Goal: Task Accomplishment & Management: Manage account settings

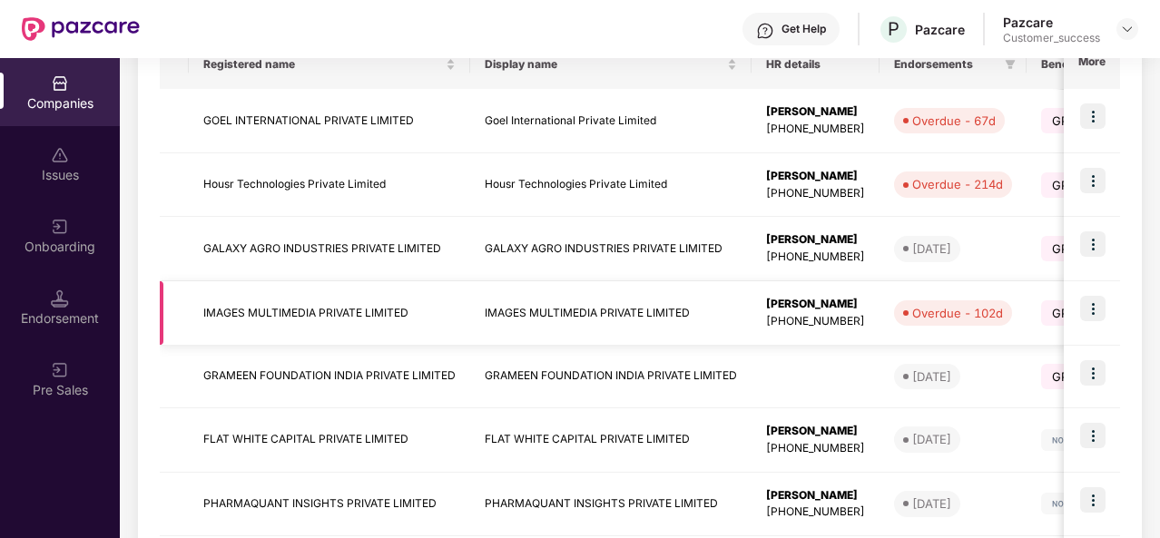
click at [596, 319] on td "IMAGES MULTIMEDIA PRIVATE LIMITED" at bounding box center [610, 313] width 281 height 64
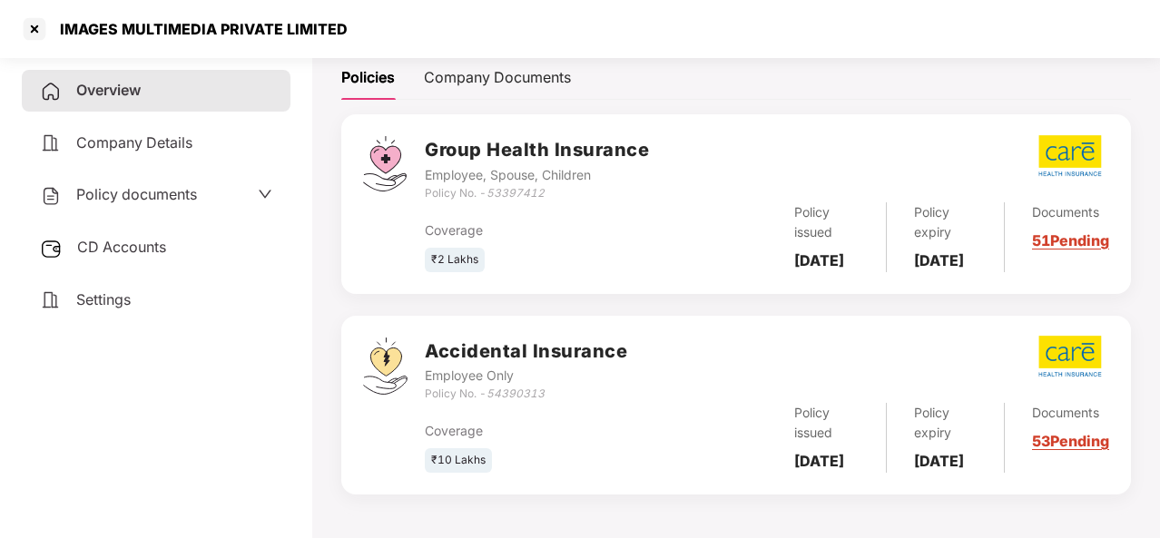
scroll to position [294, 0]
click at [1059, 235] on link "51 Pending" at bounding box center [1070, 240] width 77 height 18
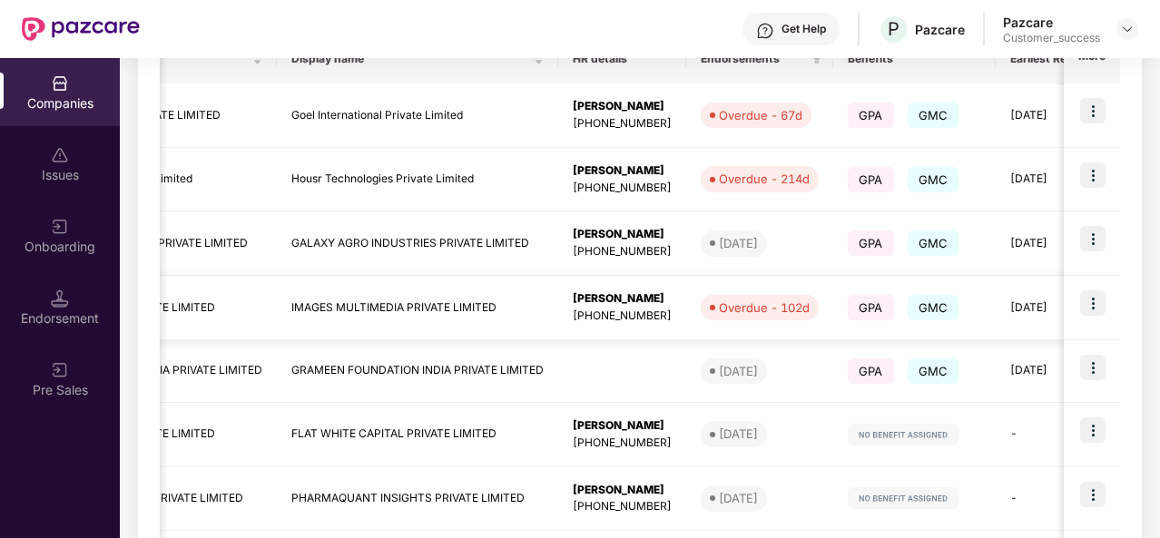
scroll to position [0, 152]
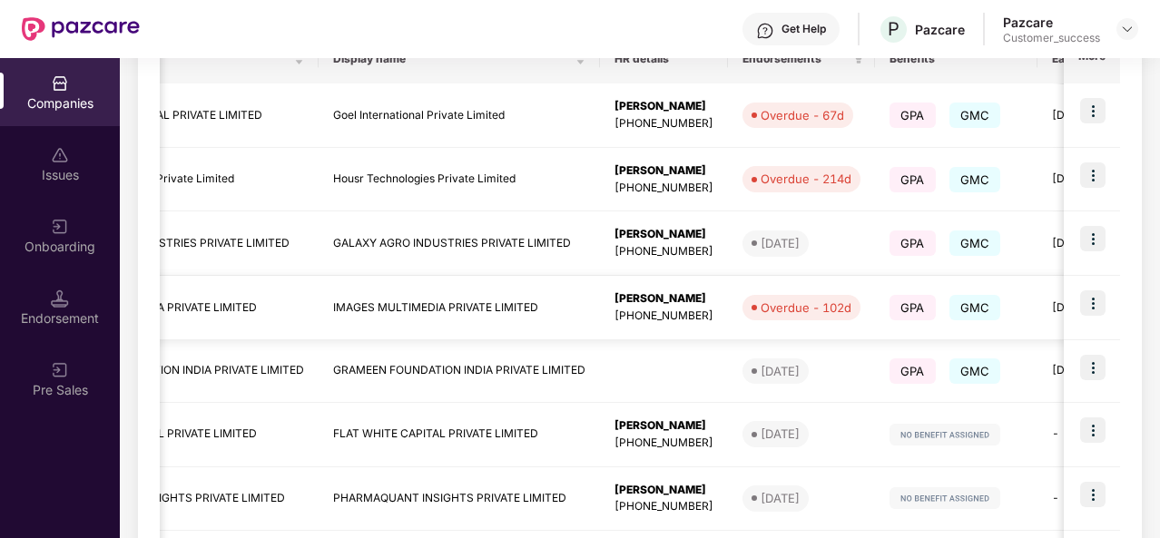
click at [1098, 295] on img at bounding box center [1092, 302] width 25 height 25
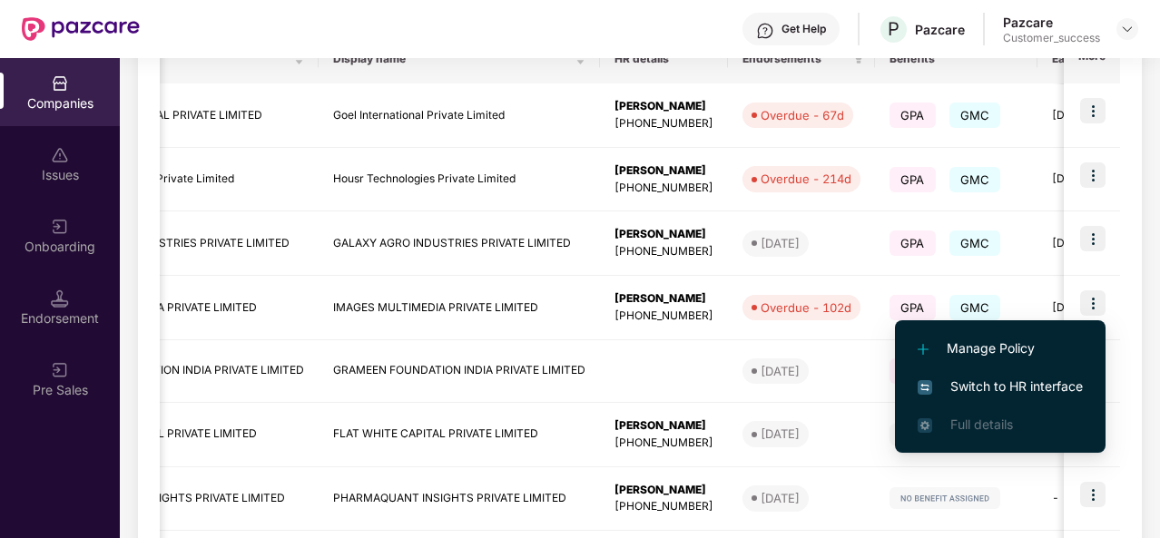
click at [1016, 379] on span "Switch to HR interface" at bounding box center [1000, 387] width 165 height 20
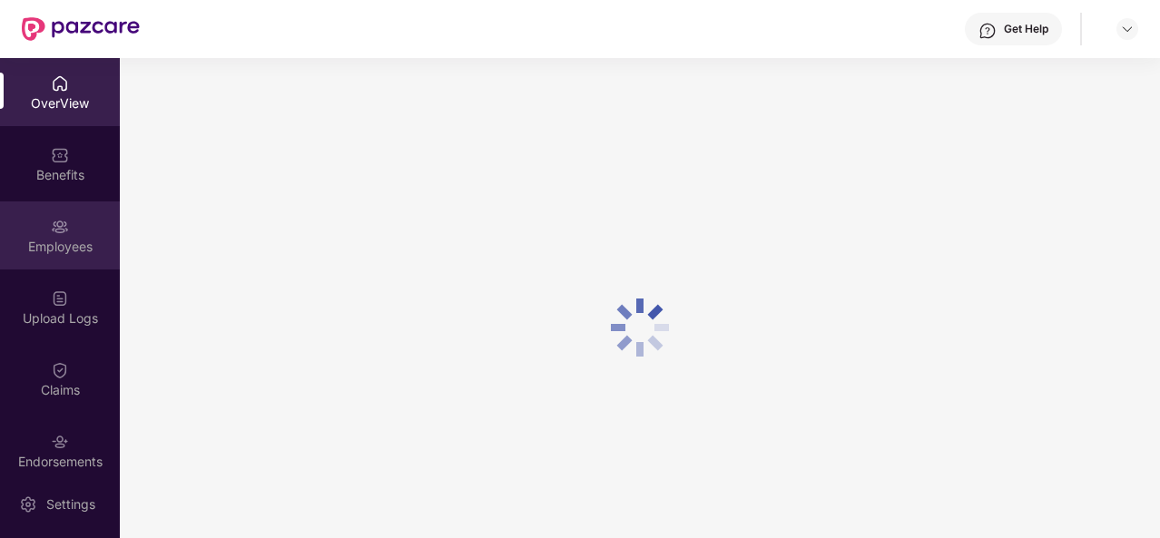
click at [80, 230] on div "Employees" at bounding box center [60, 236] width 120 height 68
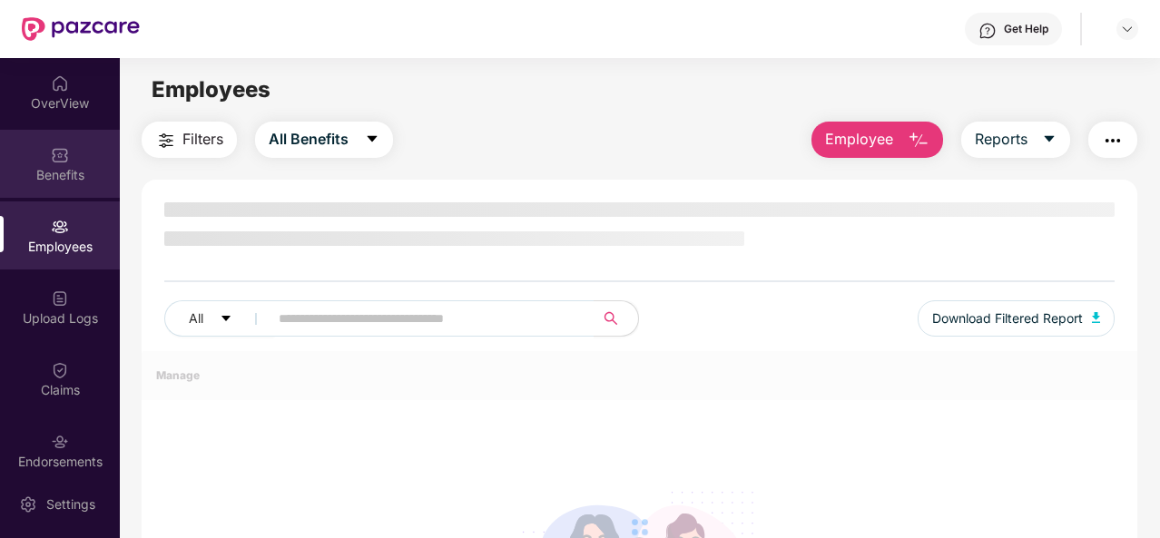
click at [33, 182] on div "Benefits" at bounding box center [60, 175] width 120 height 18
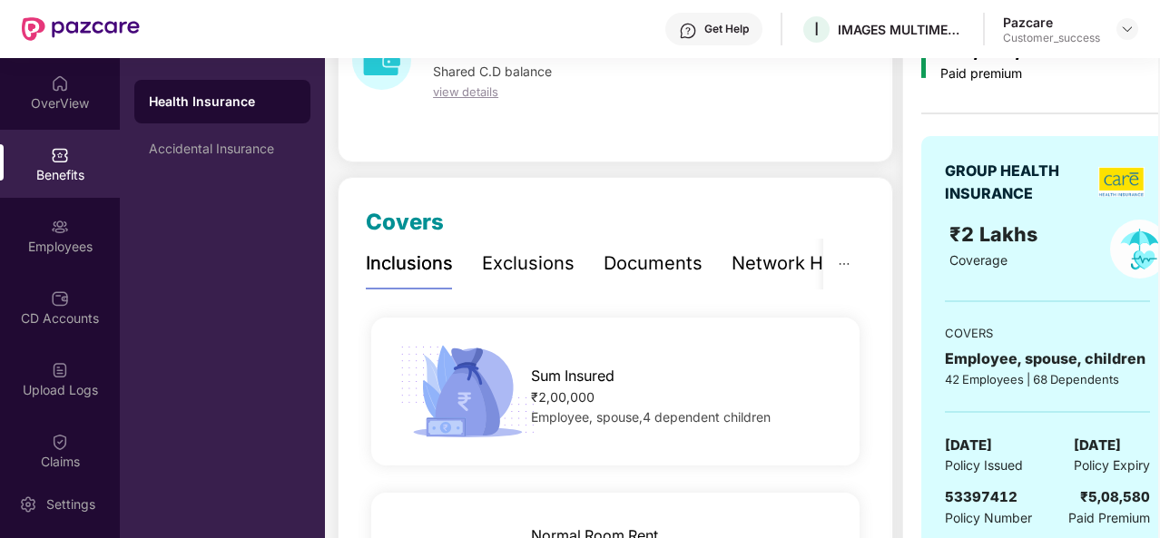
scroll to position [110, 0]
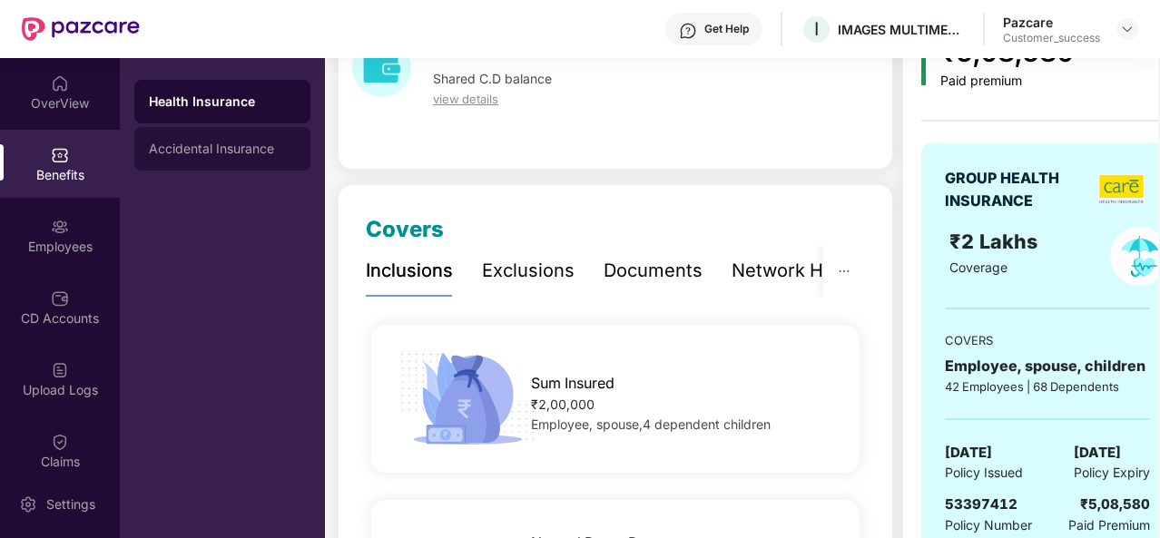
click at [260, 152] on div "Accidental Insurance" at bounding box center [222, 149] width 147 height 15
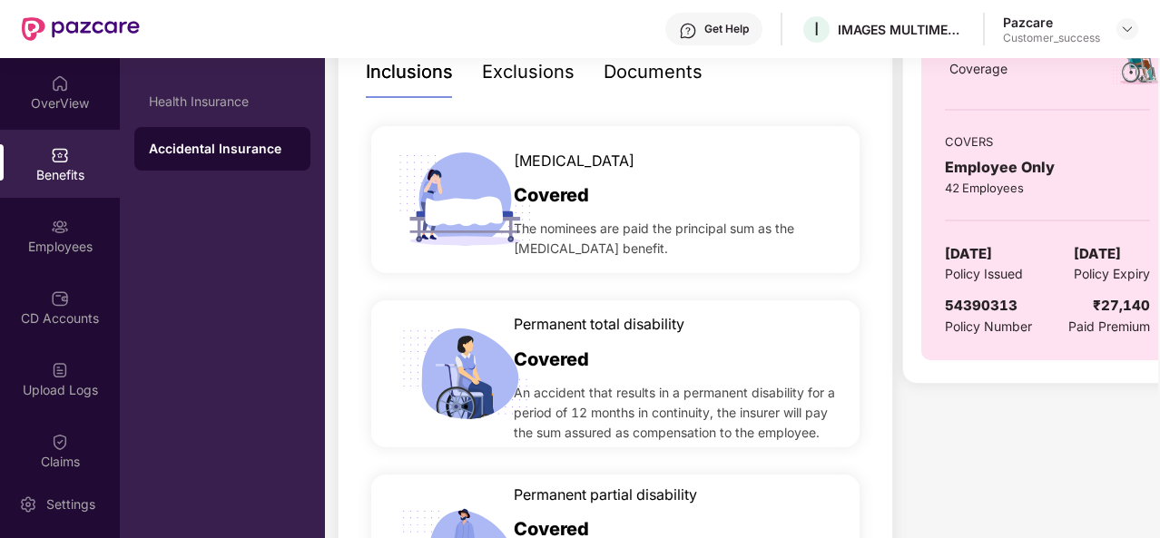
scroll to position [310, 0]
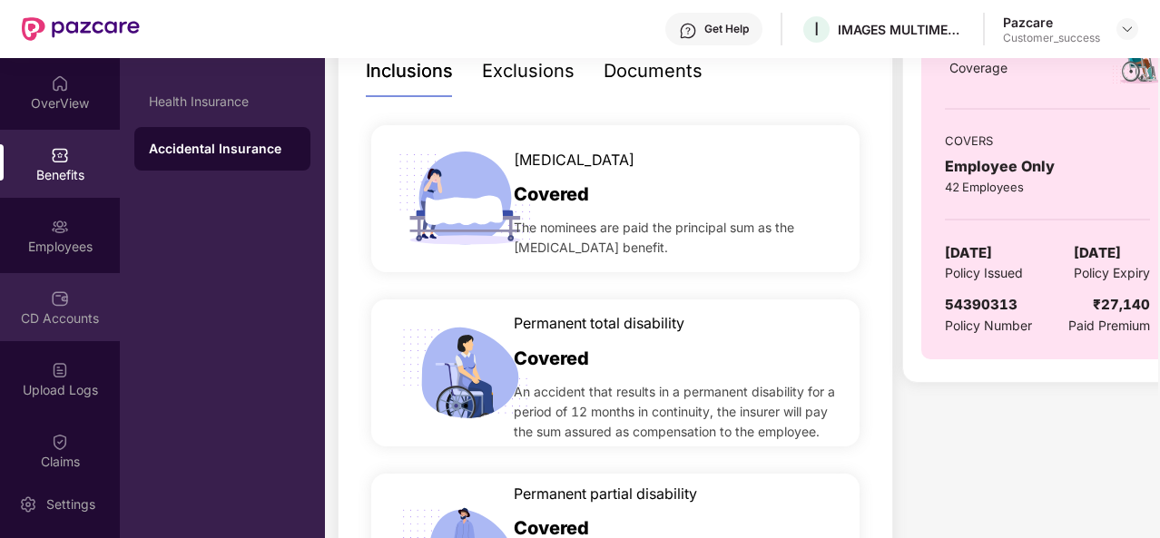
click at [45, 320] on div "CD Accounts" at bounding box center [60, 319] width 120 height 18
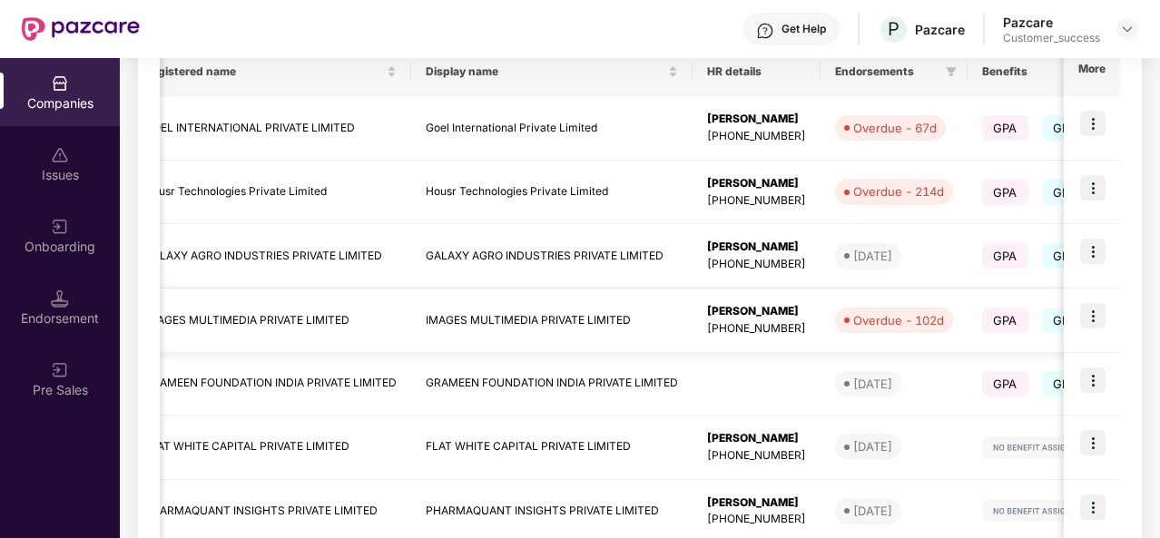
scroll to position [0, 25]
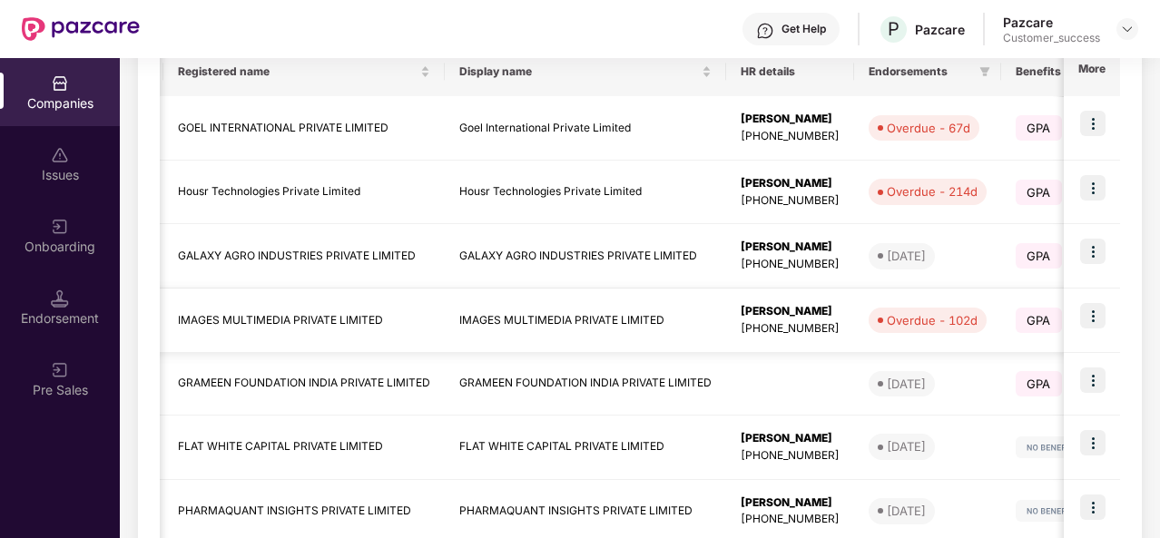
click at [568, 320] on td "IMAGES MULTIMEDIA PRIVATE LIMITED" at bounding box center [585, 321] width 281 height 64
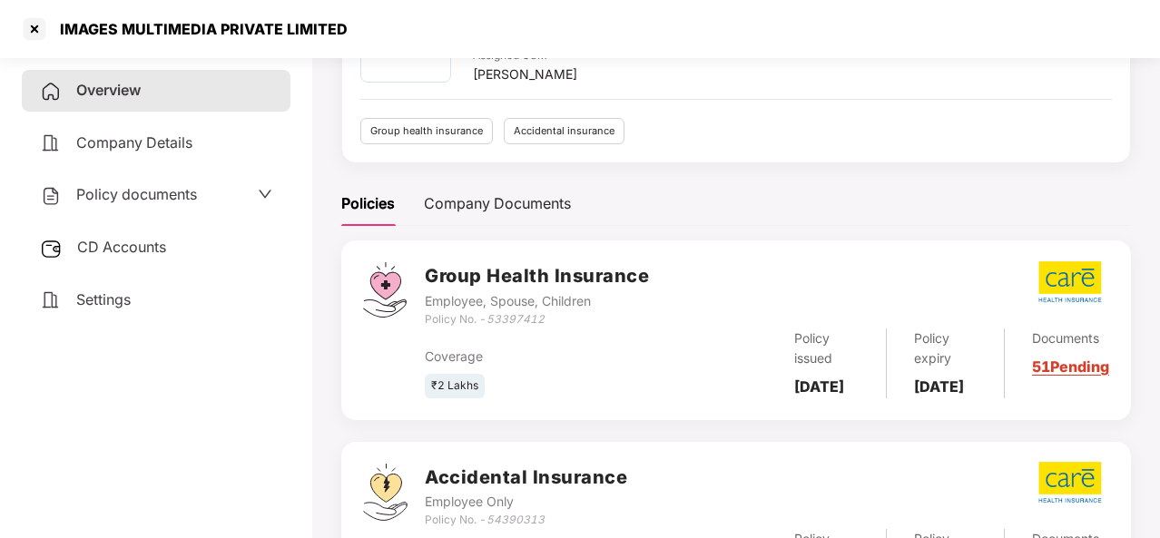
scroll to position [36, 0]
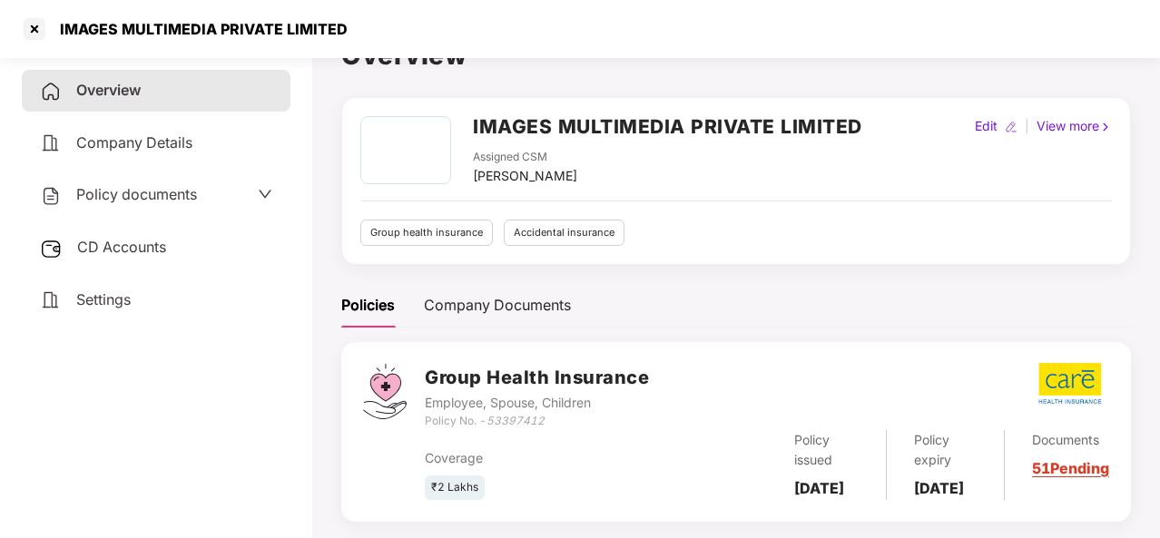
click at [200, 243] on div "CD Accounts" at bounding box center [156, 248] width 269 height 42
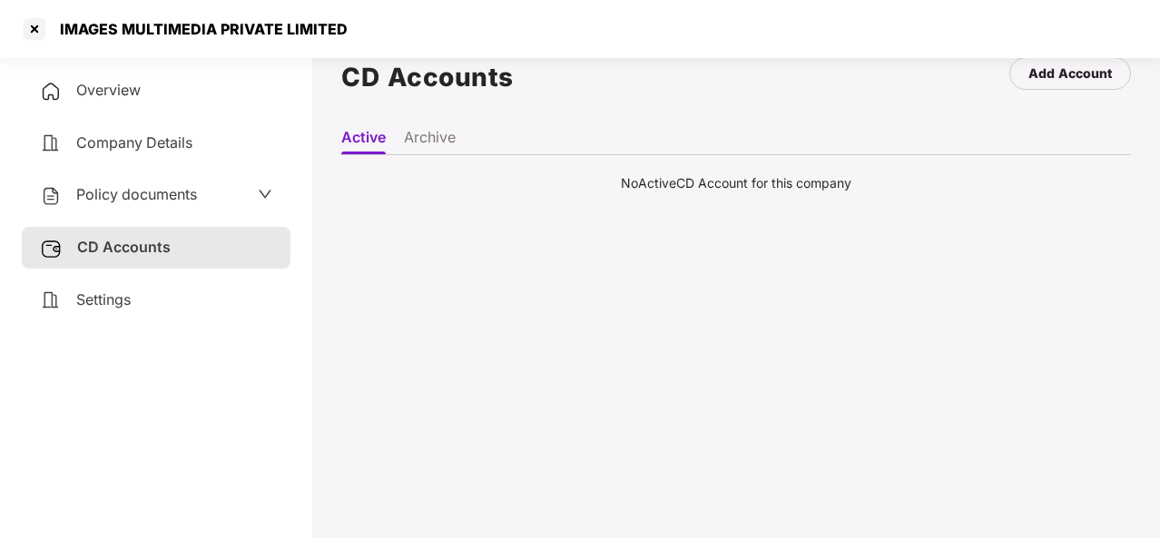
click at [191, 94] on div "Overview" at bounding box center [156, 91] width 269 height 42
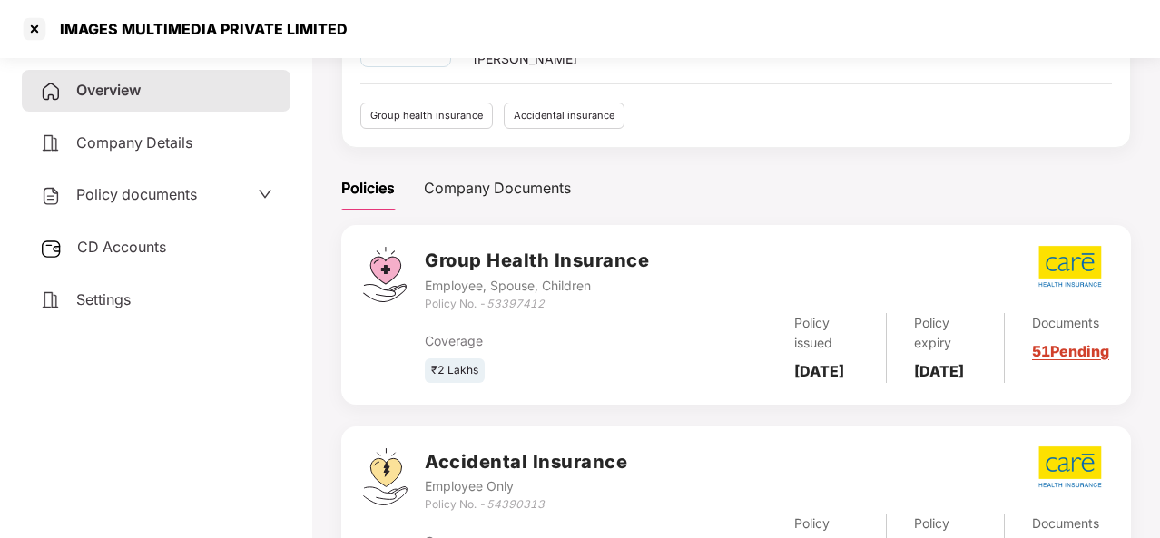
scroll to position [239, 0]
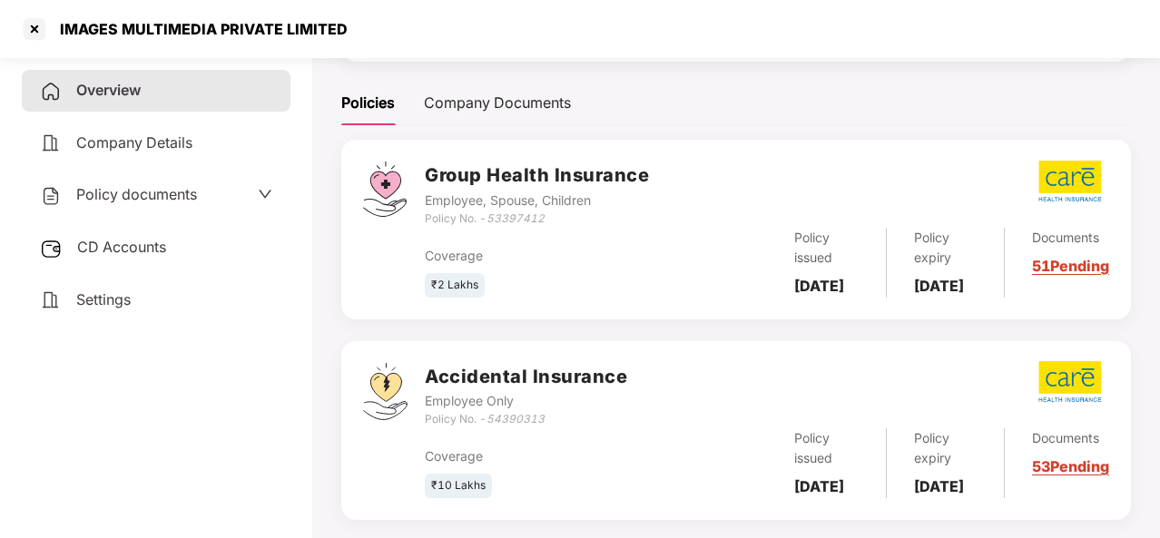
click at [1057, 275] on link "51 Pending" at bounding box center [1070, 266] width 77 height 18
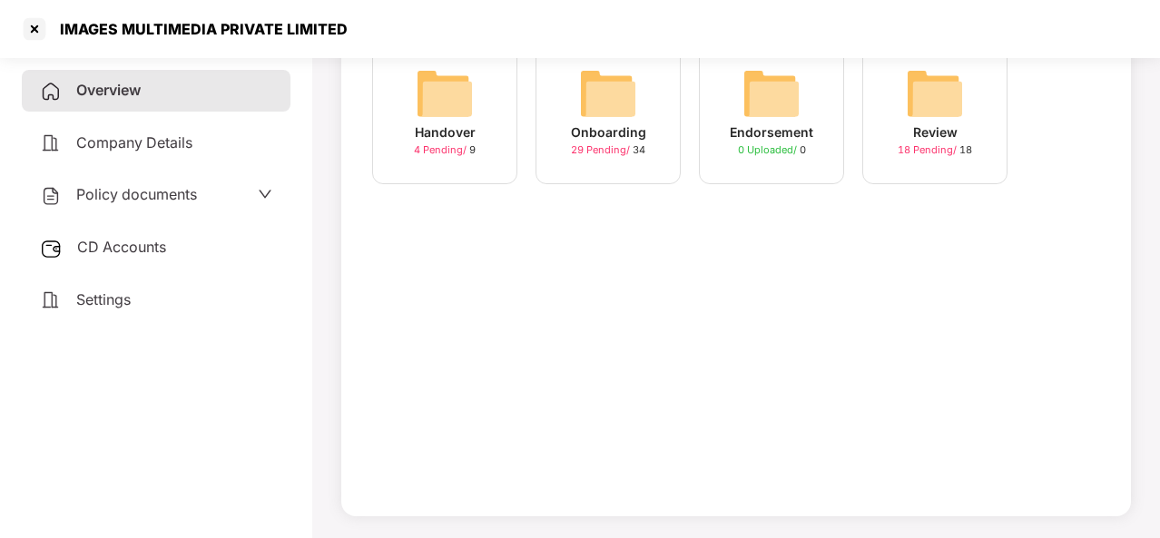
click at [187, 96] on div "Overview" at bounding box center [156, 91] width 269 height 42
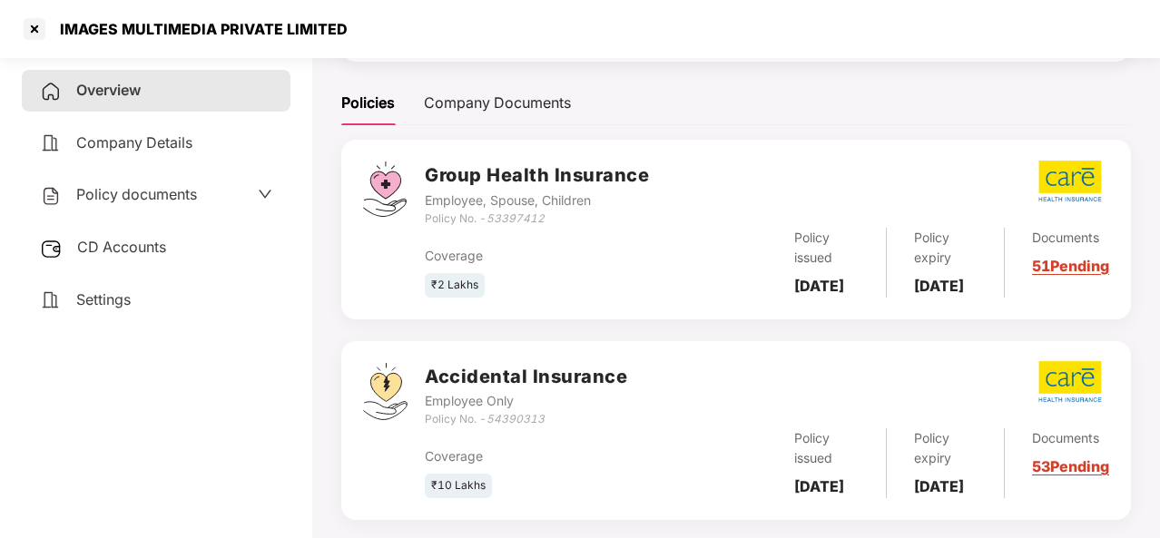
scroll to position [282, 0]
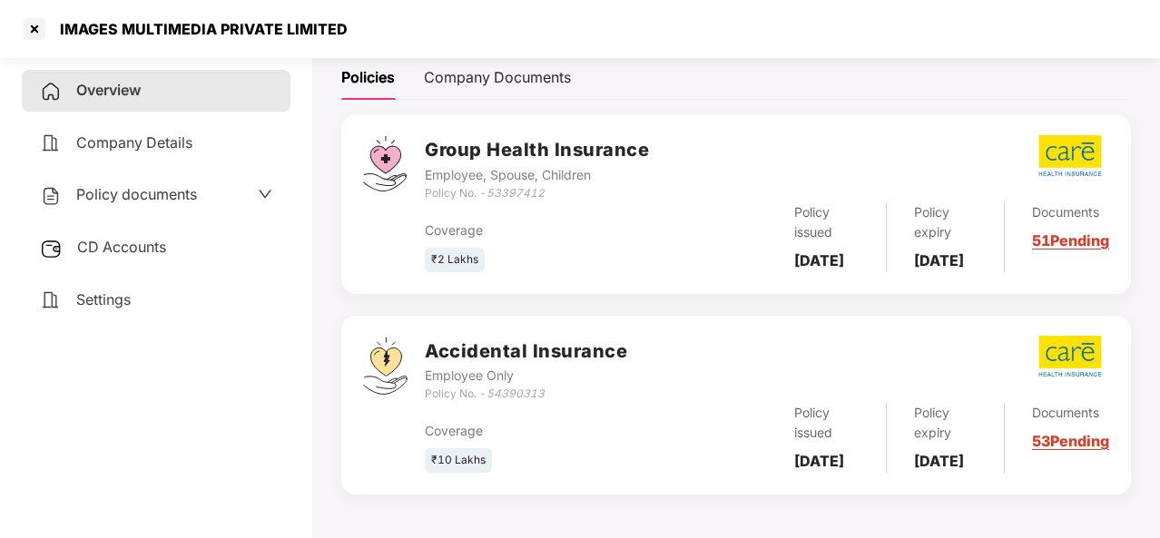
click at [1078, 243] on link "51 Pending" at bounding box center [1070, 240] width 77 height 18
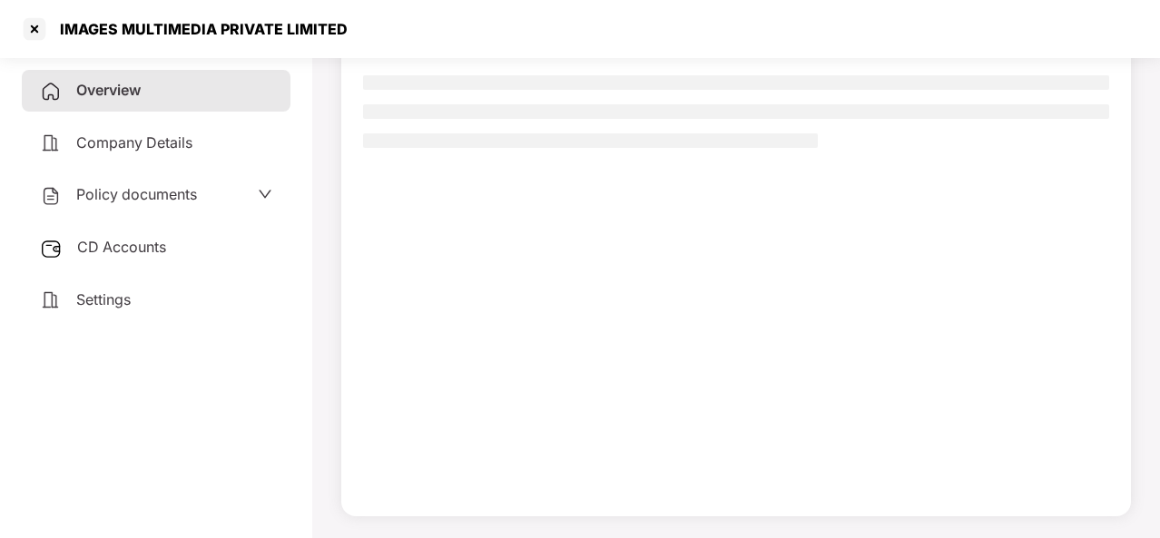
scroll to position [165, 0]
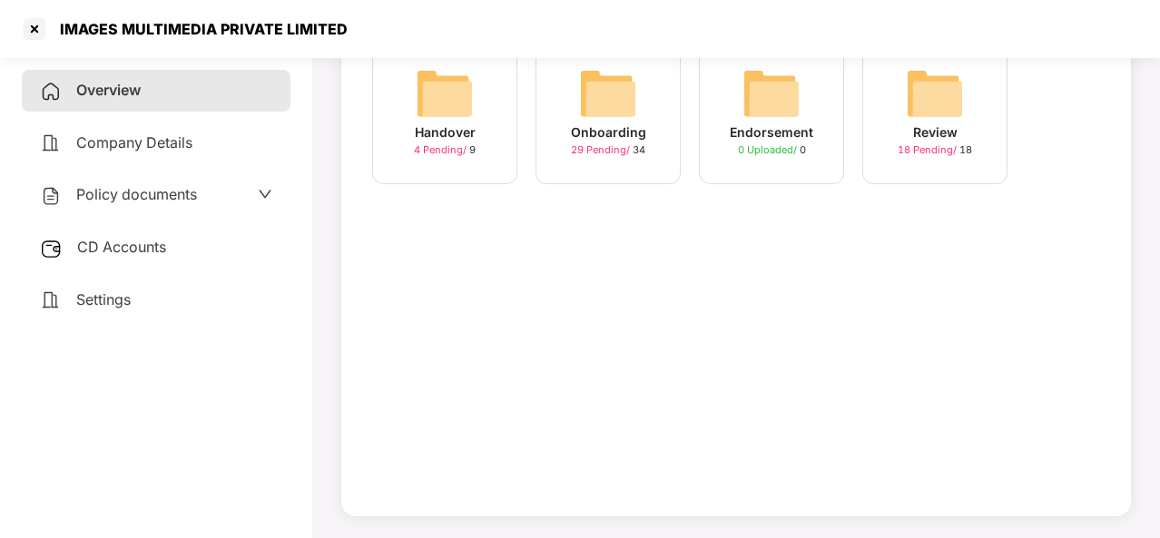
click at [583, 144] on span "29 Pending /" at bounding box center [602, 149] width 62 height 13
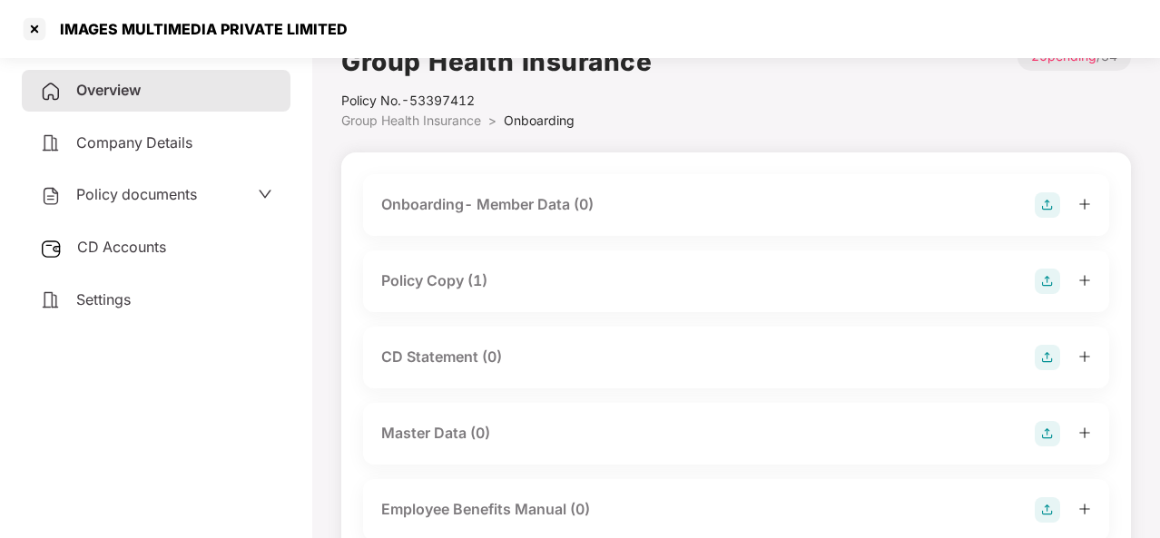
scroll to position [0, 0]
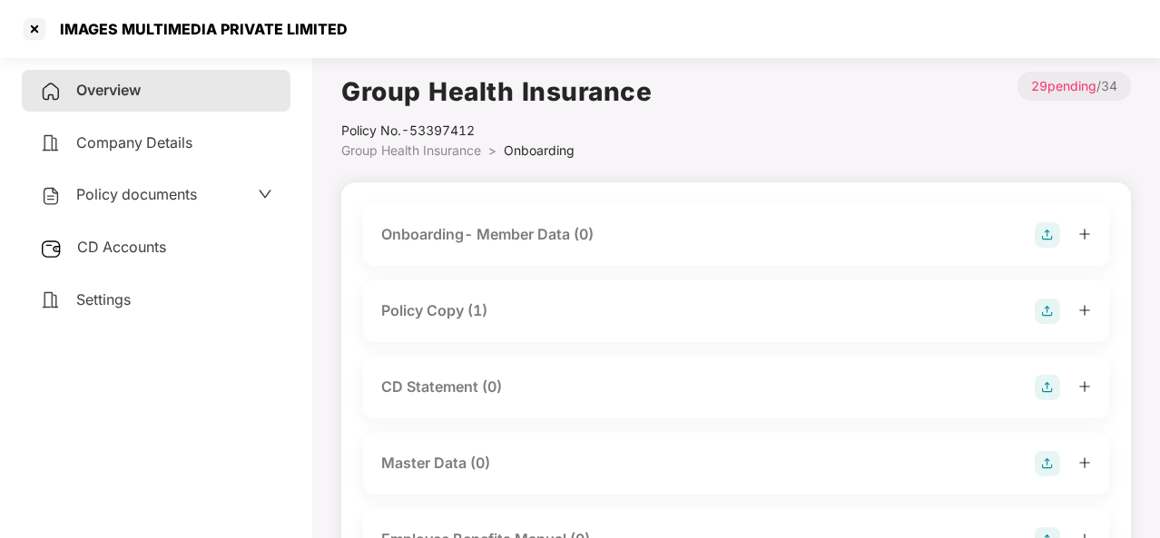
click at [510, 231] on div "Onboarding- Member Data (0)" at bounding box center [487, 234] width 212 height 23
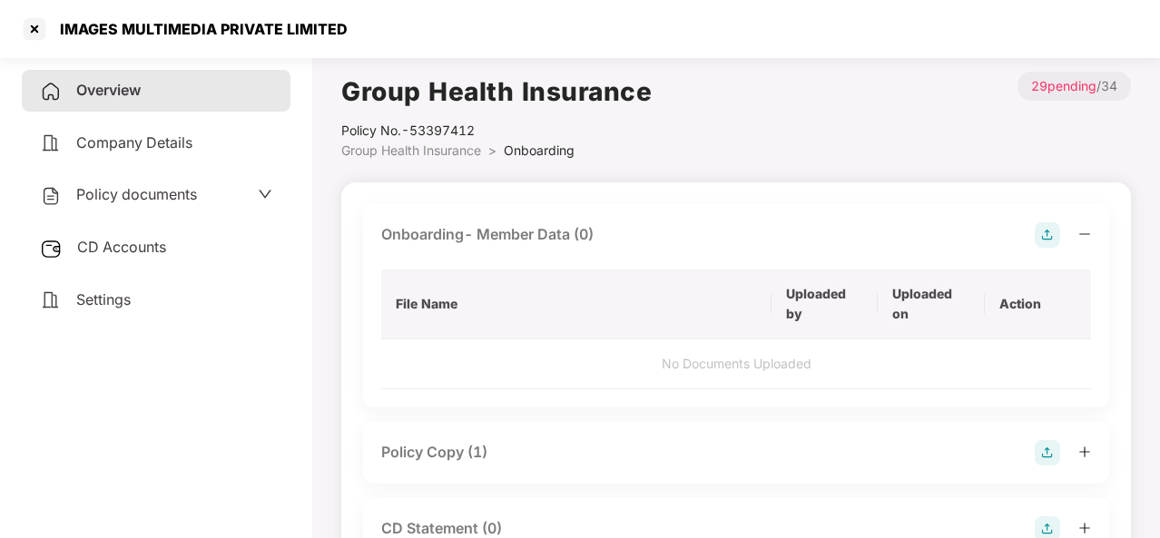
click at [528, 237] on div "Onboarding- Member Data (0)" at bounding box center [487, 234] width 212 height 23
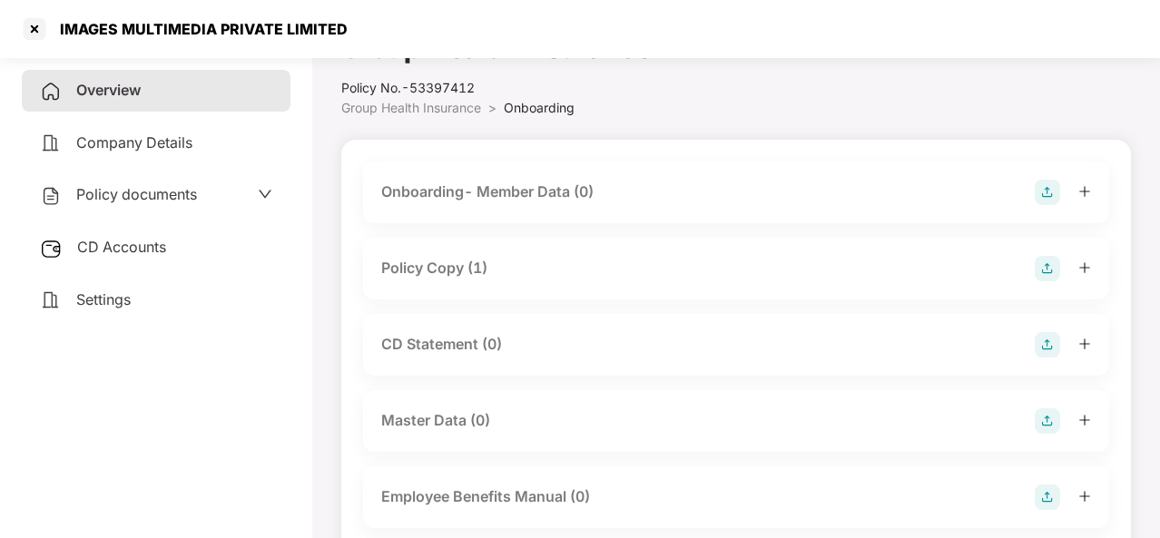
scroll to position [40, 0]
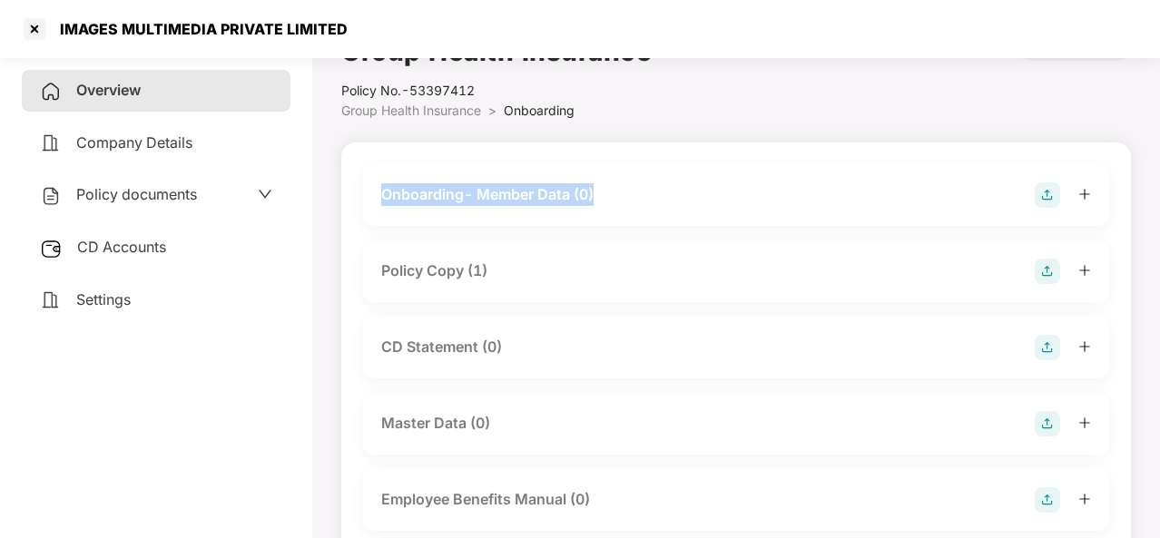
drag, startPoint x: 352, startPoint y: 197, endPoint x: 650, endPoint y: 194, distance: 297.8
click at [672, 113] on div "Group Health Insurance Policy No.- 53397412 Group Health Insurance > Onboarding…" at bounding box center [736, 76] width 790 height 89
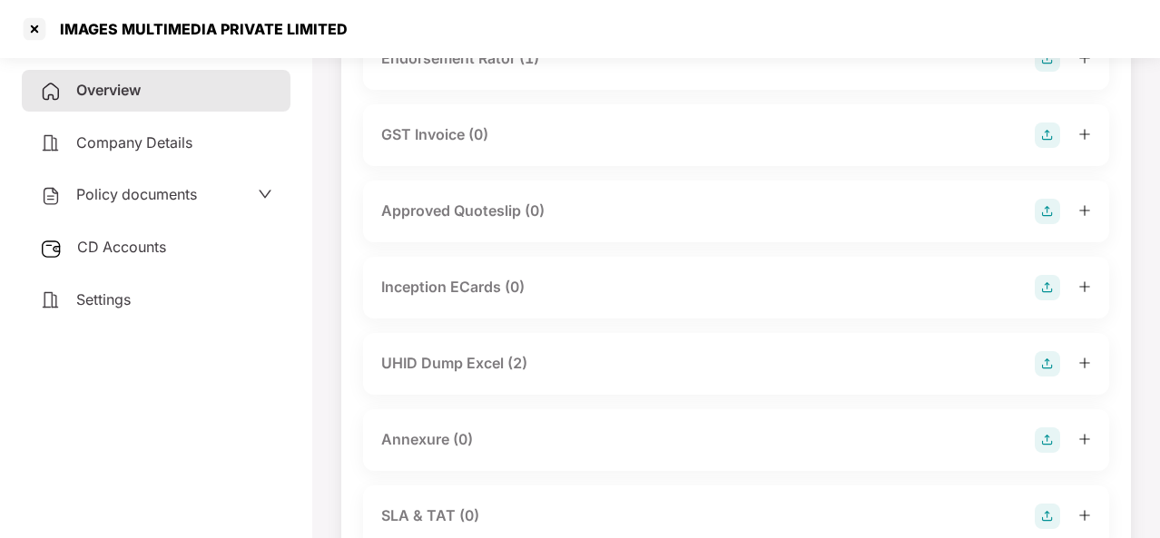
scroll to position [635, 0]
click at [494, 363] on div "UHID Dump Excel (2)" at bounding box center [454, 362] width 146 height 23
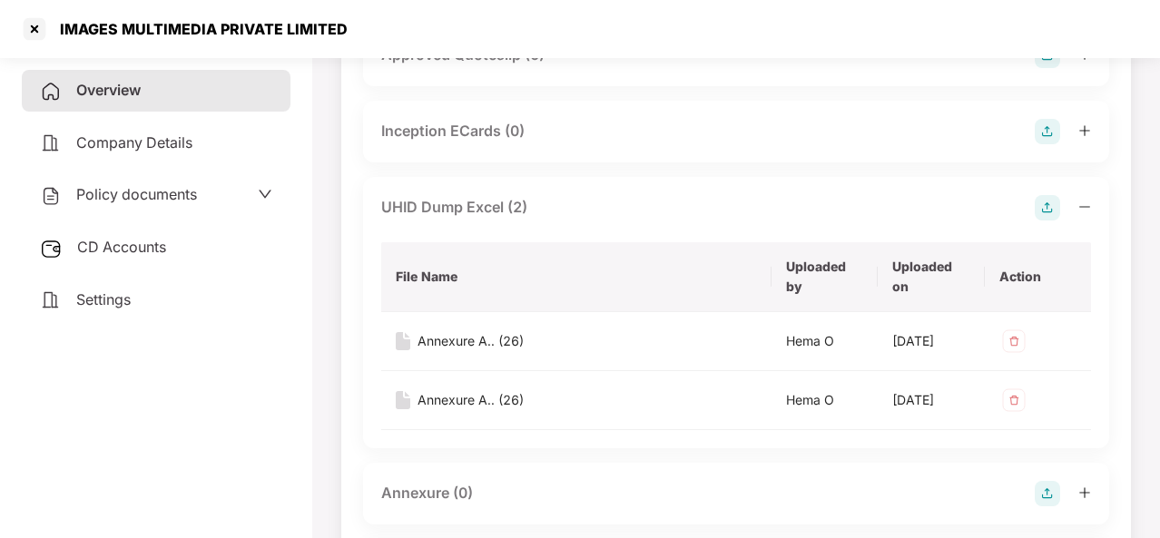
scroll to position [768, 0]
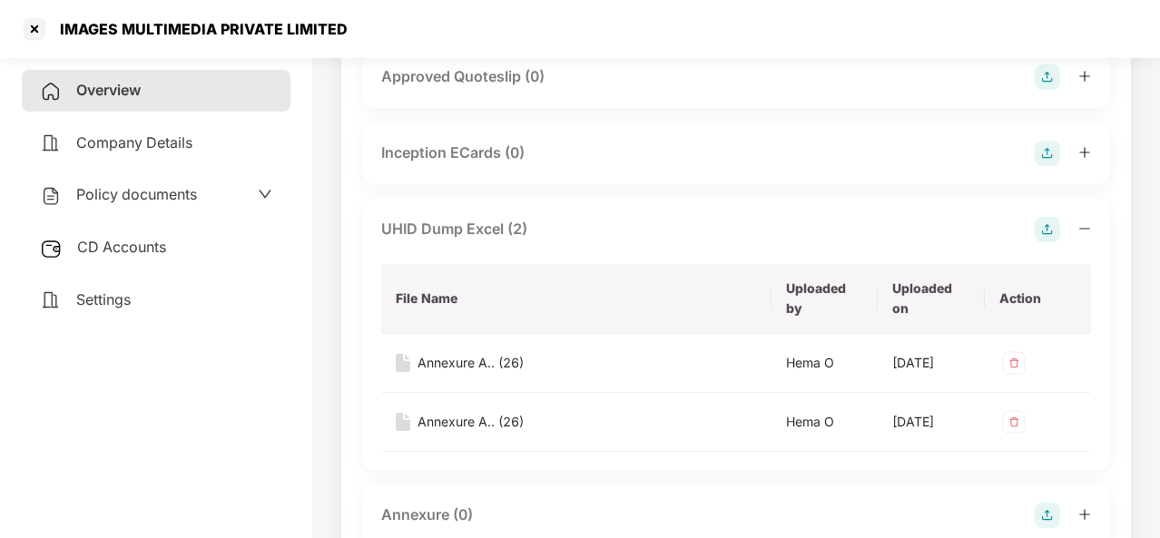
click at [721, 235] on div "UHID Dump Excel (2)" at bounding box center [736, 229] width 710 height 25
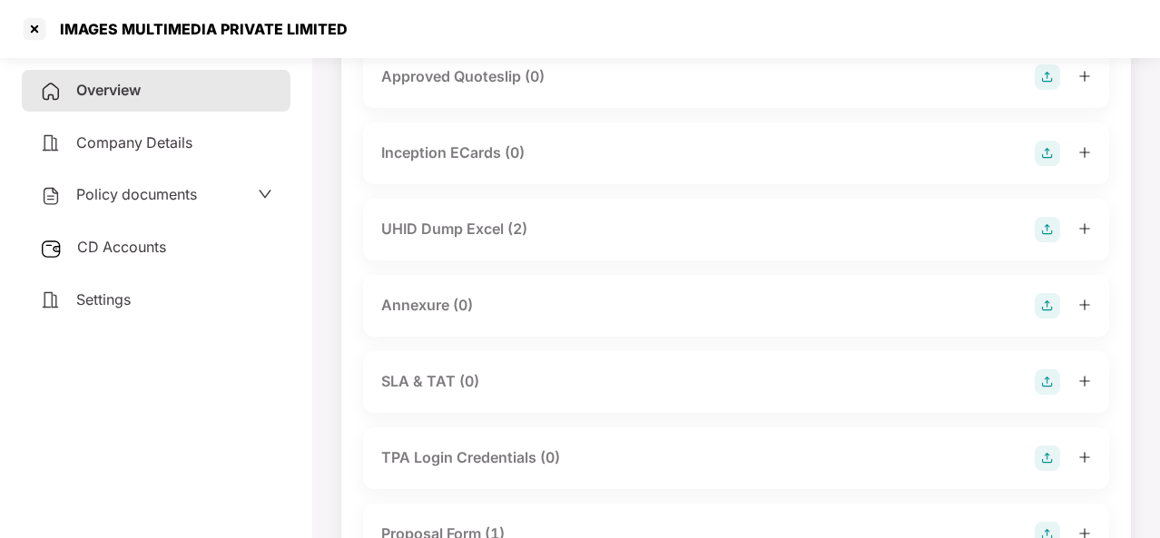
scroll to position [784, 0]
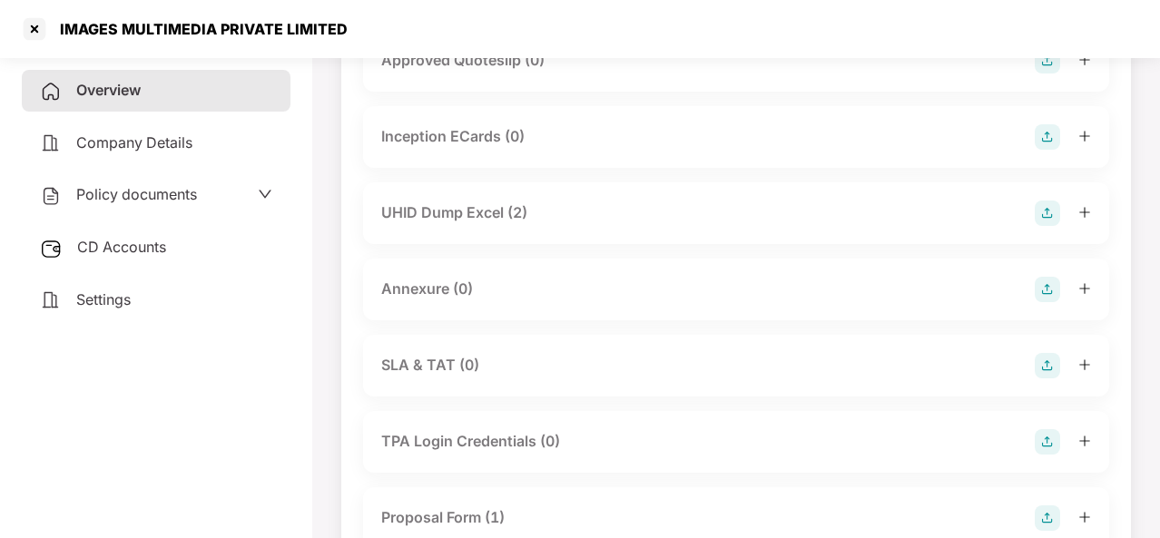
click at [490, 281] on div "Annexure (0)" at bounding box center [736, 289] width 710 height 25
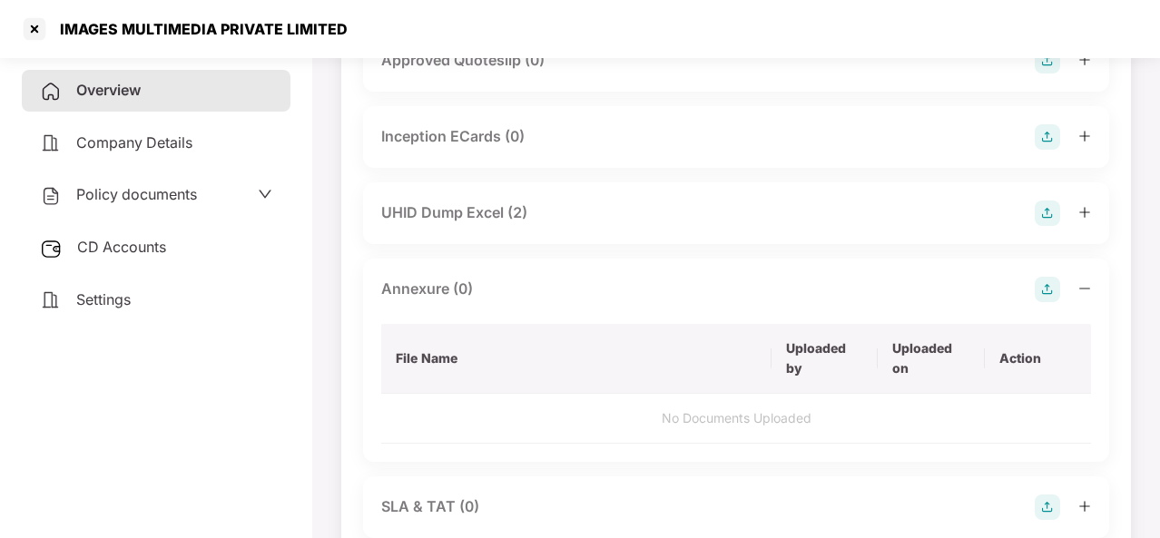
click at [490, 281] on div "Annexure (0)" at bounding box center [736, 289] width 710 height 25
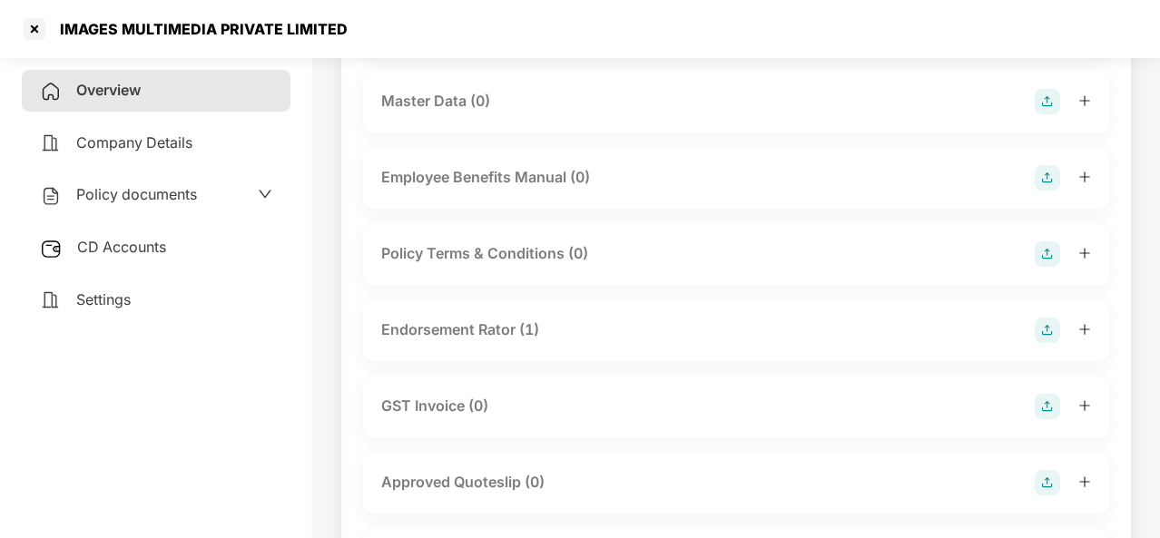
scroll to position [363, 0]
click at [480, 338] on div "Endorsement Rator (1)" at bounding box center [460, 329] width 158 height 23
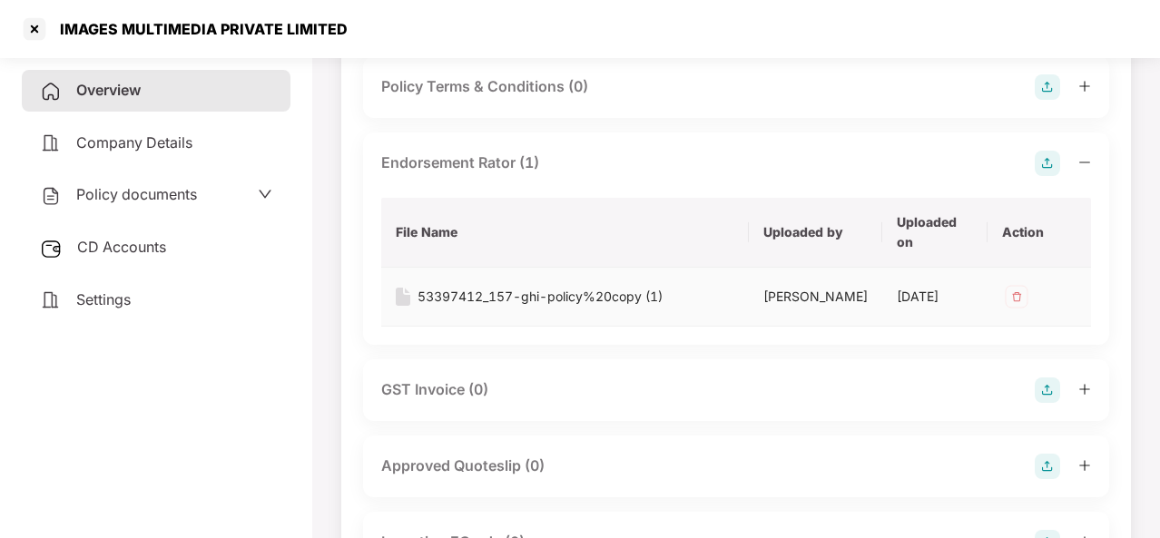
scroll to position [536, 0]
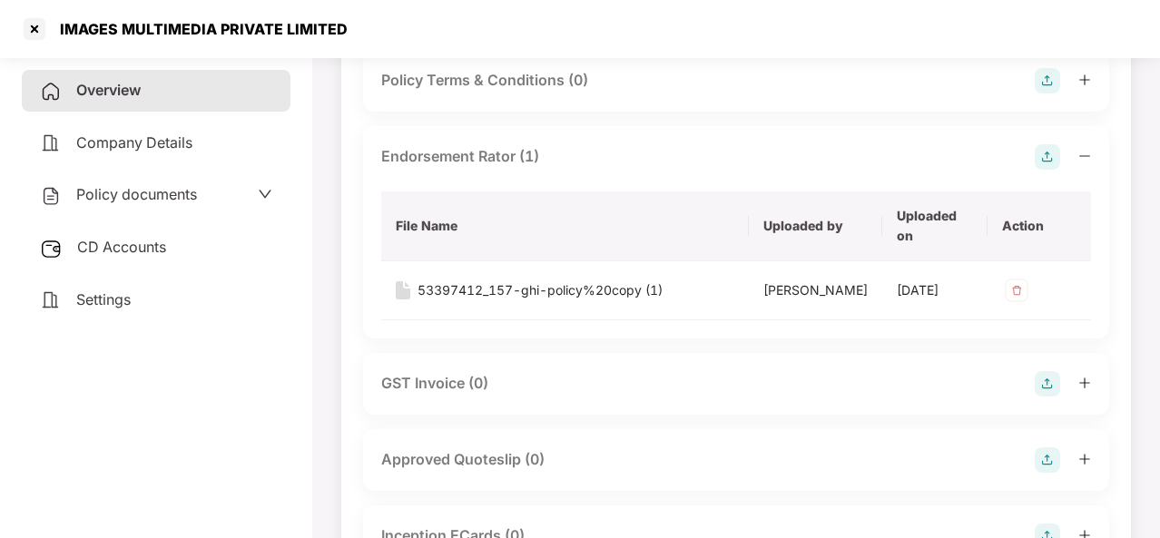
click at [623, 159] on div "Endorsement Rator (1)" at bounding box center [736, 156] width 710 height 25
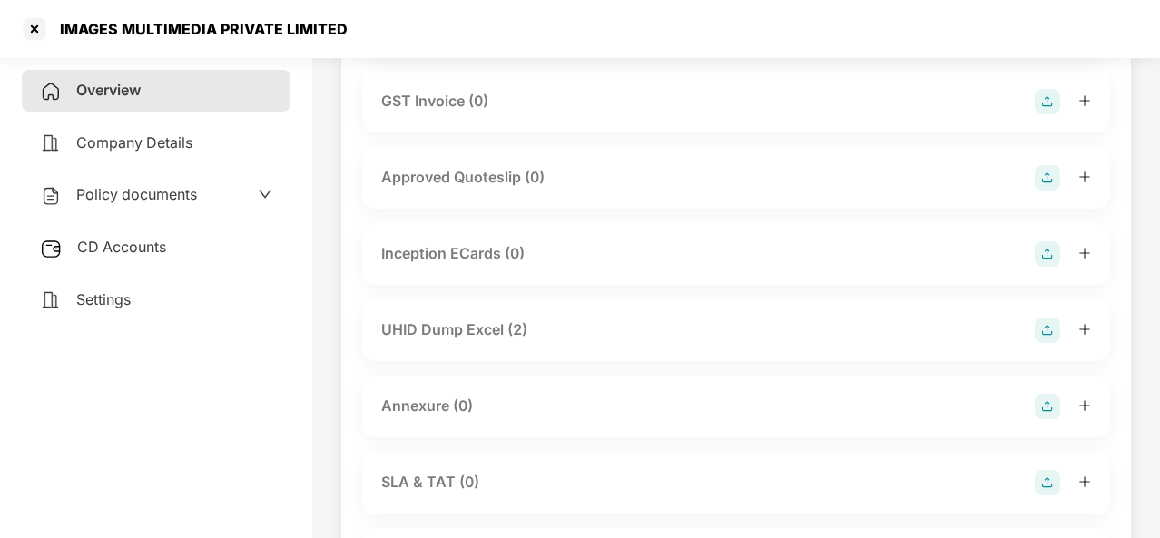
scroll to position [612, 0]
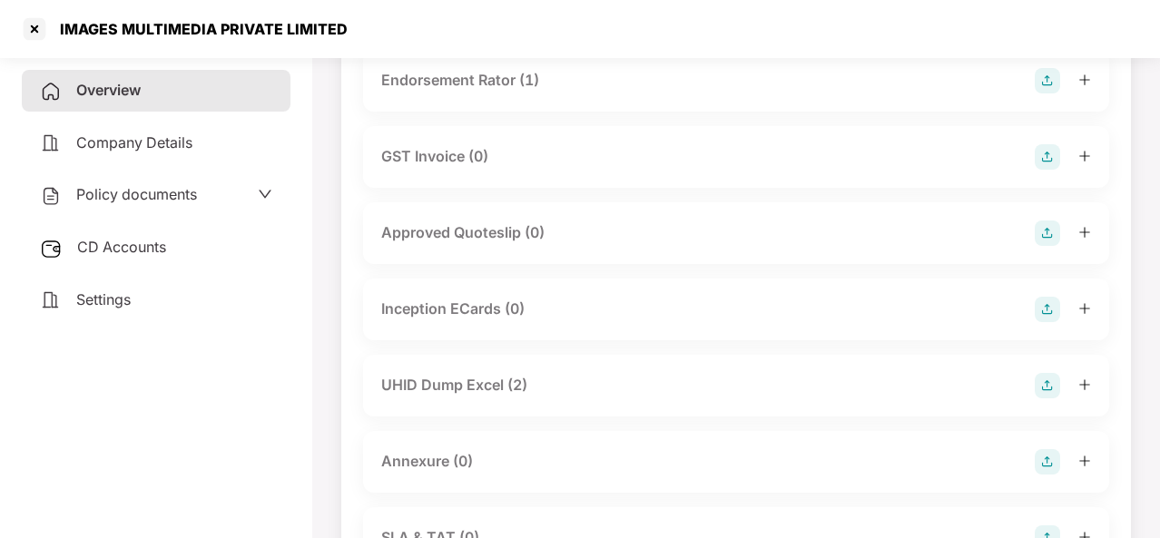
click at [133, 225] on div "Overview Company Details Policy documents CD Accounts Settings" at bounding box center [156, 195] width 269 height 251
click at [138, 243] on span "CD Accounts" at bounding box center [121, 247] width 89 height 18
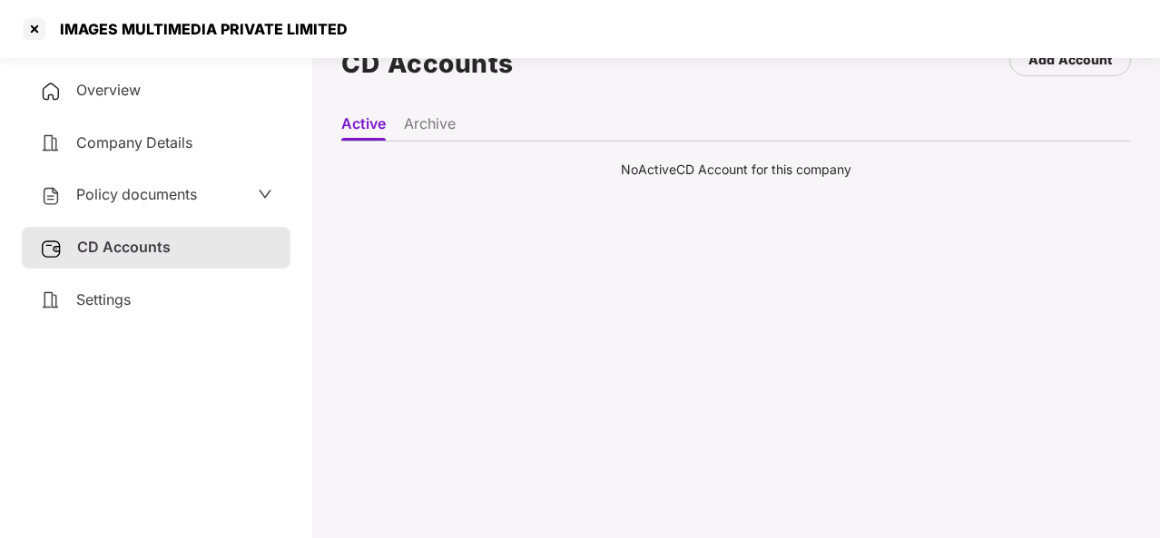
scroll to position [0, 0]
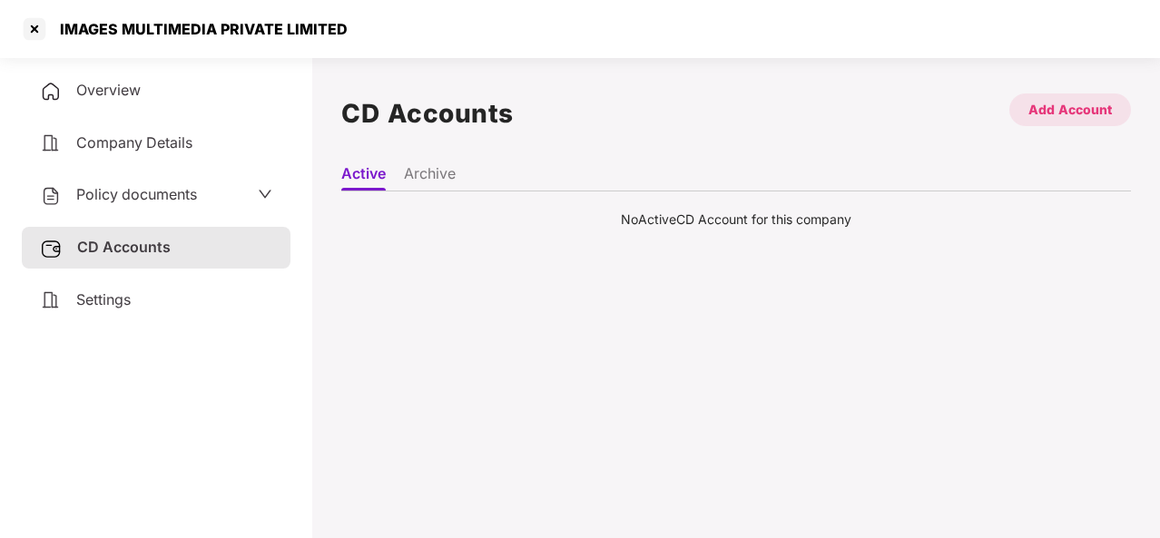
click at [1090, 101] on div "Add Account" at bounding box center [1071, 110] width 84 height 20
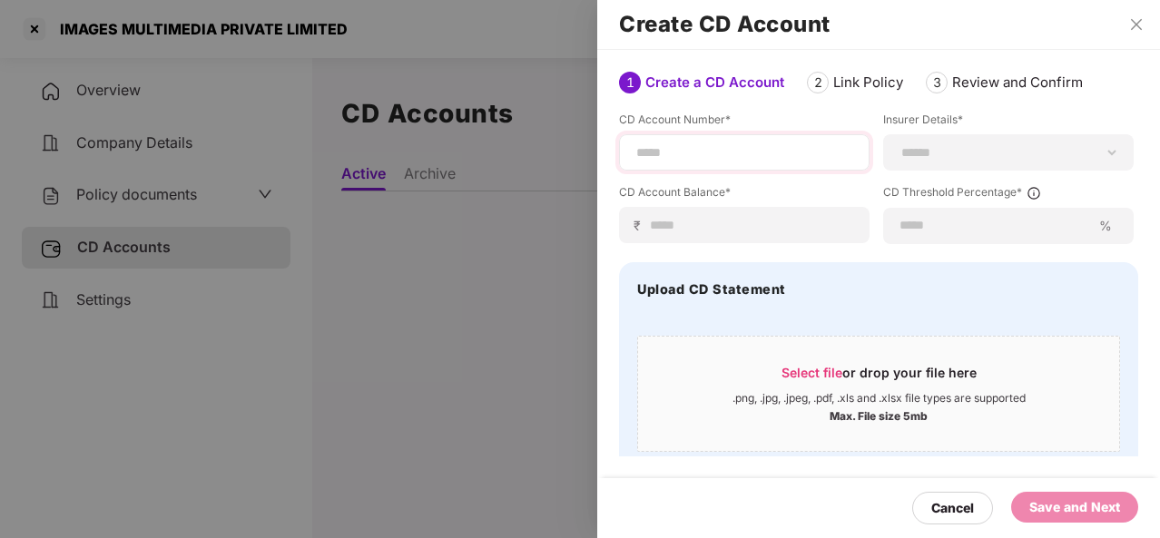
click at [747, 162] on div at bounding box center [744, 152] width 251 height 36
click at [694, 153] on input at bounding box center [745, 152] width 220 height 19
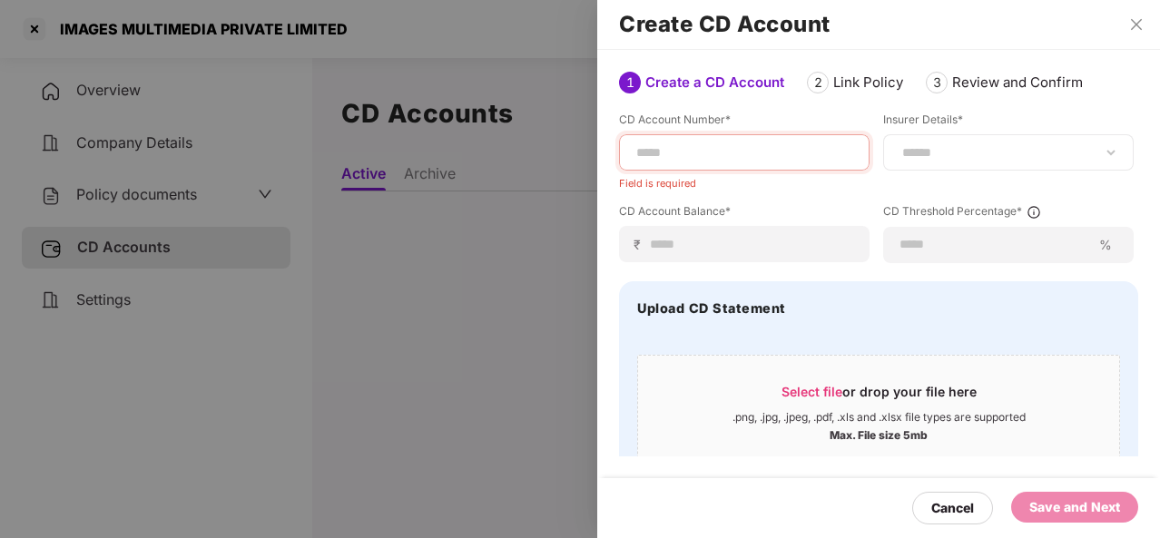
click at [946, 137] on div "**********" at bounding box center [1008, 152] width 251 height 36
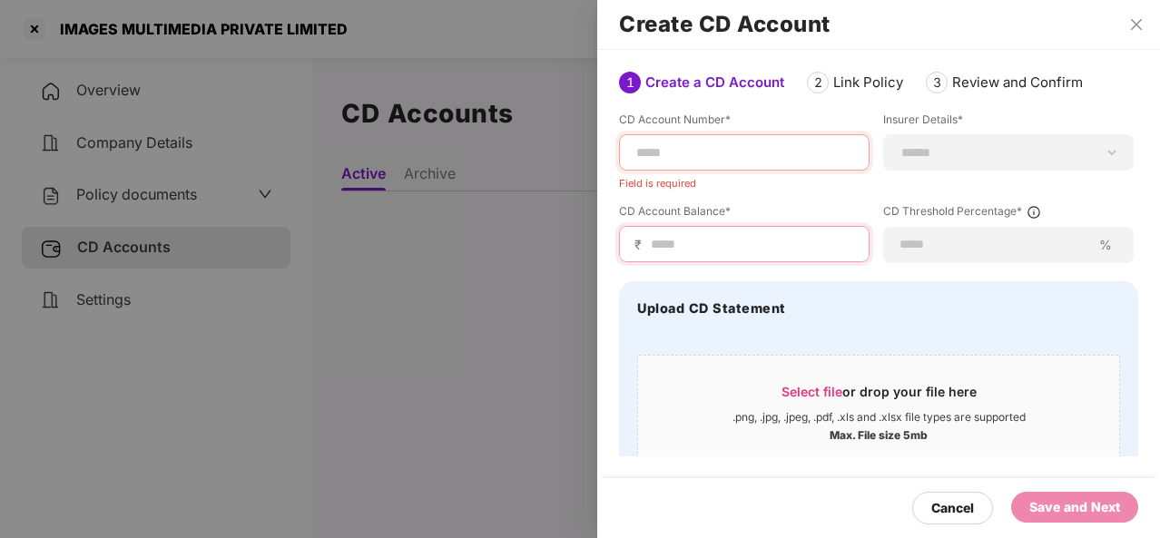
click at [765, 241] on input at bounding box center [751, 244] width 205 height 19
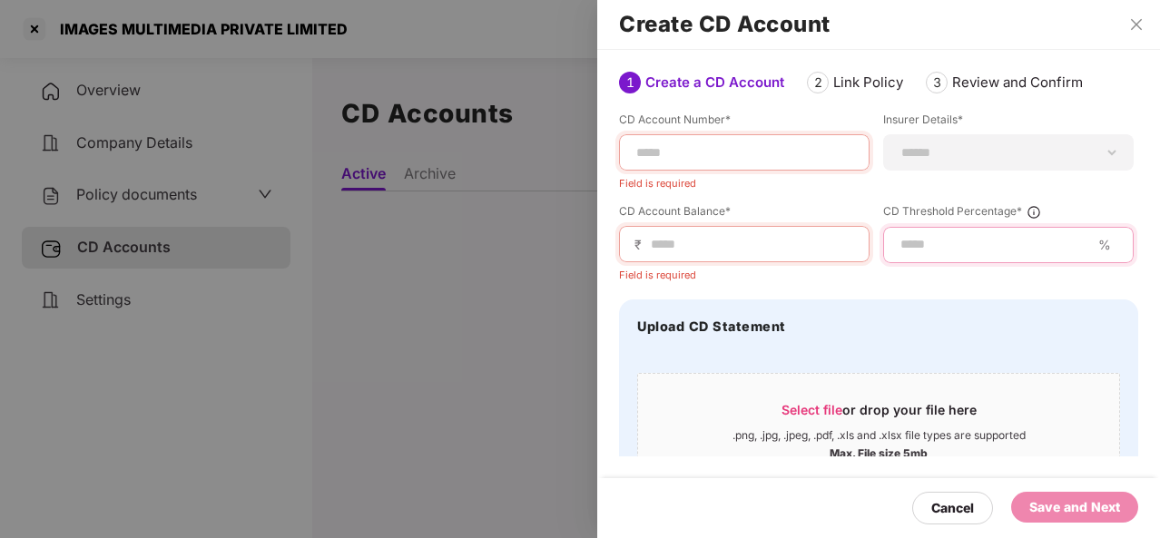
click at [940, 237] on input at bounding box center [995, 244] width 192 height 19
click at [1048, 502] on div "Save and Next" at bounding box center [1074, 507] width 91 height 20
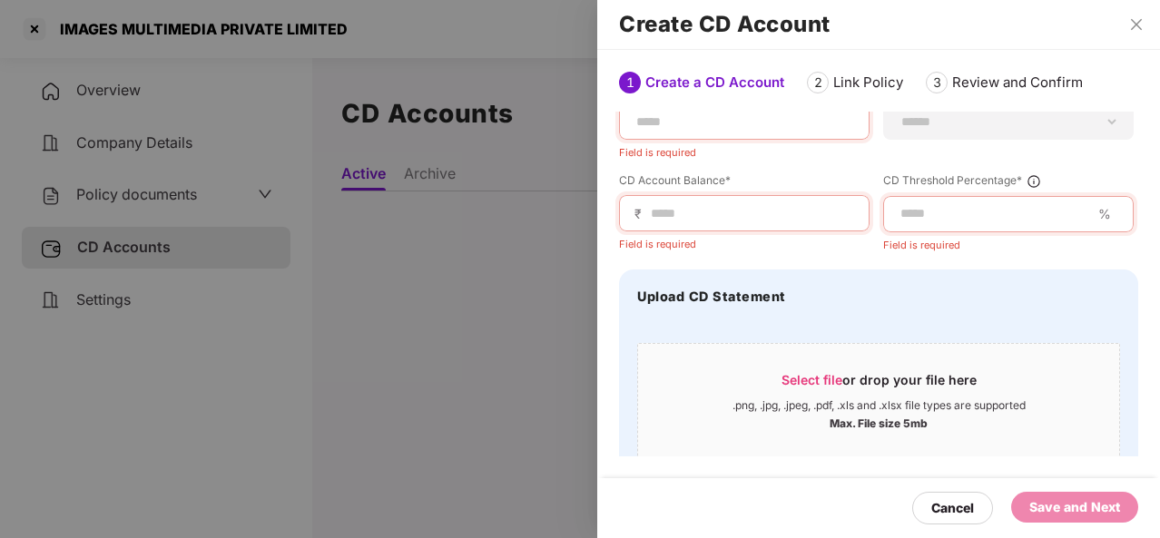
click at [422, 359] on div at bounding box center [580, 269] width 1160 height 538
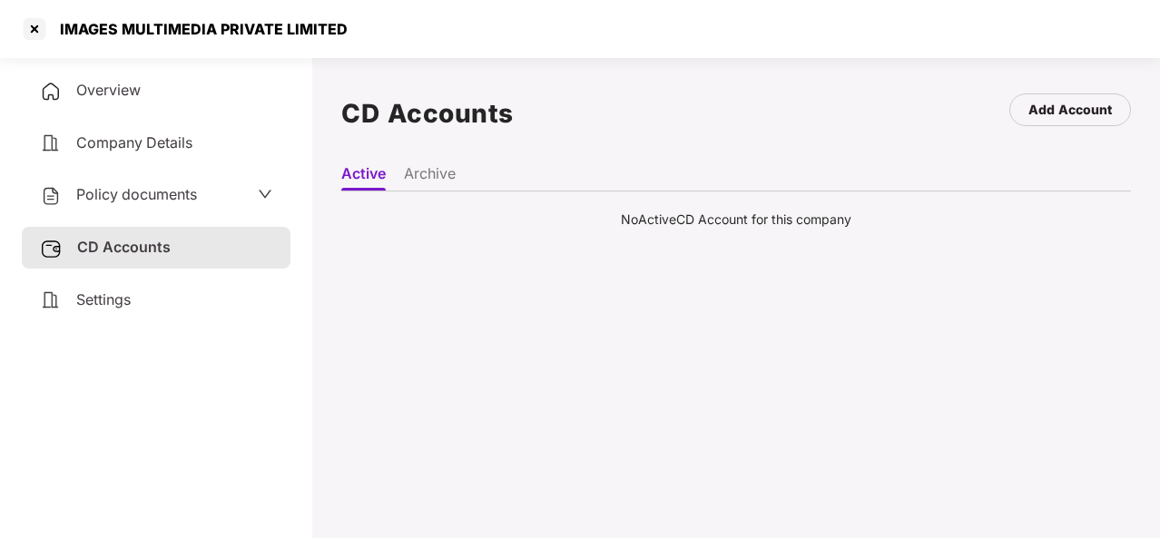
click at [138, 90] on span "Overview" at bounding box center [108, 90] width 64 height 18
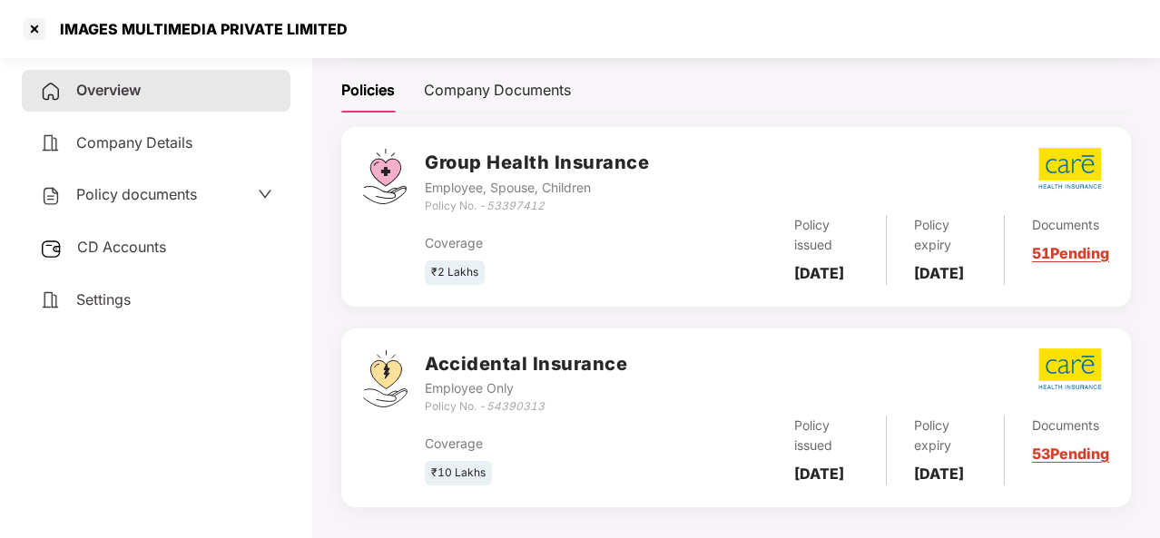
scroll to position [309, 0]
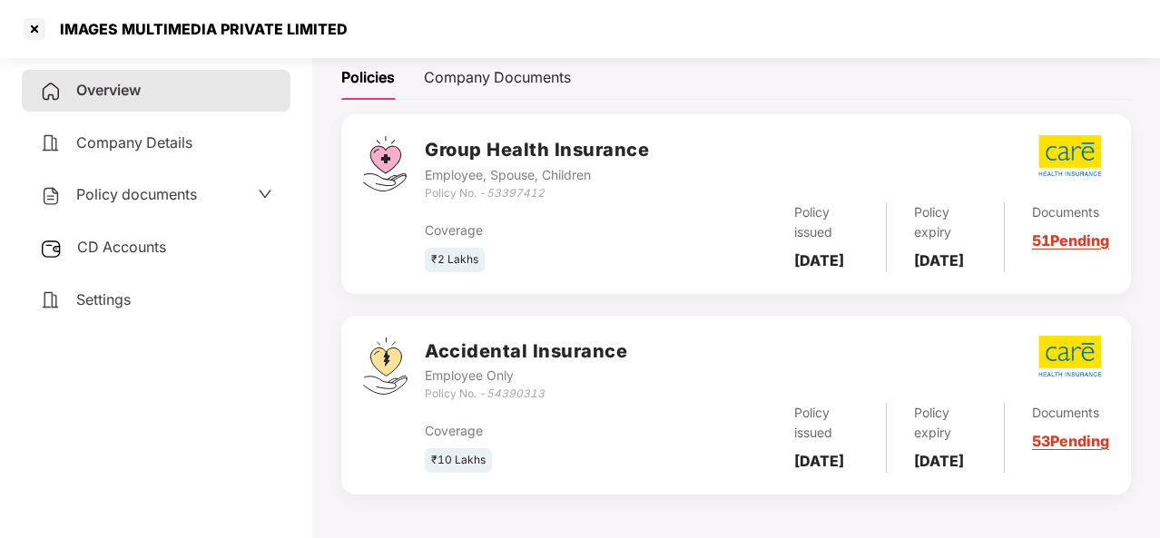
click at [1057, 231] on link "51 Pending" at bounding box center [1070, 240] width 77 height 18
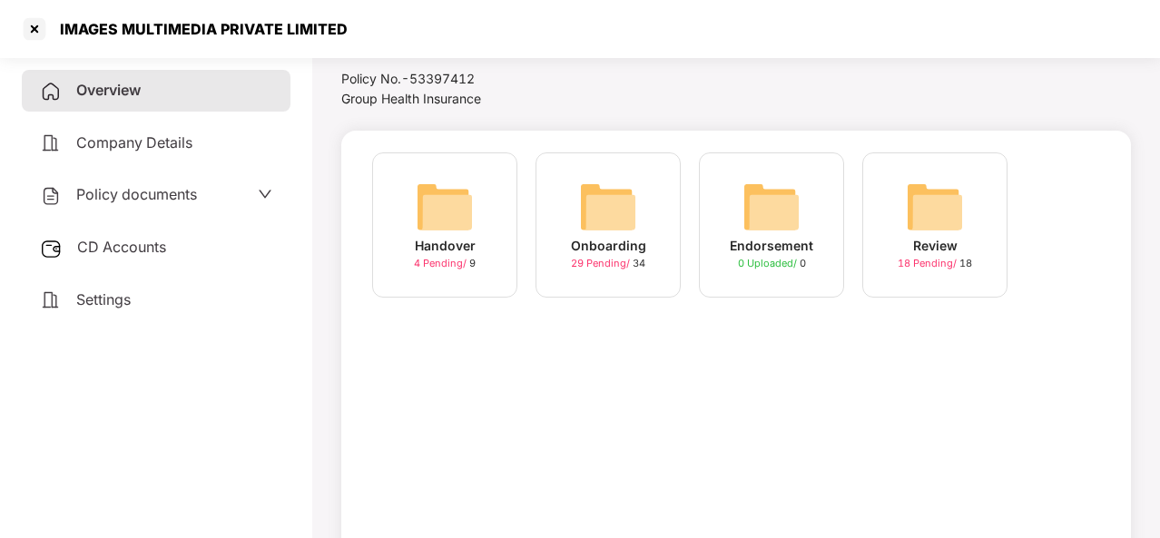
scroll to position [49, 0]
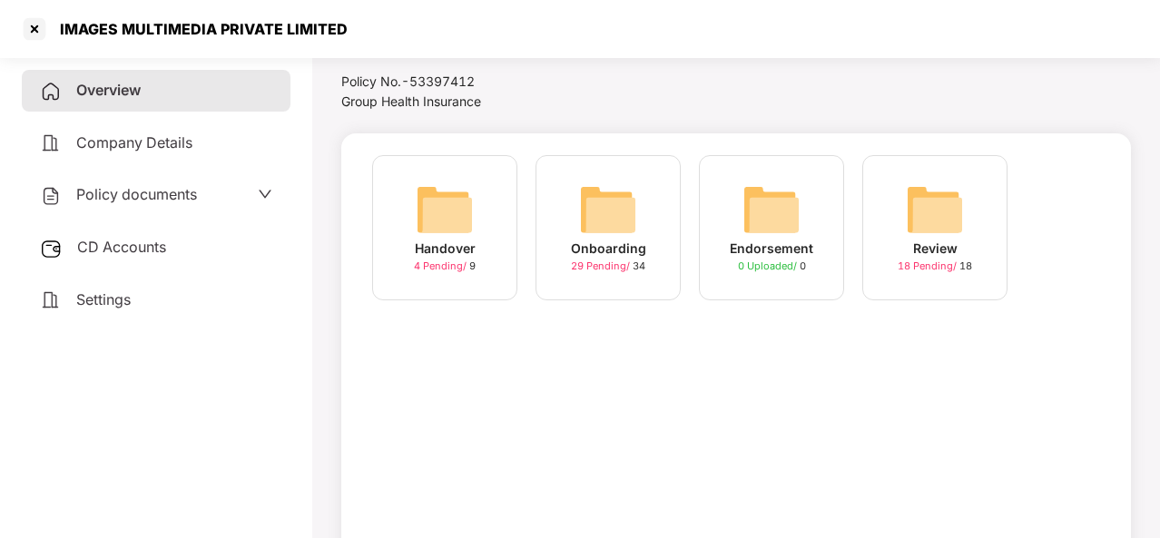
click at [454, 245] on div "Handover" at bounding box center [445, 249] width 61 height 20
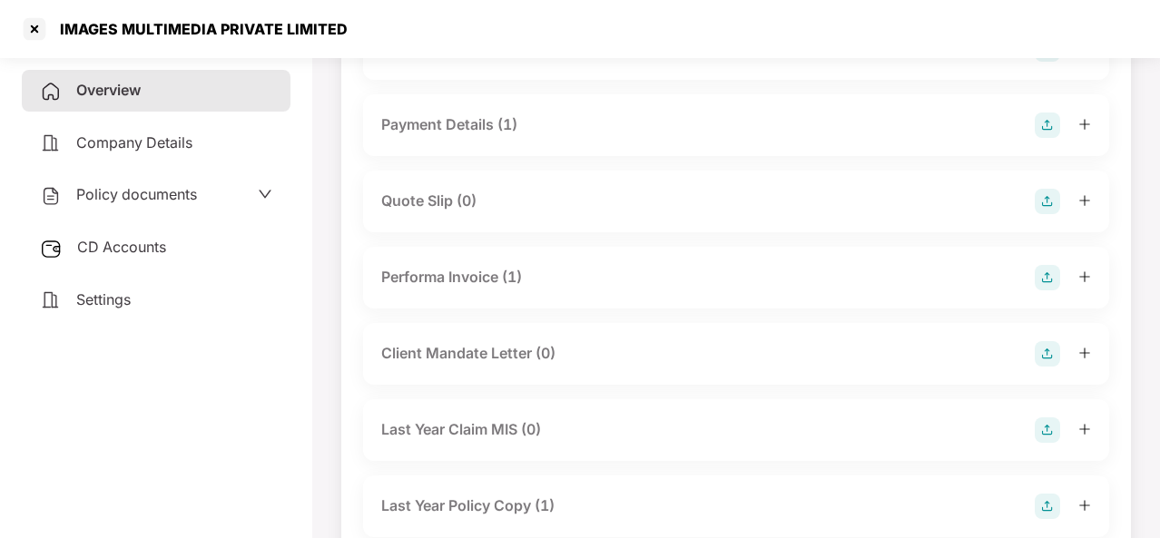
scroll to position [396, 0]
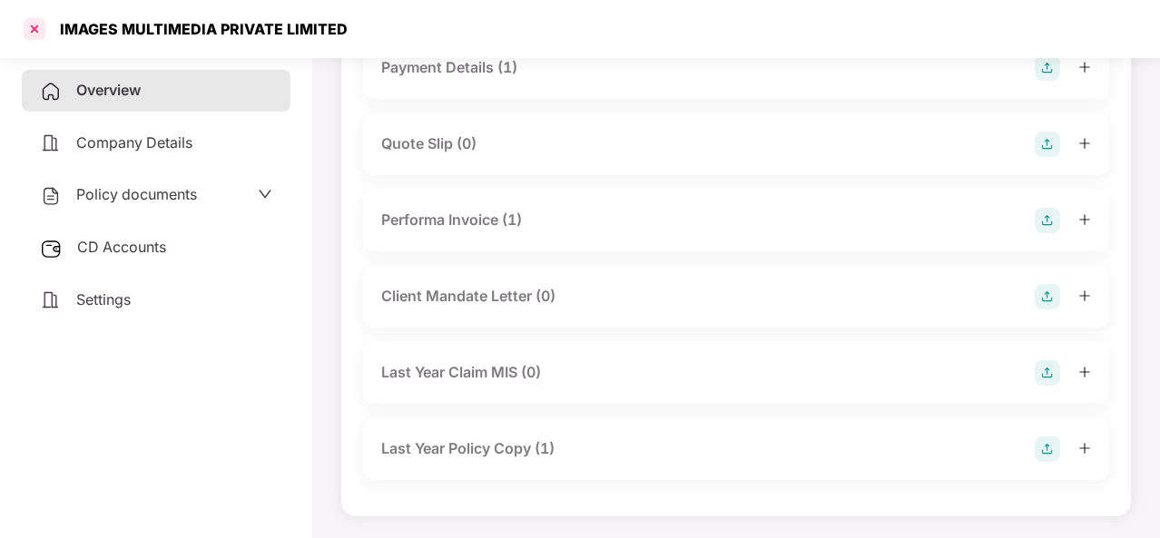
click at [40, 26] on div at bounding box center [34, 29] width 29 height 29
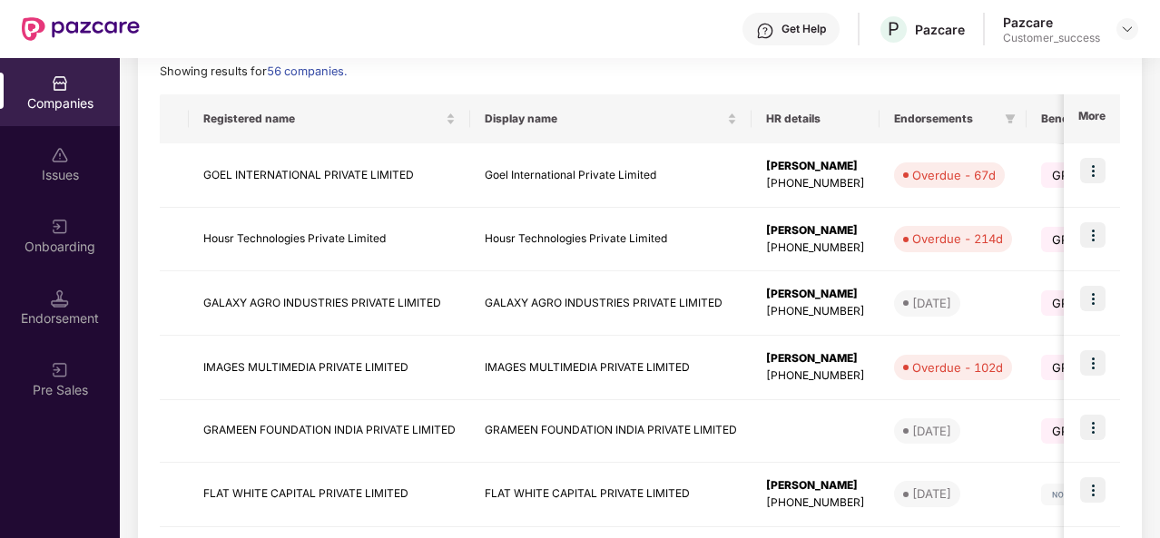
scroll to position [262, 0]
click at [375, 377] on td "IMAGES MULTIMEDIA PRIVATE LIMITED" at bounding box center [329, 367] width 281 height 64
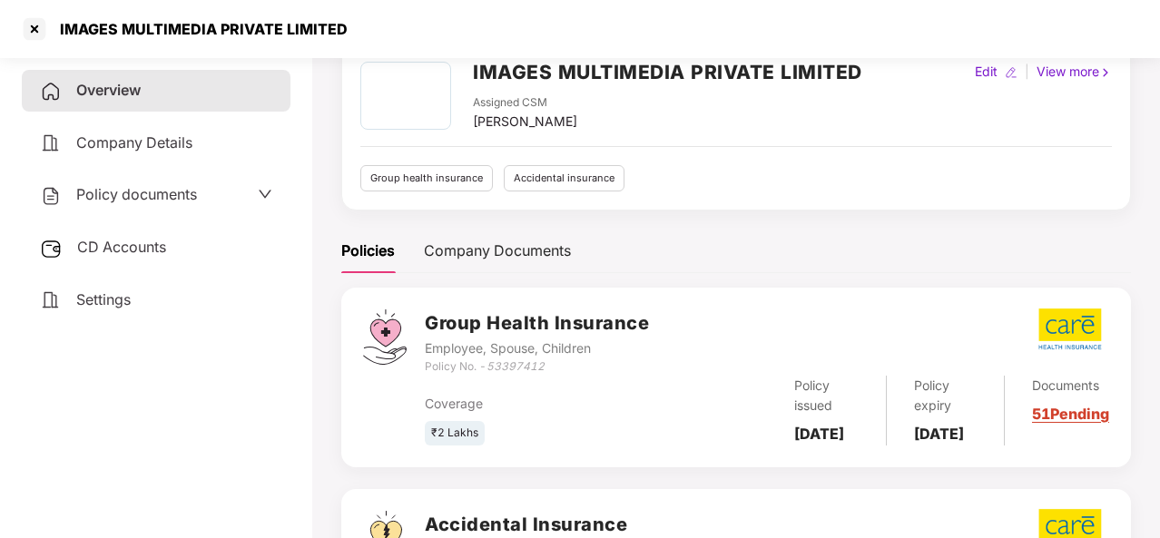
scroll to position [0, 0]
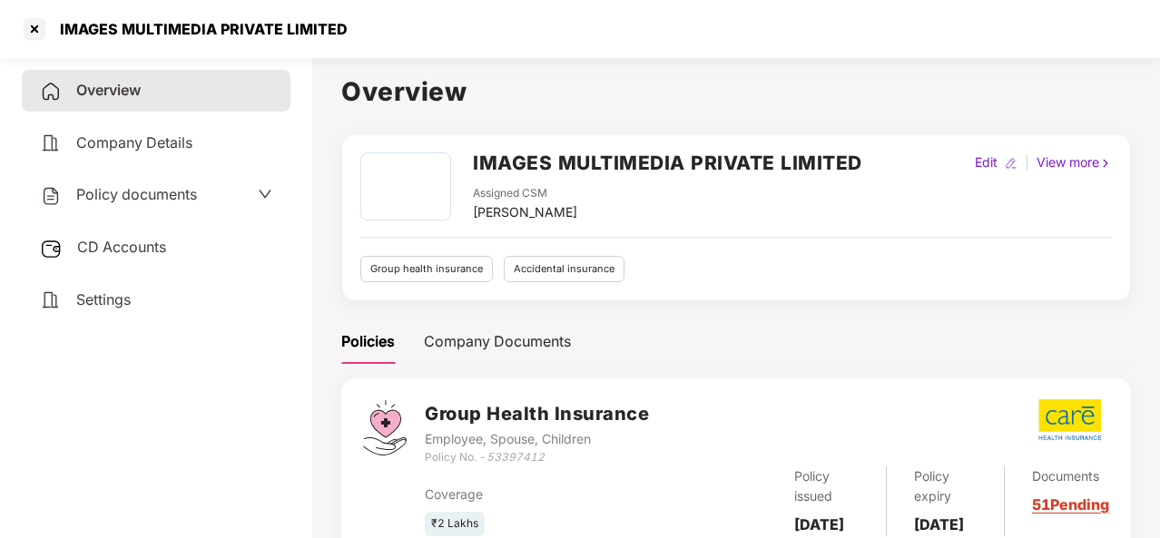
click at [264, 188] on icon "down" at bounding box center [265, 194] width 15 height 15
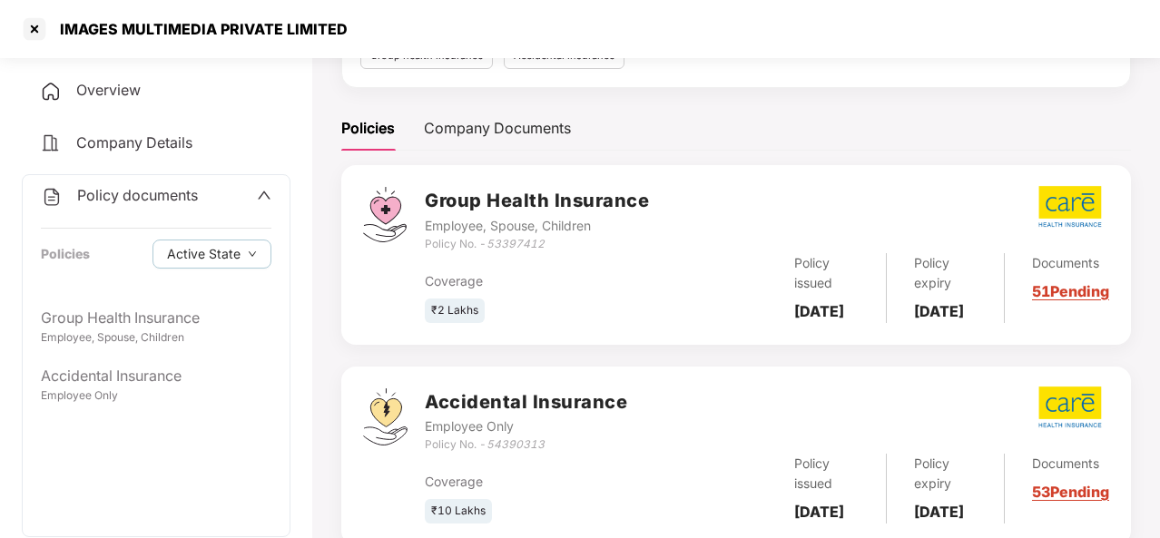
scroll to position [214, 0]
click at [1062, 292] on div "Documents 51 Pending" at bounding box center [1057, 287] width 104 height 70
click at [1060, 295] on div "Documents 51 Pending" at bounding box center [1057, 287] width 104 height 70
click at [1068, 300] on link "51 Pending" at bounding box center [1070, 290] width 77 height 18
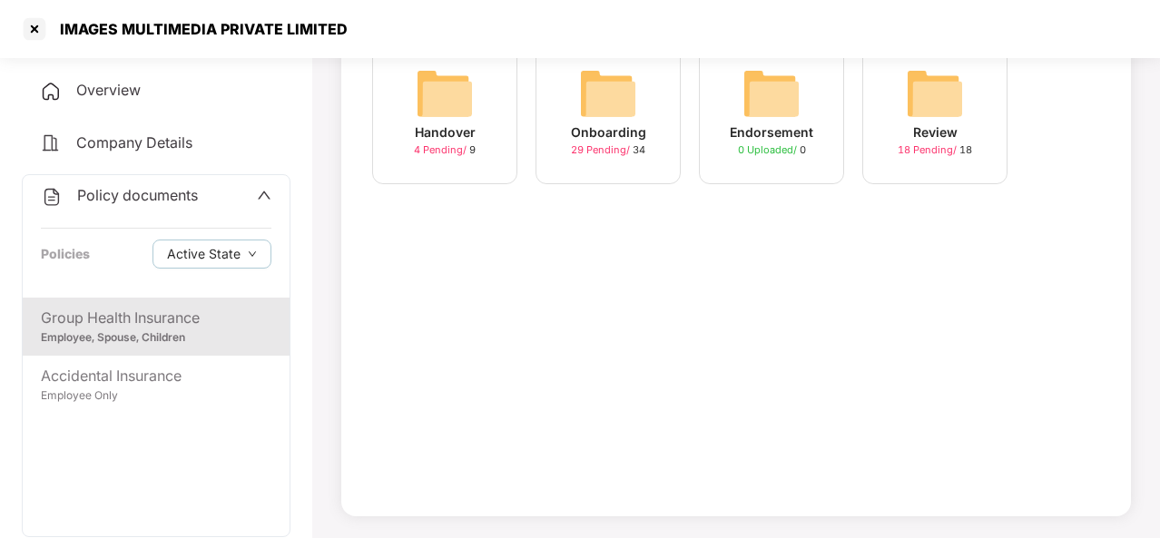
click at [590, 133] on div "Onboarding" at bounding box center [608, 133] width 75 height 20
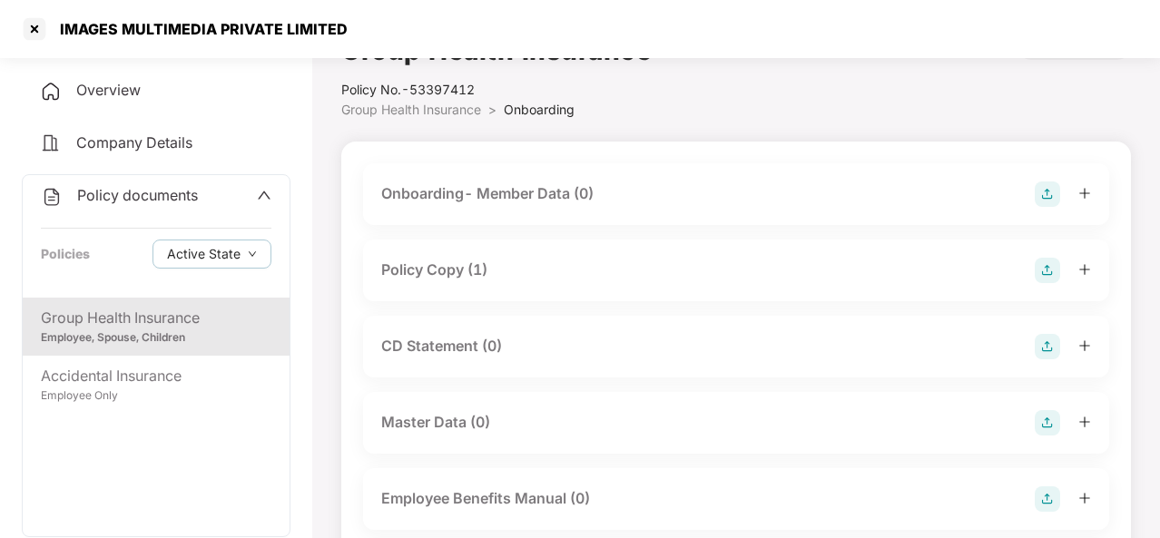
scroll to position [0, 0]
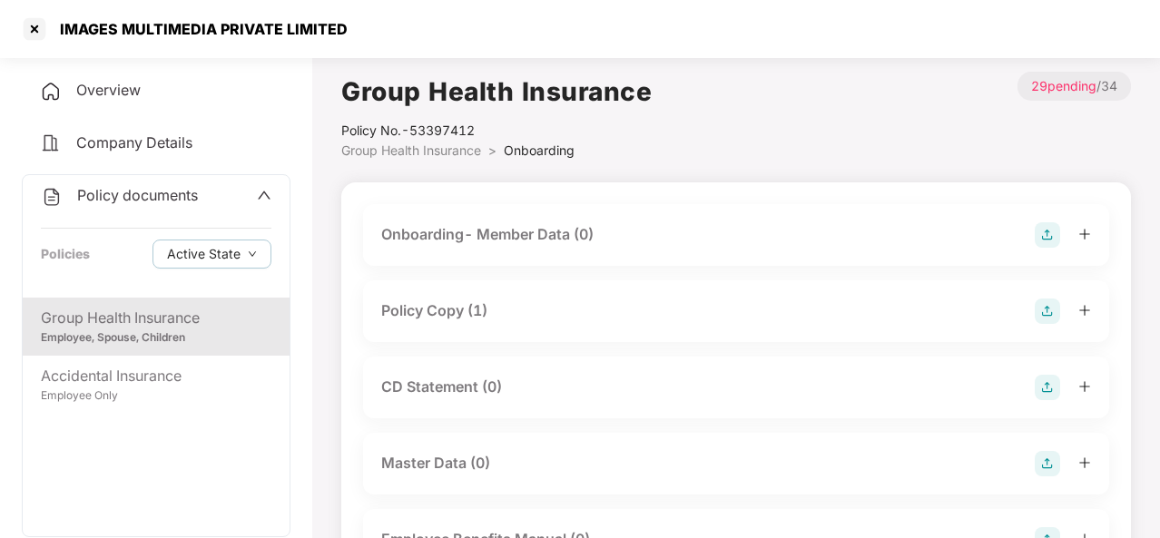
click at [111, 179] on div "Policy documents Policies Active State" at bounding box center [156, 236] width 267 height 123
click at [243, 253] on button "Active State" at bounding box center [212, 254] width 119 height 29
click at [32, 36] on div at bounding box center [34, 29] width 29 height 29
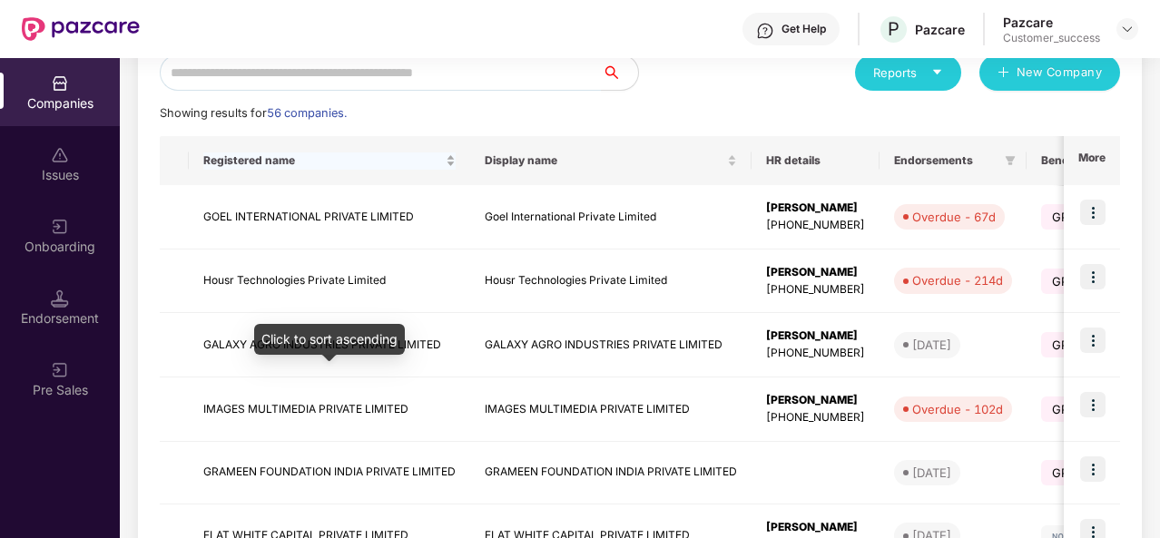
scroll to position [221, 0]
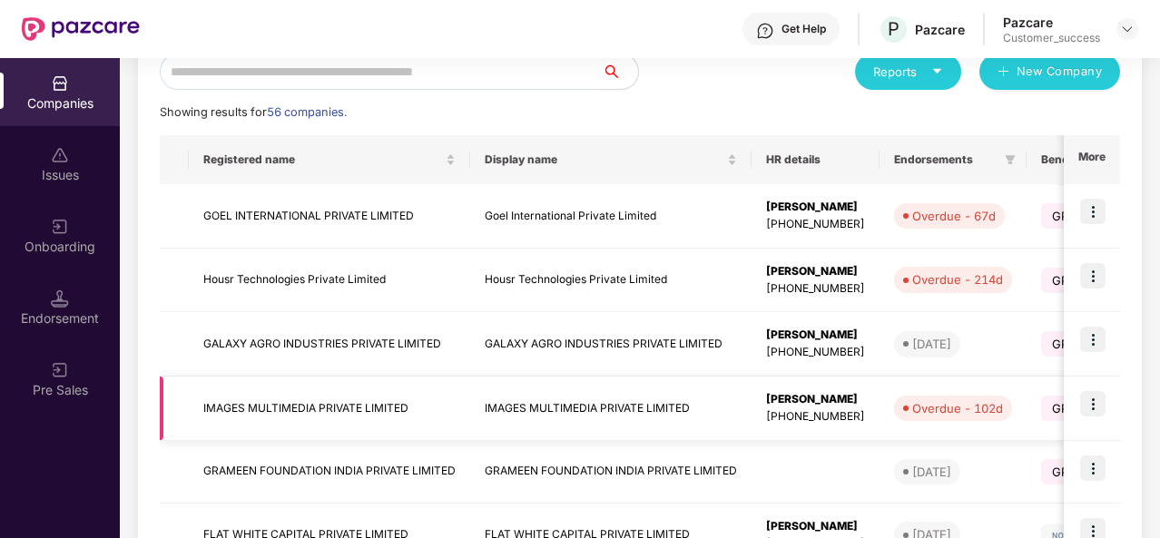
click at [387, 406] on td "IMAGES MULTIMEDIA PRIVATE LIMITED" at bounding box center [329, 409] width 281 height 64
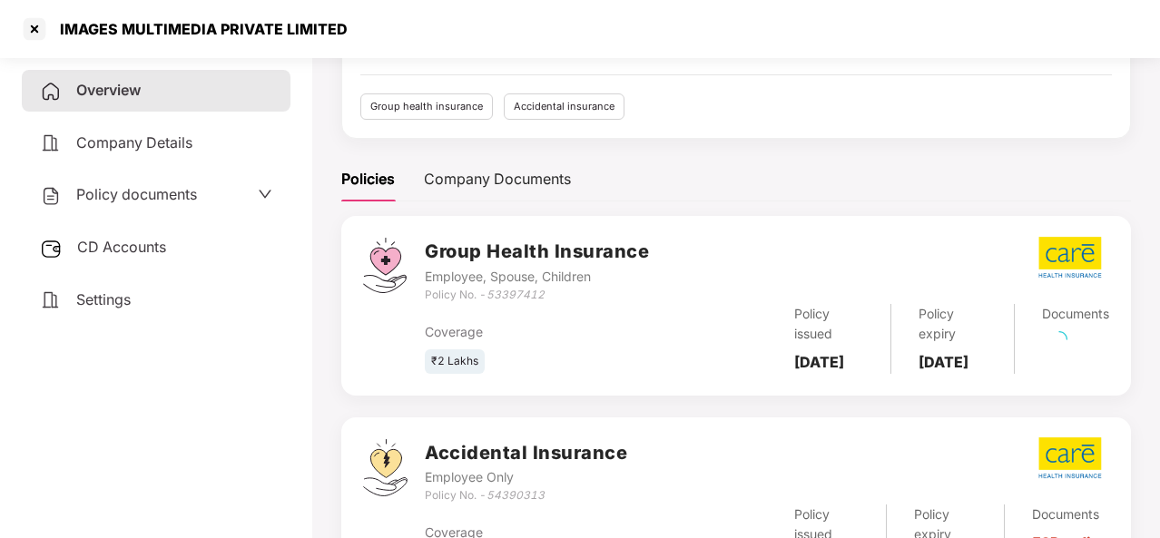
scroll to position [167, 0]
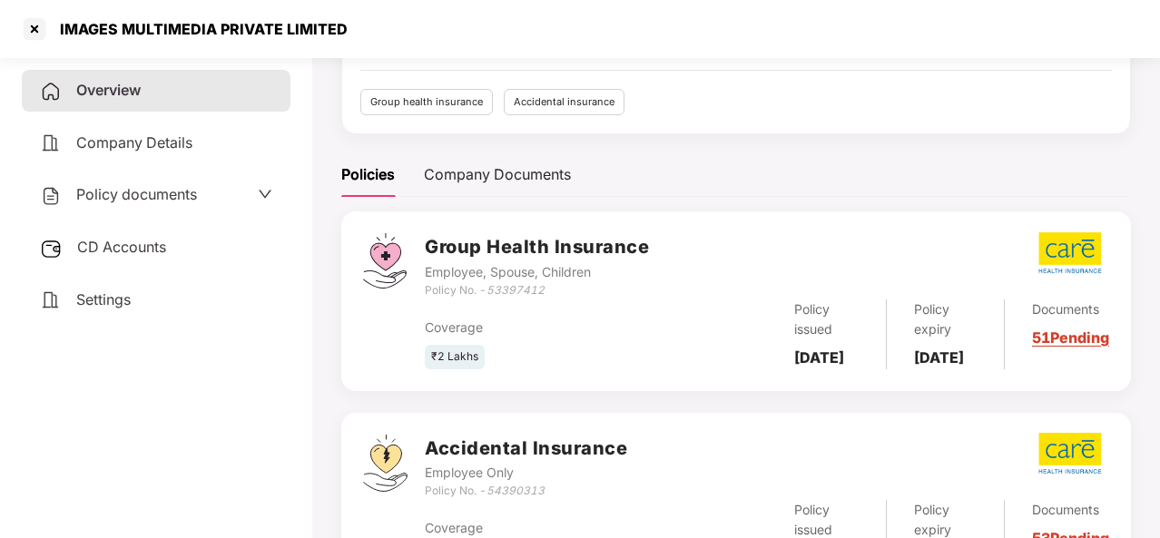
click at [1068, 349] on div "Documents 51 Pending" at bounding box center [1057, 335] width 104 height 70
click at [1052, 342] on link "51 Pending" at bounding box center [1070, 338] width 77 height 18
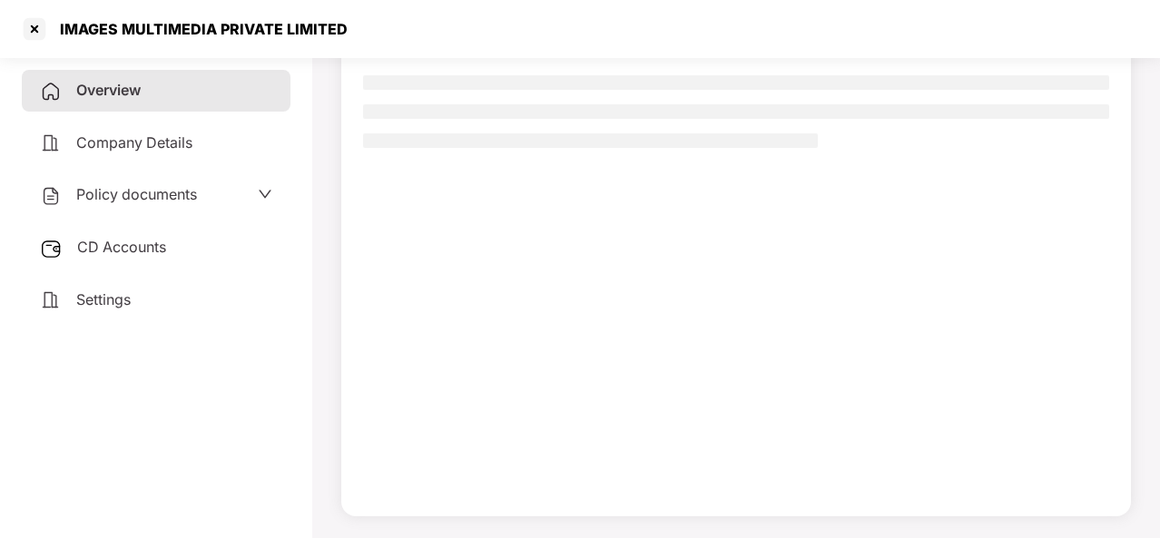
scroll to position [165, 0]
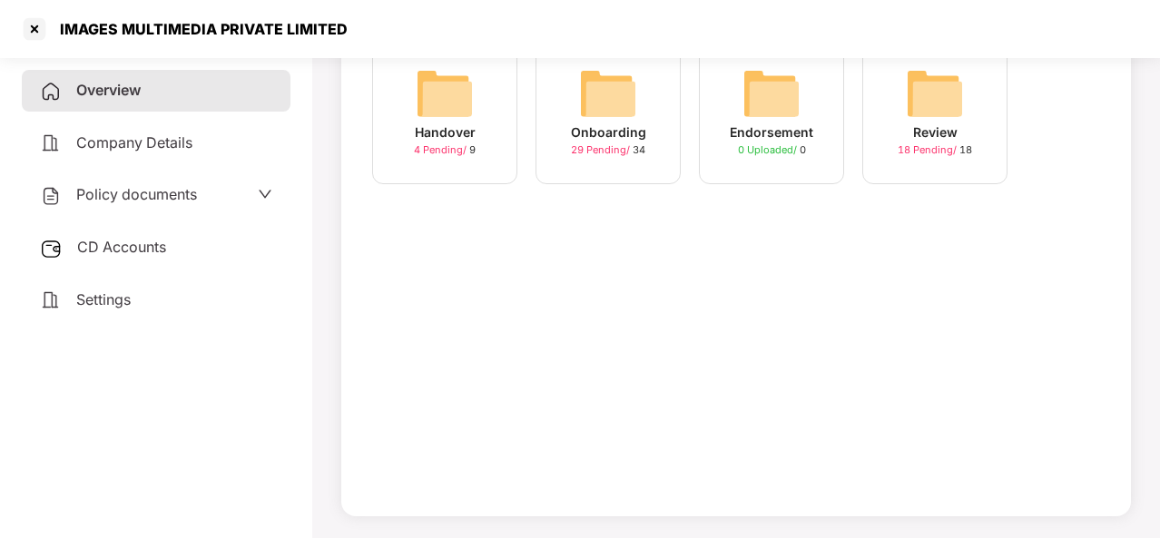
click at [924, 130] on div "Review" at bounding box center [935, 133] width 44 height 20
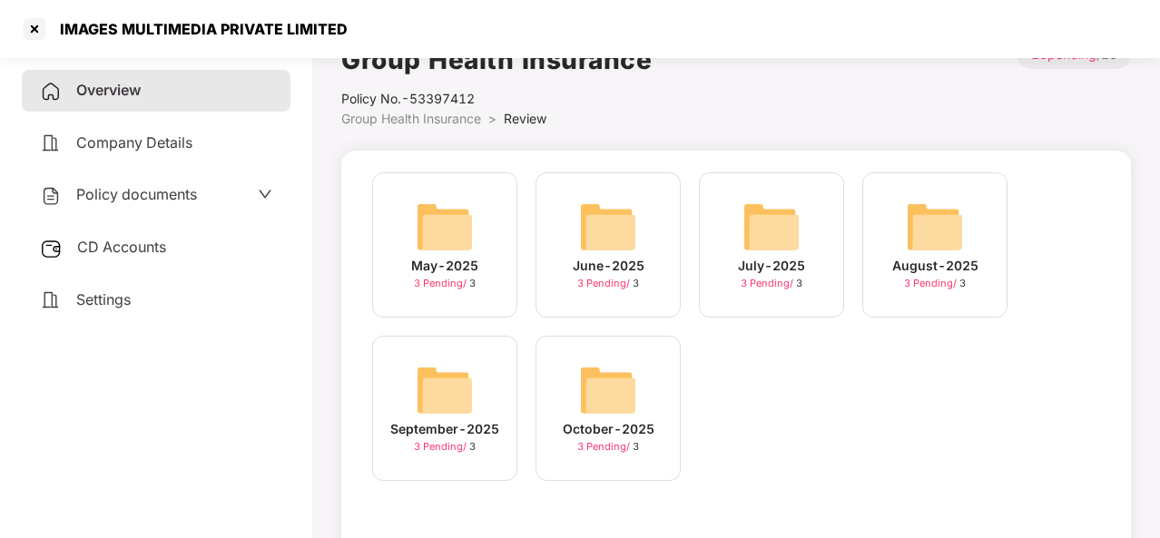
scroll to position [49, 0]
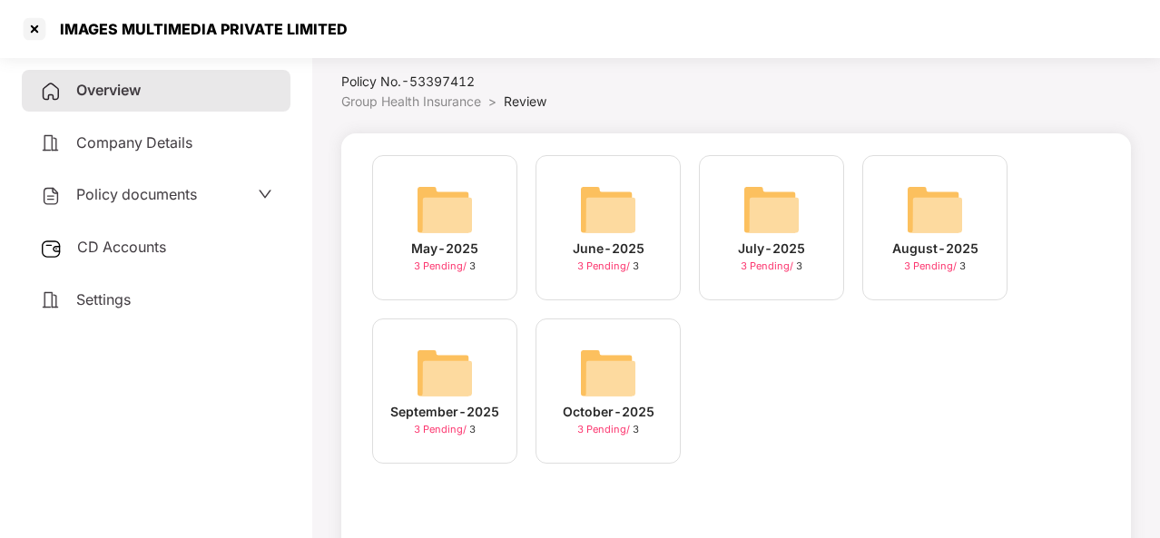
click at [460, 253] on div "May-2025" at bounding box center [444, 249] width 67 height 20
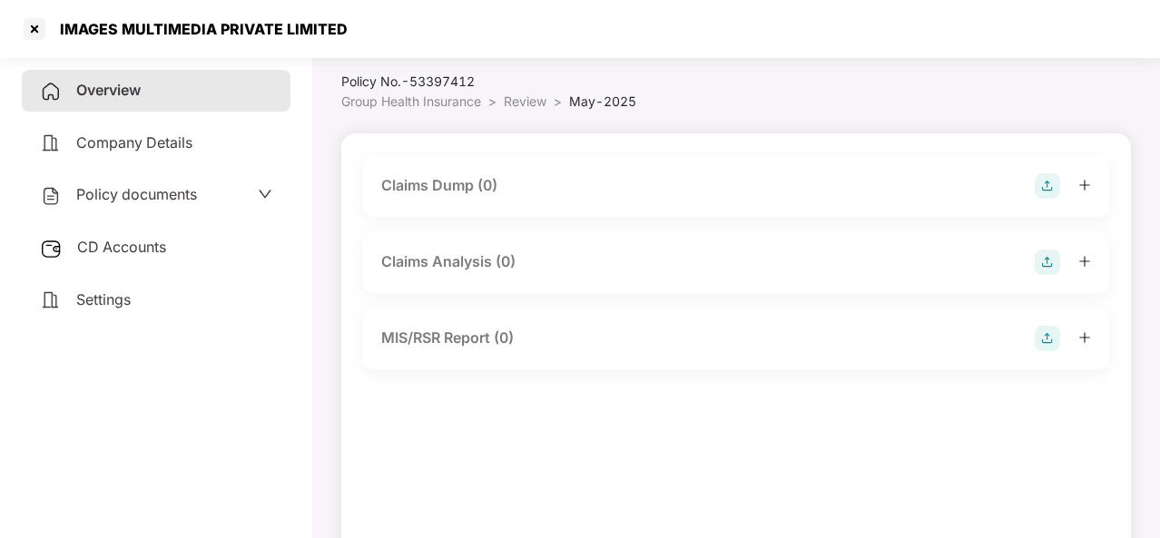
click at [237, 195] on div "Policy documents" at bounding box center [156, 195] width 232 height 24
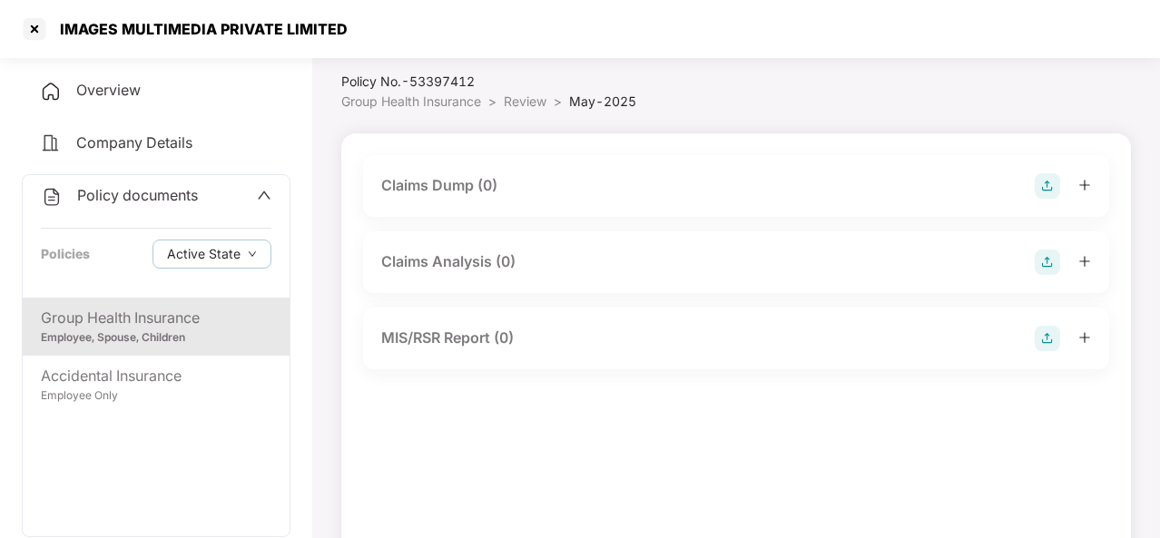
click at [165, 330] on div "Employee, Spouse, Children" at bounding box center [156, 338] width 231 height 17
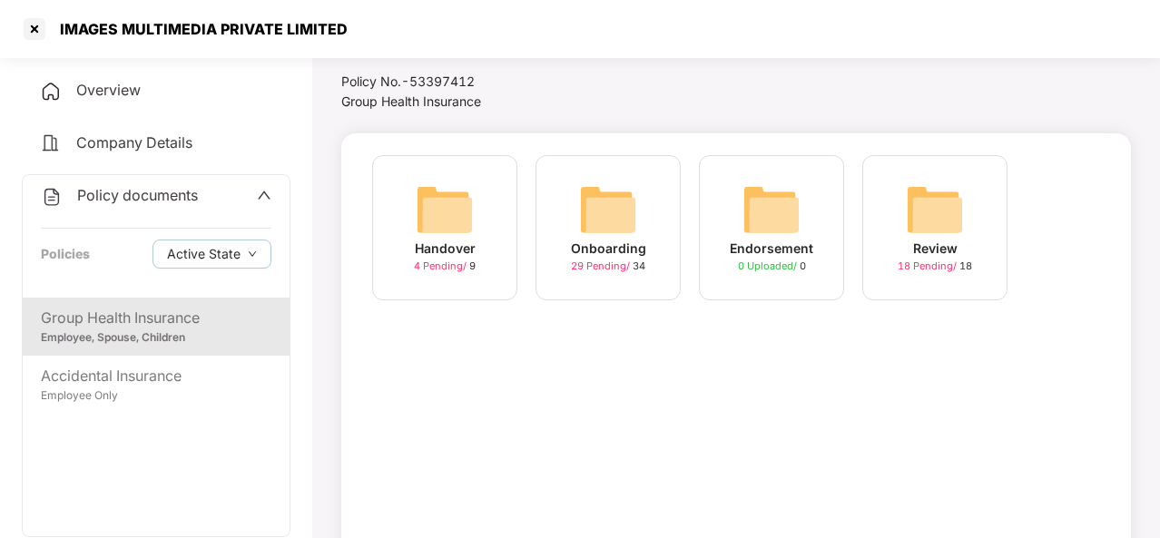
click at [902, 239] on div "Review 18 Pending / 18" at bounding box center [934, 227] width 145 height 145
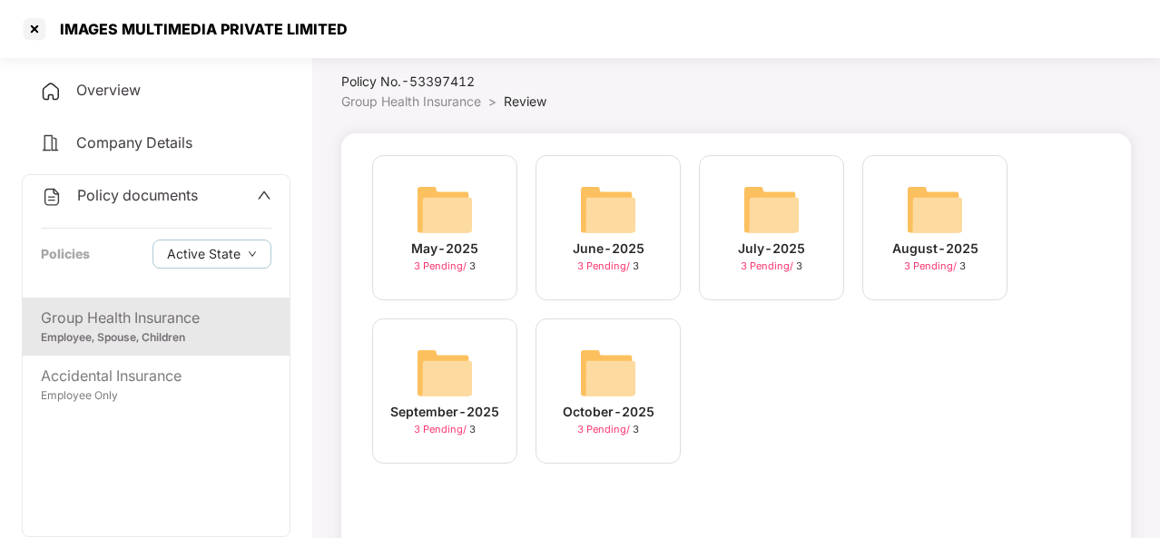
click at [605, 246] on div "June-2025" at bounding box center [609, 249] width 72 height 20
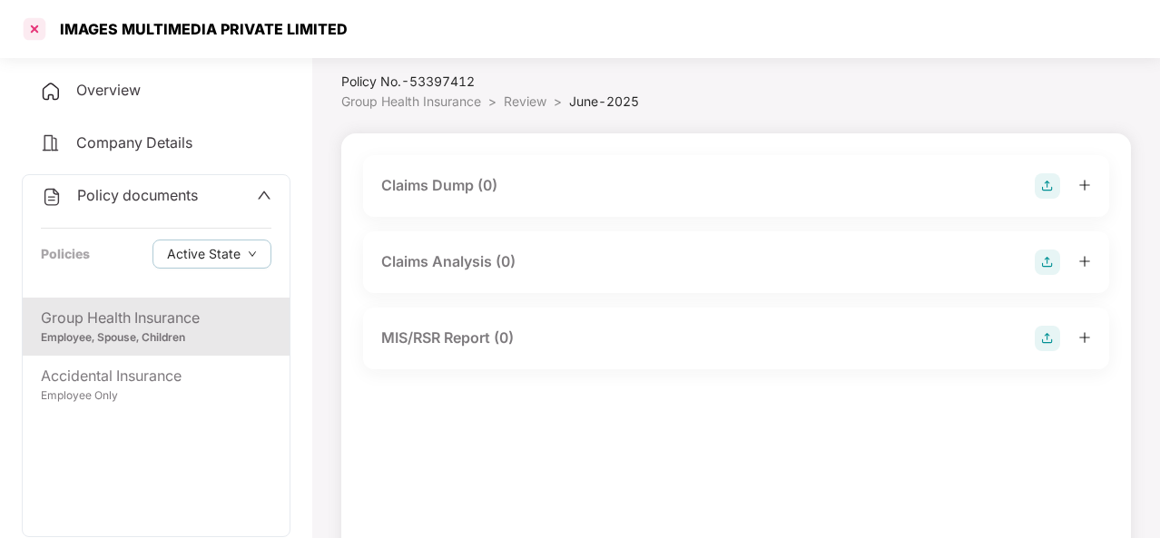
click at [34, 29] on div at bounding box center [34, 29] width 29 height 29
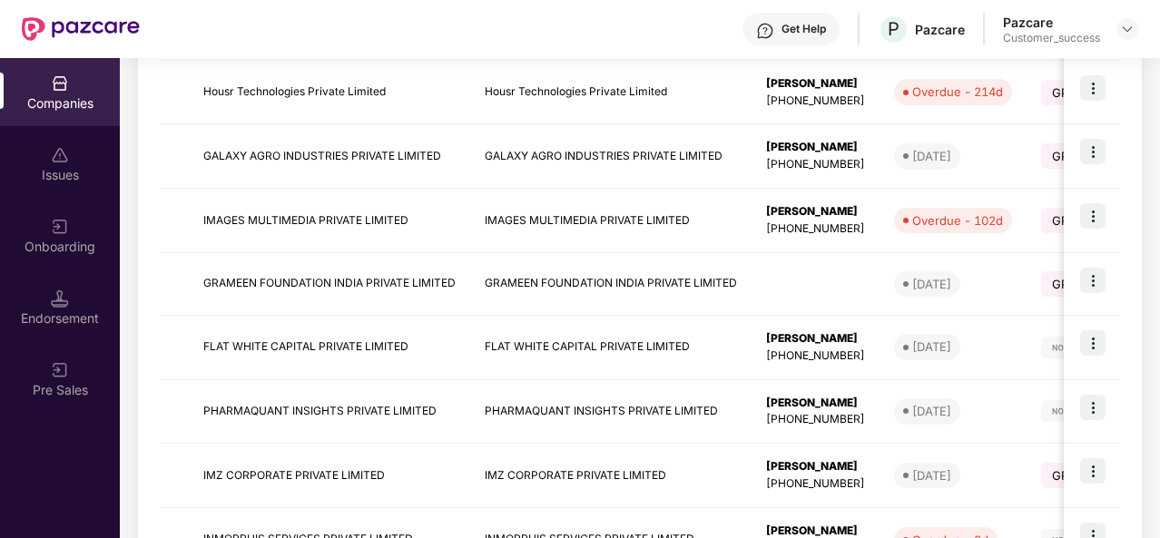
scroll to position [409, 0]
click at [346, 286] on td "GRAMEEN FOUNDATION INDIA PRIVATE LIMITED" at bounding box center [329, 283] width 281 height 63
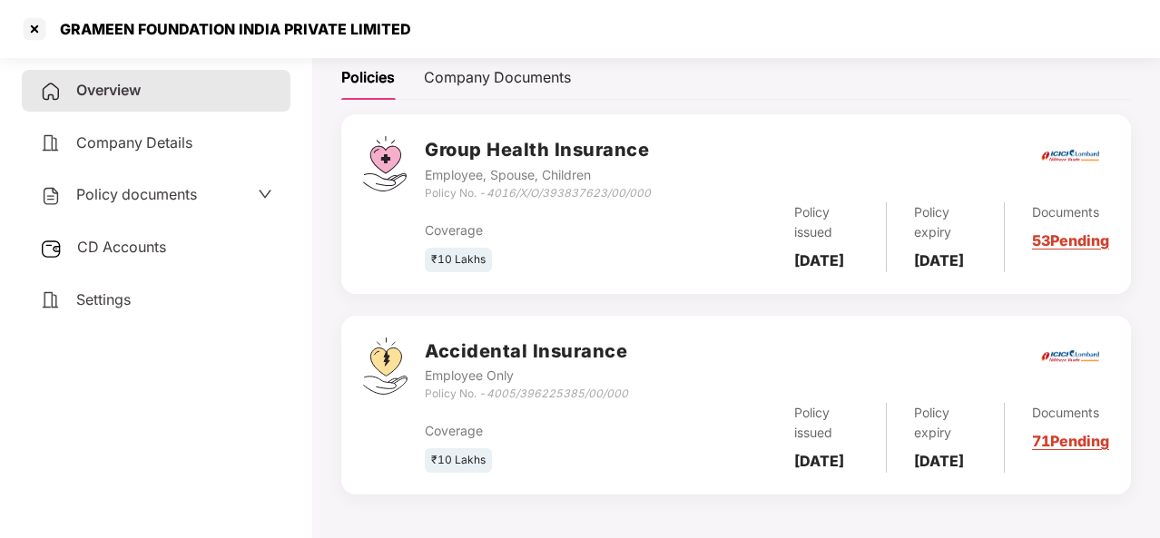
scroll to position [217, 0]
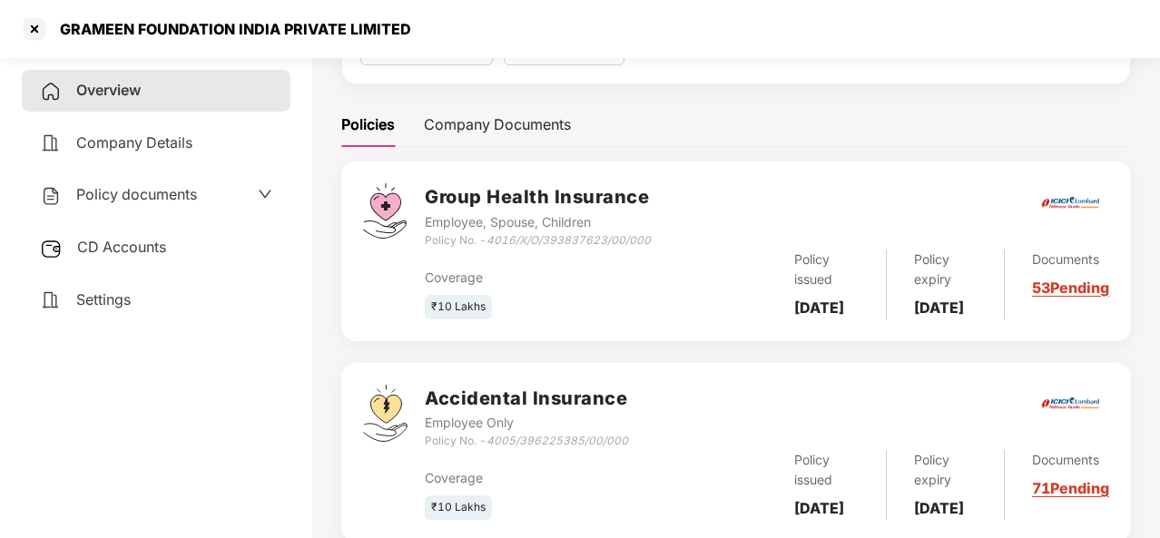
click at [1061, 295] on div "Documents 53 Pending" at bounding box center [1057, 285] width 104 height 70
click at [1058, 297] on link "53 Pending" at bounding box center [1070, 288] width 77 height 18
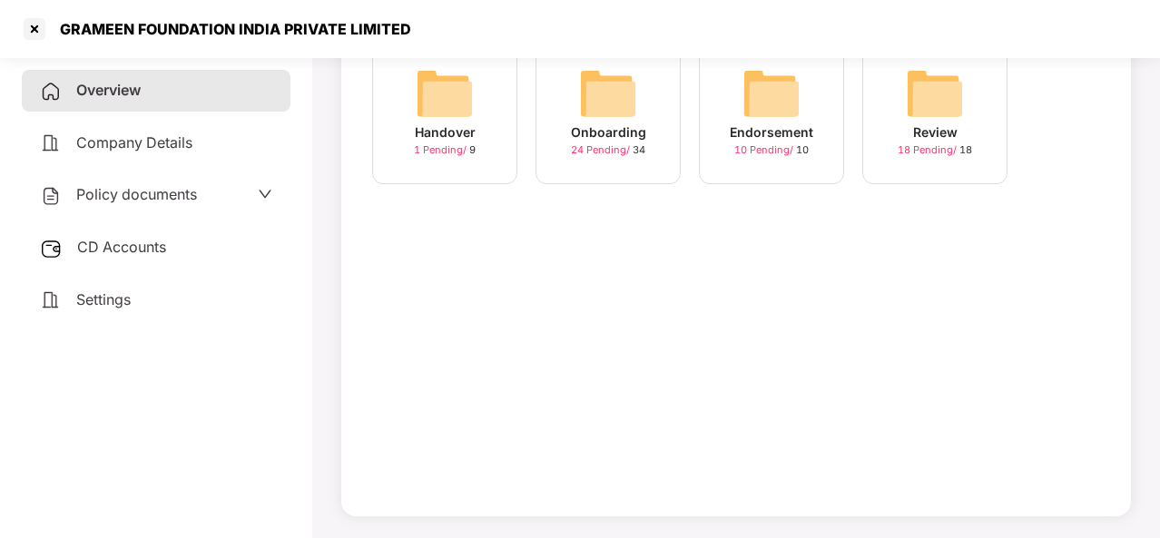
scroll to position [0, 0]
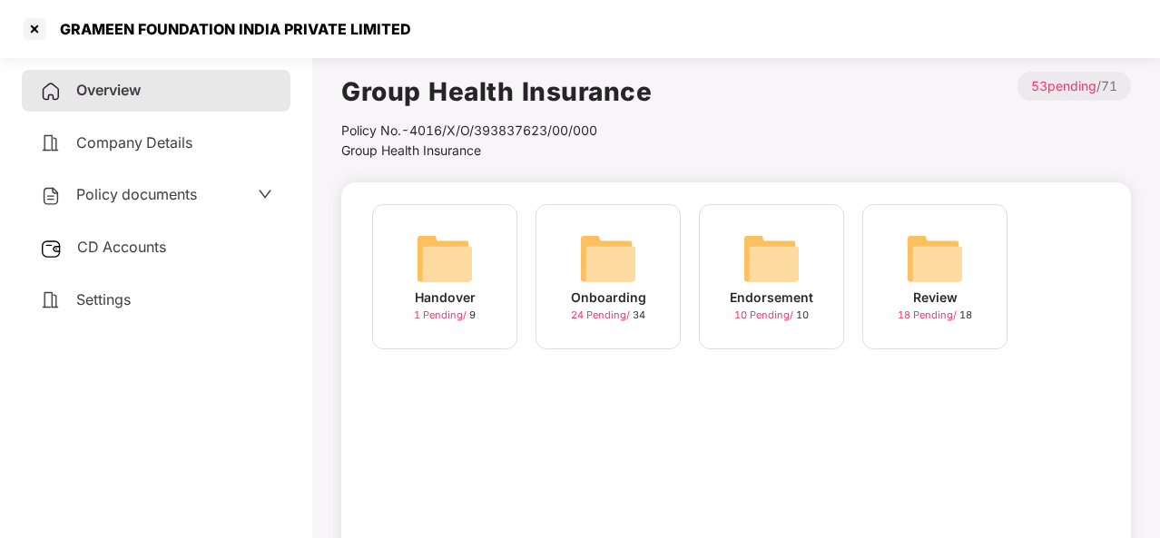
click at [449, 290] on div "Handover" at bounding box center [445, 298] width 61 height 20
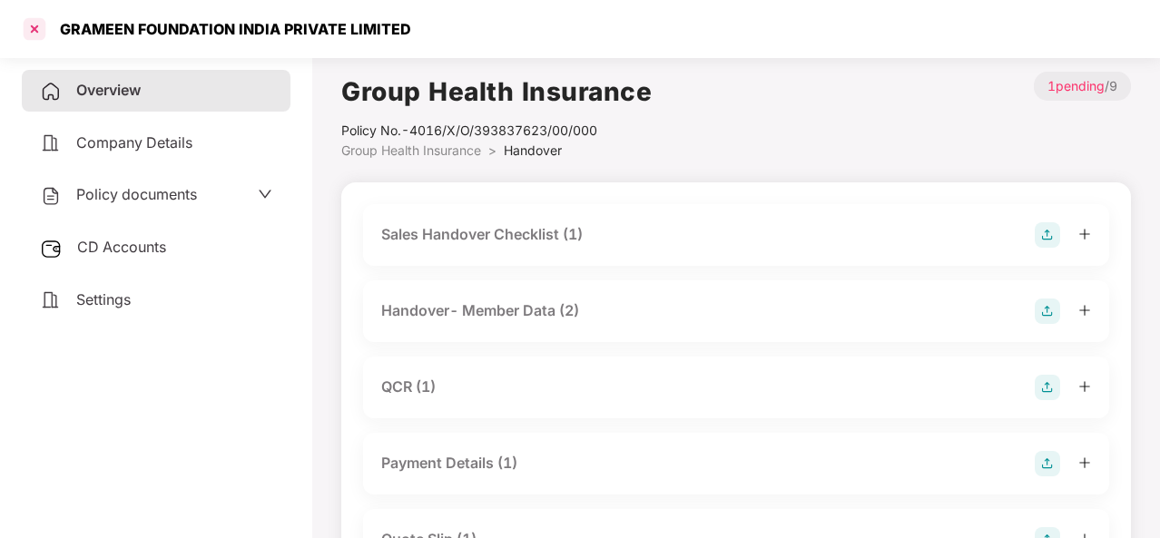
click at [35, 32] on div at bounding box center [34, 29] width 29 height 29
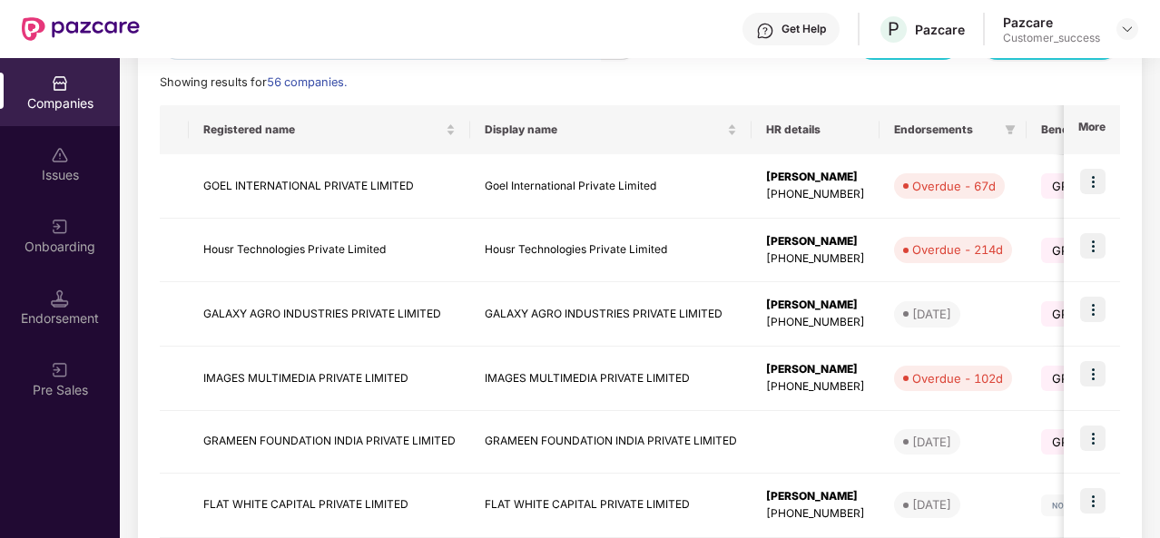
scroll to position [365, 0]
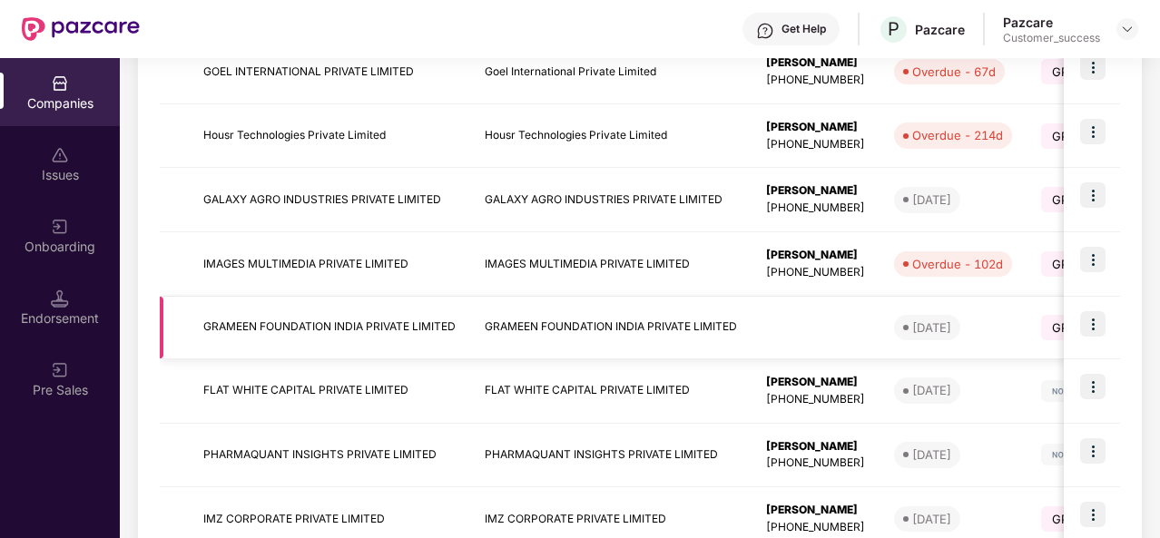
click at [377, 330] on td "GRAMEEN FOUNDATION INDIA PRIVATE LIMITED" at bounding box center [329, 328] width 281 height 63
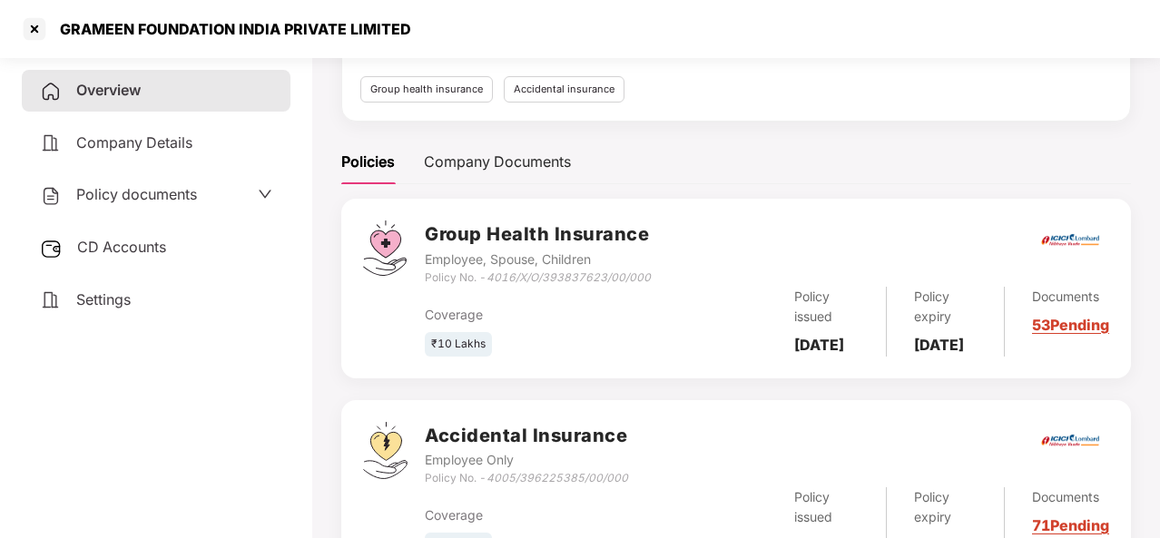
scroll to position [188, 0]
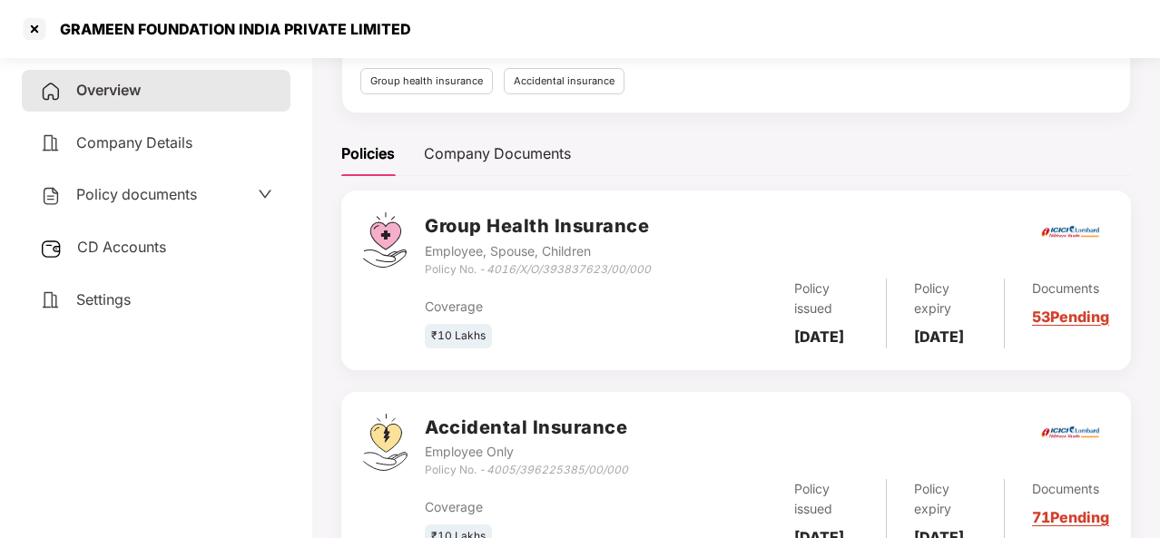
click at [1049, 326] on link "53 Pending" at bounding box center [1070, 317] width 77 height 18
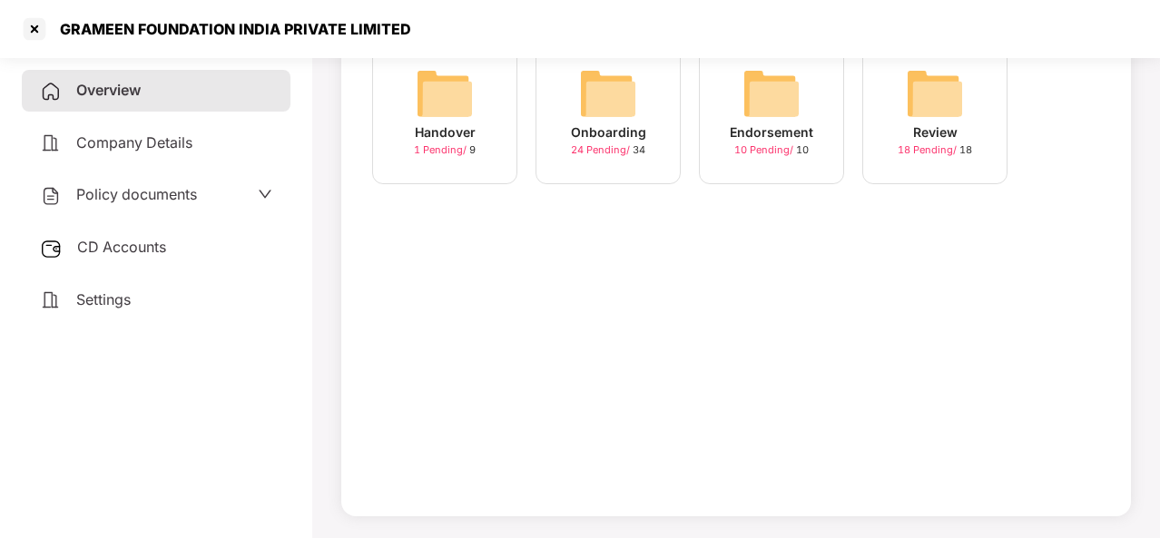
click at [577, 115] on div "Onboarding 24 Pending / 34" at bounding box center [608, 111] width 145 height 145
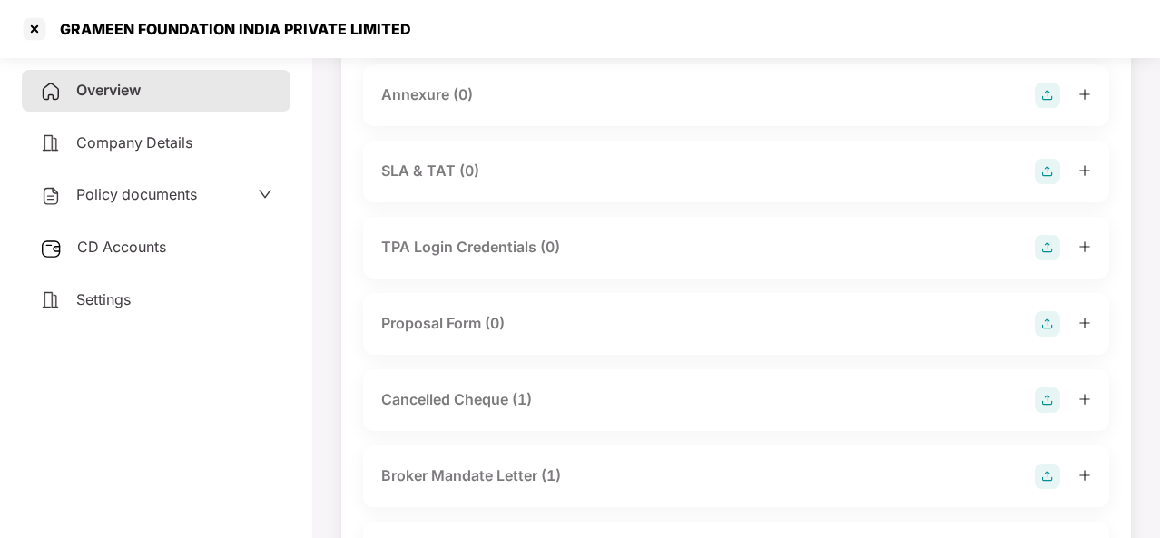
scroll to position [989, 0]
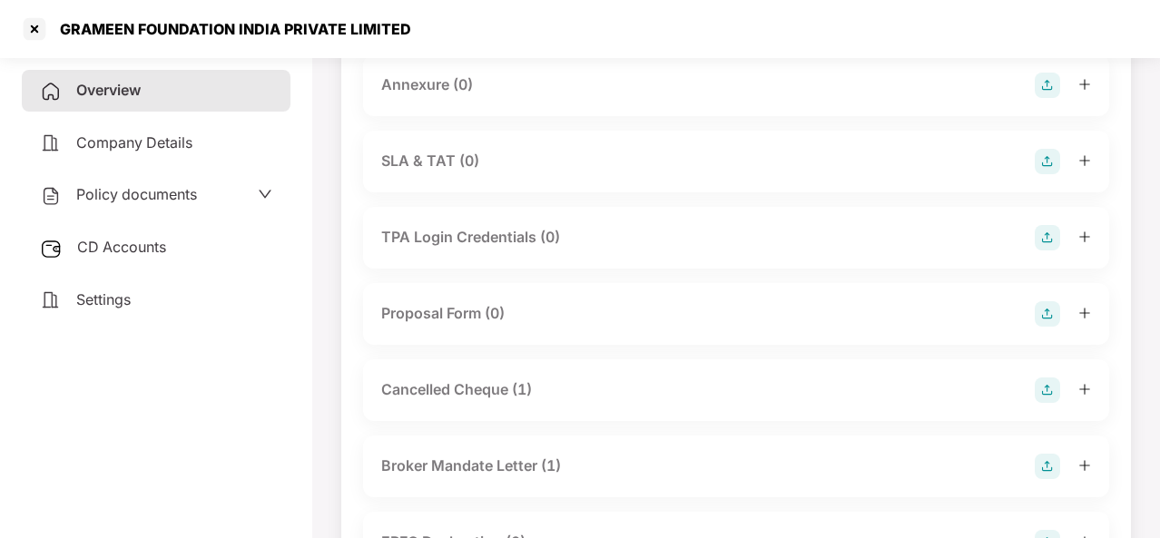
click at [261, 192] on icon "down" at bounding box center [265, 194] width 15 height 15
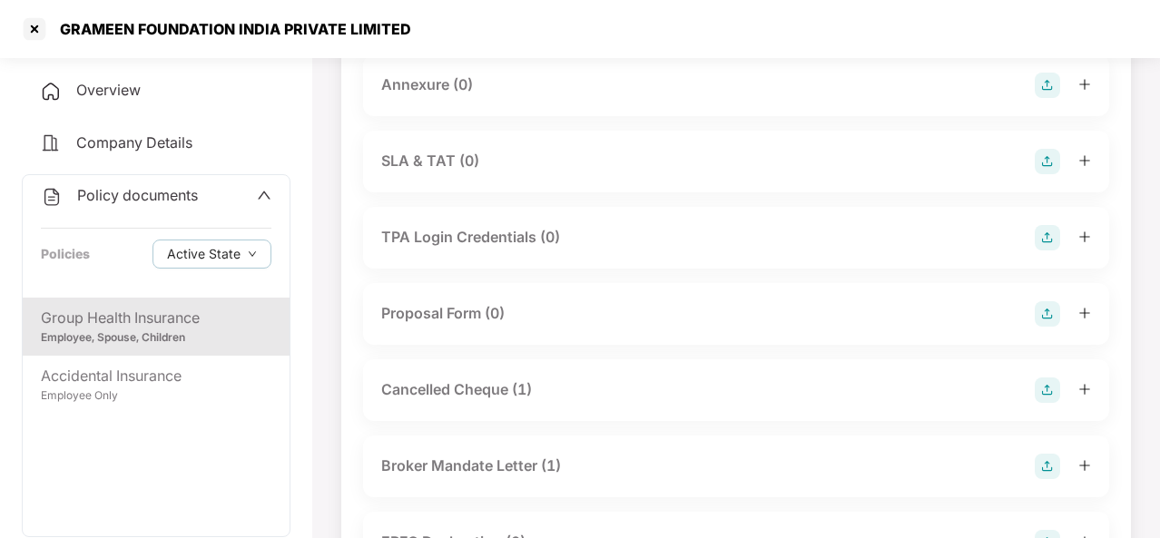
click at [133, 328] on div "Group Health Insurance" at bounding box center [156, 318] width 231 height 23
click at [208, 320] on div "Group Health Insurance" at bounding box center [156, 318] width 231 height 23
click at [174, 324] on div "Group Health Insurance" at bounding box center [156, 318] width 231 height 23
click at [123, 333] on div "Employee, Spouse, Children" at bounding box center [156, 338] width 231 height 17
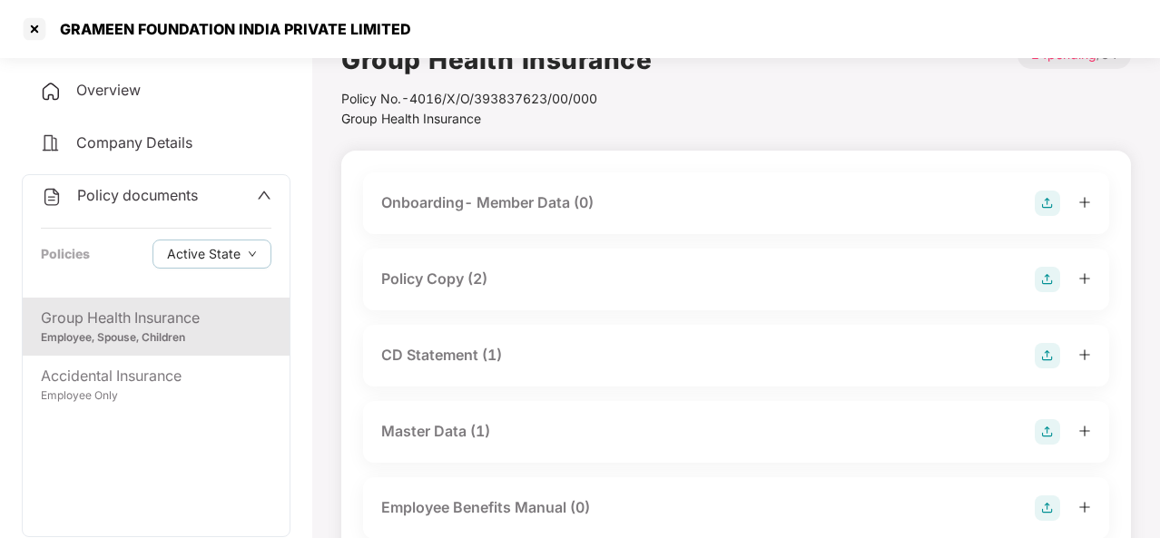
scroll to position [0, 0]
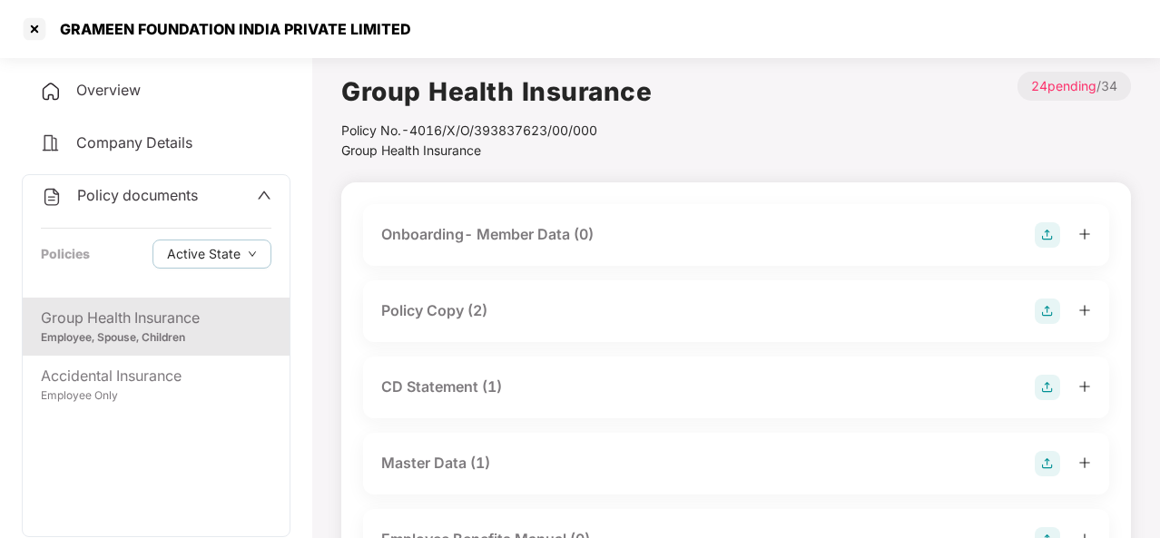
click at [158, 331] on div "Employee, Spouse, Children" at bounding box center [156, 338] width 231 height 17
click at [273, 315] on div "Group Health Insurance Employee, Spouse, Children" at bounding box center [156, 327] width 267 height 58
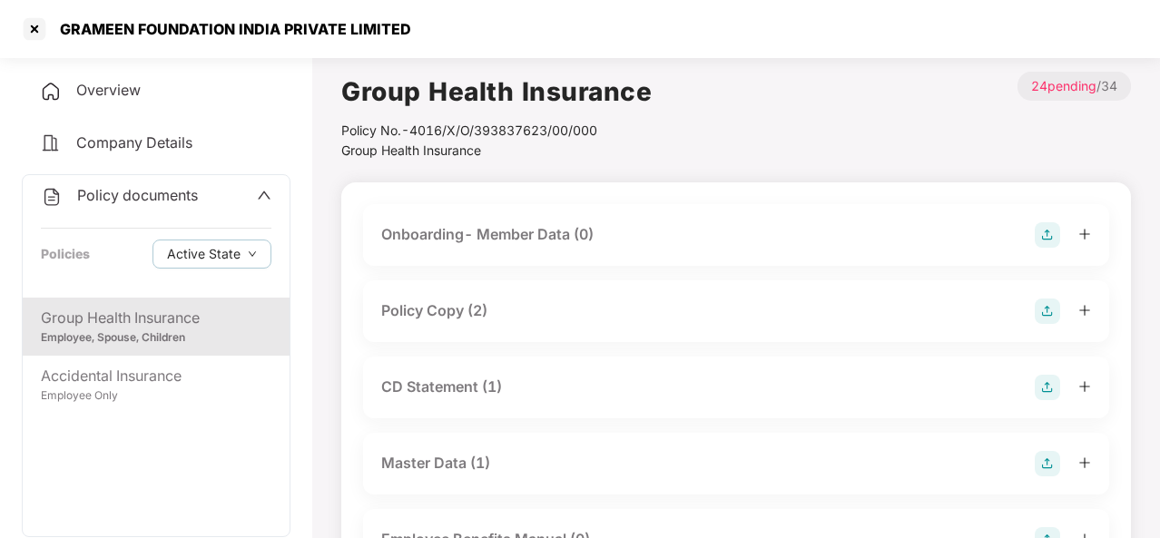
click at [273, 315] on div "Group Health Insurance Employee, Spouse, Children" at bounding box center [156, 327] width 267 height 58
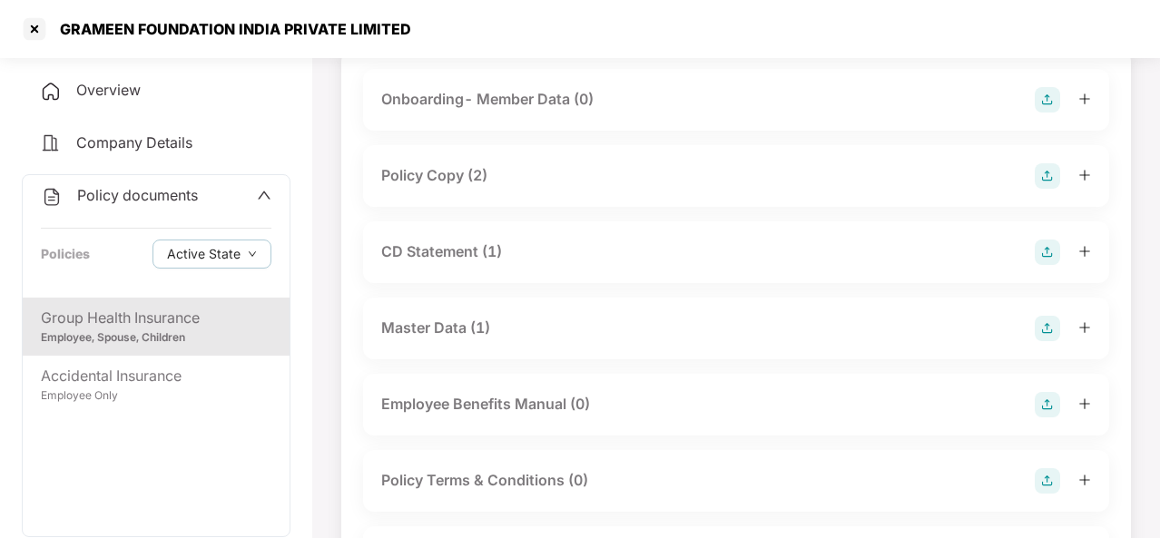
scroll to position [187, 0]
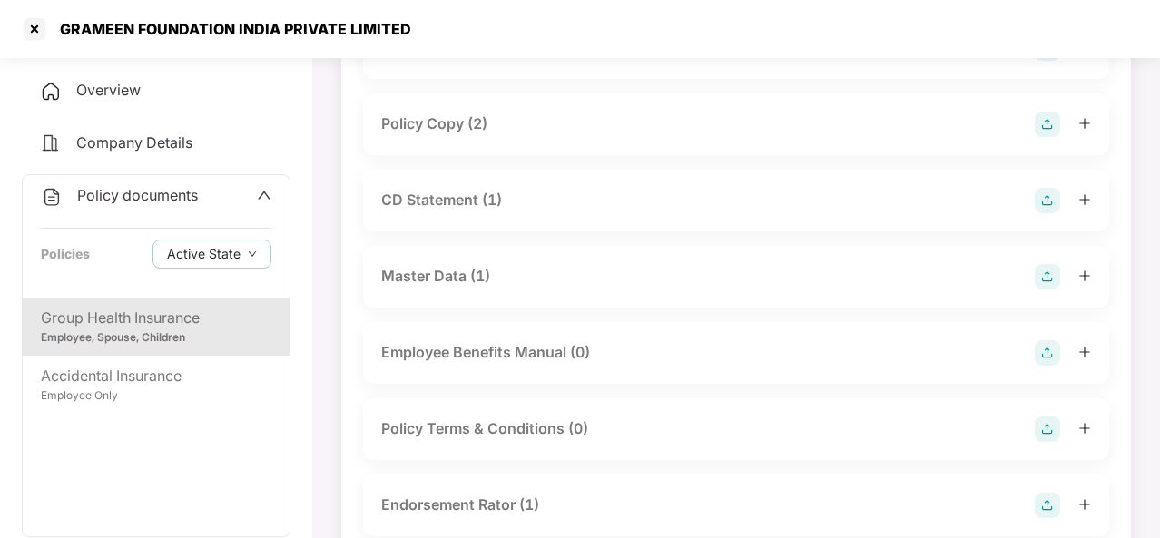
click at [467, 134] on div "Policy Copy (2)" at bounding box center [434, 124] width 106 height 23
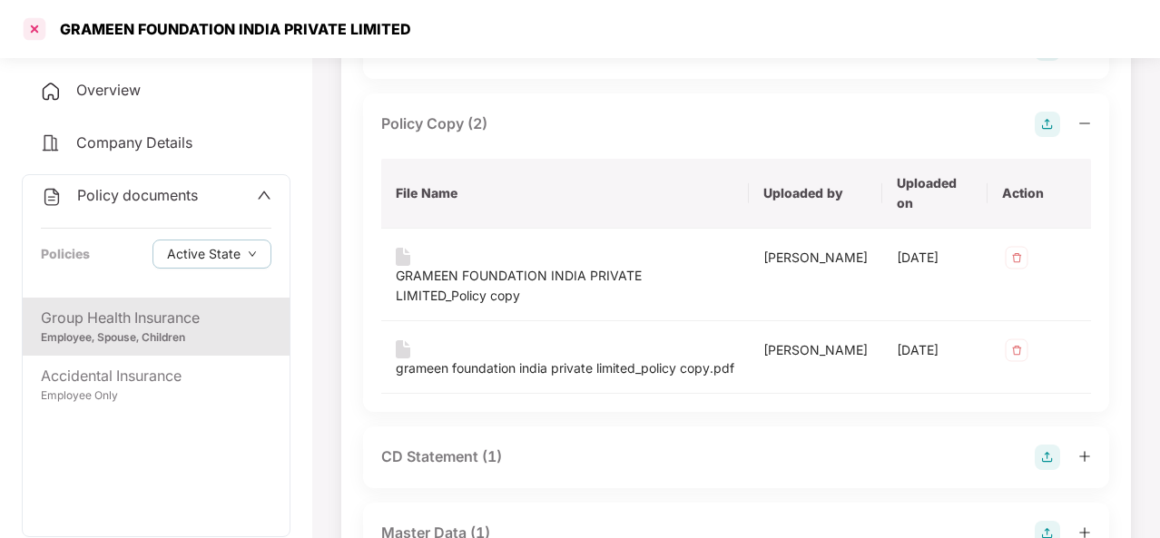
click at [32, 34] on div at bounding box center [34, 29] width 29 height 29
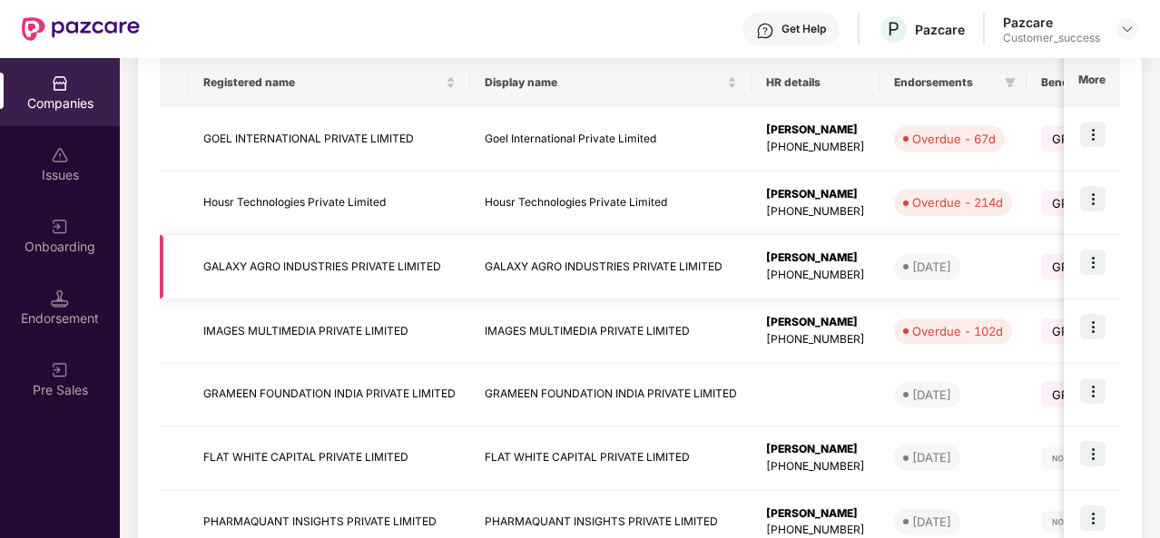
scroll to position [299, 0]
click at [408, 389] on td "GRAMEEN FOUNDATION INDIA PRIVATE LIMITED" at bounding box center [329, 394] width 281 height 63
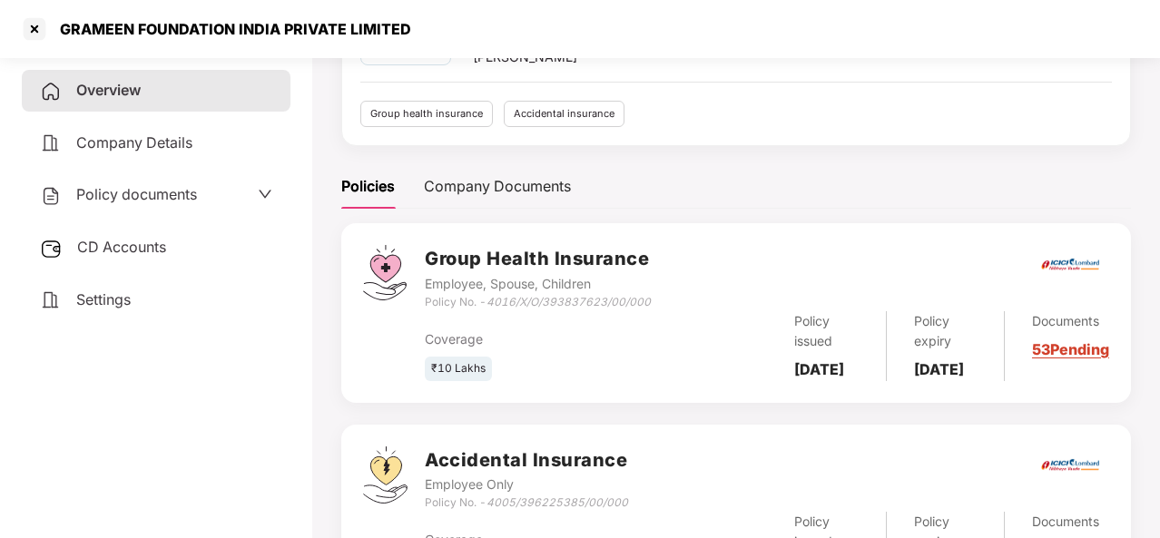
scroll to position [156, 0]
click at [1054, 355] on link "53 Pending" at bounding box center [1070, 349] width 77 height 18
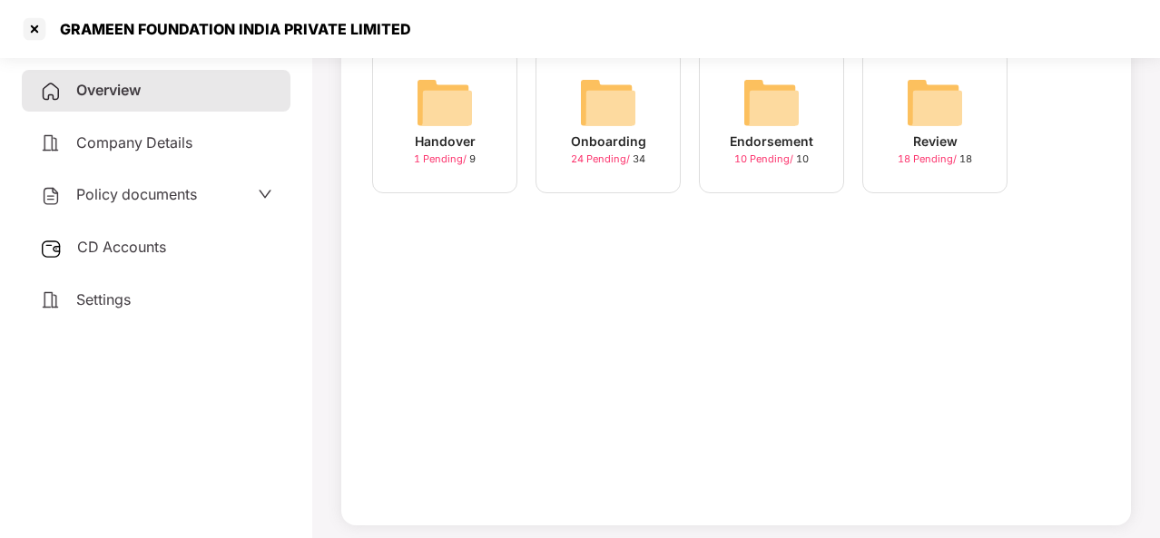
scroll to position [0, 0]
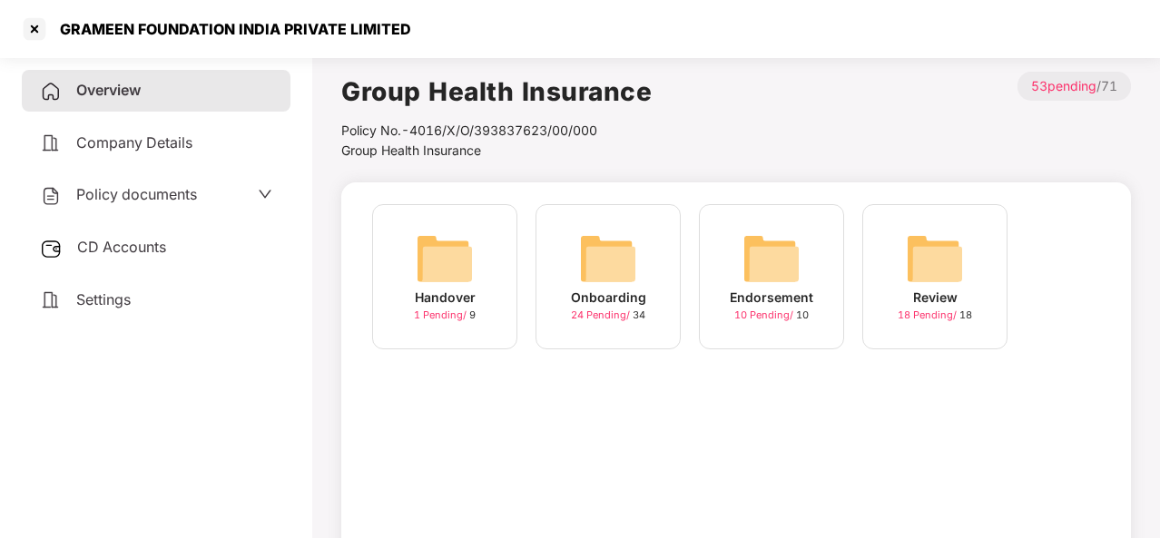
click at [747, 276] on img at bounding box center [772, 259] width 58 height 58
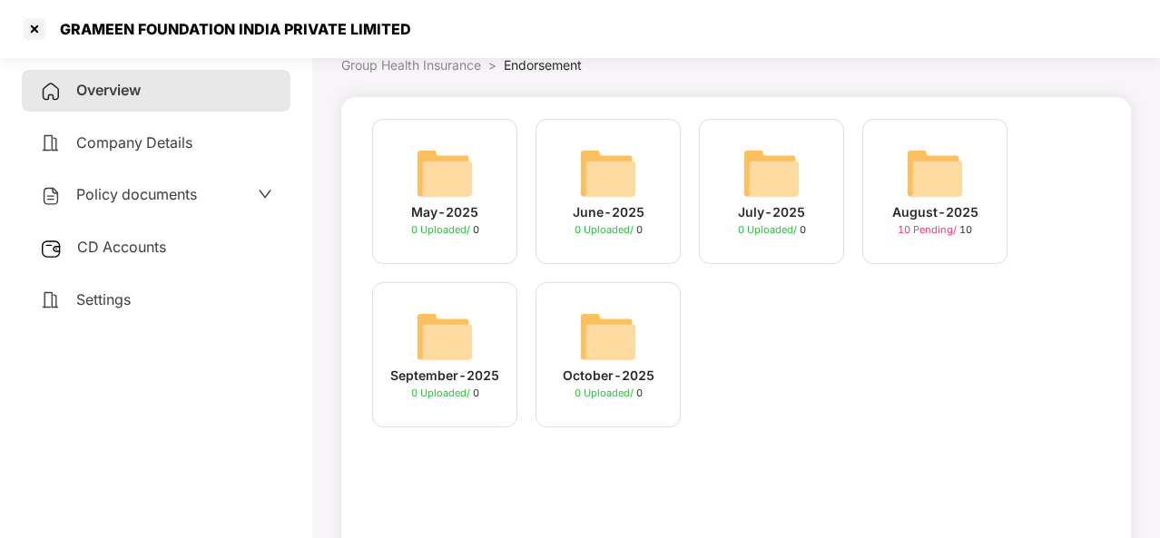
scroll to position [86, 0]
click at [911, 217] on div "August-2025" at bounding box center [935, 212] width 86 height 20
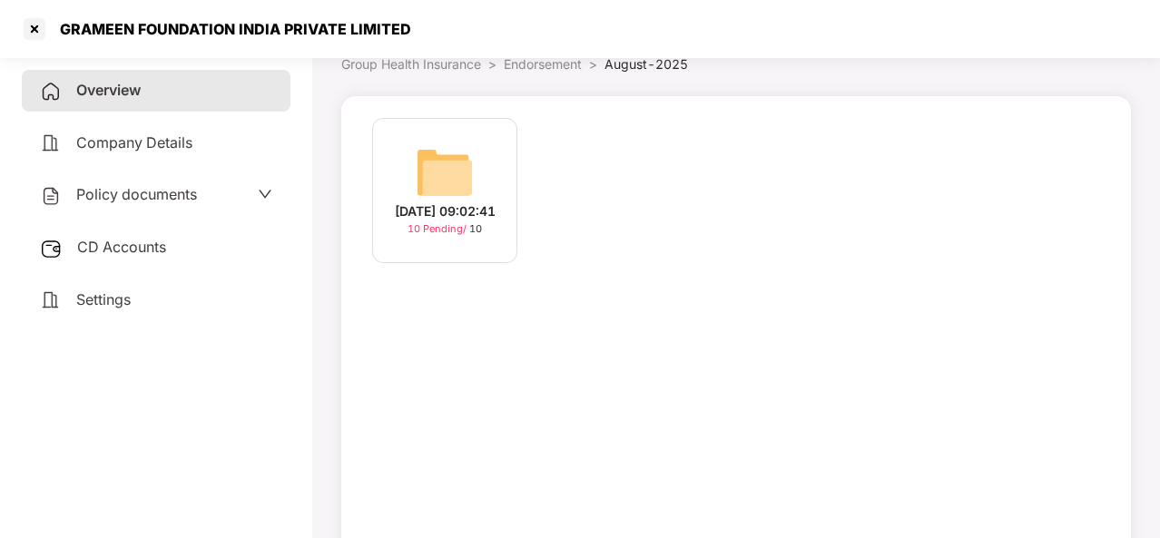
click at [142, 191] on span "Policy documents" at bounding box center [136, 194] width 121 height 18
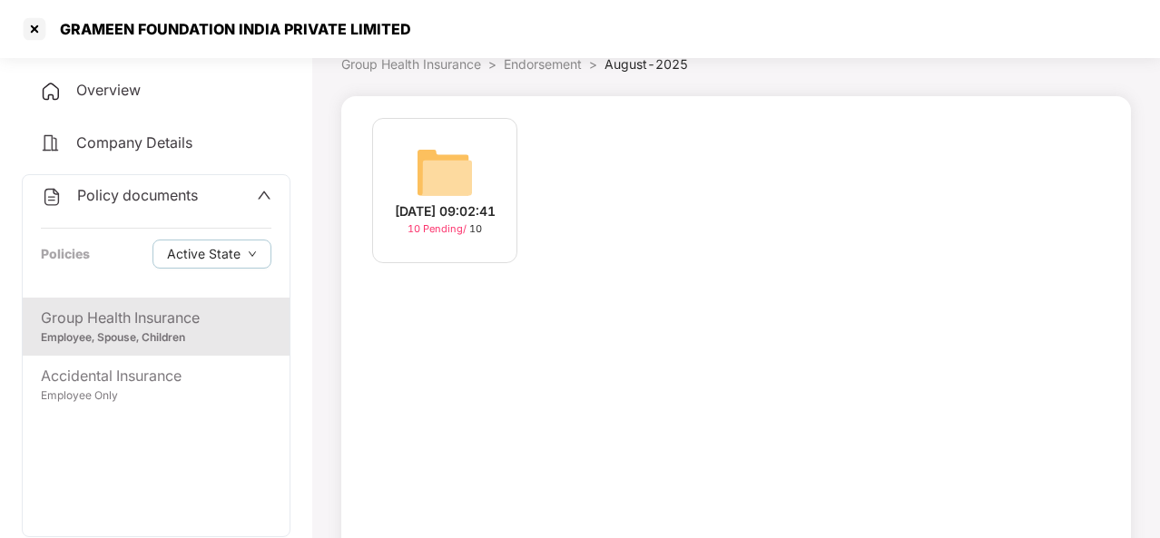
click at [140, 328] on div "Group Health Insurance" at bounding box center [156, 318] width 231 height 23
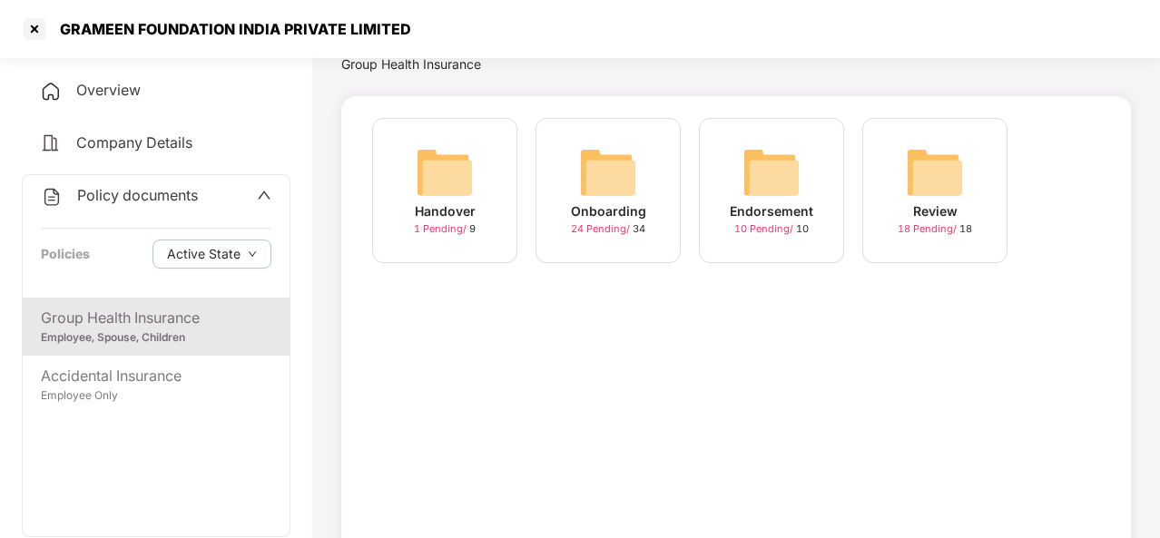
click at [924, 201] on img at bounding box center [935, 172] width 58 height 58
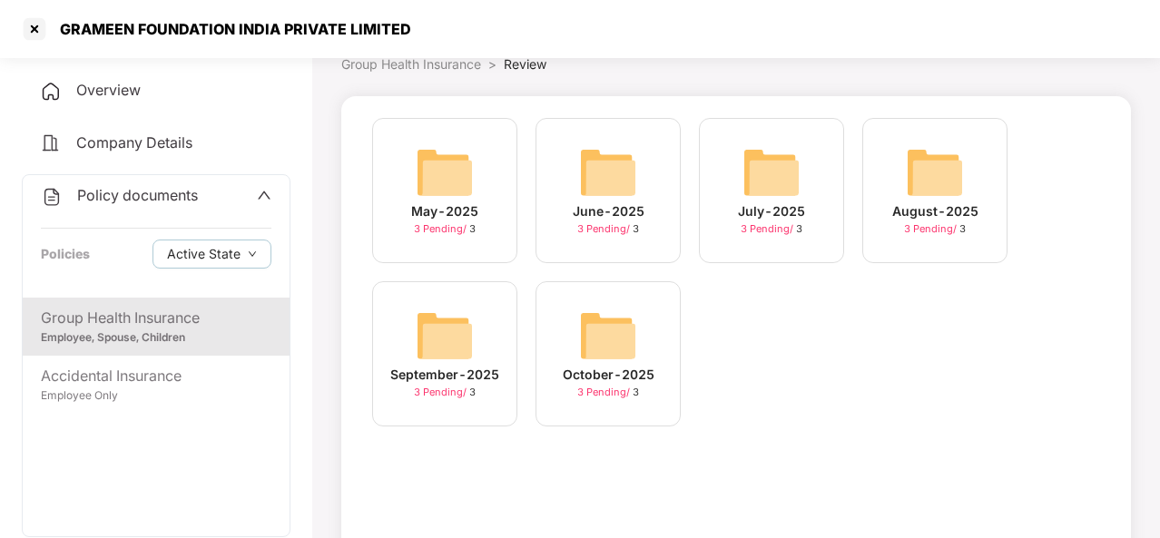
click at [449, 201] on img at bounding box center [445, 172] width 58 height 58
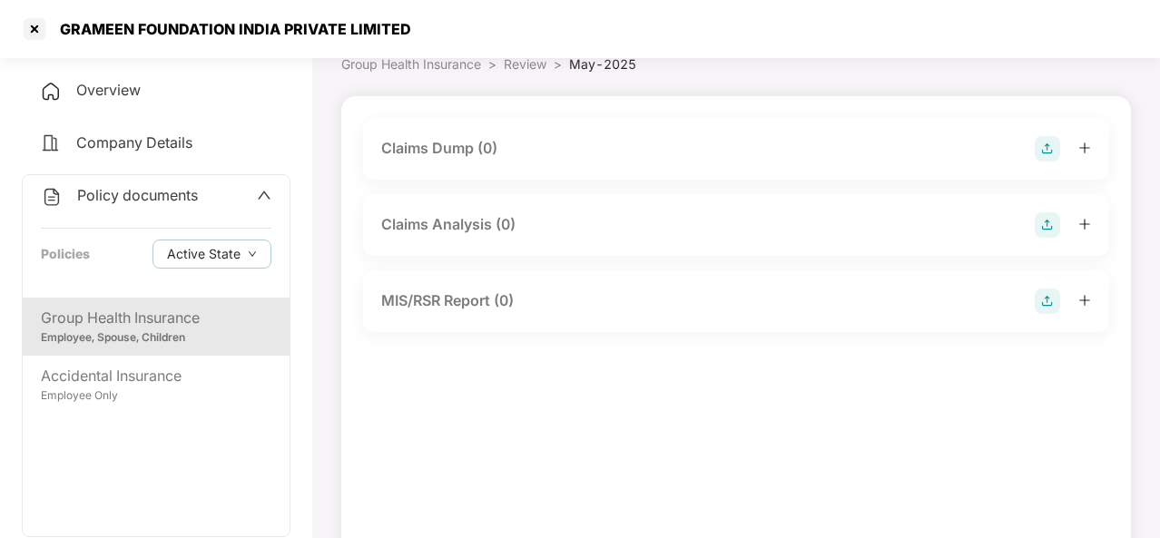
click at [191, 333] on div "Employee, Spouse, Children" at bounding box center [156, 338] width 231 height 17
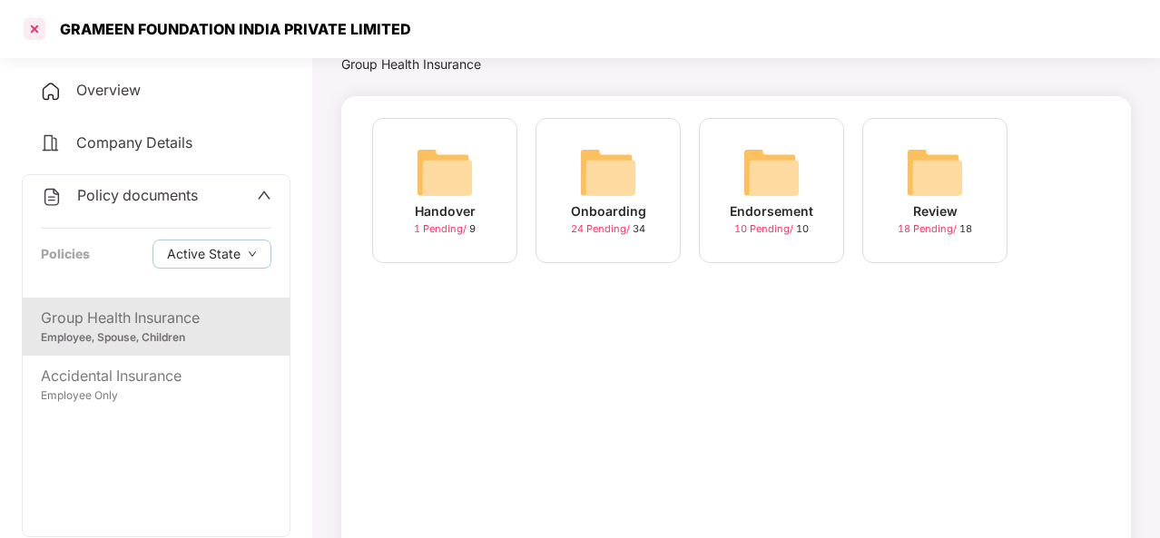
click at [34, 25] on div at bounding box center [34, 29] width 29 height 29
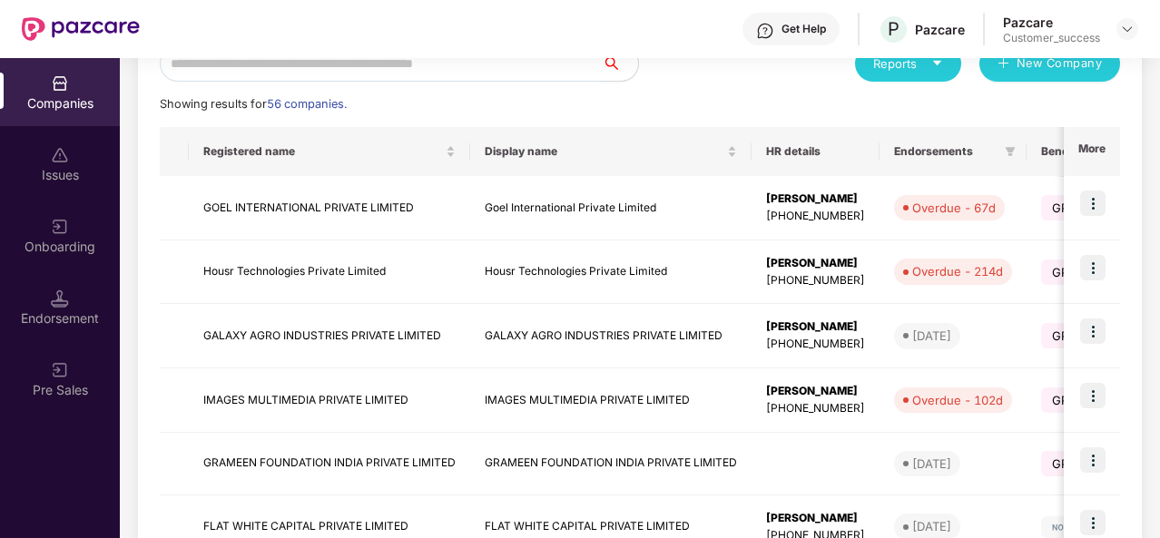
scroll to position [0, 0]
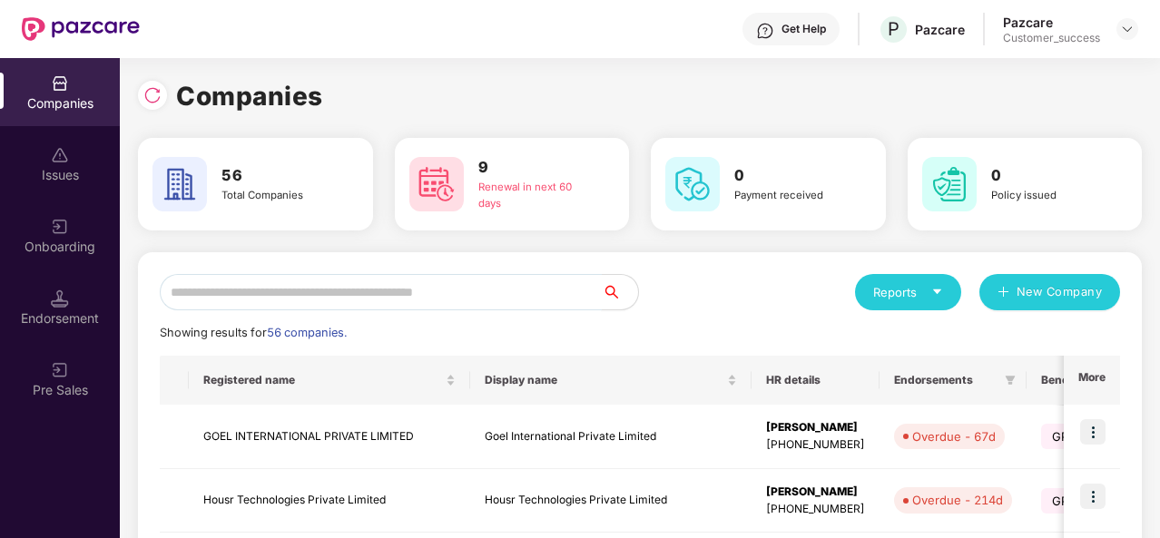
click at [221, 294] on input "text" at bounding box center [381, 292] width 442 height 36
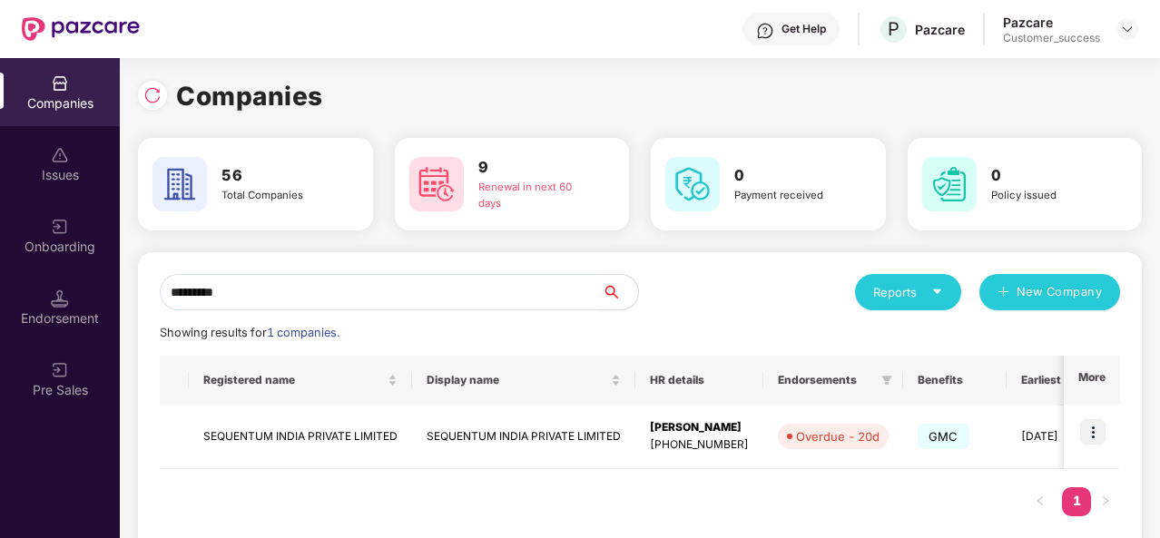
type input "*********"
click at [334, 444] on td "SEQUENTUM INDIA PRIVATE LIMITED" at bounding box center [300, 437] width 223 height 64
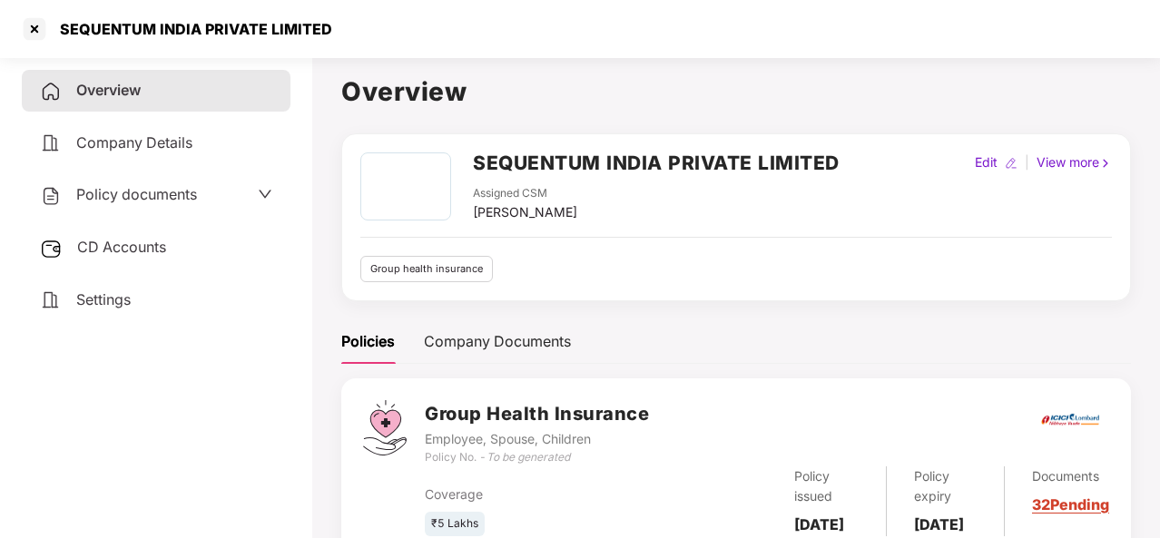
scroll to position [84, 0]
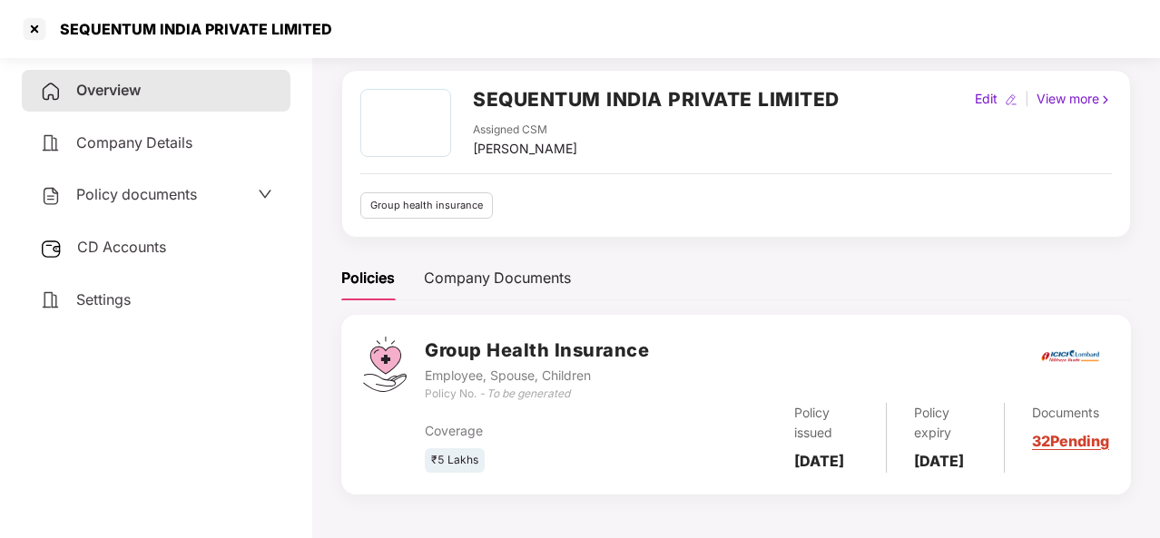
click at [1063, 437] on link "32 Pending" at bounding box center [1070, 441] width 77 height 18
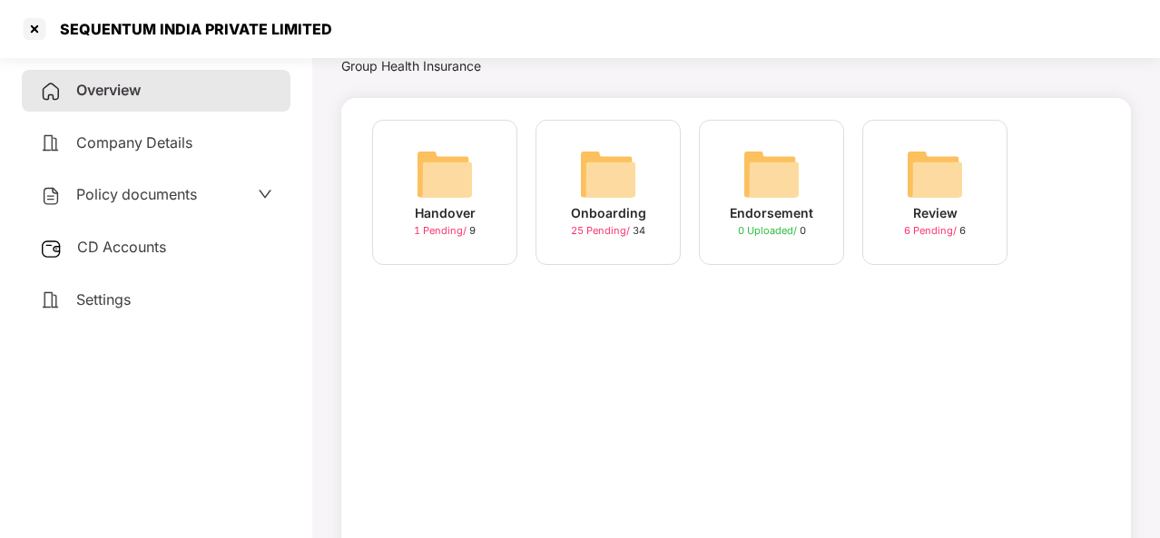
click at [456, 192] on img at bounding box center [445, 174] width 58 height 58
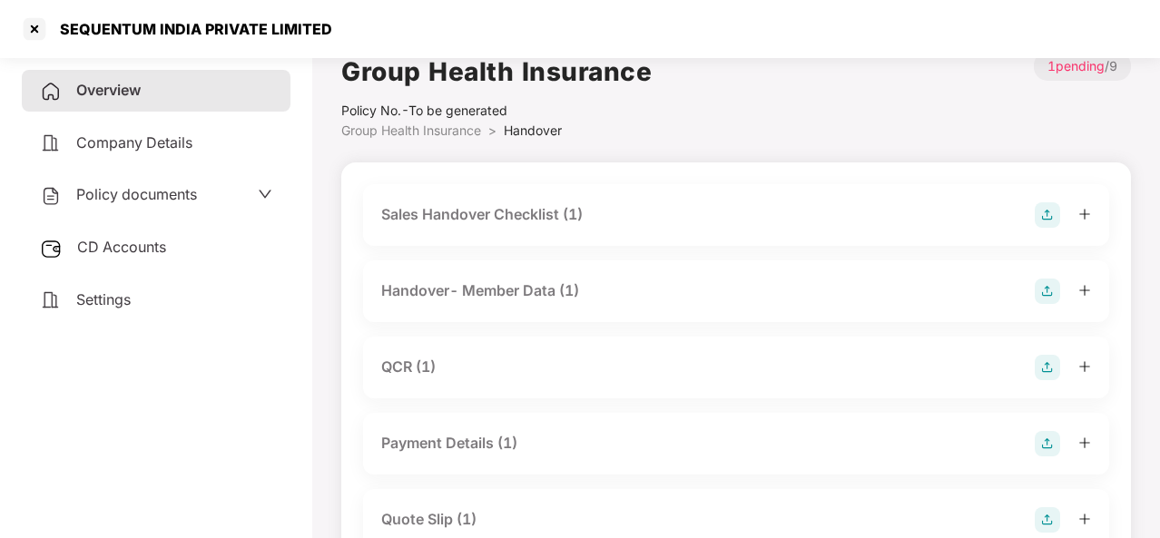
scroll to position [0, 0]
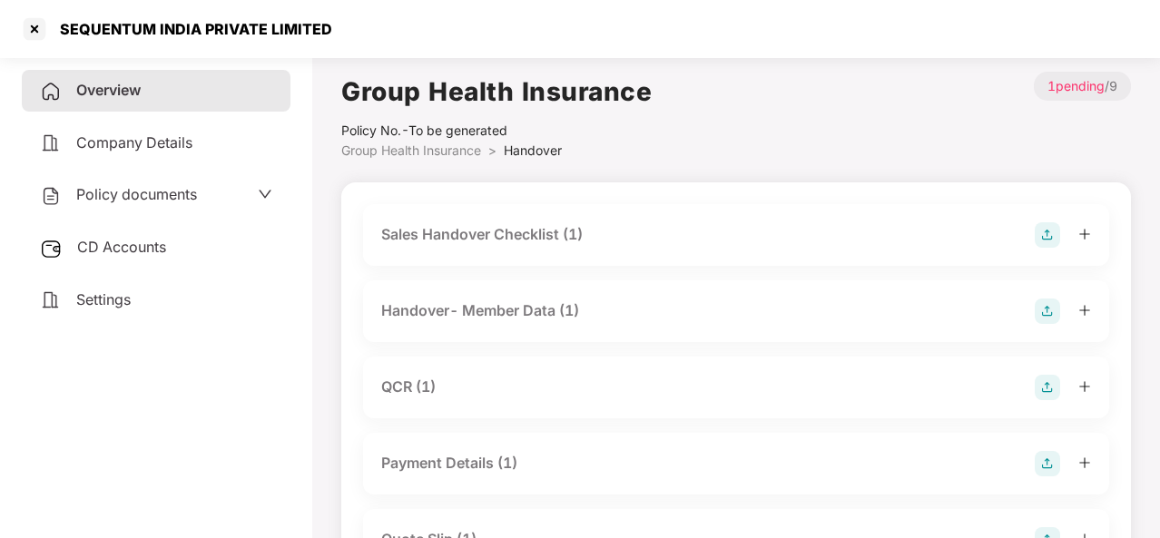
click at [209, 194] on div "Policy documents" at bounding box center [156, 195] width 232 height 24
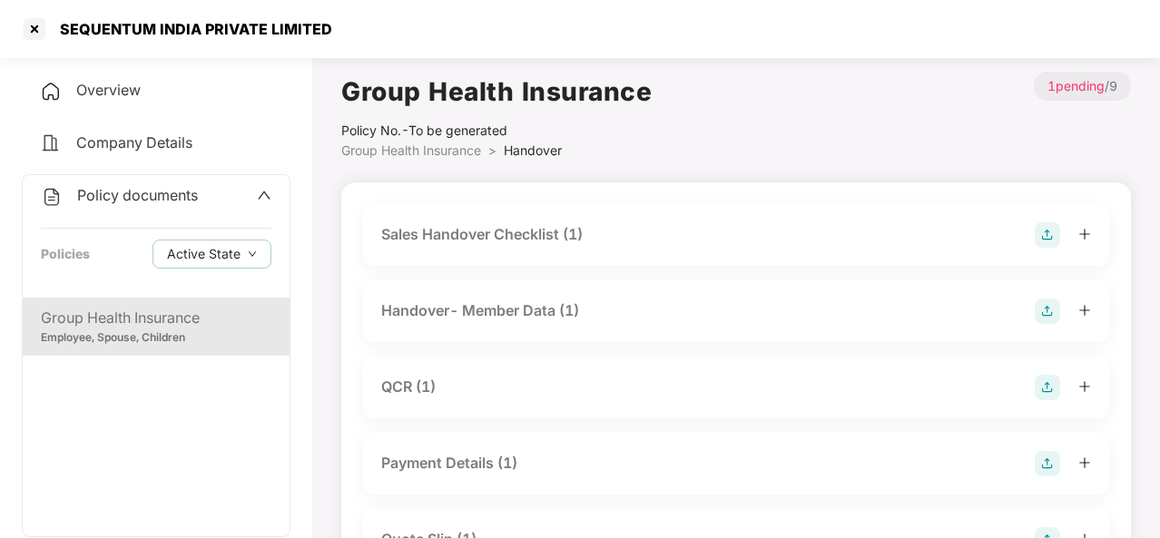
click at [152, 317] on div "Group Health Insurance" at bounding box center [156, 318] width 231 height 23
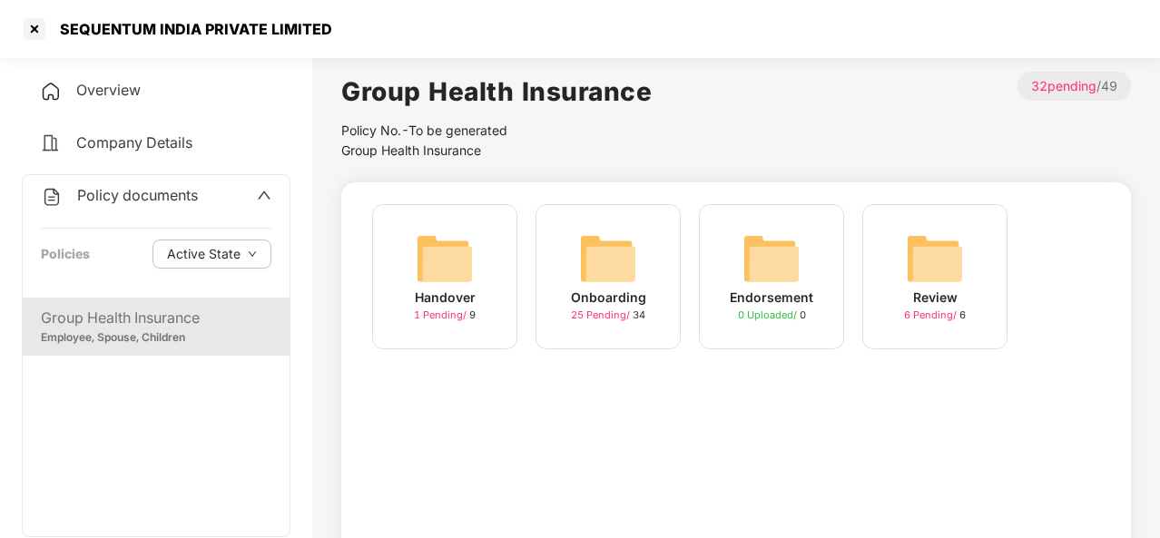
click at [614, 317] on span "25 Pending /" at bounding box center [602, 315] width 62 height 13
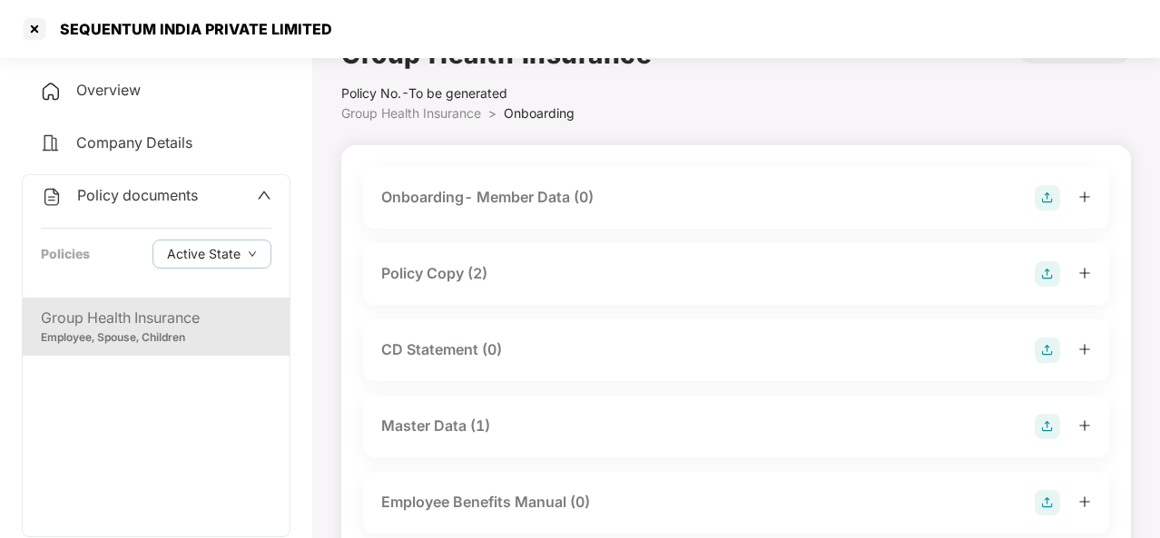
scroll to position [34, 0]
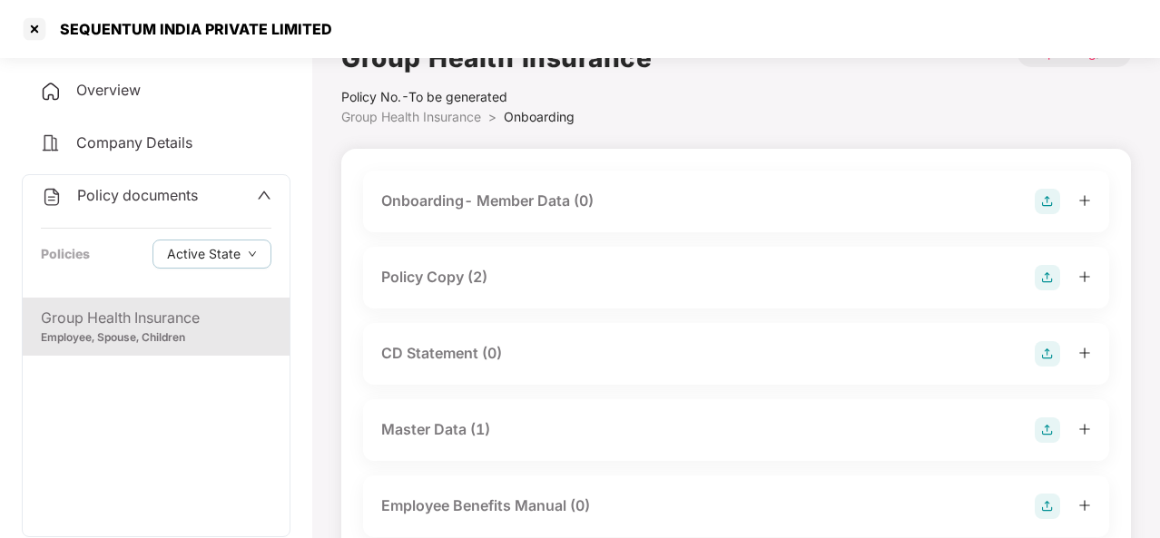
click at [507, 352] on div "CD Statement (0)" at bounding box center [736, 353] width 710 height 25
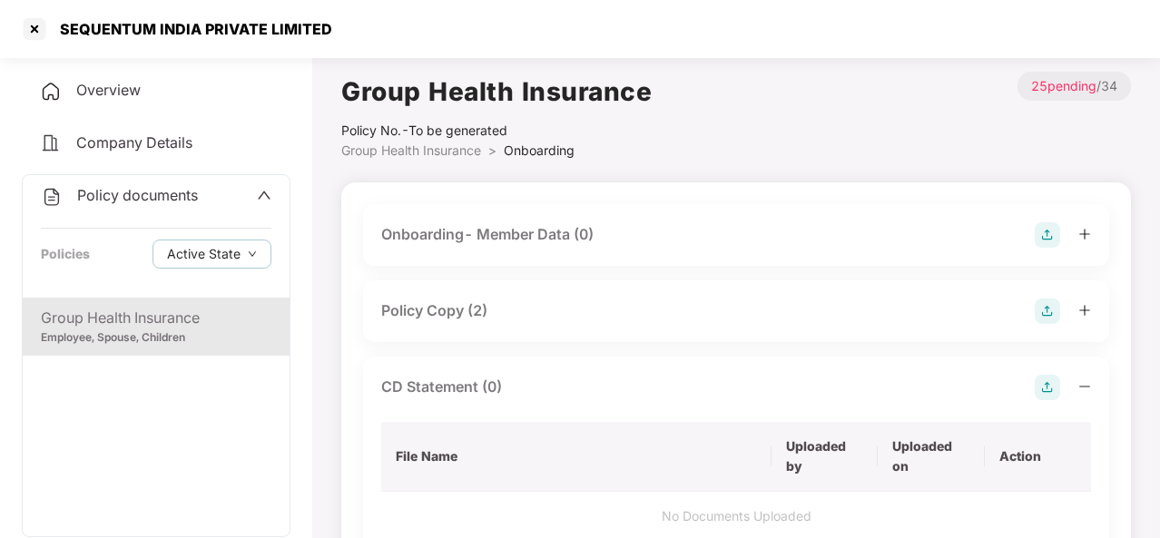
scroll to position [0, 0]
click at [144, 320] on div "Group Health Insurance" at bounding box center [156, 318] width 231 height 23
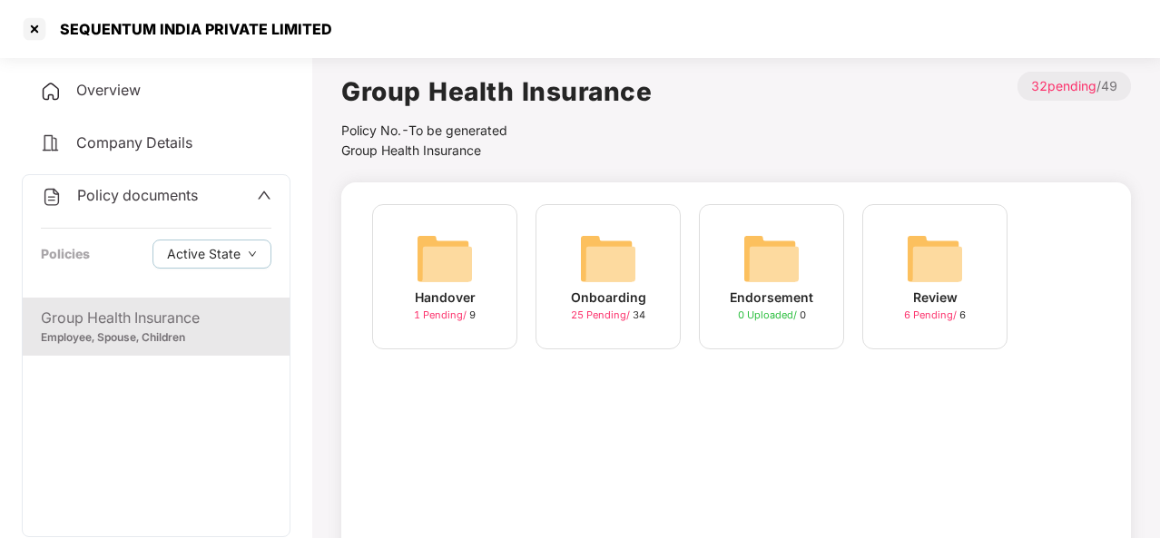
click at [922, 281] on img at bounding box center [935, 259] width 58 height 58
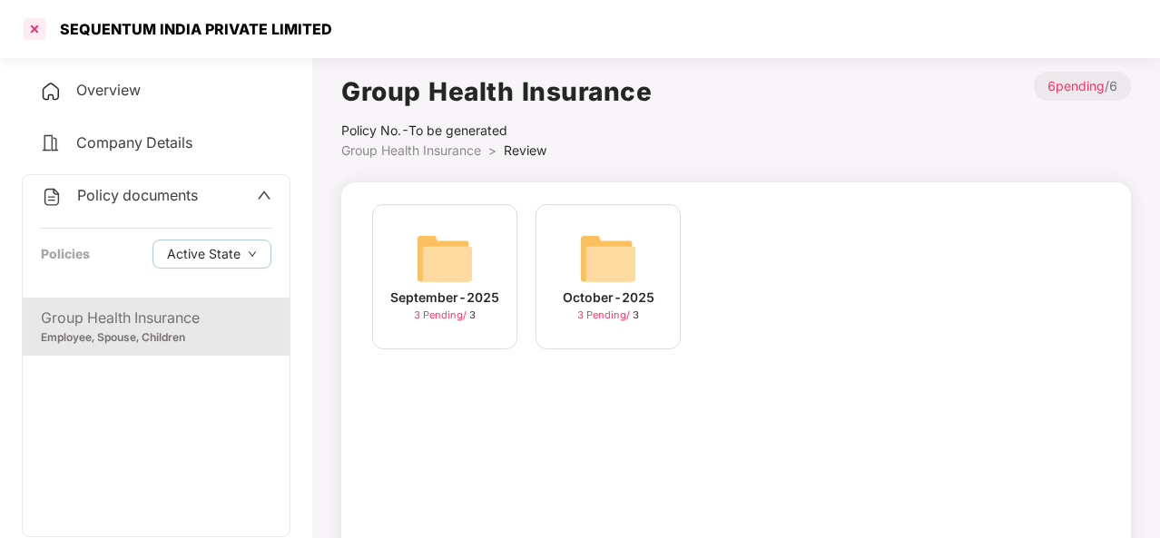
click at [31, 26] on div at bounding box center [34, 29] width 29 height 29
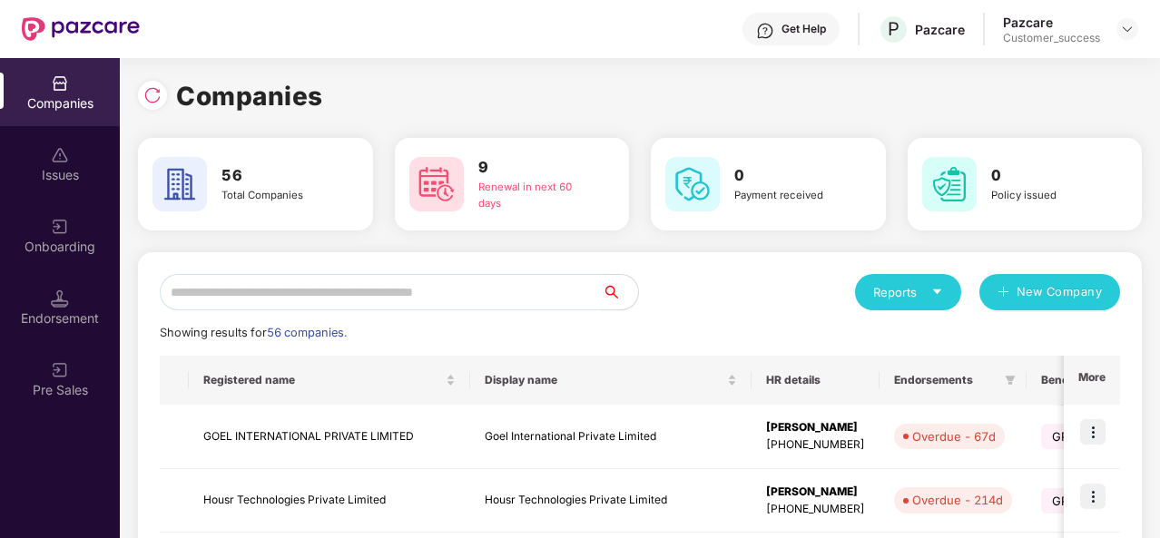
click at [202, 291] on input "text" at bounding box center [381, 292] width 442 height 36
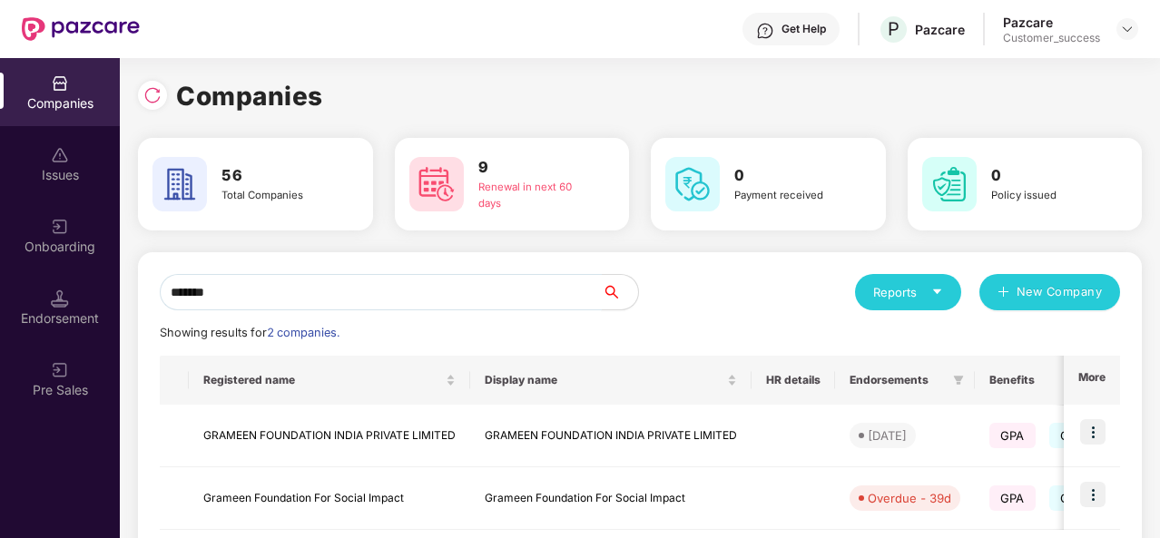
type input "*******"
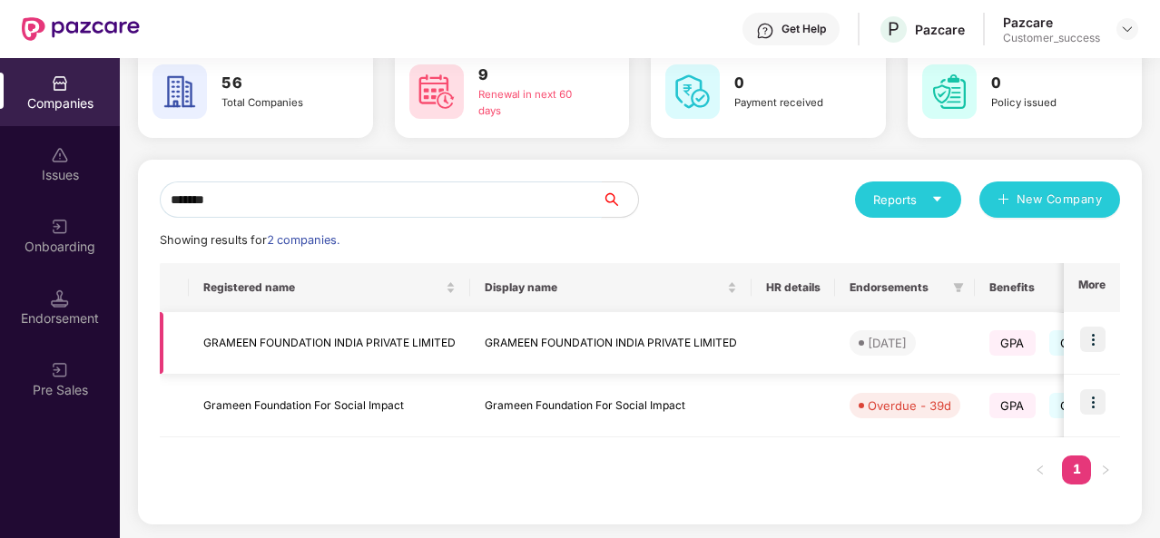
scroll to position [93, 0]
click at [370, 411] on td "Grameen Foundation For Social Impact" at bounding box center [329, 406] width 281 height 63
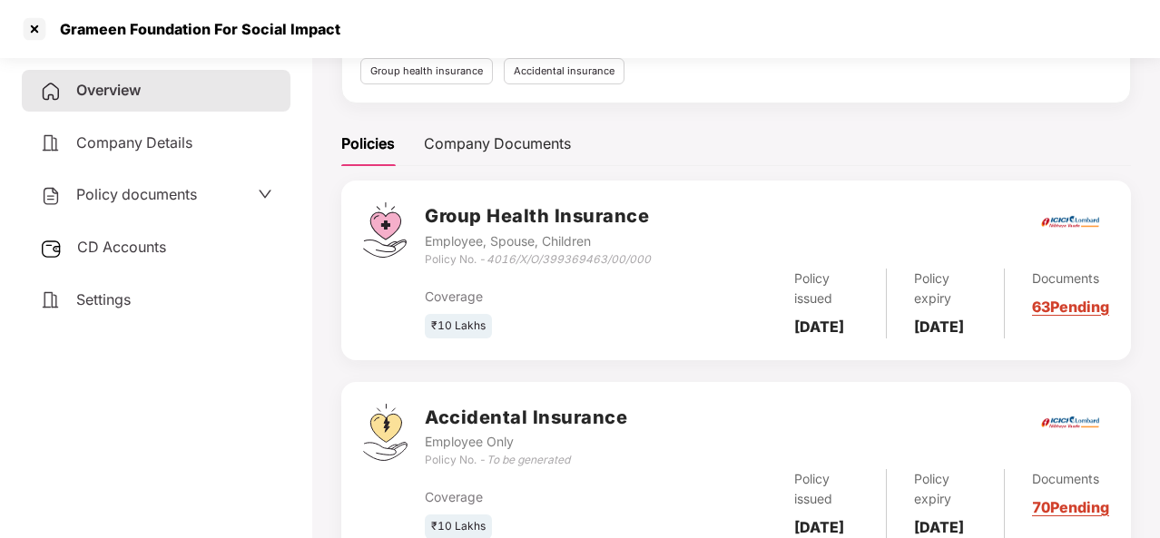
scroll to position [309, 0]
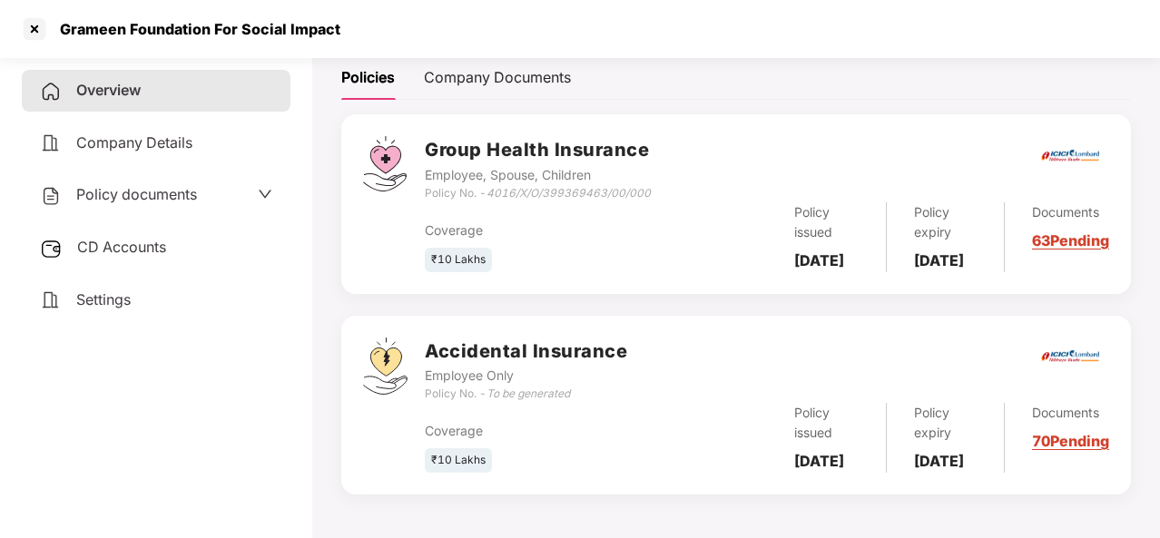
click at [1071, 202] on div "Documents 63 Pending" at bounding box center [1057, 237] width 104 height 70
click at [1053, 231] on link "63 Pending" at bounding box center [1070, 240] width 77 height 18
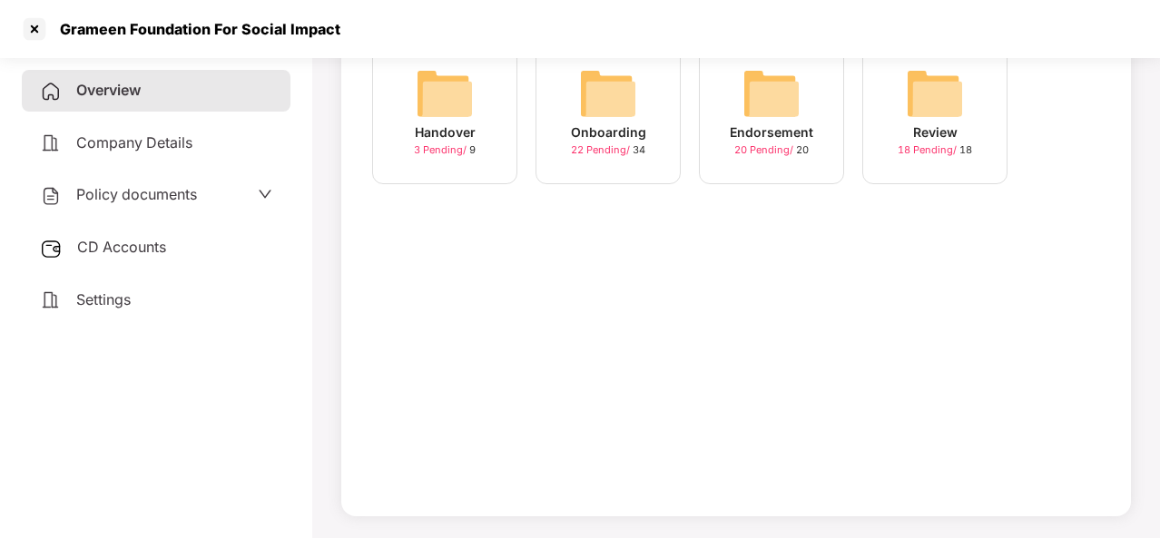
scroll to position [0, 0]
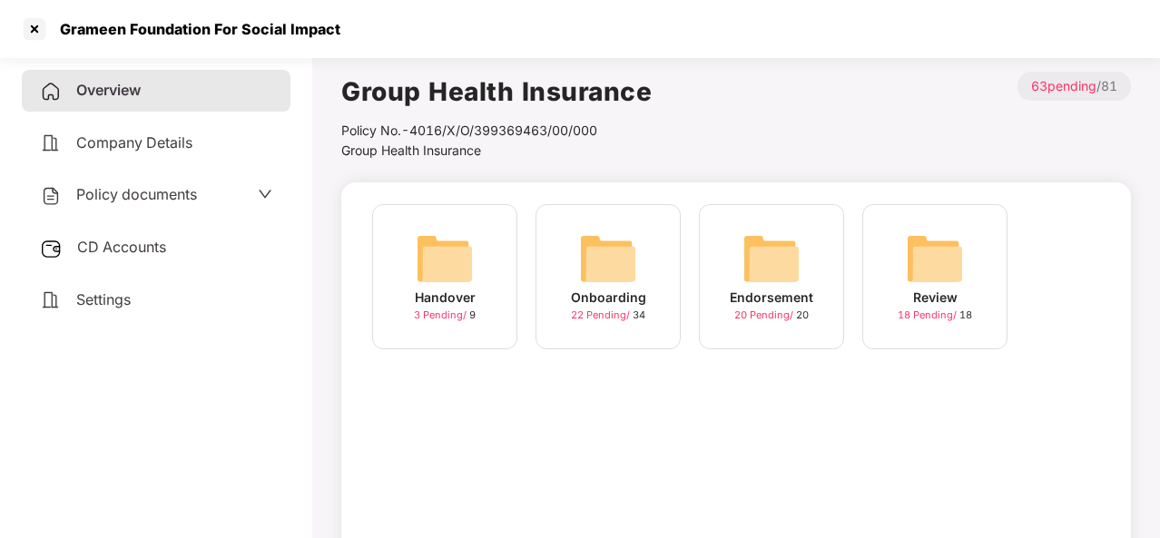
click at [448, 298] on div "Handover" at bounding box center [445, 298] width 61 height 20
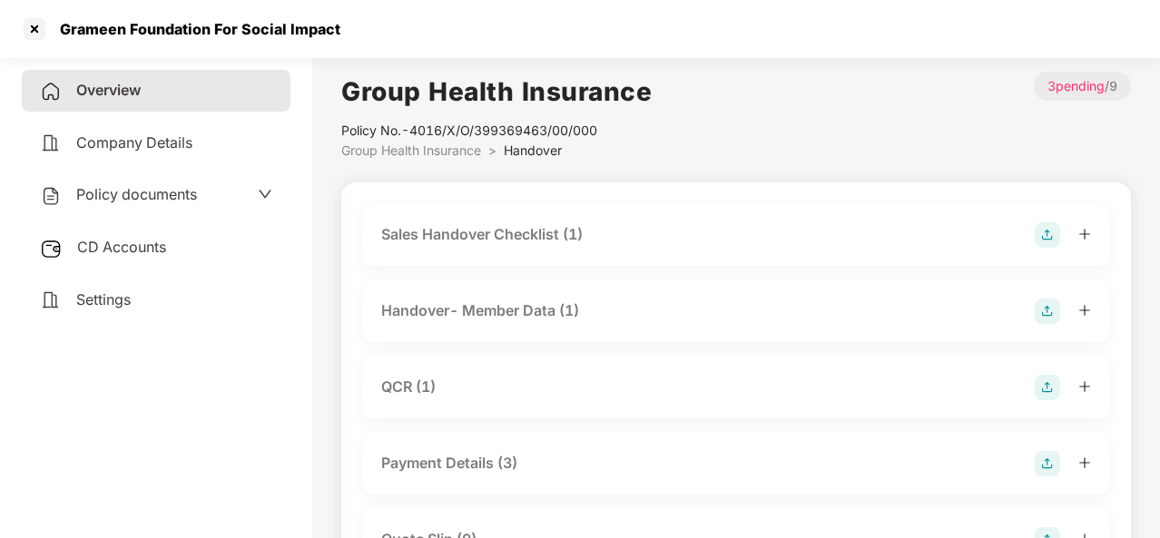
click at [202, 197] on div "Policy documents" at bounding box center [156, 195] width 232 height 24
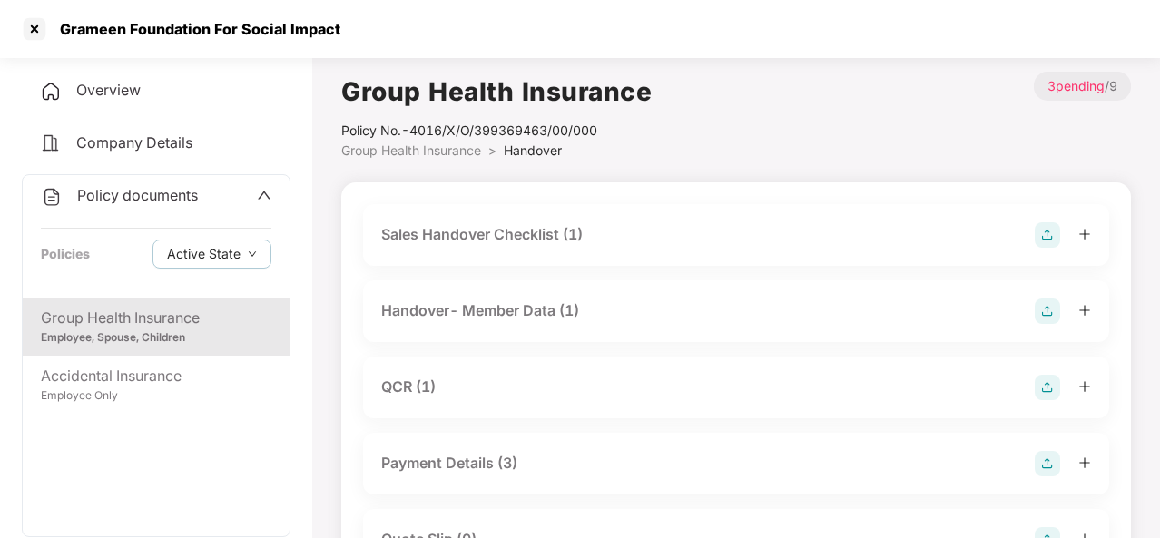
click at [143, 326] on div "Group Health Insurance" at bounding box center [156, 318] width 231 height 23
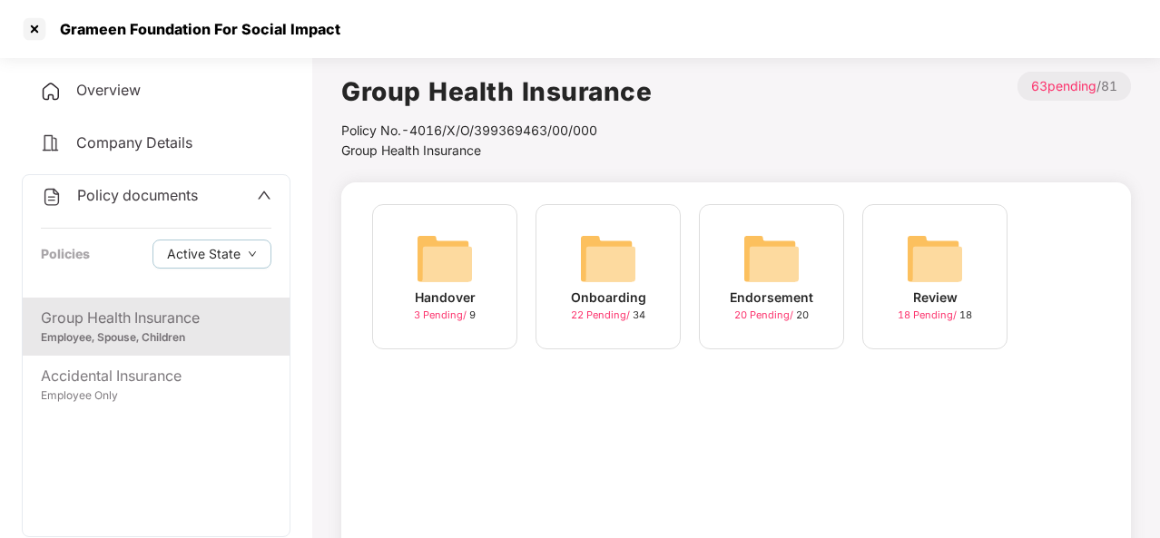
click at [596, 291] on div "Onboarding" at bounding box center [608, 298] width 75 height 20
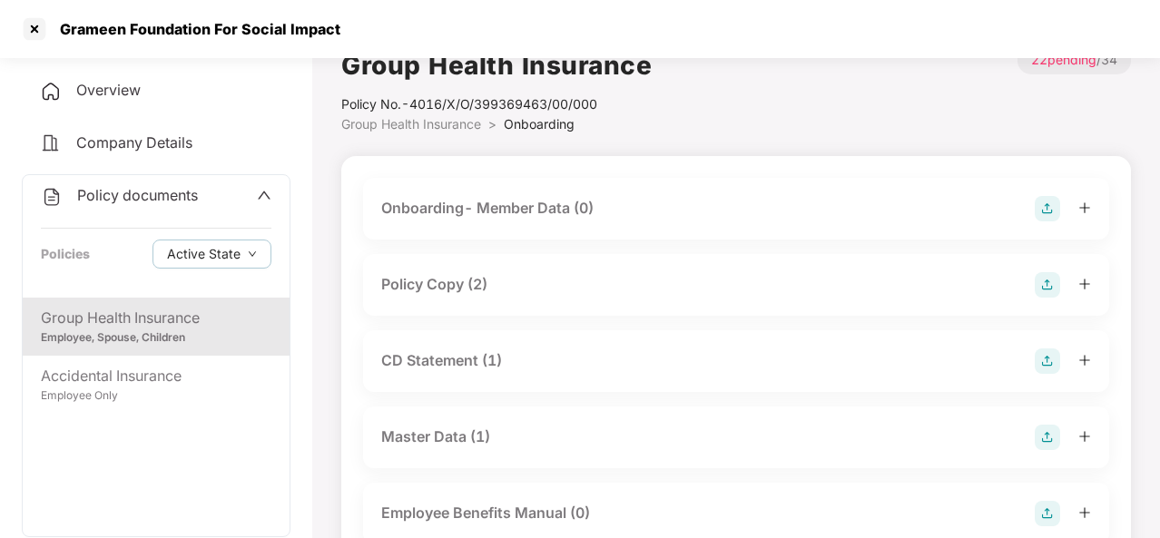
scroll to position [25, 0]
click at [499, 443] on div "Master Data (1)" at bounding box center [736, 438] width 710 height 25
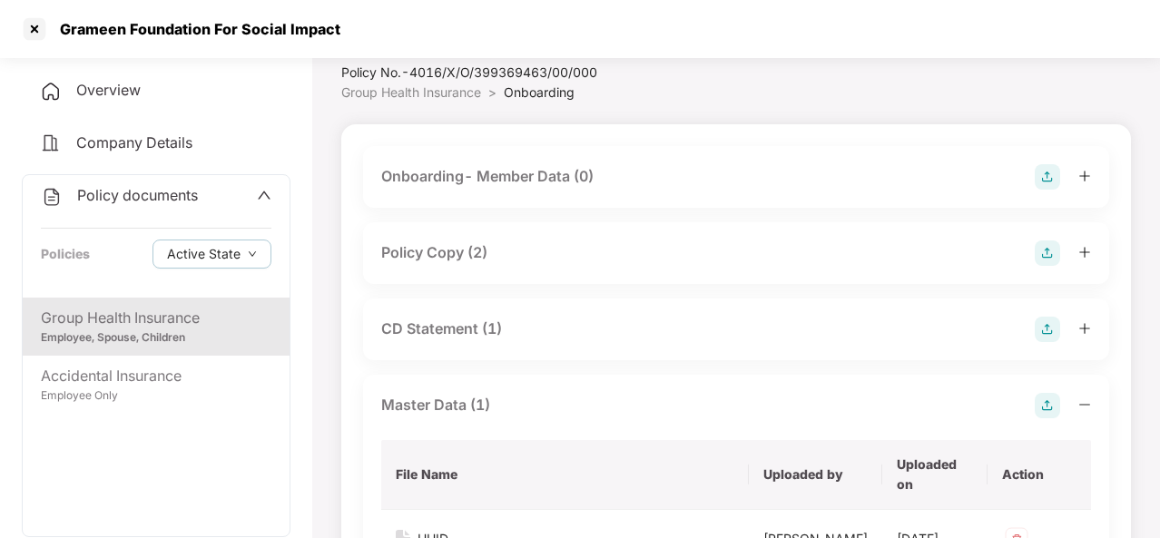
scroll to position [55, 0]
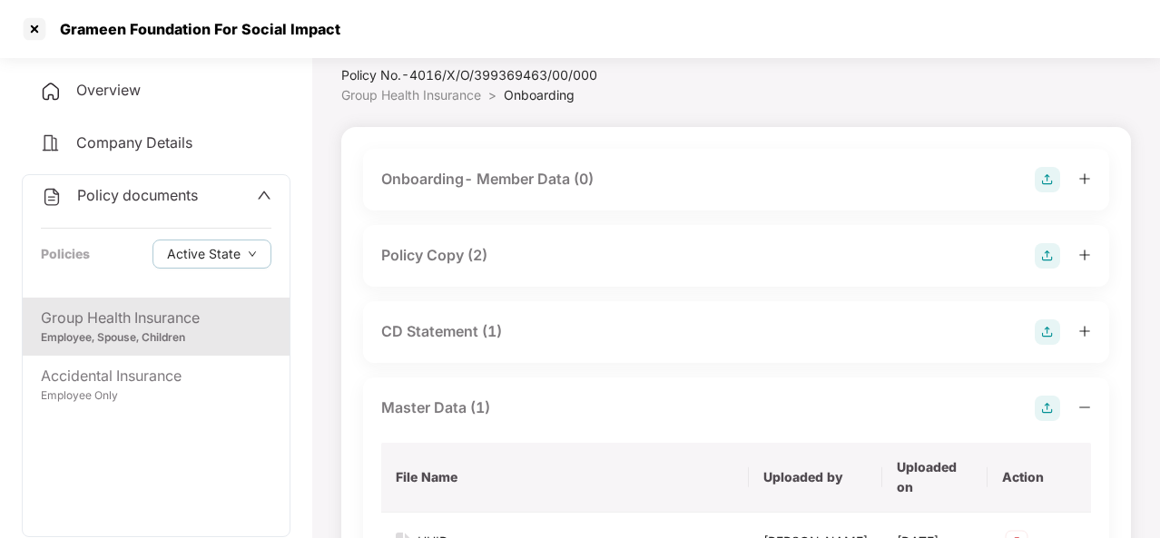
click at [462, 192] on div "Onboarding- Member Data (0)" at bounding box center [736, 179] width 710 height 25
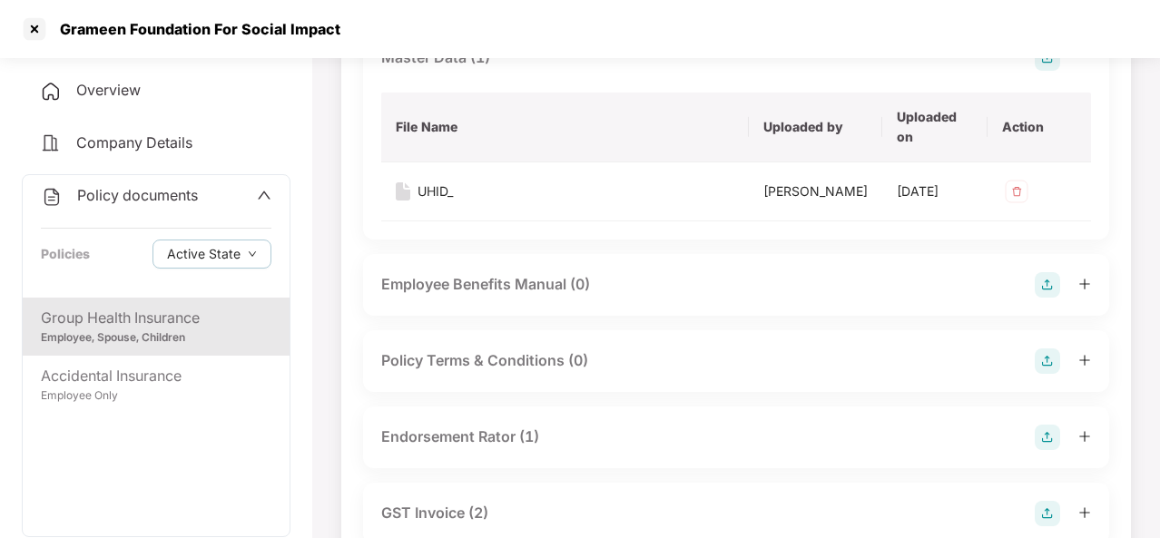
scroll to position [620, 0]
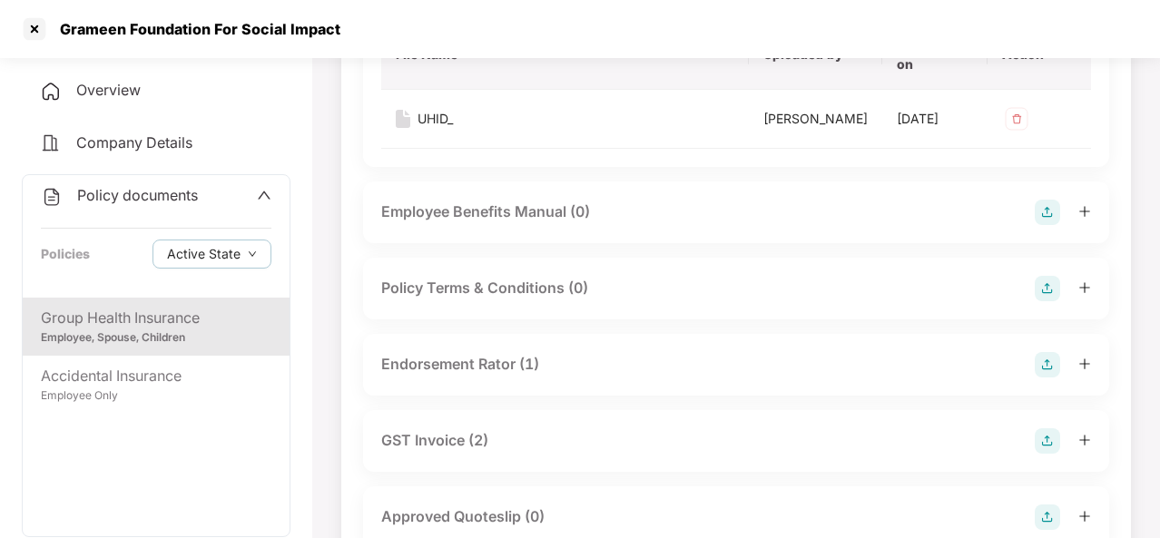
click at [483, 221] on div "Employee Benefits Manual (0)" at bounding box center [485, 212] width 209 height 23
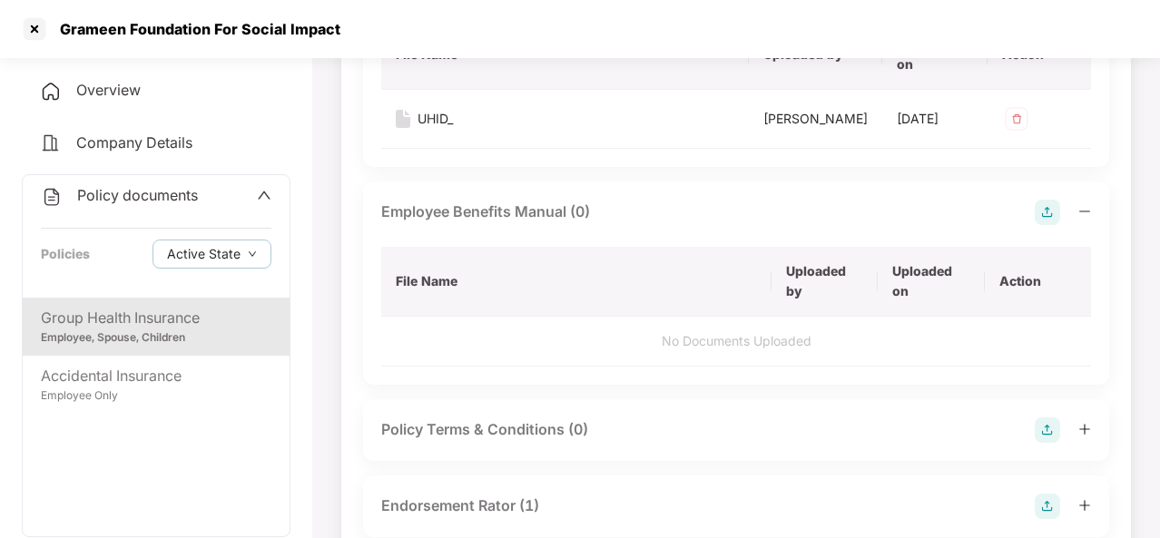
click at [501, 433] on div "Policy Terms & Conditions (0)" at bounding box center [484, 429] width 207 height 23
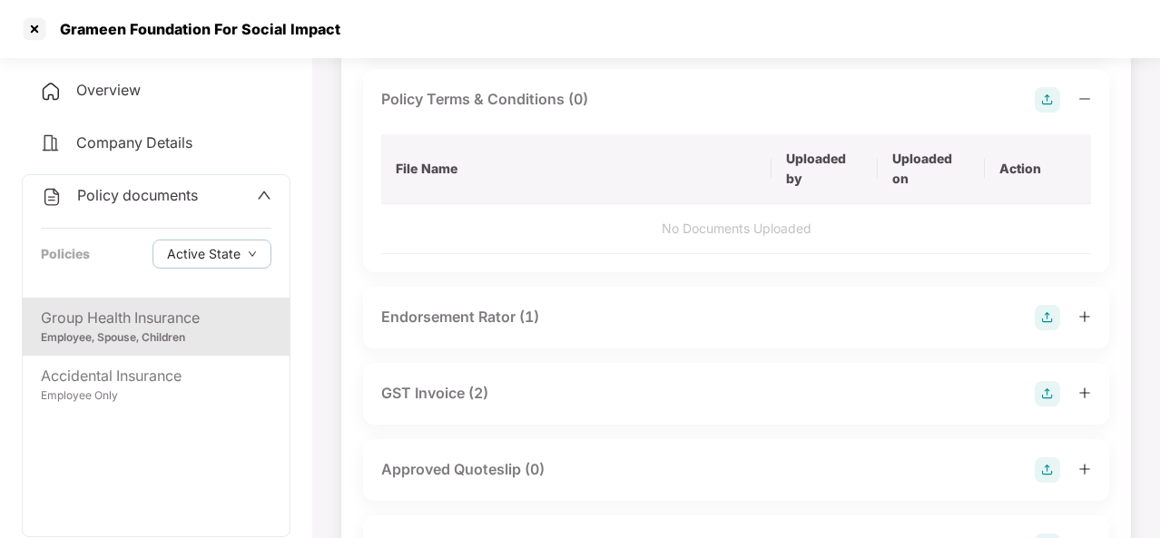
scroll to position [952, 0]
click at [461, 315] on div "Endorsement Rator (1)" at bounding box center [460, 315] width 158 height 23
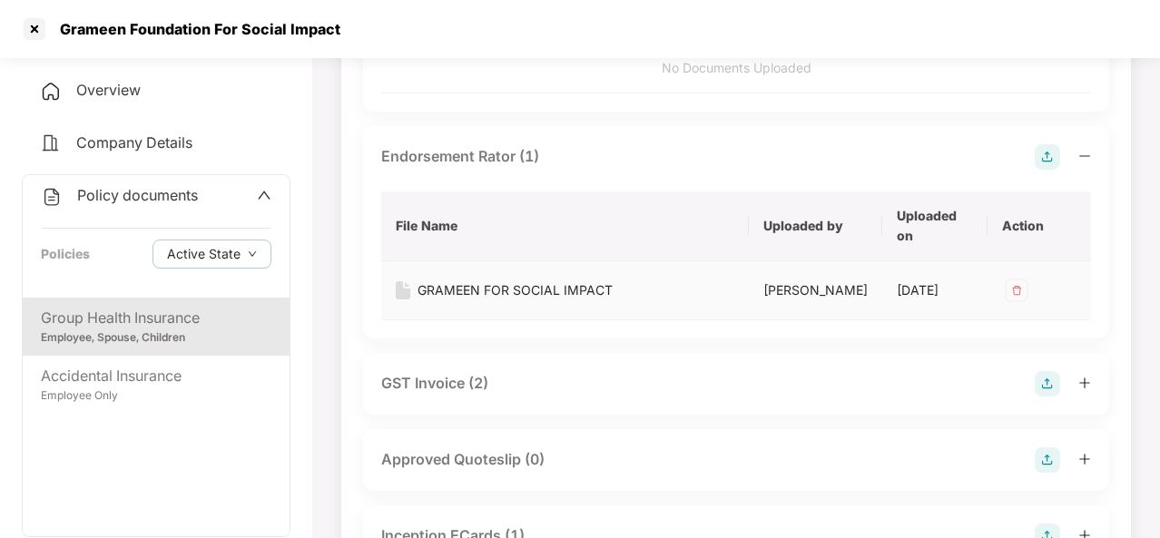
scroll to position [1173, 0]
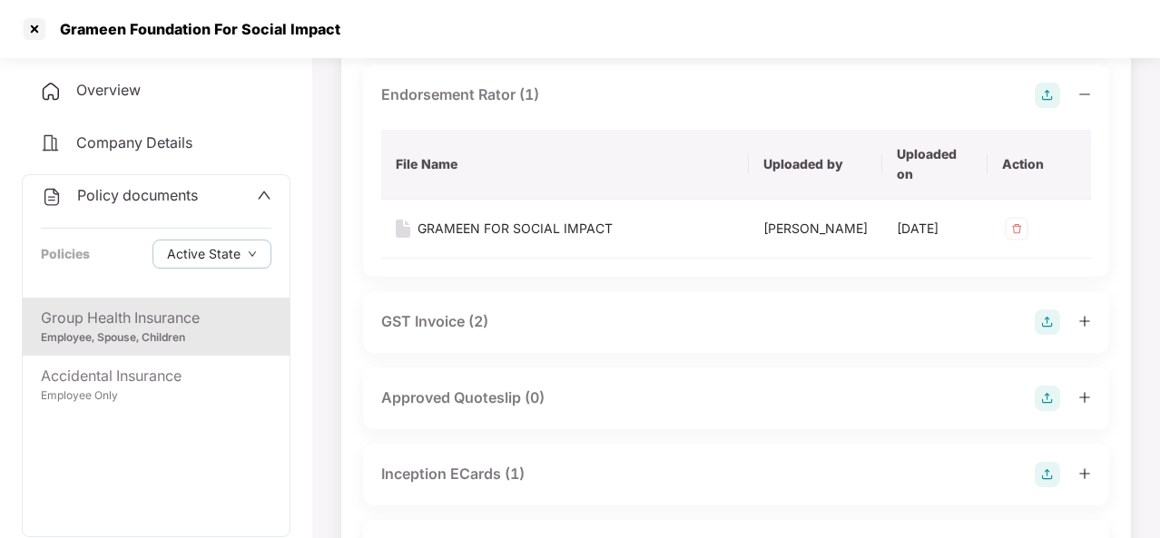
click at [461, 315] on div "GST Invoice (2)" at bounding box center [434, 321] width 107 height 23
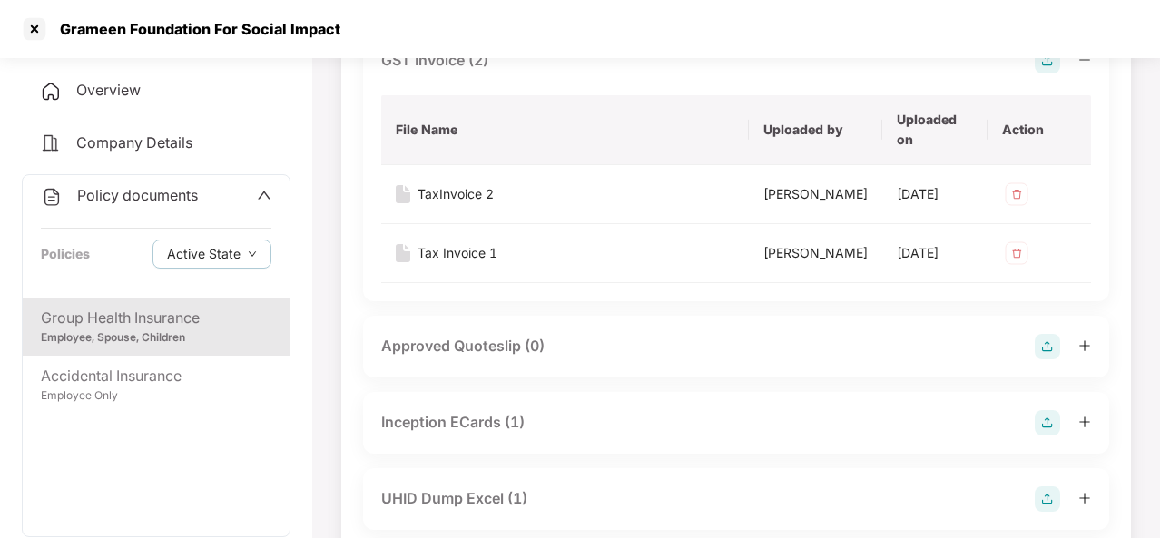
scroll to position [1438, 0]
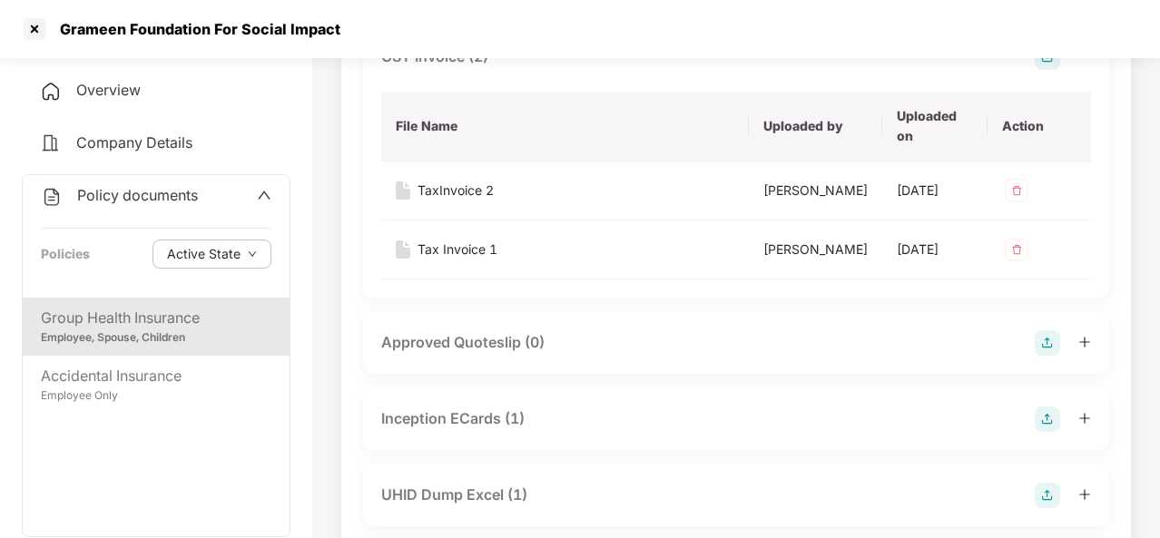
click at [470, 353] on div "Approved Quoteslip (0)" at bounding box center [736, 343] width 746 height 62
click at [454, 344] on div "Approved Quoteslip (0)" at bounding box center [462, 342] width 163 height 23
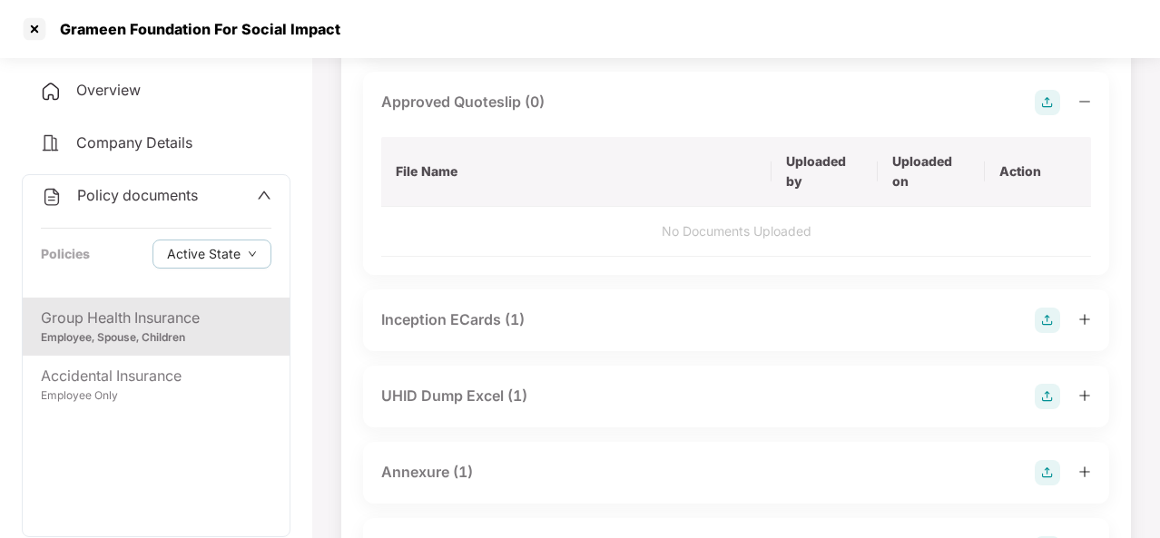
scroll to position [1679, 0]
click at [448, 320] on div "Inception ECards (1)" at bounding box center [452, 319] width 143 height 23
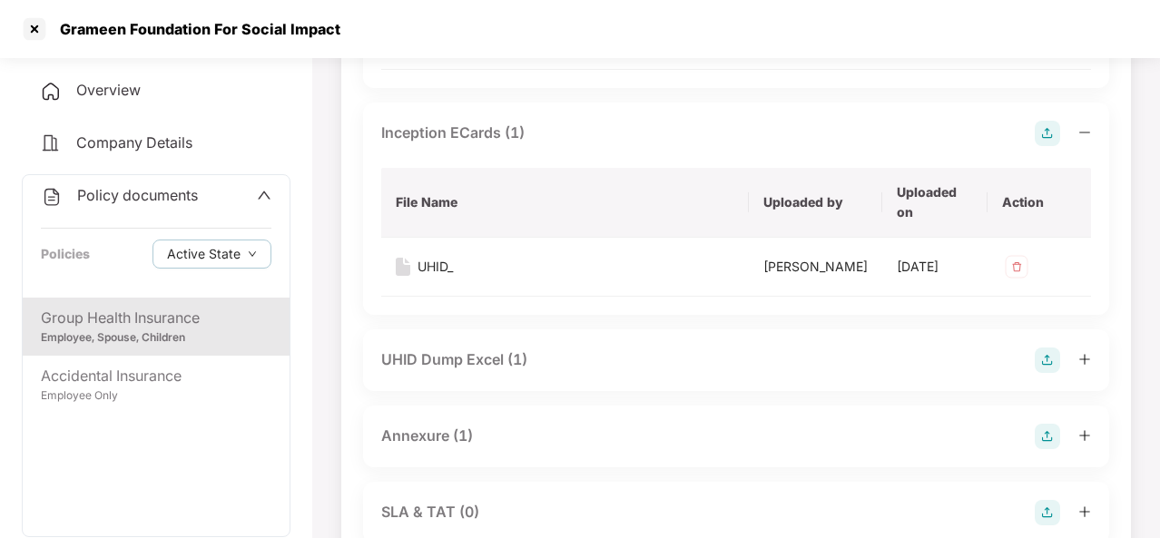
scroll to position [1870, 0]
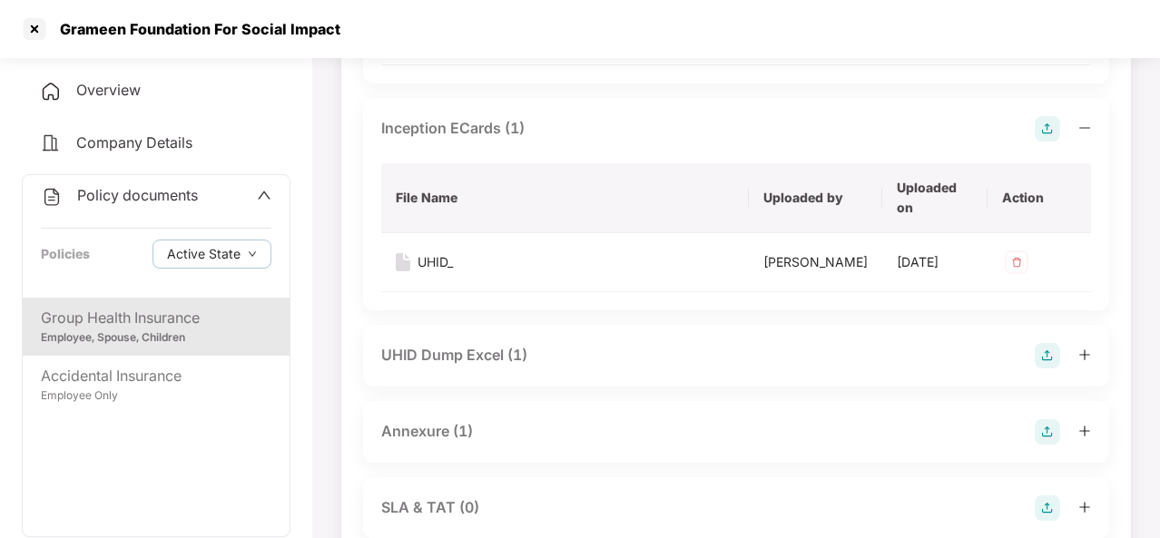
click at [445, 366] on div "UHID Dump Excel (1)" at bounding box center [736, 356] width 746 height 62
click at [438, 355] on div "UHID Dump Excel (1)" at bounding box center [454, 355] width 146 height 23
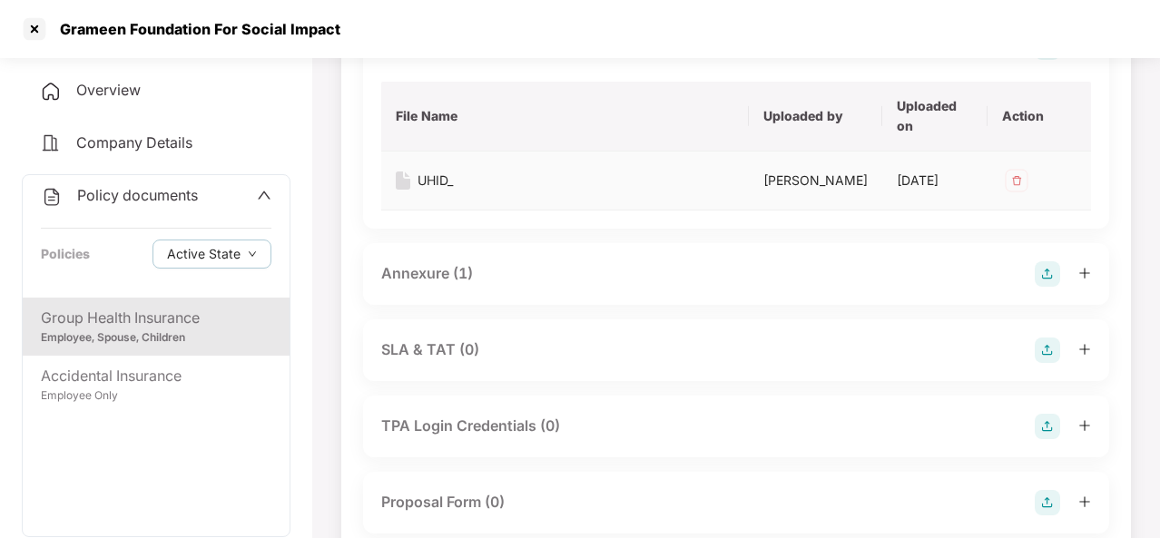
scroll to position [2180, 0]
click at [450, 270] on div "Annexure (1)" at bounding box center [427, 272] width 92 height 23
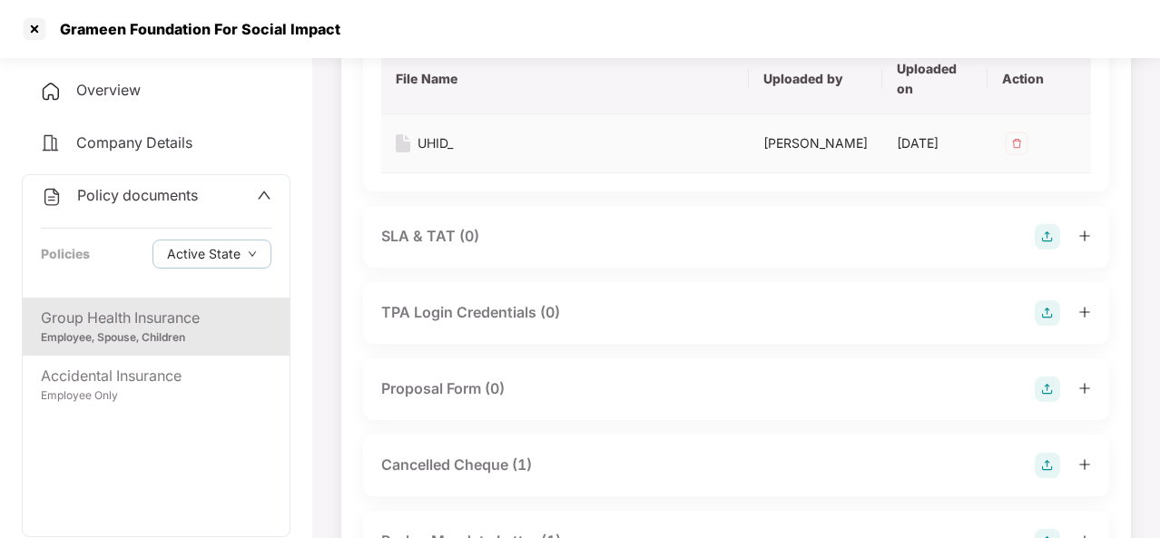
scroll to position [2444, 0]
click at [429, 301] on div "TPA Login Credentials (0)" at bounding box center [470, 311] width 179 height 23
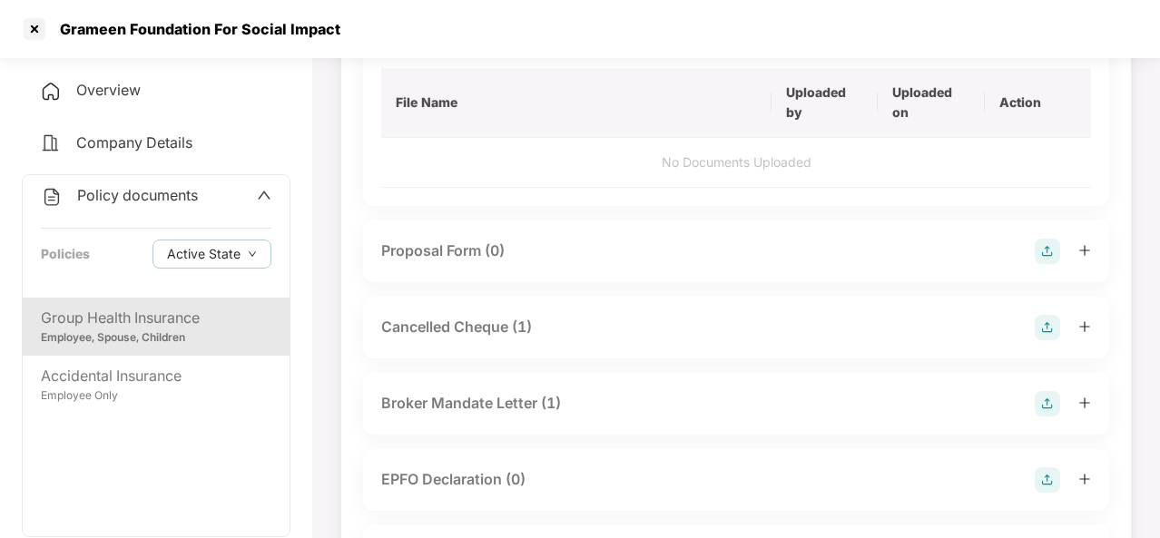
scroll to position [2725, 0]
click at [434, 255] on div "Proposal Form (0)" at bounding box center [736, 249] width 746 height 62
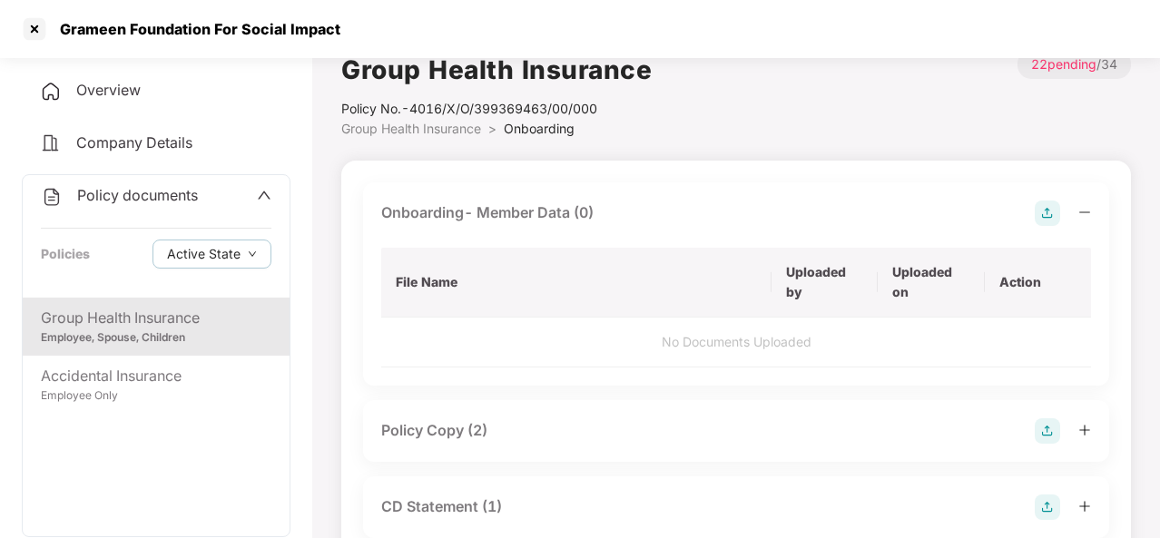
scroll to position [0, 0]
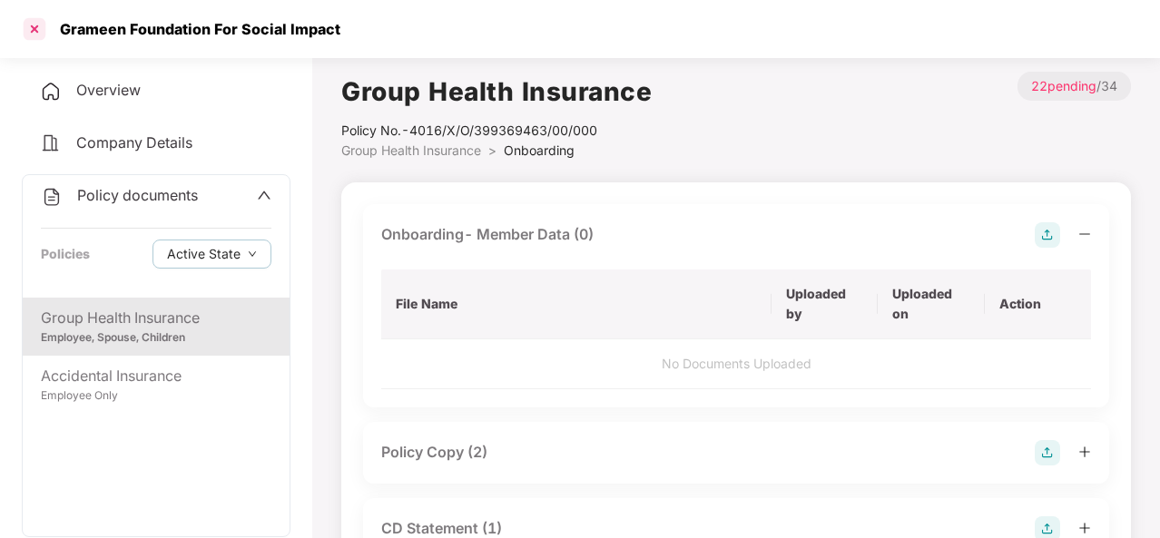
click at [31, 35] on div at bounding box center [34, 29] width 29 height 29
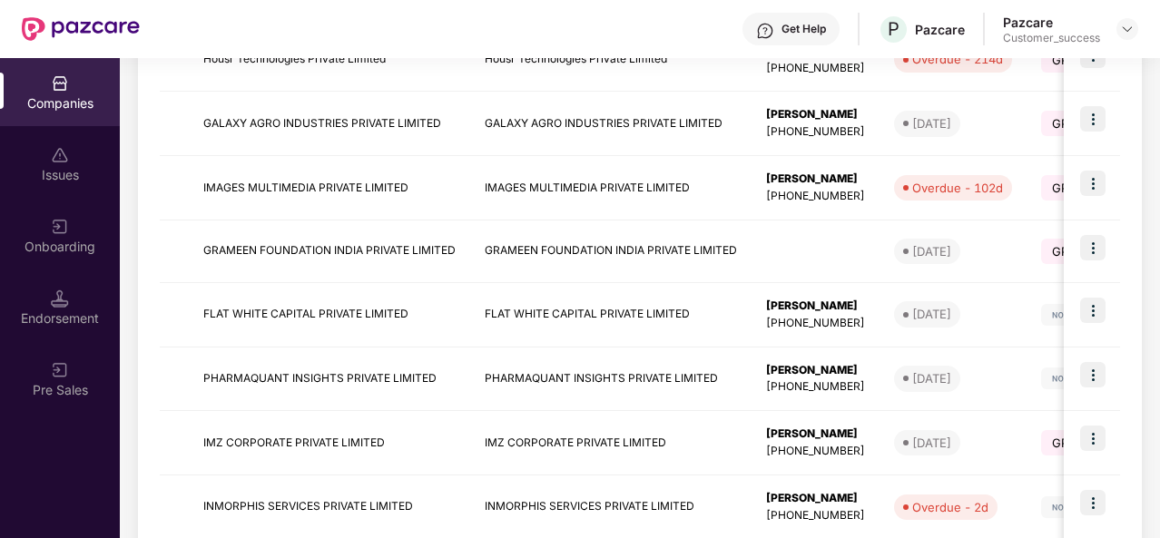
scroll to position [442, 0]
click at [463, 192] on td "IMAGES MULTIMEDIA PRIVATE LIMITED" at bounding box center [329, 187] width 281 height 64
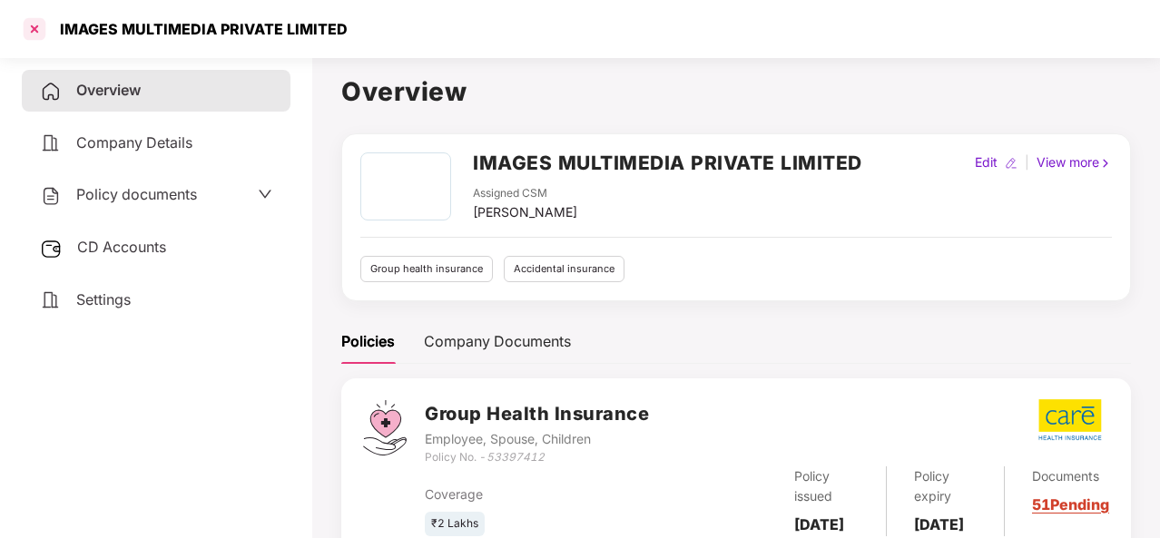
click at [38, 34] on div at bounding box center [34, 29] width 29 height 29
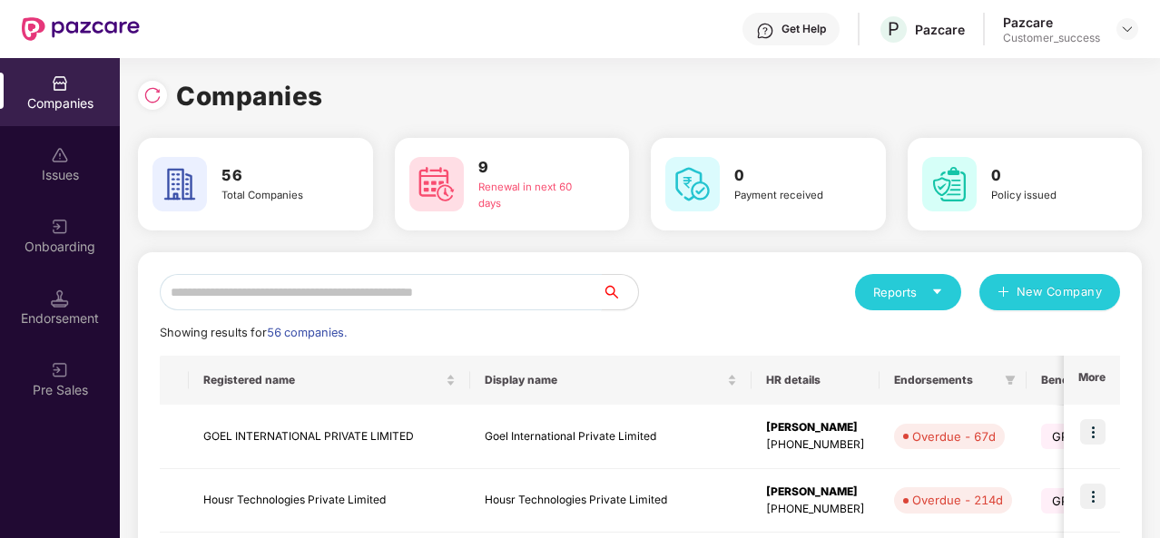
click at [289, 292] on input "text" at bounding box center [381, 292] width 442 height 36
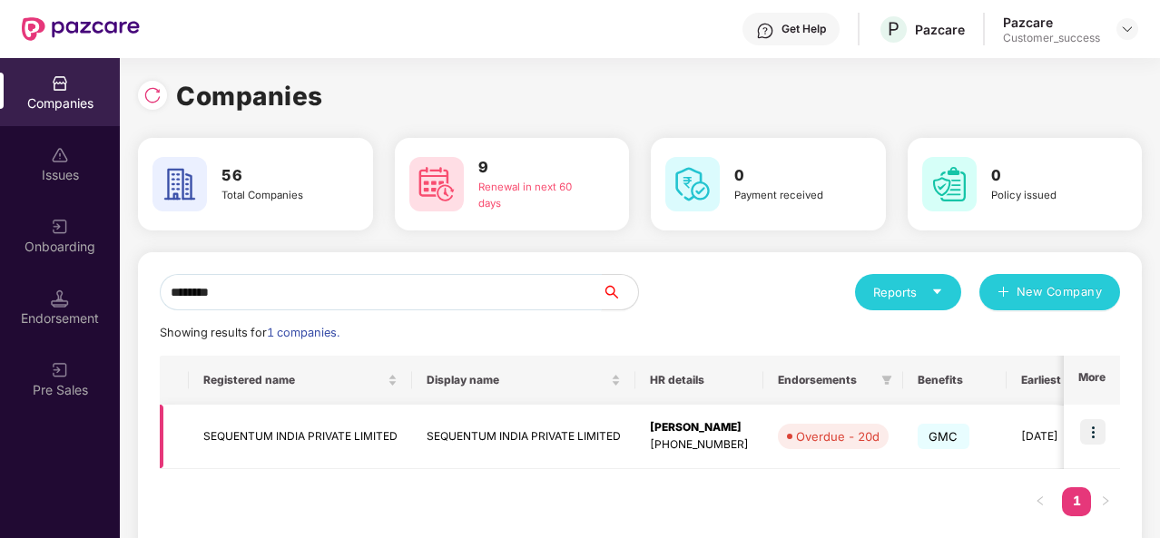
type input "********"
click at [294, 437] on td "SEQUENTUM INDIA PRIVATE LIMITED" at bounding box center [300, 437] width 223 height 64
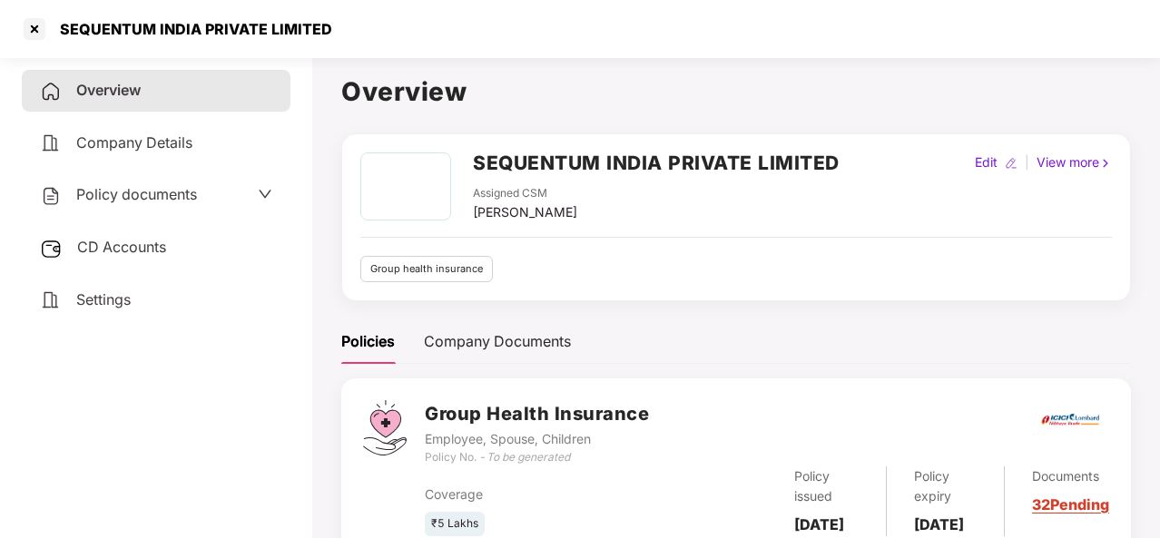
scroll to position [84, 0]
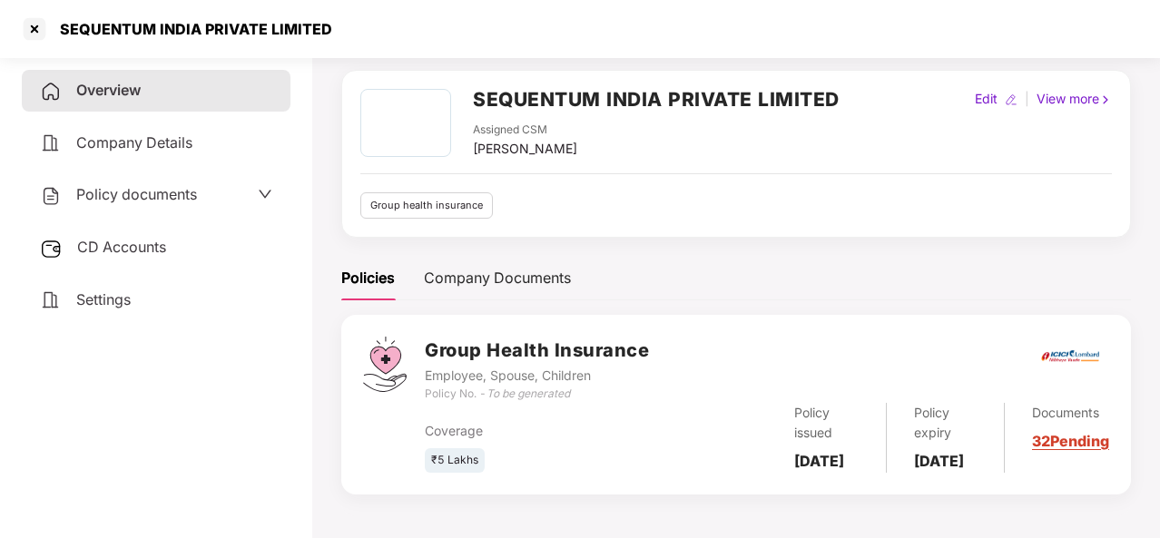
click at [1049, 432] on link "32 Pending" at bounding box center [1070, 441] width 77 height 18
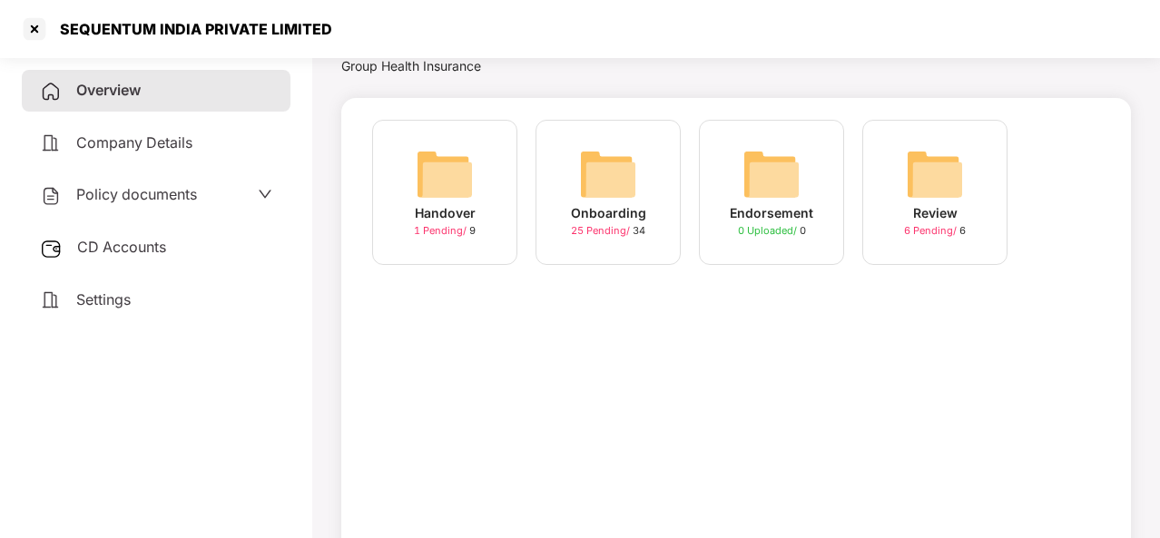
click at [637, 219] on div "Onboarding" at bounding box center [608, 213] width 75 height 20
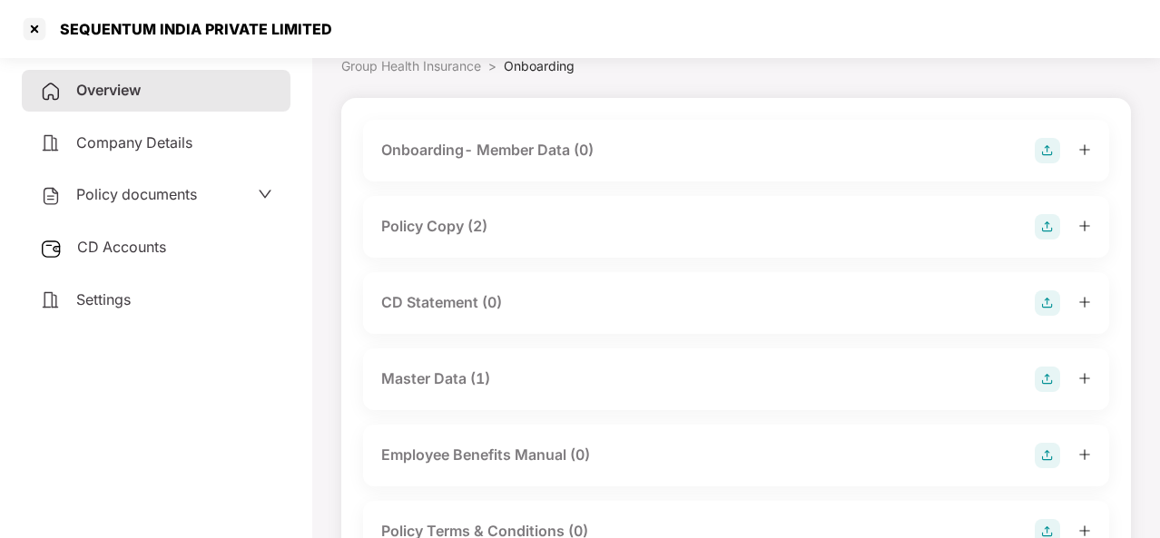
click at [527, 236] on div "Policy Copy (2)" at bounding box center [736, 226] width 710 height 25
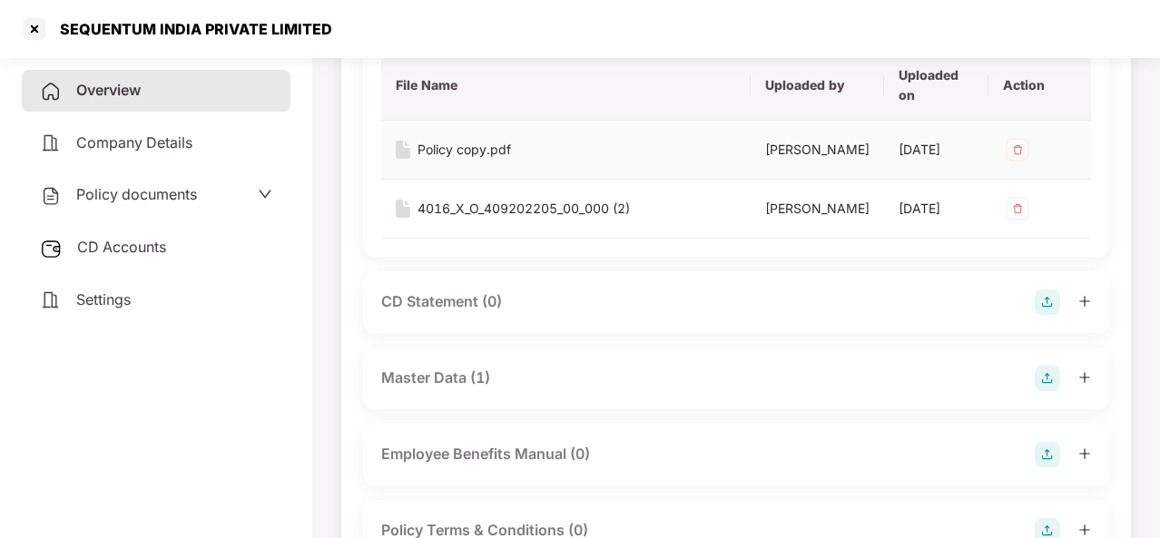
scroll to position [299, 0]
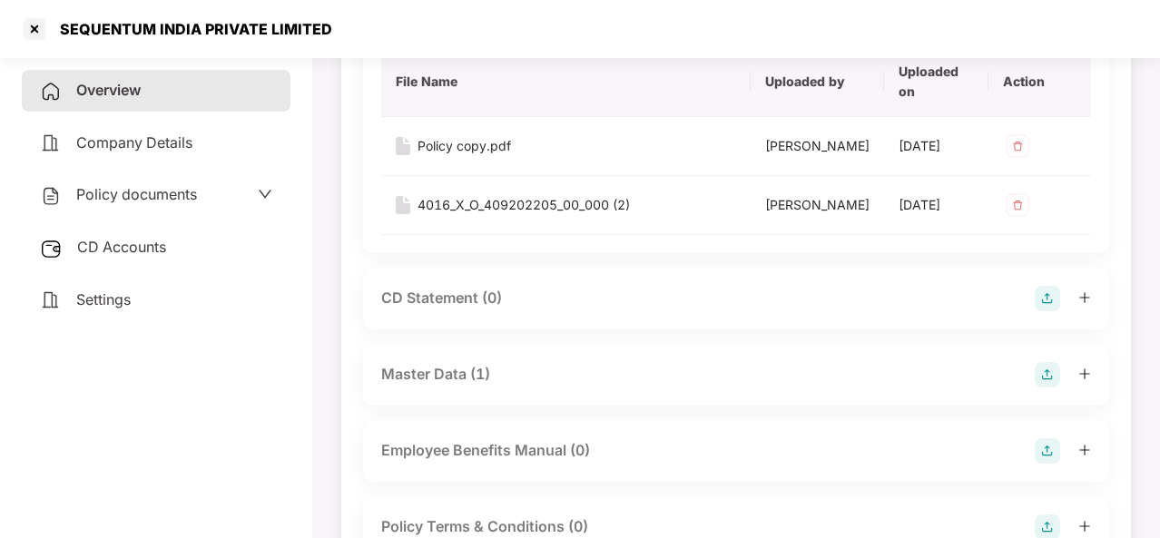
click at [519, 371] on div "Master Data (1)" at bounding box center [736, 374] width 710 height 25
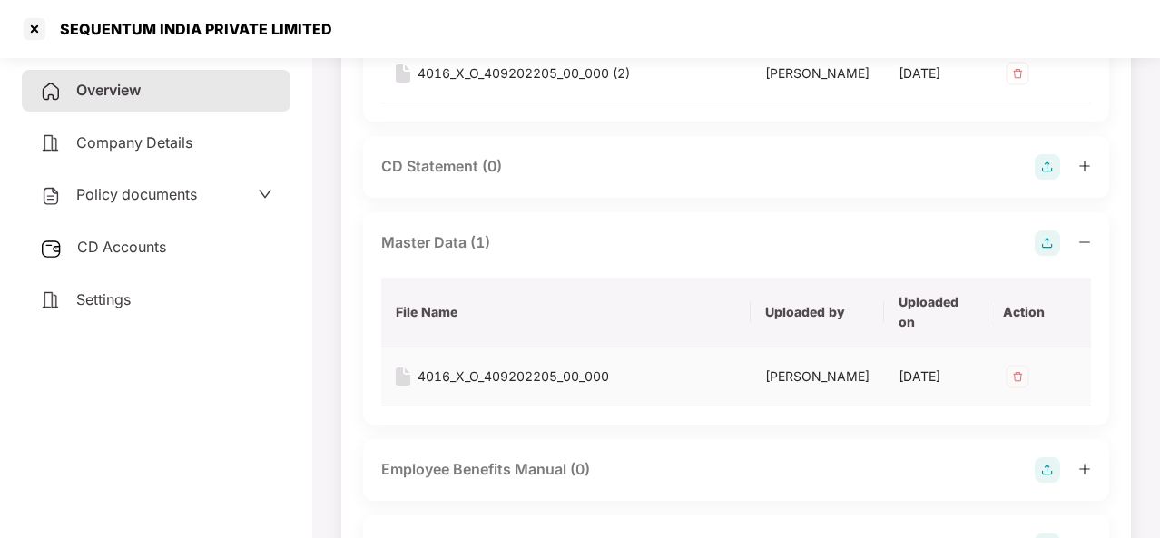
scroll to position [432, 0]
click at [488, 374] on div "4016_X_O_409202205_00_000" at bounding box center [514, 375] width 192 height 20
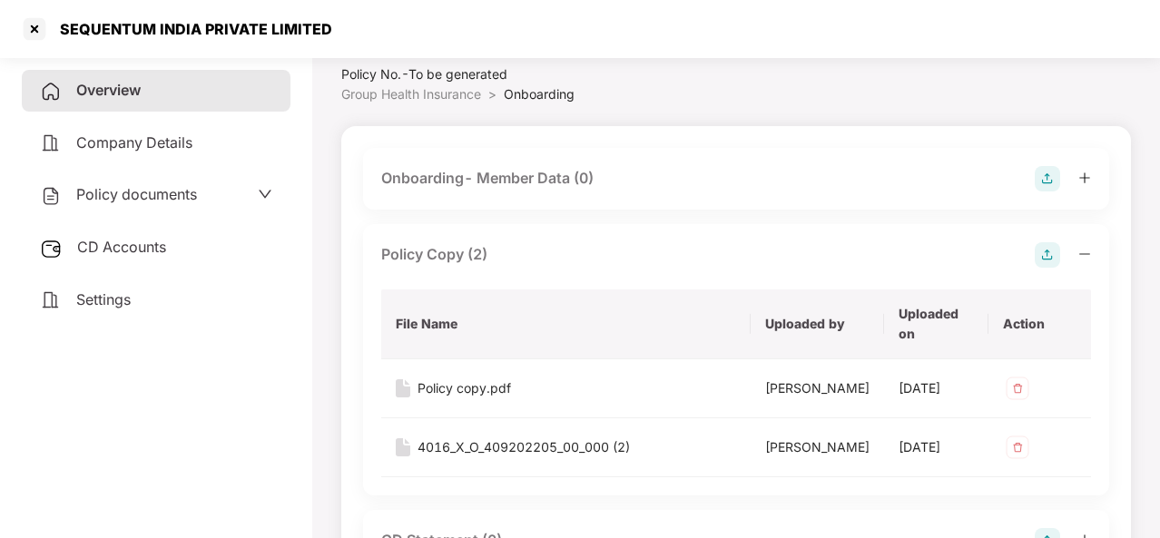
scroll to position [38, 0]
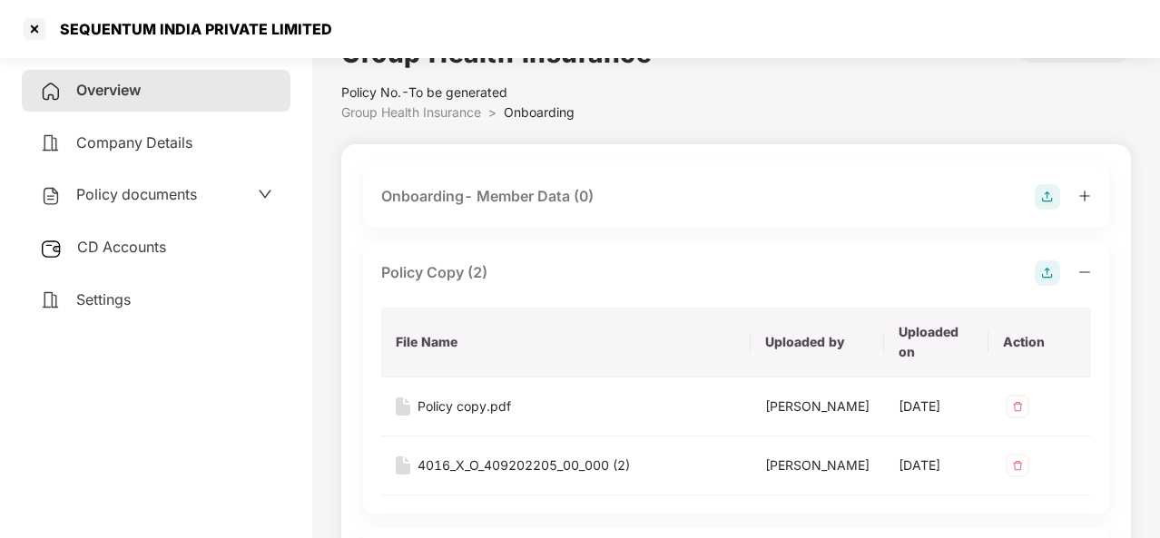
click at [515, 197] on div "Onboarding- Member Data (0)" at bounding box center [487, 196] width 212 height 23
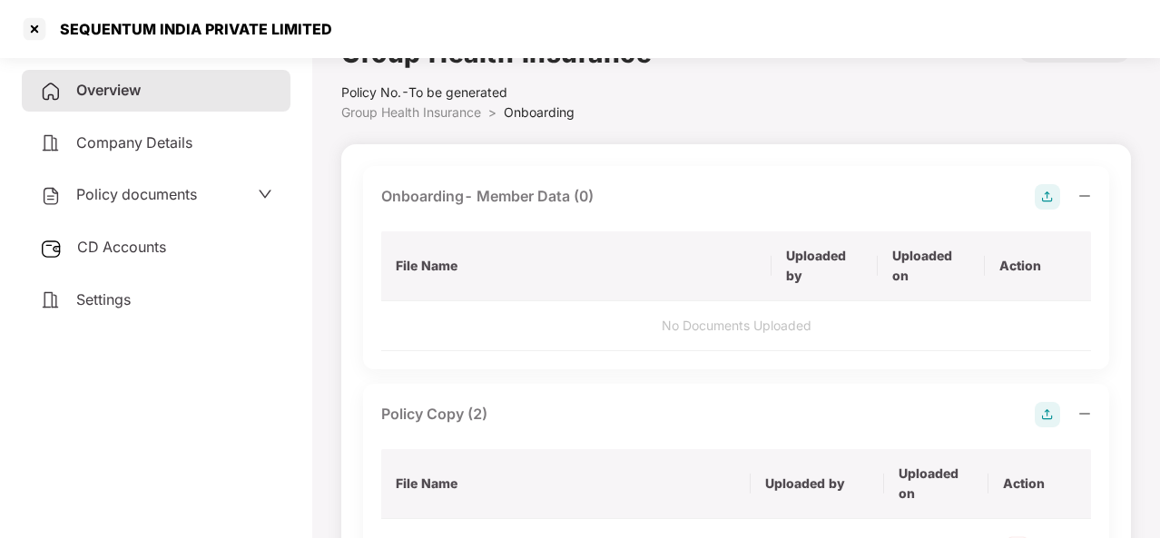
click at [1039, 193] on img at bounding box center [1047, 196] width 25 height 25
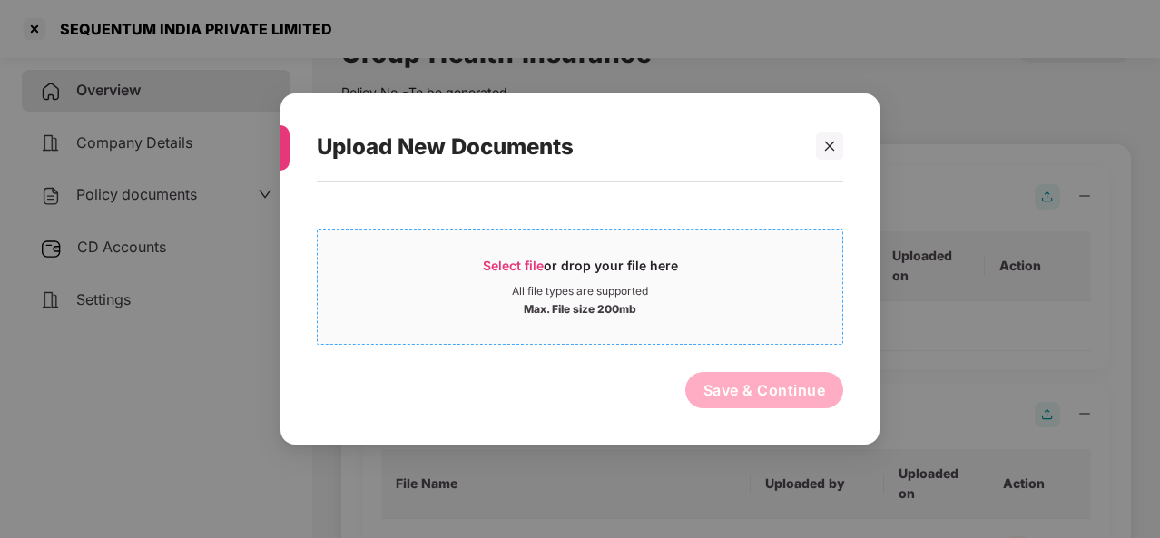
click at [527, 261] on span "Select file" at bounding box center [513, 265] width 61 height 15
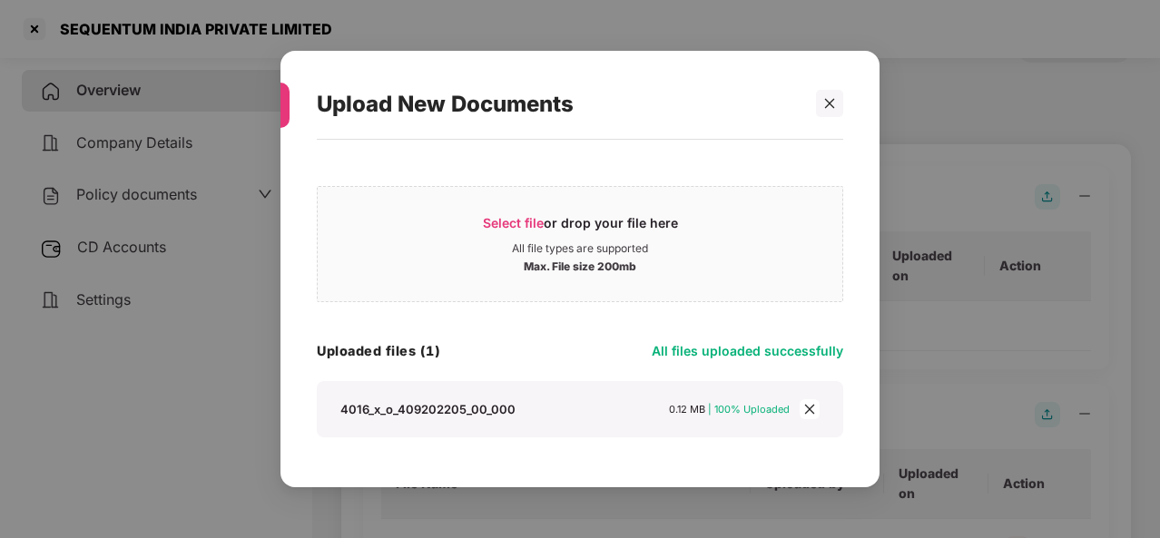
scroll to position [49, 0]
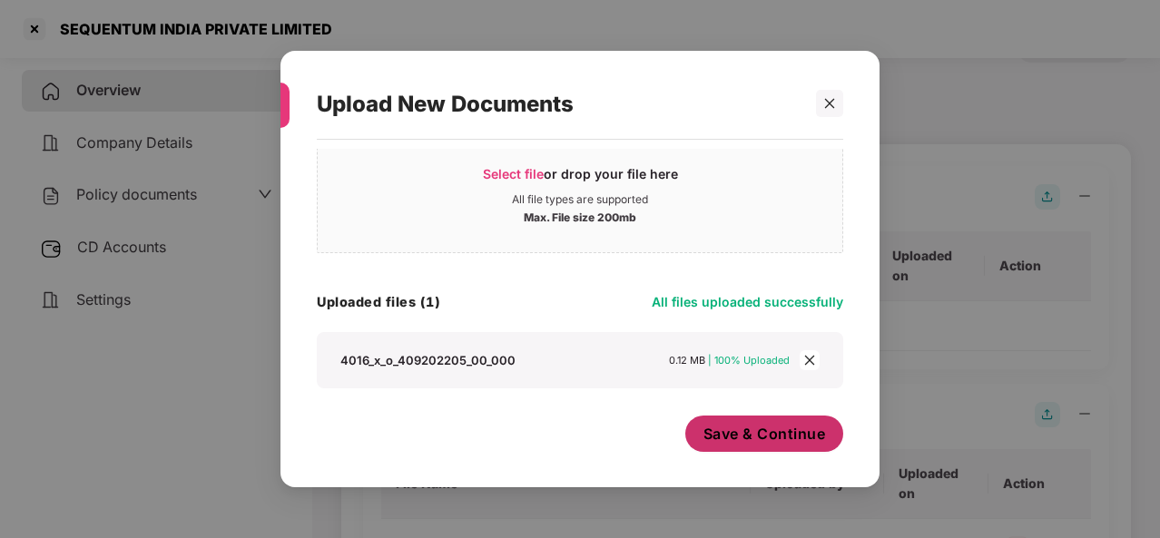
click at [758, 426] on span "Save & Continue" at bounding box center [765, 434] width 123 height 20
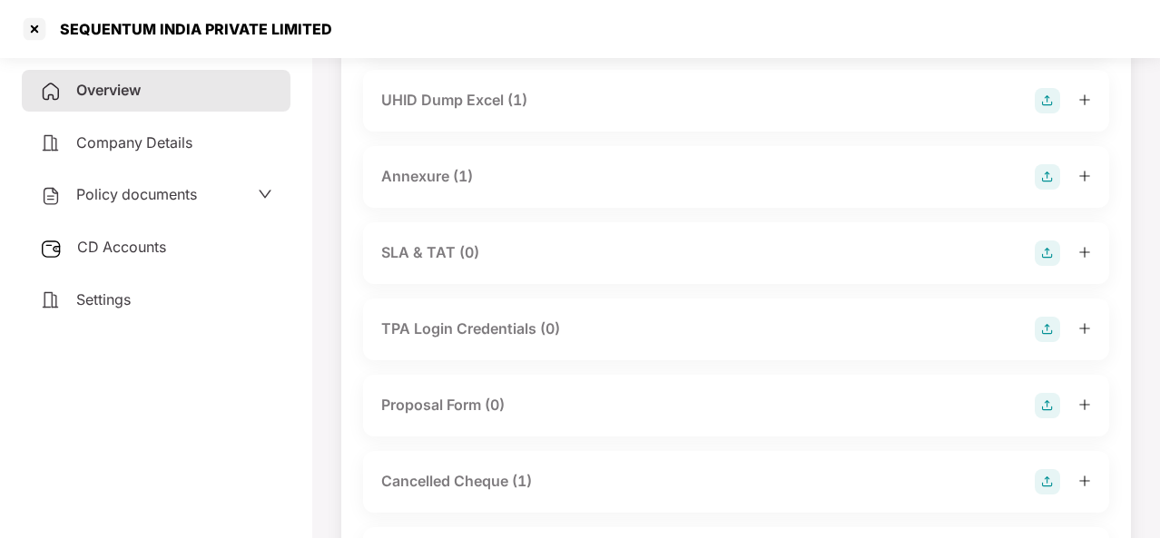
scroll to position [1423, 0]
click at [1144, 338] on main "Group Health Insurance Policy No.- To be generated Group Health Insurance > Onb…" at bounding box center [736, 285] width 848 height 3317
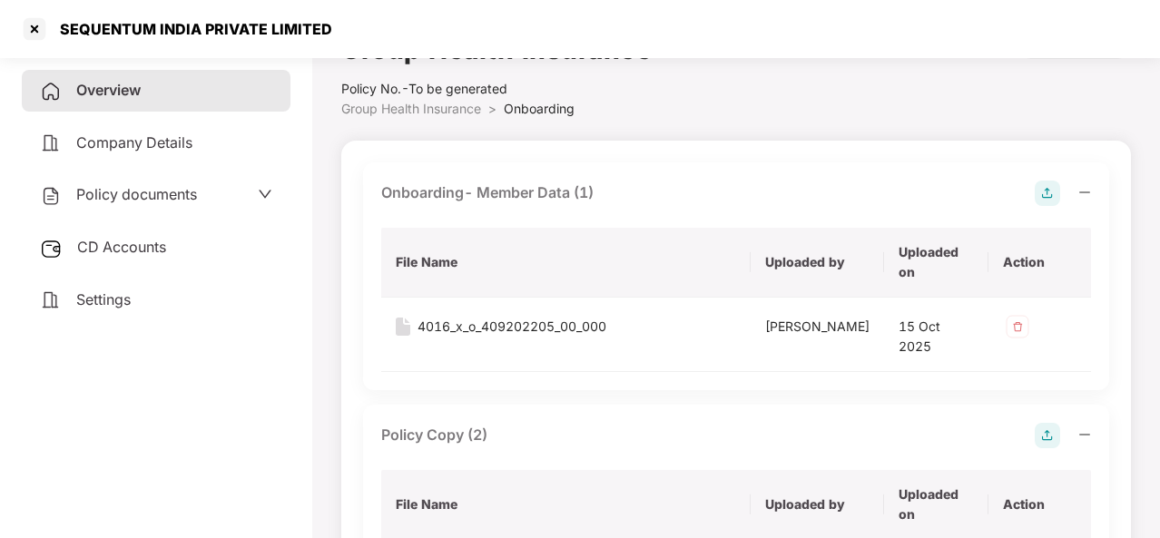
scroll to position [0, 0]
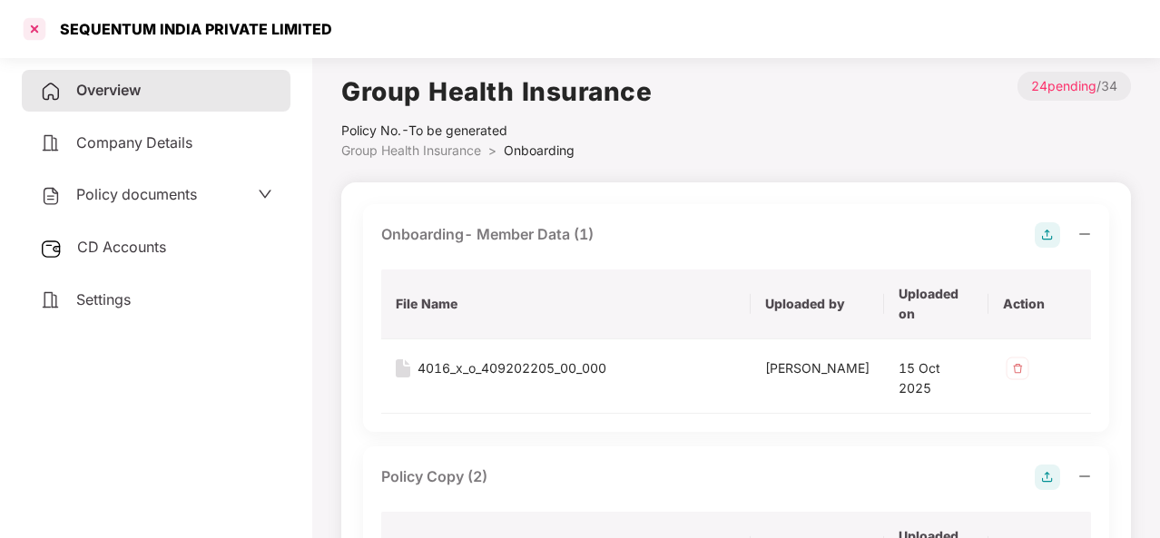
click at [33, 31] on div at bounding box center [34, 29] width 29 height 29
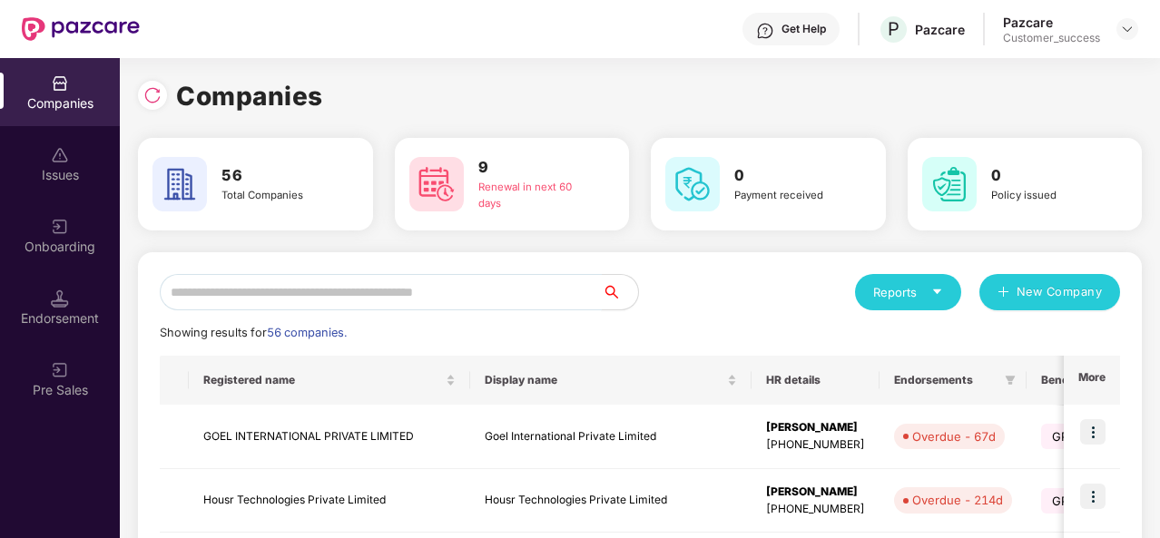
click at [347, 287] on input "text" at bounding box center [381, 292] width 442 height 36
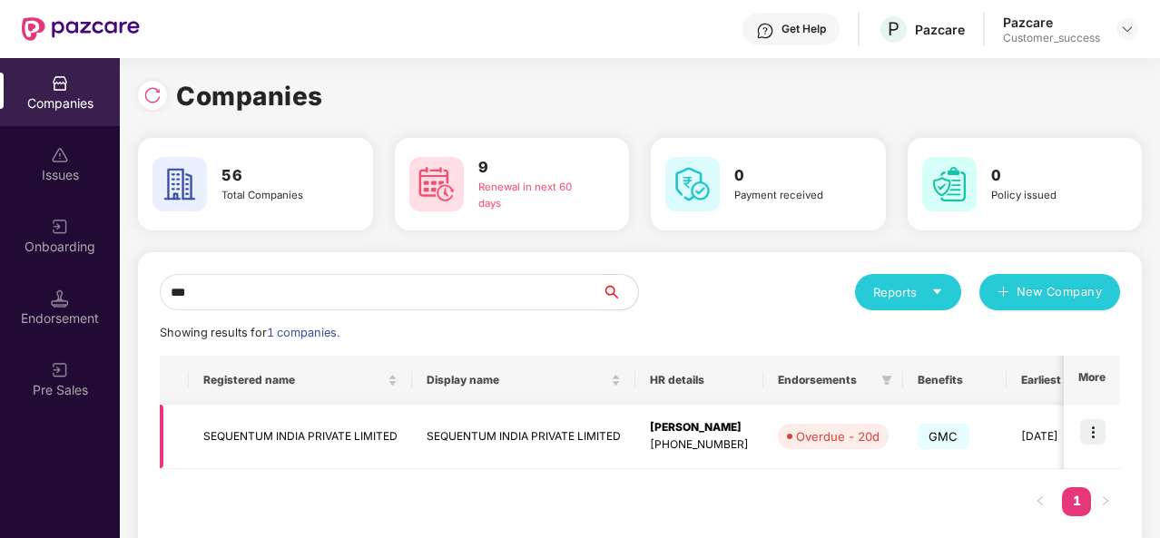
type input "***"
click at [1099, 433] on img at bounding box center [1092, 431] width 25 height 25
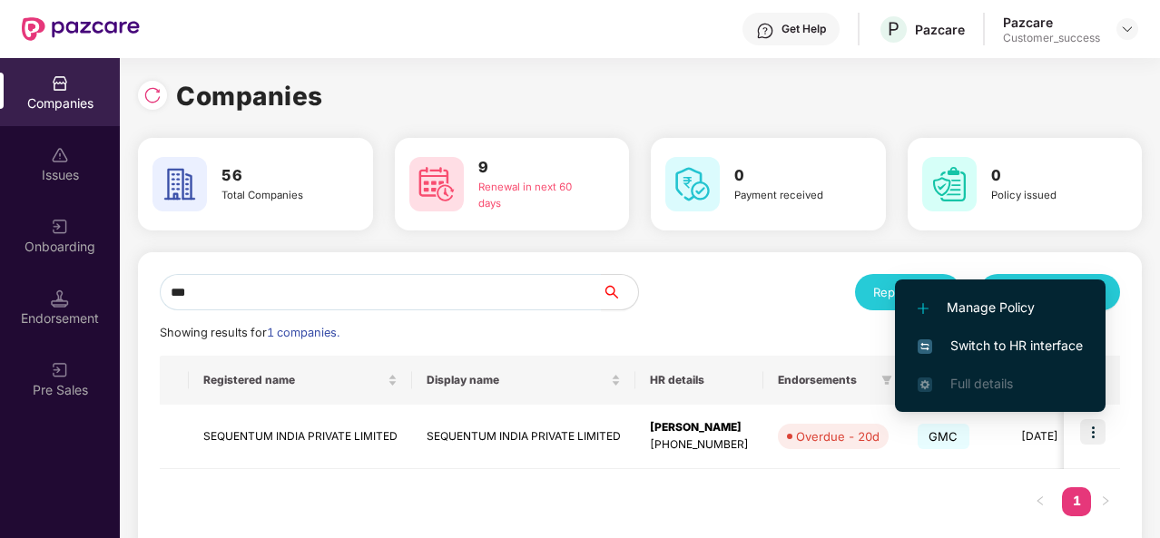
click at [964, 304] on span "Manage Policy" at bounding box center [1000, 308] width 165 height 20
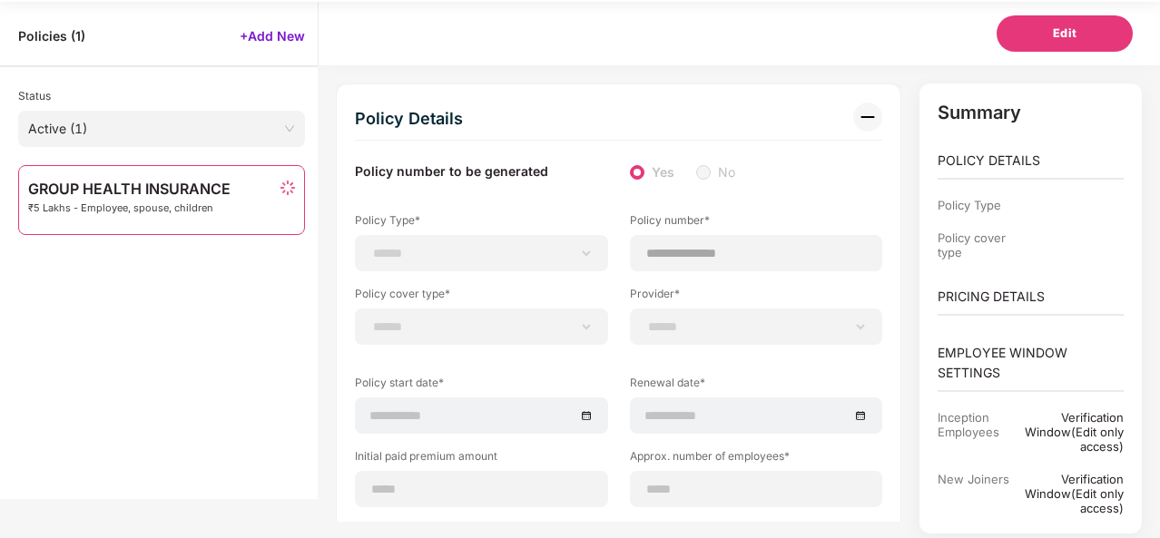
scroll to position [65, 0]
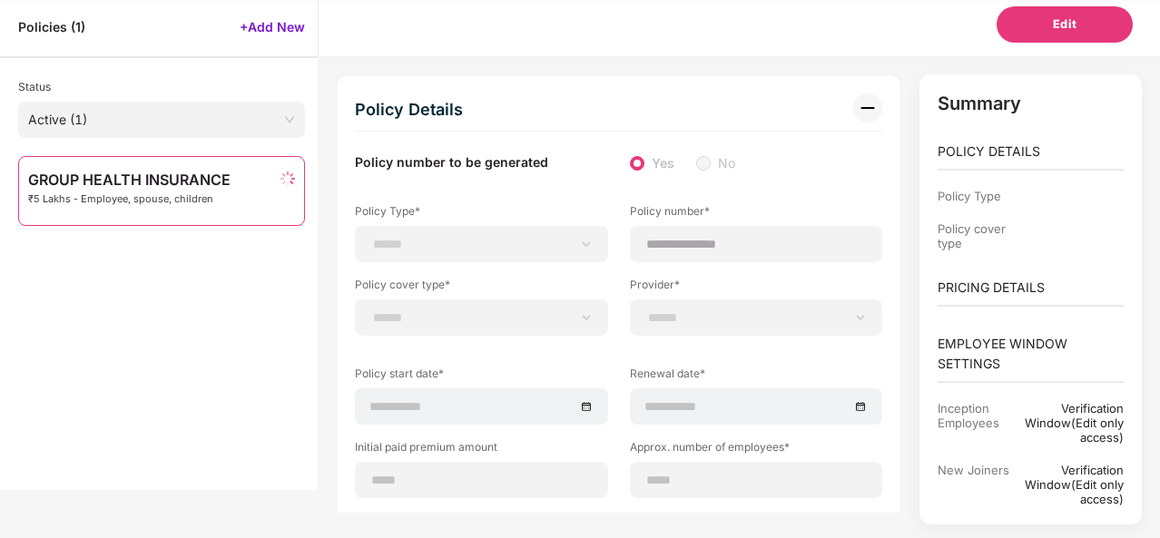
select select "**********"
select select "*"
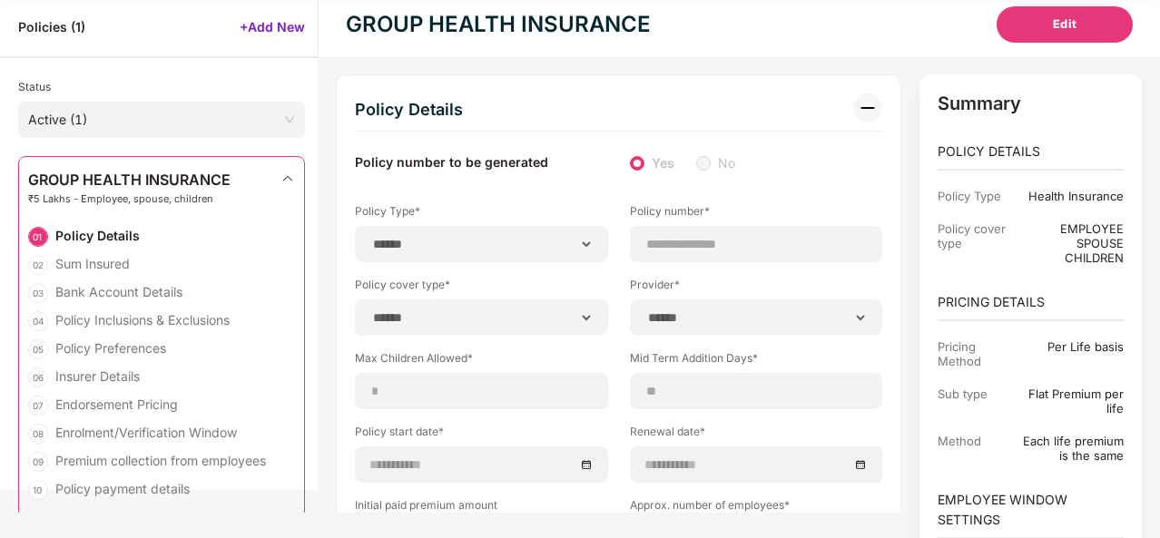
select select "**********"
type input "**********"
type input "**"
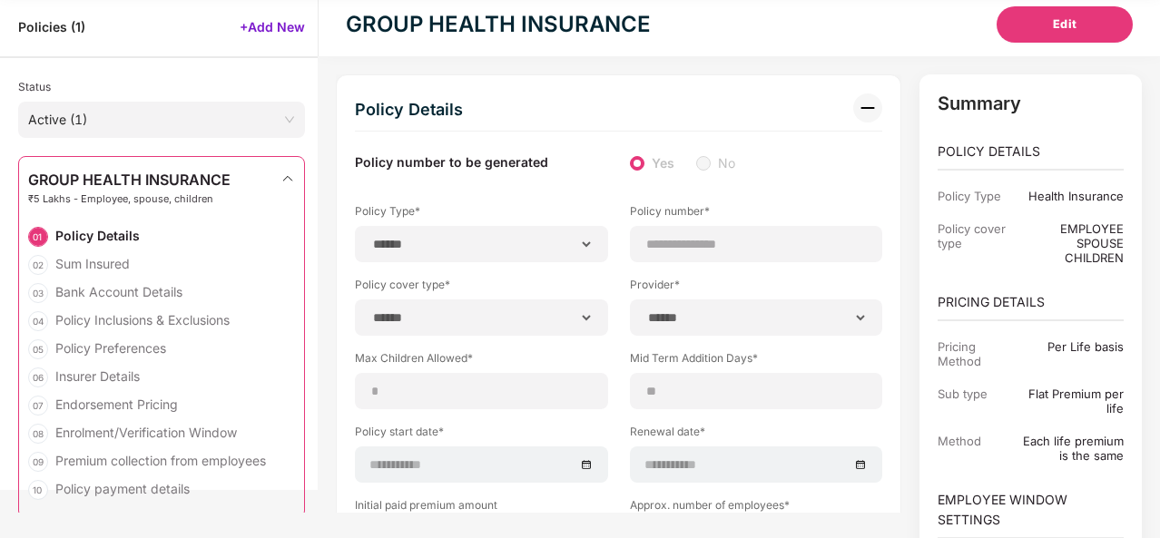
type input "**"
type input "***"
type input "*"
type input "**"
select select "*****"
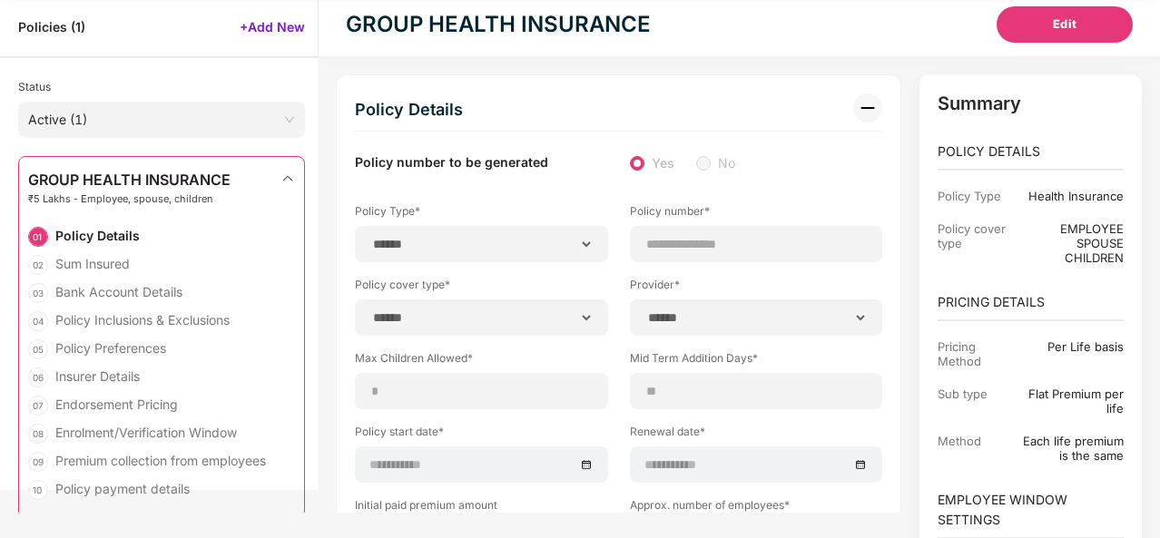
type input "******"
type input "**********"
select select "******"
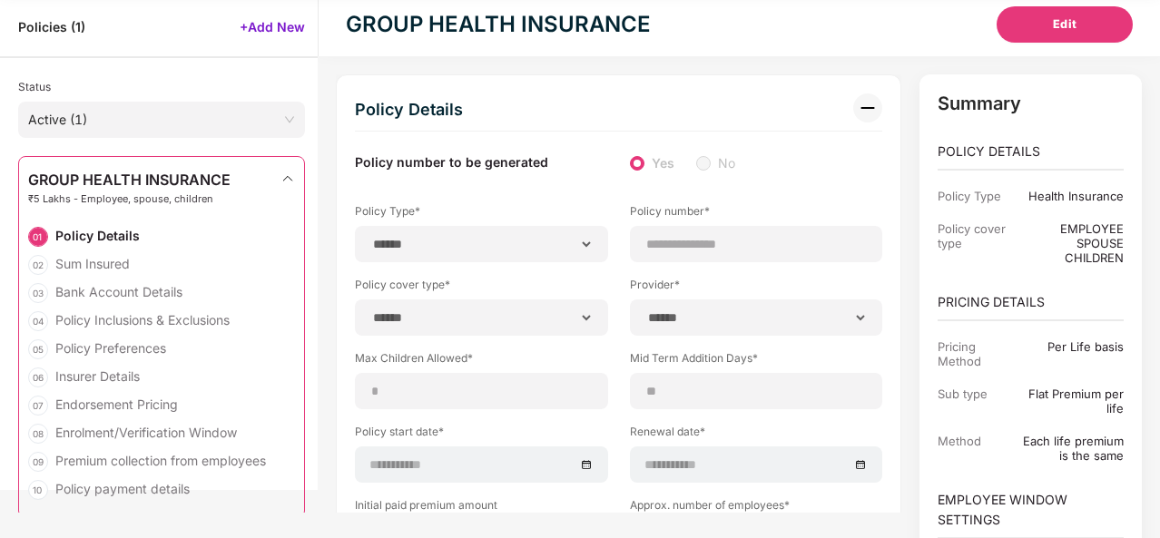
type input "*****"
select select "********"
select select "*****"
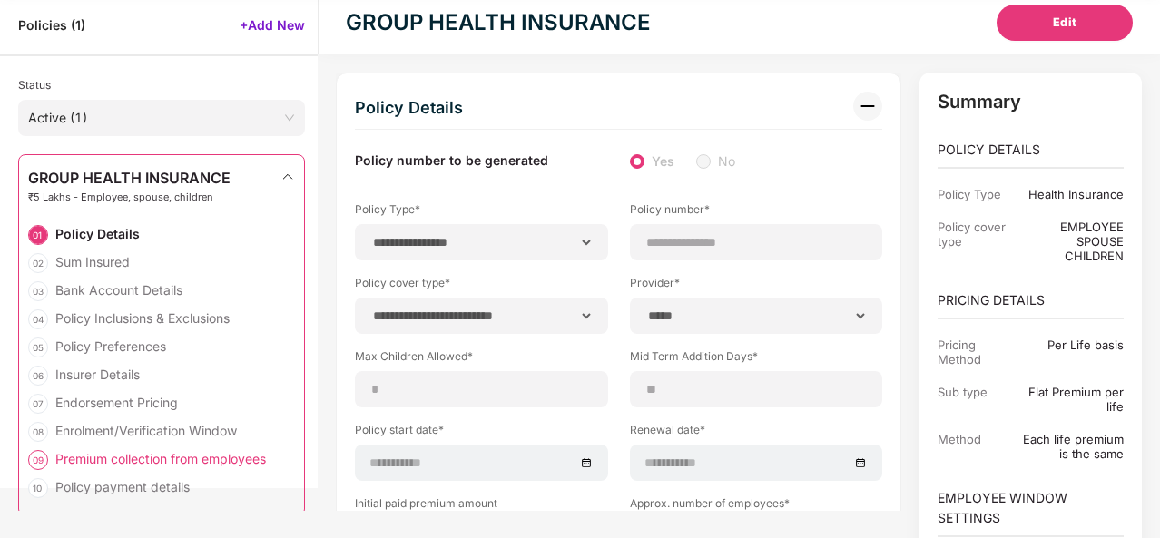
click at [114, 455] on div "Premium collection from employees" at bounding box center [160, 458] width 211 height 17
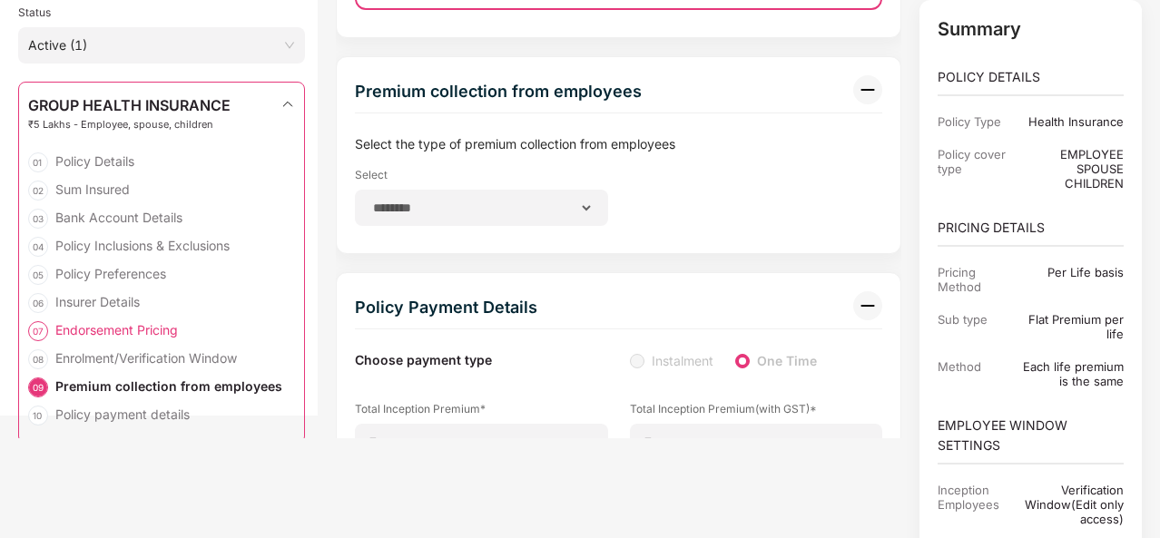
scroll to position [7182, 0]
click at [114, 323] on div "Endorsement Pricing" at bounding box center [116, 329] width 123 height 17
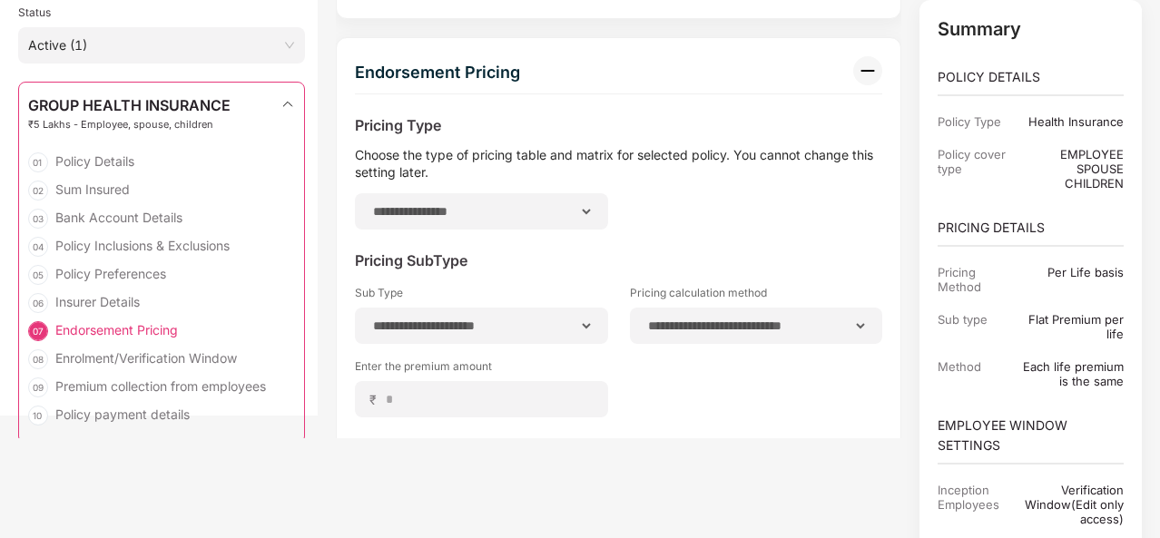
scroll to position [5792, 0]
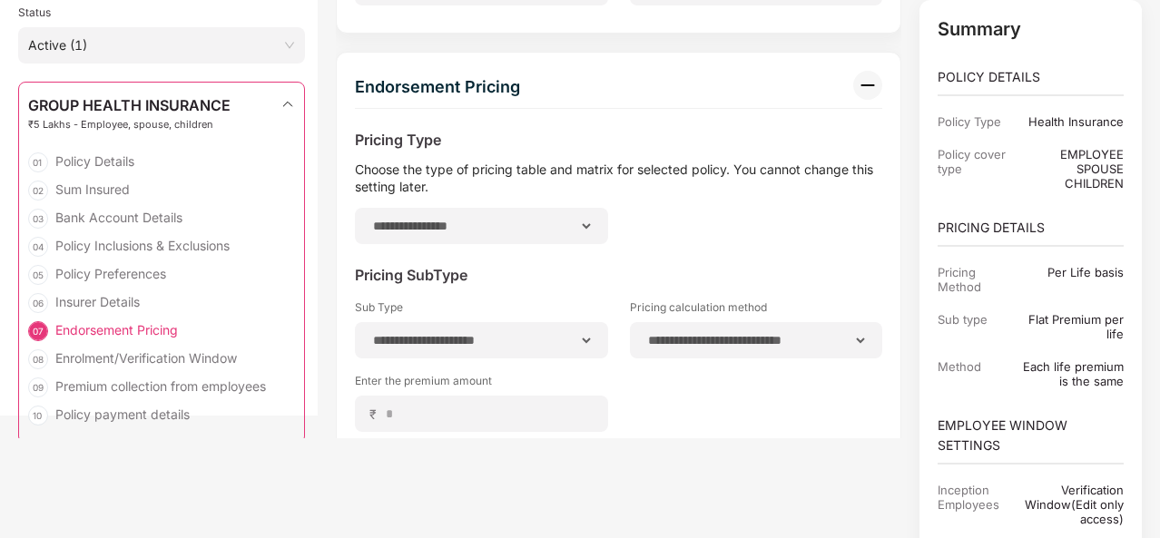
click at [114, 323] on div "Endorsement Pricing" at bounding box center [116, 329] width 123 height 17
click at [861, 266] on div "Pricing SubType" at bounding box center [618, 275] width 527 height 19
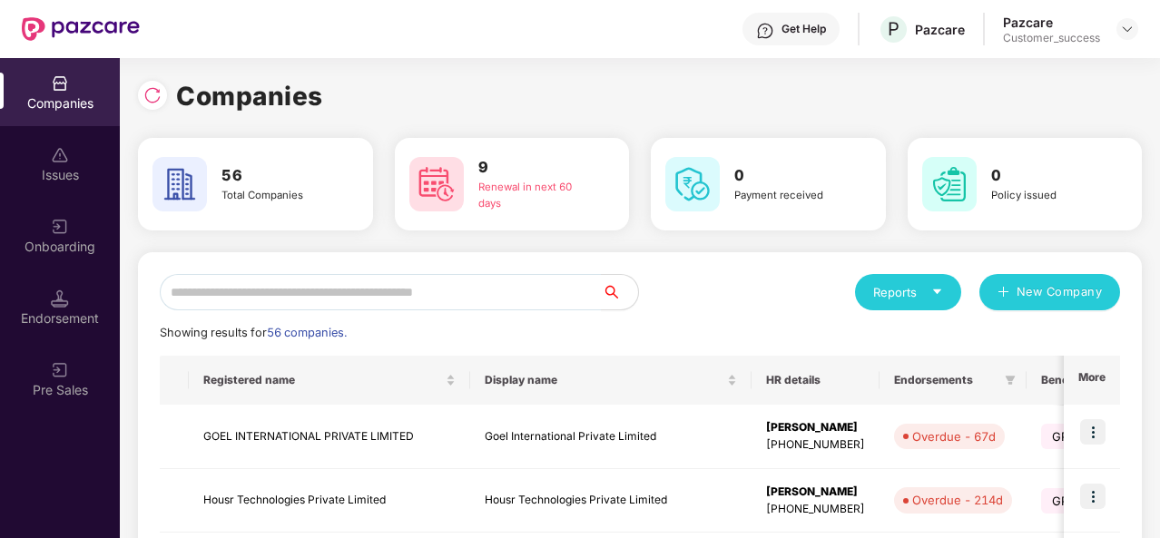
scroll to position [0, 0]
click at [218, 297] on input "text" at bounding box center [381, 292] width 442 height 36
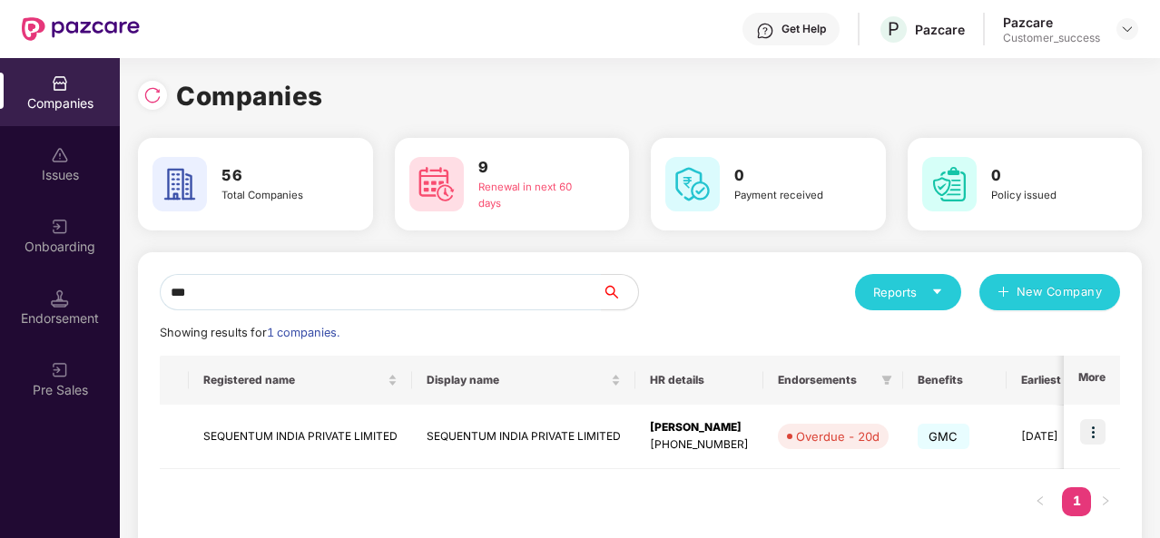
click at [703, 481] on div "Registered name Display name HR details Endorsements Benefits Earliest Renewal …" at bounding box center [640, 445] width 960 height 179
drag, startPoint x: 1015, startPoint y: 462, endPoint x: 1161, endPoint y: 413, distance: 154.2
click at [1159, 413] on html "Get Help P Pazcare Pazcare Customer_success Companies Issues Onboarding Endorse…" at bounding box center [580, 269] width 1160 height 538
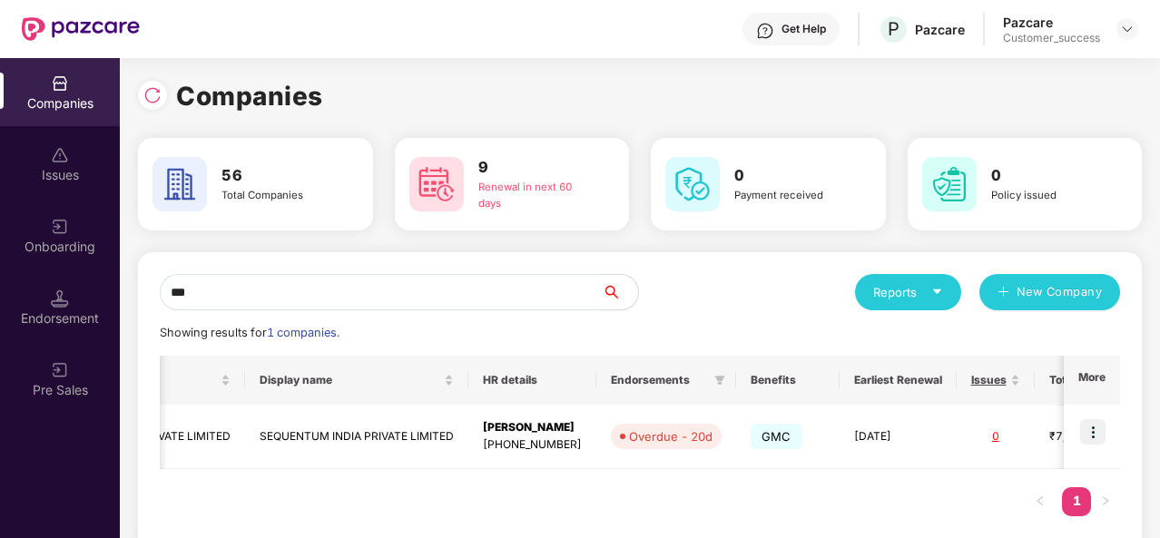
click at [512, 333] on div "Showing results for 1 companies." at bounding box center [640, 333] width 960 height 18
click at [245, 310] on input "***" at bounding box center [381, 292] width 442 height 36
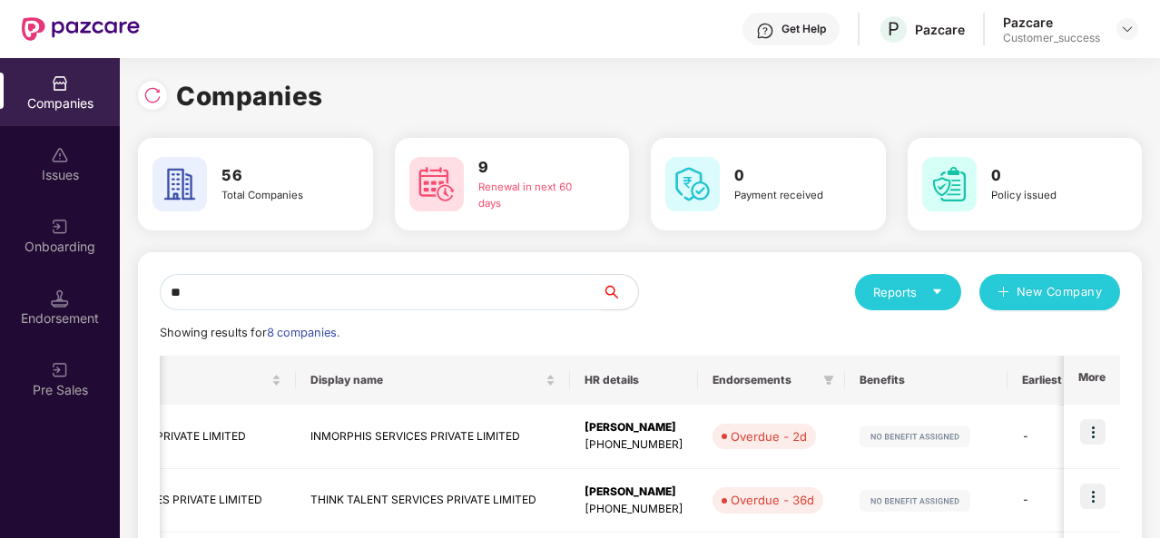
type input "*"
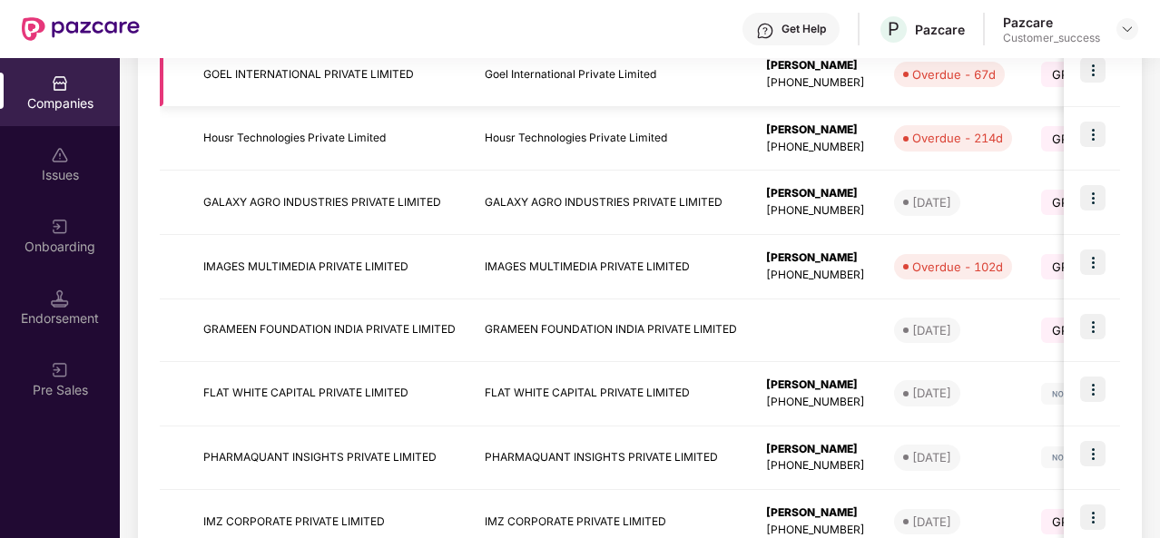
scroll to position [363, 0]
click at [266, 326] on td "GRAMEEN FOUNDATION INDIA PRIVATE LIMITED" at bounding box center [329, 330] width 281 height 63
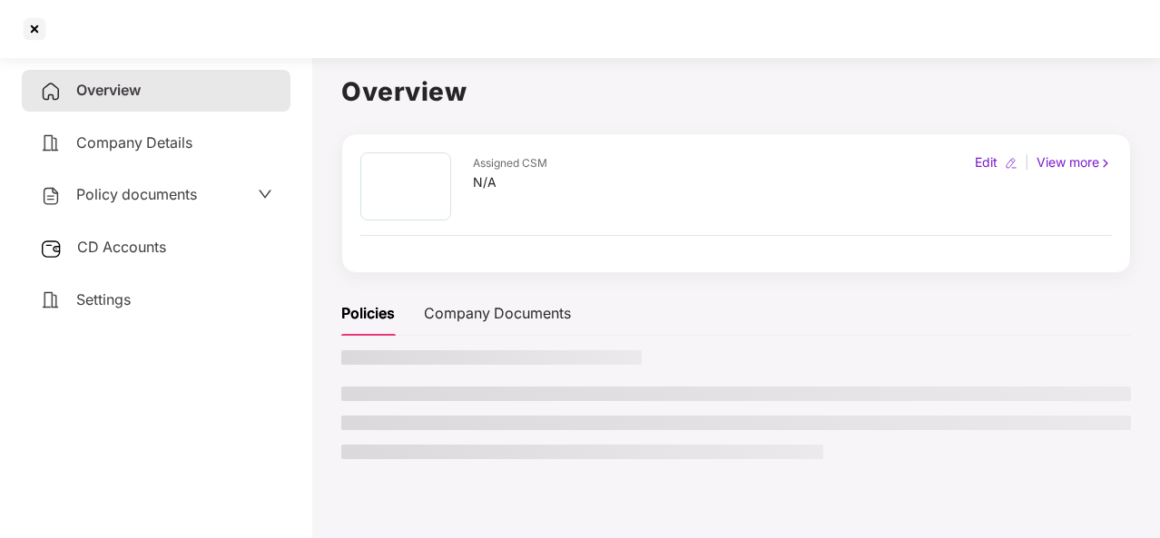
scroll to position [0, 0]
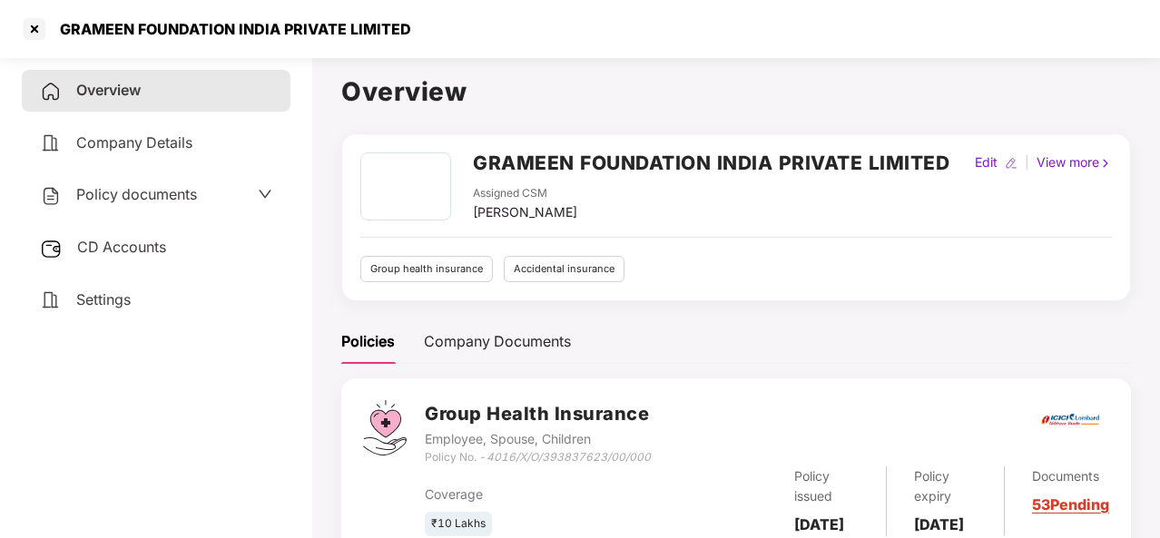
click at [815, 241] on div "GRAMEEN FOUNDATION INDIA PRIVATE LIMITED Assigned CSM Harshal Bedi Edit | View …" at bounding box center [736, 218] width 752 height 130
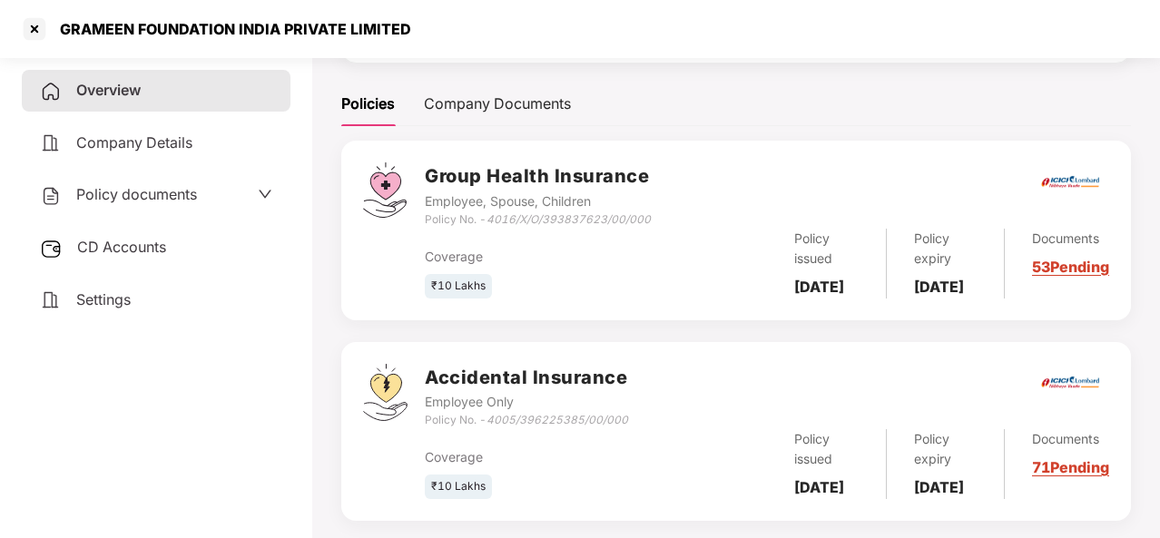
scroll to position [272, 0]
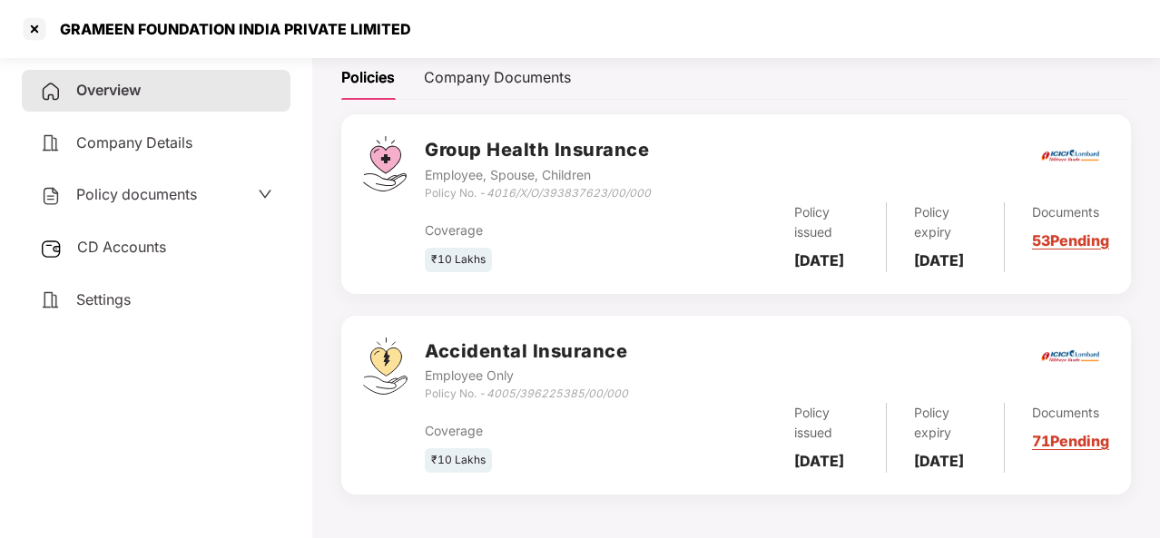
click at [1046, 248] on link "53 Pending" at bounding box center [1070, 240] width 77 height 18
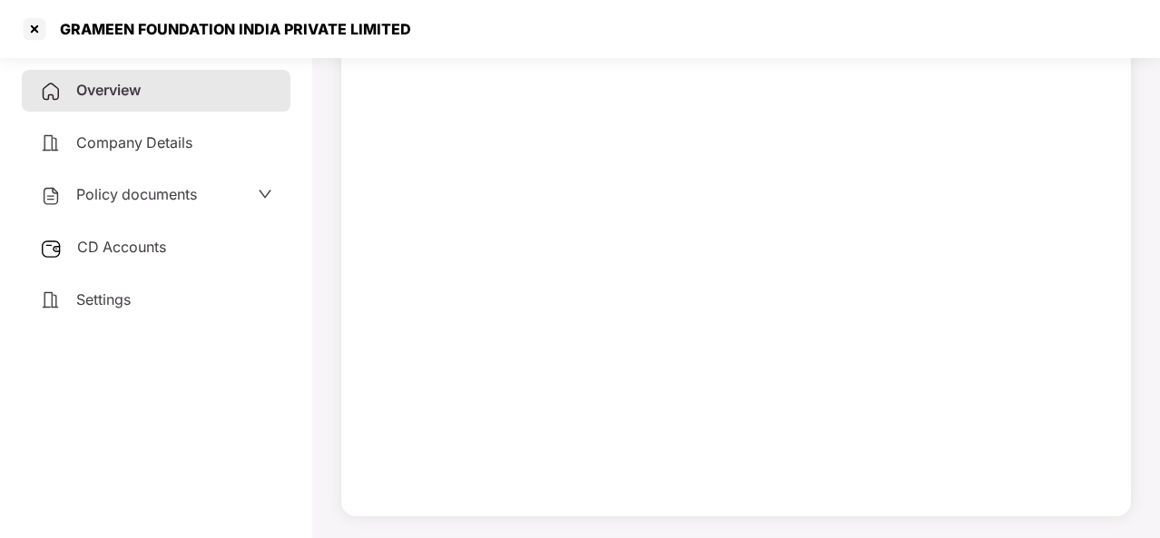
scroll to position [165, 0]
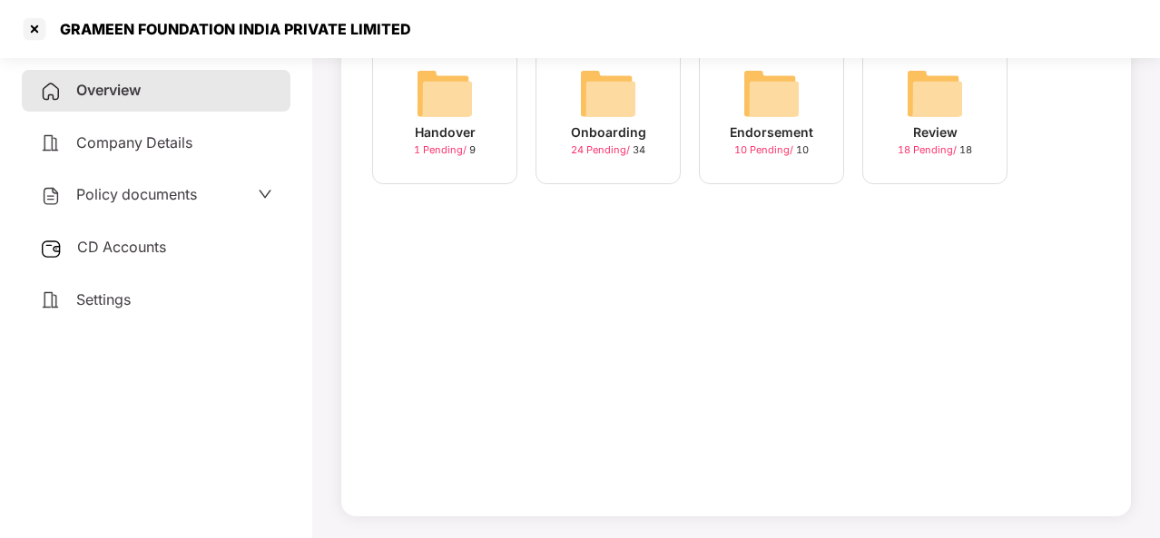
click at [615, 106] on img at bounding box center [608, 93] width 58 height 58
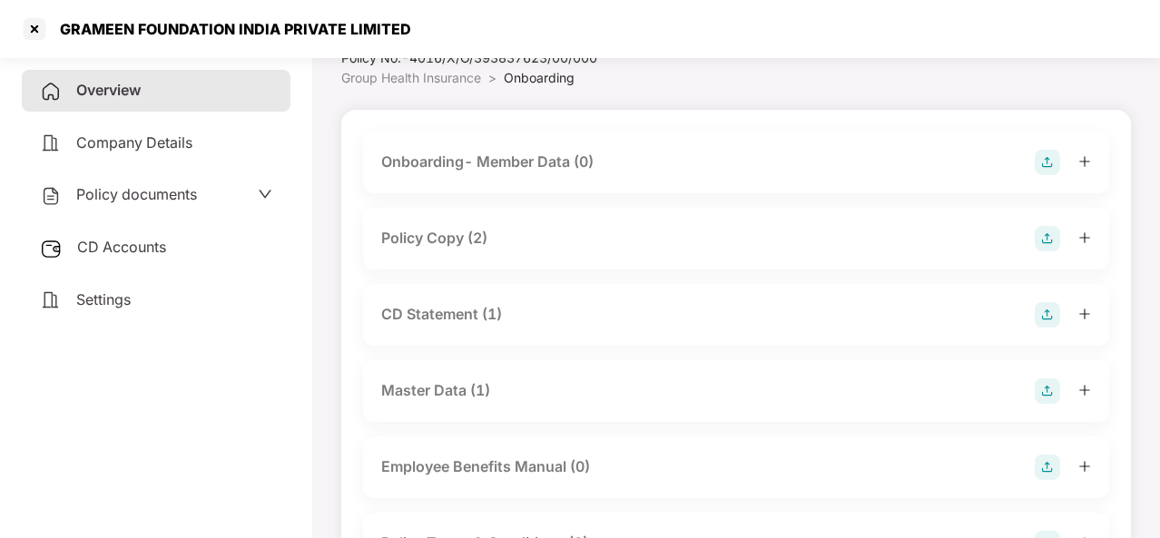
scroll to position [109, 0]
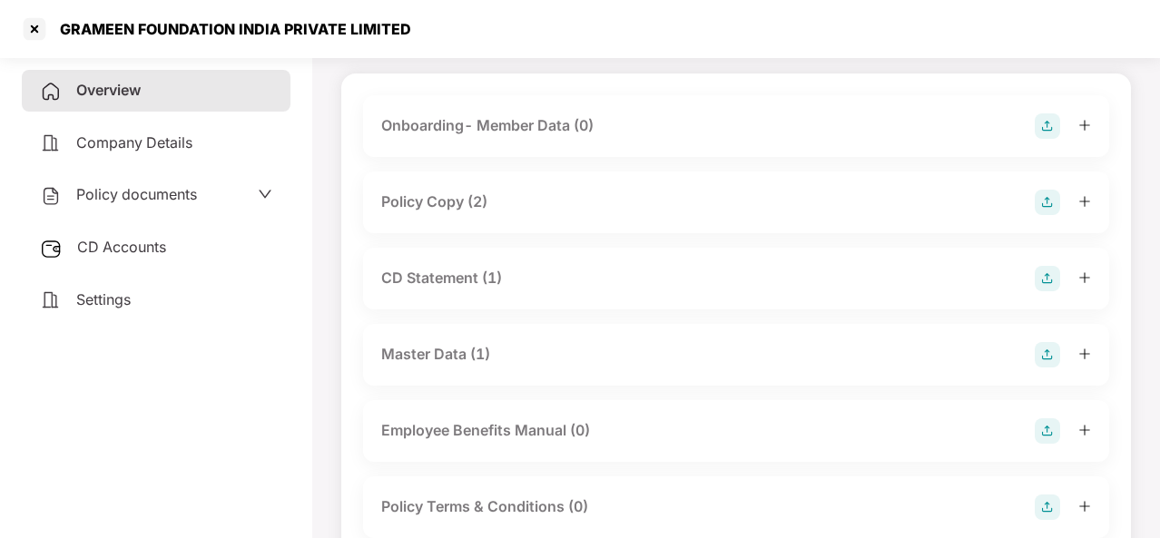
click at [433, 198] on div "Policy Copy (2)" at bounding box center [434, 202] width 106 height 23
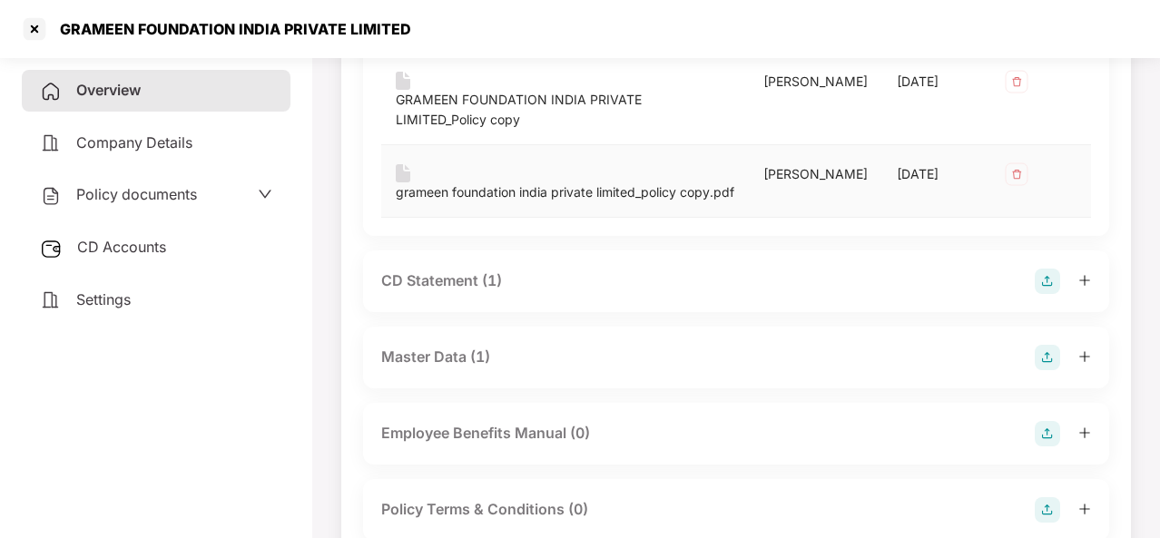
scroll to position [399, 0]
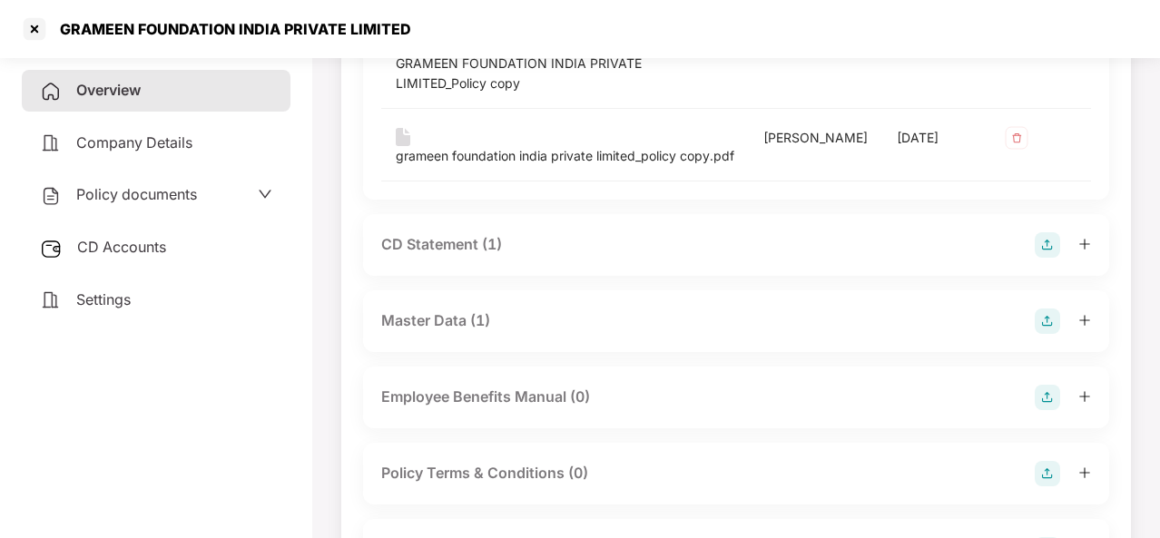
click at [494, 256] on div "CD Statement (1)" at bounding box center [441, 244] width 121 height 23
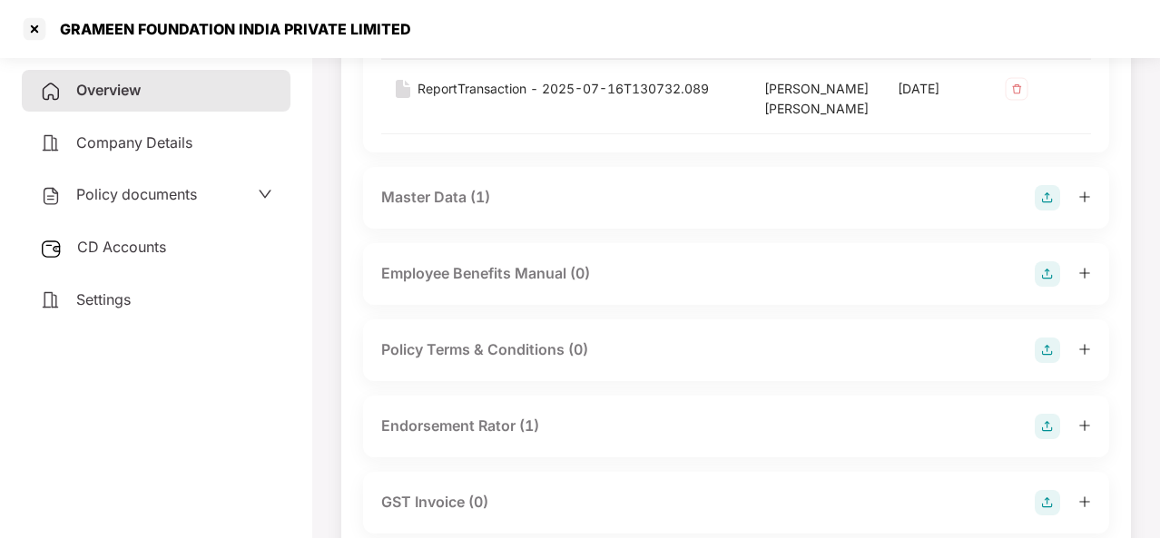
scroll to position [690, 0]
click at [476, 208] on div "Master Data (1)" at bounding box center [435, 196] width 109 height 23
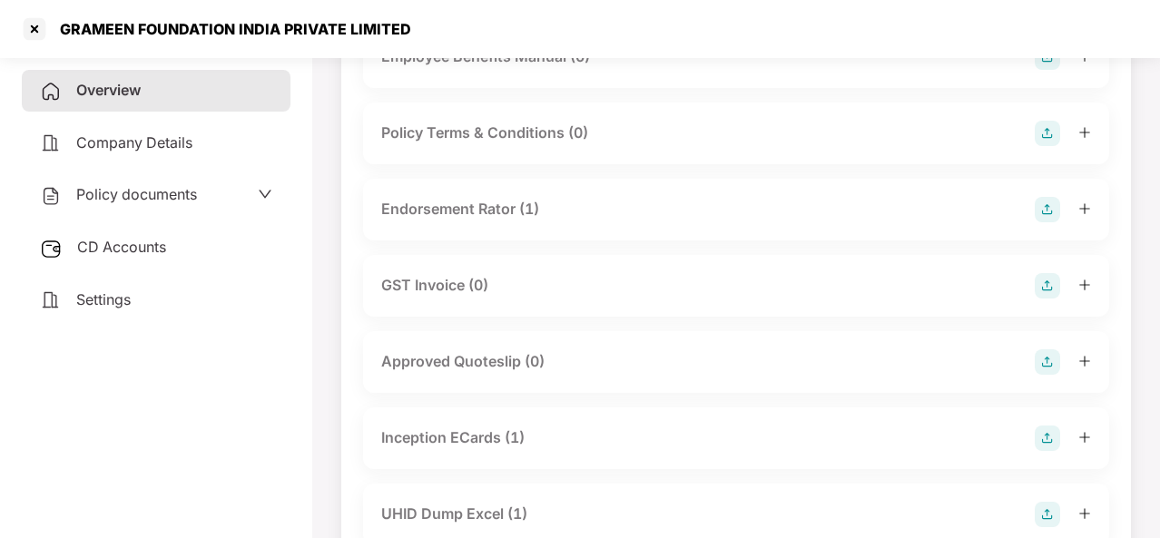
scroll to position [1089, 0]
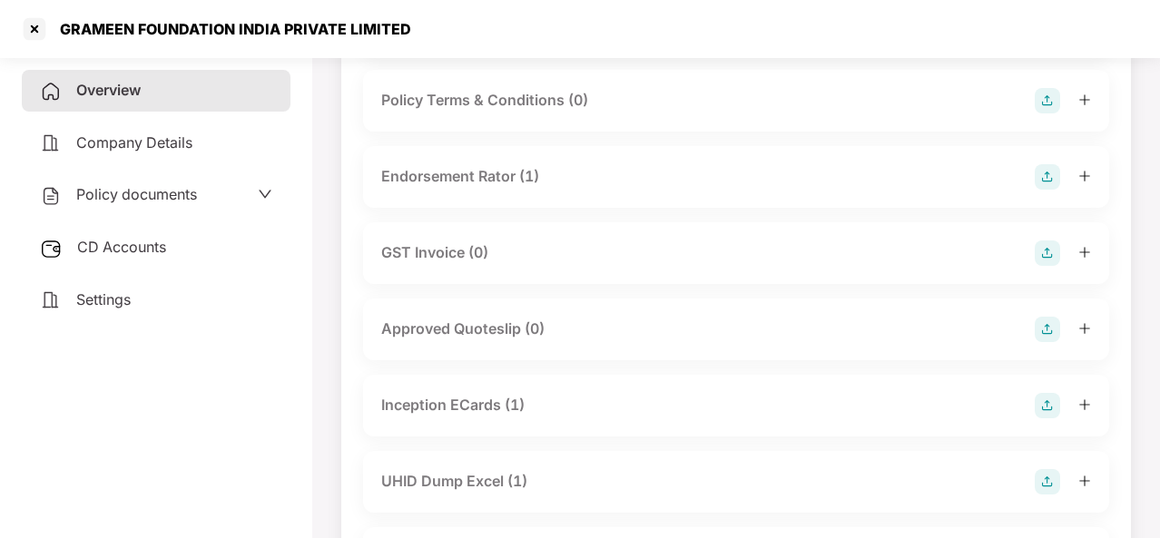
click at [476, 208] on div "Endorsement Rator (1)" at bounding box center [736, 177] width 746 height 62
click at [472, 188] on div "Endorsement Rator (1)" at bounding box center [460, 176] width 158 height 23
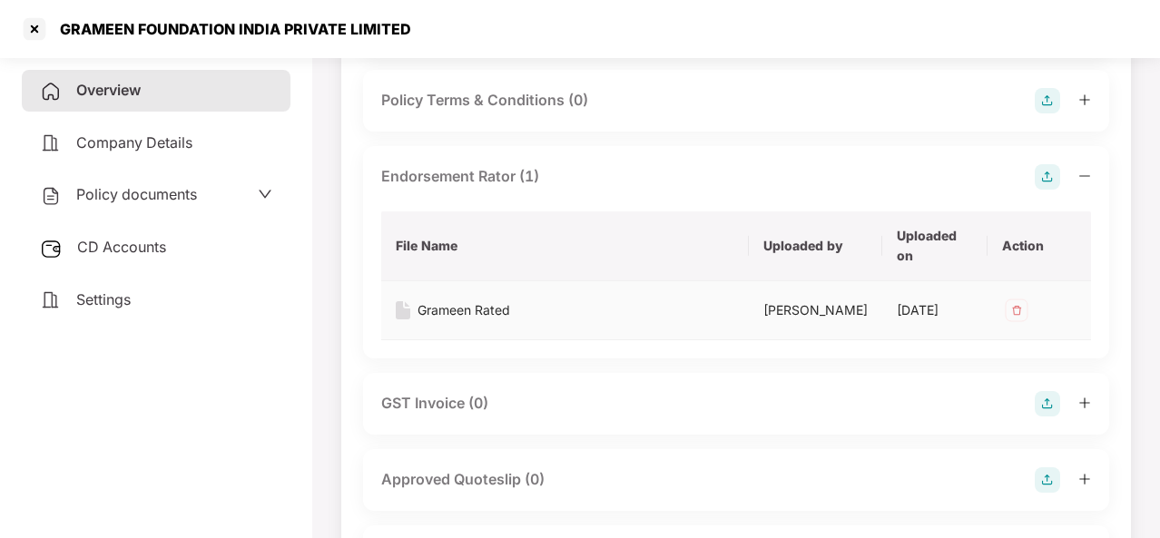
click at [481, 320] on div "Grameen Rated" at bounding box center [464, 310] width 93 height 20
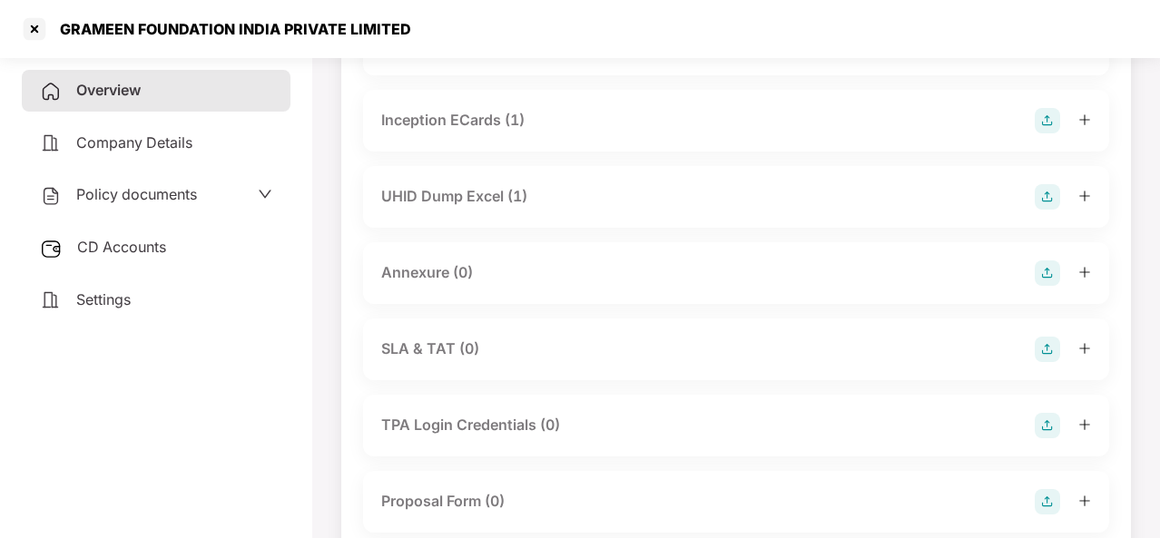
scroll to position [1452, 0]
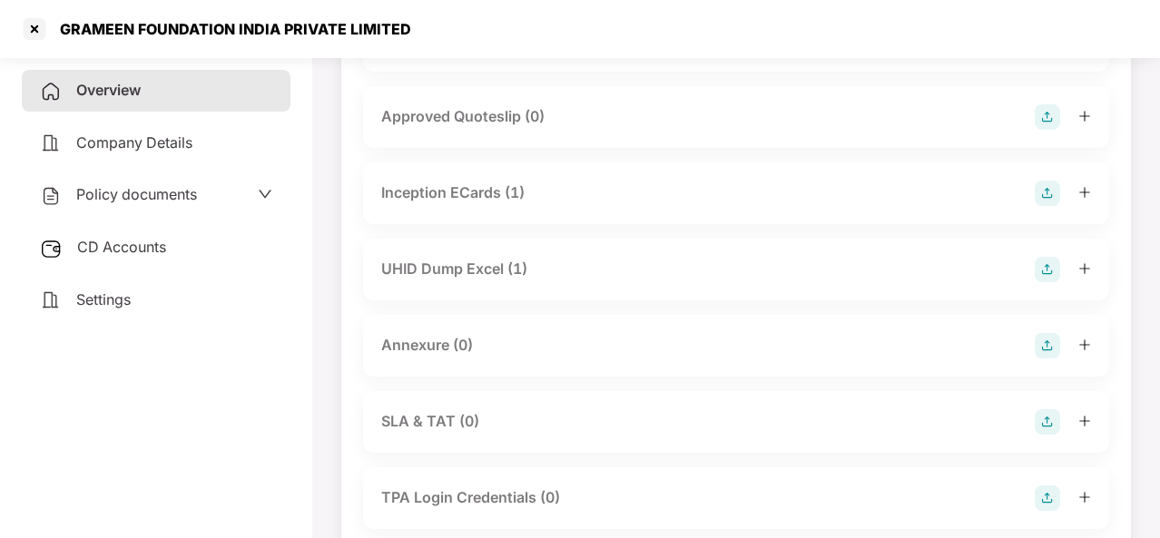
click at [485, 281] on div "UHID Dump Excel (1)" at bounding box center [454, 269] width 146 height 23
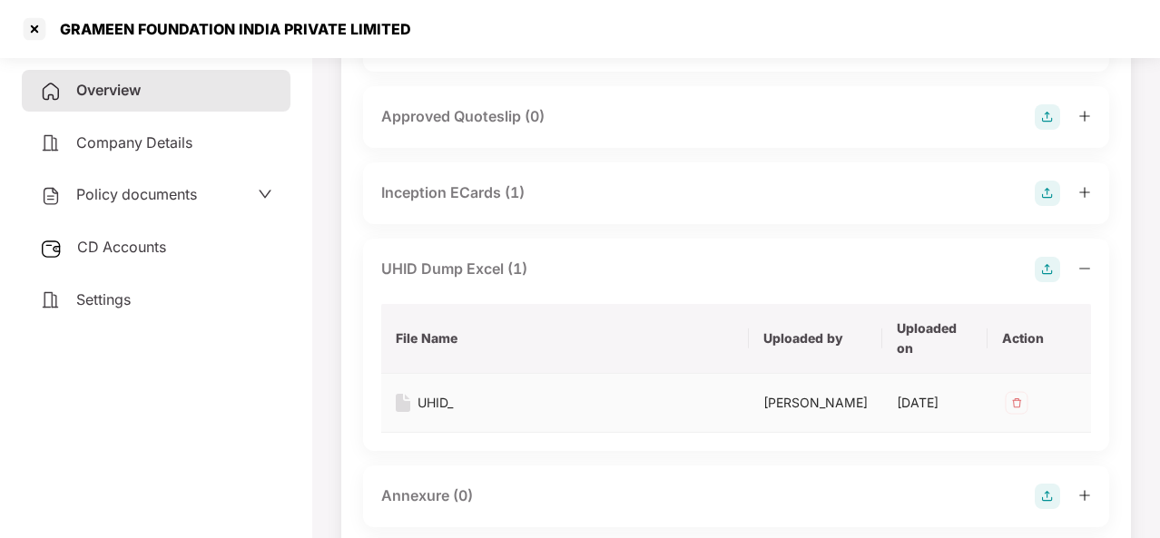
click at [433, 413] on div "UHID_" at bounding box center [435, 403] width 35 height 20
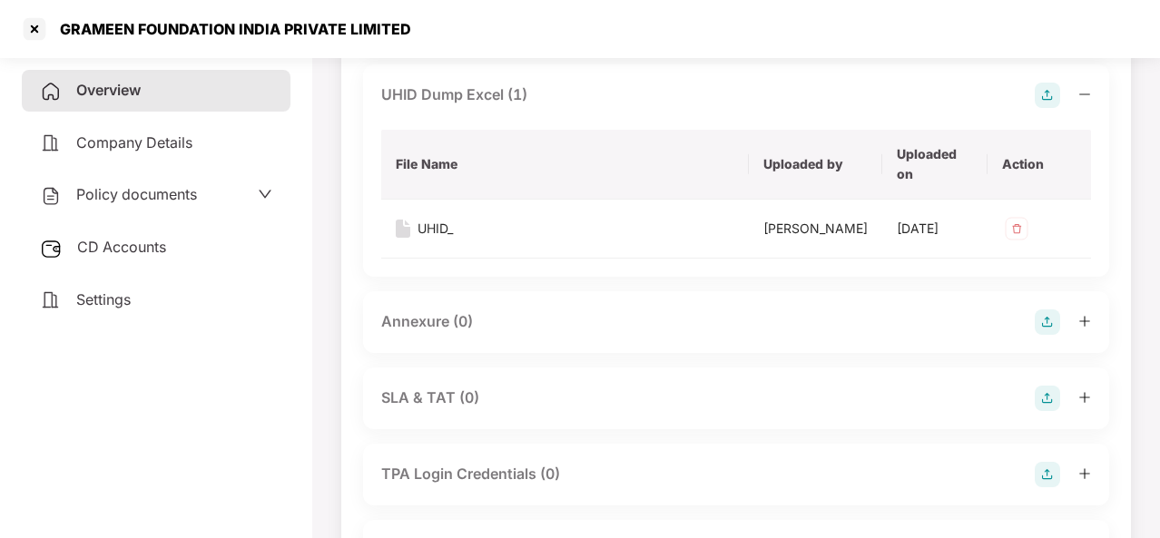
scroll to position [1634, 0]
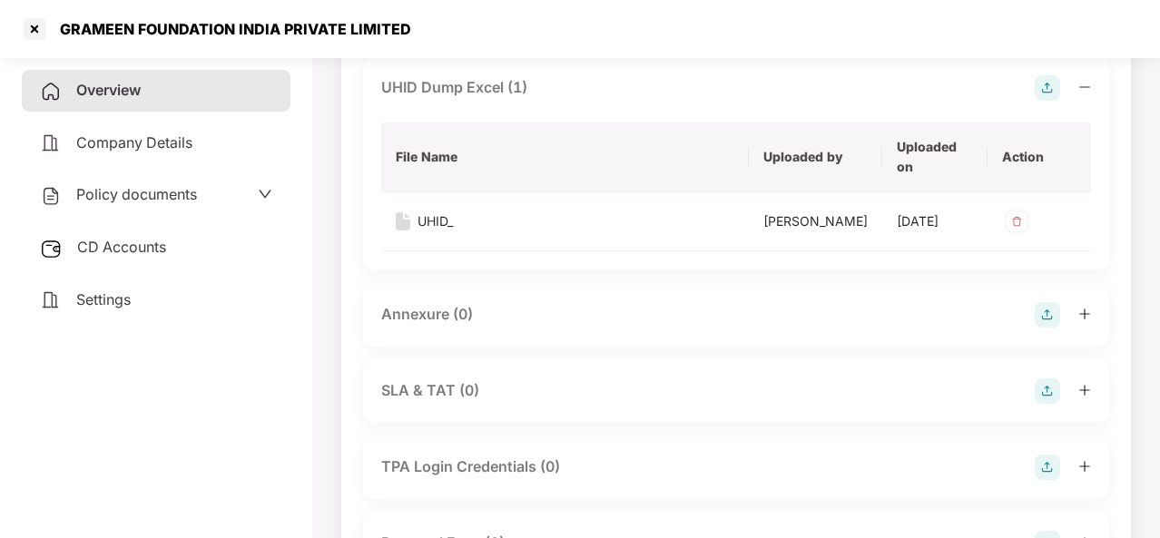
click at [1046, 328] on img at bounding box center [1047, 314] width 25 height 25
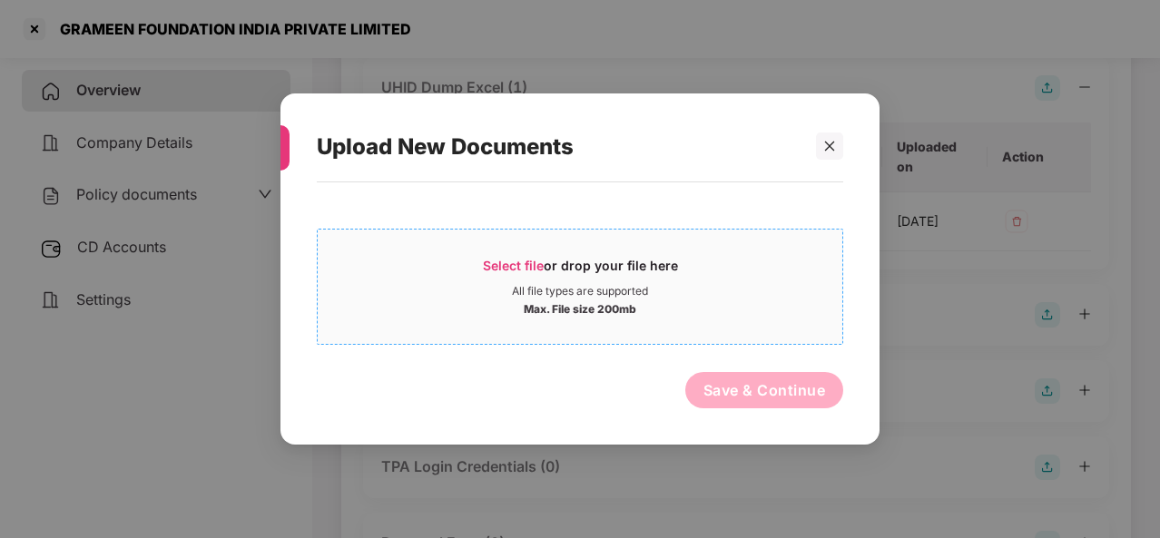
click at [532, 258] on span "Select file" at bounding box center [513, 265] width 61 height 15
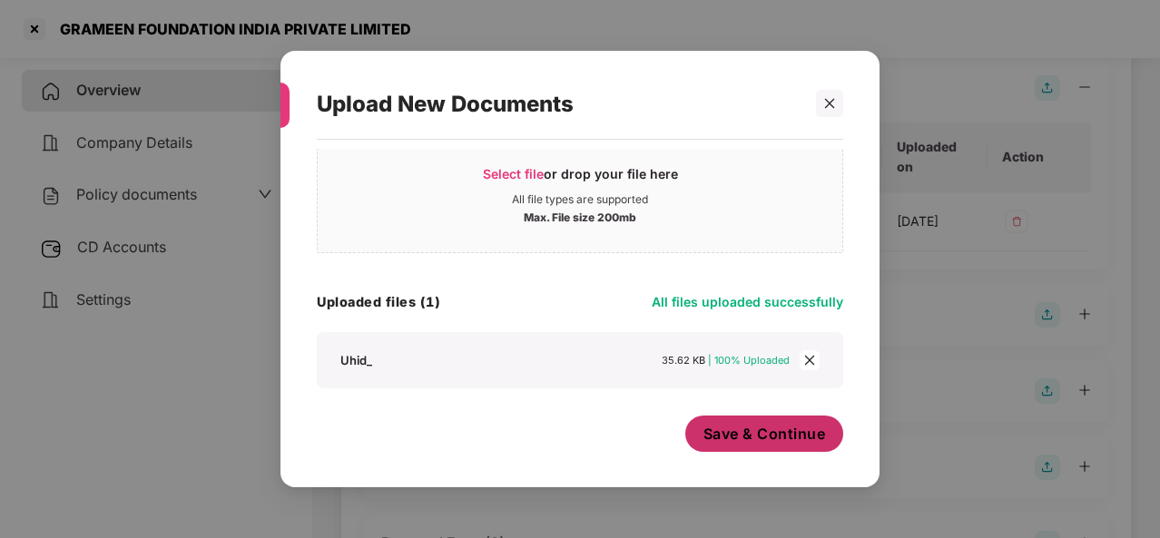
scroll to position [49, 0]
click at [784, 430] on span "Save & Continue" at bounding box center [765, 434] width 123 height 20
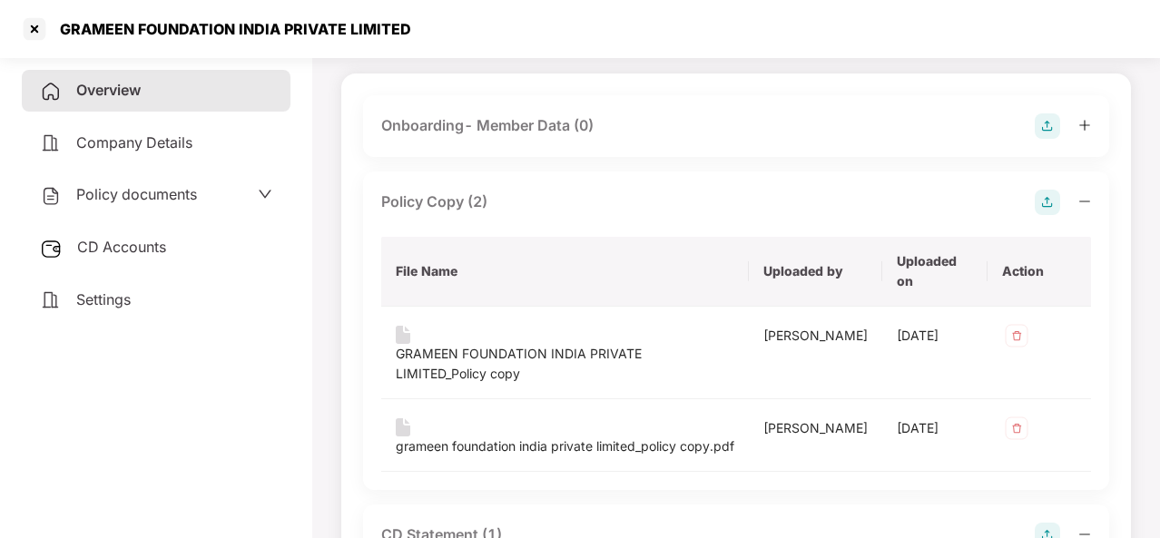
scroll to position [0, 0]
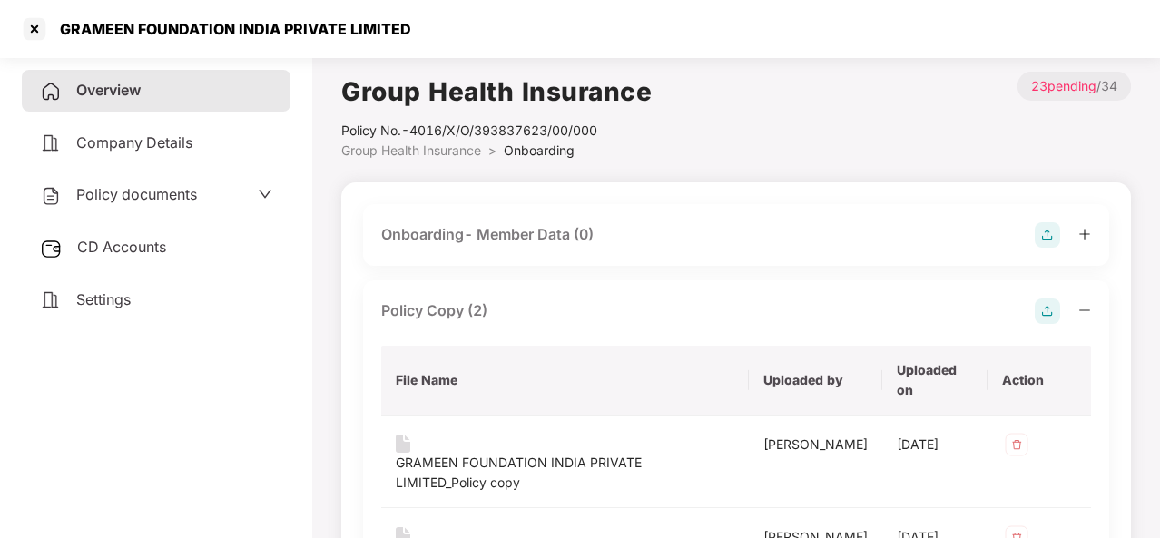
click at [1048, 234] on img at bounding box center [1047, 234] width 25 height 25
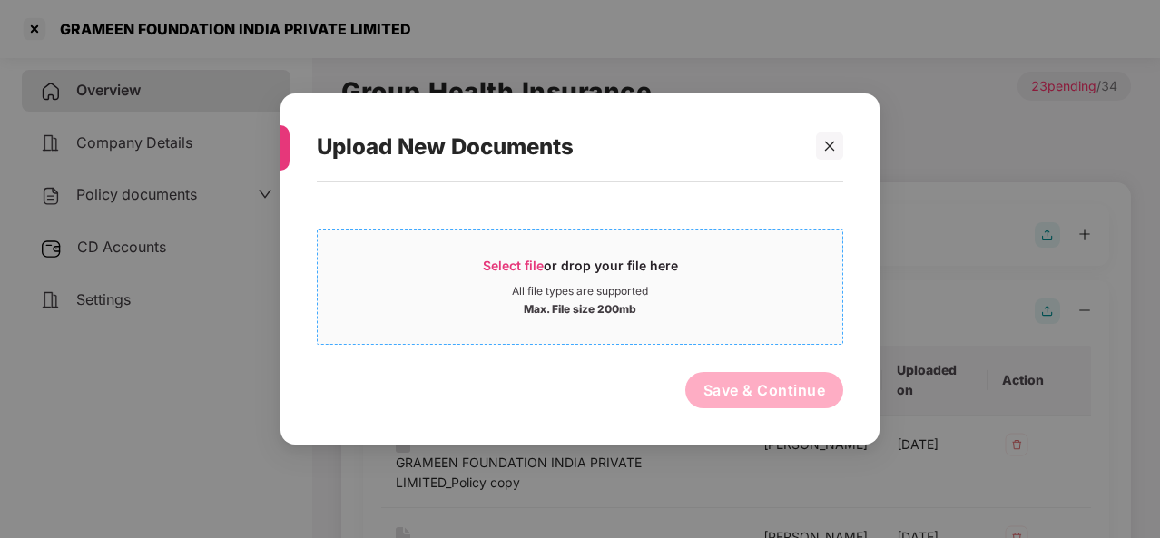
click at [530, 261] on span "Select file" at bounding box center [513, 265] width 61 height 15
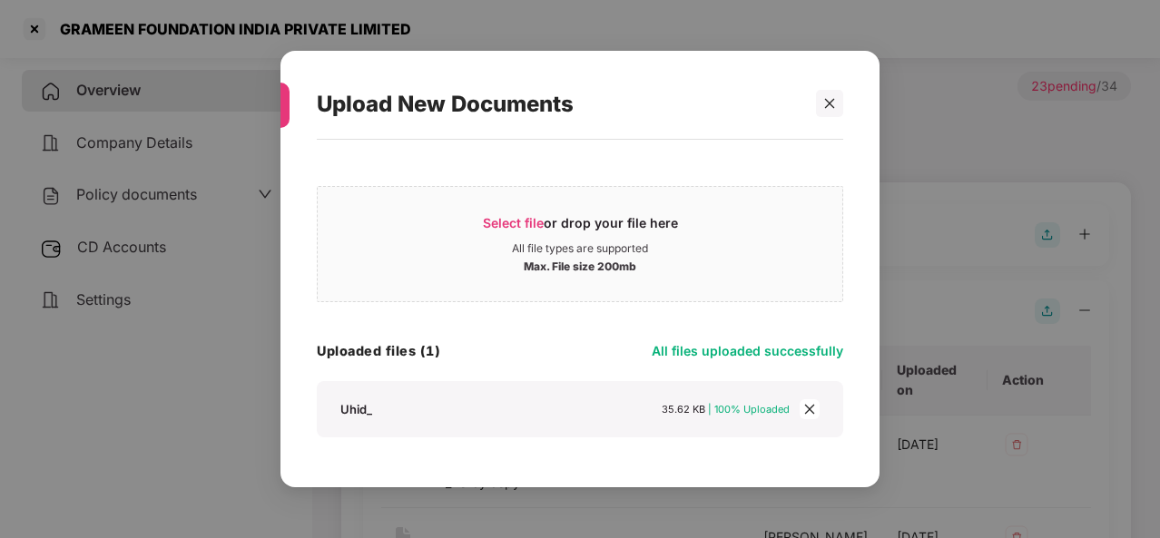
scroll to position [49, 0]
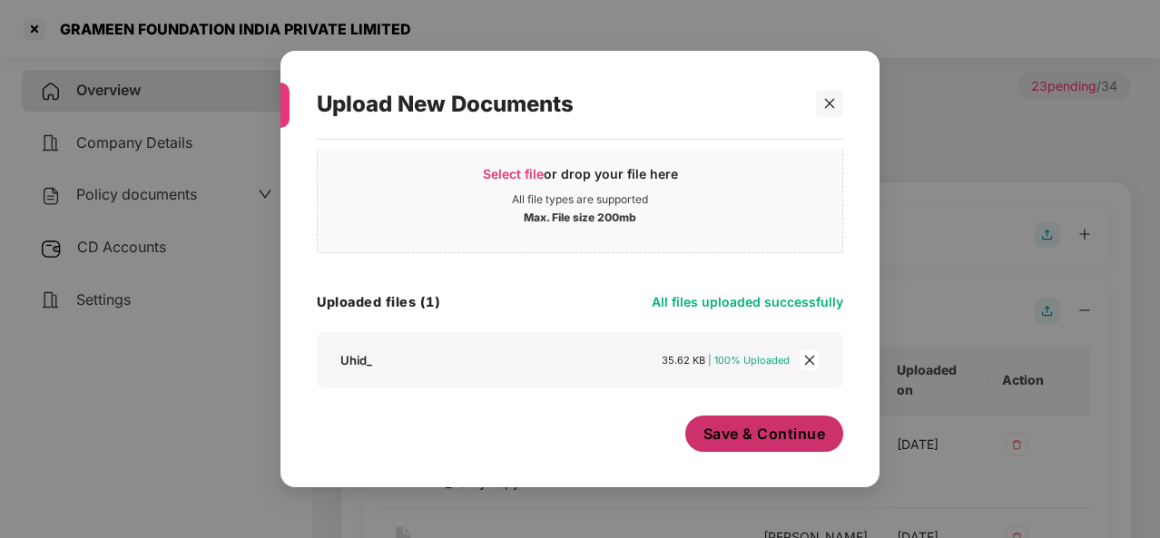
click at [743, 428] on span "Save & Continue" at bounding box center [765, 434] width 123 height 20
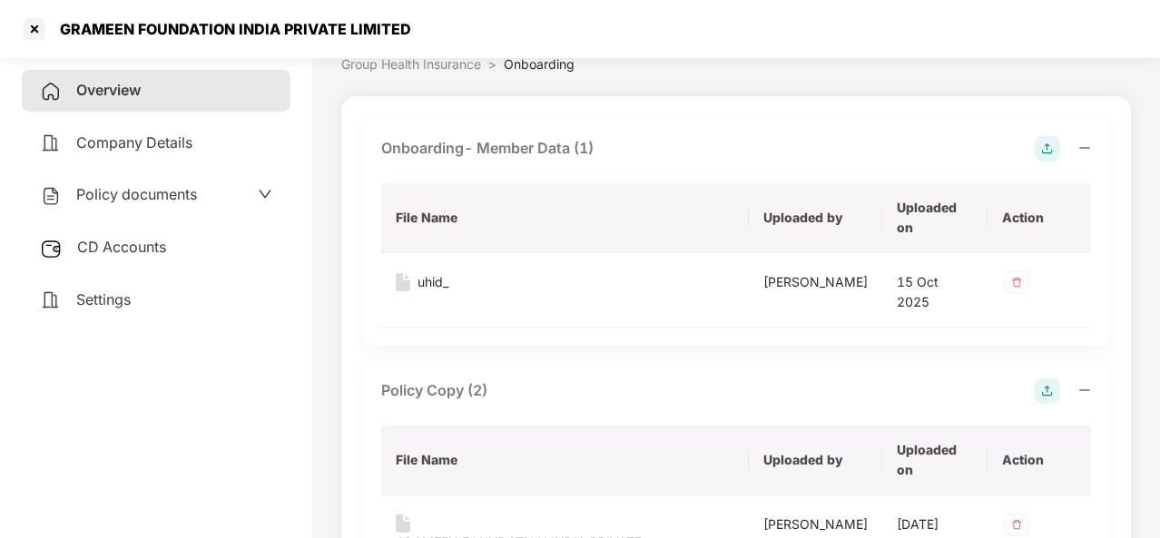
scroll to position [0, 0]
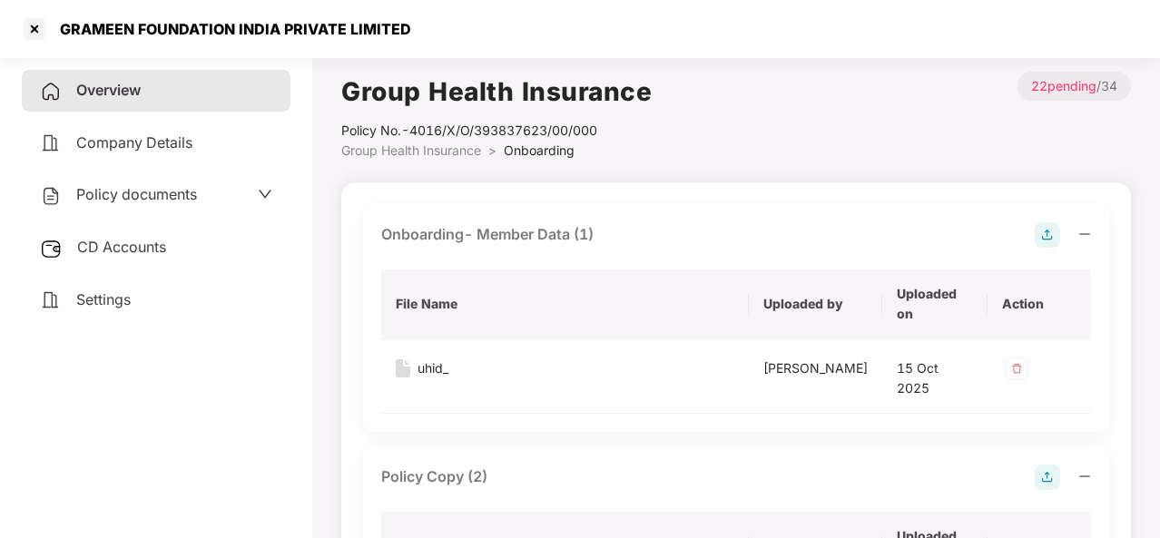
click at [655, 411] on div "Onboarding- Member Data (1) File Name Uploaded by Uploaded on Action uhid_ Hars…" at bounding box center [736, 318] width 746 height 228
click at [39, 25] on div at bounding box center [34, 29] width 29 height 29
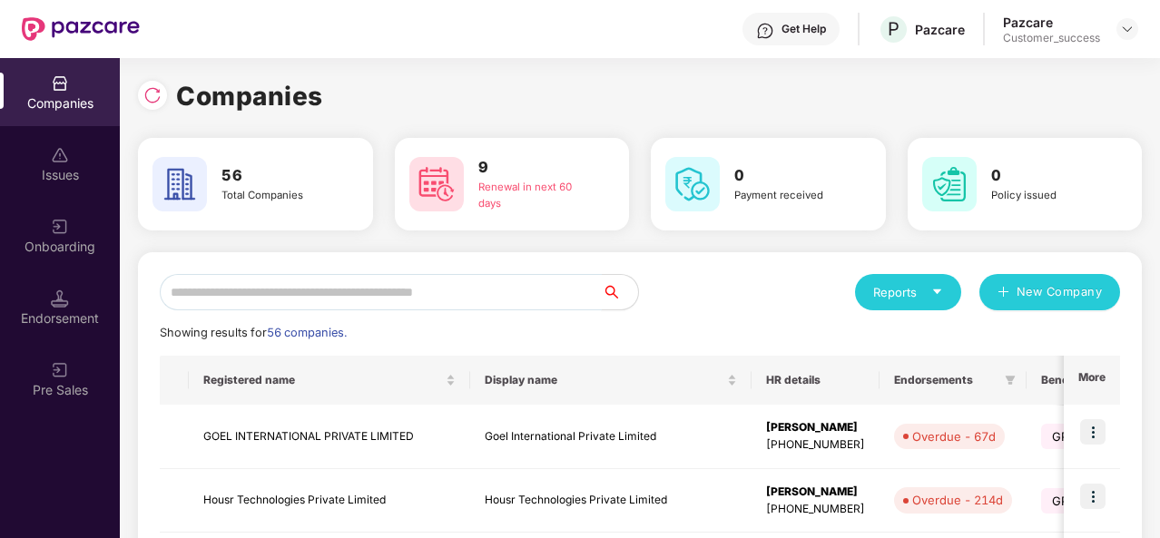
click at [250, 286] on input "text" at bounding box center [381, 292] width 442 height 36
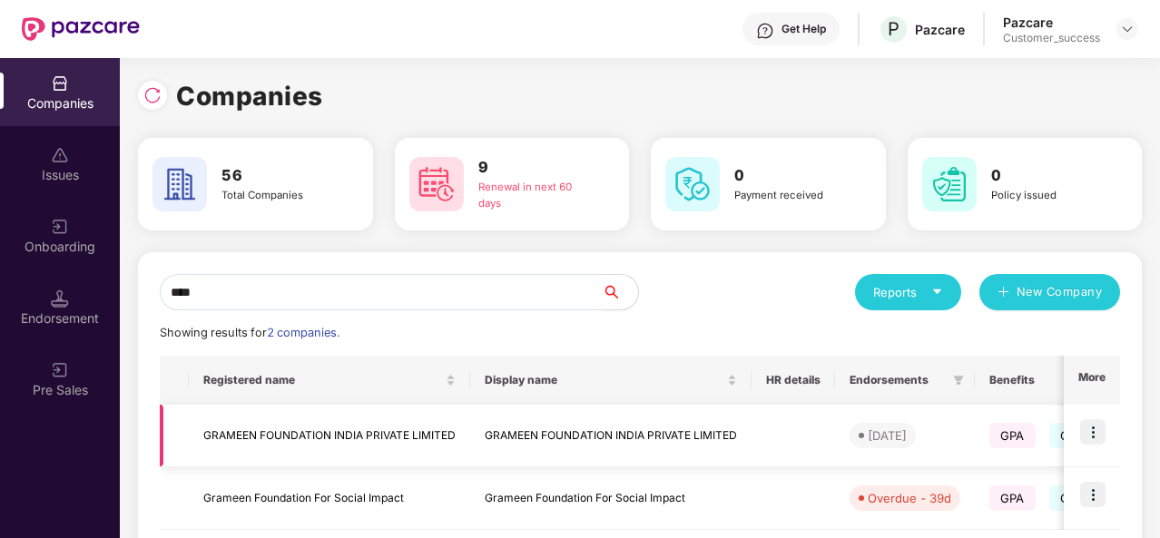
type input "****"
click at [1094, 437] on img at bounding box center [1092, 431] width 25 height 25
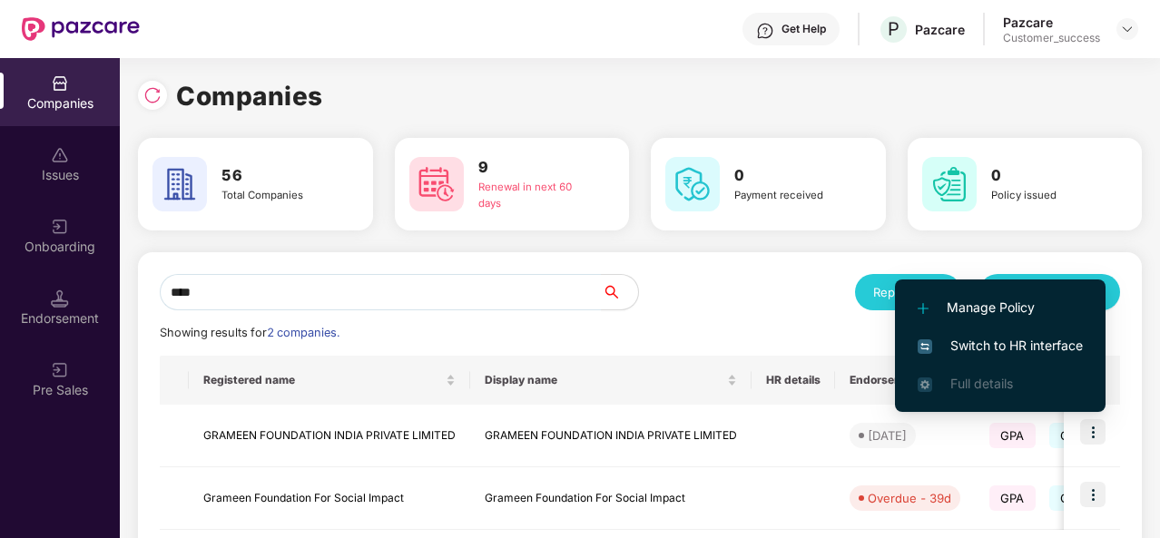
click at [1006, 344] on span "Switch to HR interface" at bounding box center [1000, 346] width 165 height 20
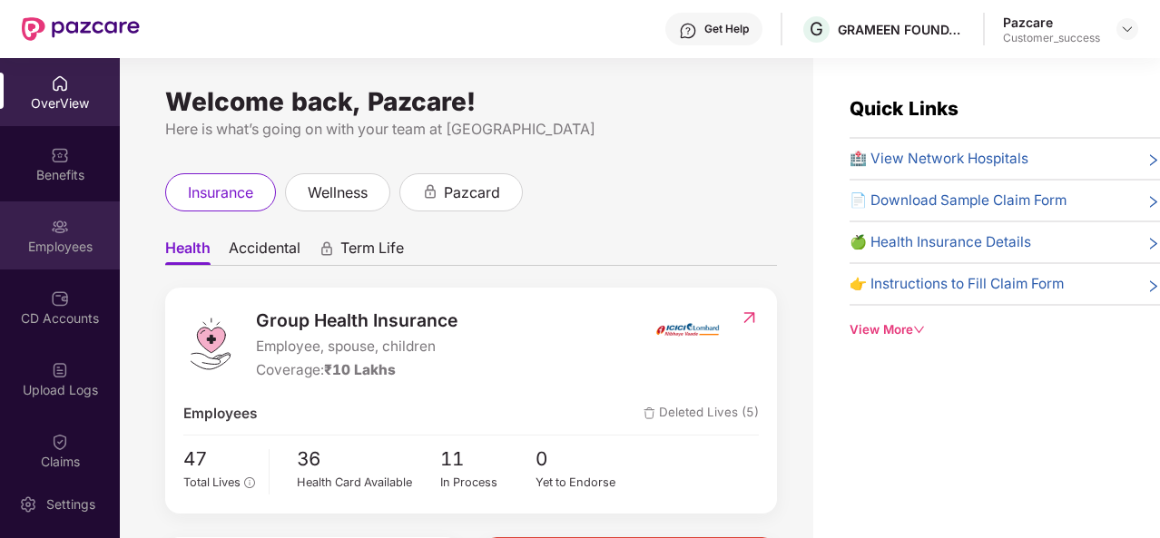
click at [46, 240] on div "Employees" at bounding box center [60, 247] width 120 height 18
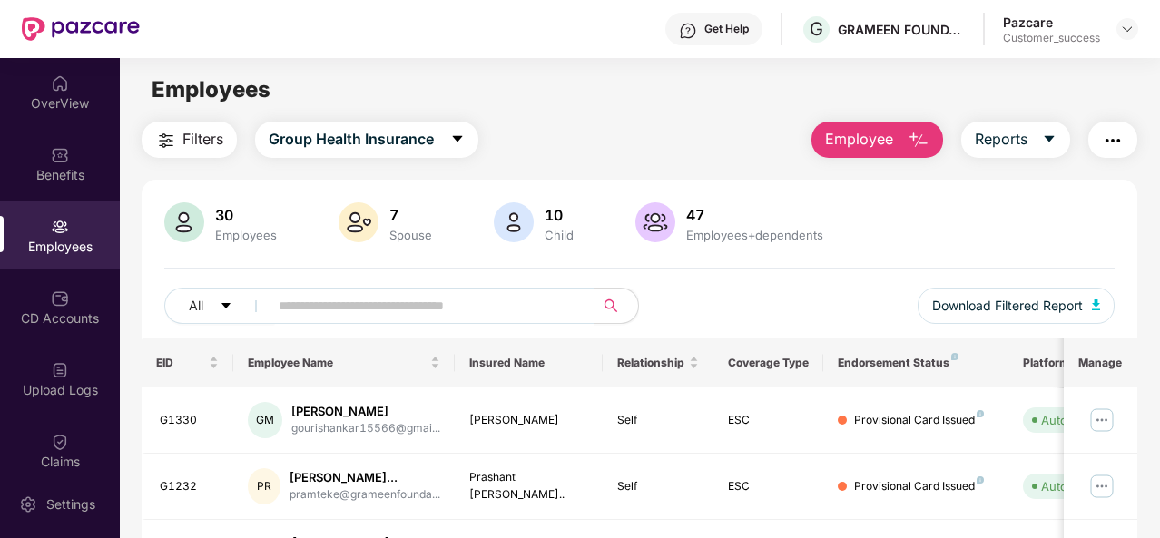
click at [183, 144] on span "Filters" at bounding box center [202, 139] width 41 height 23
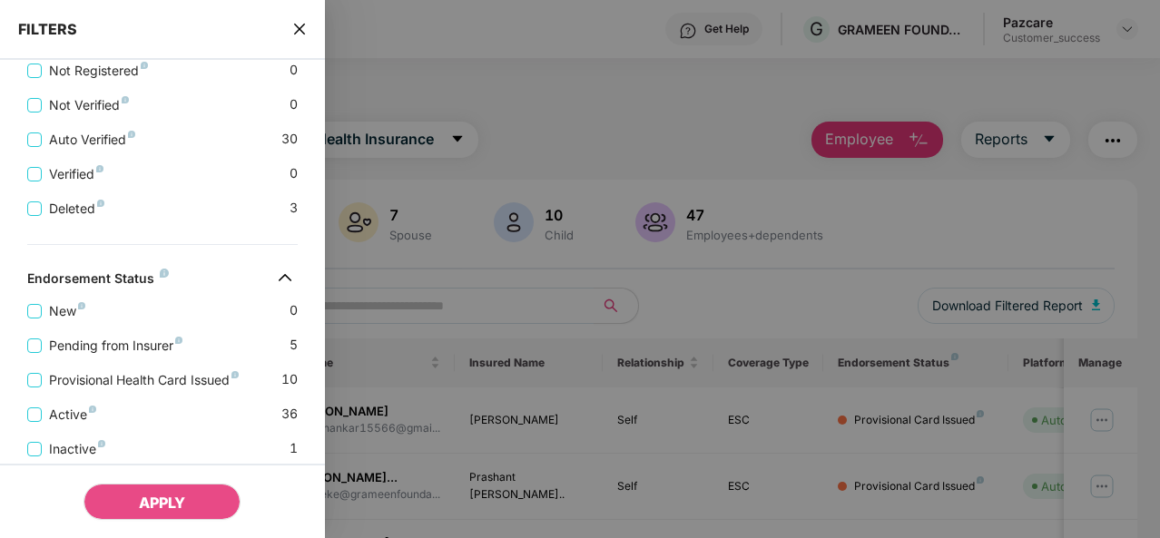
scroll to position [636, 0]
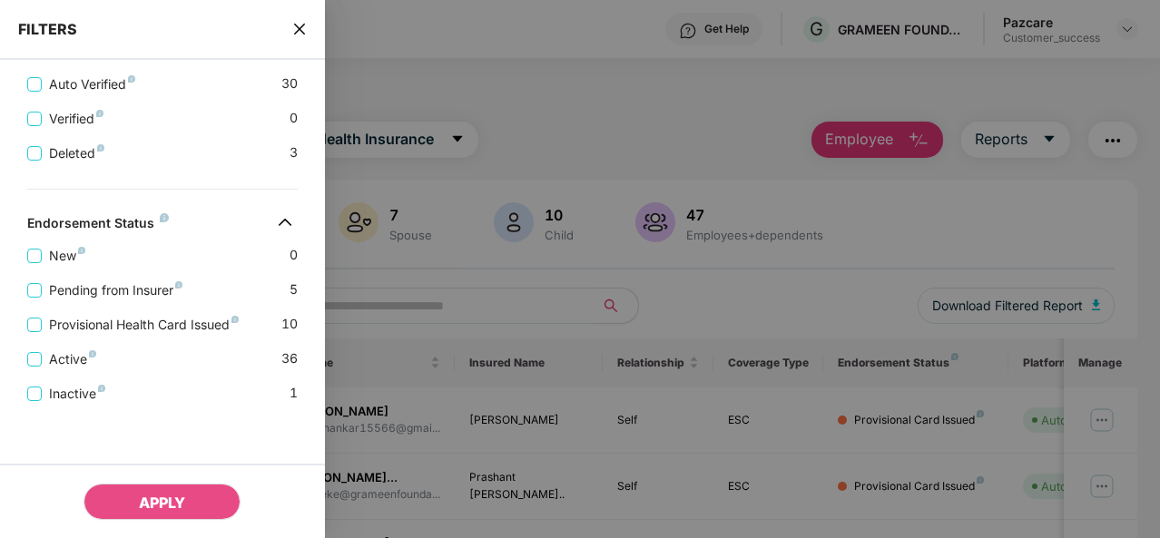
click at [308, 30] on div "FILTERS" at bounding box center [162, 30] width 325 height 60
click at [296, 34] on icon "close" at bounding box center [299, 29] width 15 height 15
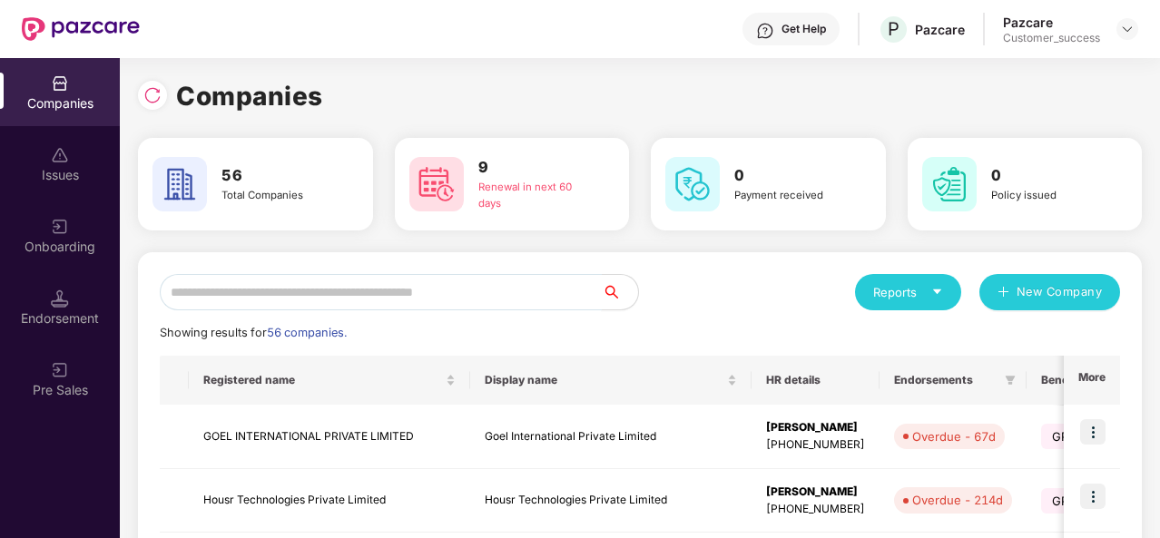
click at [276, 295] on input "text" at bounding box center [381, 292] width 442 height 36
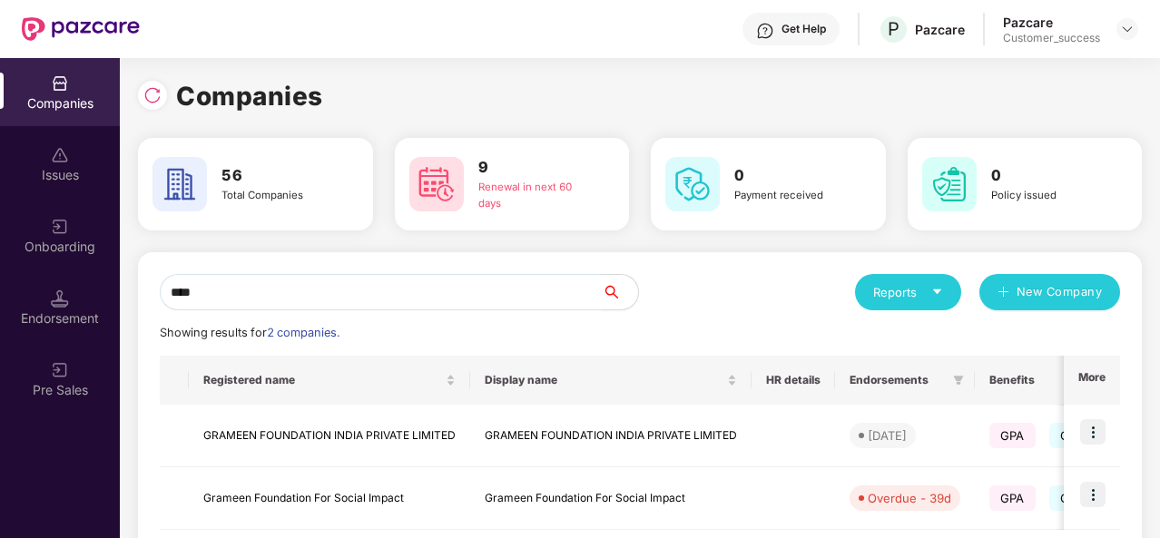
click at [727, 335] on div "Showing results for 2 companies." at bounding box center [640, 333] width 960 height 18
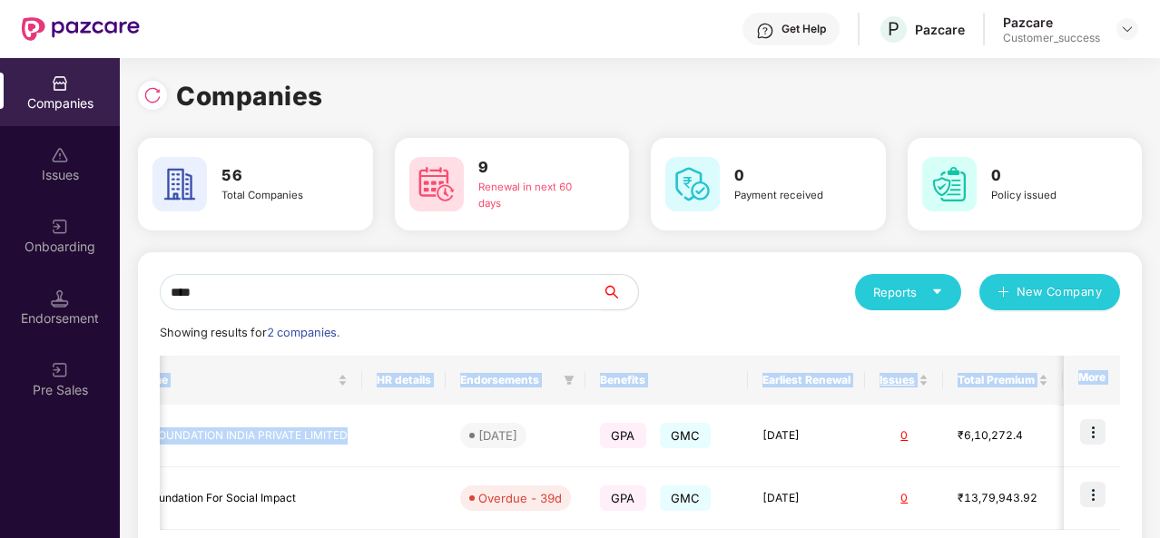
scroll to position [0, 508]
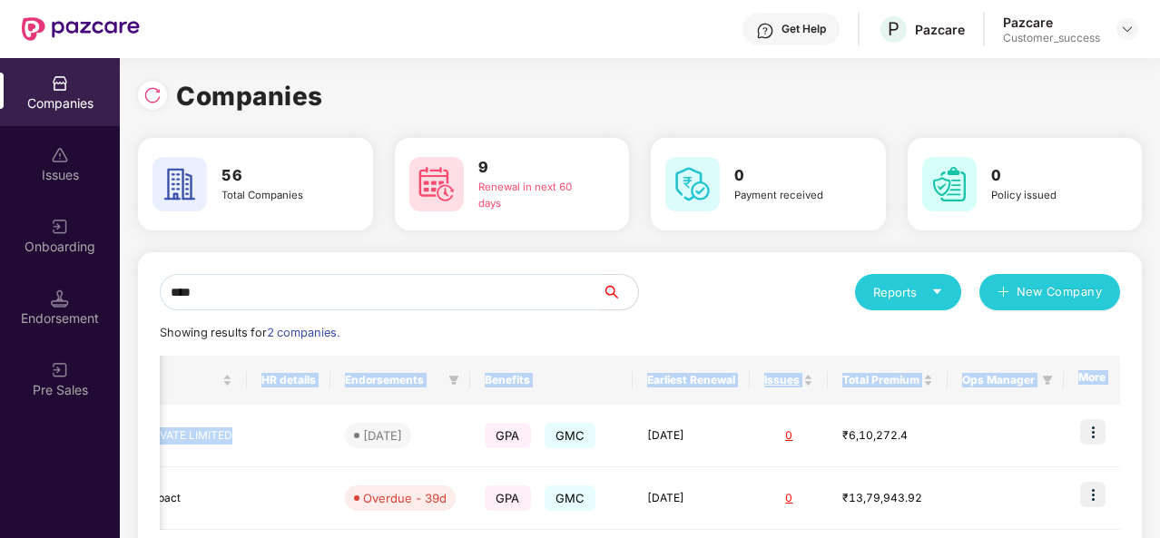
drag, startPoint x: 808, startPoint y: 419, endPoint x: 1161, endPoint y: 444, distance: 354.0
click at [1159, 444] on html "Get Help P Pazcare Pazcare Customer_success Companies Issues Onboarding Endorse…" at bounding box center [580, 269] width 1160 height 538
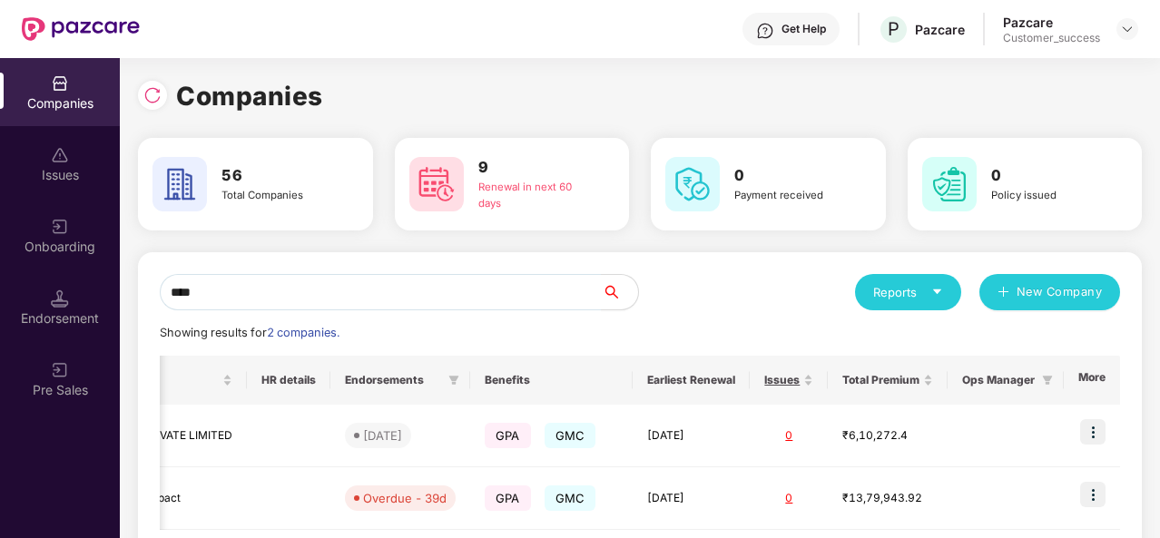
click at [959, 340] on div "Showing results for 2 companies." at bounding box center [640, 333] width 960 height 18
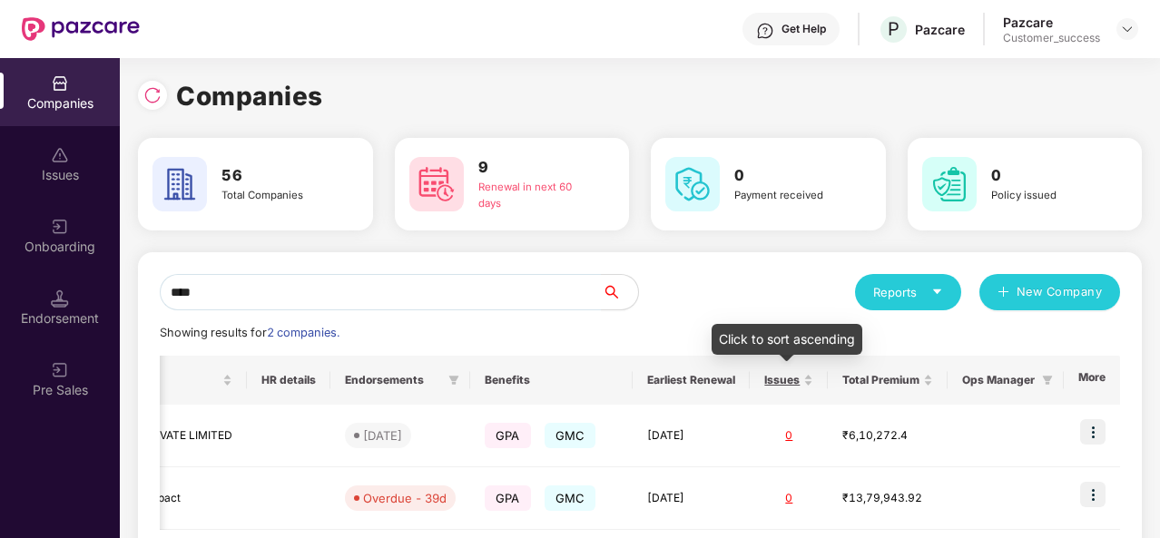
drag, startPoint x: 837, startPoint y: 340, endPoint x: 958, endPoint y: 349, distance: 121.1
click at [958, 349] on div "**** Reports New Company Showing results for 2 companies. Registered name Displ…" at bounding box center [640, 434] width 960 height 321
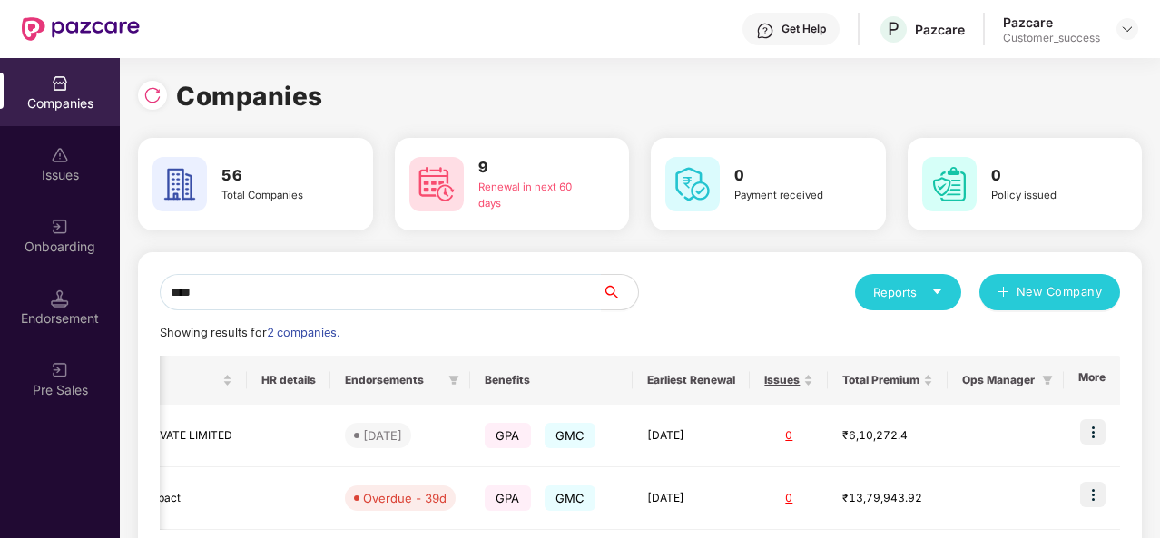
click at [831, 331] on div "Showing results for 2 companies." at bounding box center [640, 333] width 960 height 18
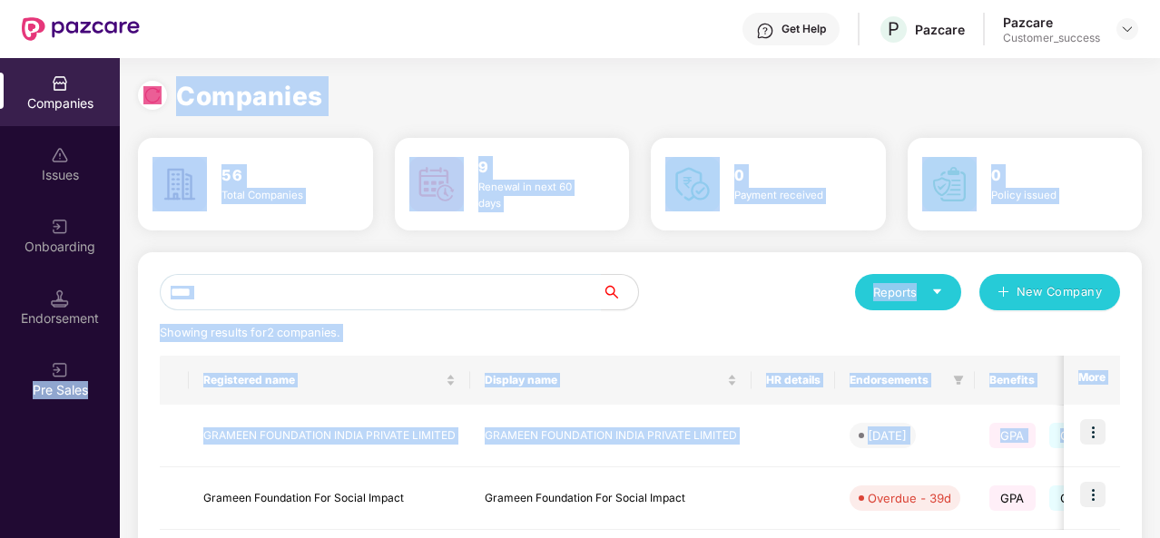
scroll to position [0, 0]
drag, startPoint x: 784, startPoint y: 422, endPoint x: 0, endPoint y: 420, distance: 784.3
click at [0, 420] on div "Companies Issues Onboarding Endorsement Pre Sales Companies 56 Total Companies …" at bounding box center [580, 298] width 1160 height 480
click at [521, 342] on div "Showing results for 2 companies." at bounding box center [640, 333] width 960 height 18
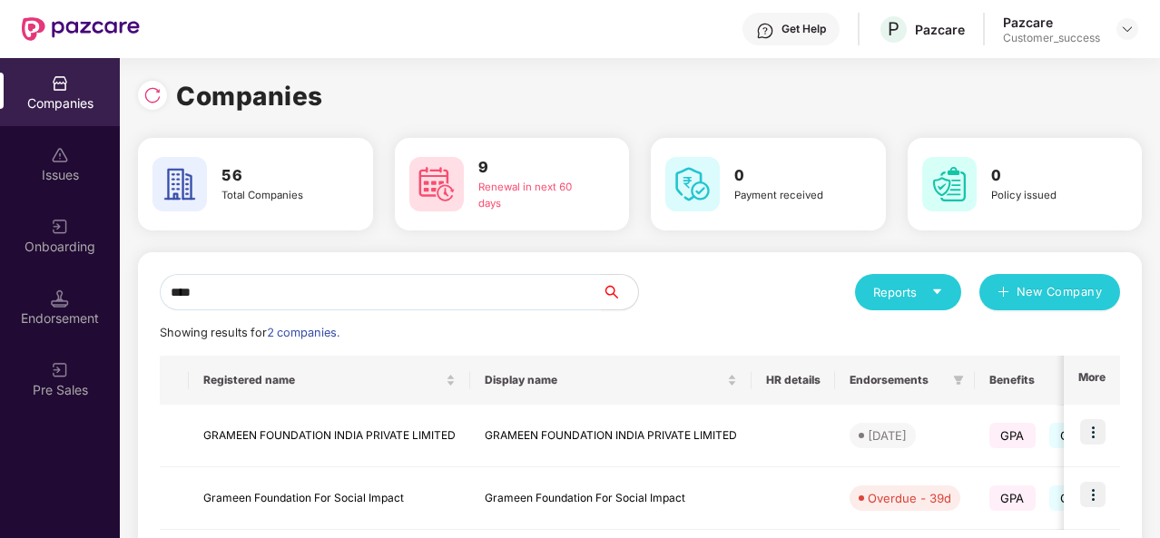
click at [626, 330] on div "Showing results for 2 companies." at bounding box center [640, 333] width 960 height 18
click at [286, 300] on input "****" at bounding box center [381, 292] width 442 height 36
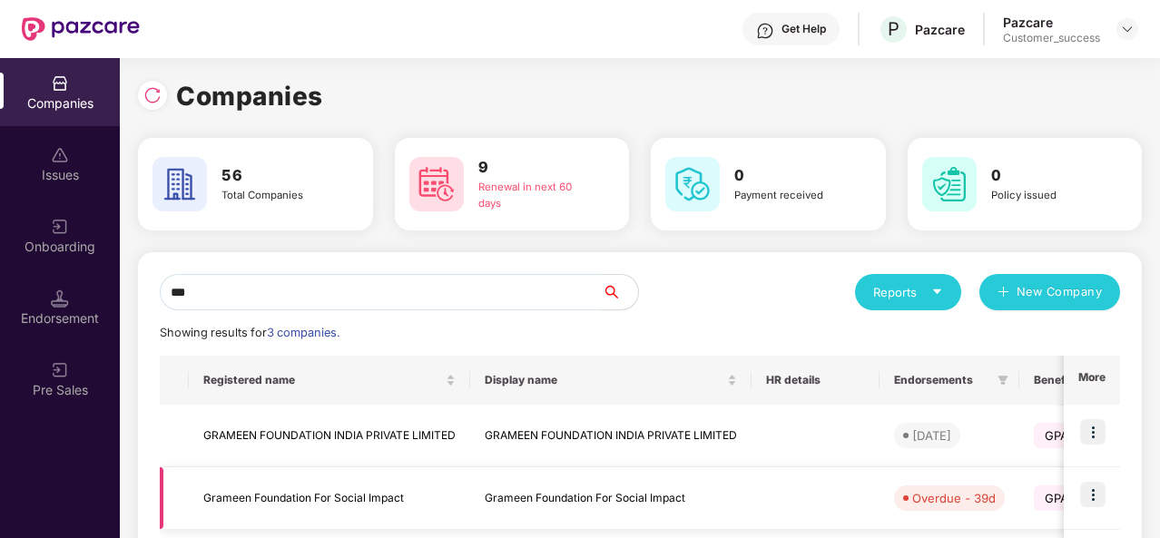
type input "***"
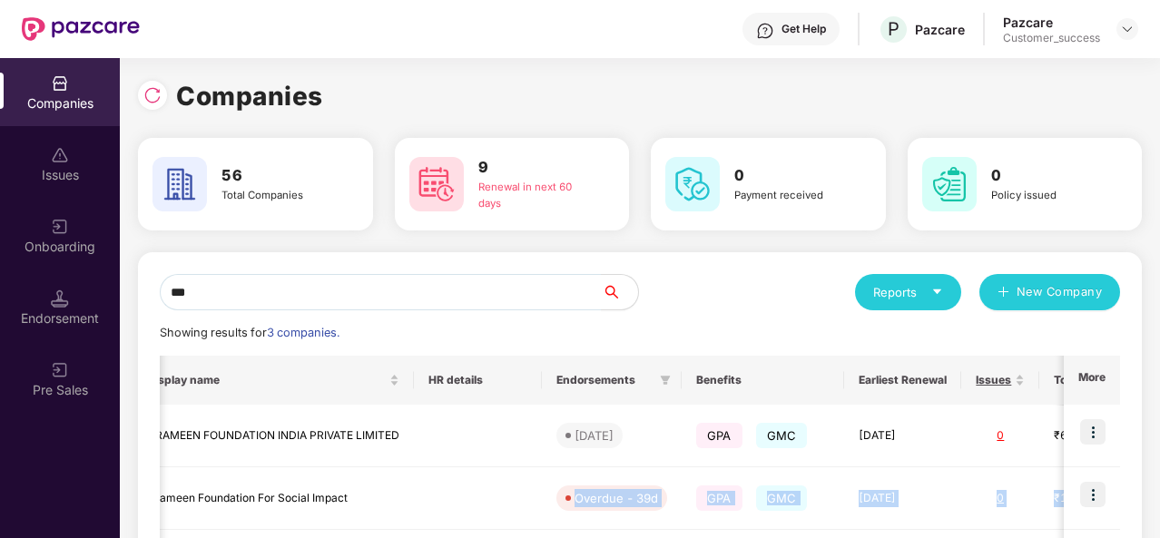
scroll to position [0, 2]
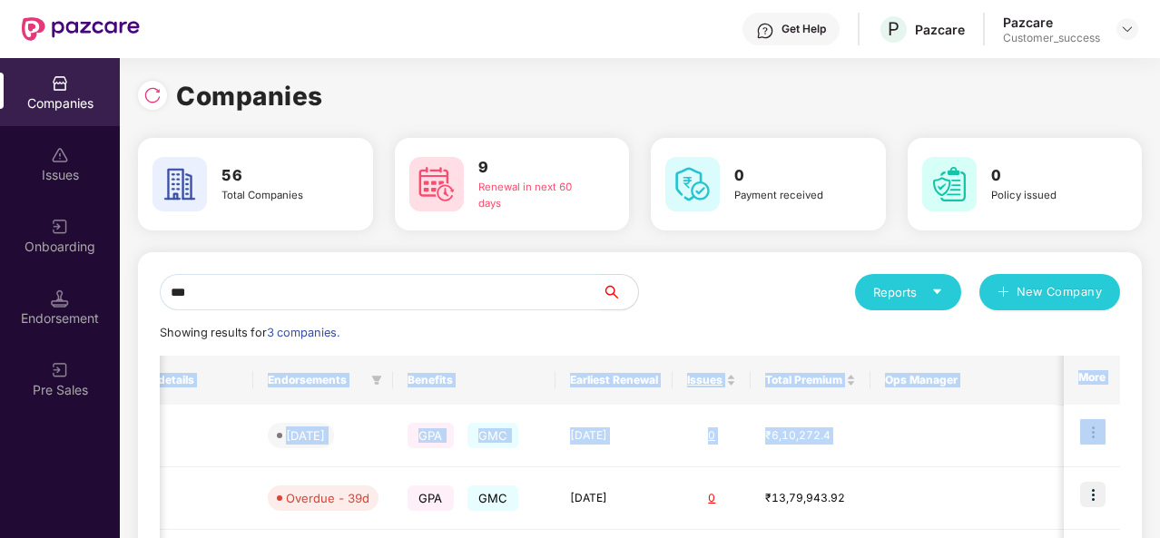
drag, startPoint x: 838, startPoint y: 468, endPoint x: 1153, endPoint y: 493, distance: 316.0
click at [1153, 493] on div "Companies 56 Total Companies 9 Renewal in next 60 days 0 Payment received 0 Pol…" at bounding box center [640, 298] width 1040 height 480
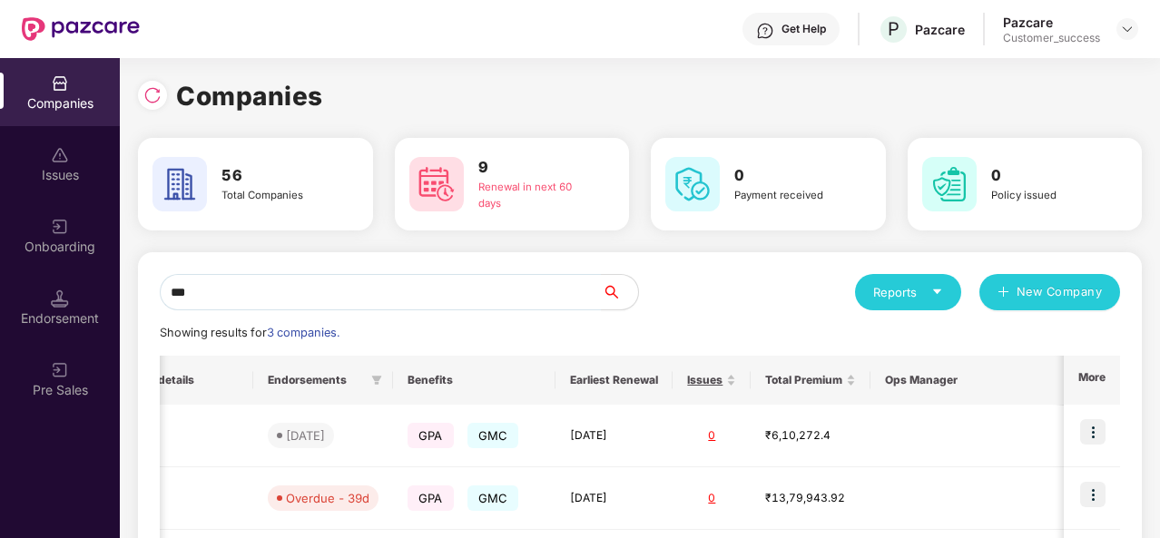
click at [727, 320] on div "*** Reports New Company Showing results for 3 companies. Registered name Displa…" at bounding box center [640, 467] width 960 height 386
click at [180, 497] on td at bounding box center [189, 499] width 128 height 63
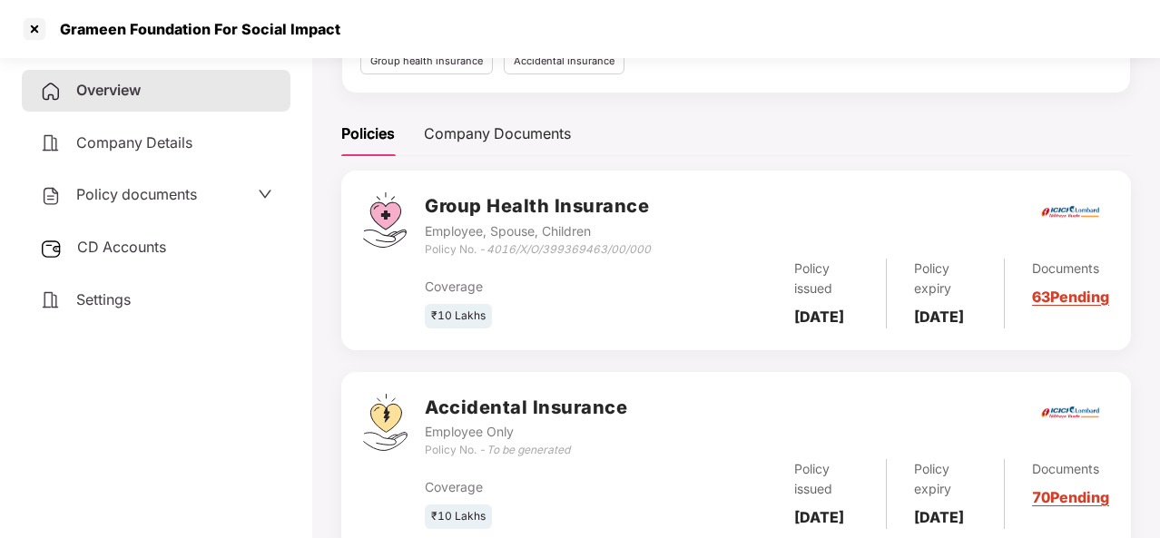
scroll to position [214, 0]
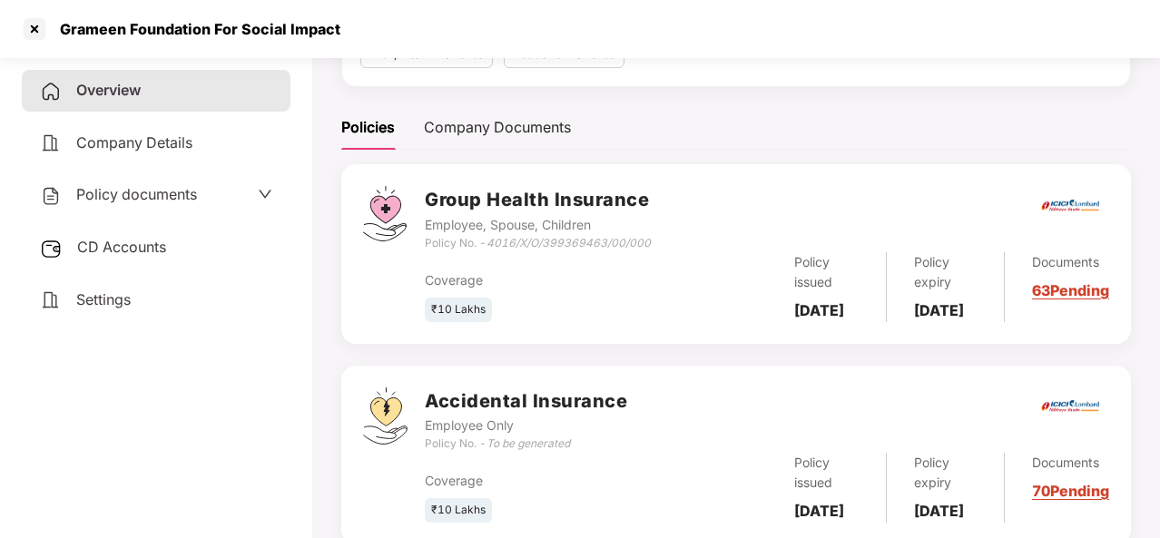
click at [1055, 300] on link "63 Pending" at bounding box center [1070, 290] width 77 height 18
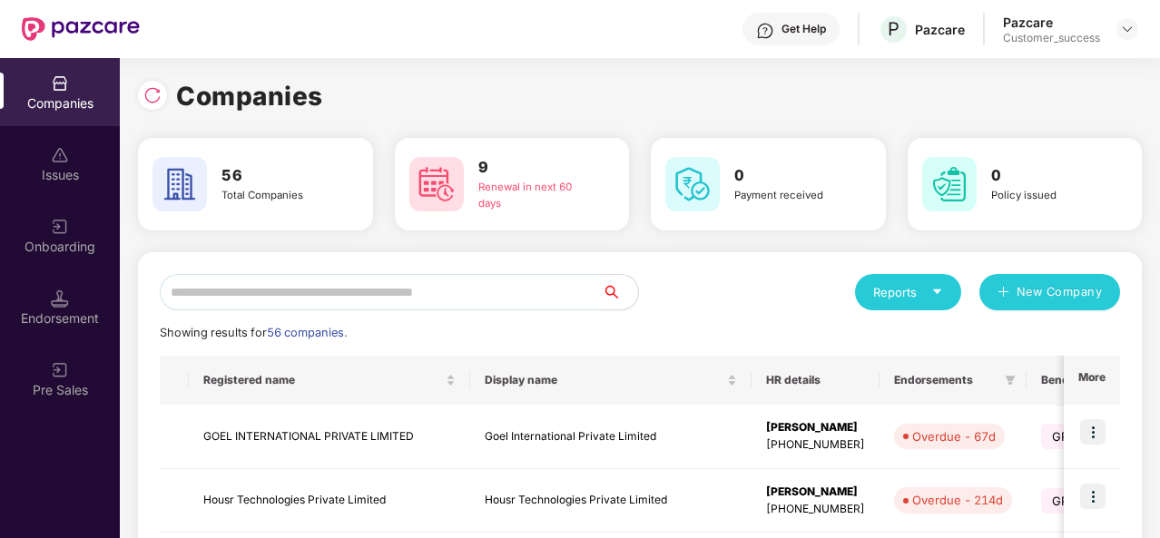
scroll to position [0, 0]
click at [230, 299] on input "text" at bounding box center [381, 292] width 442 height 36
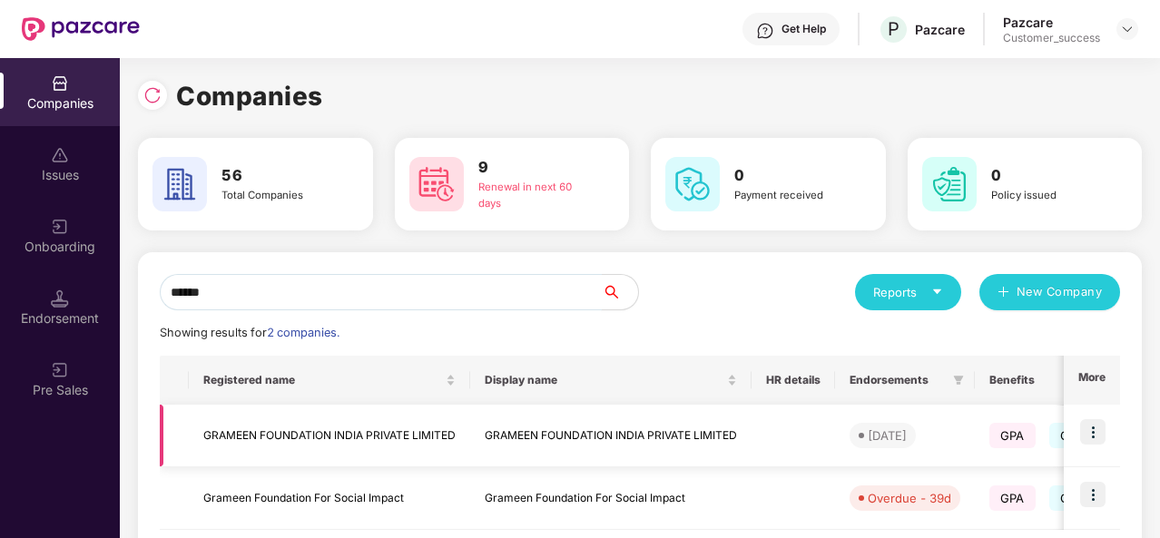
type input "******"
click at [373, 436] on td "GRAMEEN FOUNDATION INDIA PRIVATE LIMITED" at bounding box center [329, 436] width 281 height 63
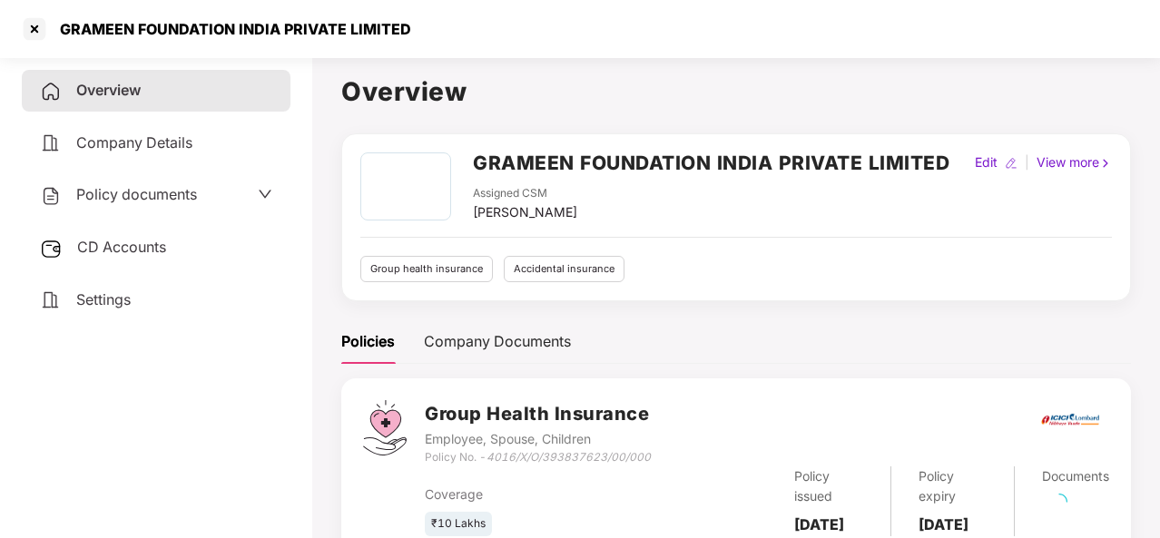
scroll to position [309, 0]
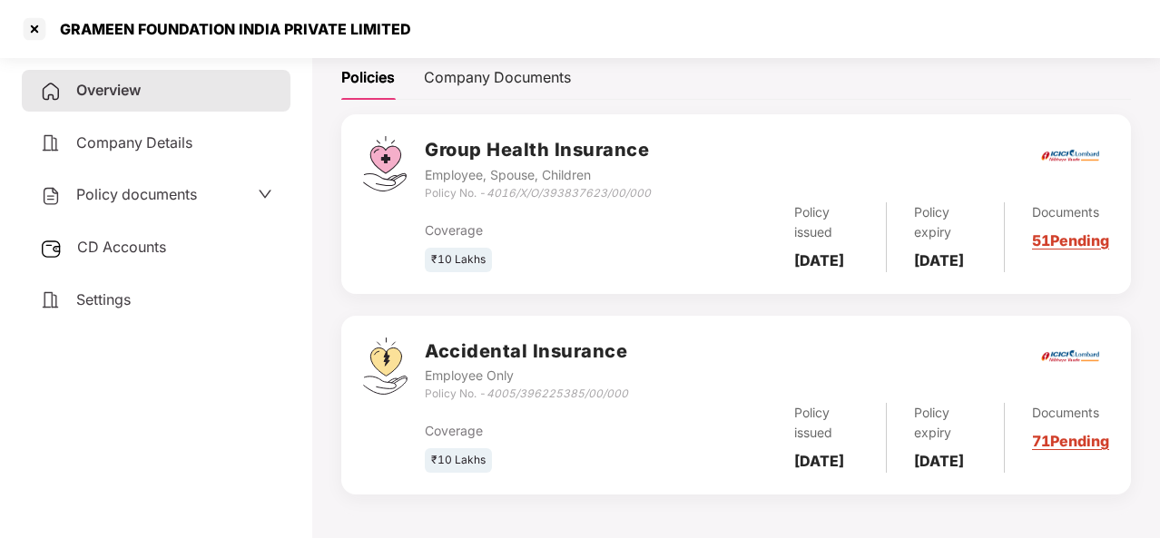
click at [1061, 420] on div "Documents 71 Pending" at bounding box center [1057, 438] width 104 height 70
click at [1053, 434] on link "71 Pending" at bounding box center [1070, 441] width 77 height 18
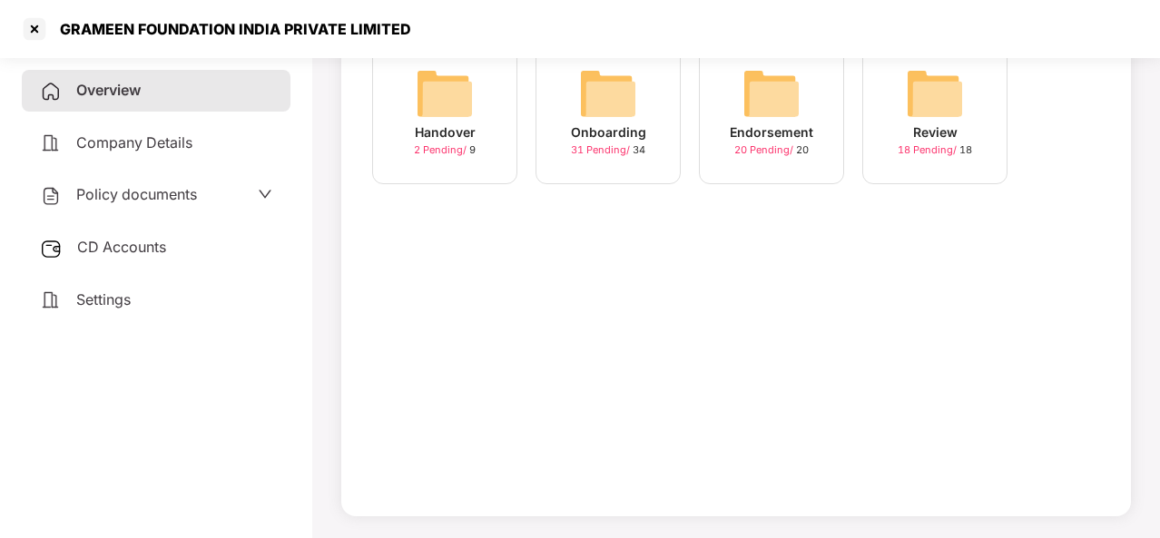
click at [593, 139] on div "Onboarding" at bounding box center [608, 133] width 75 height 20
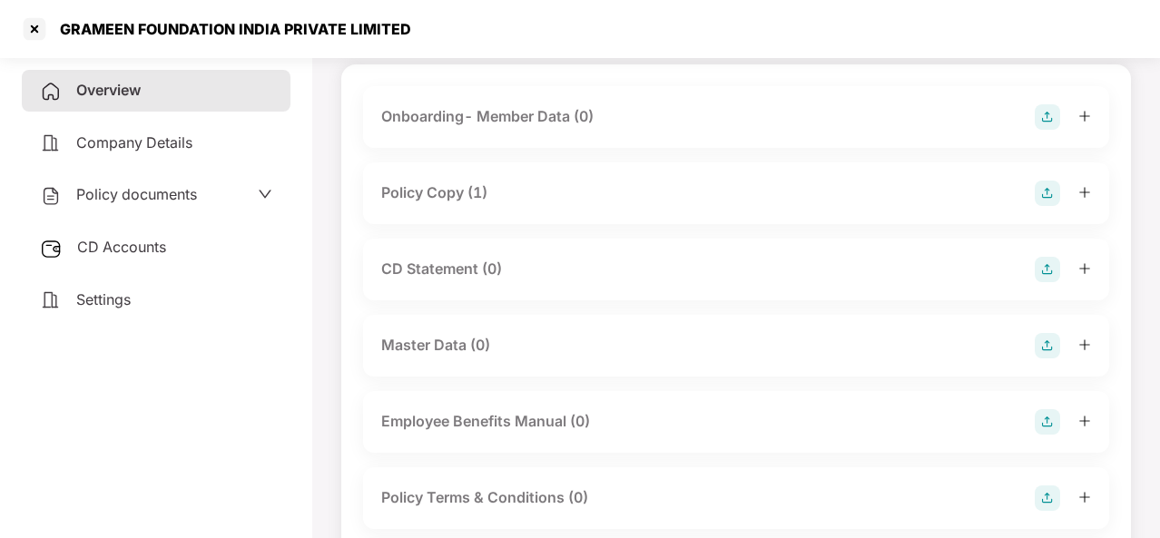
scroll to position [119, 0]
click at [541, 186] on div "Policy Copy (1)" at bounding box center [736, 192] width 710 height 25
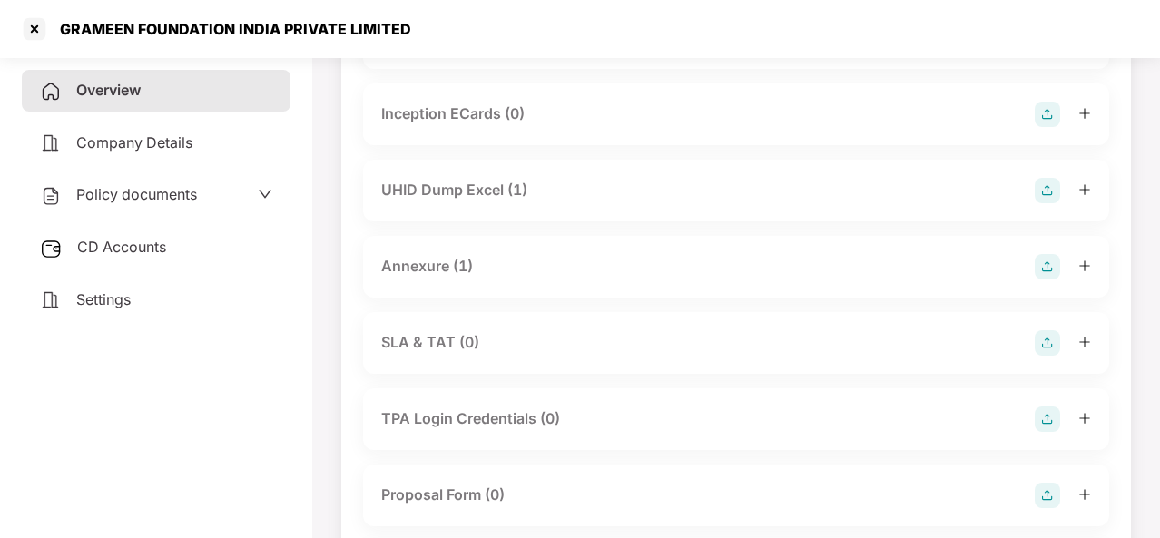
scroll to position [1053, 0]
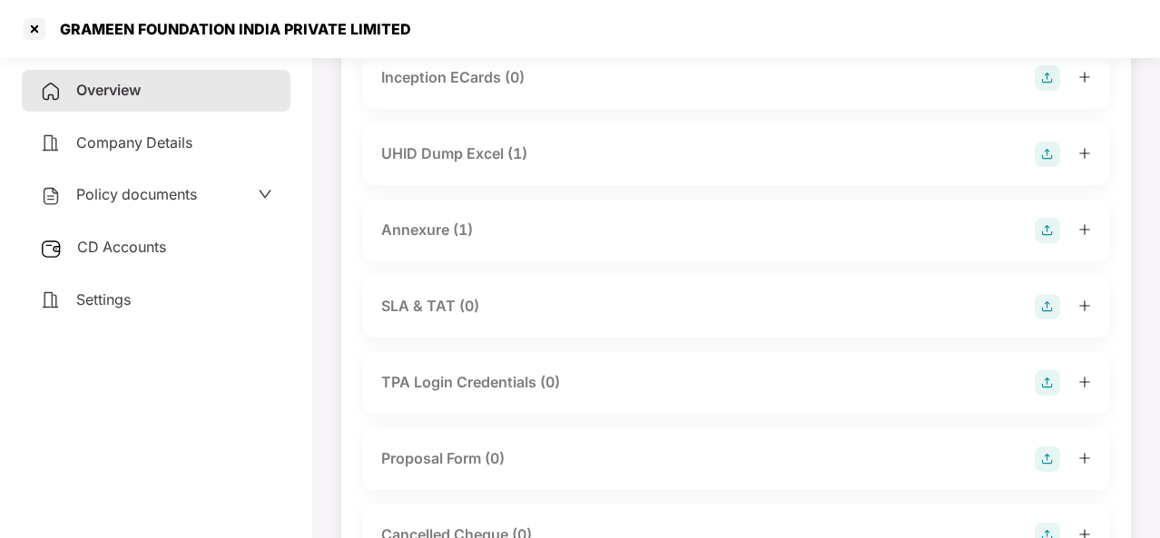
click at [1050, 167] on img at bounding box center [1047, 154] width 25 height 25
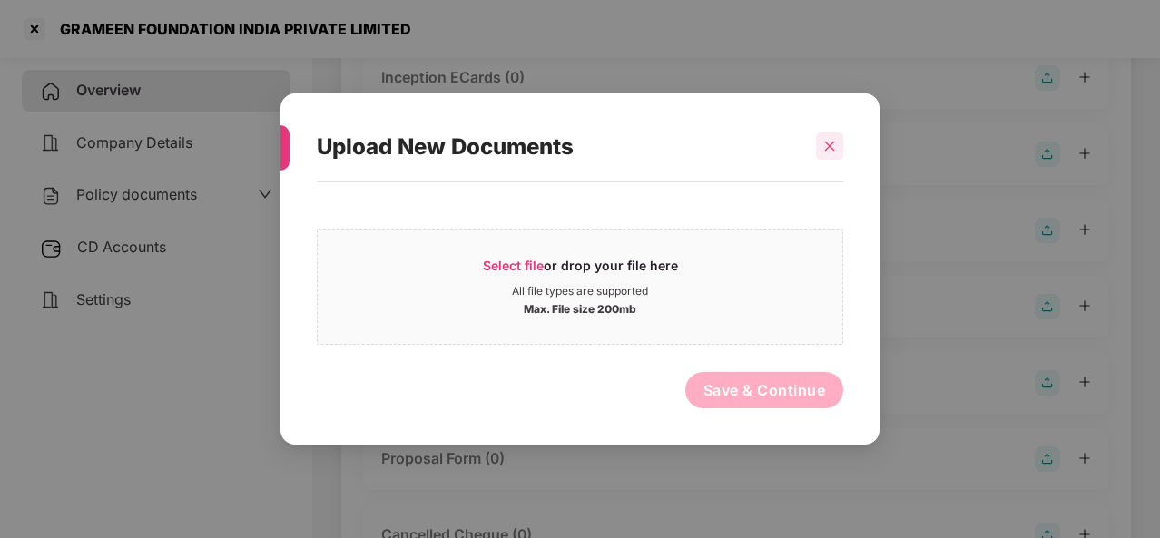
click at [821, 147] on div at bounding box center [829, 146] width 27 height 27
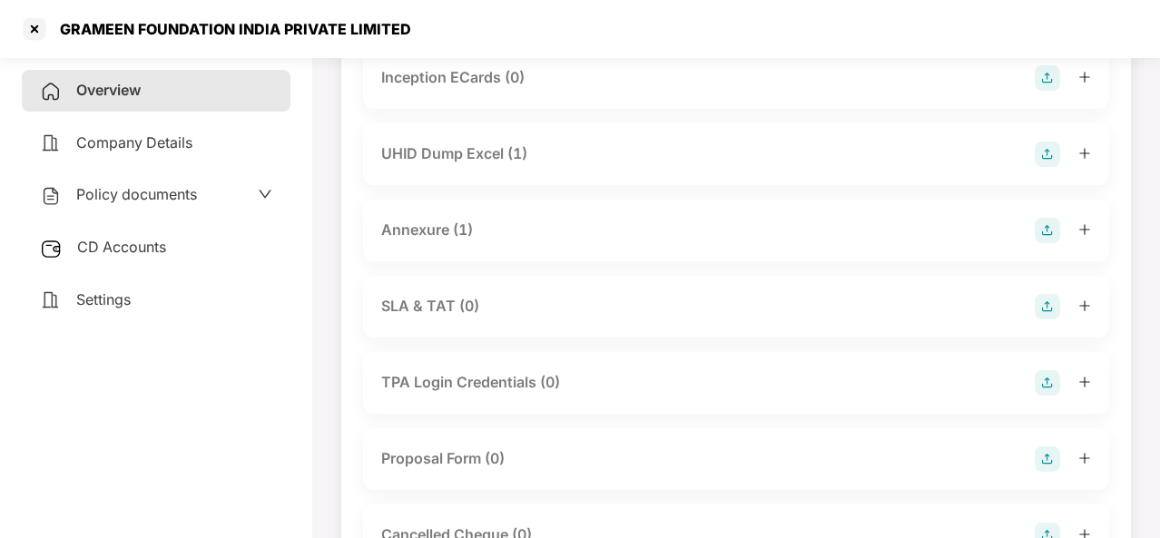
click at [470, 165] on div "UHID Dump Excel (1)" at bounding box center [454, 154] width 146 height 23
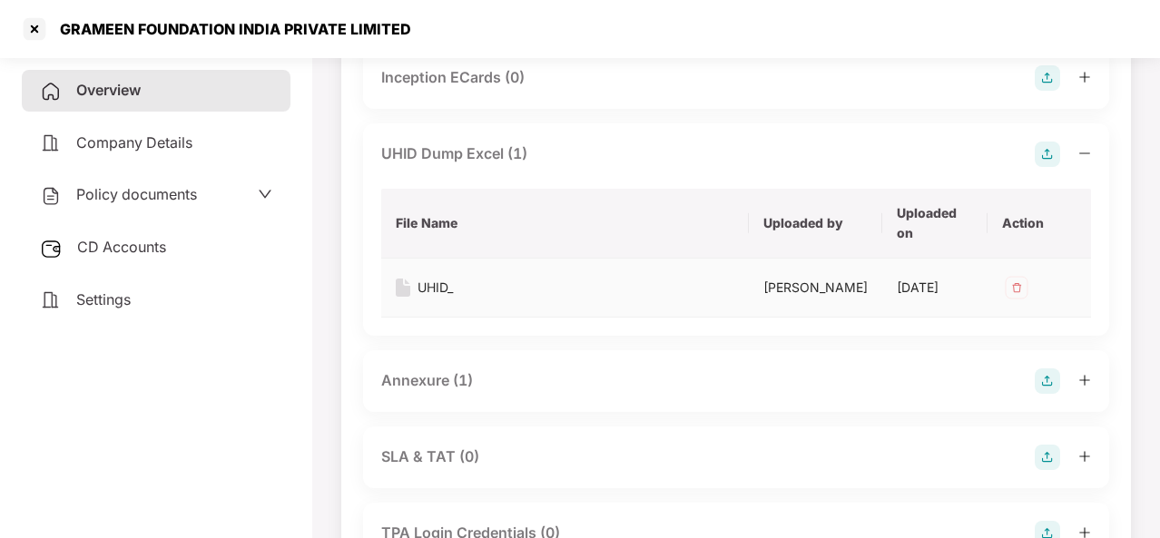
click at [430, 298] on div "UHID_" at bounding box center [435, 288] width 35 height 20
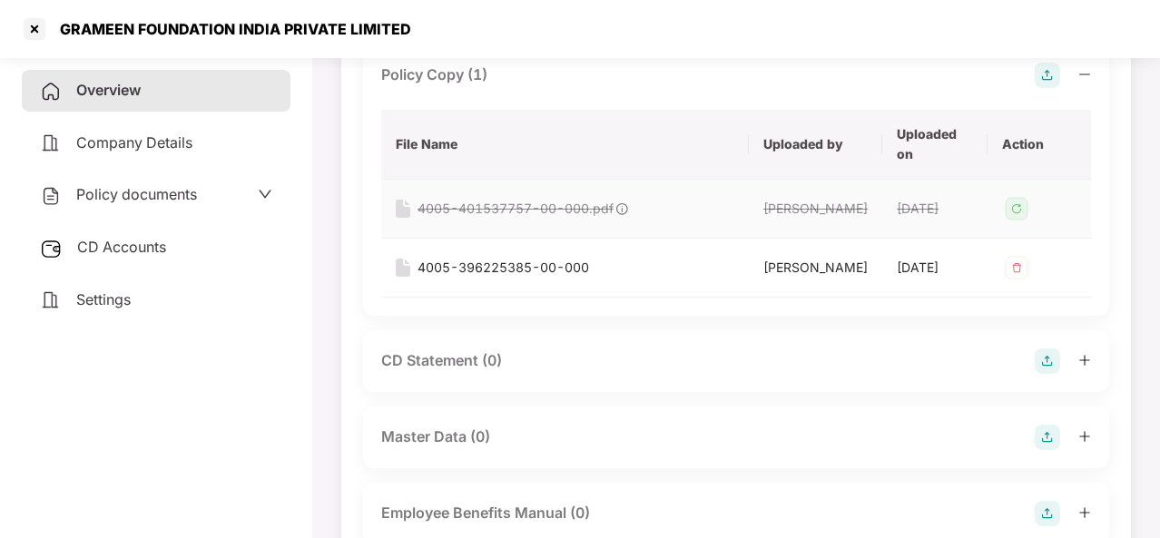
scroll to position [0, 0]
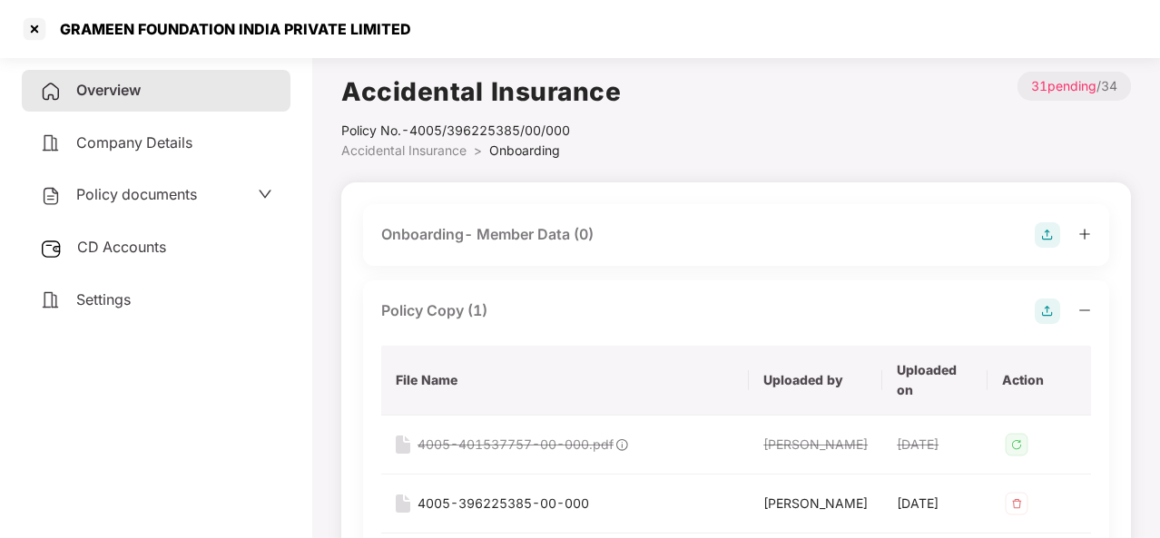
click at [1047, 238] on img at bounding box center [1047, 234] width 25 height 25
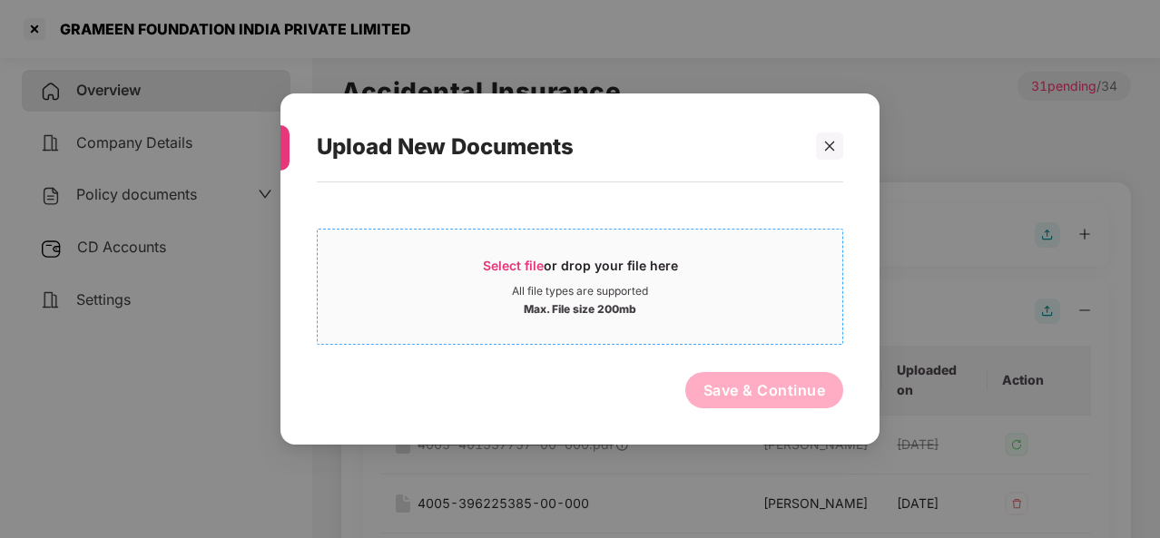
click at [497, 253] on span "Select file or drop your file here All file types are supported Max. File size …" at bounding box center [580, 286] width 525 height 87
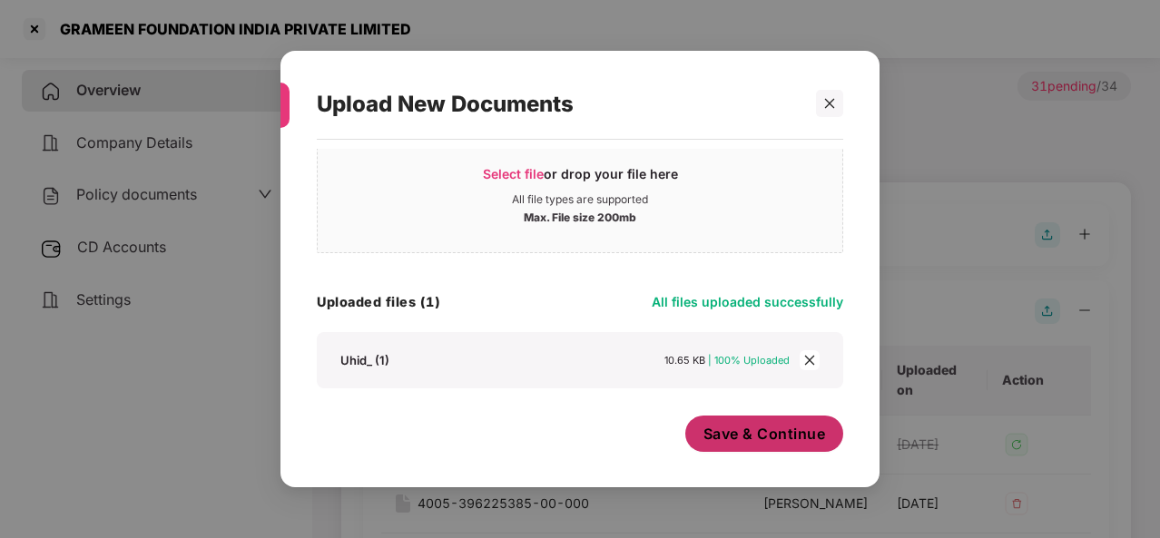
scroll to position [49, 0]
click at [756, 439] on span "Save & Continue" at bounding box center [765, 434] width 123 height 20
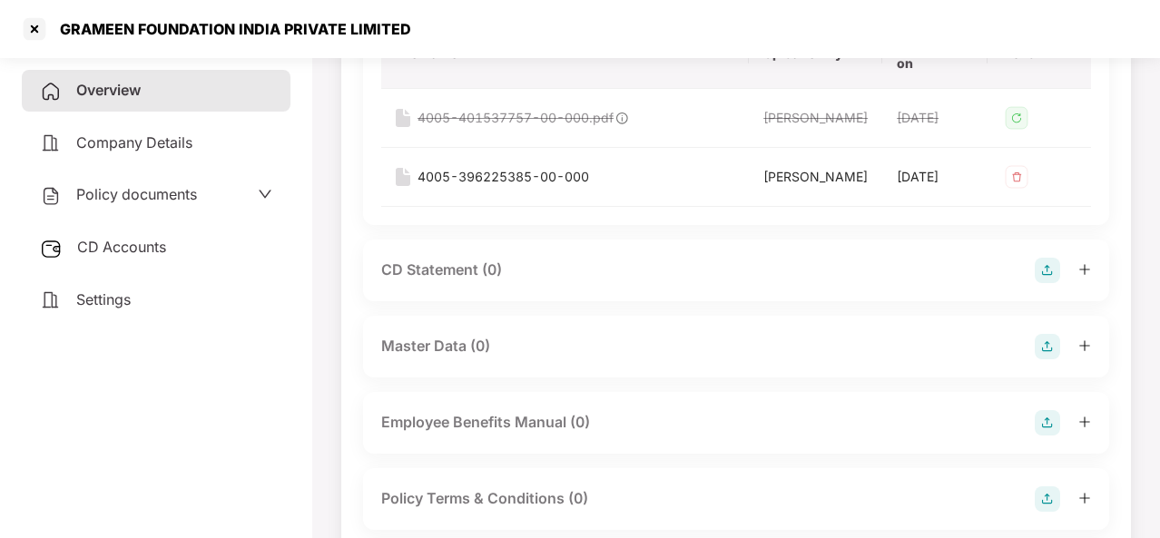
scroll to position [497, 0]
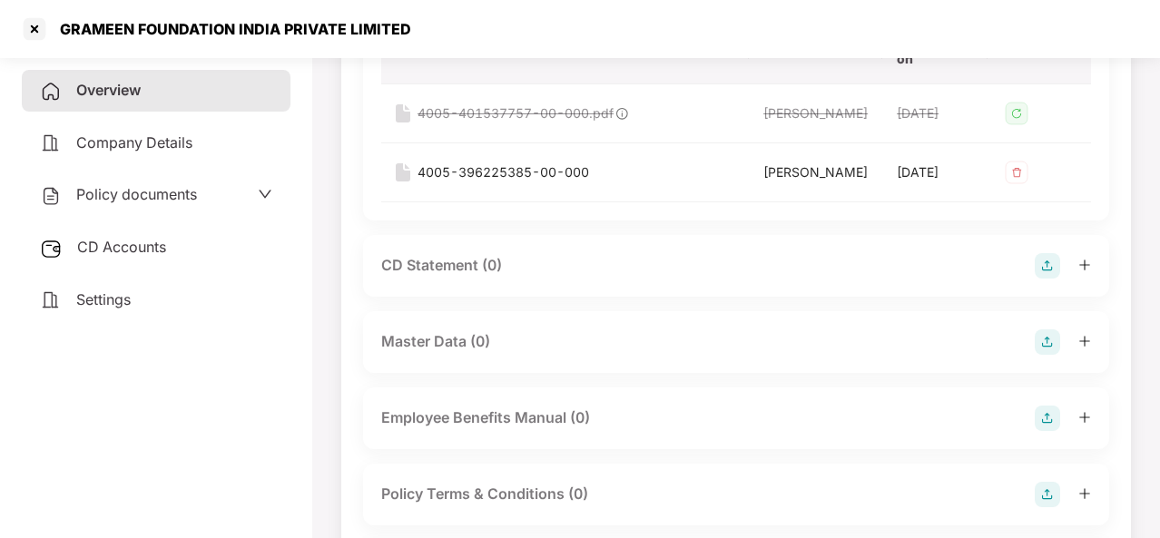
click at [590, 345] on div "Master Data (0)" at bounding box center [736, 342] width 710 height 25
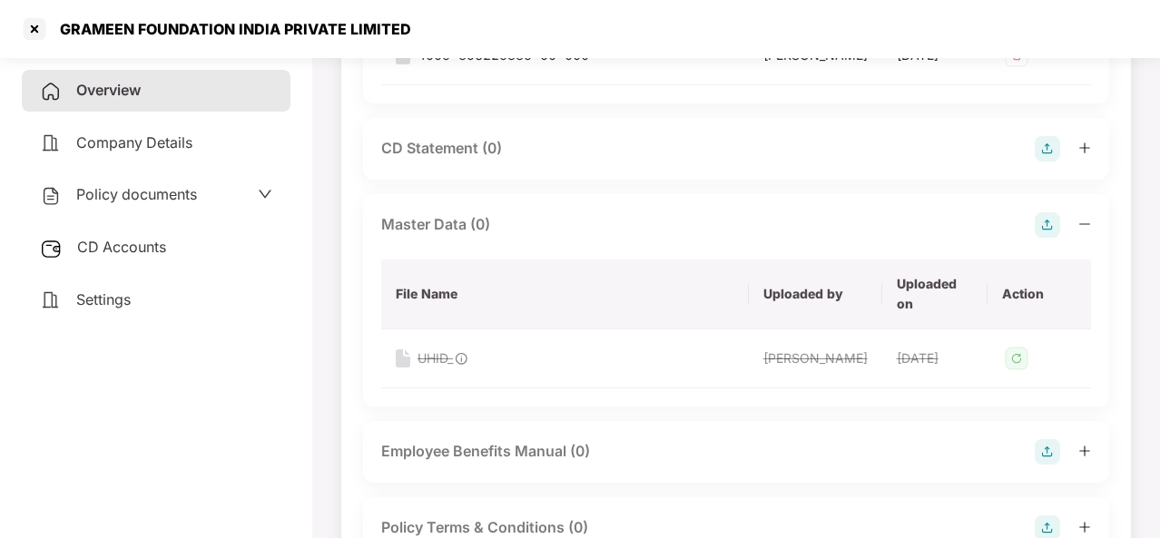
scroll to position [615, 0]
click at [1049, 226] on img at bounding box center [1047, 224] width 25 height 25
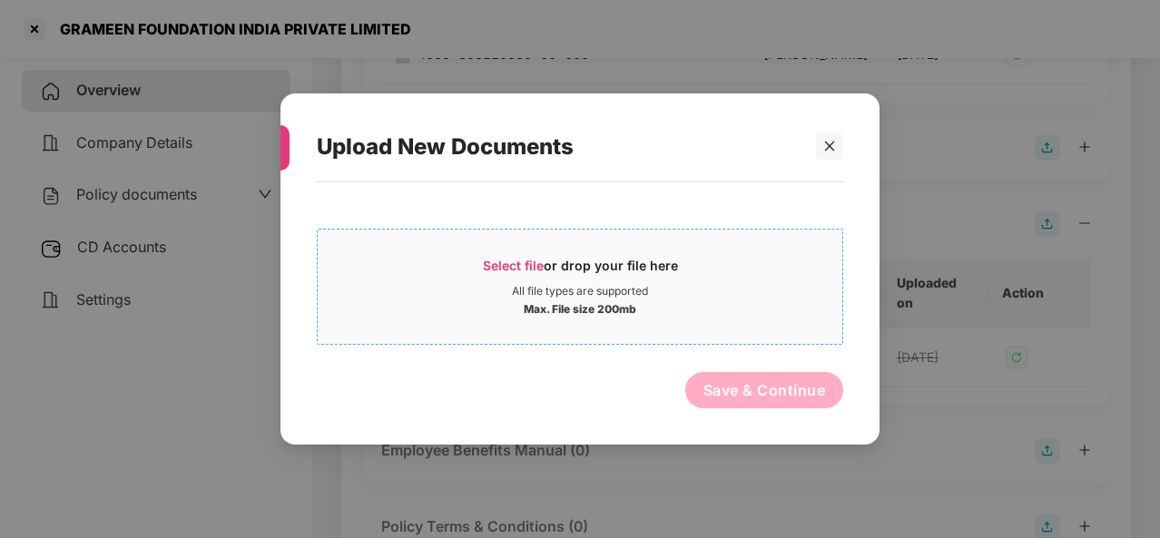
click at [514, 265] on span "Select file" at bounding box center [513, 265] width 61 height 15
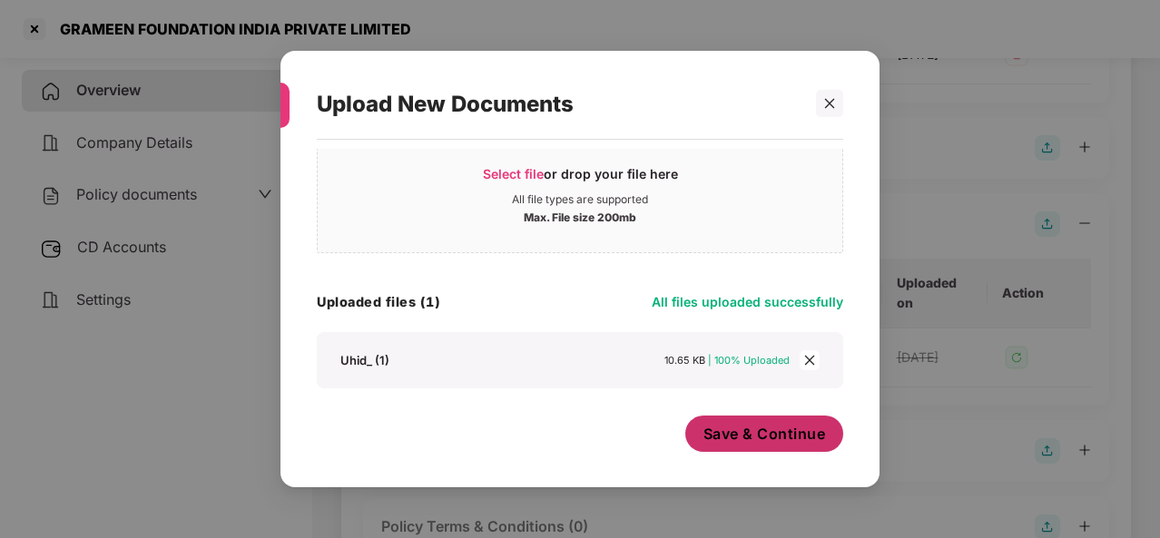
scroll to position [49, 0]
click at [736, 442] on span "Save & Continue" at bounding box center [765, 434] width 123 height 20
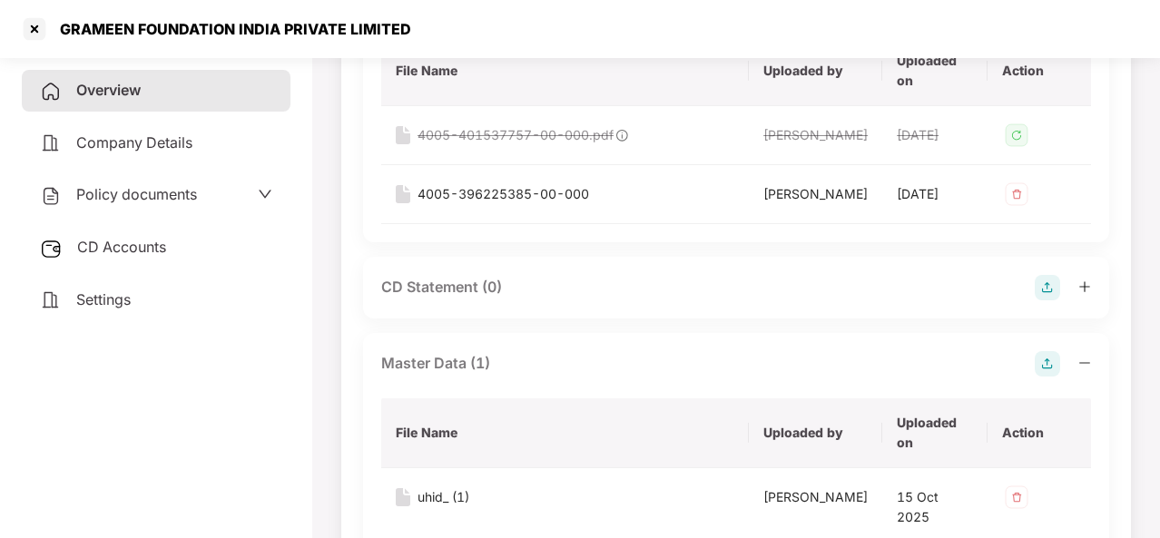
scroll to position [436, 0]
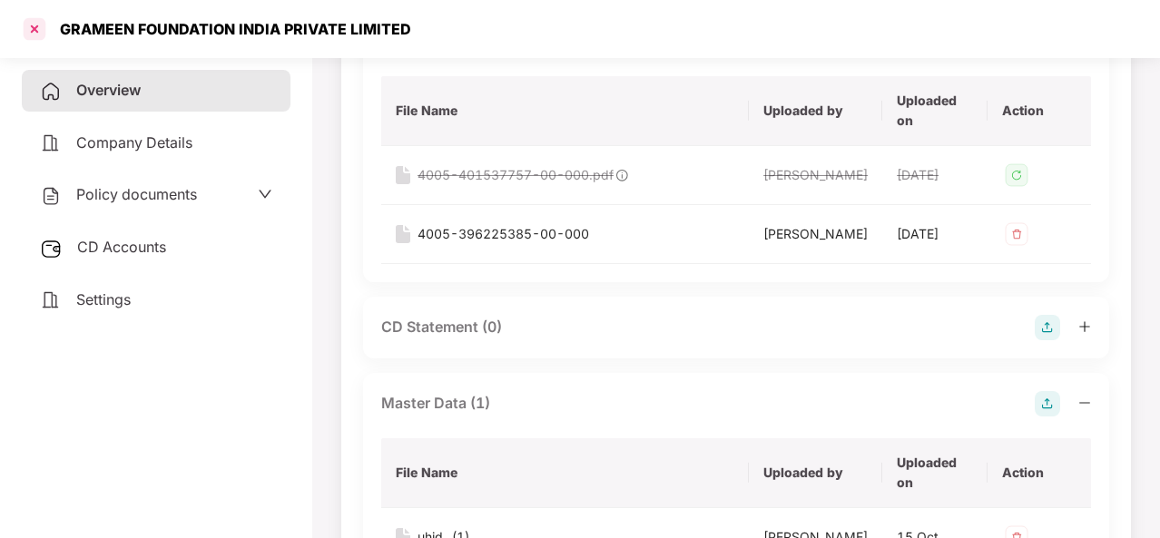
click at [31, 37] on div at bounding box center [34, 29] width 29 height 29
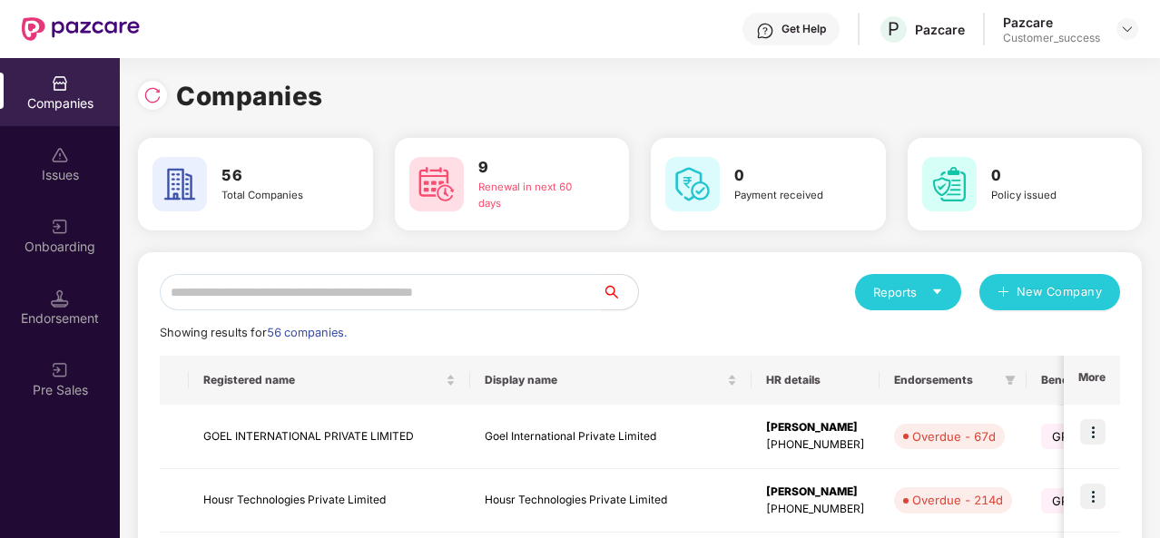
scroll to position [0, 0]
click at [229, 290] on input "text" at bounding box center [381, 292] width 442 height 36
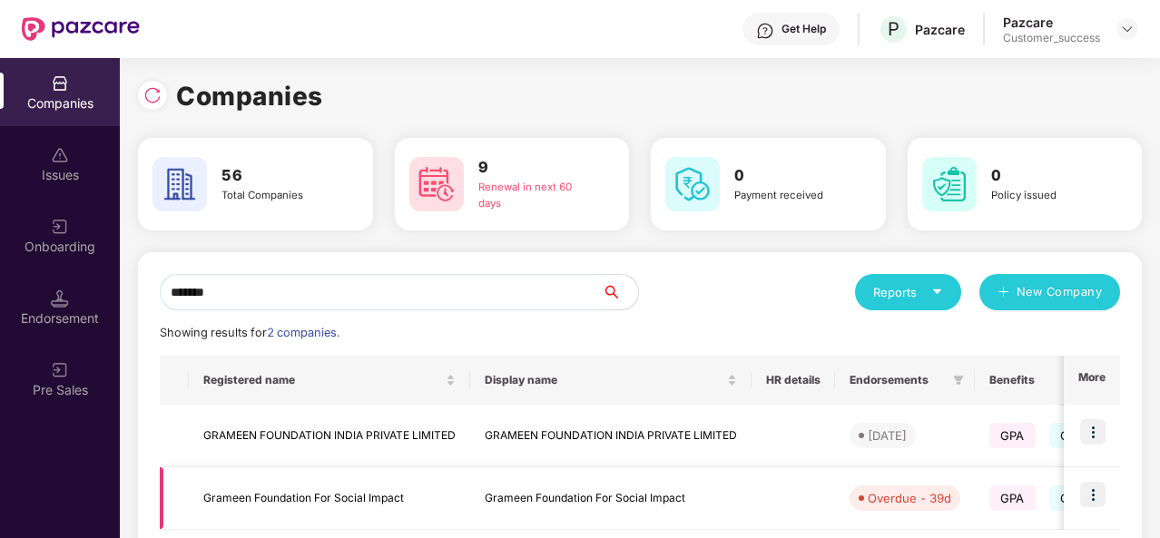
type input "*******"
click at [321, 498] on td "Grameen Foundation For Social Impact" at bounding box center [329, 499] width 281 height 63
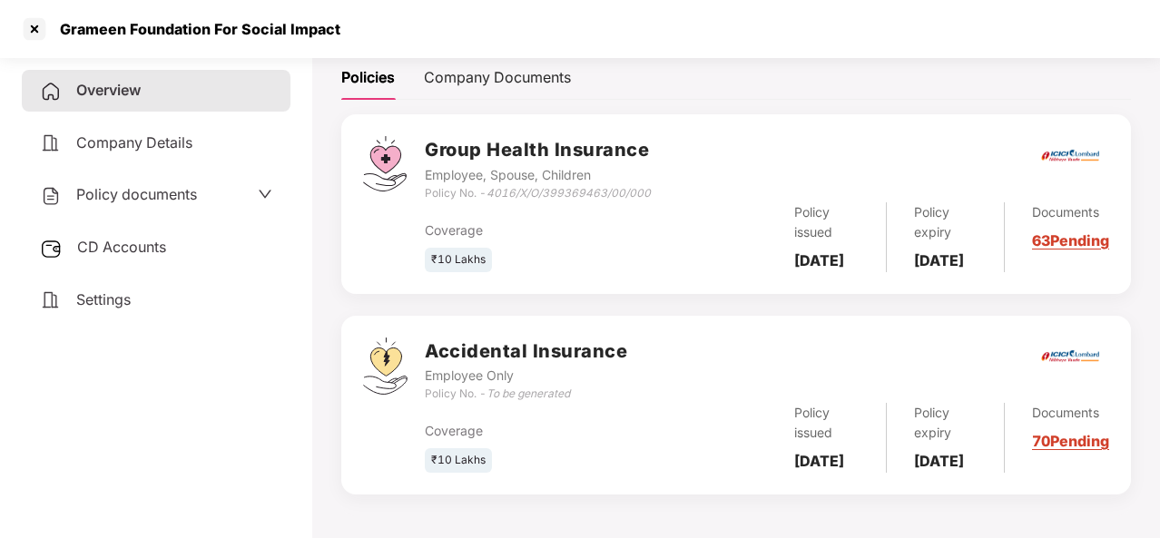
scroll to position [290, 0]
click at [1049, 231] on link "63 Pending" at bounding box center [1070, 240] width 77 height 18
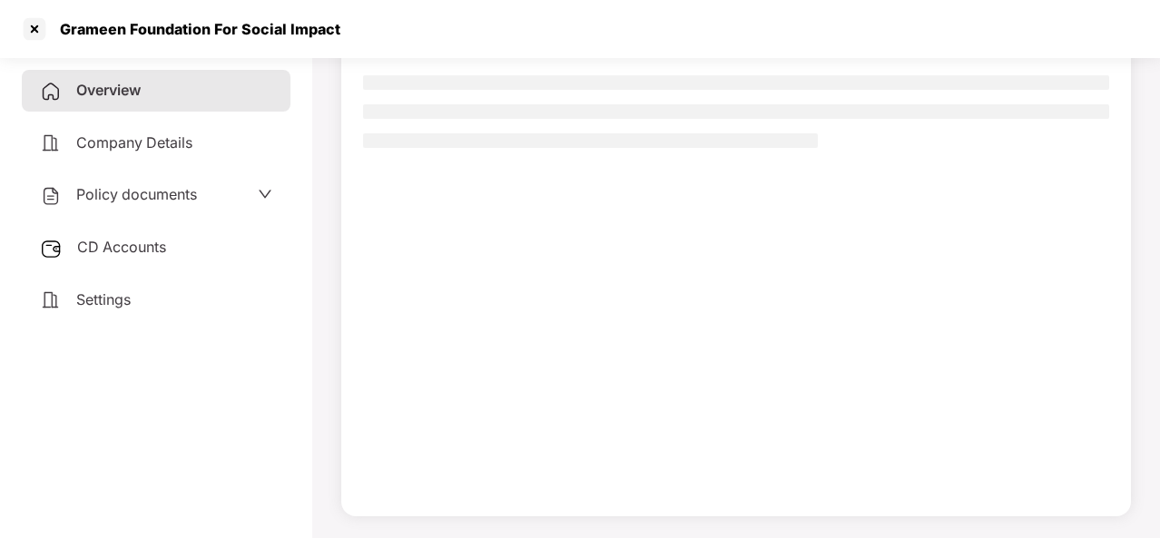
scroll to position [165, 0]
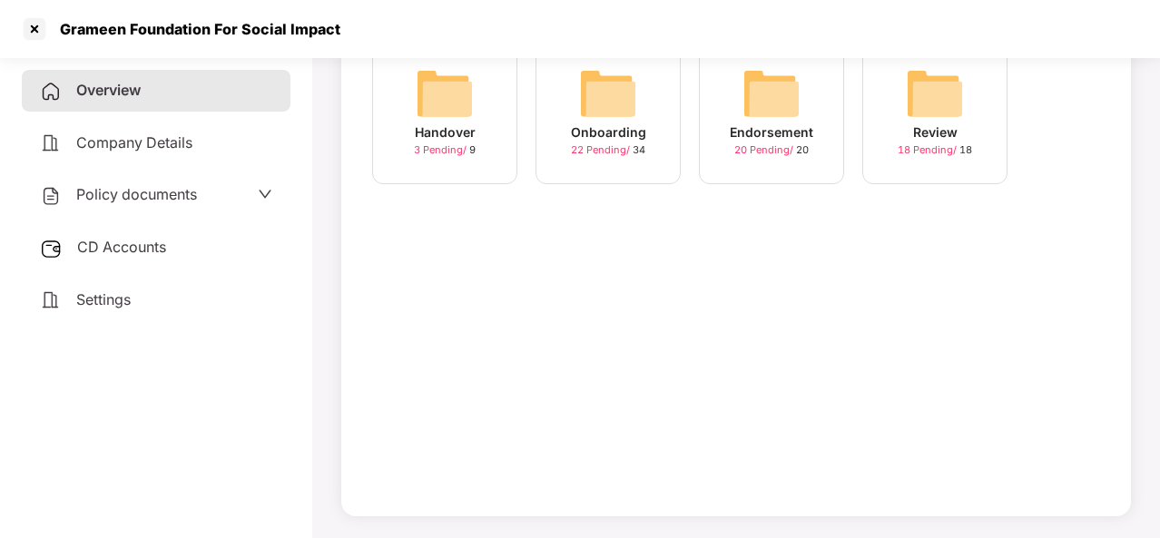
click at [621, 123] on div "Onboarding" at bounding box center [608, 133] width 75 height 20
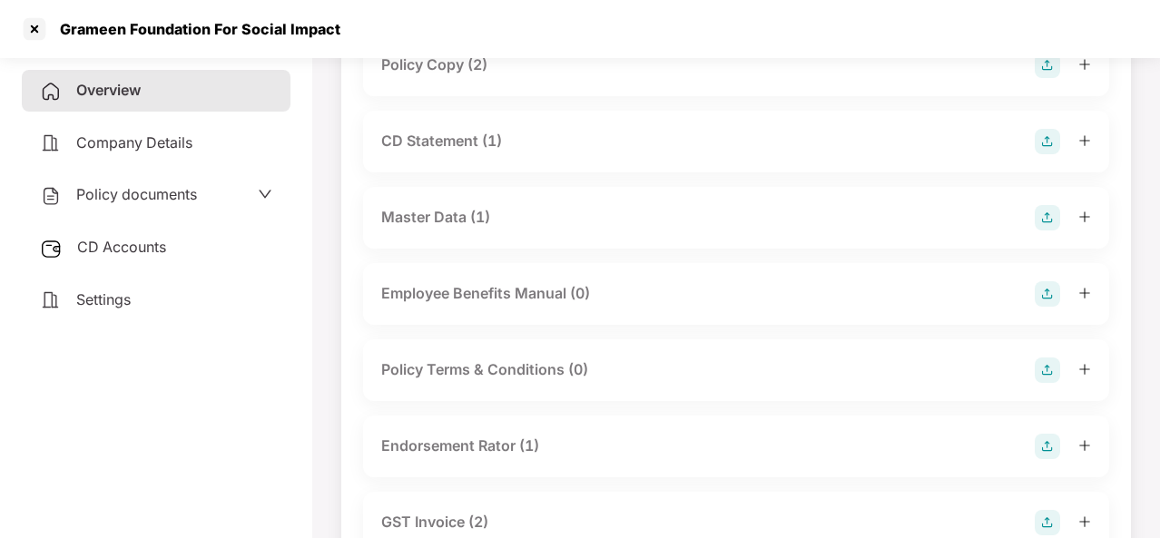
scroll to position [247, 0]
click at [459, 223] on div "Master Data (1)" at bounding box center [435, 216] width 109 height 23
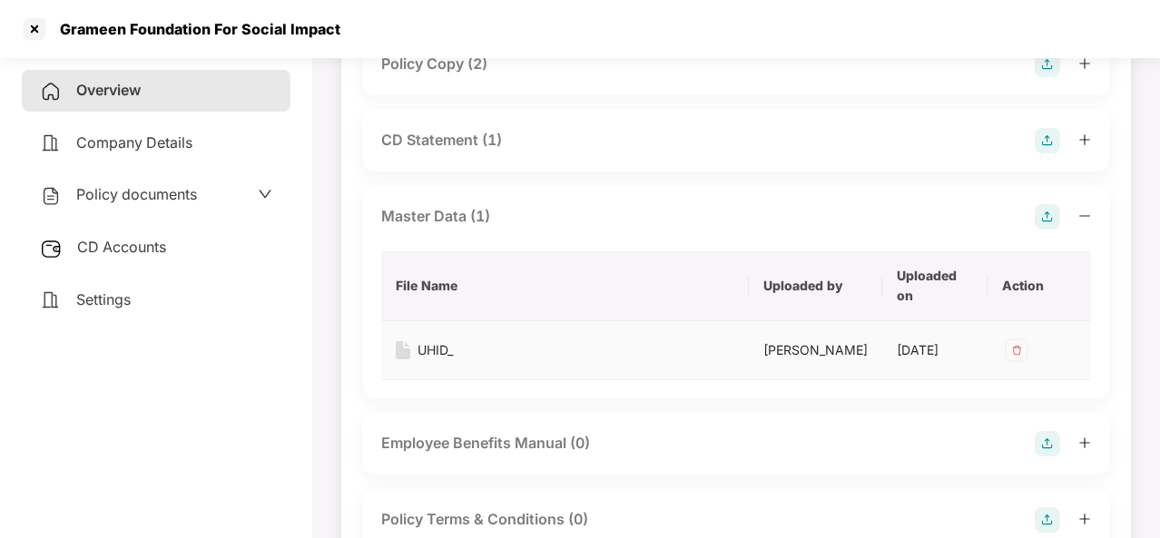
click at [428, 350] on div "UHID_" at bounding box center [435, 350] width 35 height 20
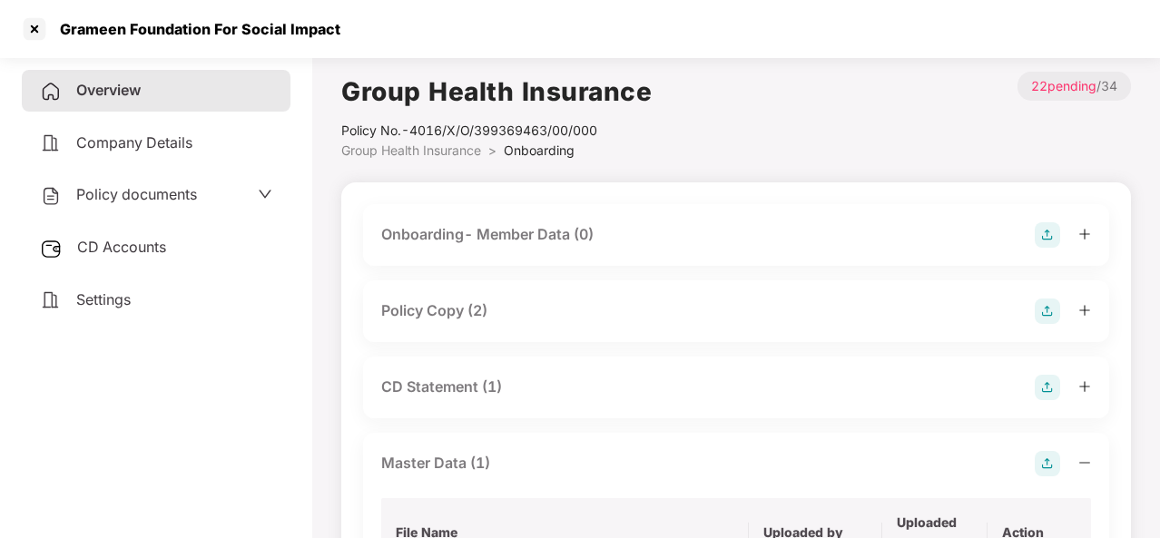
click at [588, 224] on div "Onboarding- Member Data (0)" at bounding box center [487, 234] width 212 height 23
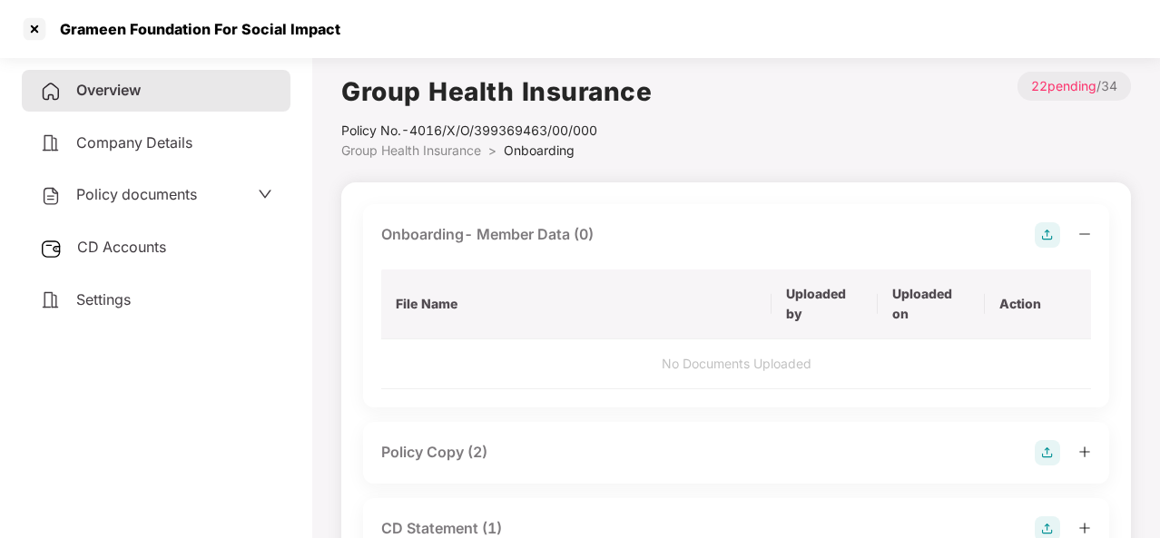
click at [1039, 233] on img at bounding box center [1047, 234] width 25 height 25
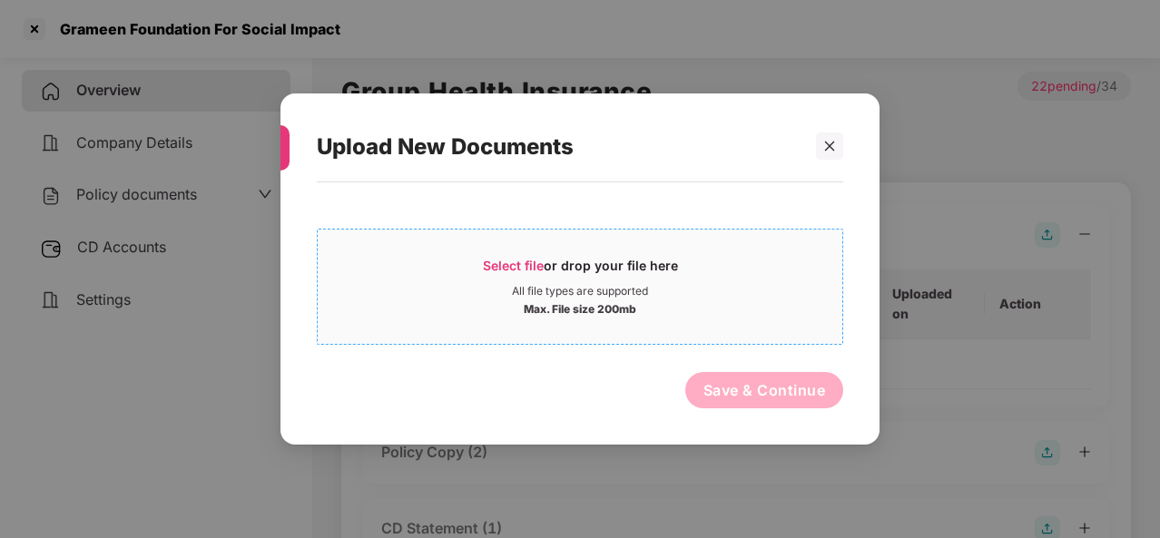
click at [517, 264] on span "Select file" at bounding box center [513, 265] width 61 height 15
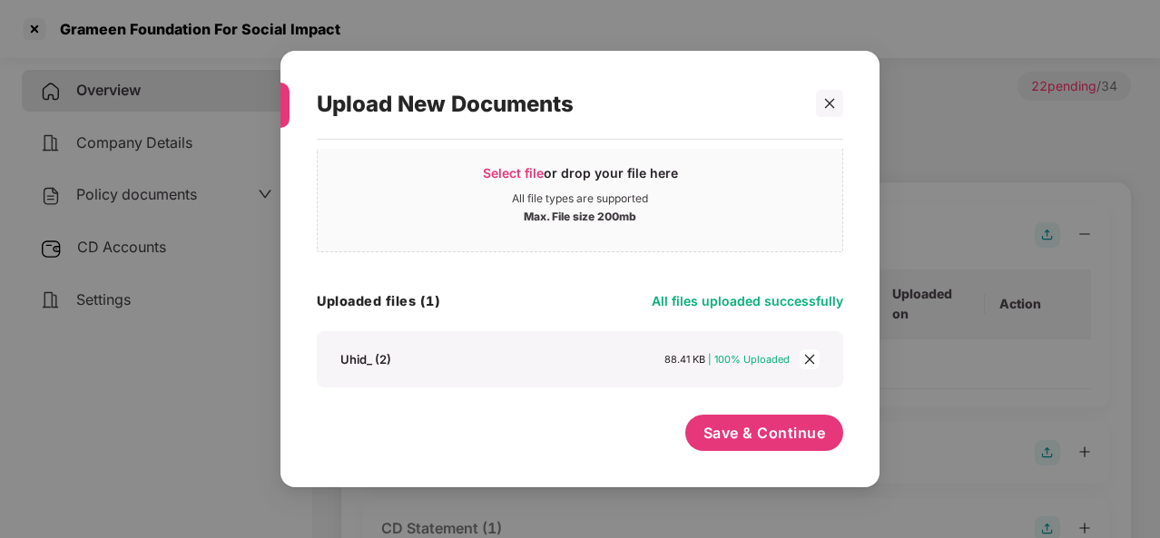
scroll to position [49, 0]
click at [744, 431] on span "Save & Continue" at bounding box center [765, 434] width 123 height 20
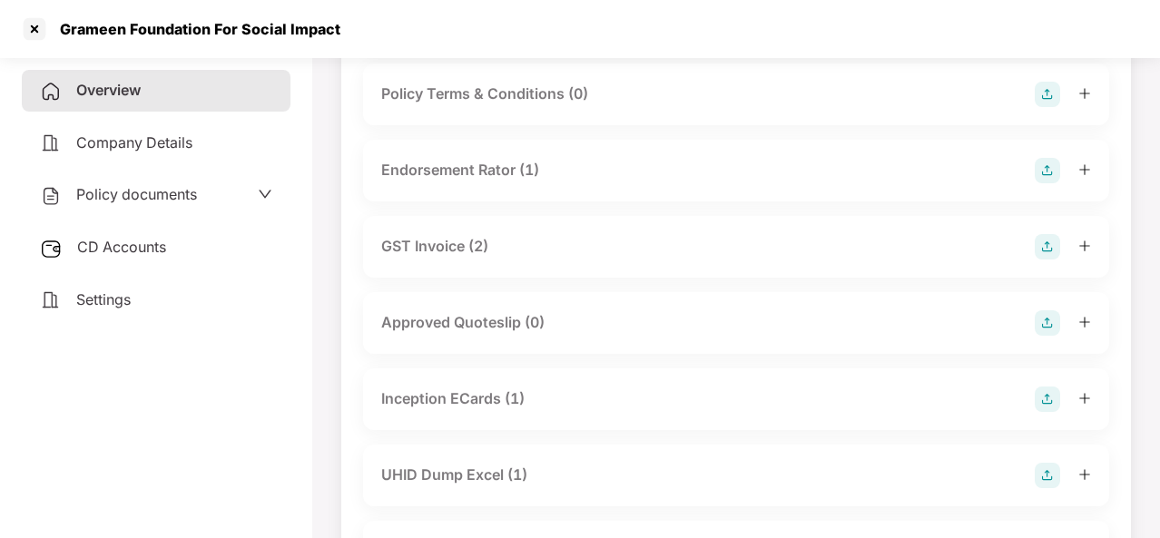
scroll to position [787, 0]
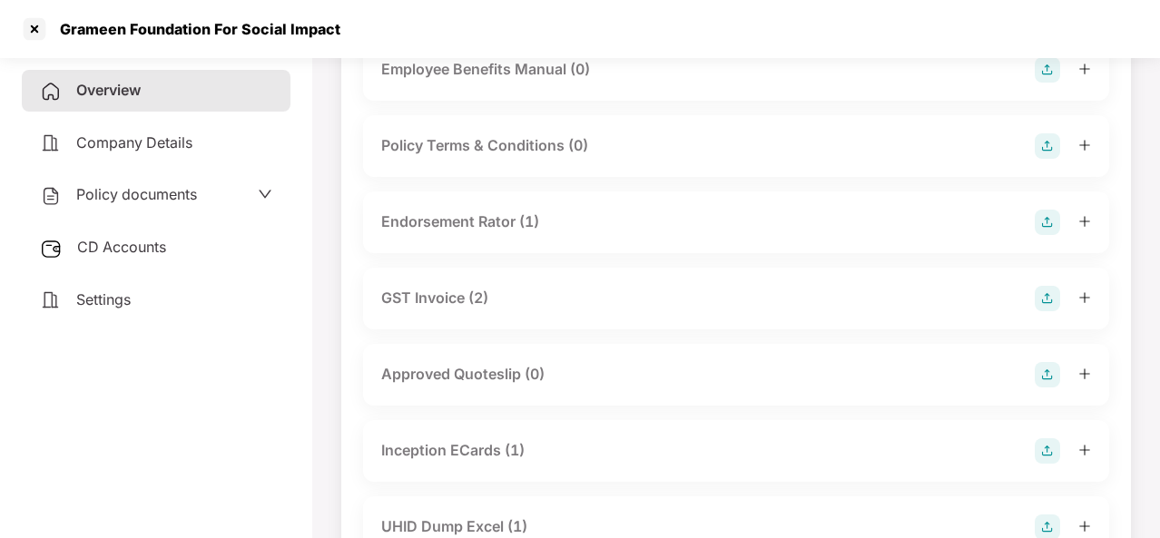
click at [463, 212] on div "Endorsement Rator (1)" at bounding box center [460, 222] width 158 height 23
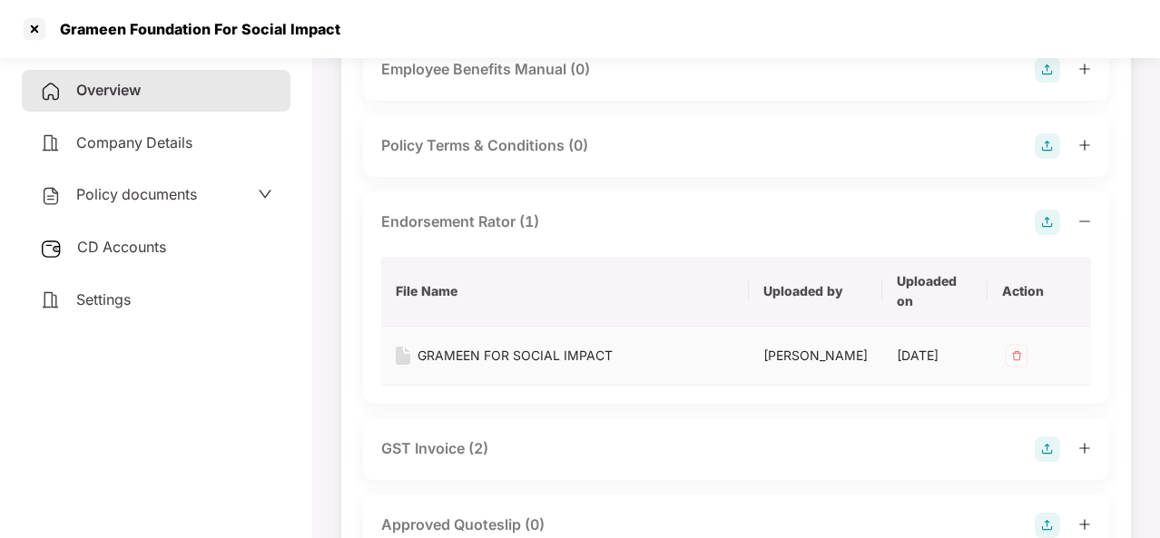
click at [456, 346] on div "GRAMEEN FOR SOCIAL IMPACT" at bounding box center [515, 356] width 195 height 20
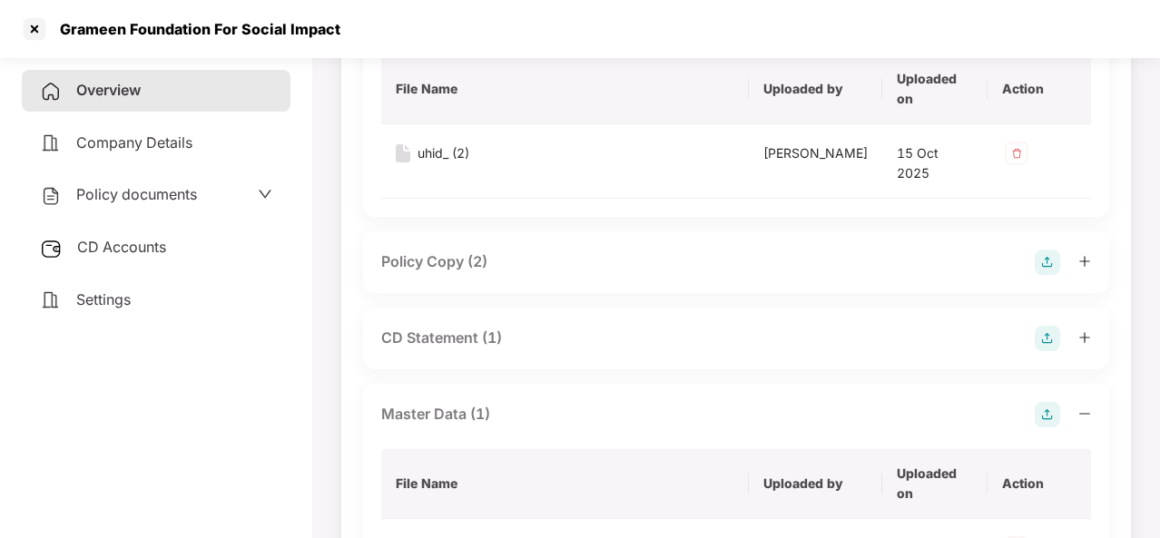
scroll to position [217, 0]
click at [30, 34] on div at bounding box center [34, 29] width 29 height 29
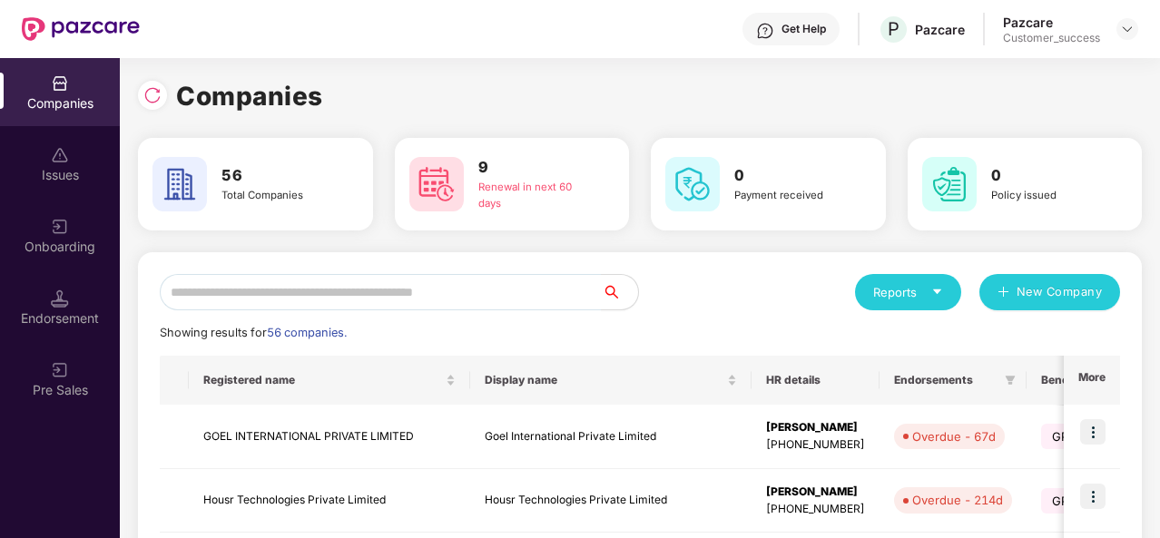
scroll to position [0, 0]
click at [215, 291] on input "text" at bounding box center [381, 292] width 442 height 36
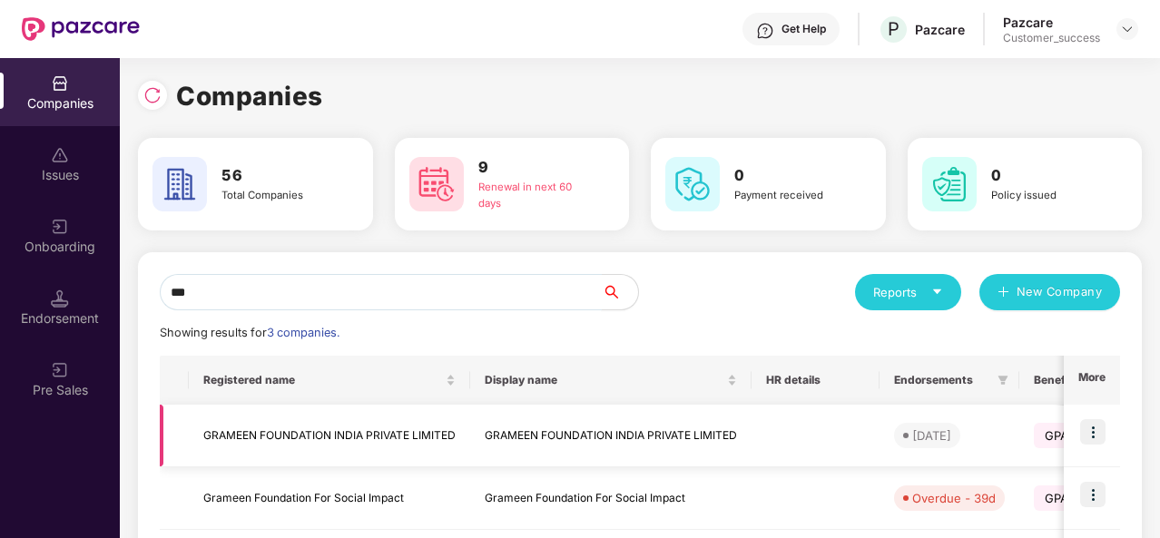
type input "***"
click at [311, 447] on td "GRAMEEN FOUNDATION INDIA PRIVATE LIMITED" at bounding box center [329, 436] width 281 height 63
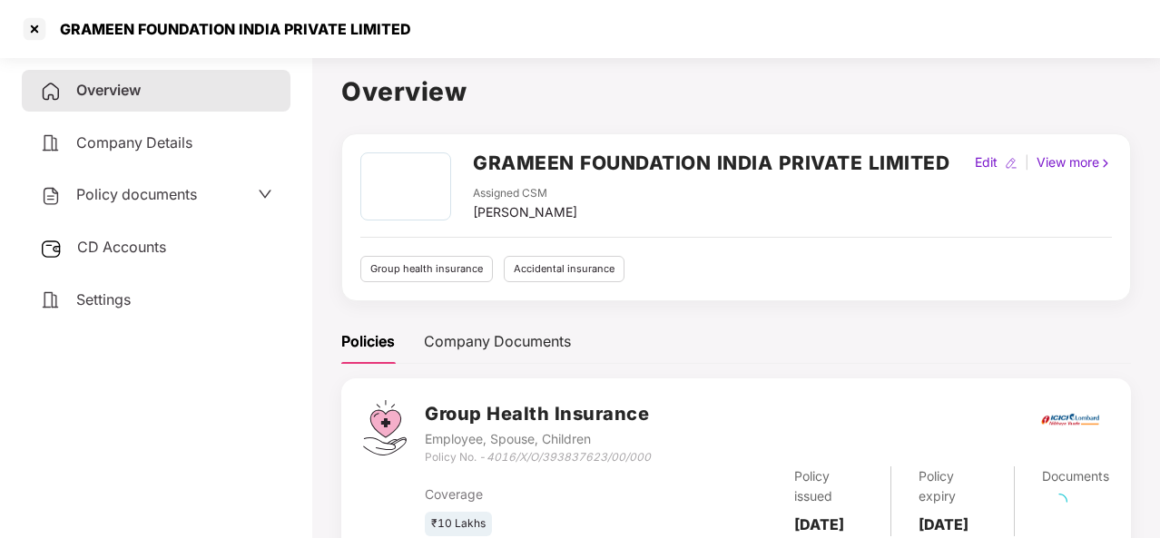
scroll to position [290, 0]
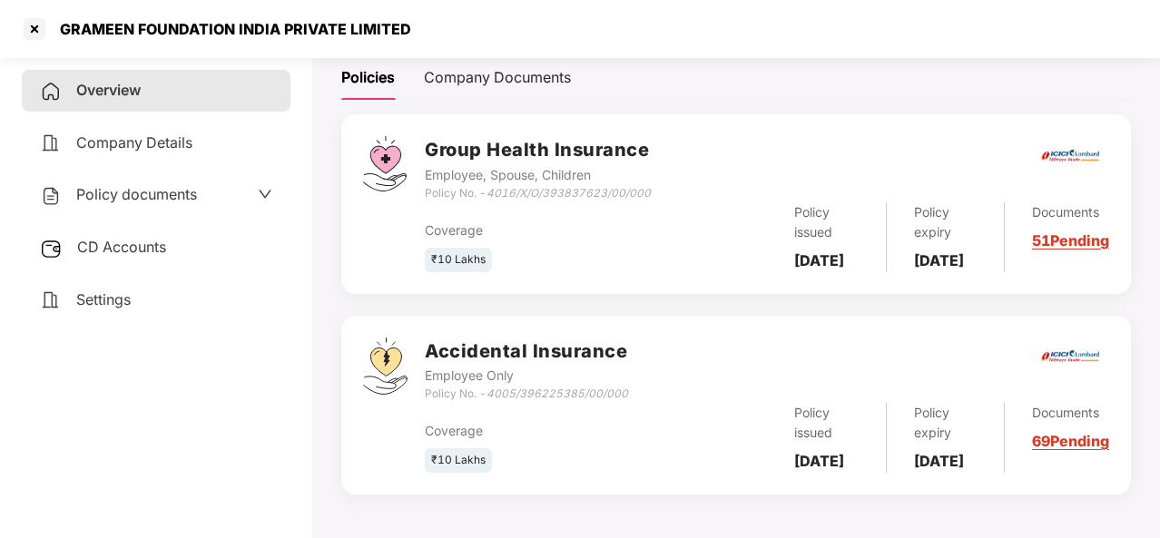
click at [110, 250] on span "CD Accounts" at bounding box center [121, 247] width 89 height 18
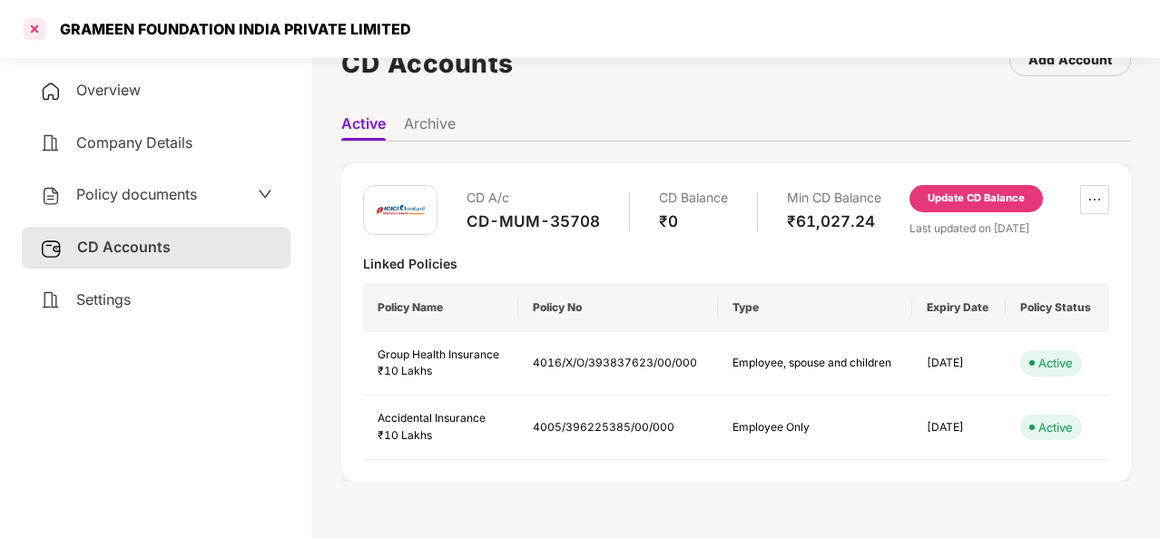
click at [30, 26] on div at bounding box center [34, 29] width 29 height 29
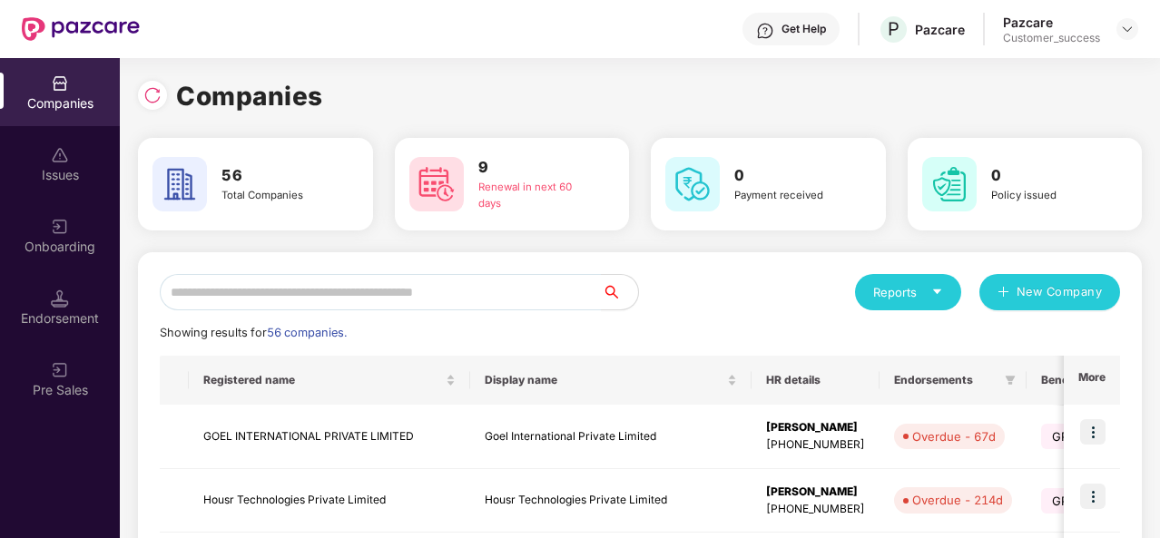
scroll to position [0, 0]
click at [207, 284] on input "text" at bounding box center [381, 292] width 442 height 36
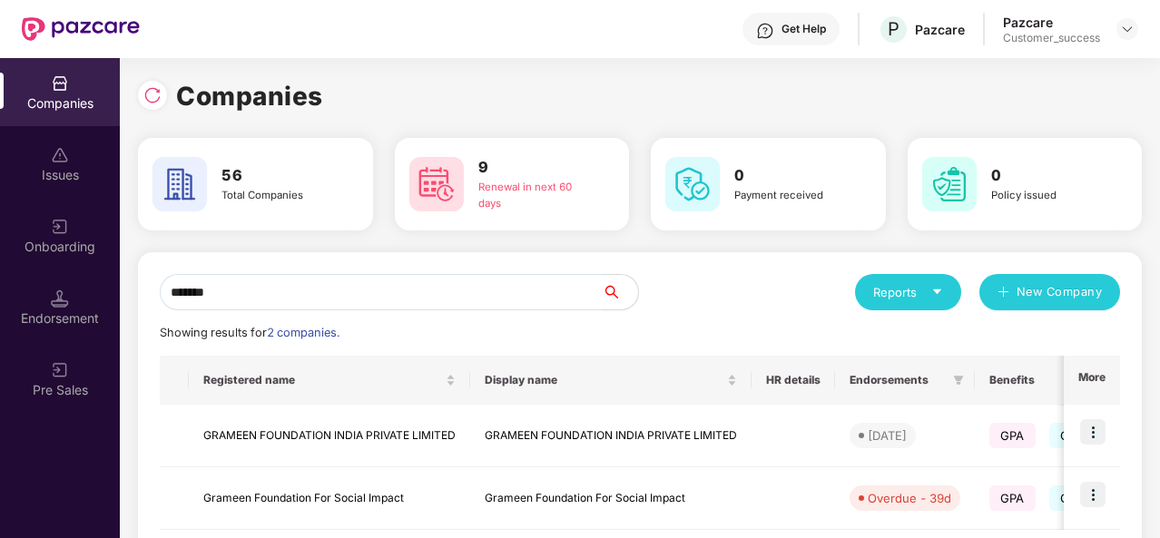
scroll to position [93, 0]
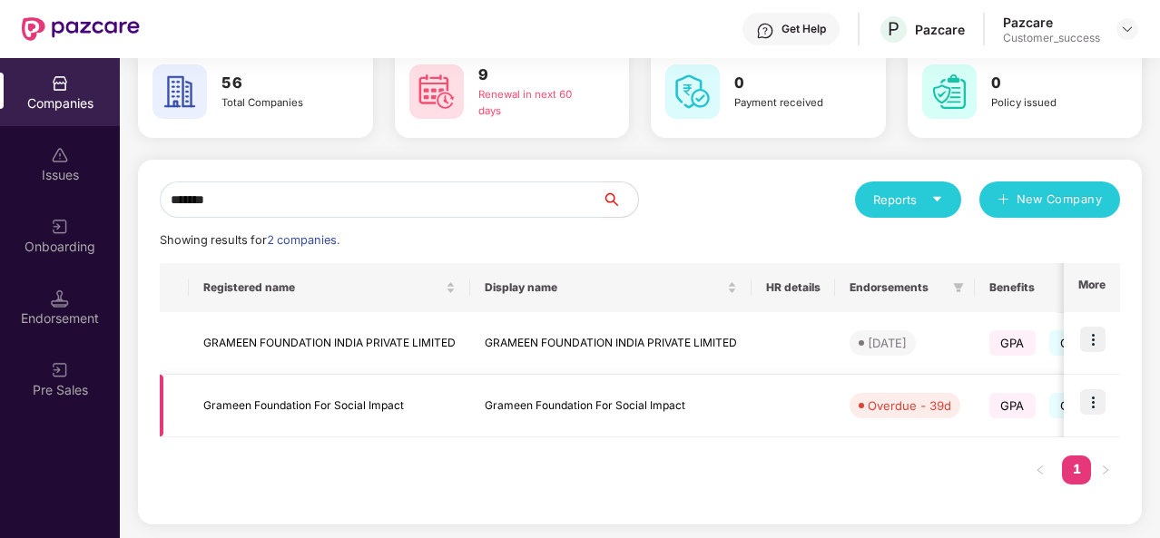
type input "*******"
click at [301, 409] on td "Grameen Foundation For Social Impact" at bounding box center [329, 406] width 281 height 63
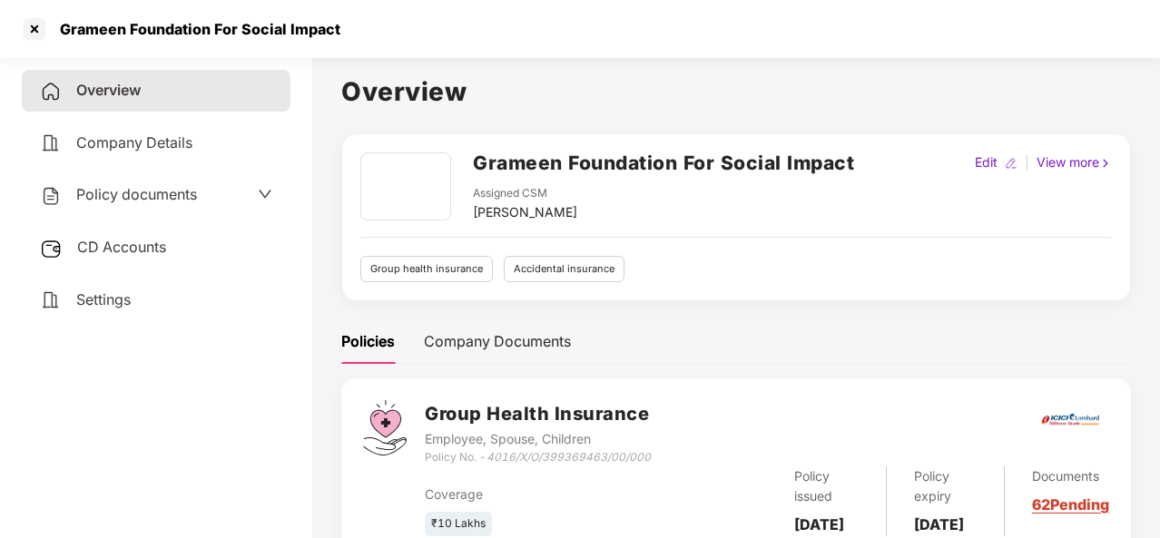
click at [113, 251] on span "CD Accounts" at bounding box center [121, 247] width 89 height 18
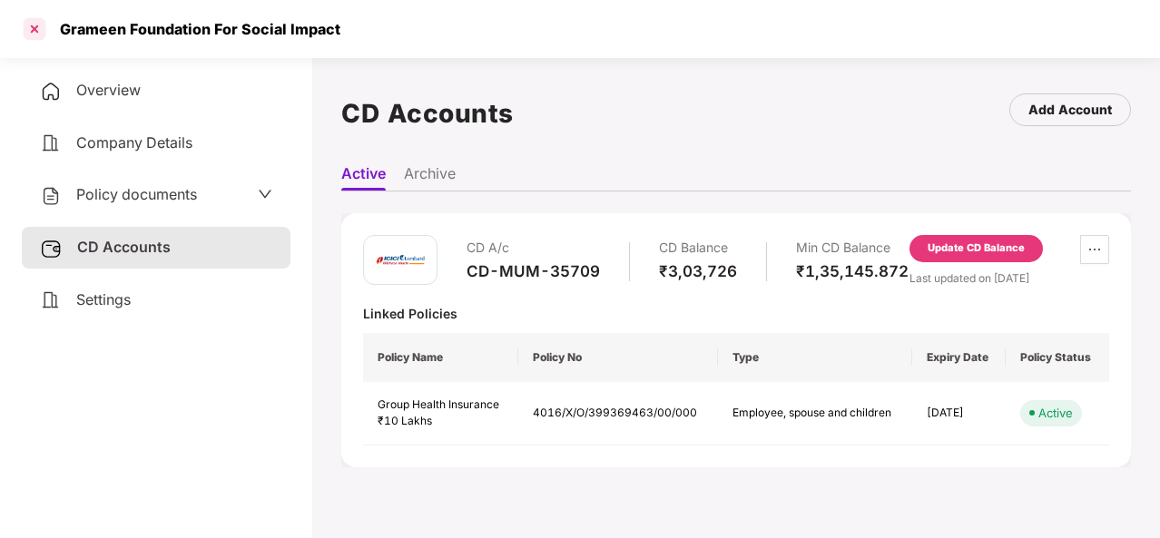
click at [31, 41] on div at bounding box center [34, 29] width 29 height 29
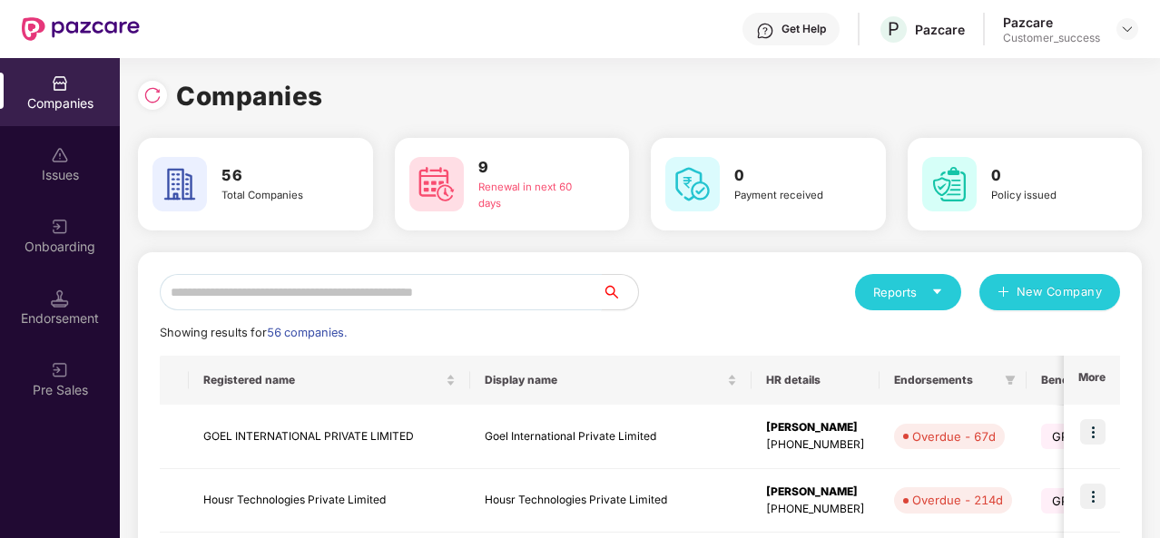
click at [250, 303] on input "text" at bounding box center [381, 292] width 442 height 36
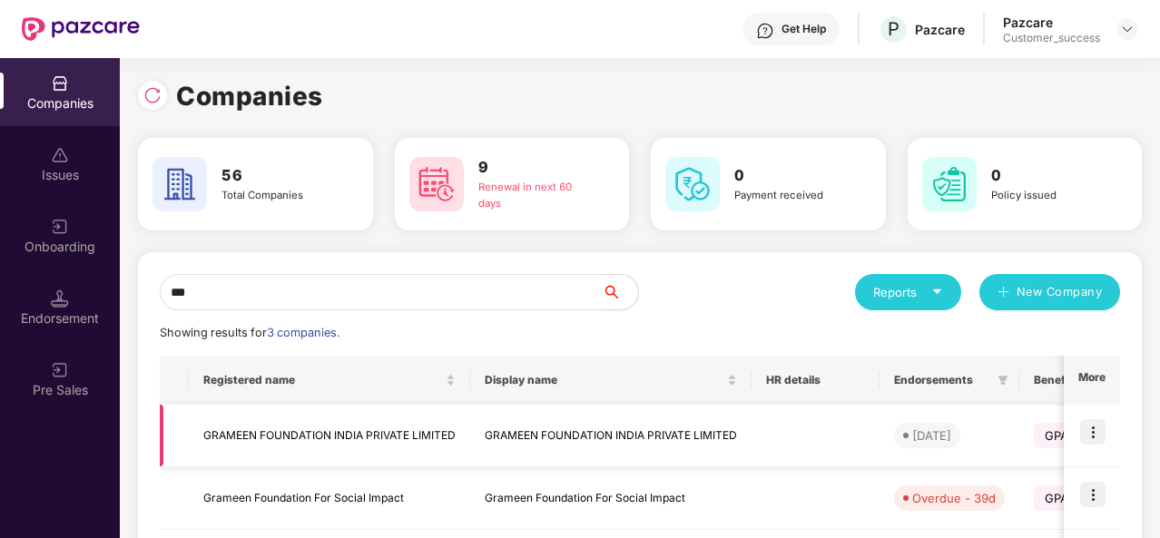
type input "***"
click at [1099, 433] on img at bounding box center [1092, 431] width 25 height 25
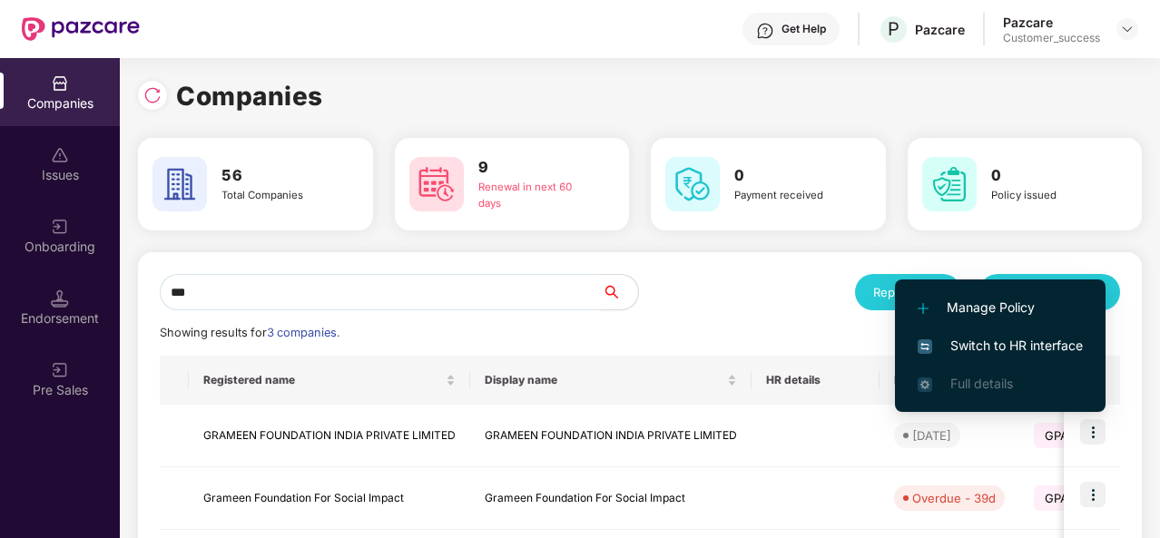
click at [1011, 344] on span "Switch to HR interface" at bounding box center [1000, 346] width 165 height 20
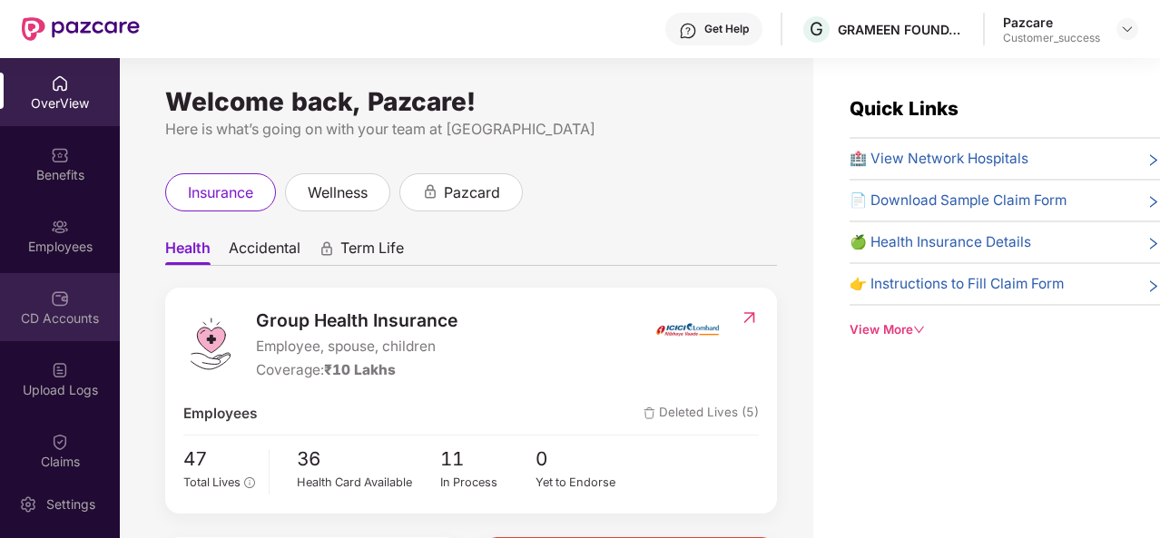
click at [54, 324] on div "CD Accounts" at bounding box center [60, 319] width 120 height 18
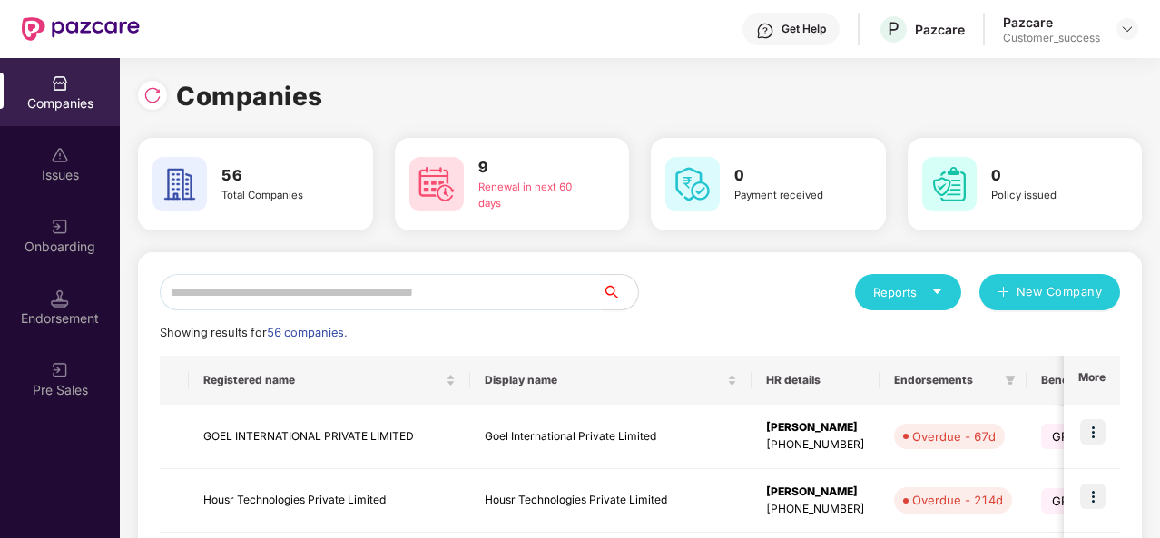
click at [264, 295] on input "text" at bounding box center [381, 292] width 442 height 36
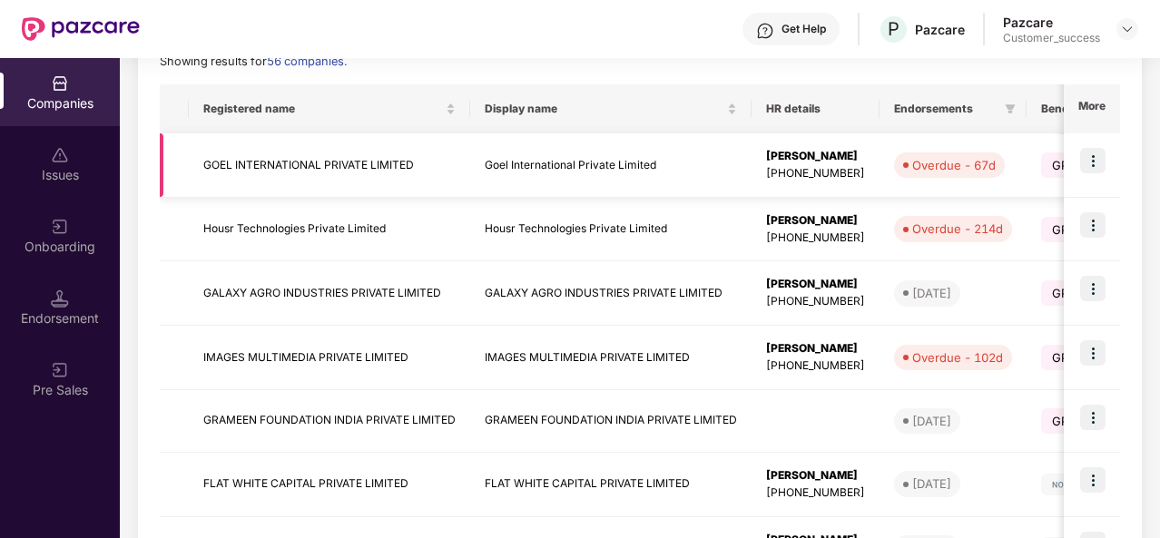
scroll to position [278, 0]
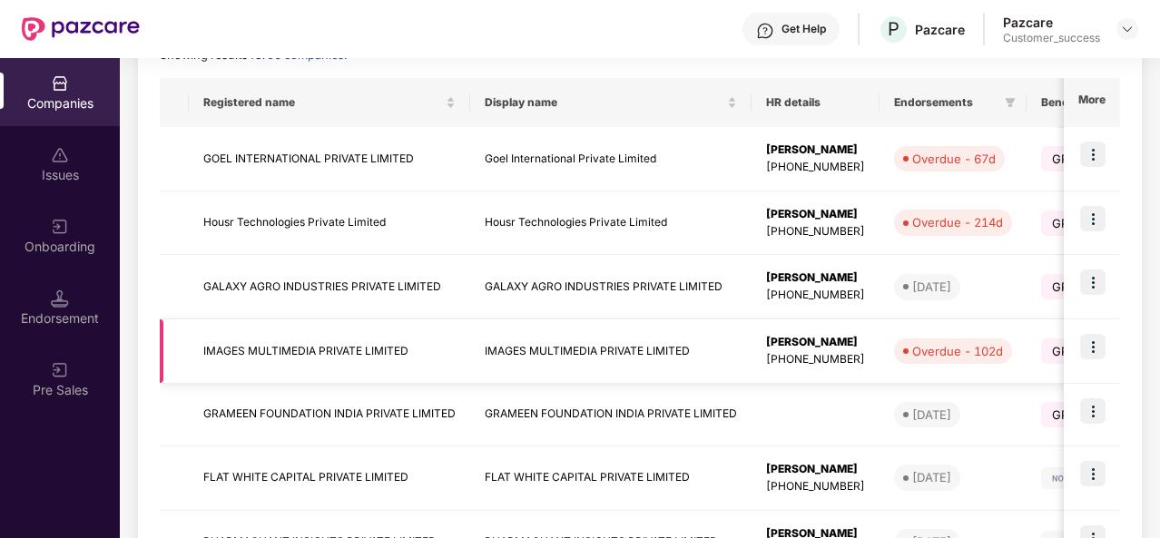
click at [259, 369] on td "IMAGES MULTIMEDIA PRIVATE LIMITED" at bounding box center [329, 352] width 281 height 64
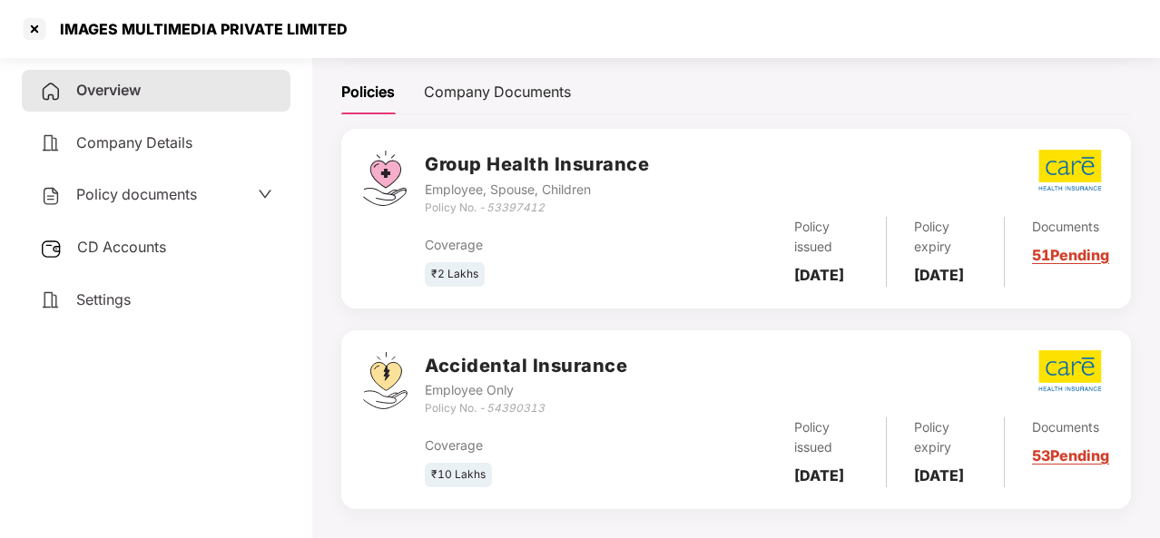
scroll to position [252, 0]
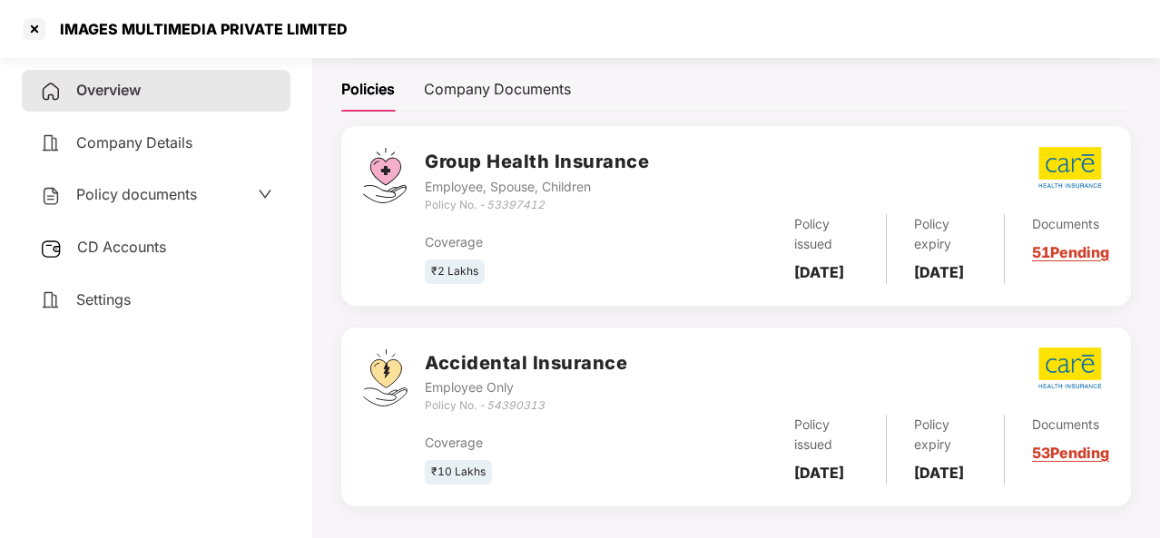
click at [1048, 251] on link "51 Pending" at bounding box center [1070, 252] width 77 height 18
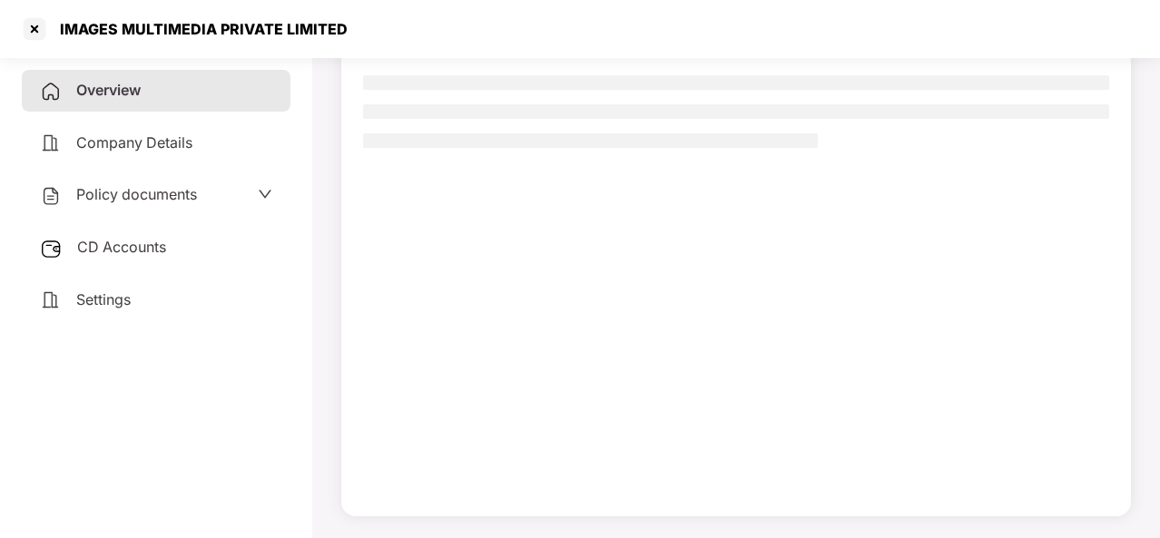
scroll to position [165, 0]
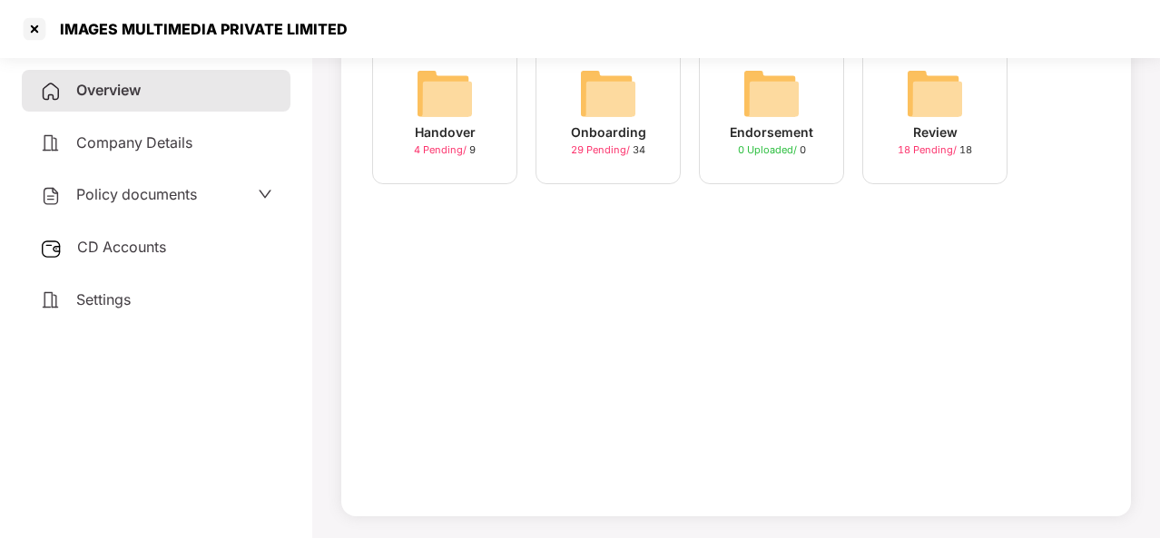
click at [608, 103] on img at bounding box center [608, 93] width 58 height 58
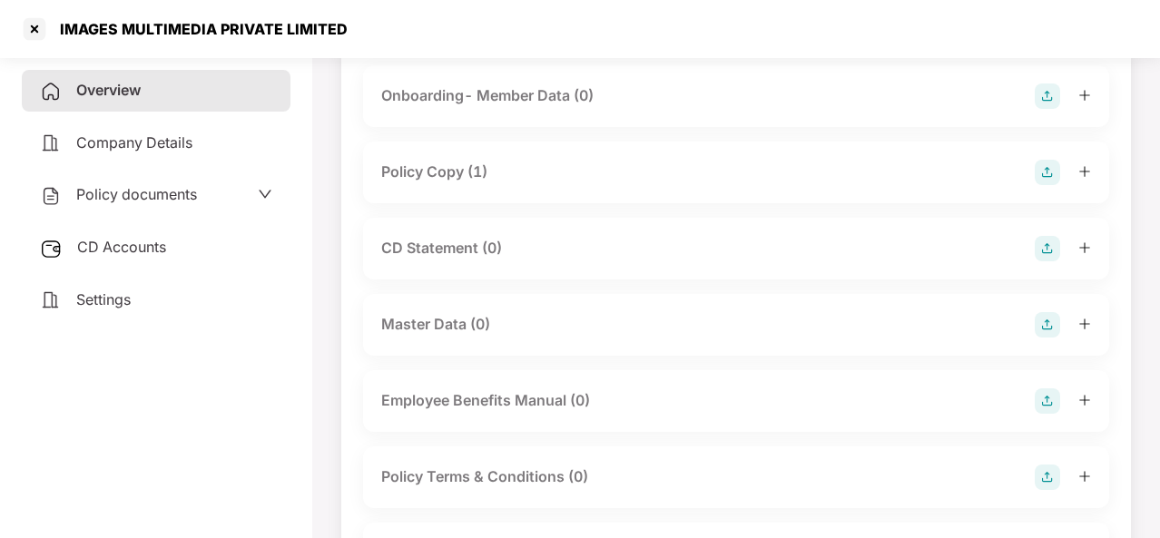
scroll to position [0, 0]
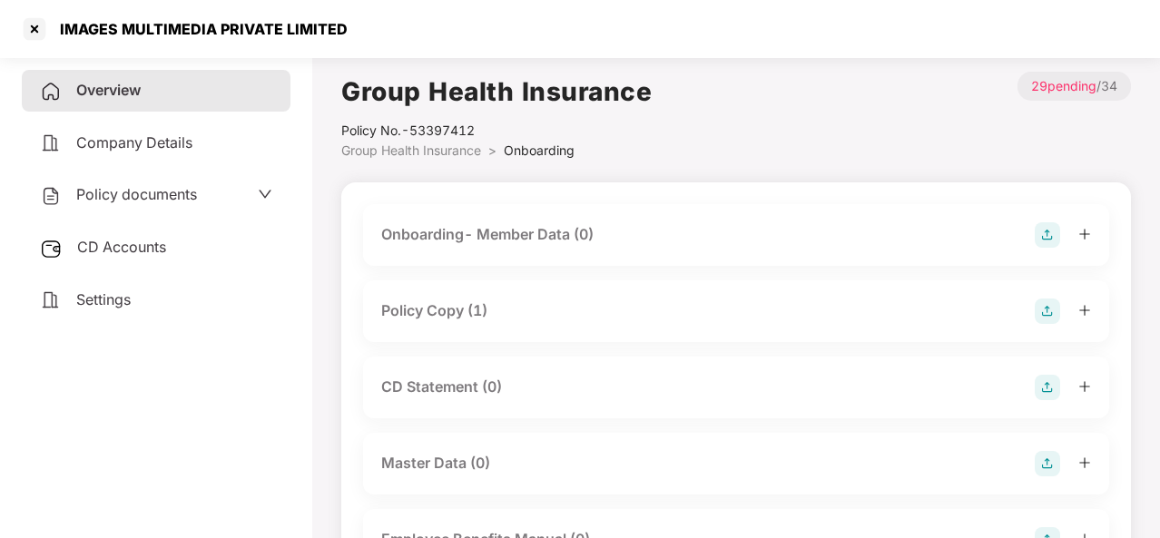
click at [503, 209] on div "Onboarding- Member Data (0)" at bounding box center [736, 235] width 746 height 62
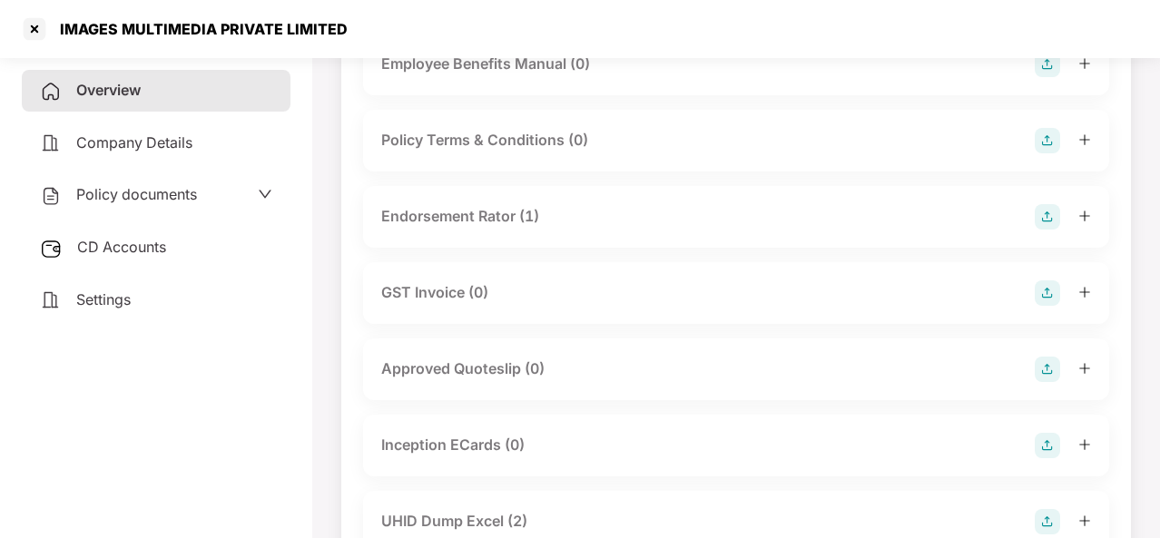
scroll to position [472, 0]
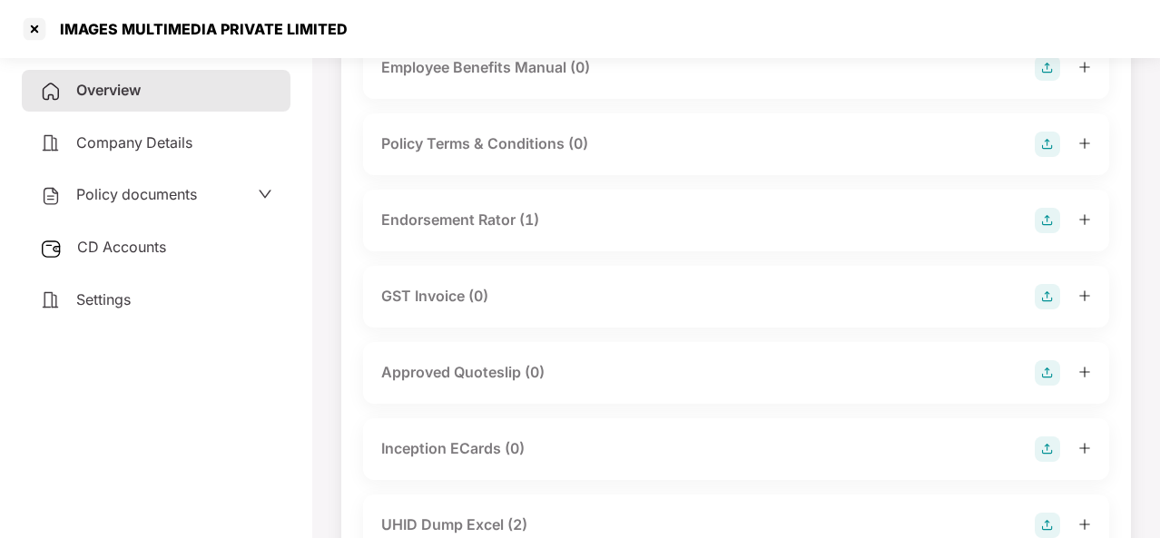
click at [467, 231] on div "Endorsement Rator (1)" at bounding box center [460, 220] width 158 height 23
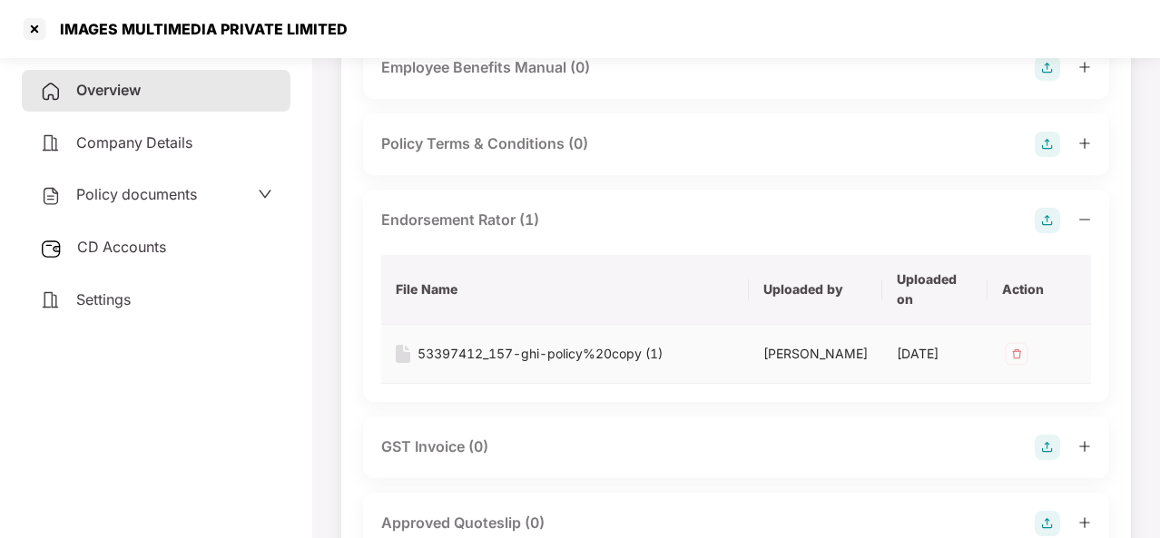
click at [448, 365] on td "53397412_157-ghi-policy%20copy (1)" at bounding box center [565, 354] width 368 height 59
click at [447, 353] on div "53397412_157-ghi-policy%20copy (1)" at bounding box center [540, 354] width 245 height 20
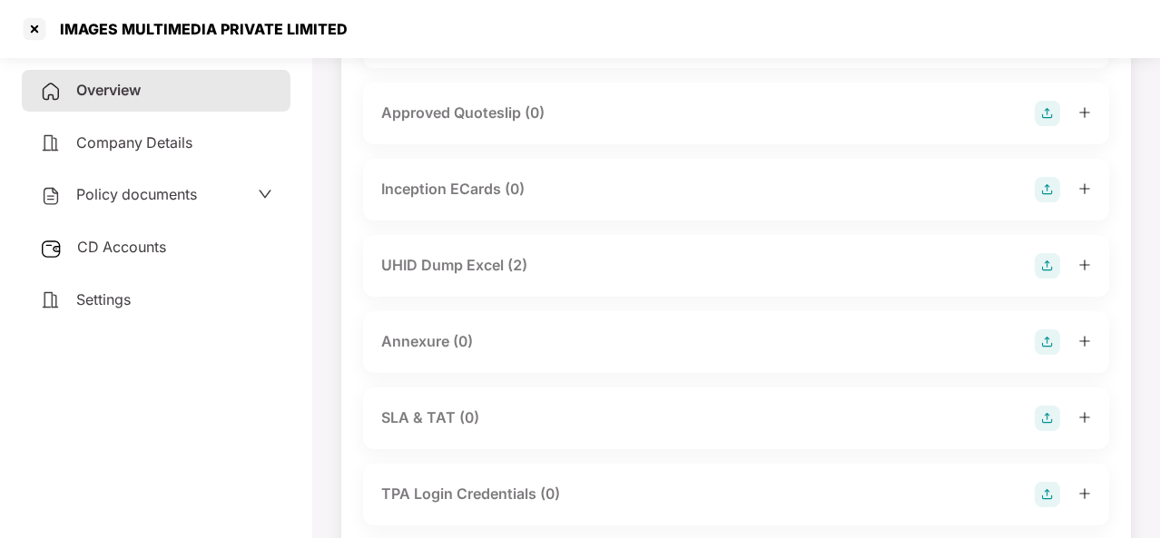
scroll to position [883, 0]
click at [490, 267] on div "UHID Dump Excel (2)" at bounding box center [454, 264] width 146 height 23
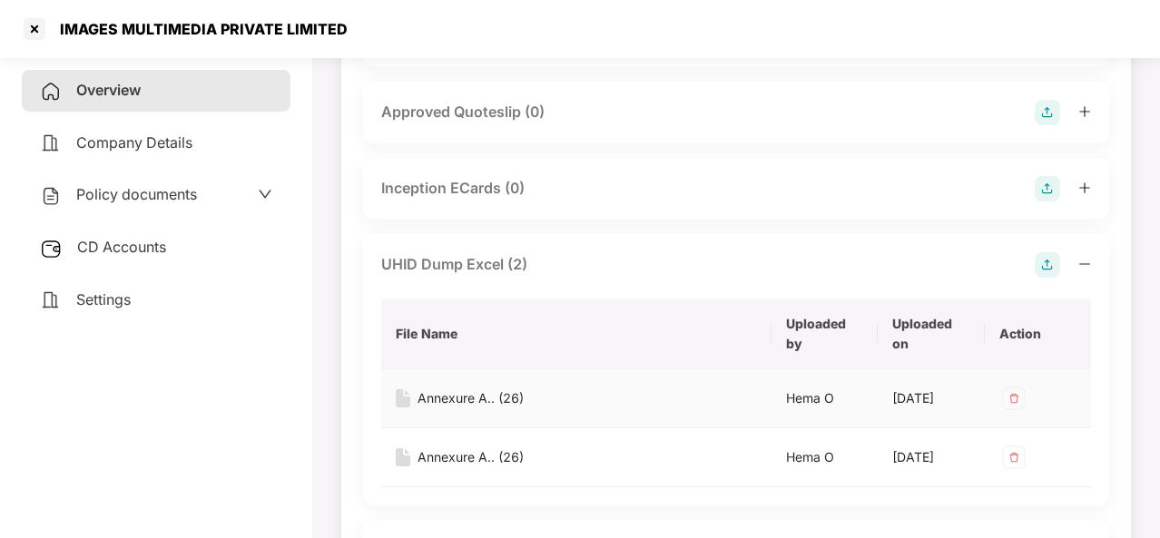
click at [448, 397] on div "Annexure A.. (26)" at bounding box center [471, 399] width 106 height 20
click at [755, 162] on div "Inception ECards (0)" at bounding box center [736, 189] width 746 height 62
click at [465, 389] on div "Annexure A.. (26)" at bounding box center [471, 399] width 106 height 20
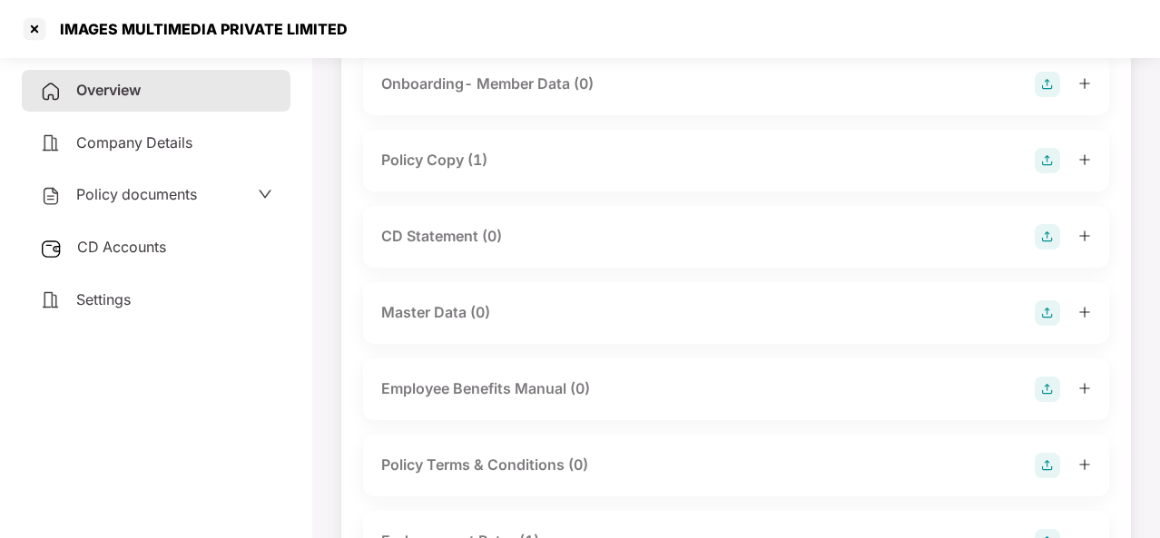
scroll to position [0, 0]
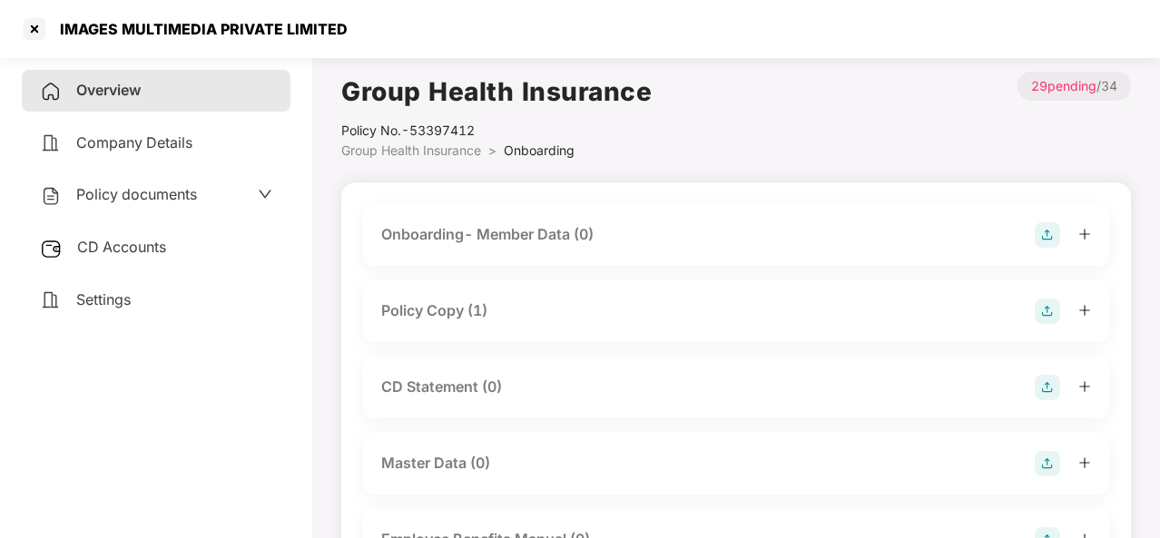
click at [1050, 235] on img at bounding box center [1047, 234] width 25 height 25
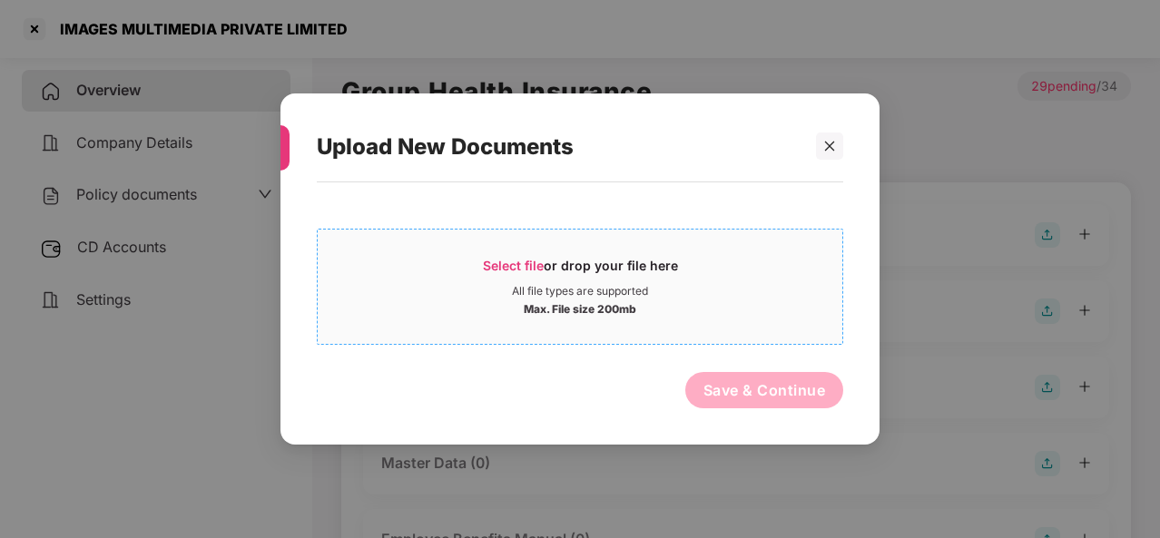
click at [517, 266] on span "Select file" at bounding box center [513, 265] width 61 height 15
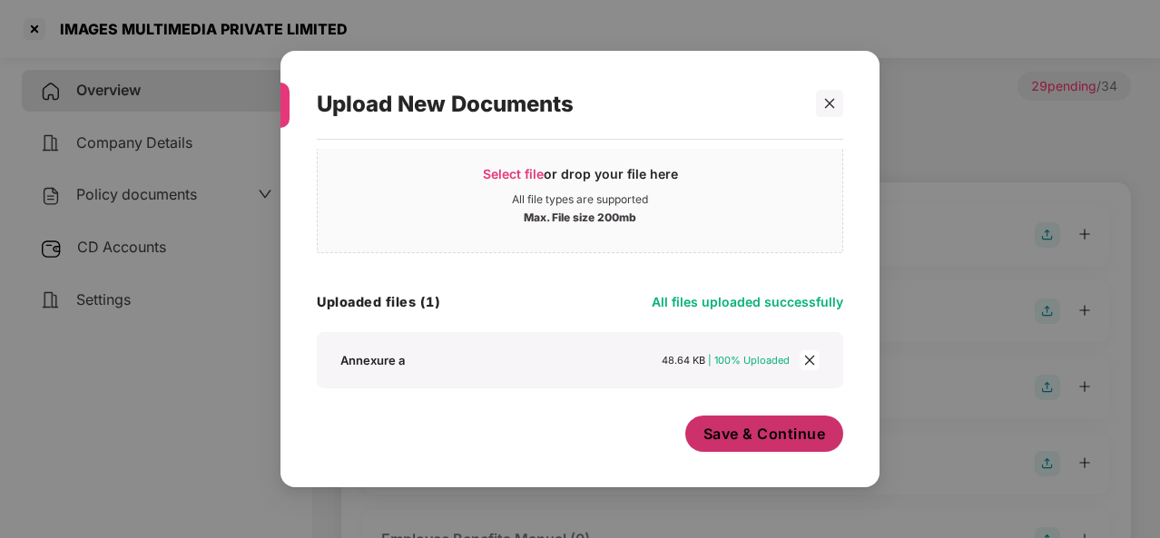
scroll to position [49, 0]
click at [737, 434] on span "Save & Continue" at bounding box center [765, 434] width 123 height 20
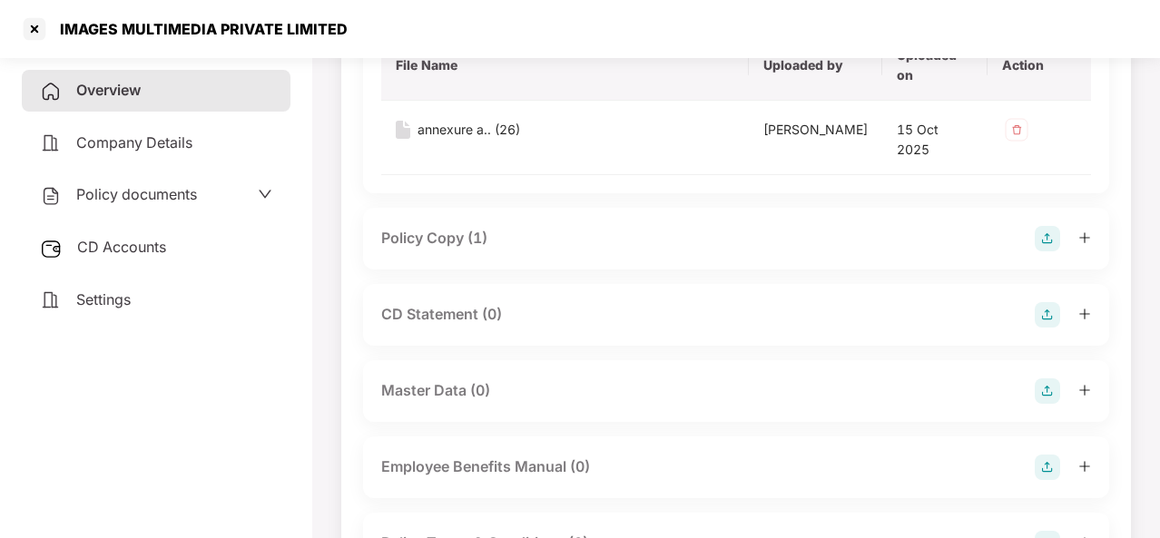
scroll to position [244, 0]
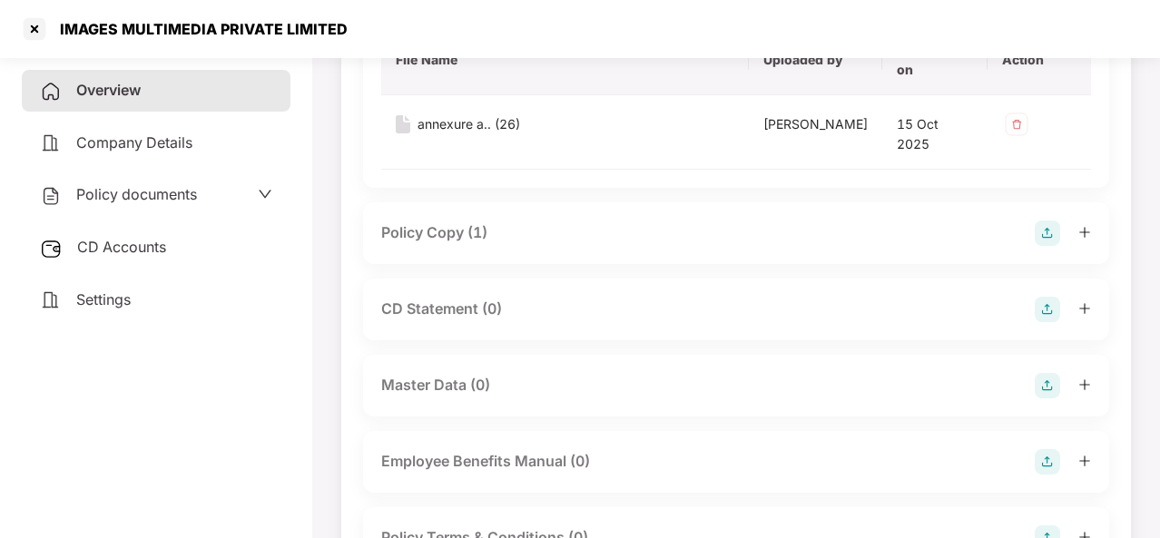
click at [449, 378] on div "Master Data (0)" at bounding box center [435, 385] width 109 height 23
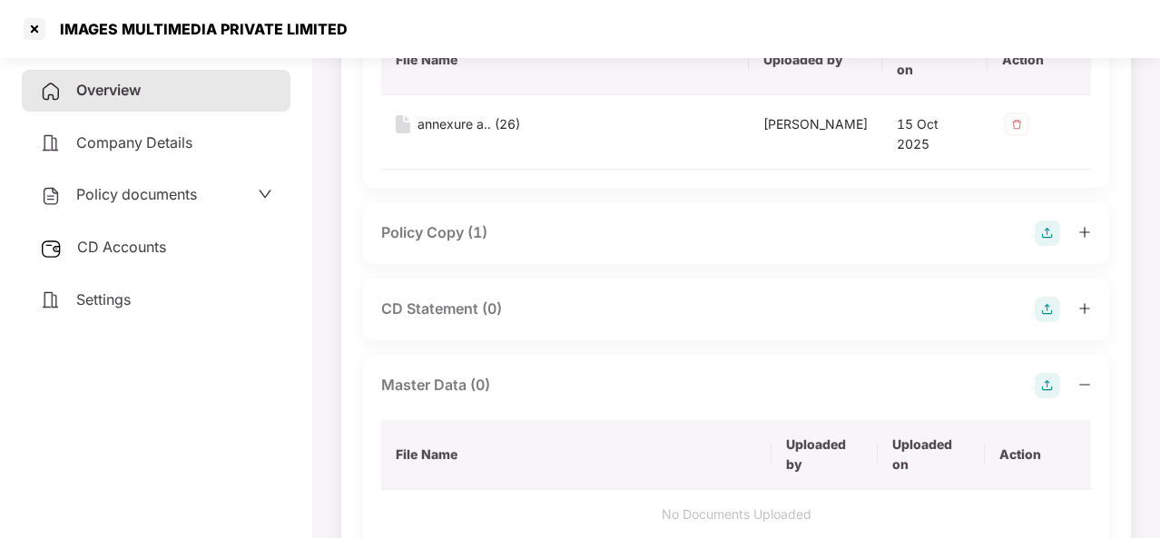
click at [1039, 373] on img at bounding box center [1047, 385] width 25 height 25
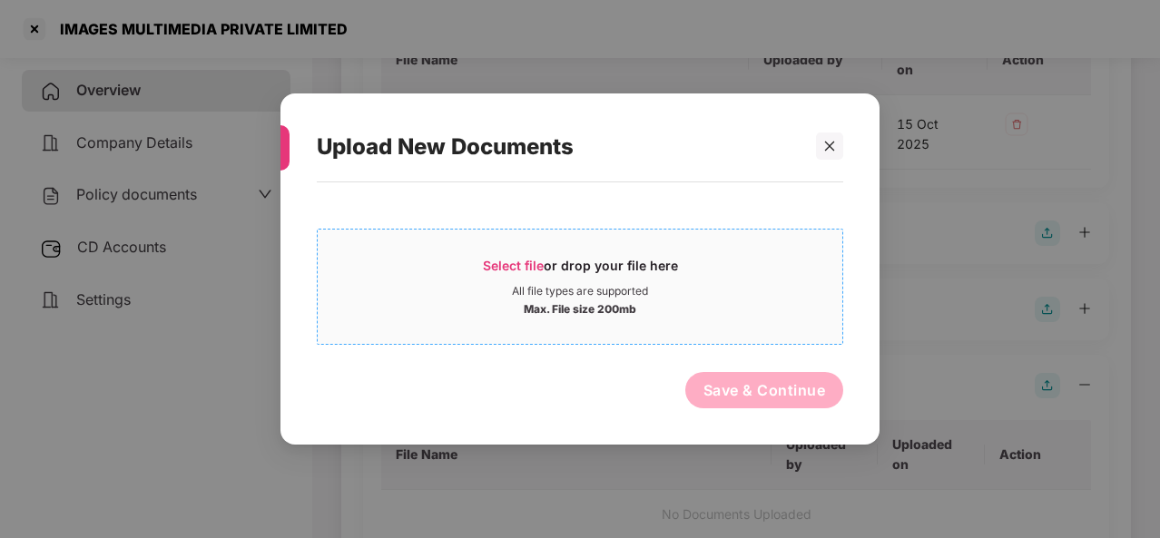
click at [540, 264] on span "Select file" at bounding box center [513, 265] width 61 height 15
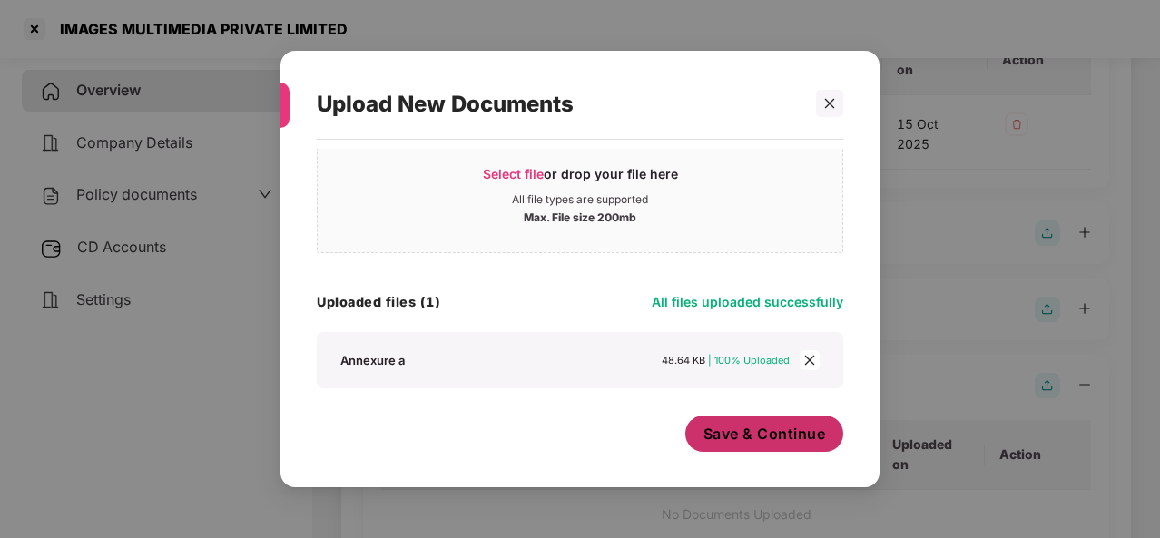
scroll to position [49, 0]
click at [734, 430] on span "Save & Continue" at bounding box center [765, 434] width 123 height 20
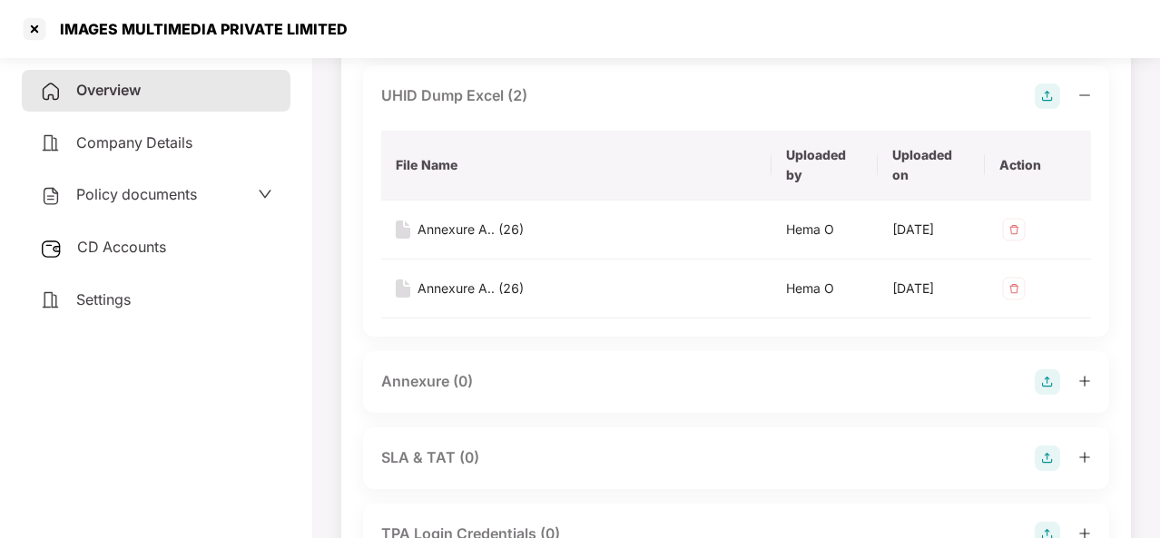
scroll to position [1355, 0]
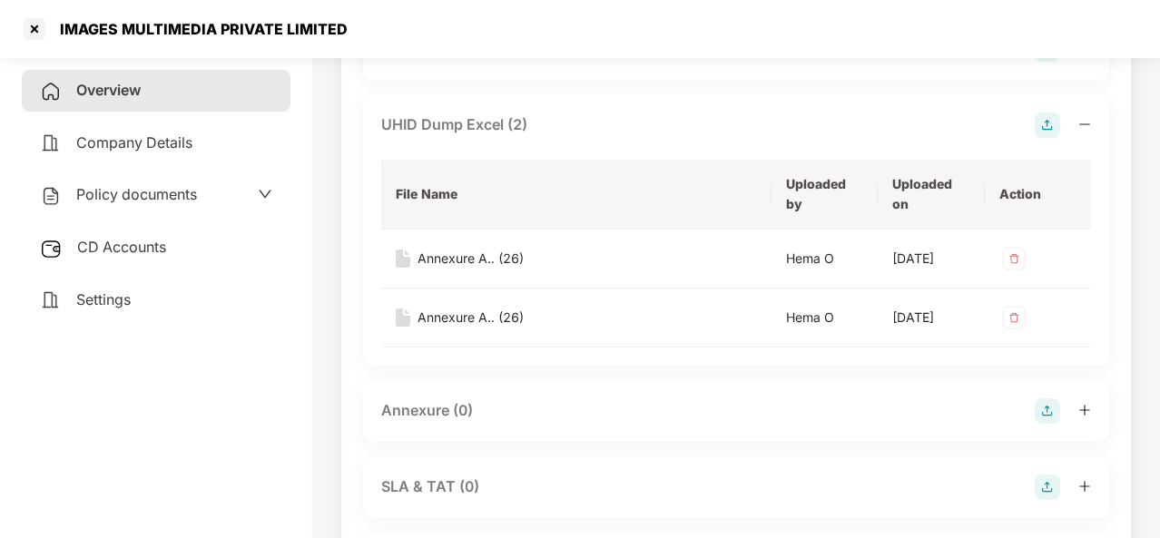
click at [479, 399] on div "Annexure (0)" at bounding box center [736, 411] width 710 height 25
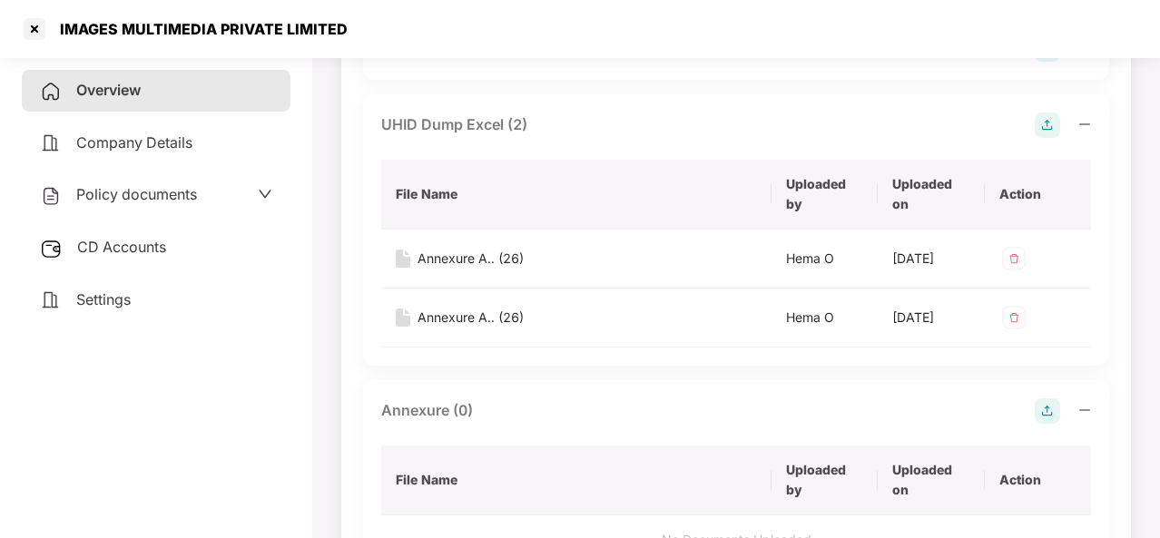
click at [1049, 399] on img at bounding box center [1047, 411] width 25 height 25
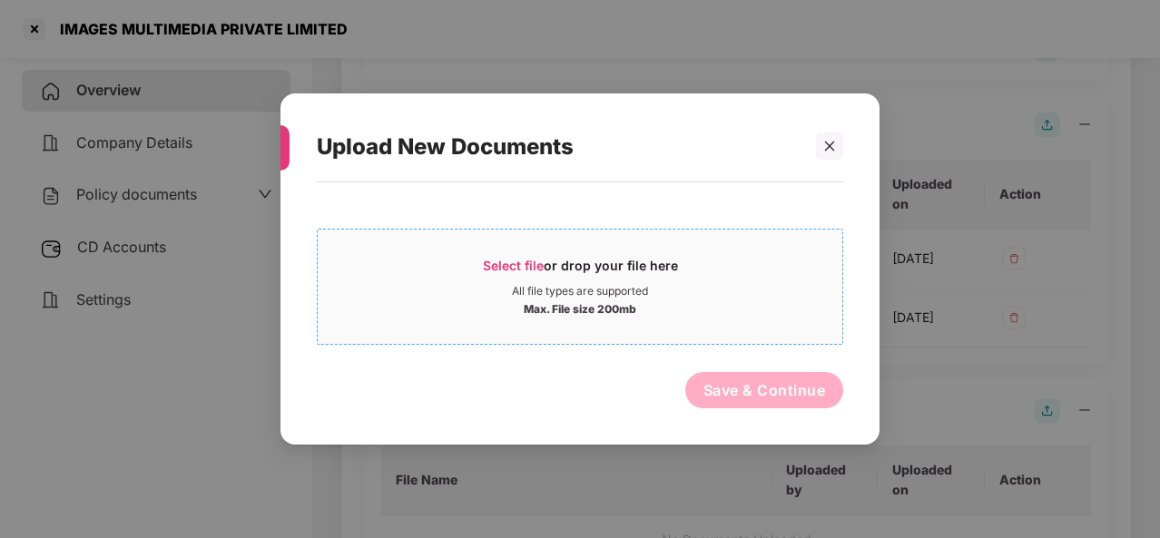
click at [539, 259] on span "Select file" at bounding box center [513, 265] width 61 height 15
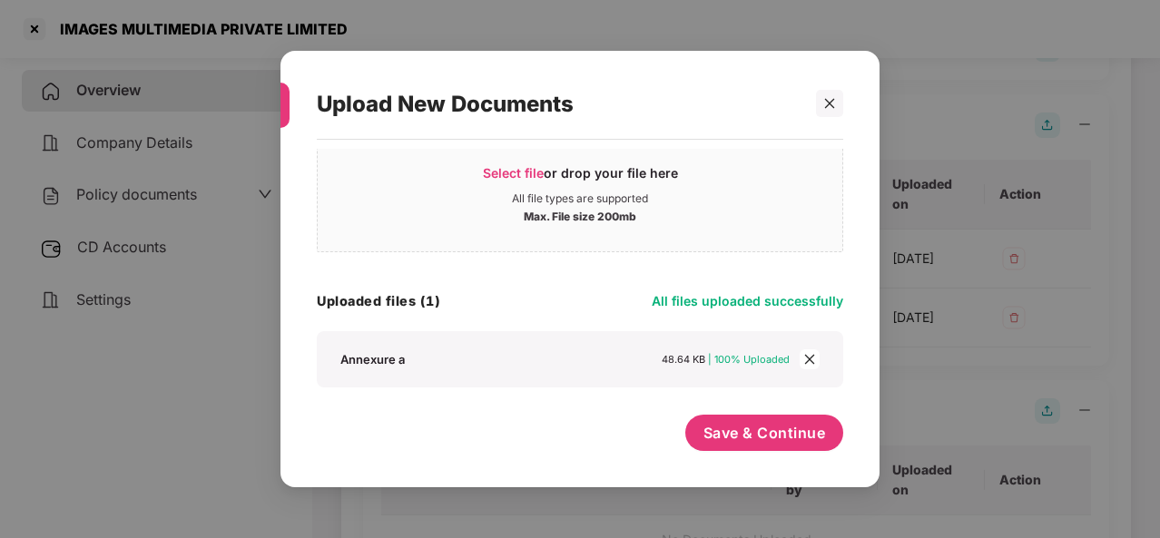
scroll to position [49, 0]
click at [727, 433] on span "Save & Continue" at bounding box center [765, 434] width 123 height 20
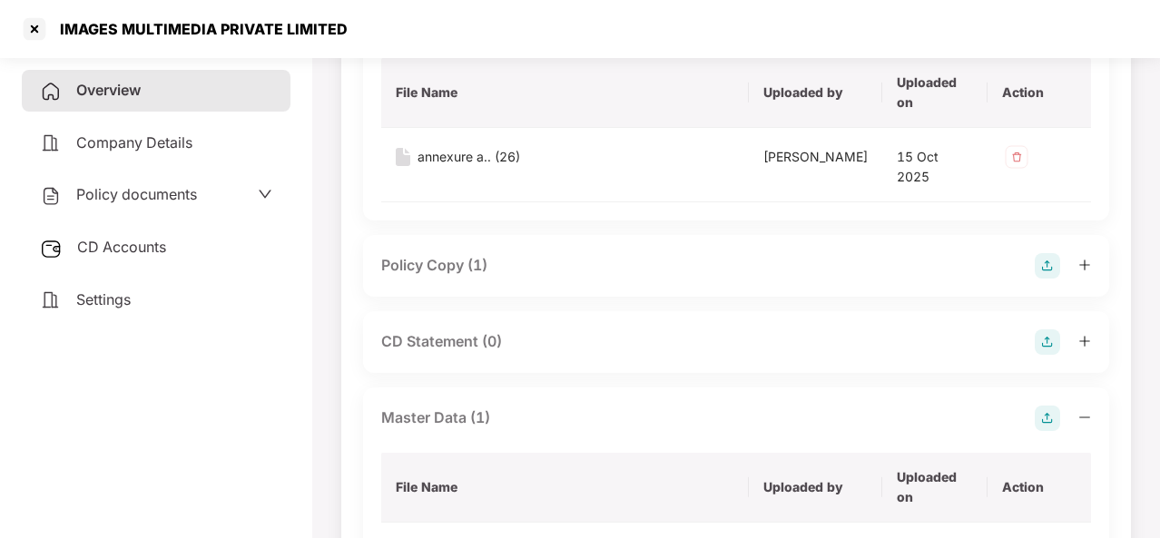
scroll to position [212, 0]
click at [32, 26] on div at bounding box center [34, 29] width 29 height 29
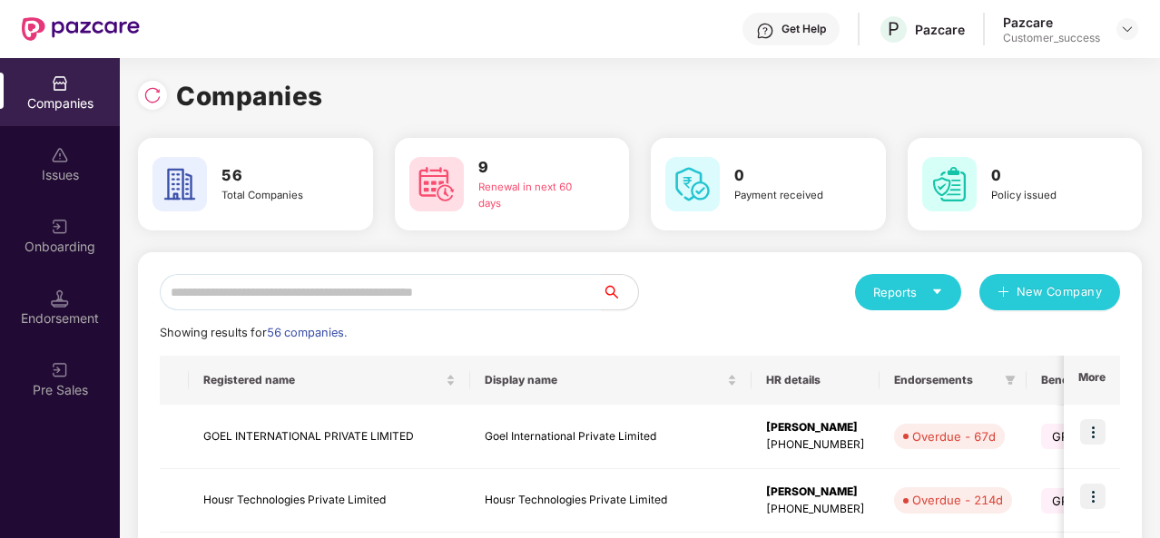
scroll to position [0, 0]
click at [320, 286] on input "text" at bounding box center [381, 292] width 442 height 36
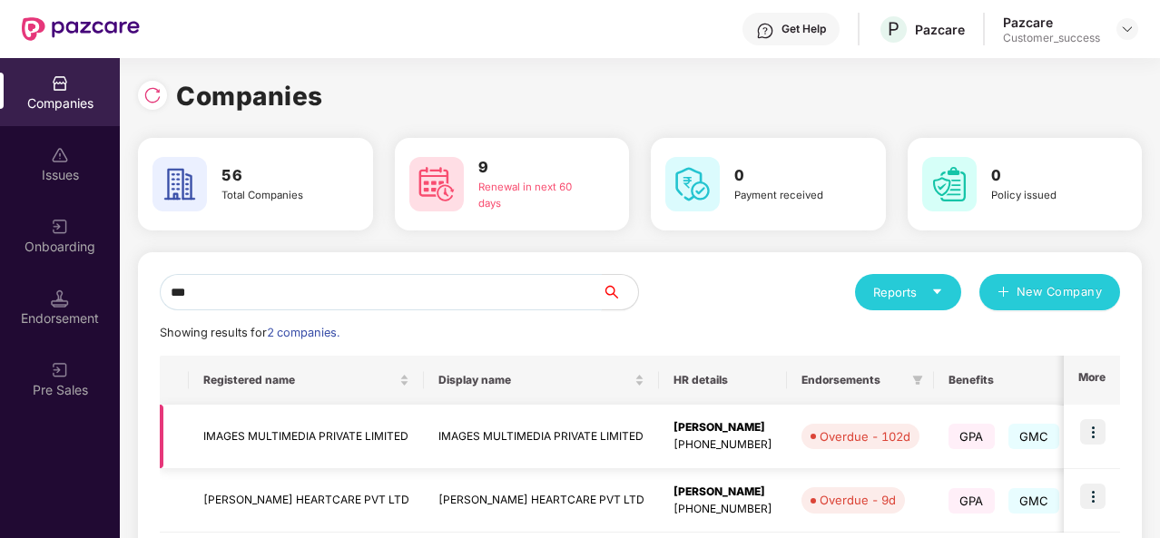
type input "***"
click at [1092, 432] on img at bounding box center [1092, 431] width 25 height 25
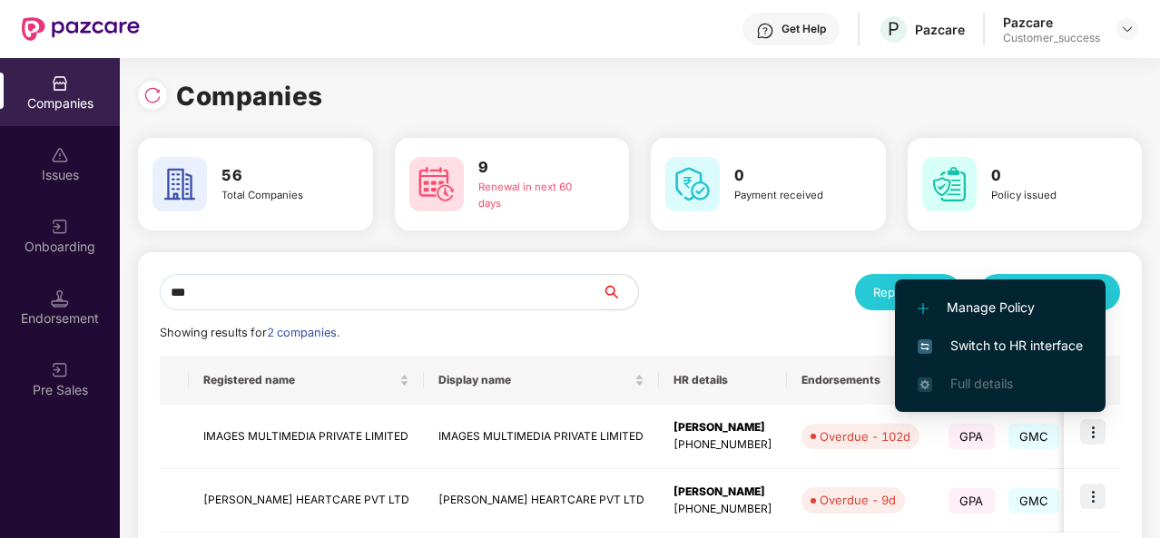
click at [1015, 339] on span "Switch to HR interface" at bounding box center [1000, 346] width 165 height 20
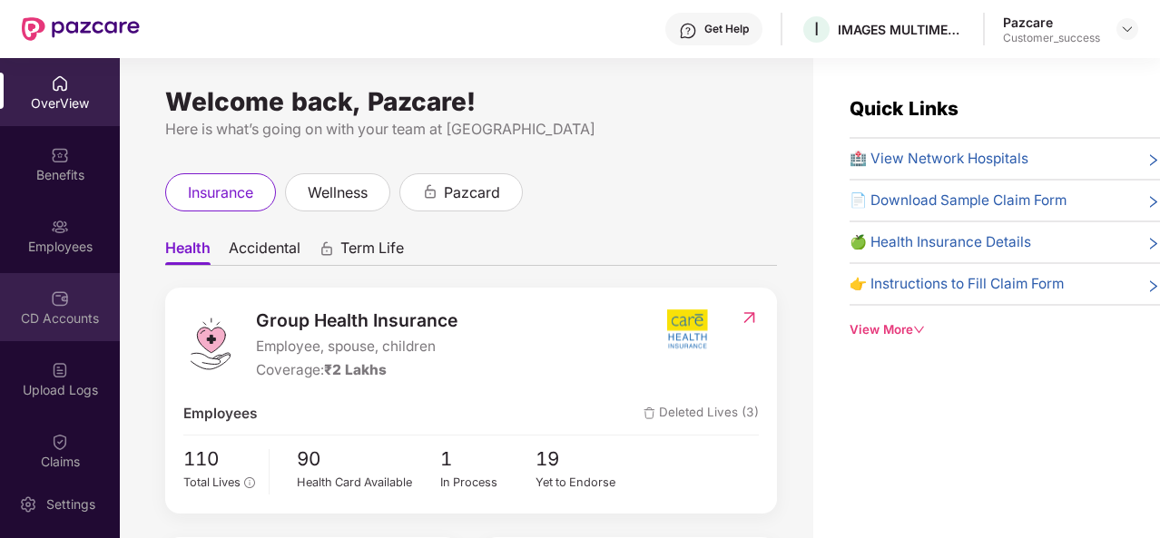
click at [71, 305] on div "CD Accounts" at bounding box center [60, 307] width 120 height 68
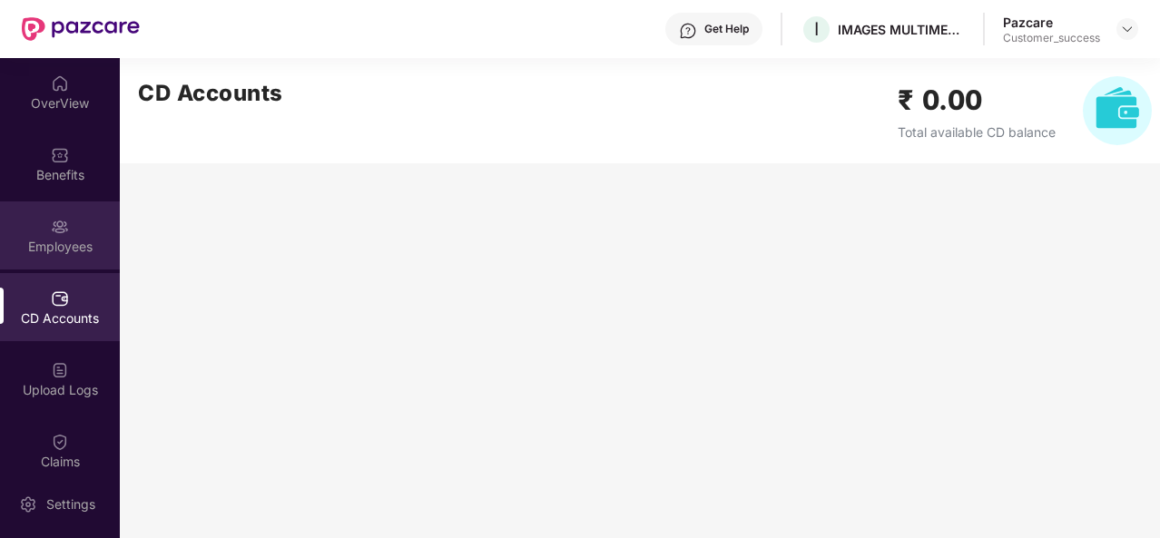
click at [62, 239] on div "Employees" at bounding box center [60, 247] width 120 height 18
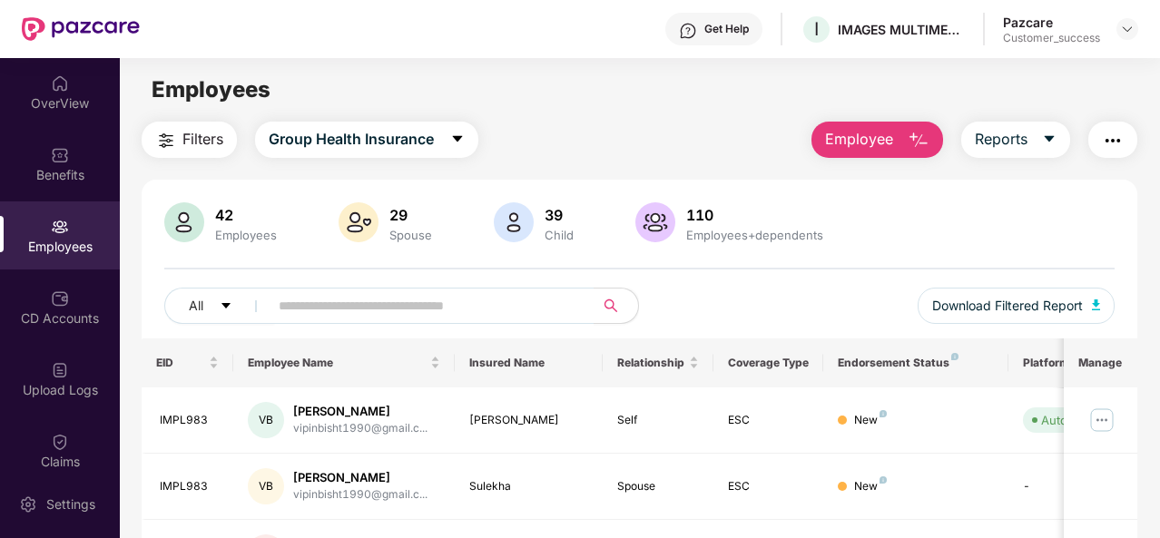
click at [185, 136] on span "Filters" at bounding box center [202, 139] width 41 height 23
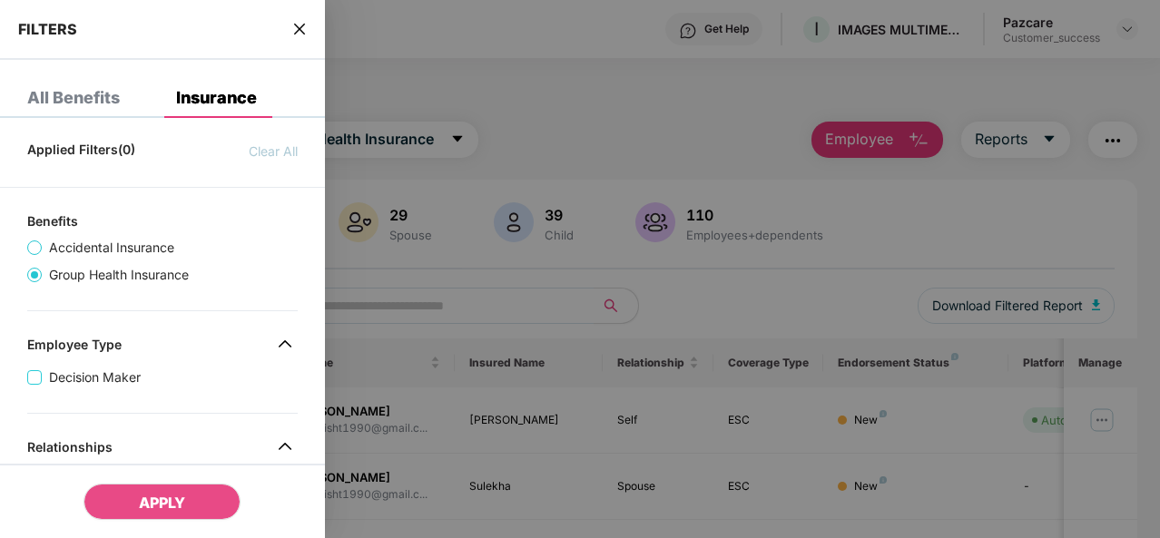
click at [187, 366] on div "Decision Maker" at bounding box center [162, 370] width 271 height 34
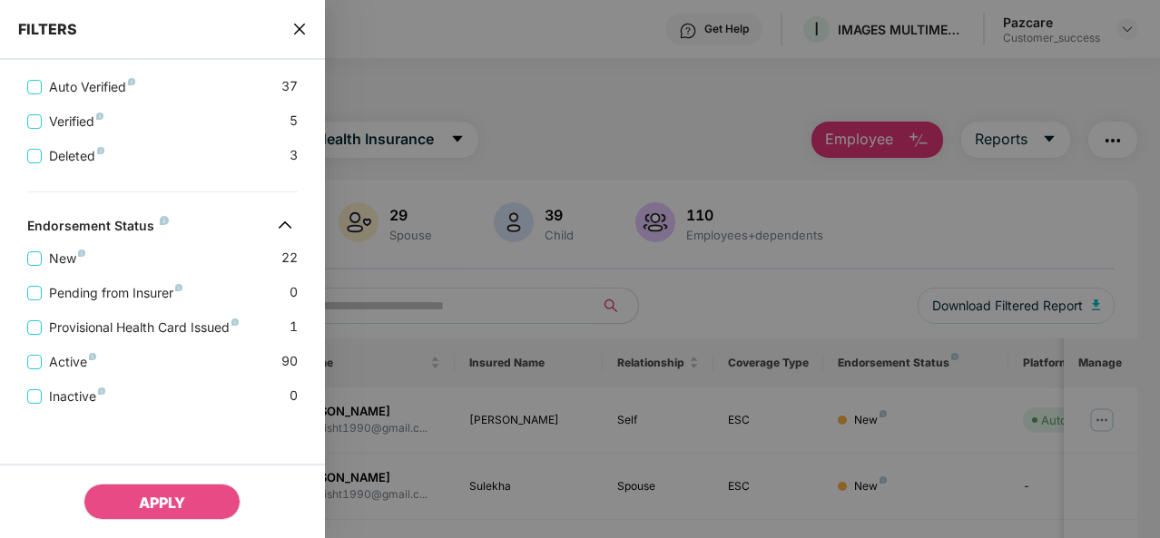
scroll to position [636, 0]
click at [187, 366] on div "Active 90" at bounding box center [162, 352] width 271 height 34
click at [298, 38] on div "FILTERS" at bounding box center [162, 30] width 325 height 60
click at [298, 27] on icon "close" at bounding box center [299, 29] width 15 height 15
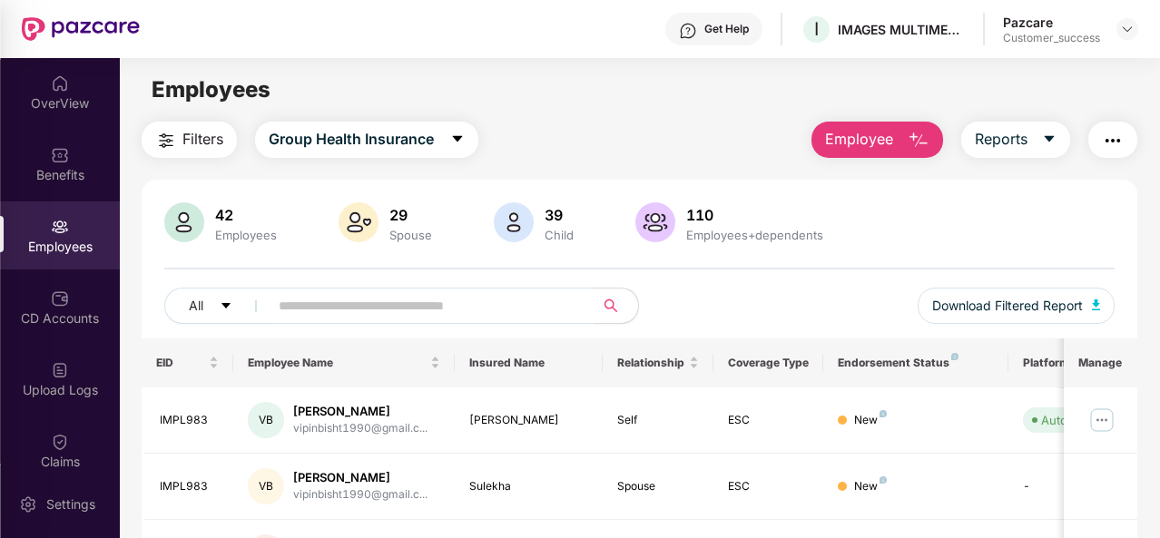
click at [298, 27] on div at bounding box center [580, 269] width 1160 height 538
click at [968, 232] on div "42 Employees 29 Spouse 39 Child 110 Employees+dependents" at bounding box center [639, 224] width 950 height 44
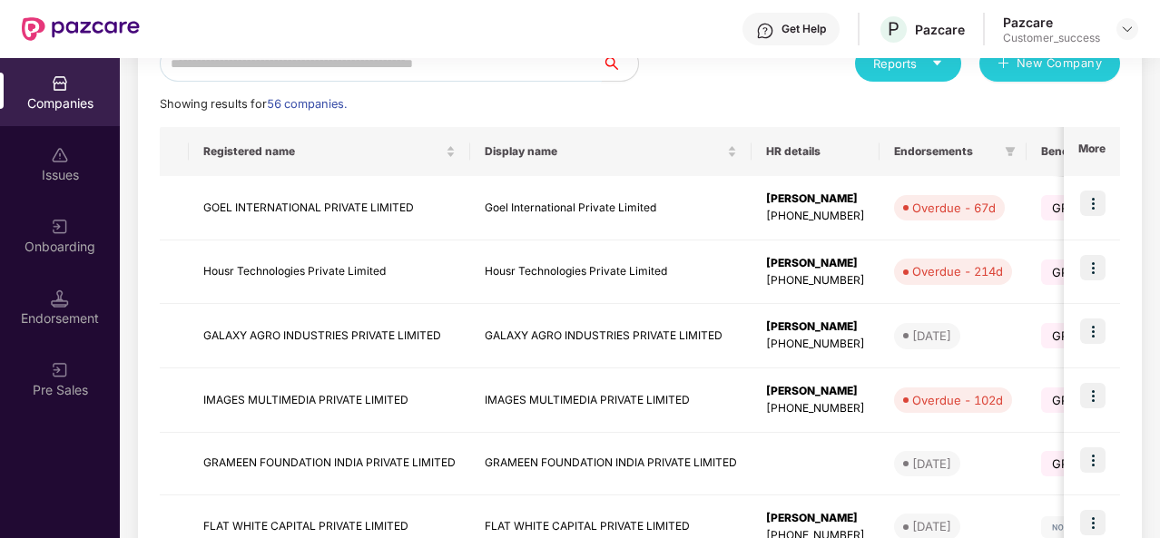
scroll to position [232, 0]
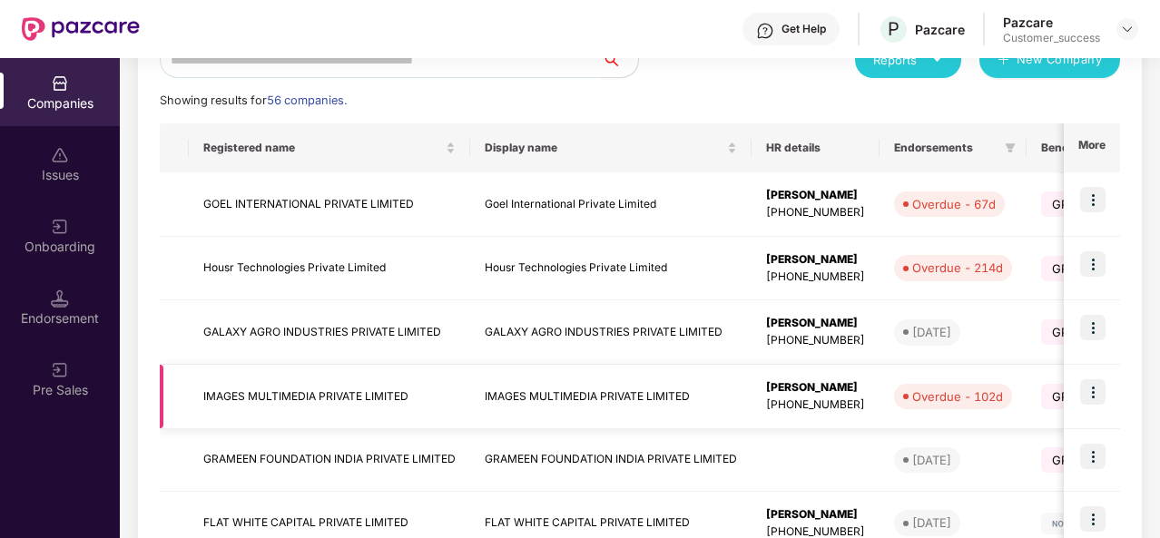
click at [296, 399] on td "IMAGES MULTIMEDIA PRIVATE LIMITED" at bounding box center [329, 397] width 281 height 64
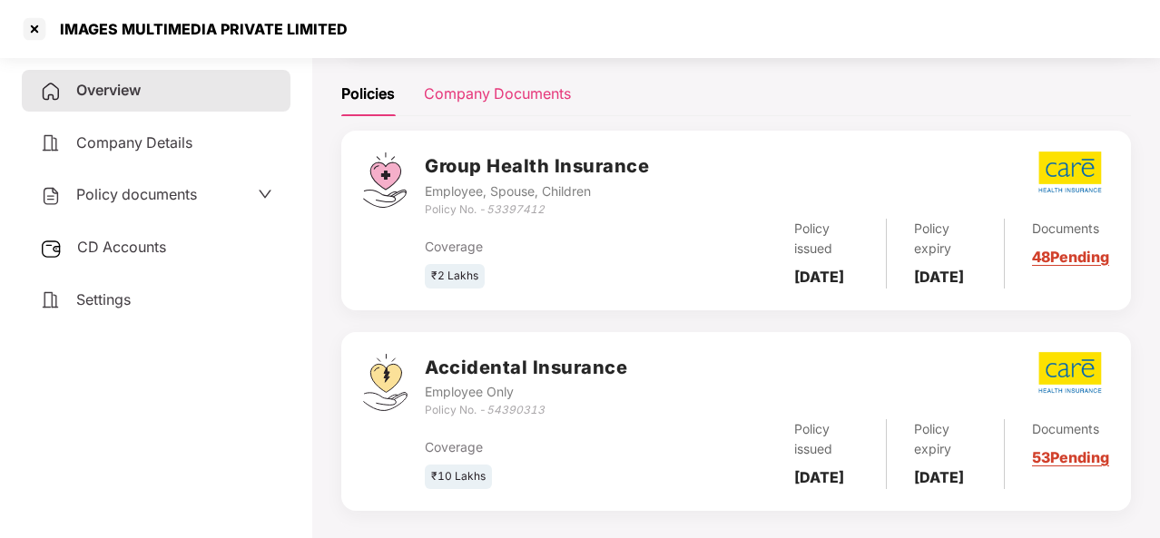
scroll to position [252, 0]
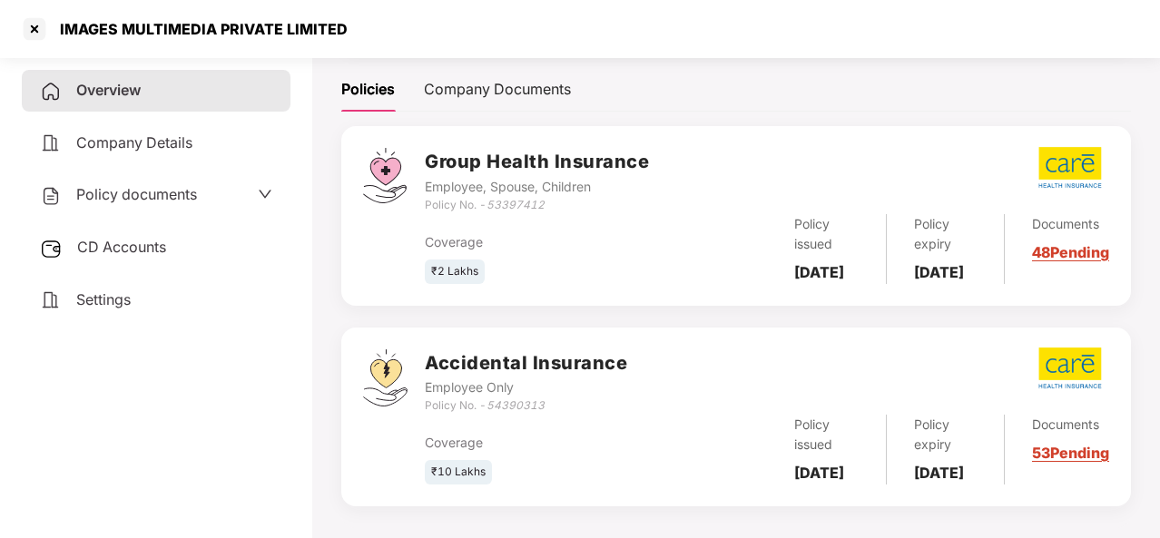
click at [1051, 462] on link "53 Pending" at bounding box center [1070, 453] width 77 height 18
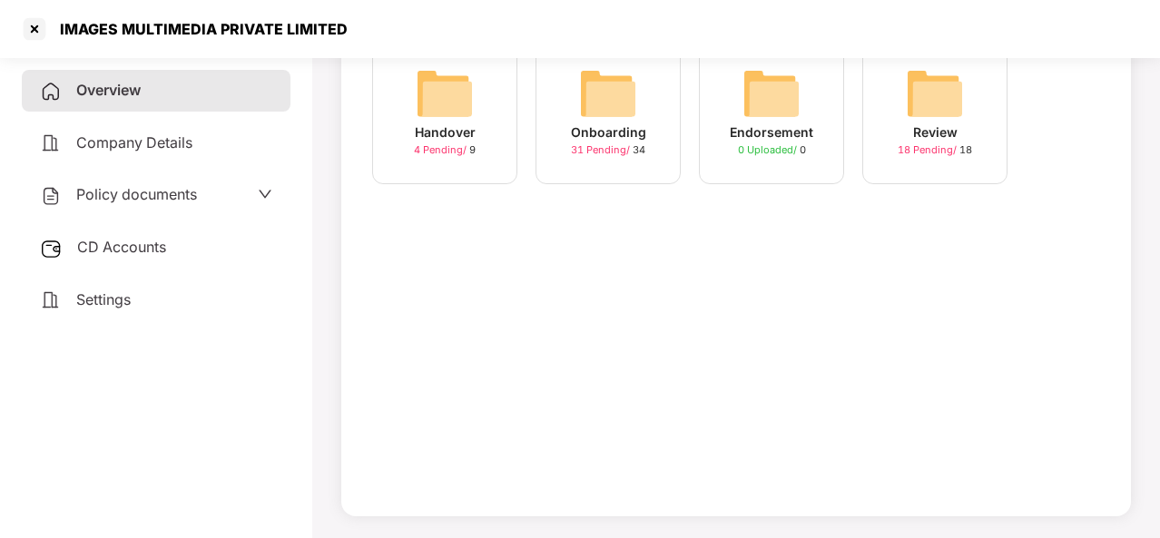
click at [603, 143] on div "31 Pending / 34" at bounding box center [608, 150] width 74 height 15
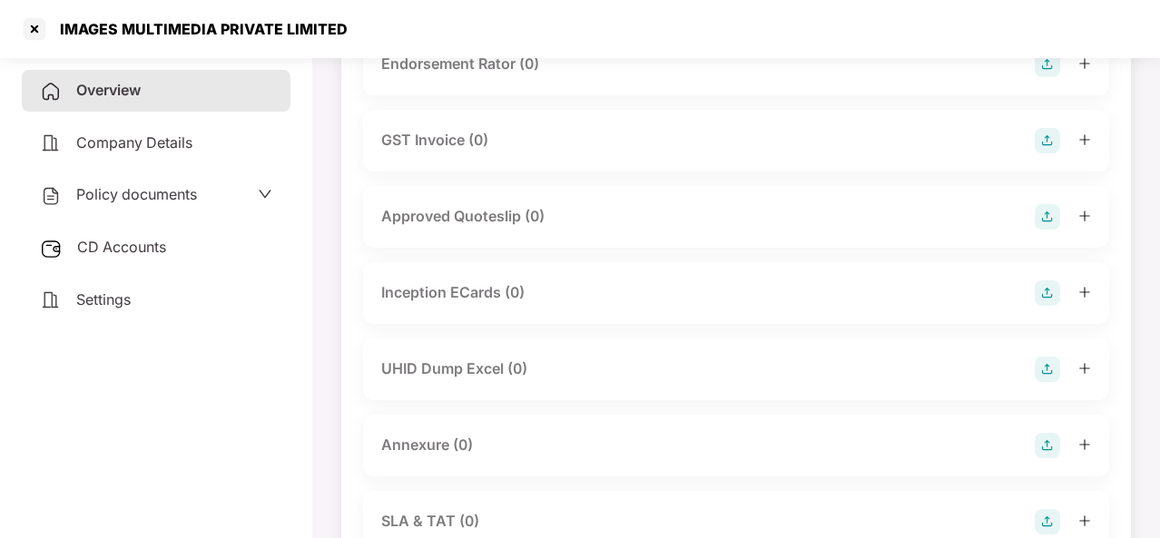
scroll to position [629, 0]
click at [34, 35] on div at bounding box center [34, 29] width 29 height 29
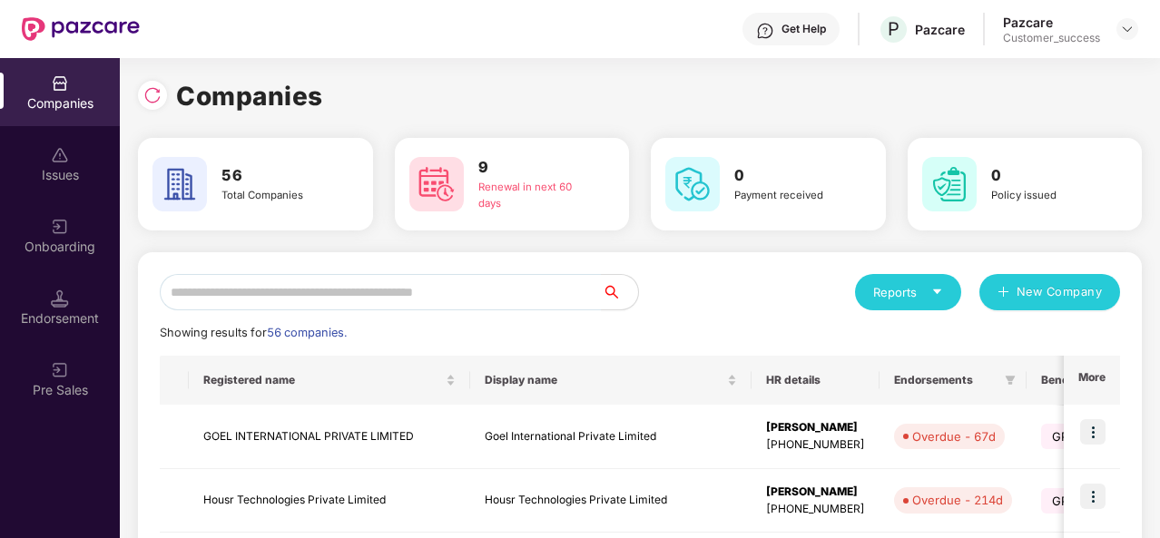
scroll to position [0, 0]
click at [378, 292] on input "text" at bounding box center [381, 292] width 442 height 36
click at [733, 332] on div "Showing results for 56 companies." at bounding box center [640, 333] width 960 height 18
drag, startPoint x: 757, startPoint y: 331, endPoint x: 917, endPoint y: 337, distance: 159.9
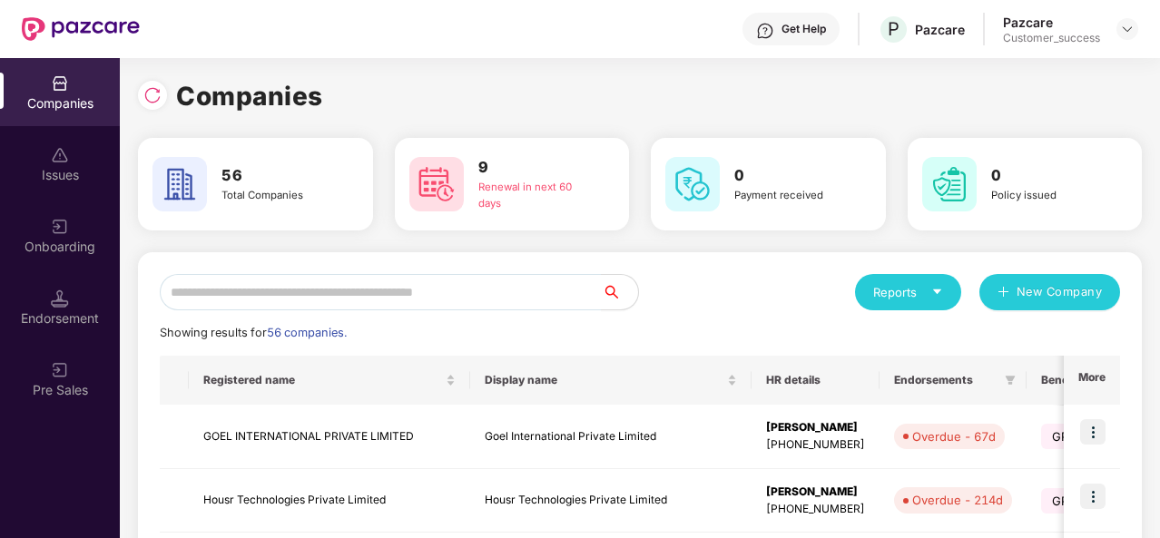
click at [917, 337] on div "Showing results for 56 companies." at bounding box center [640, 333] width 960 height 18
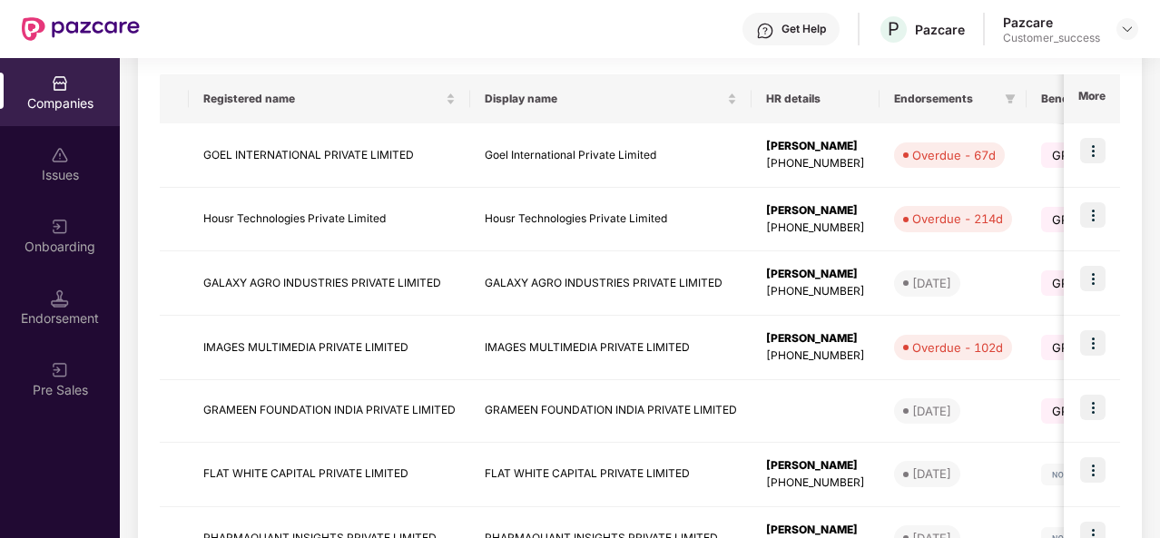
scroll to position [282, 0]
click at [385, 349] on td "IMAGES MULTIMEDIA PRIVATE LIMITED" at bounding box center [329, 347] width 281 height 64
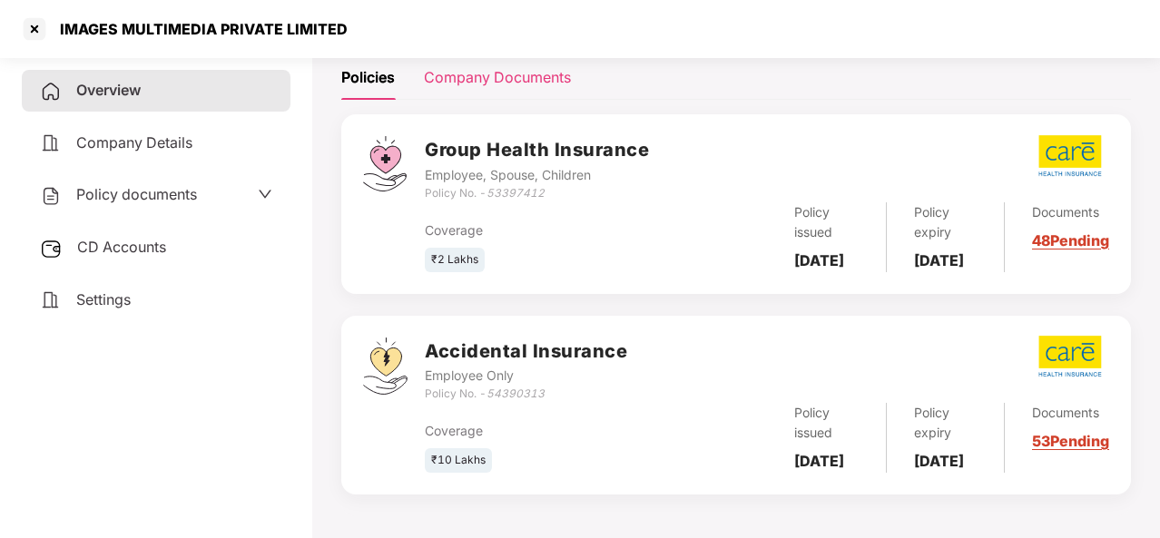
scroll to position [309, 0]
click at [1040, 204] on div "Documents 48 Pending" at bounding box center [1057, 237] width 104 height 70
click at [1067, 205] on div "Documents 48 Pending" at bounding box center [1057, 237] width 104 height 70
click at [1051, 231] on link "48 Pending" at bounding box center [1070, 240] width 77 height 18
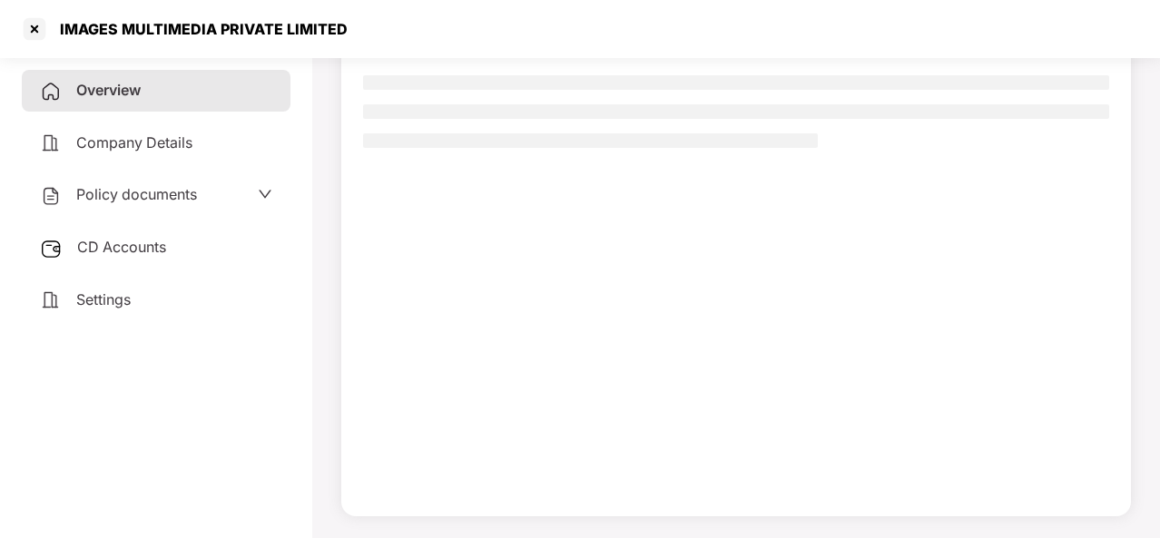
scroll to position [165, 0]
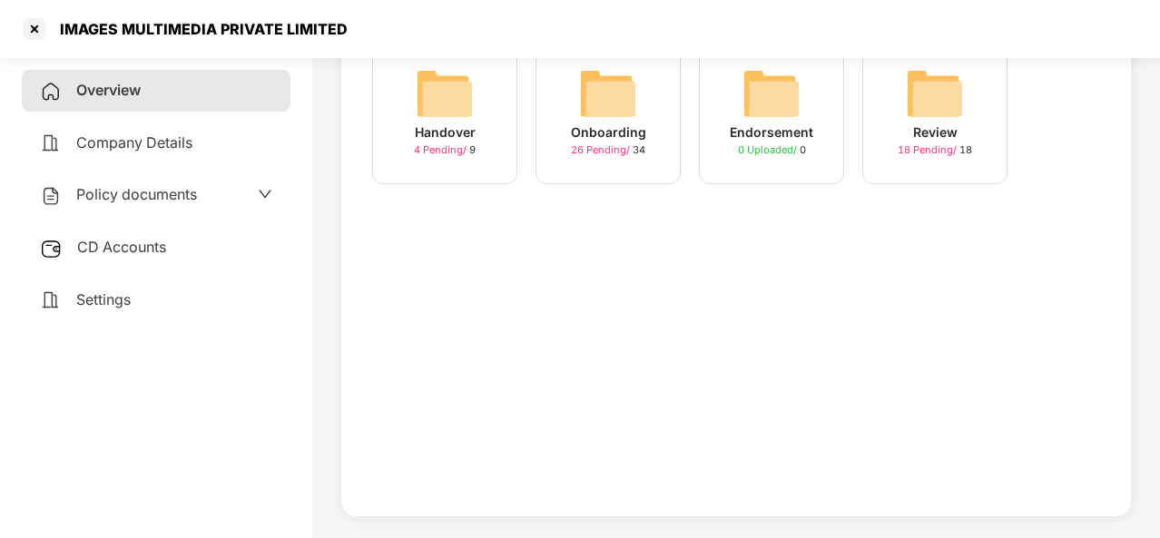
click at [610, 133] on div "Onboarding" at bounding box center [608, 133] width 75 height 20
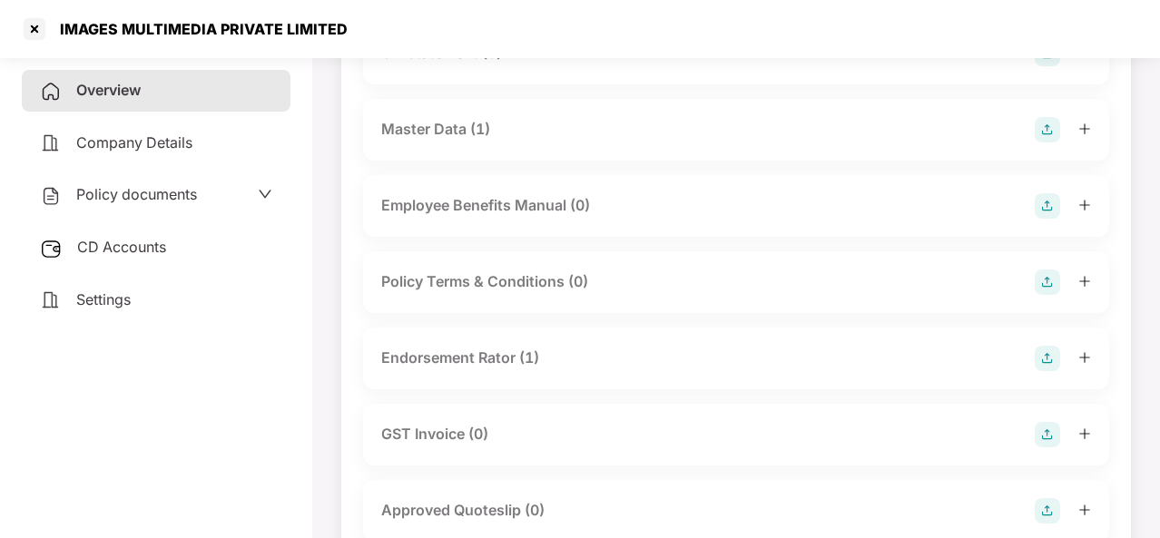
scroll to position [0, 0]
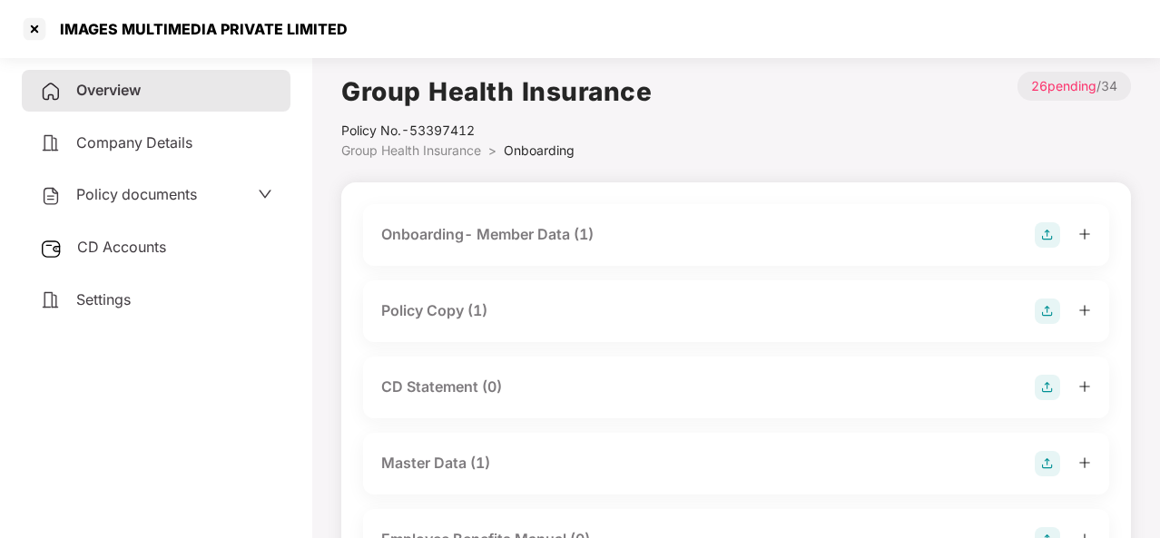
click at [452, 322] on div "Policy Copy (1)" at bounding box center [434, 311] width 106 height 23
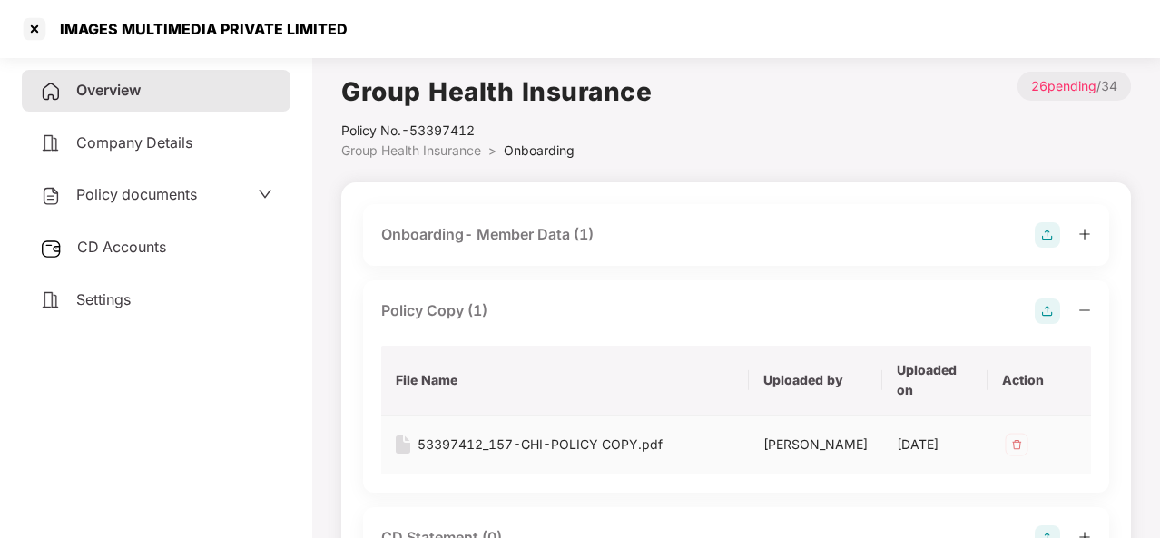
click at [504, 443] on div "53397412_157-GHI-POLICY COPY.pdf" at bounding box center [540, 445] width 245 height 20
click at [29, 36] on div at bounding box center [34, 29] width 29 height 29
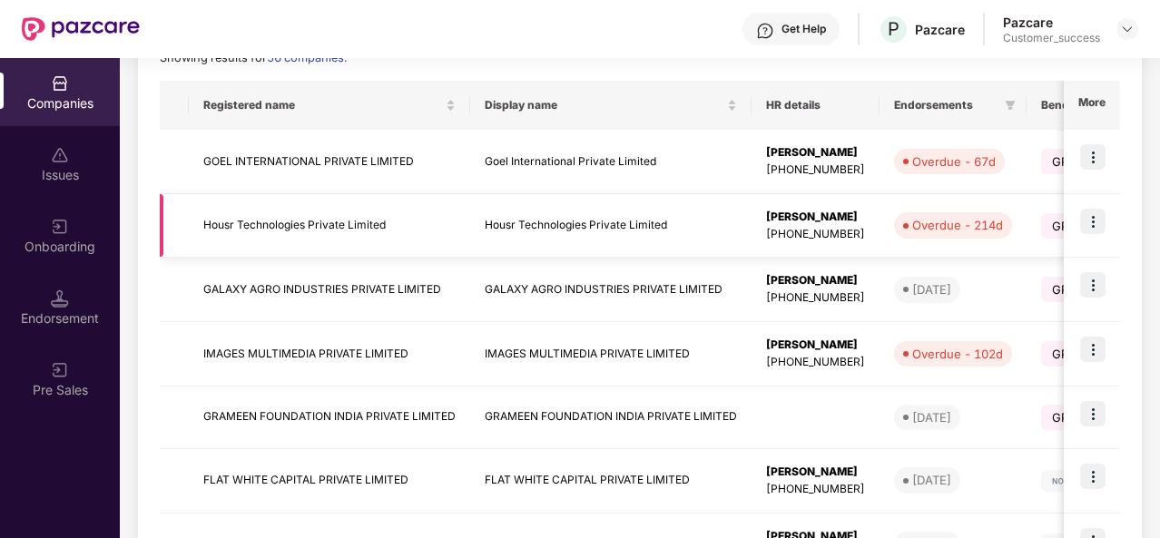
scroll to position [276, 0]
click at [307, 346] on td "IMAGES MULTIMEDIA PRIVATE LIMITED" at bounding box center [329, 353] width 281 height 64
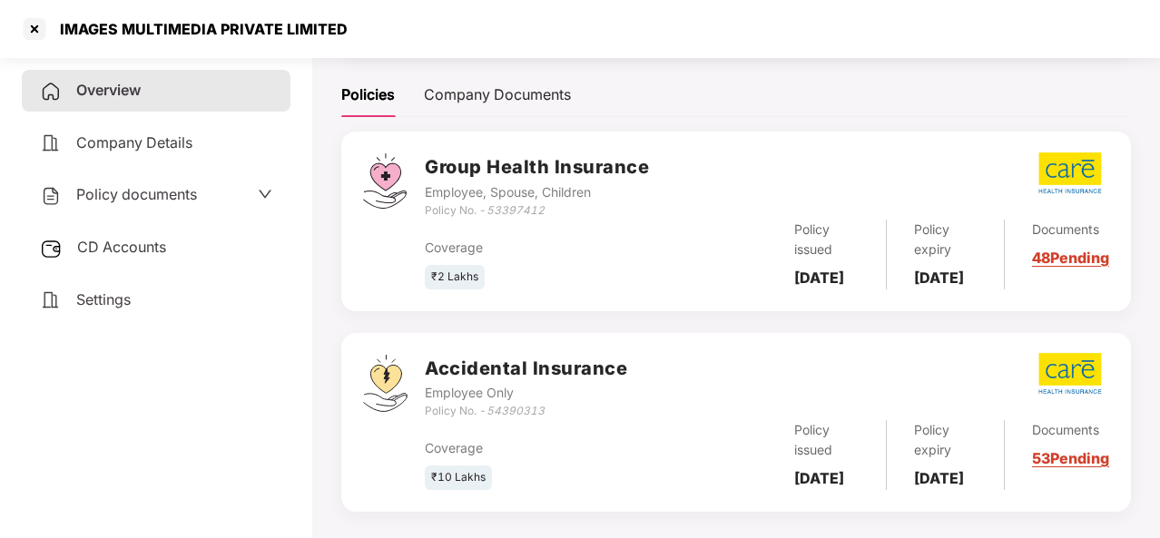
scroll to position [309, 0]
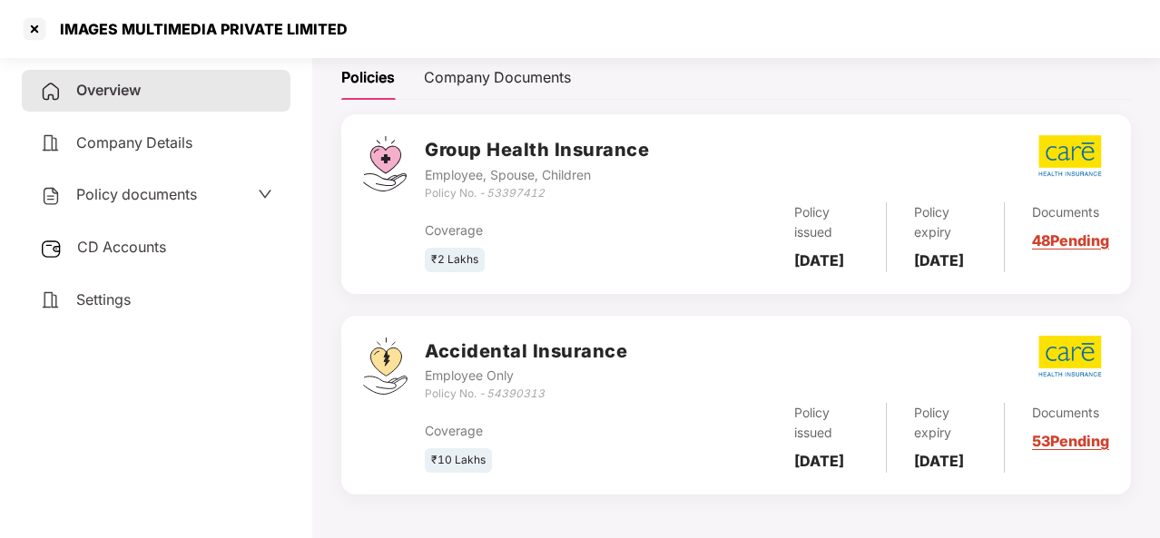
click at [1055, 432] on link "53 Pending" at bounding box center [1070, 441] width 77 height 18
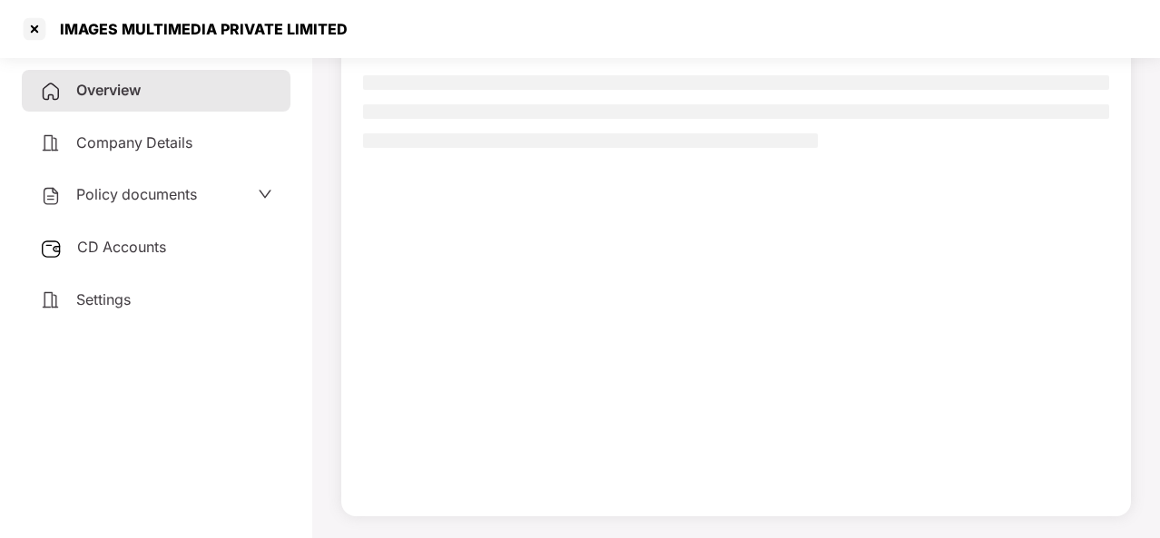
scroll to position [165, 0]
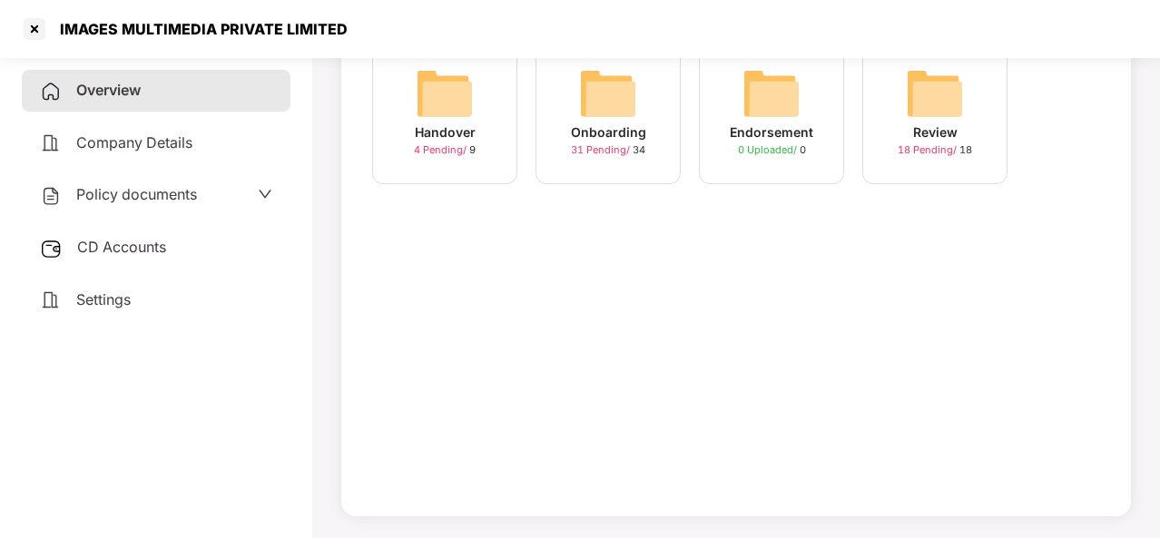
click at [597, 133] on div "Onboarding" at bounding box center [608, 133] width 75 height 20
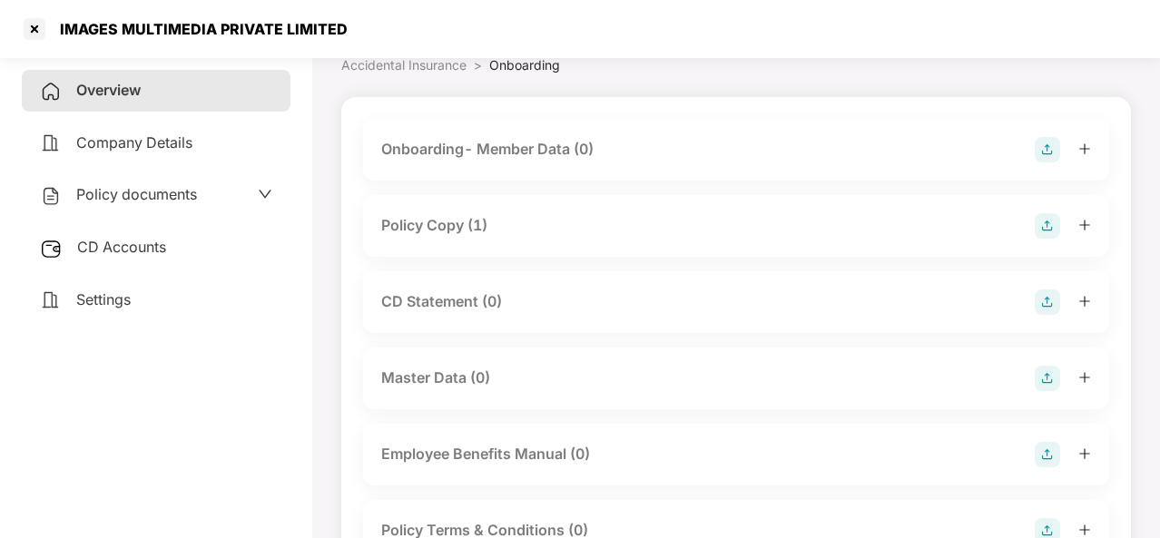
scroll to position [84, 0]
click at [412, 228] on div "Policy Copy (1)" at bounding box center [434, 227] width 106 height 23
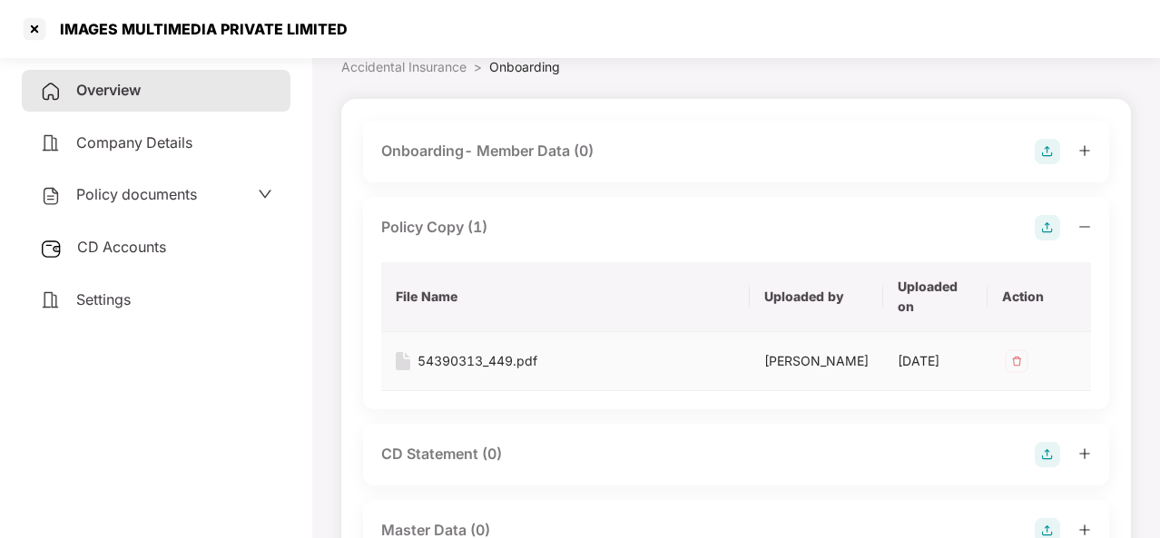
click at [458, 370] on div "54390313_449.pdf" at bounding box center [478, 361] width 120 height 20
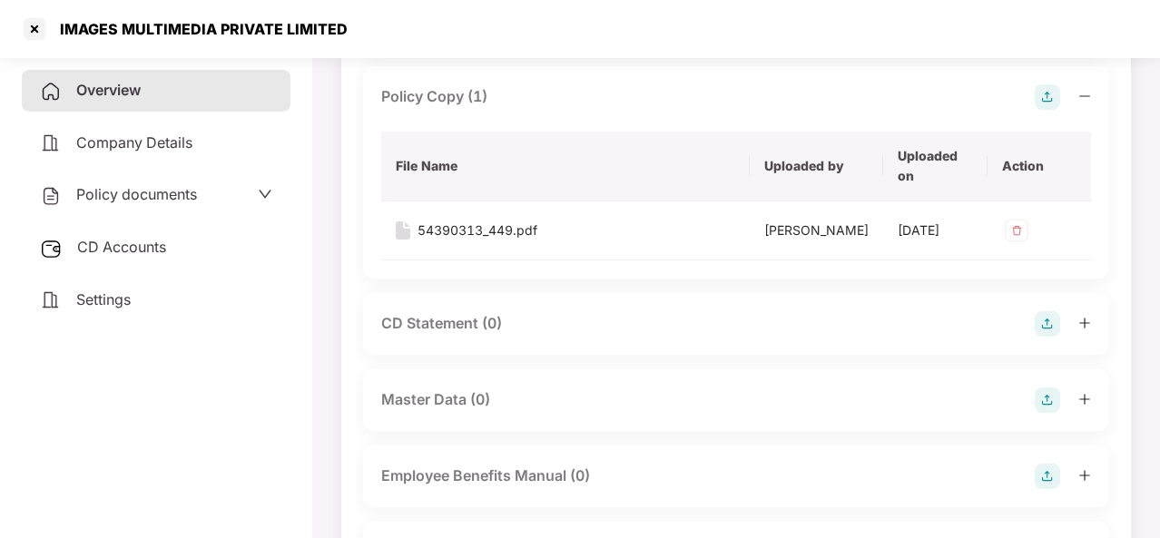
scroll to position [0, 0]
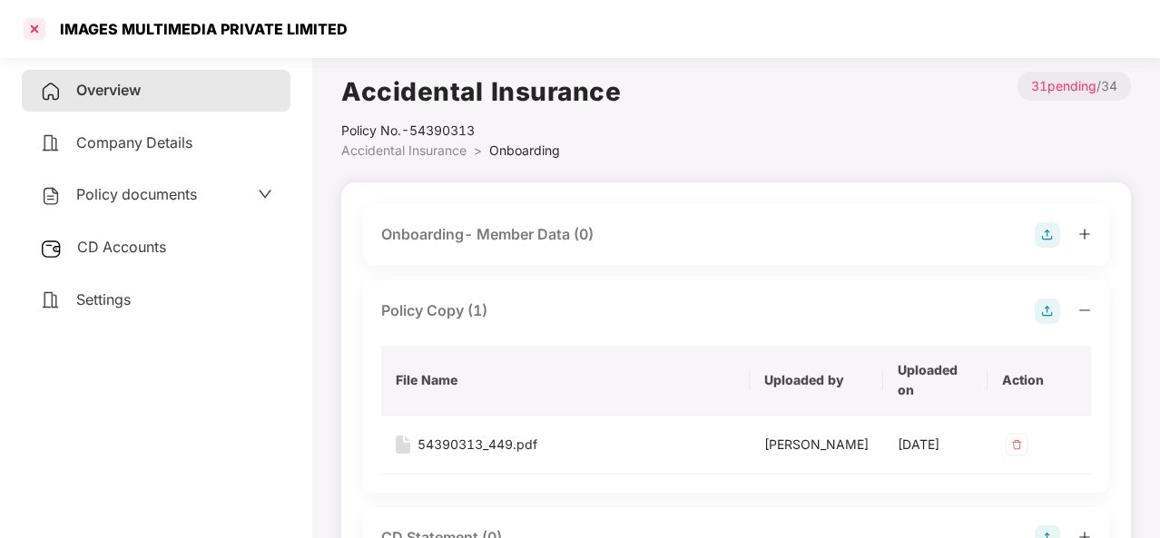
click at [24, 34] on div at bounding box center [34, 29] width 29 height 29
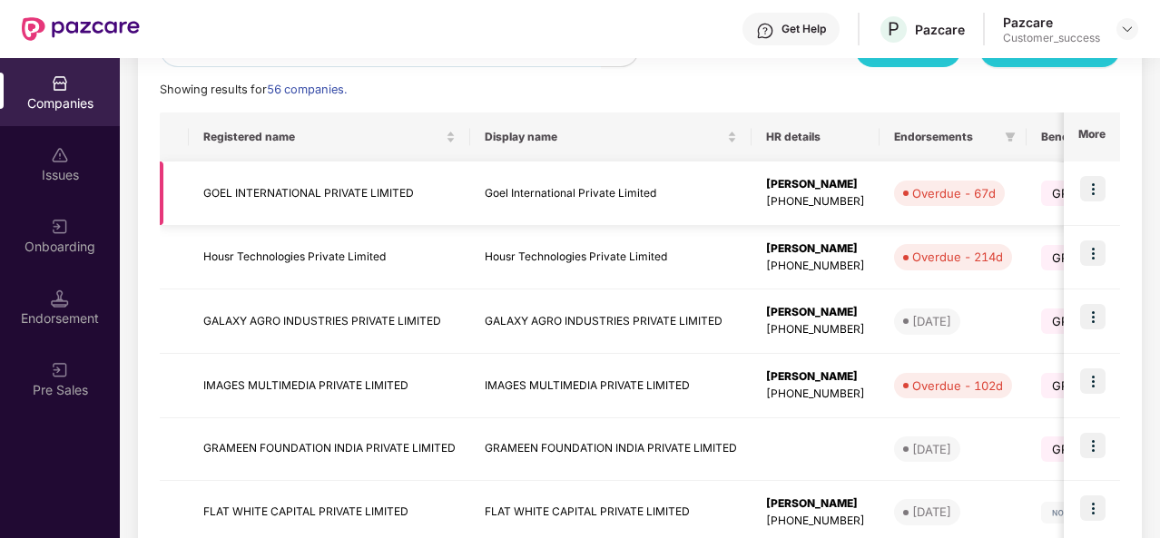
scroll to position [314, 0]
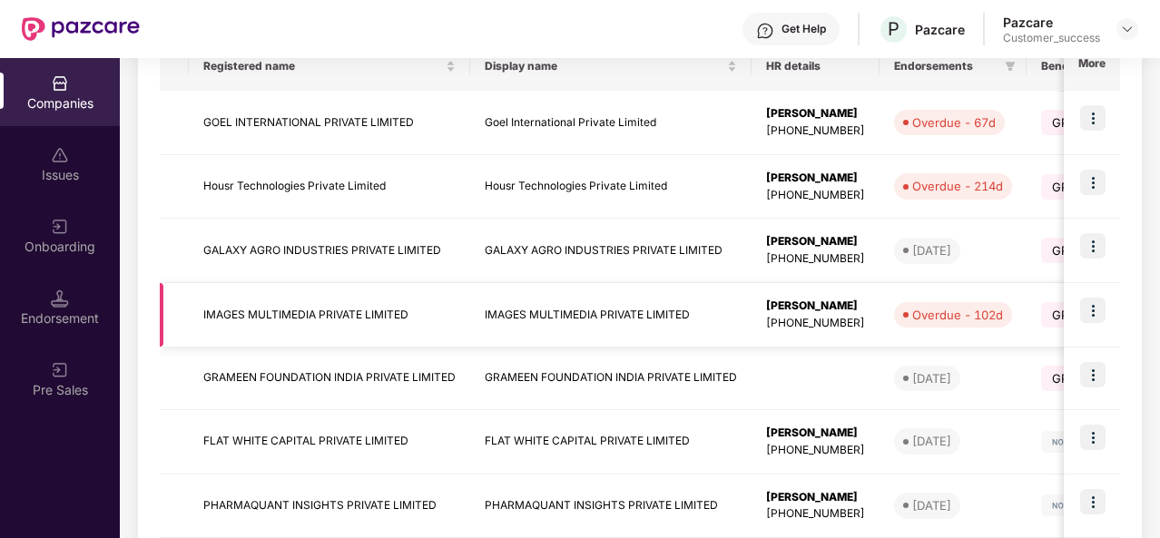
click at [325, 327] on td "IMAGES MULTIMEDIA PRIVATE LIMITED" at bounding box center [329, 315] width 281 height 64
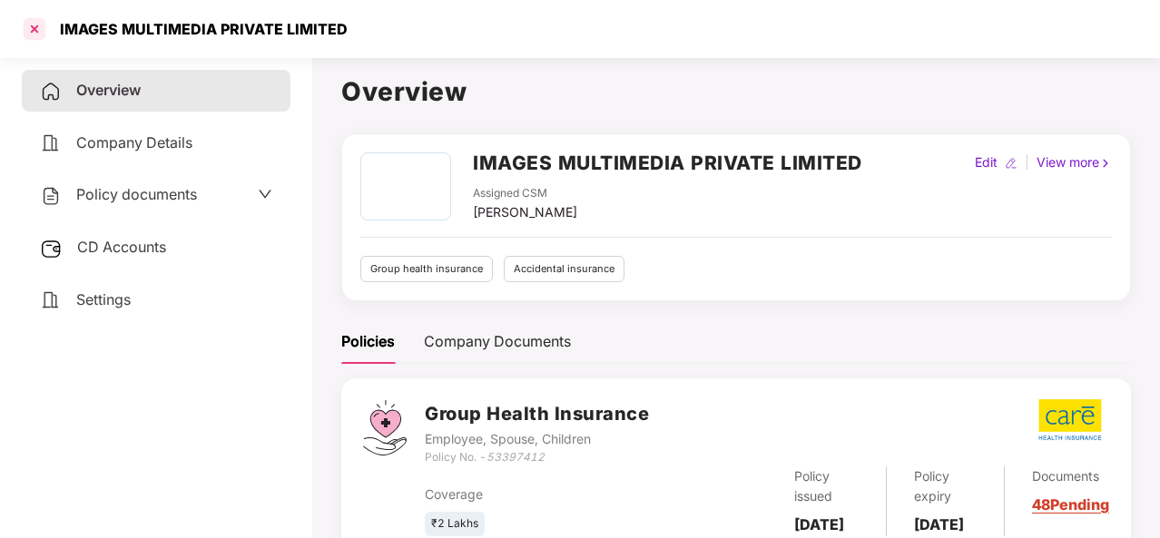
click at [47, 23] on div at bounding box center [34, 29] width 29 height 29
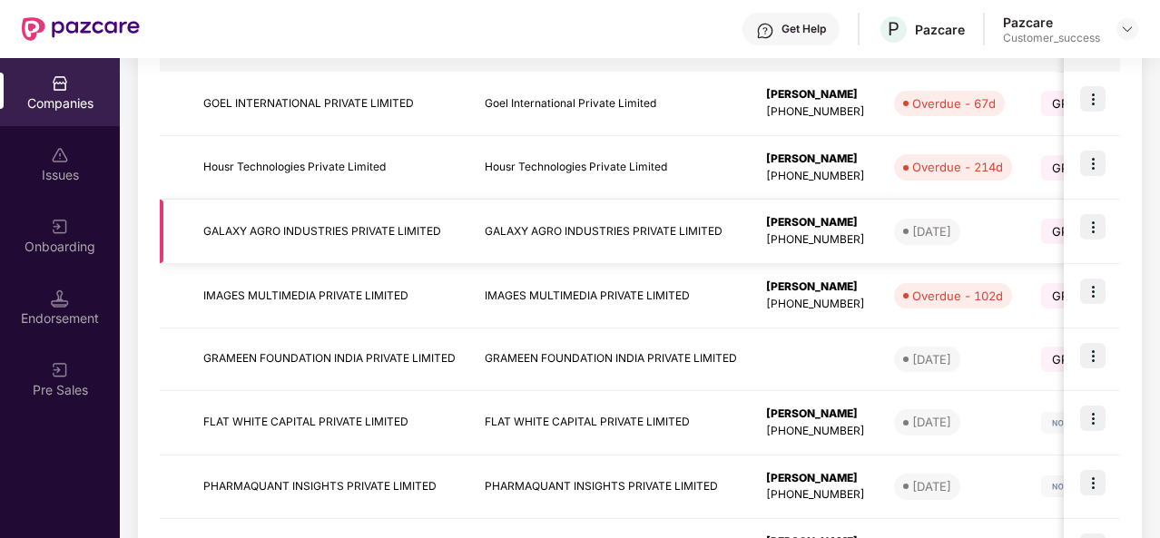
scroll to position [0, 0]
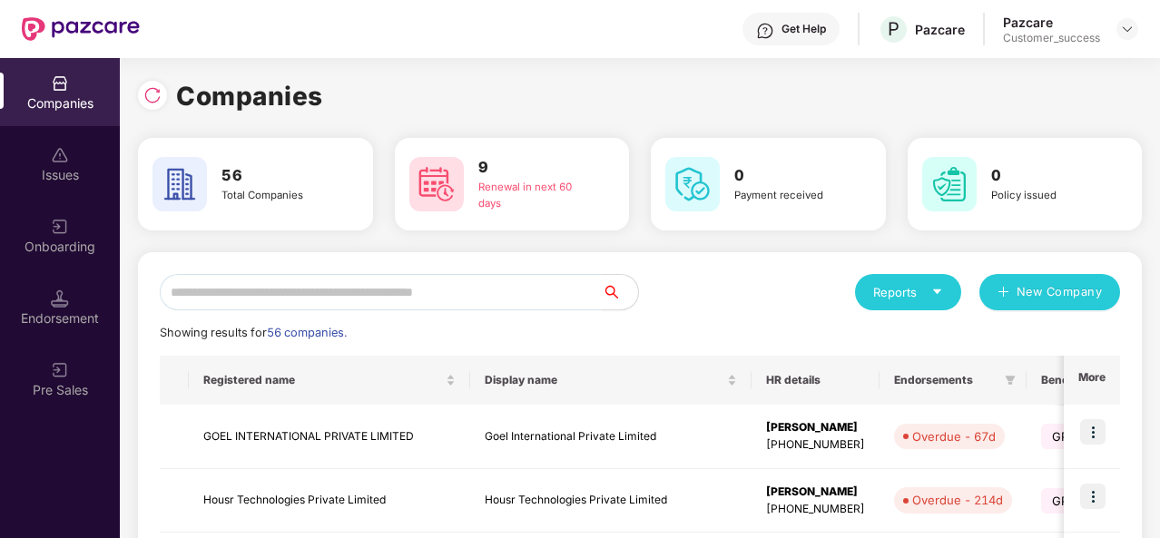
click at [231, 297] on input "text" at bounding box center [381, 292] width 442 height 36
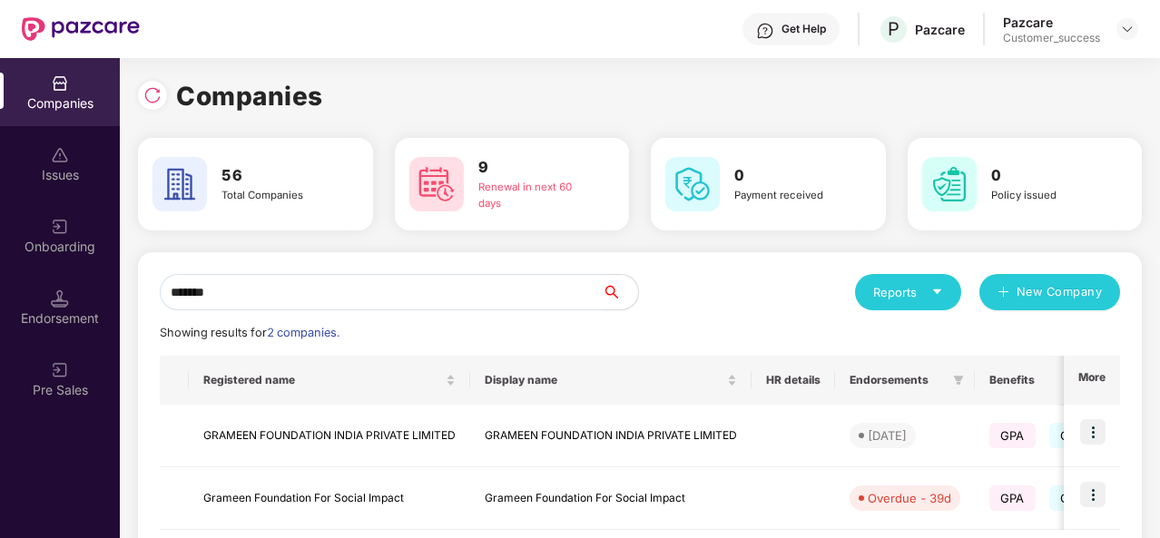
type input "*******"
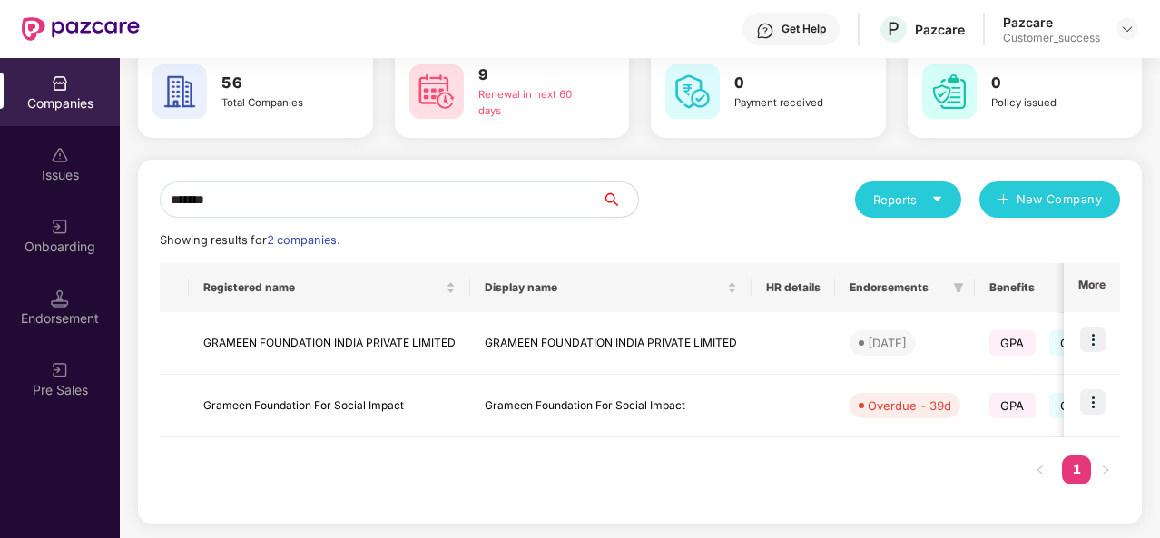
click at [332, 336] on td "GRAMEEN FOUNDATION INDIA PRIVATE LIMITED" at bounding box center [329, 343] width 281 height 63
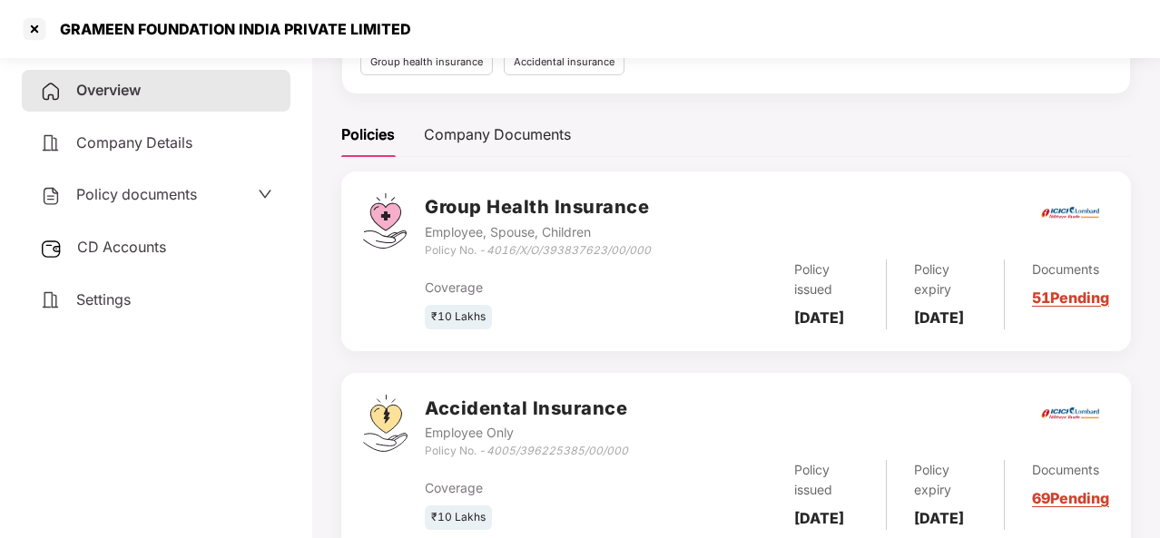
scroll to position [212, 0]
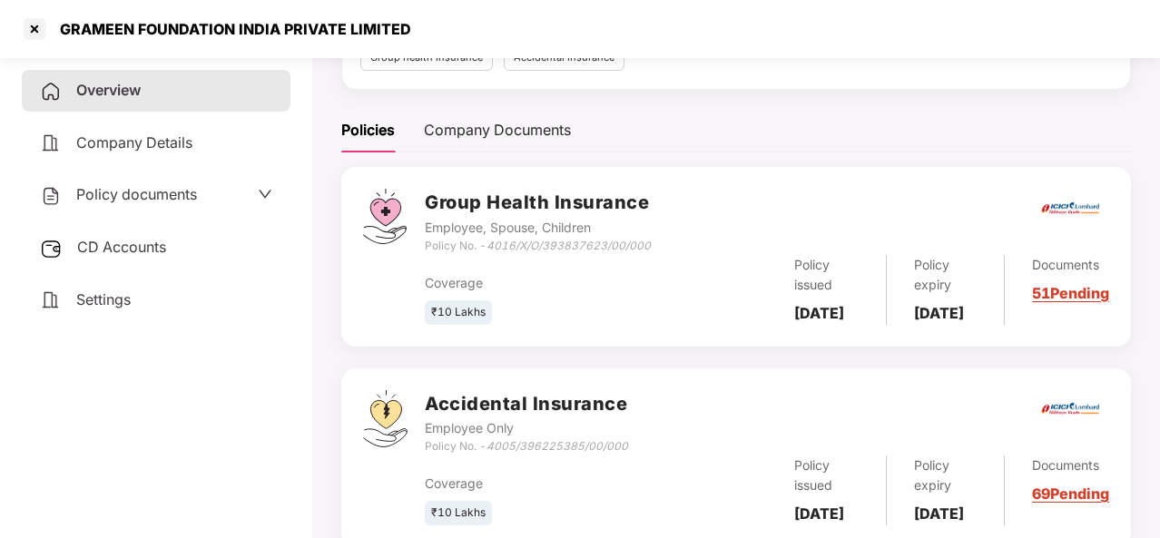
click at [1068, 303] on div "Documents 51 Pending" at bounding box center [1057, 290] width 104 height 70
click at [1066, 302] on link "51 Pending" at bounding box center [1070, 293] width 77 height 18
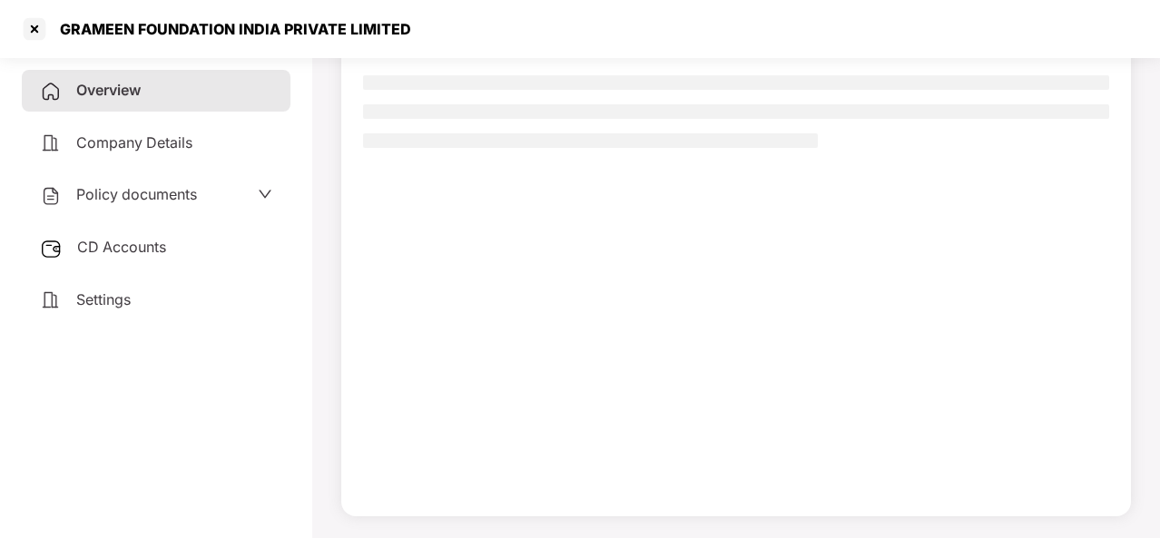
scroll to position [165, 0]
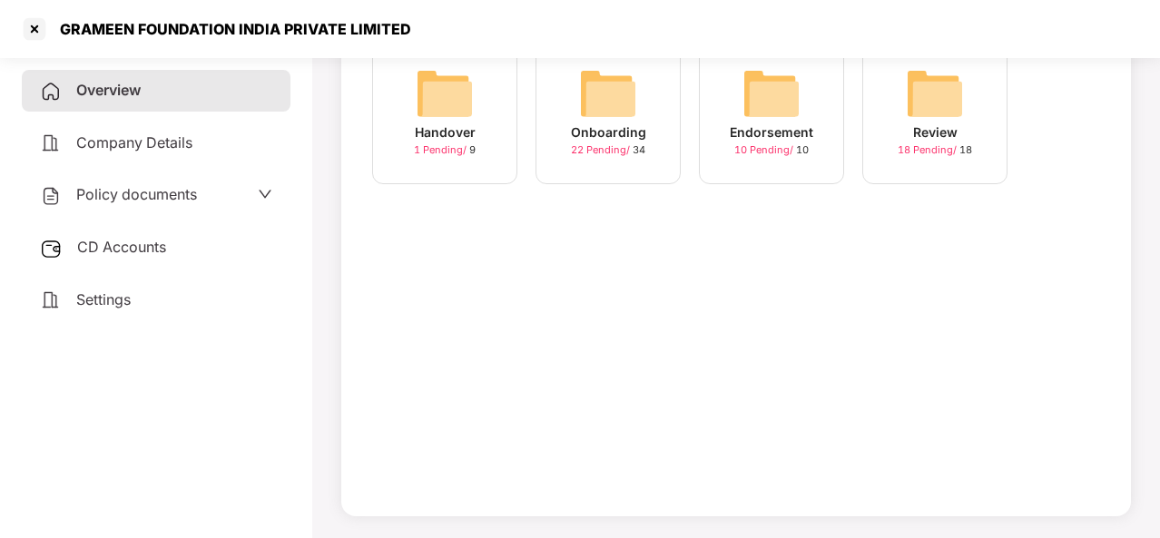
click at [615, 117] on img at bounding box center [608, 93] width 58 height 58
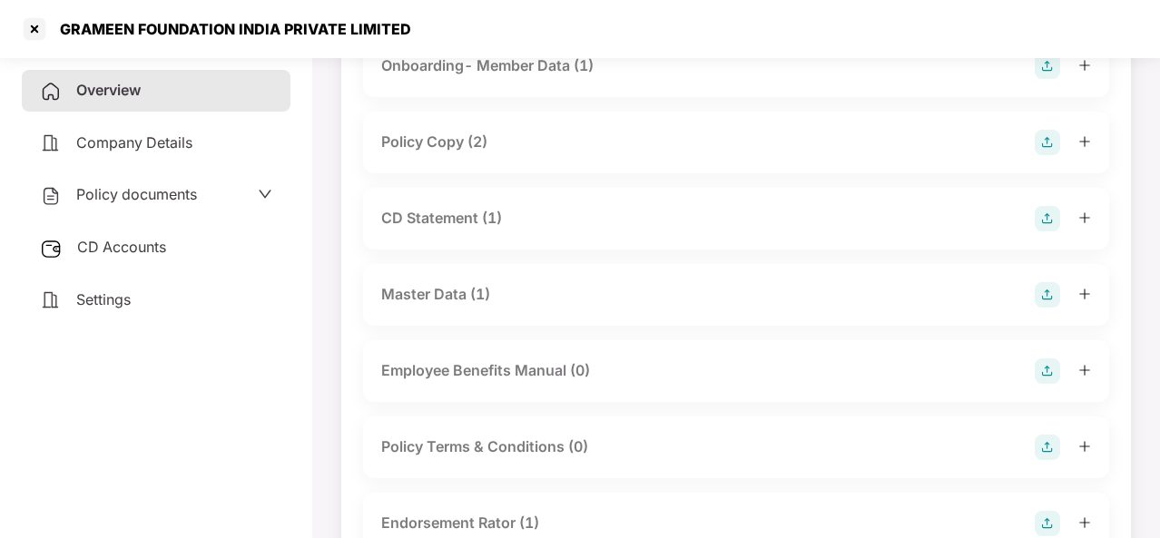
scroll to position [168, 0]
click at [590, 219] on div "CD Statement (1)" at bounding box center [736, 219] width 710 height 25
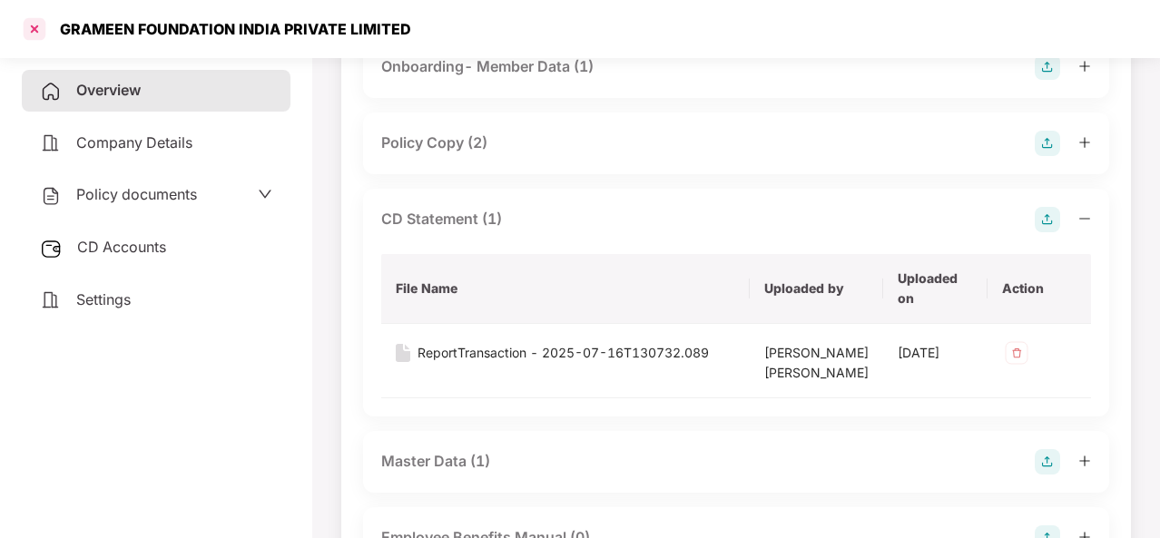
click at [39, 26] on div at bounding box center [34, 29] width 29 height 29
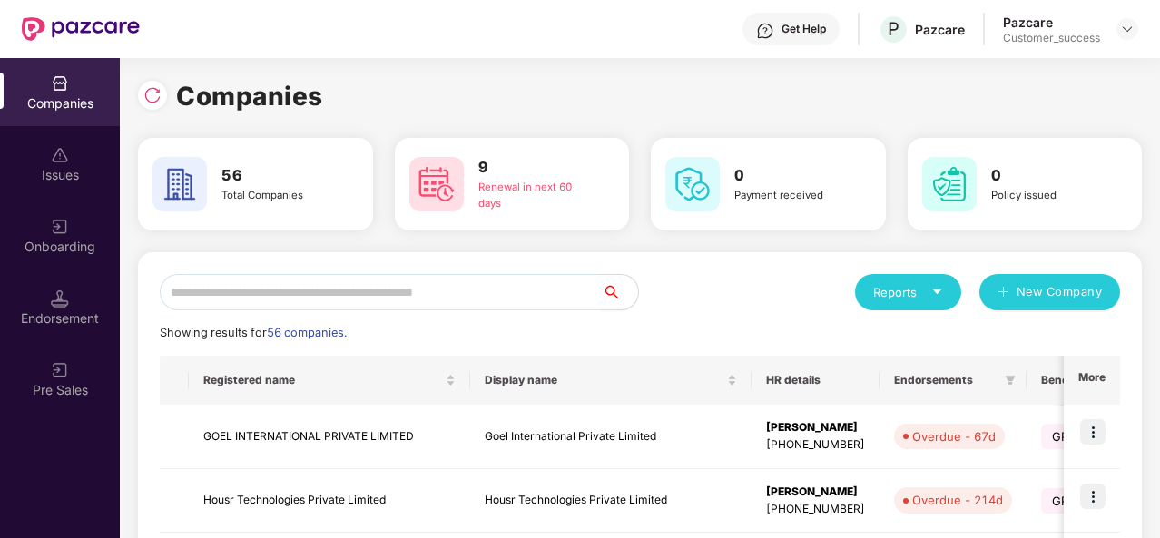
scroll to position [0, 0]
click at [211, 300] on input "text" at bounding box center [381, 292] width 442 height 36
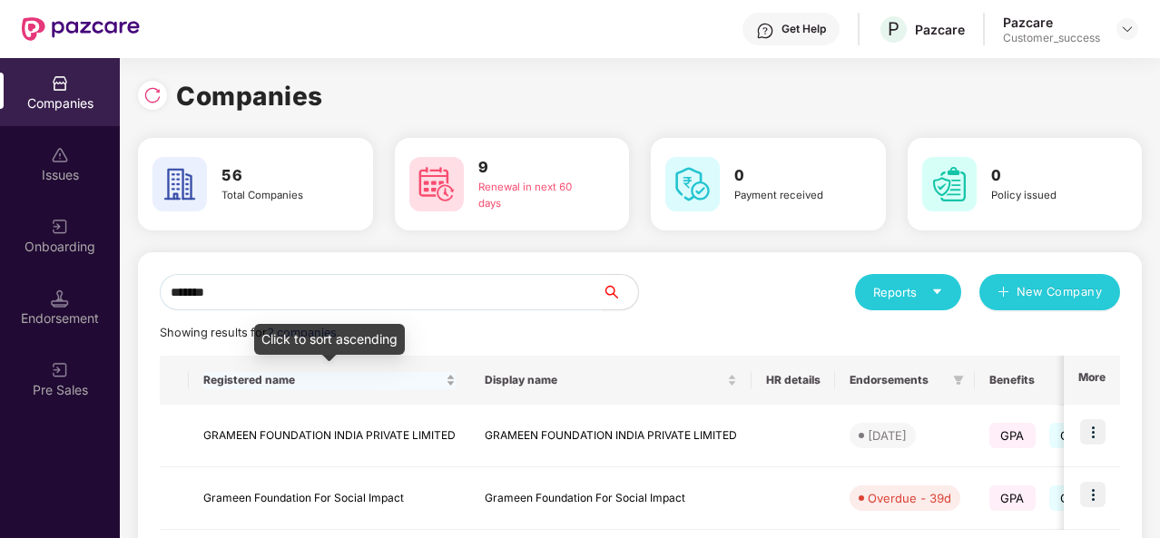
scroll to position [93, 0]
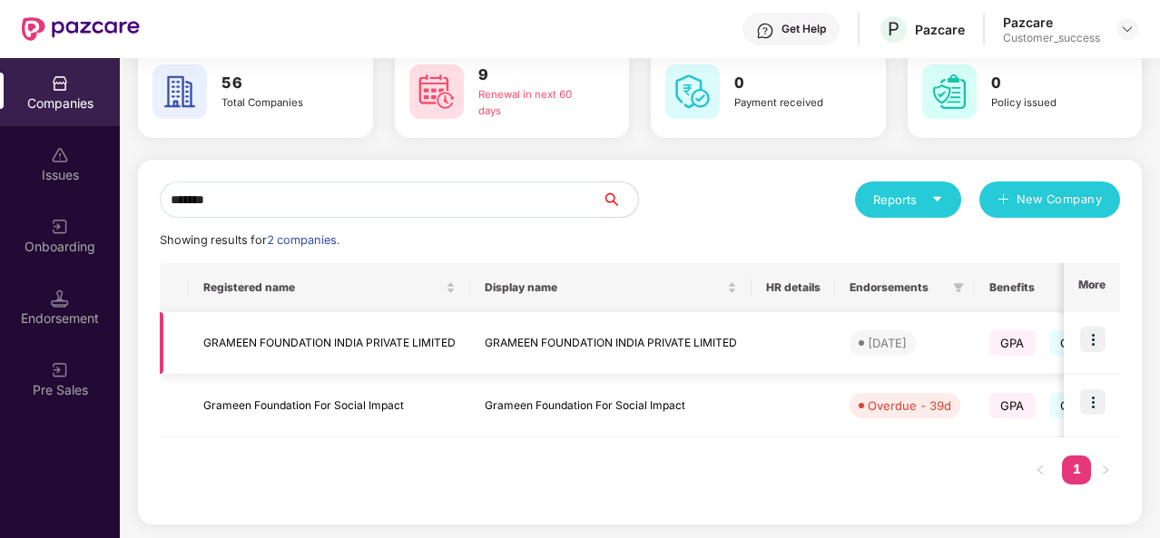
type input "*******"
click at [372, 344] on td "GRAMEEN FOUNDATION INDIA PRIVATE LIMITED" at bounding box center [329, 343] width 281 height 63
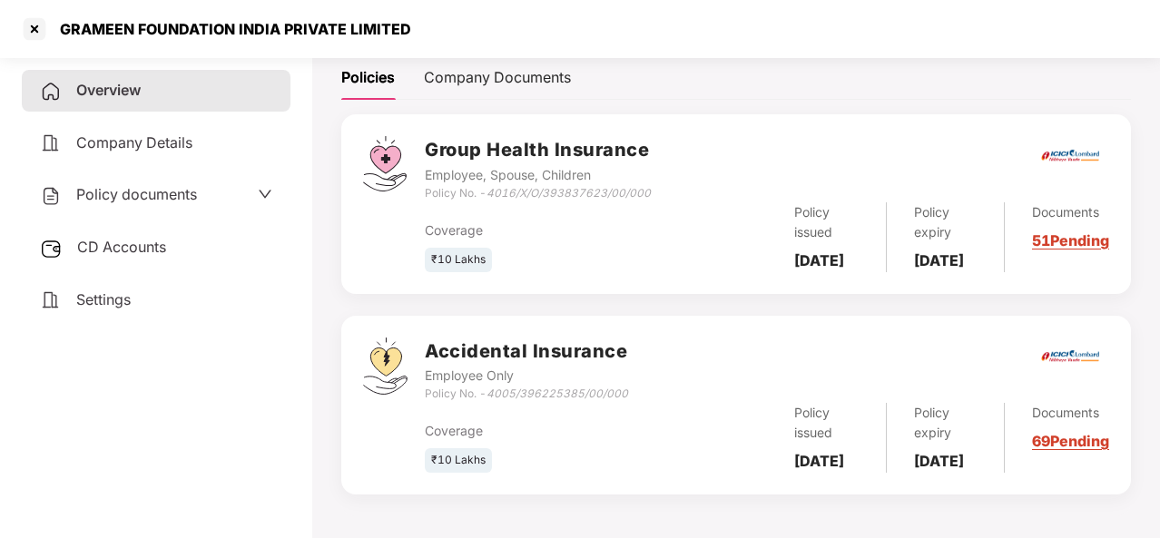
scroll to position [309, 0]
click at [1059, 433] on link "69 Pending" at bounding box center [1070, 441] width 77 height 18
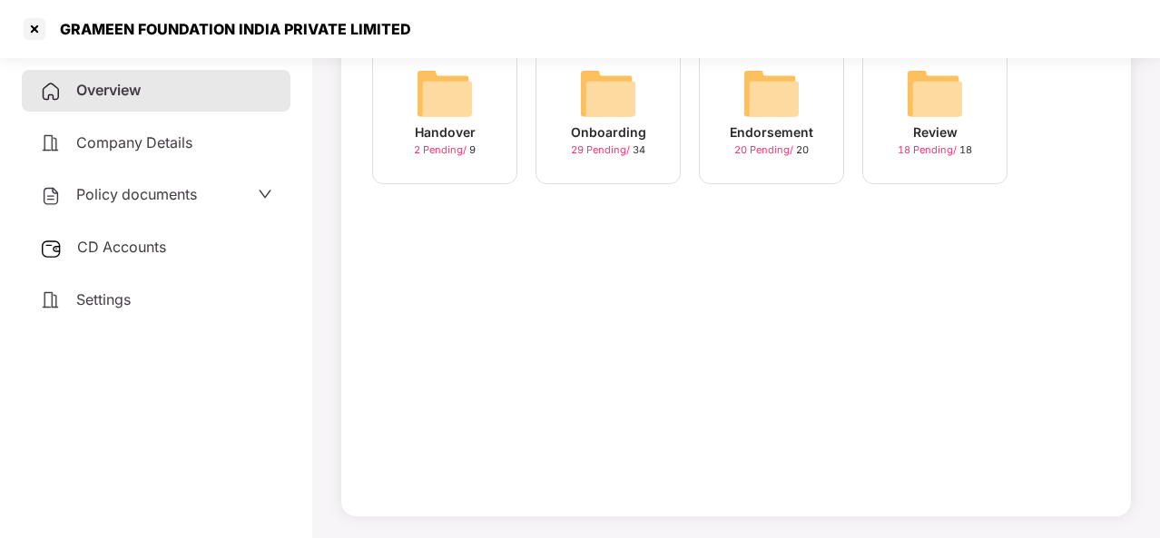
click at [582, 142] on div "Onboarding" at bounding box center [608, 133] width 75 height 20
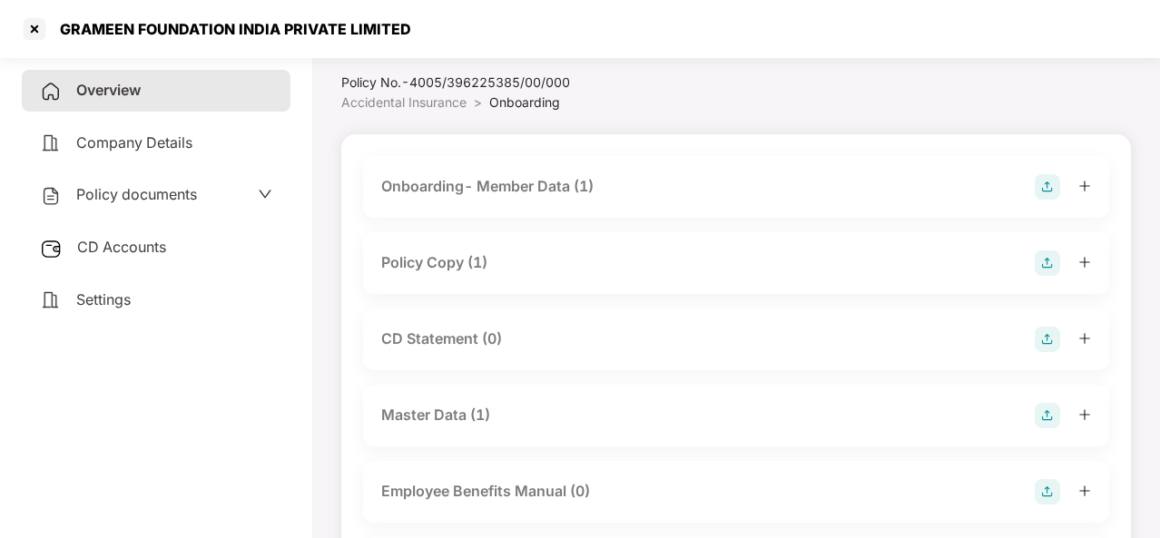
scroll to position [0, 0]
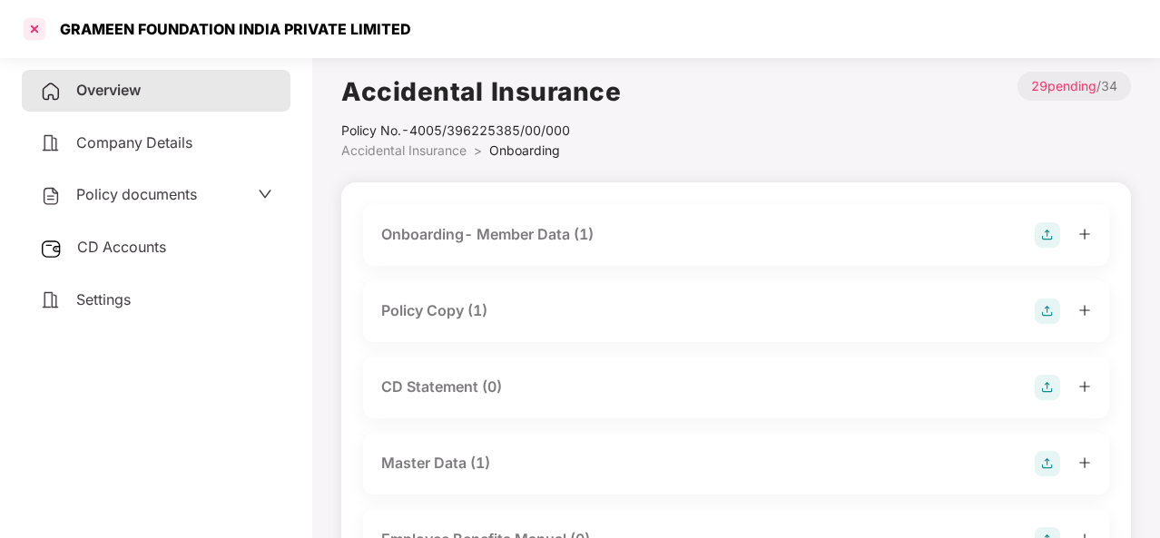
click at [40, 17] on div at bounding box center [34, 29] width 29 height 29
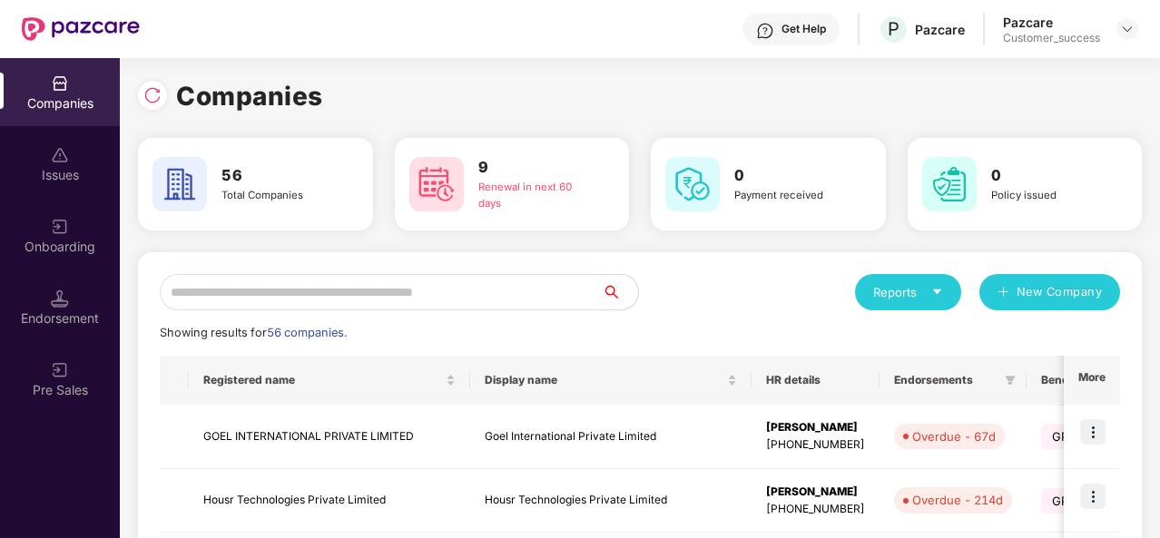
click at [229, 296] on input "text" at bounding box center [381, 292] width 442 height 36
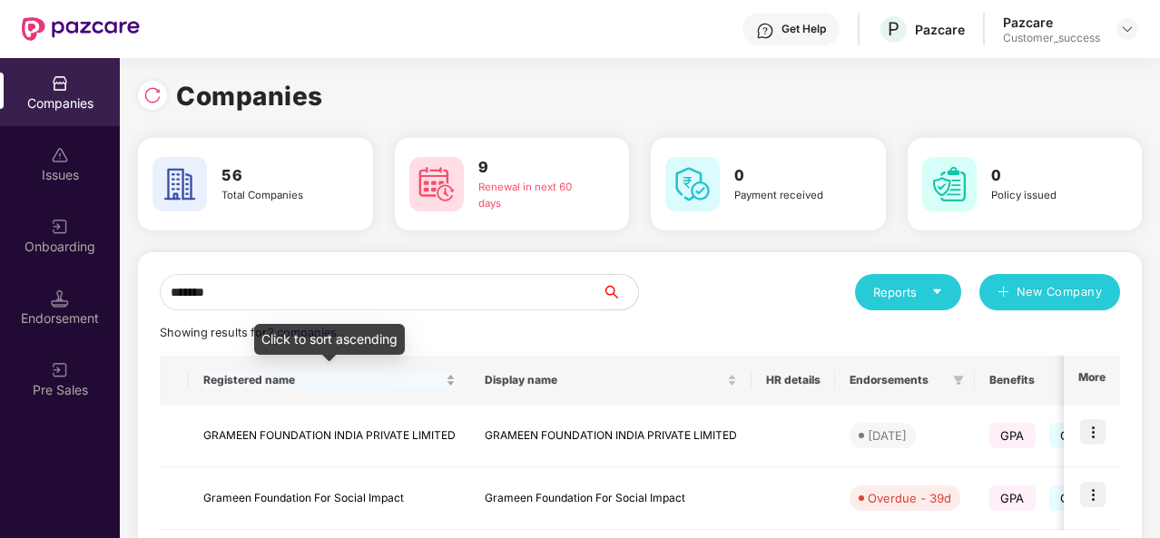
scroll to position [93, 0]
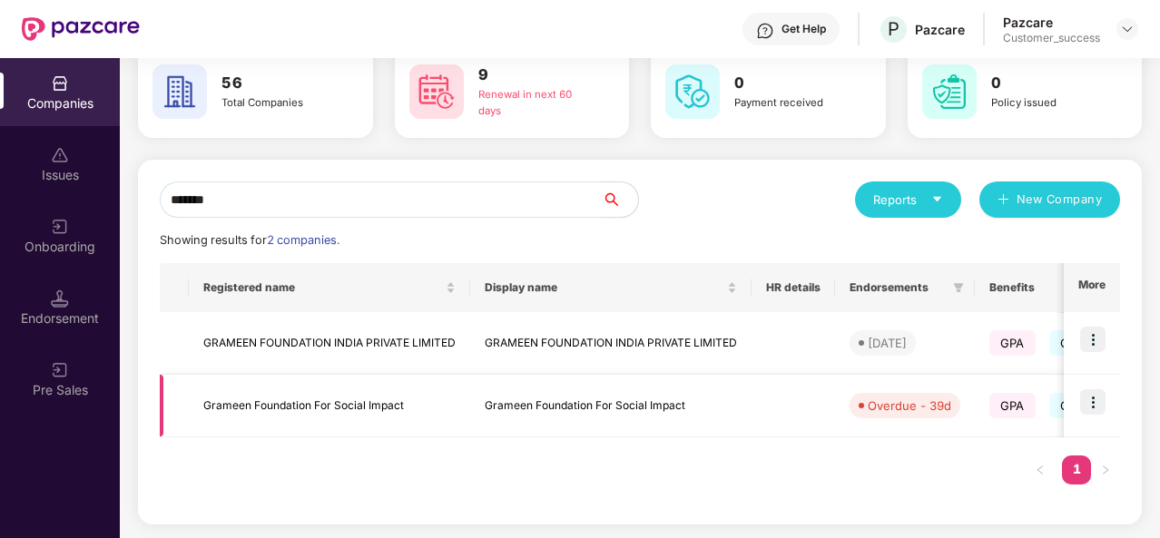
type input "*******"
click at [370, 399] on td "Grameen Foundation For Social Impact" at bounding box center [329, 406] width 281 height 63
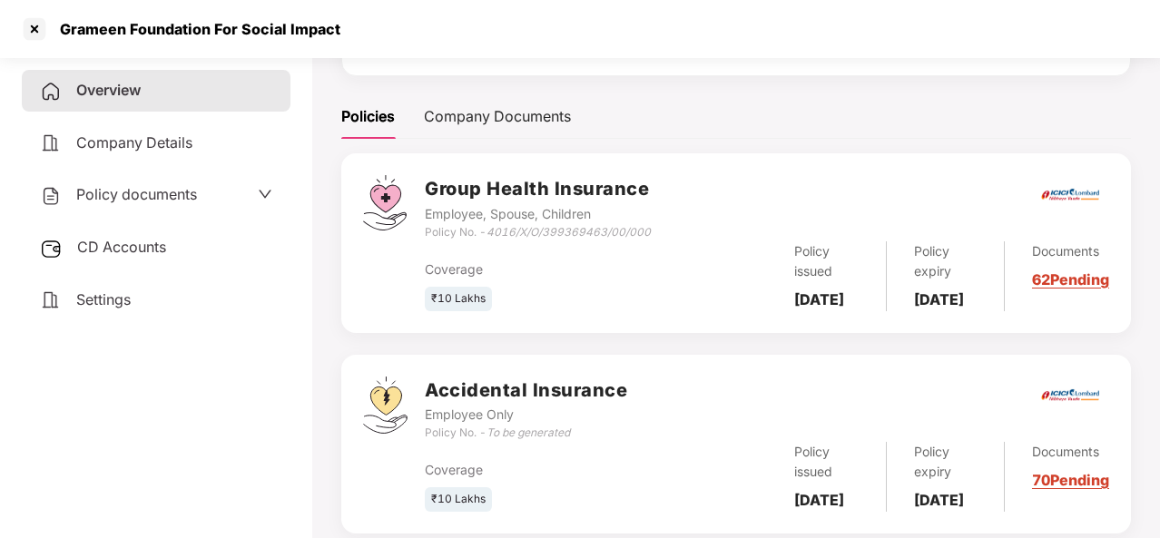
scroll to position [309, 0]
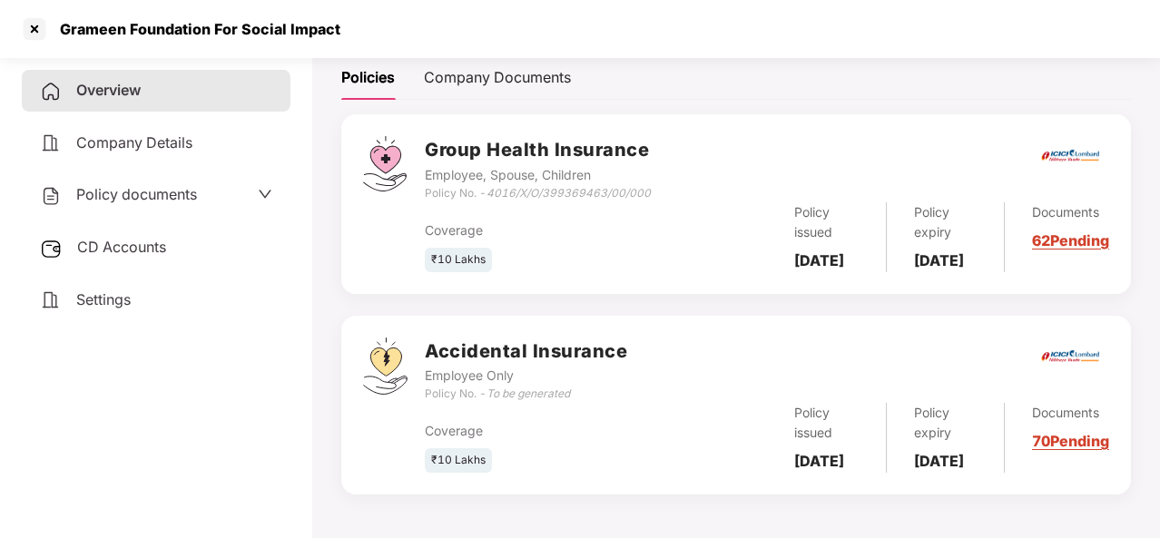
click at [1048, 231] on link "62 Pending" at bounding box center [1070, 240] width 77 height 18
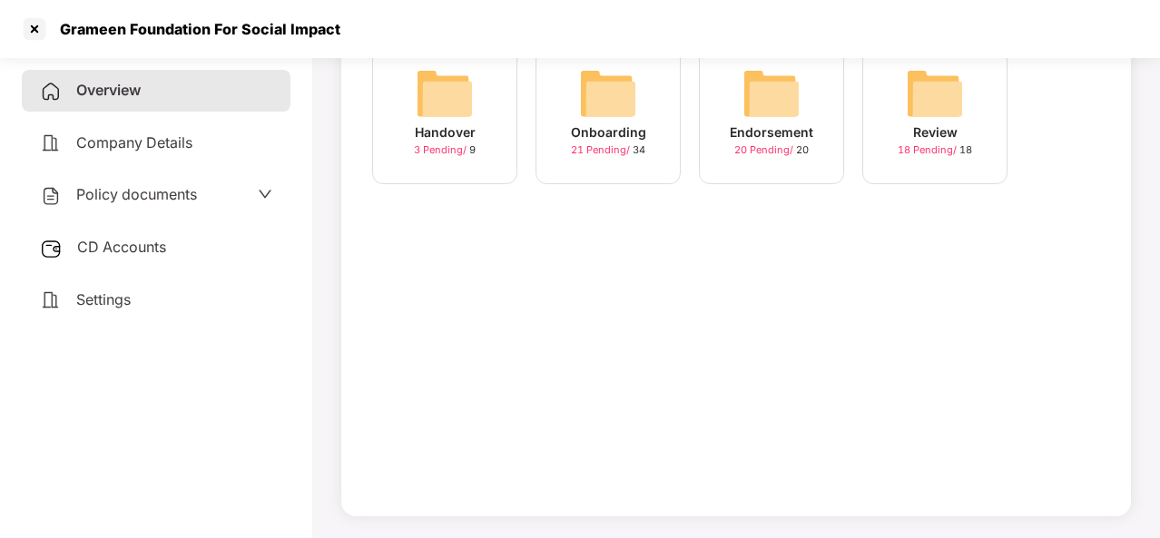
click at [611, 126] on div "Onboarding" at bounding box center [608, 133] width 75 height 20
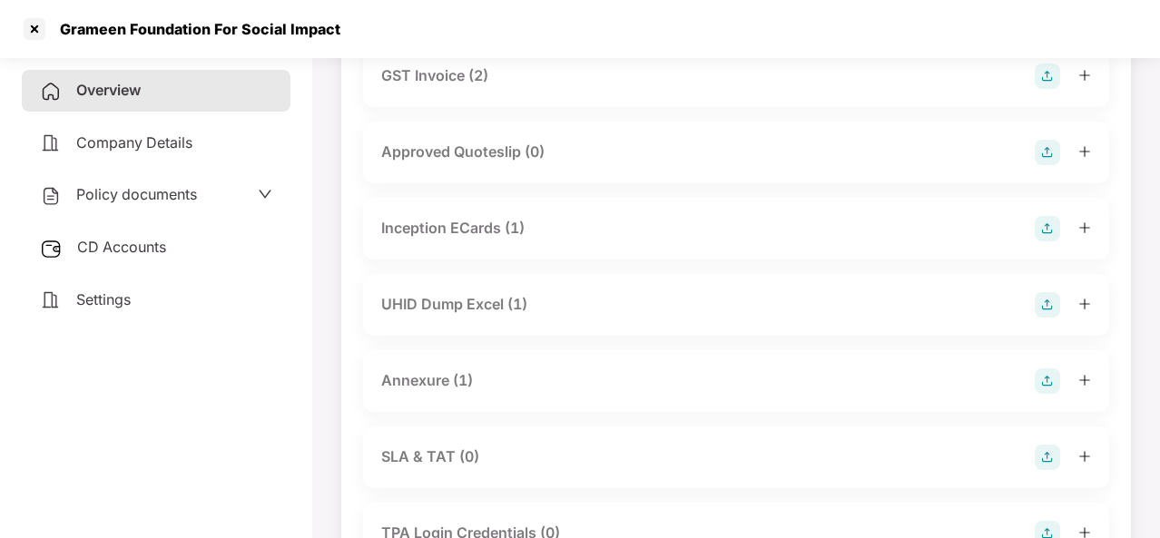
scroll to position [694, 0]
click at [31, 34] on div at bounding box center [34, 29] width 29 height 29
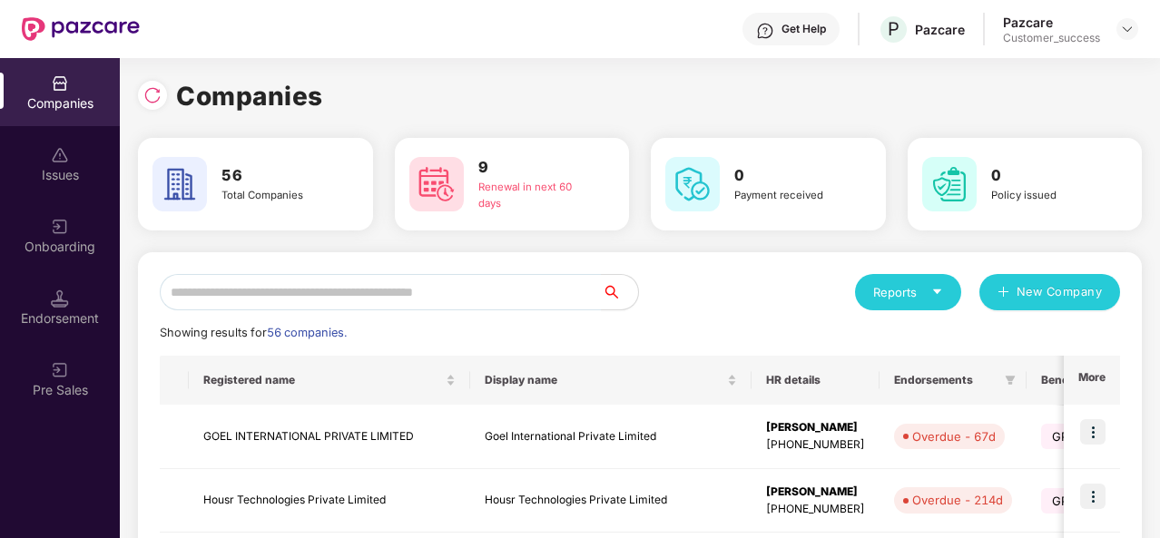
scroll to position [0, 0]
click at [209, 298] on input "text" at bounding box center [381, 292] width 442 height 36
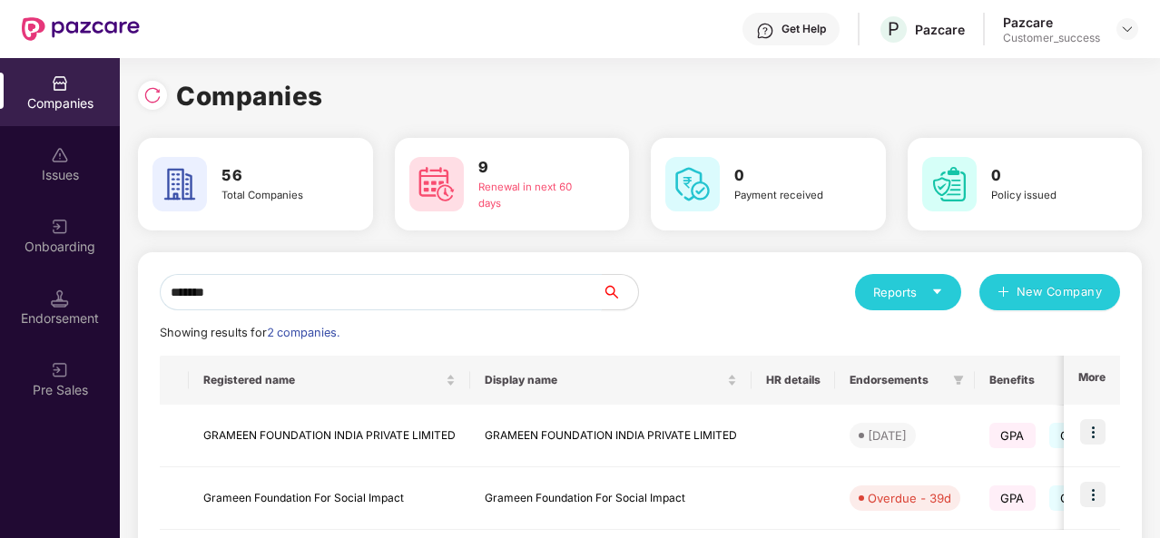
scroll to position [93, 0]
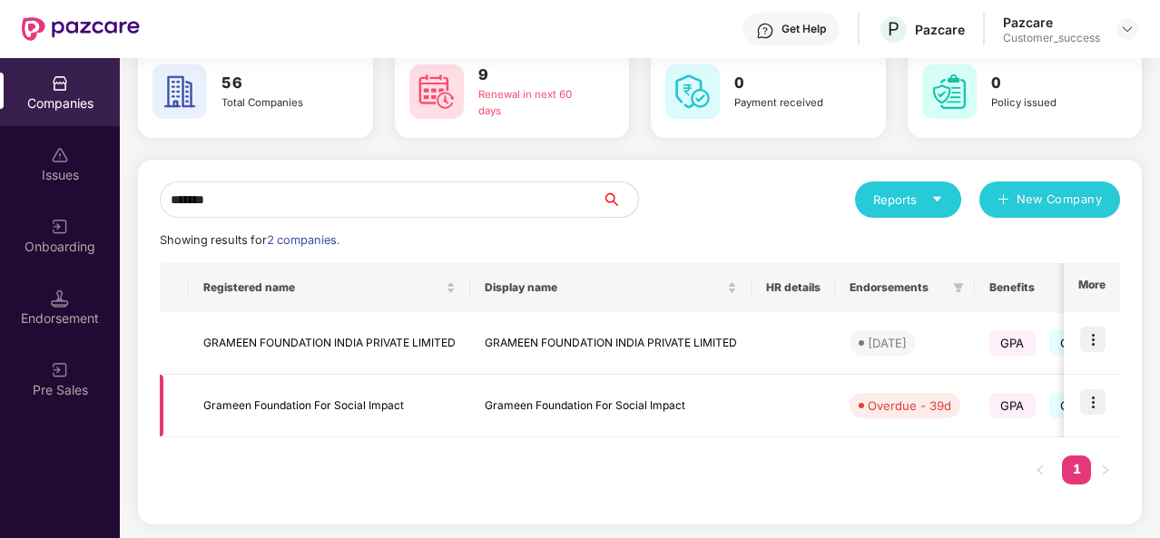
type input "*******"
click at [312, 403] on td "Grameen Foundation For Social Impact" at bounding box center [329, 406] width 281 height 63
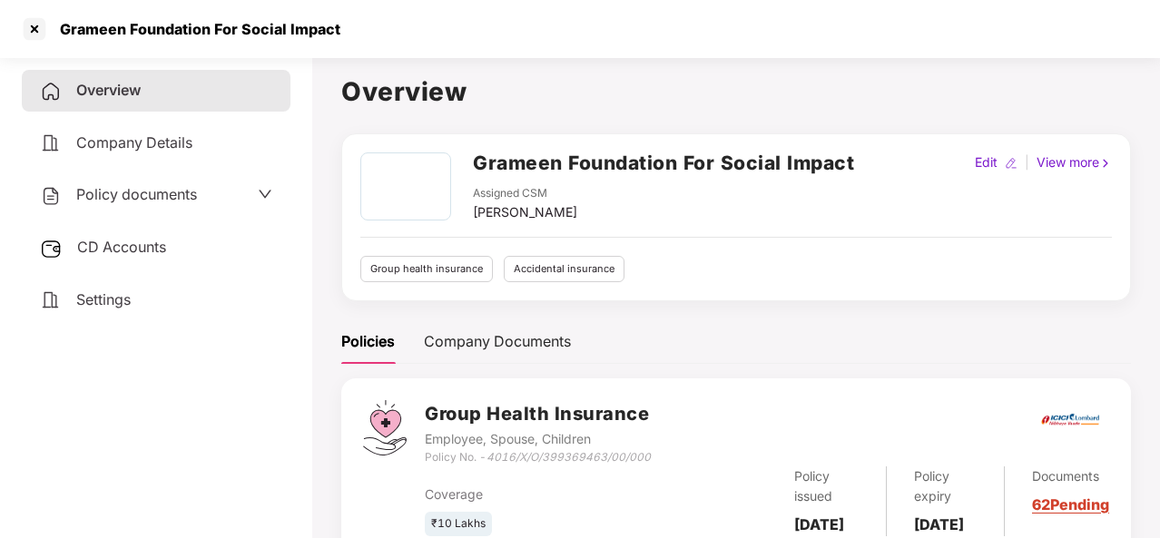
click at [125, 247] on span "CD Accounts" at bounding box center [121, 247] width 89 height 18
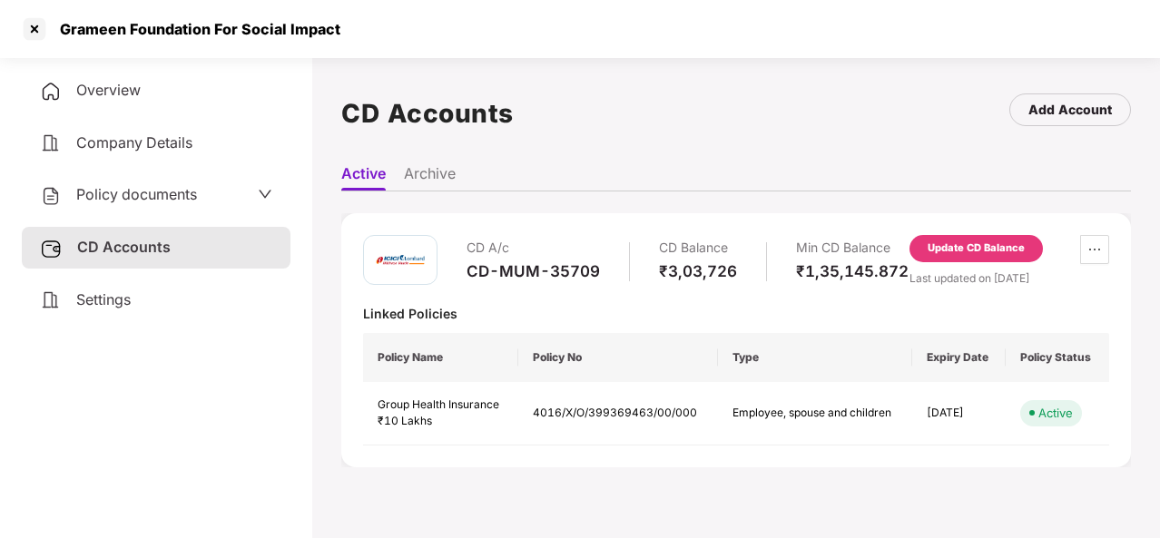
click at [166, 188] on span "Policy documents" at bounding box center [136, 194] width 121 height 18
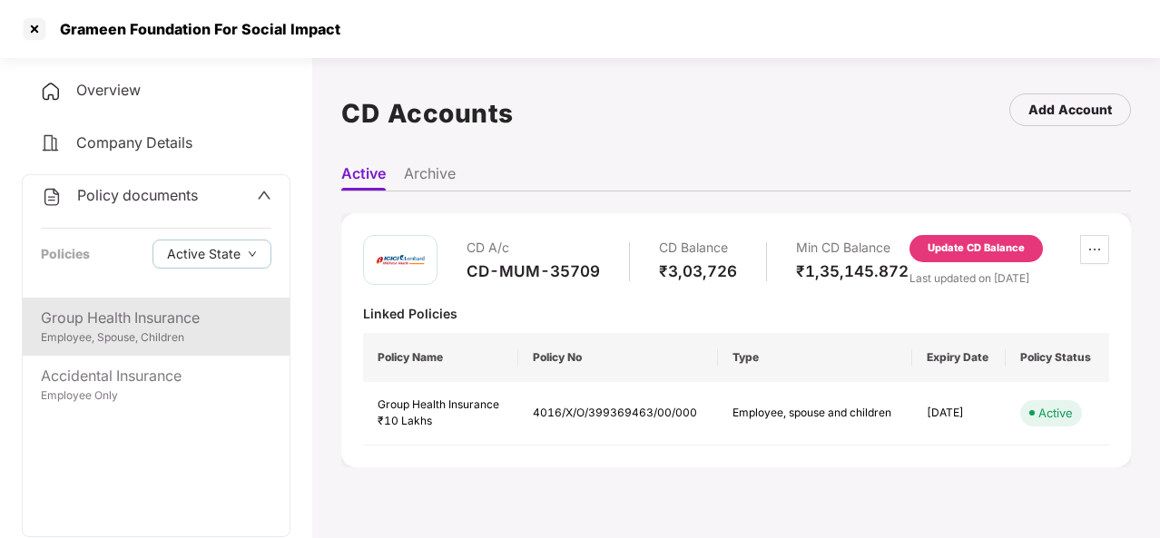
click at [131, 326] on div "Group Health Insurance" at bounding box center [156, 318] width 231 height 23
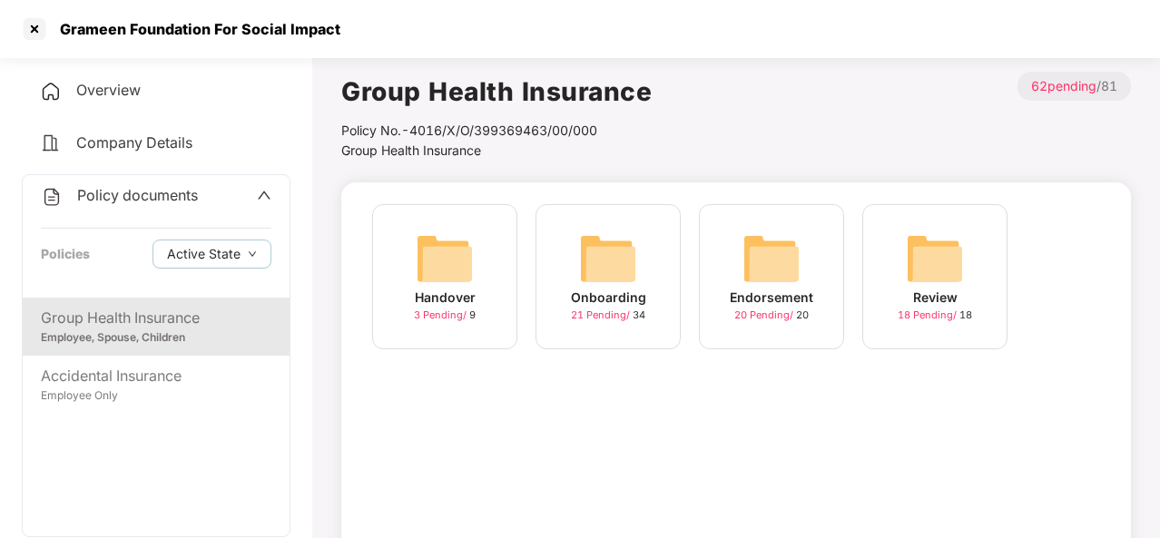
click at [640, 306] on div "Onboarding" at bounding box center [608, 298] width 75 height 20
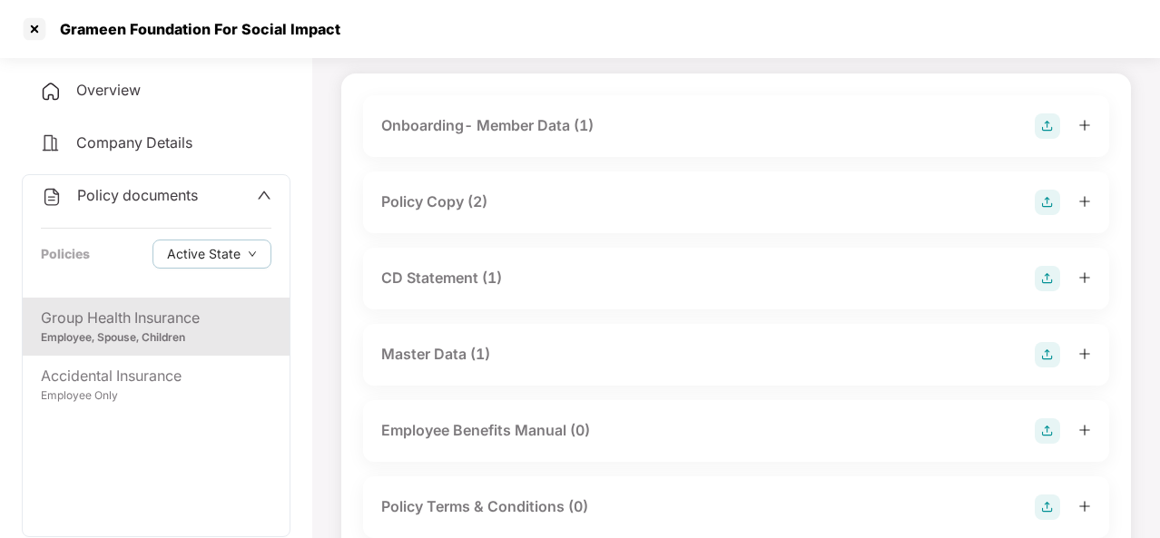
scroll to position [111, 0]
click at [521, 257] on div "CD Statement (1)" at bounding box center [736, 277] width 746 height 62
click at [529, 279] on div "CD Statement (1)" at bounding box center [736, 276] width 710 height 25
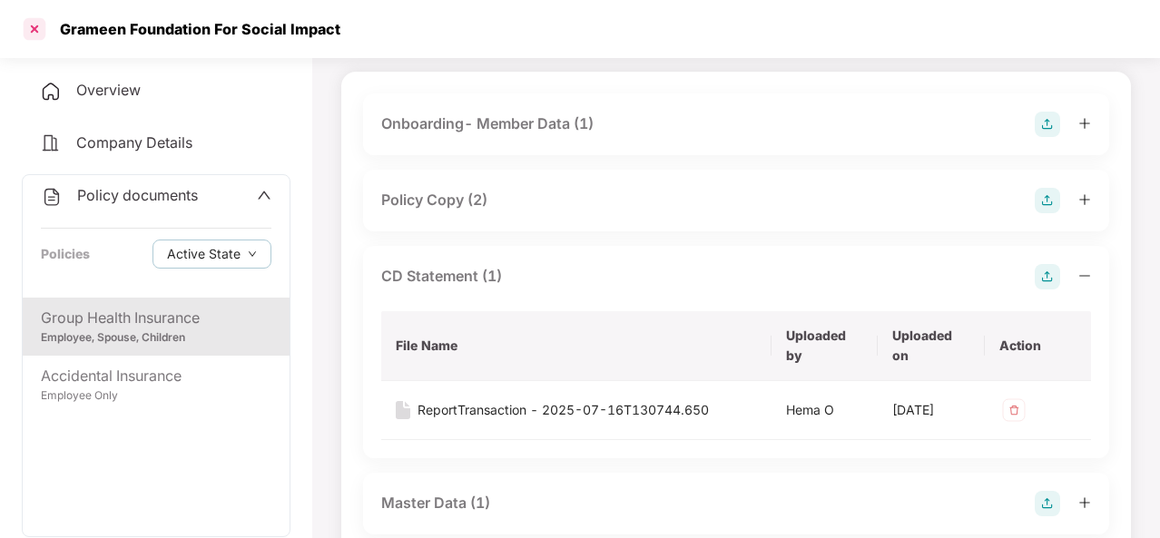
click at [43, 31] on div at bounding box center [34, 29] width 29 height 29
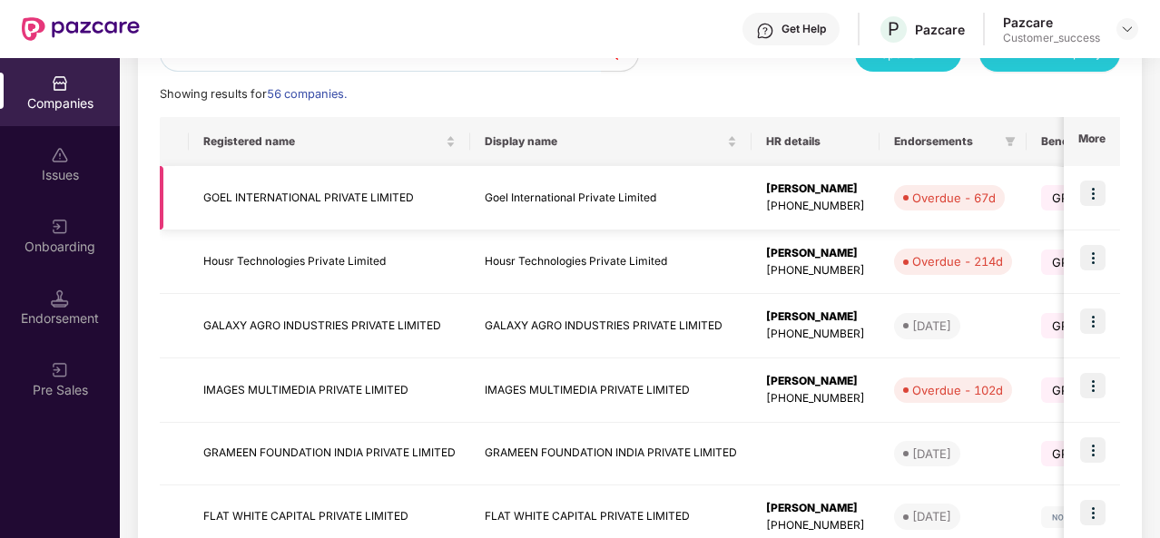
scroll to position [242, 0]
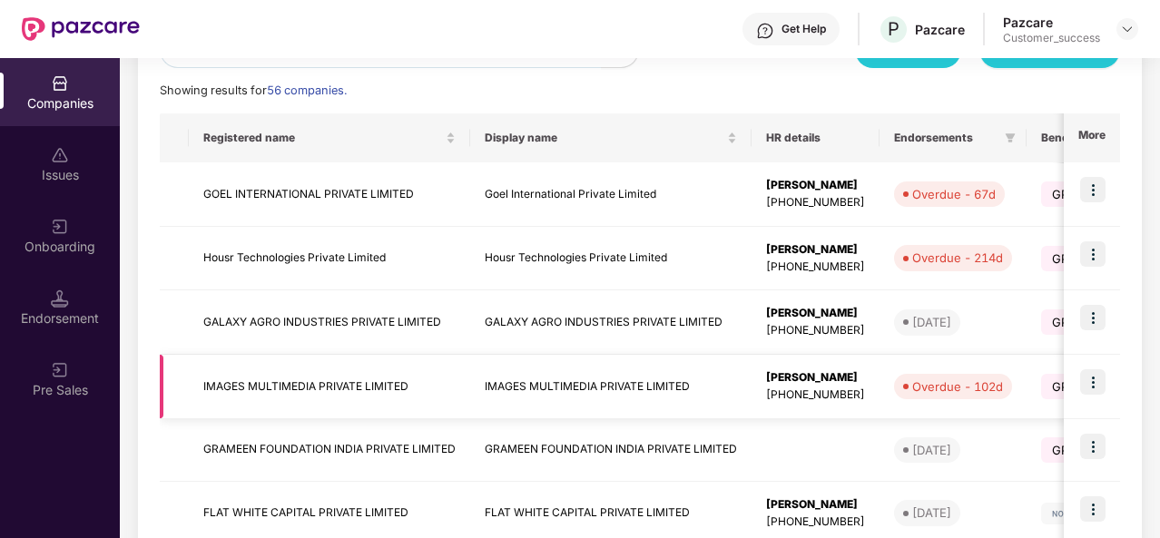
click at [286, 399] on td "IMAGES MULTIMEDIA PRIVATE LIMITED" at bounding box center [329, 387] width 281 height 64
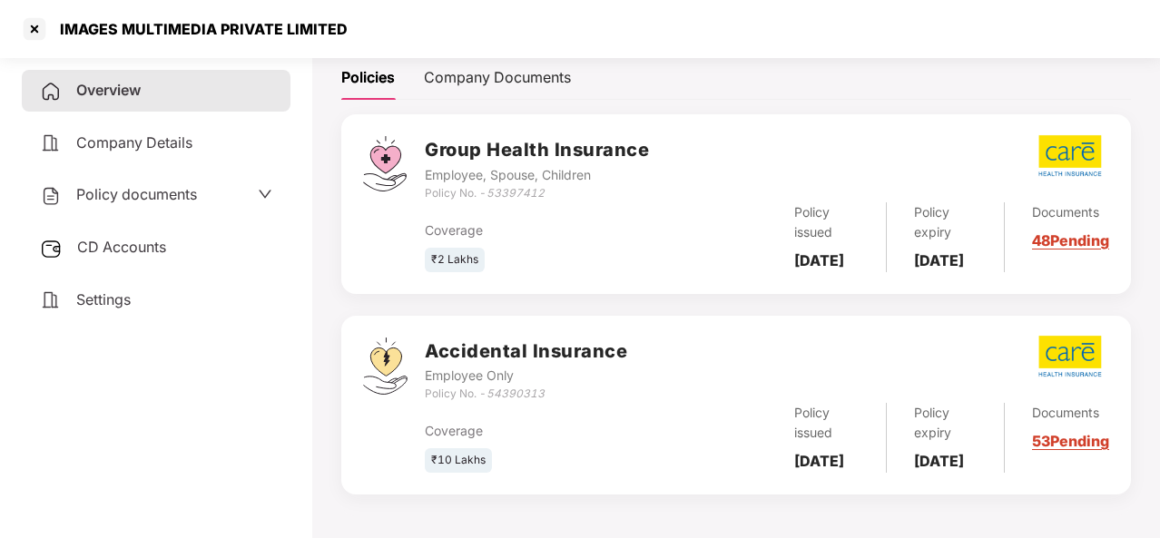
scroll to position [309, 0]
click at [1055, 206] on div "Documents 48 Pending" at bounding box center [1057, 237] width 104 height 70
click at [1053, 231] on link "48 Pending" at bounding box center [1070, 240] width 77 height 18
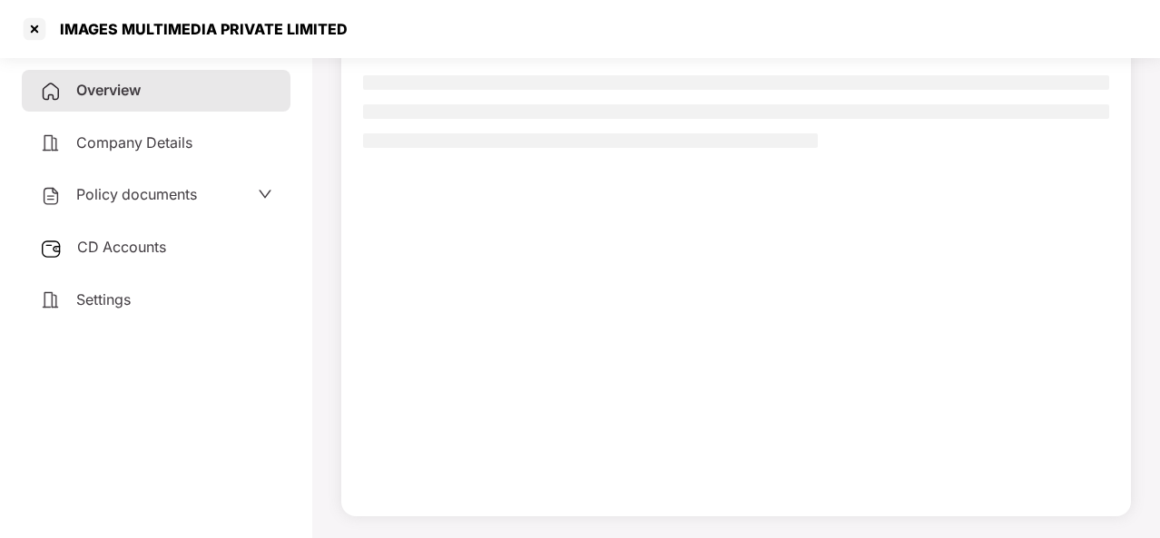
scroll to position [165, 0]
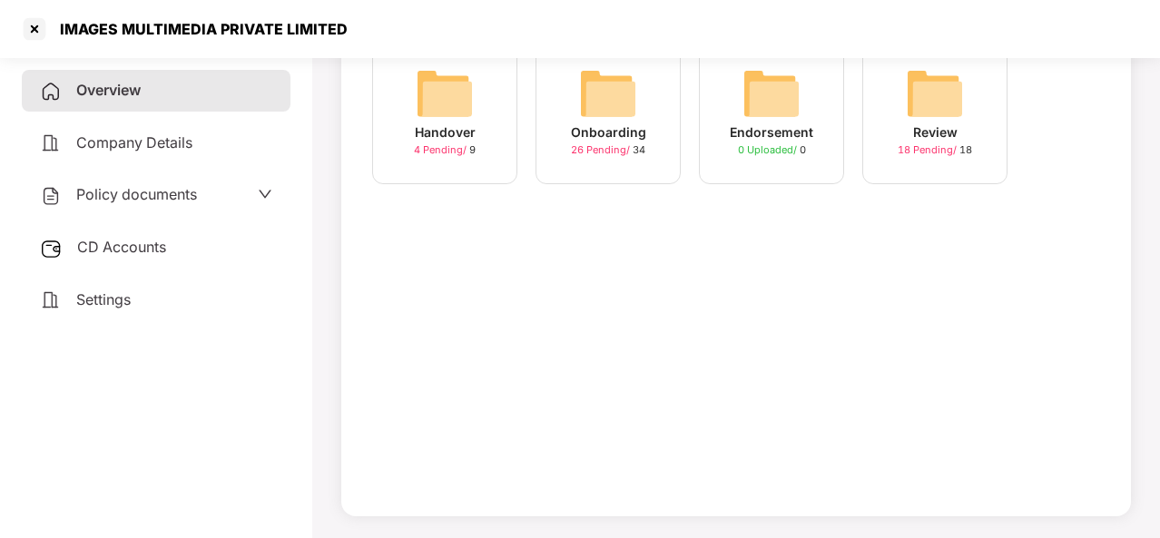
click at [586, 135] on div "Onboarding" at bounding box center [608, 133] width 75 height 20
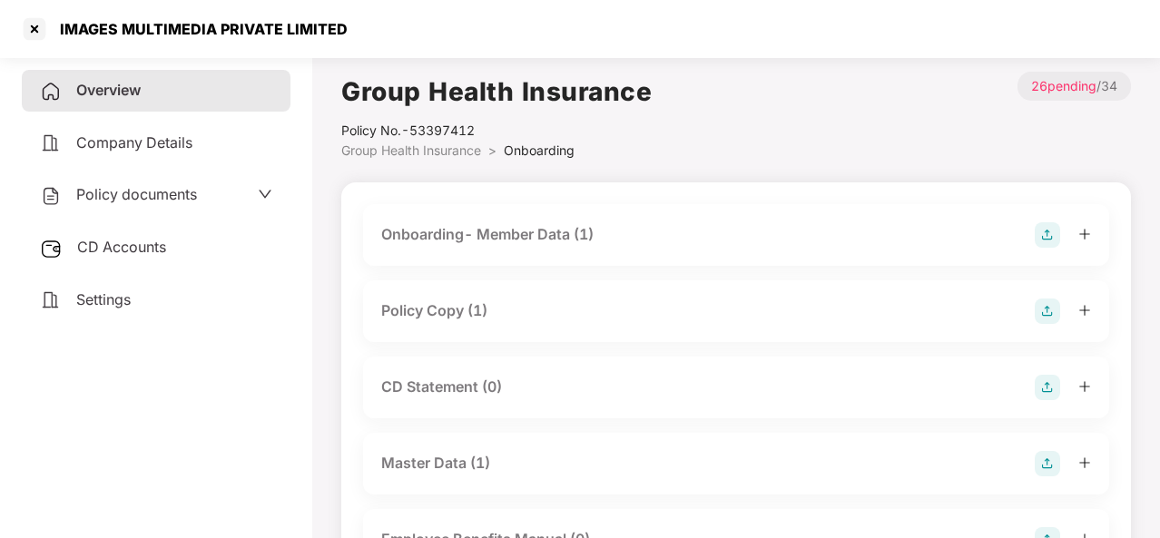
scroll to position [115, 0]
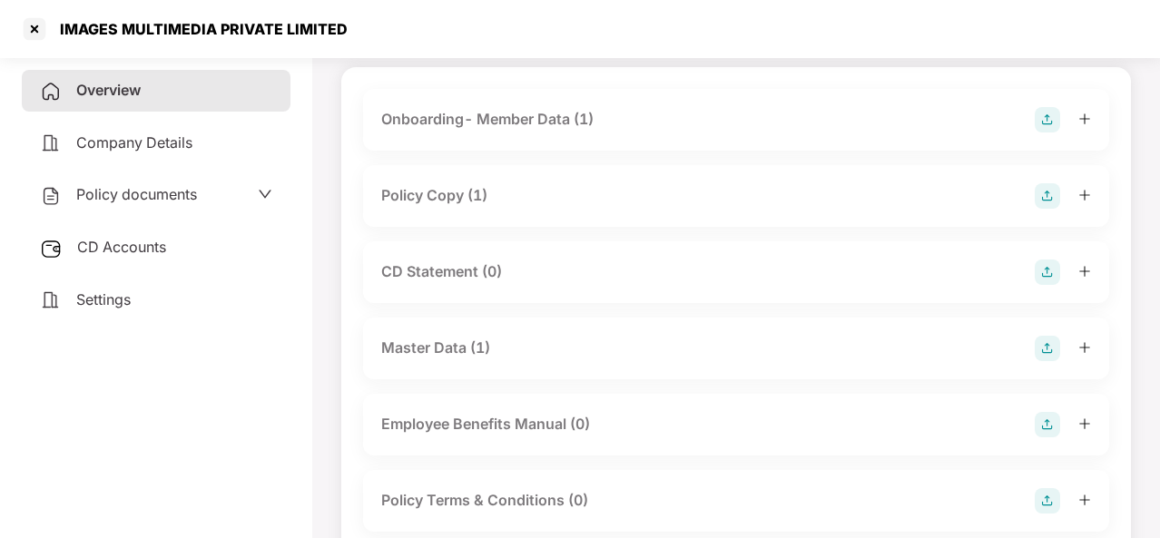
click at [1048, 269] on img at bounding box center [1047, 272] width 25 height 25
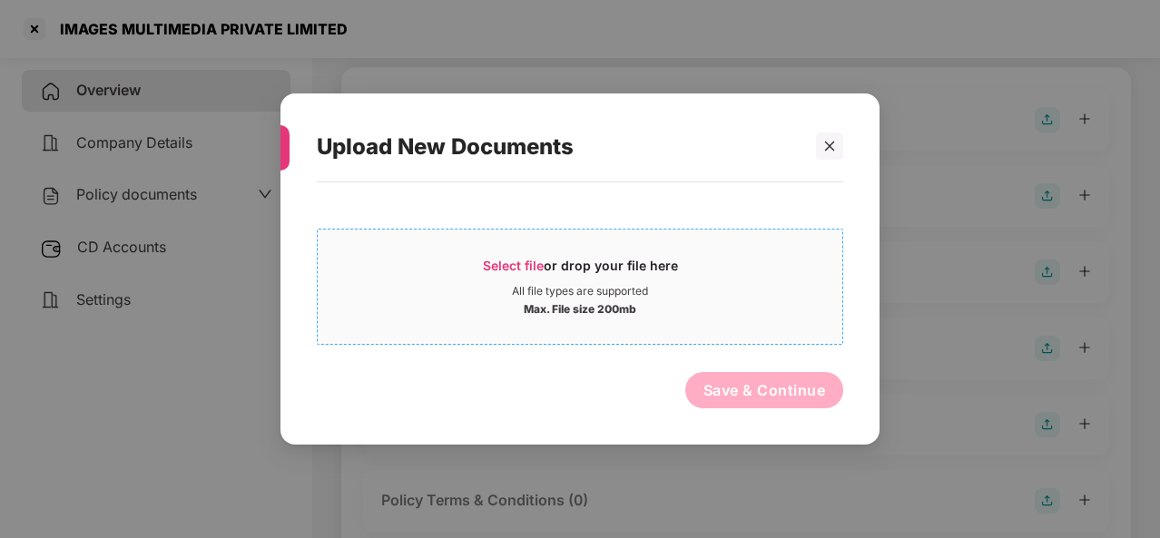
click at [520, 258] on span "Select file" at bounding box center [513, 265] width 61 height 15
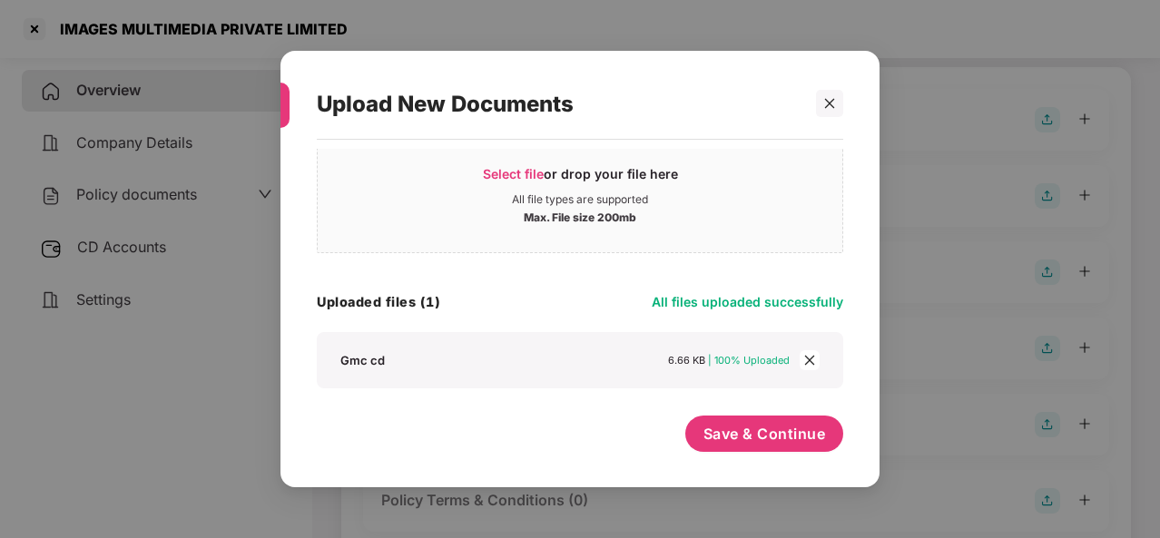
scroll to position [49, 0]
click at [761, 433] on span "Save & Continue" at bounding box center [765, 434] width 123 height 20
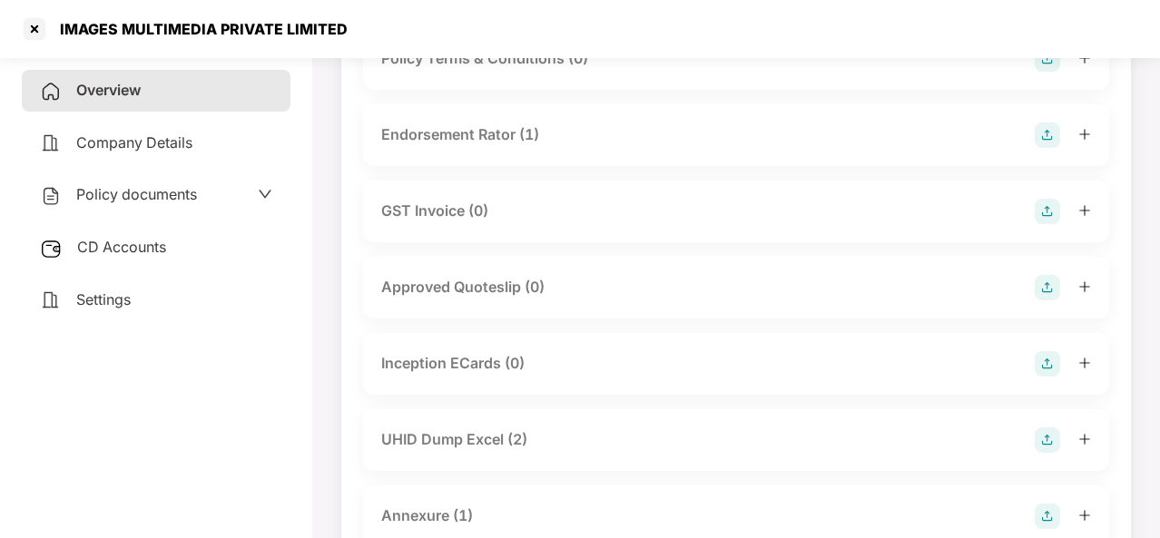
scroll to position [726, 0]
click at [29, 20] on div at bounding box center [34, 29] width 29 height 29
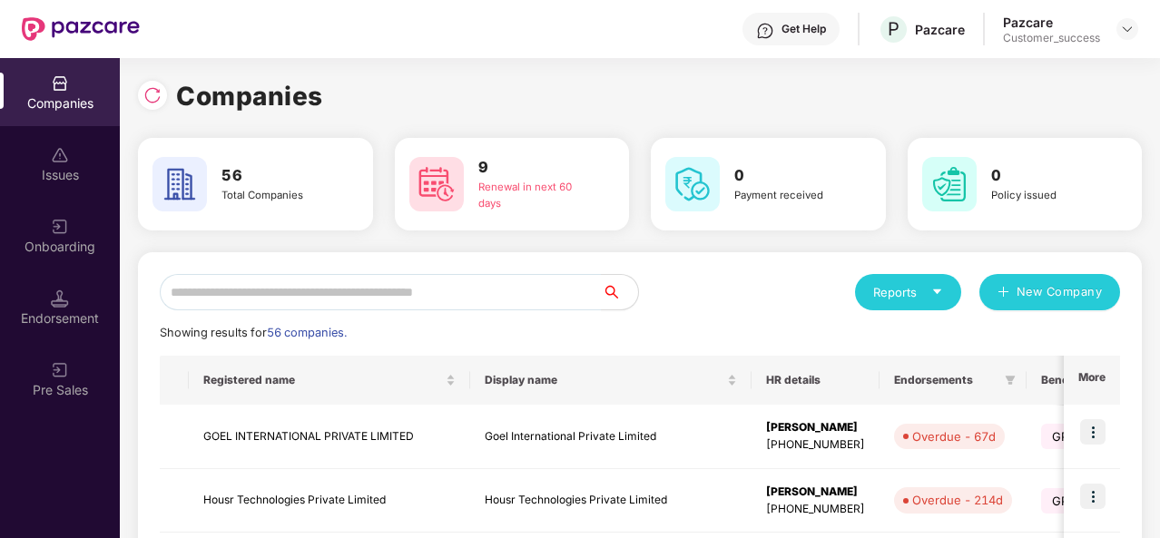
scroll to position [0, 0]
click at [236, 302] on input "text" at bounding box center [381, 292] width 442 height 36
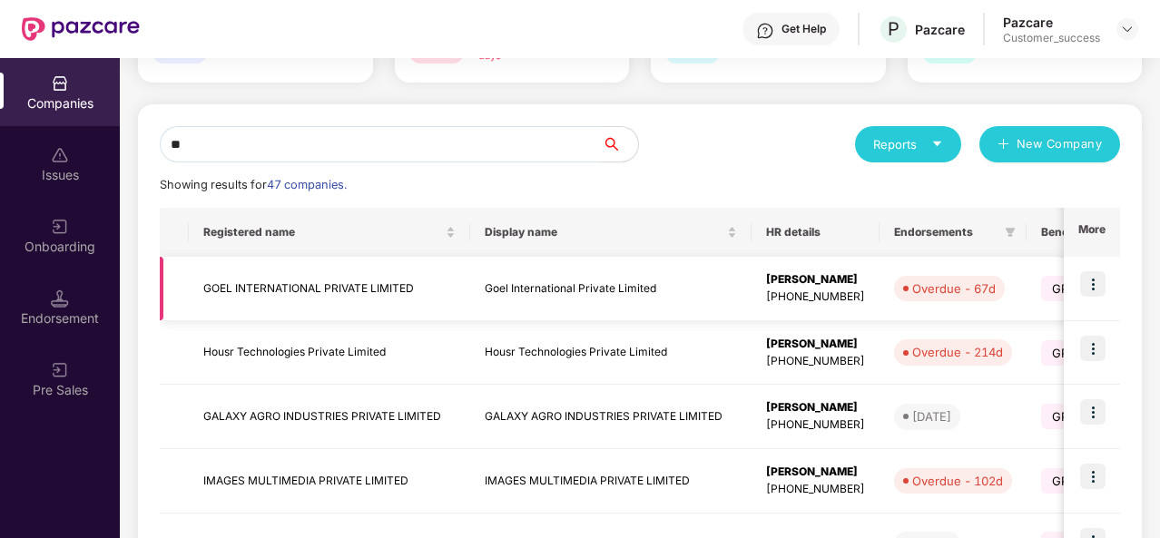
scroll to position [150, 0]
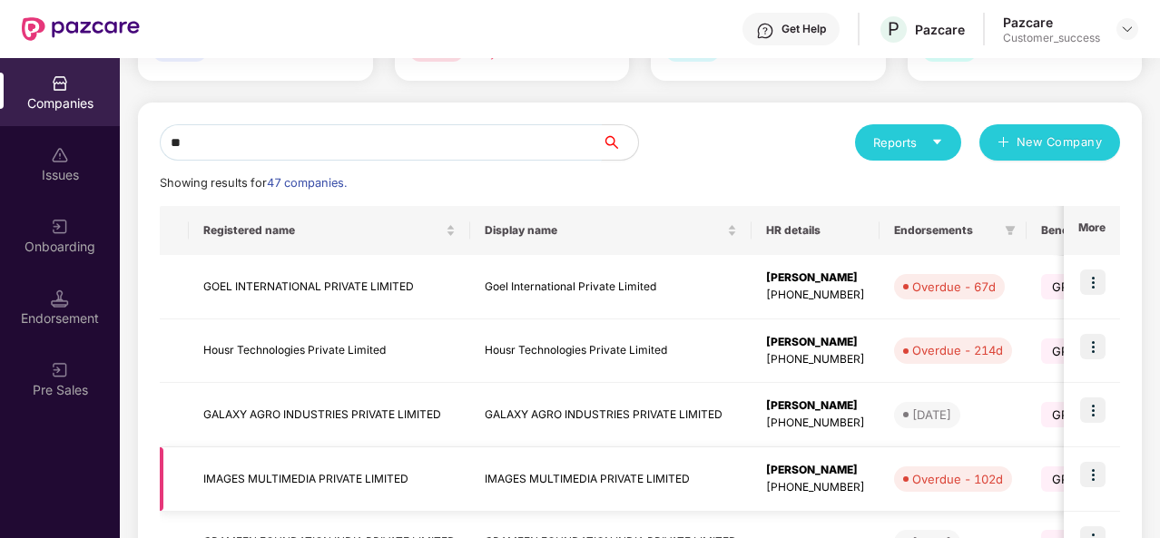
type input "**"
click at [292, 458] on td "IMAGES MULTIMEDIA PRIVATE LIMITED" at bounding box center [329, 480] width 281 height 64
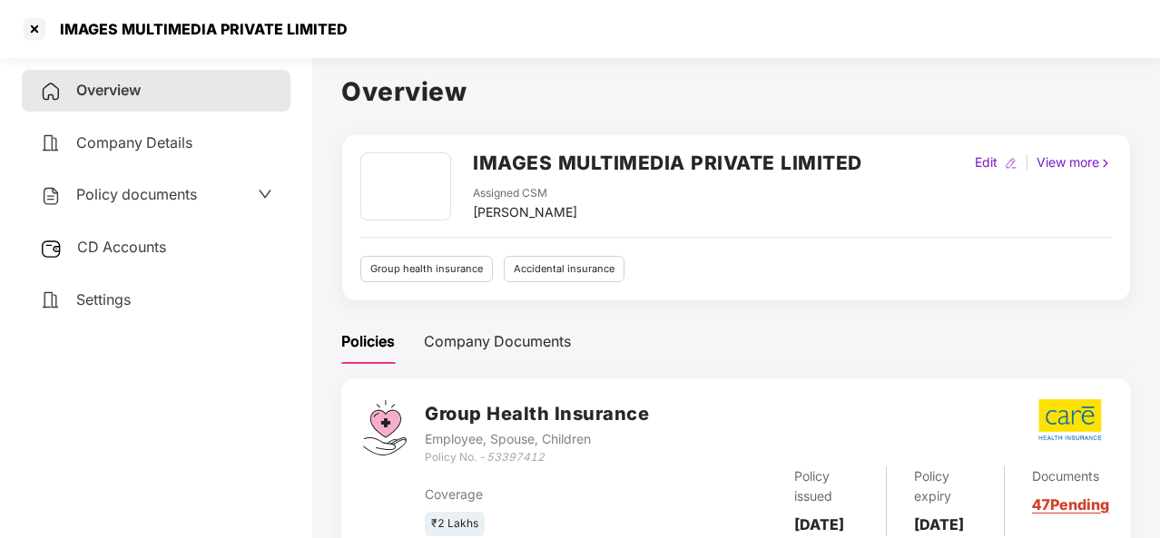
scroll to position [309, 0]
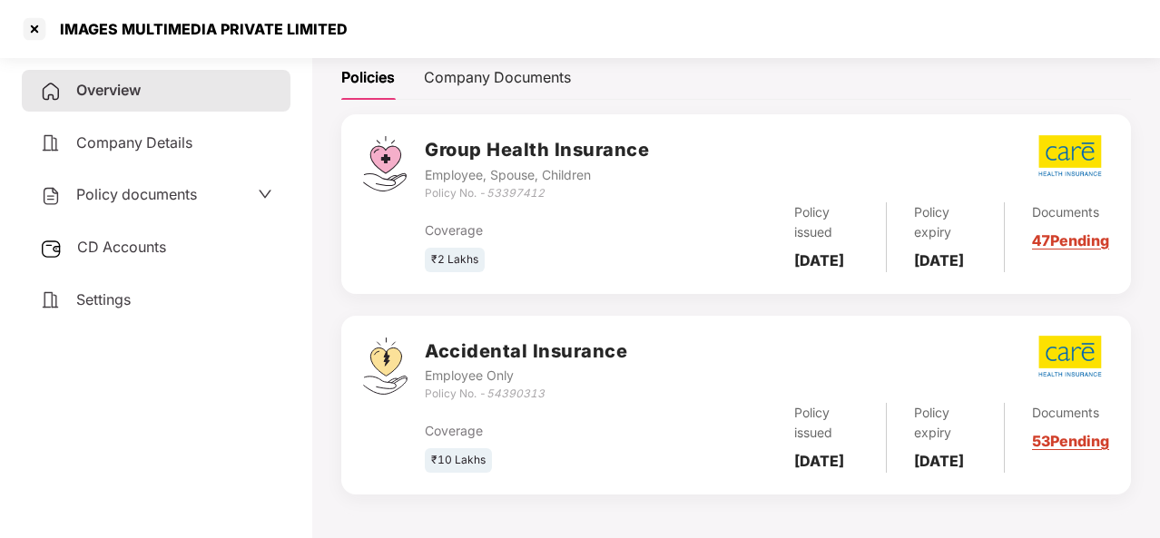
click at [1053, 429] on div "Documents 53 Pending" at bounding box center [1057, 438] width 104 height 70
click at [1051, 435] on link "53 Pending" at bounding box center [1070, 441] width 77 height 18
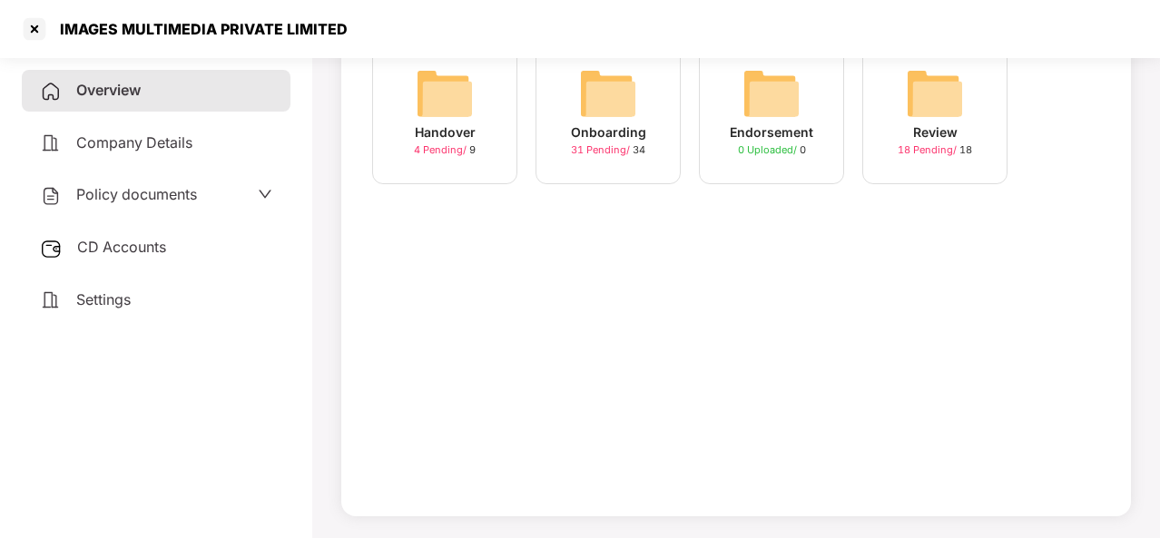
click at [587, 135] on div "Onboarding" at bounding box center [608, 133] width 75 height 20
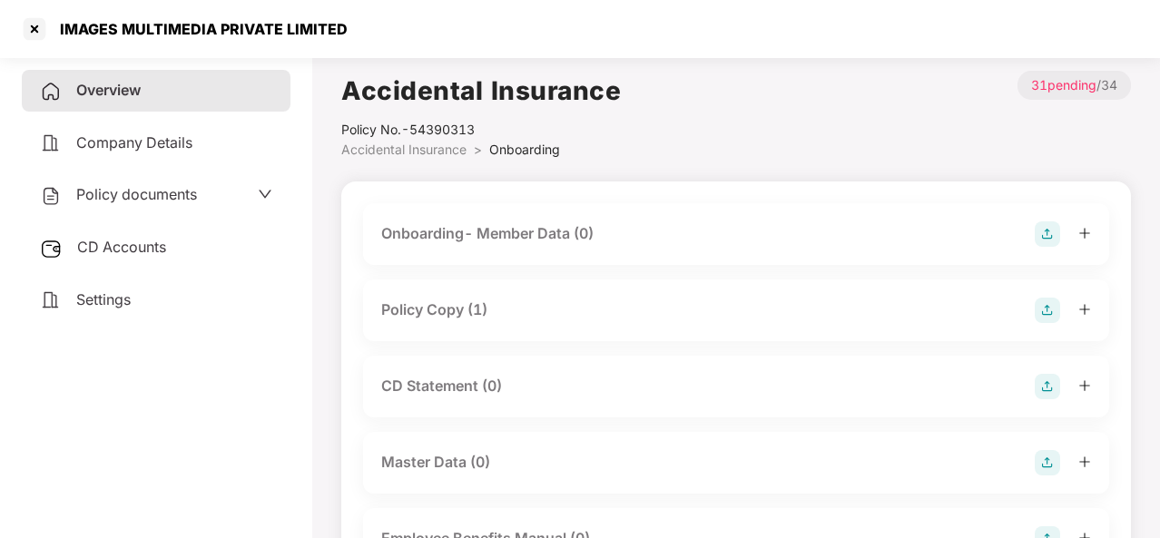
scroll to position [24, 0]
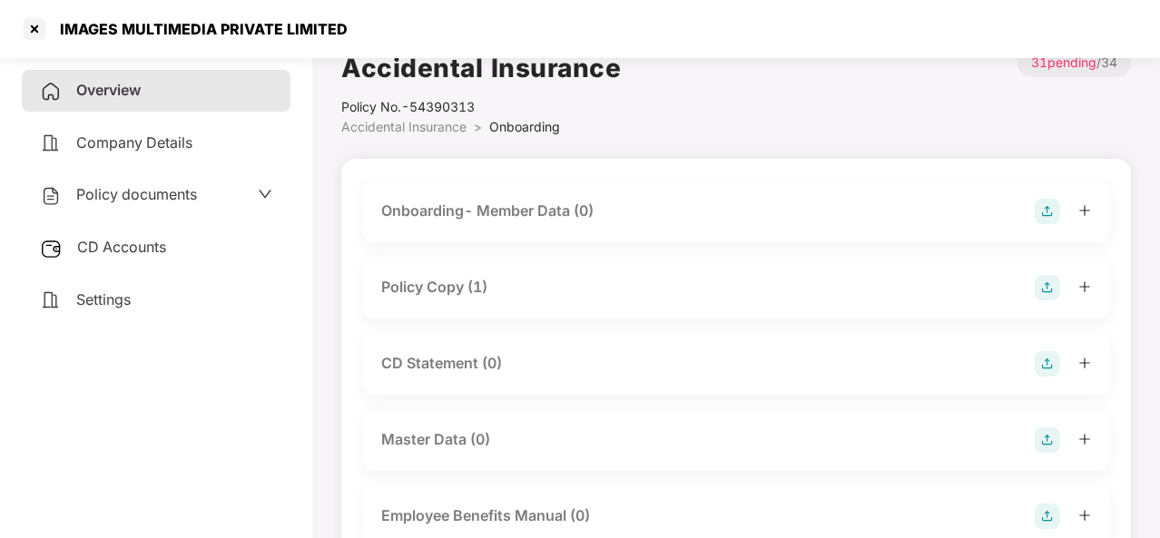
click at [488, 219] on div "Onboarding- Member Data (0)" at bounding box center [487, 211] width 212 height 23
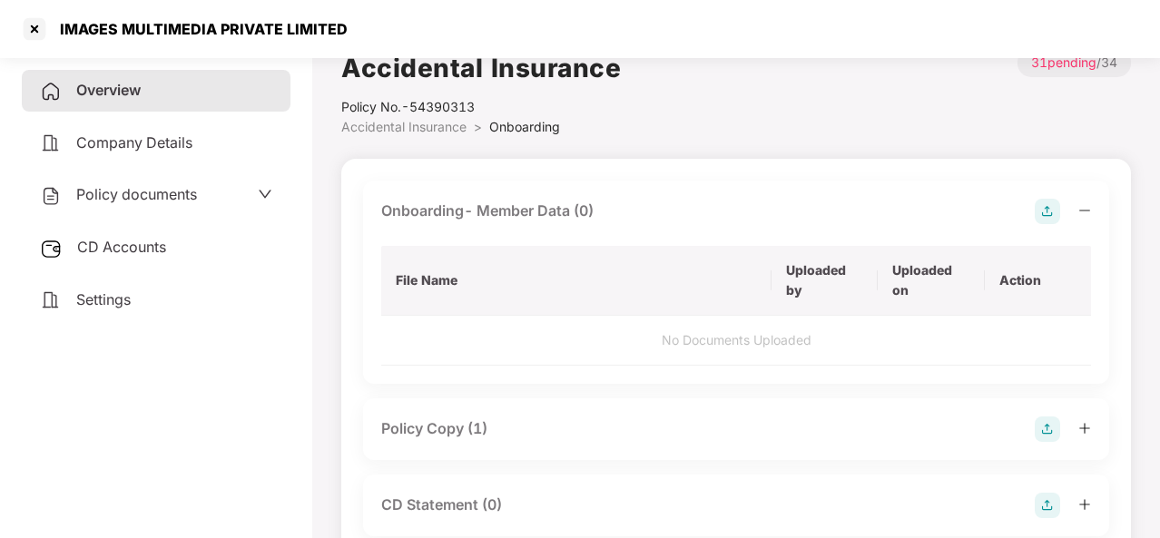
click at [1040, 205] on img at bounding box center [1047, 211] width 25 height 25
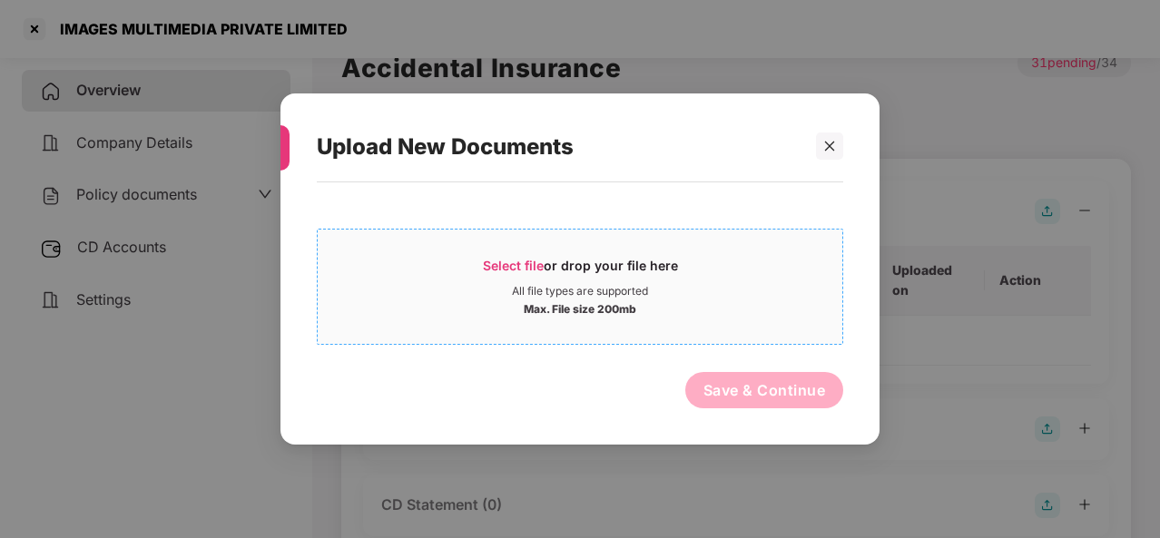
click at [534, 268] on span "Select file" at bounding box center [513, 265] width 61 height 15
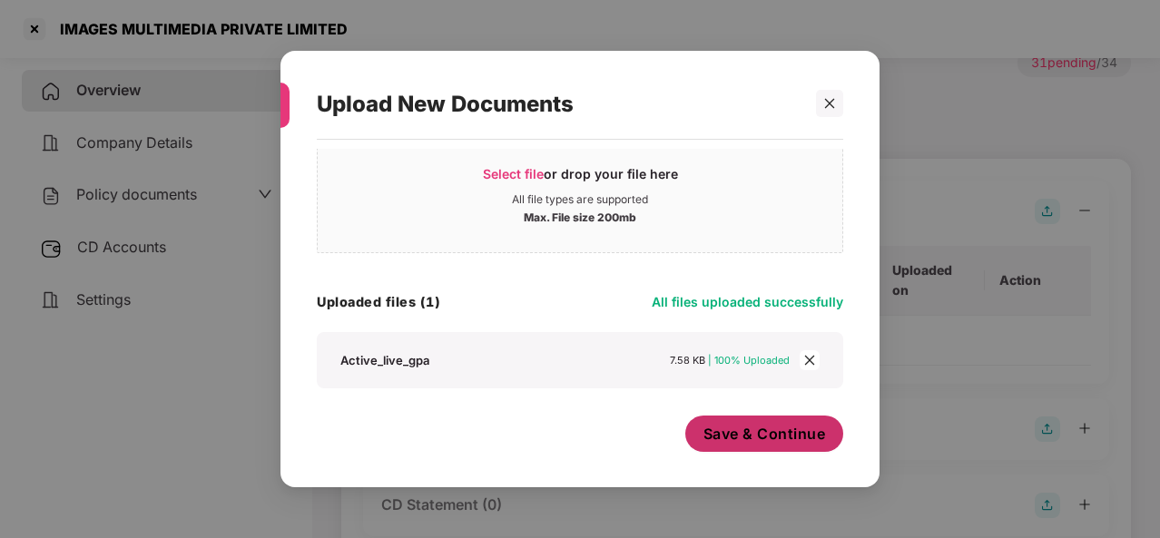
scroll to position [49, 0]
click at [728, 426] on span "Save & Continue" at bounding box center [765, 434] width 123 height 20
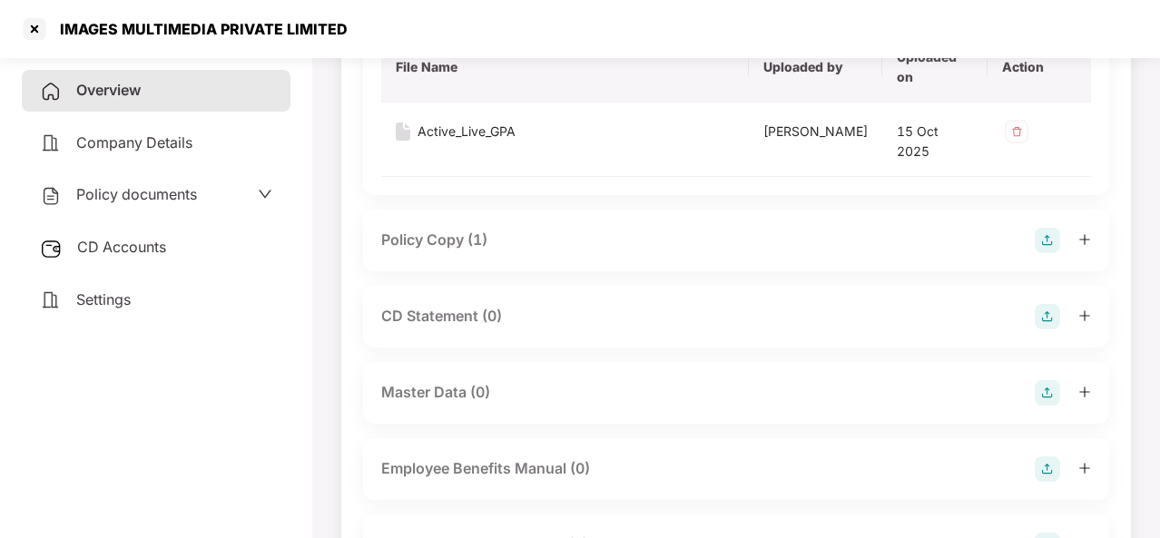
scroll to position [238, 0]
click at [1047, 303] on img at bounding box center [1047, 315] width 25 height 25
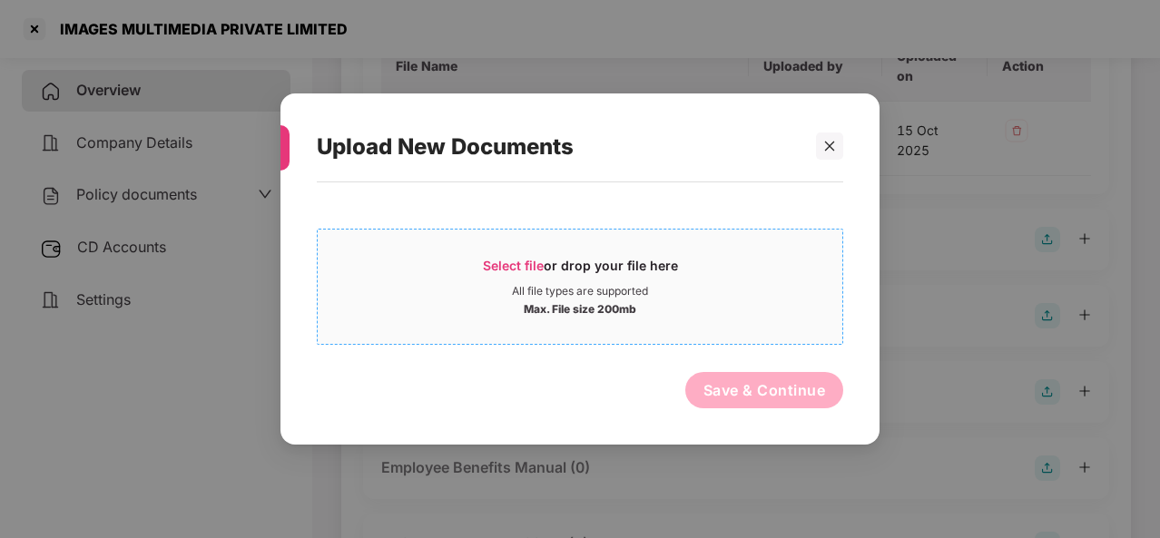
click at [497, 265] on span "Select file" at bounding box center [513, 265] width 61 height 15
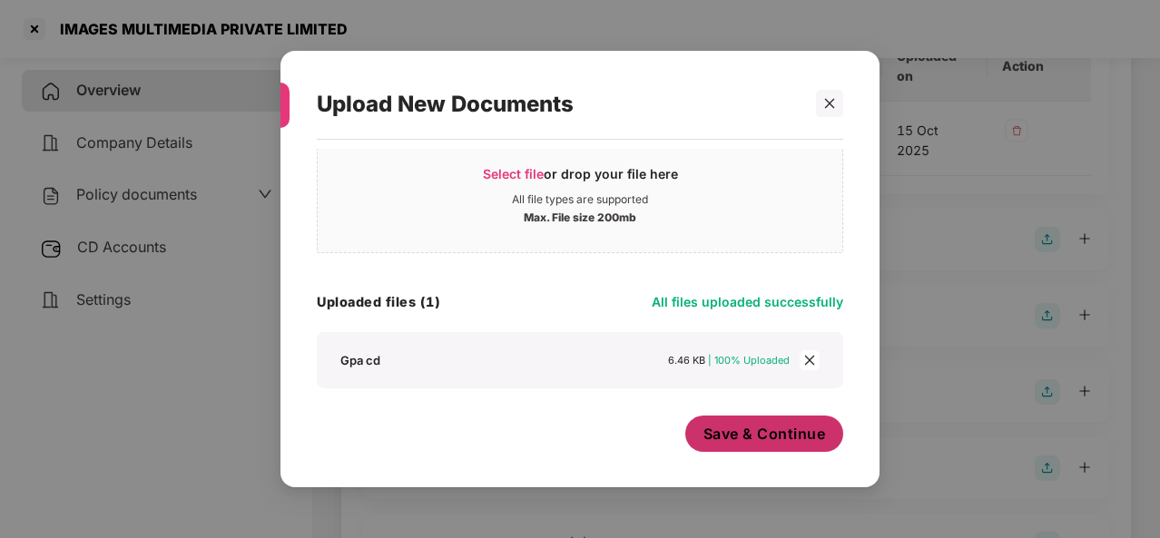
scroll to position [49, 0]
click at [733, 435] on span "Save & Continue" at bounding box center [765, 434] width 123 height 20
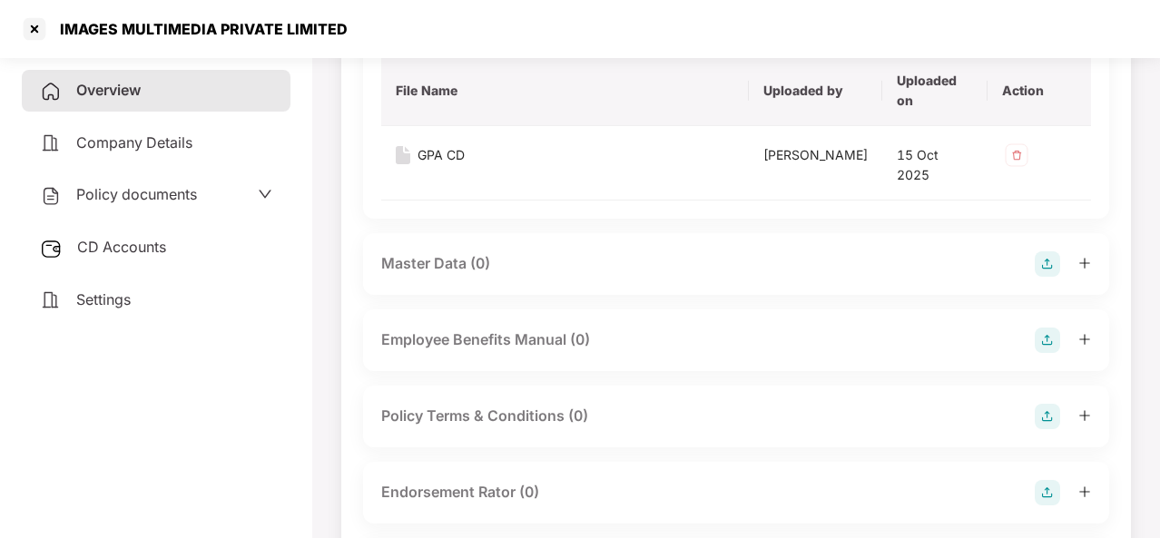
scroll to position [652, 0]
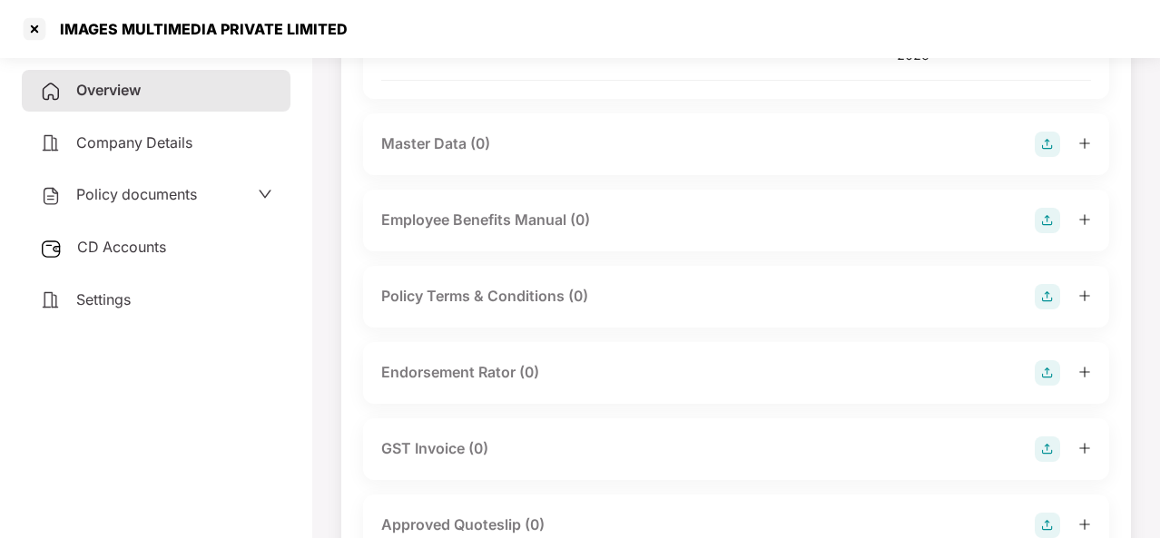
click at [554, 132] on div "Master Data (0)" at bounding box center [736, 144] width 710 height 25
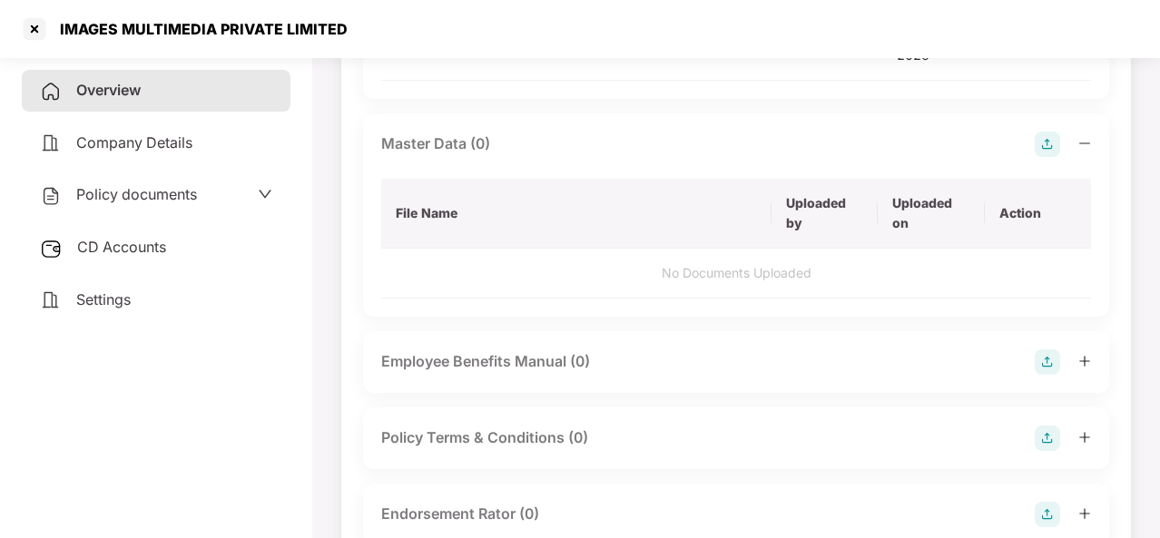
click at [1044, 132] on img at bounding box center [1047, 144] width 25 height 25
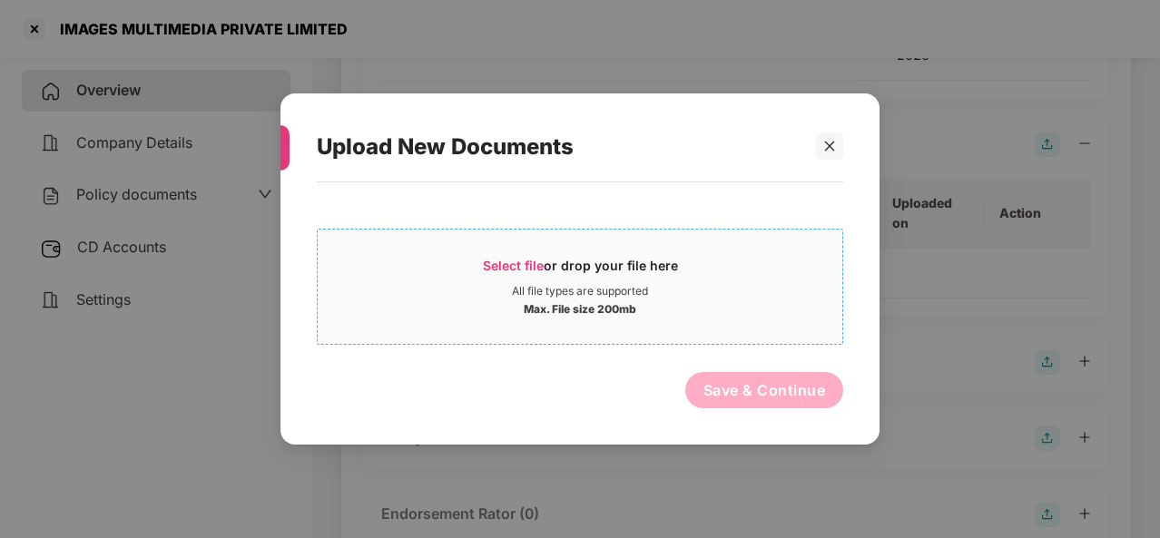
click at [528, 253] on span "Select file or drop your file here All file types are supported Max. File size …" at bounding box center [580, 286] width 525 height 87
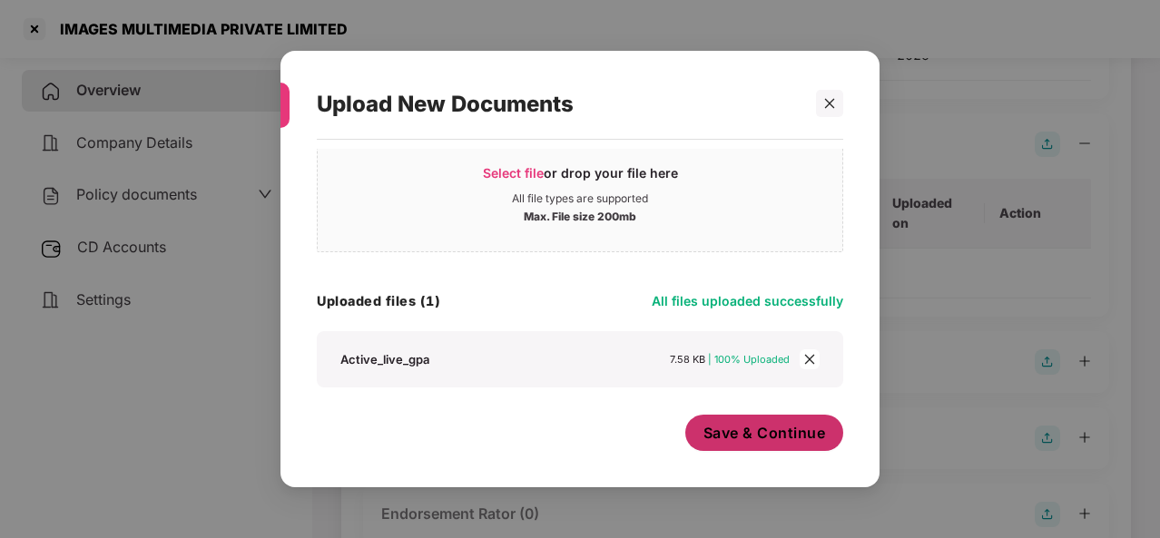
scroll to position [49, 0]
click at [755, 435] on span "Save & Continue" at bounding box center [765, 434] width 123 height 20
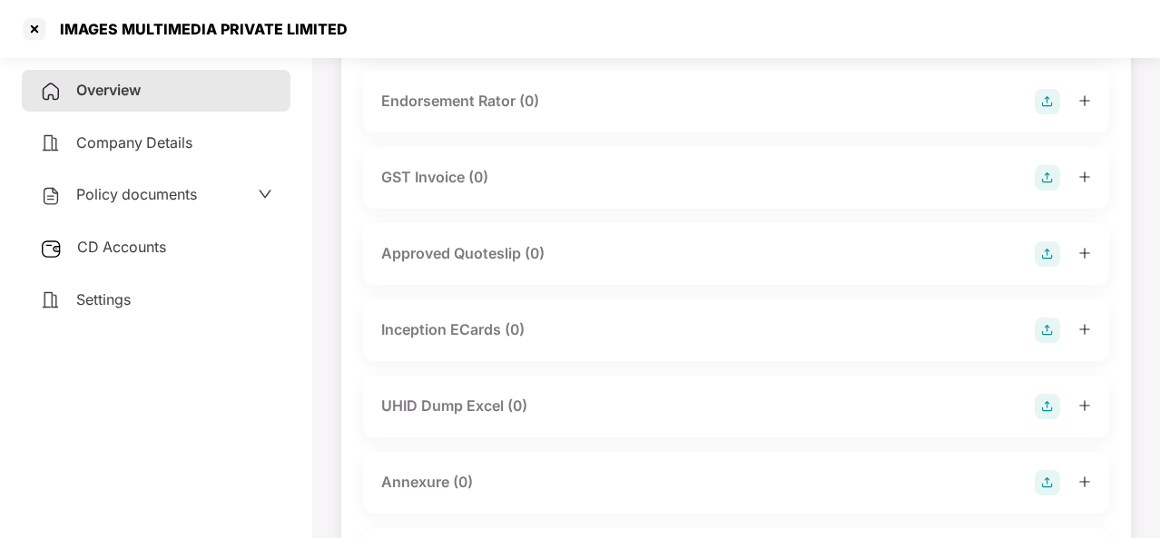
scroll to position [1095, 0]
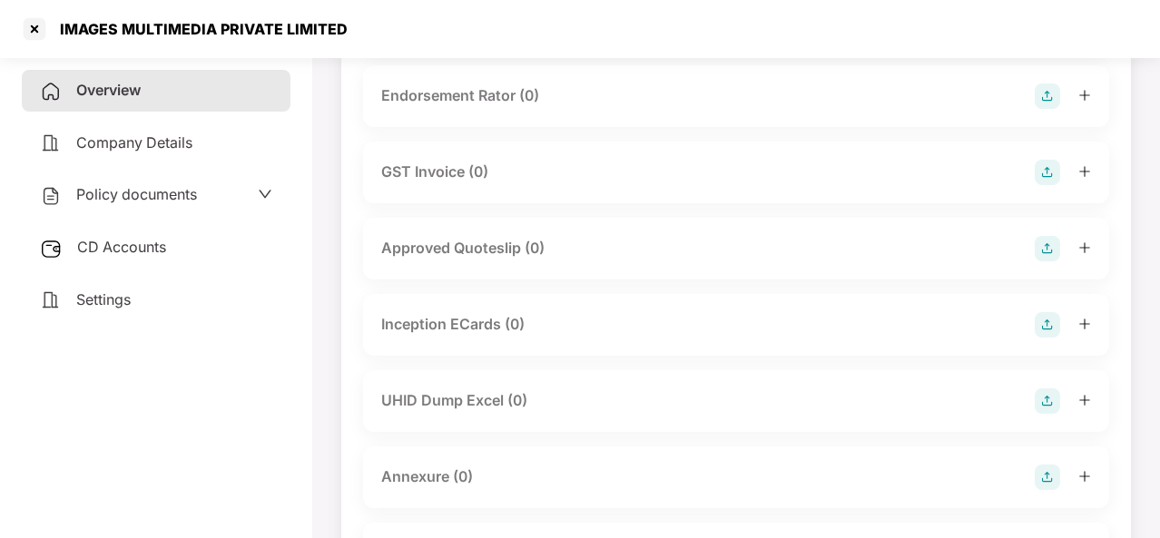
click at [609, 465] on div "Annexure (0)" at bounding box center [736, 477] width 710 height 25
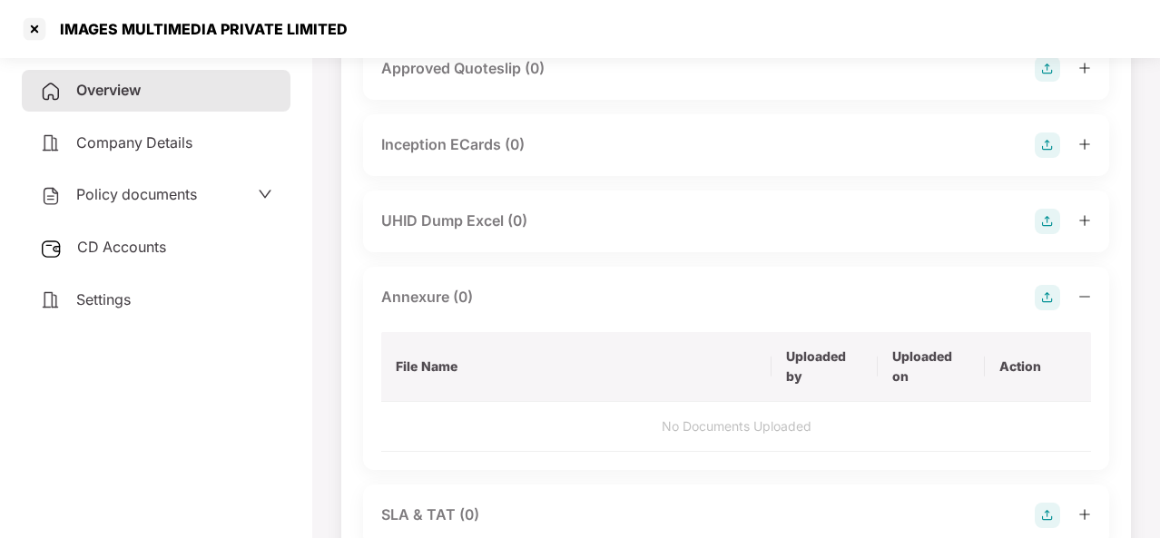
scroll to position [1287, 0]
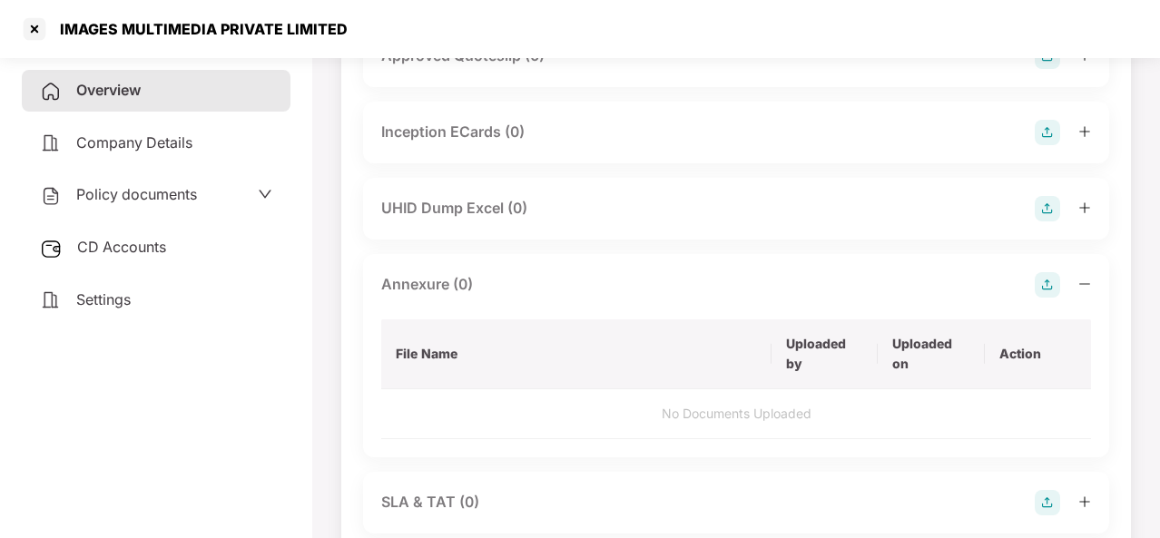
click at [1049, 272] on img at bounding box center [1047, 284] width 25 height 25
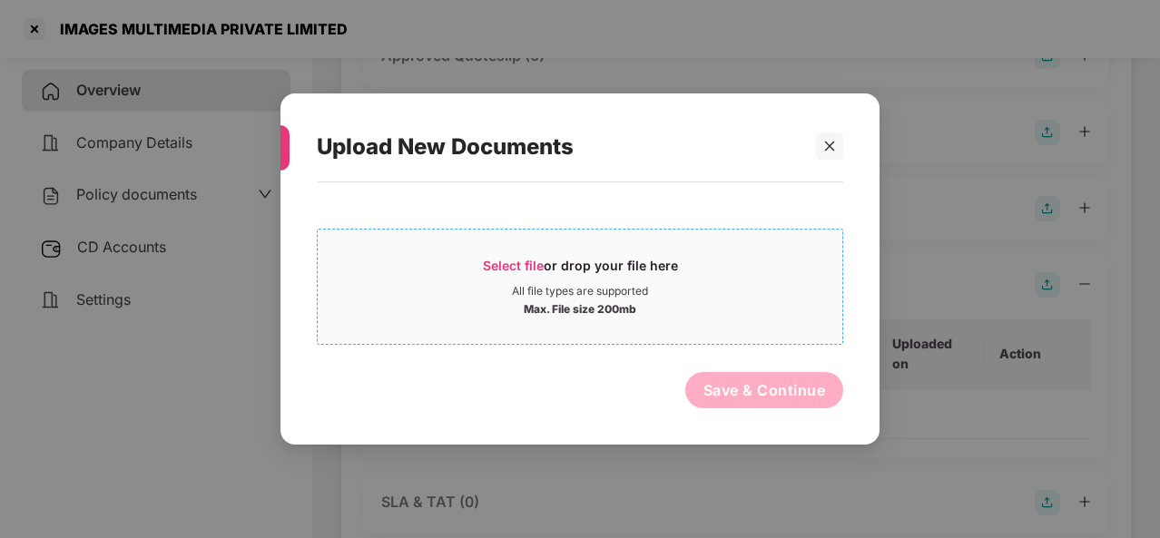
click at [515, 268] on span "Select file" at bounding box center [513, 265] width 61 height 15
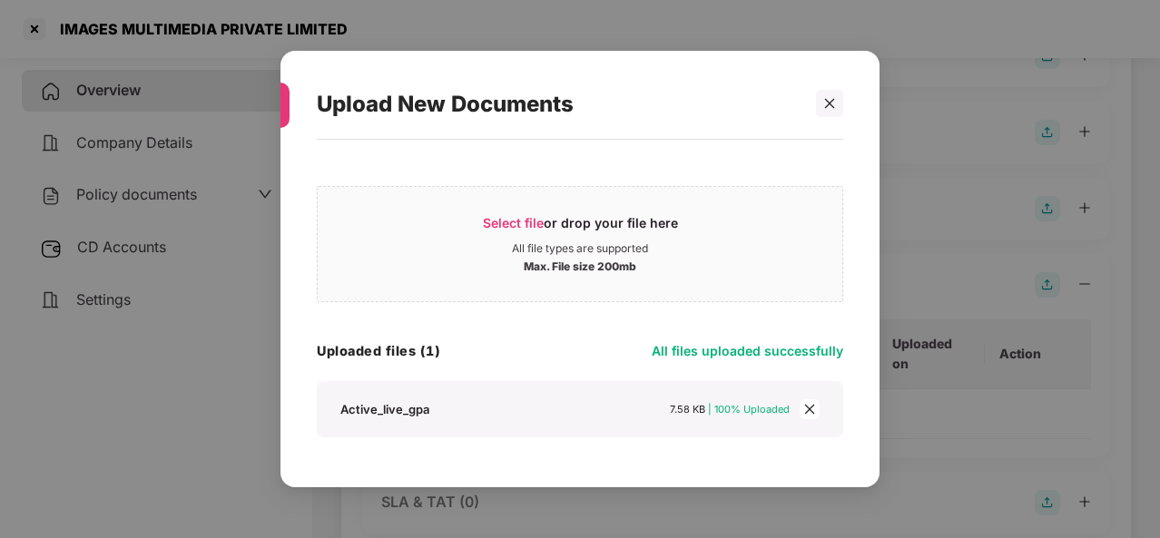
scroll to position [49, 0]
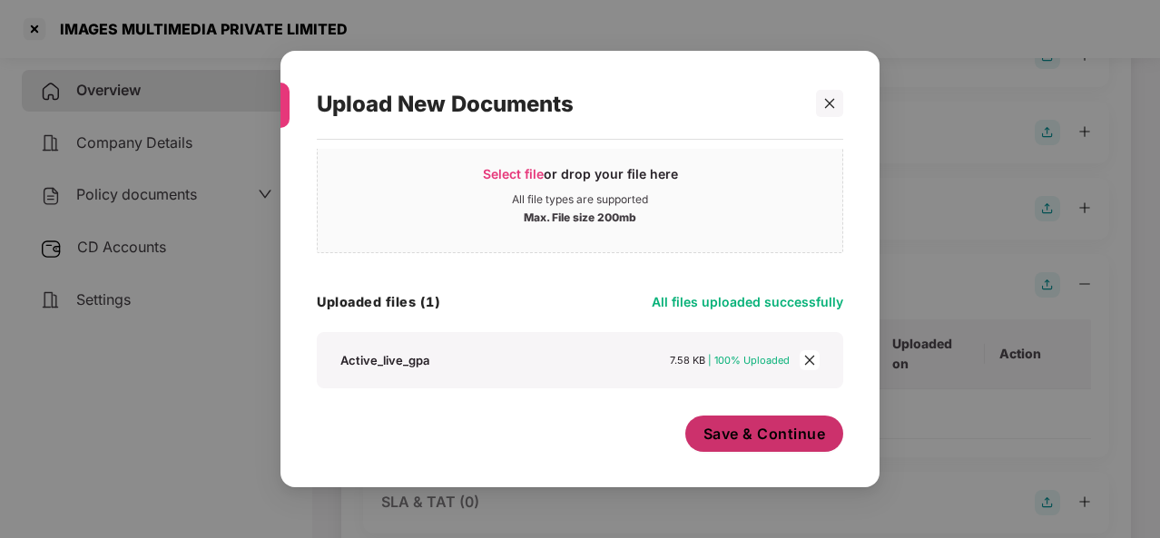
click at [740, 431] on span "Save & Continue" at bounding box center [765, 434] width 123 height 20
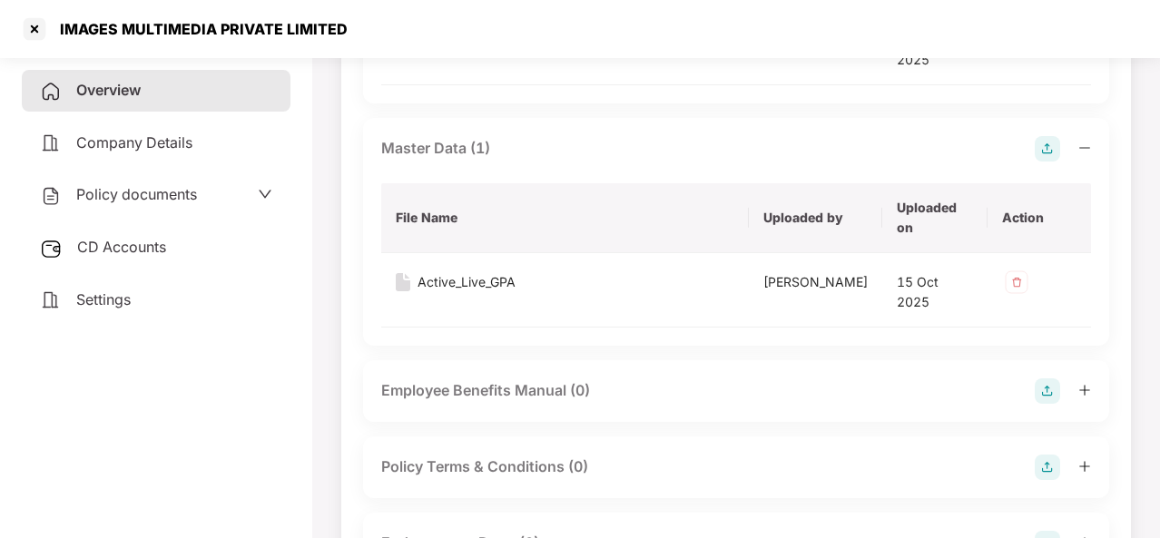
scroll to position [646, 0]
click at [142, 258] on div "CD Accounts" at bounding box center [156, 248] width 269 height 42
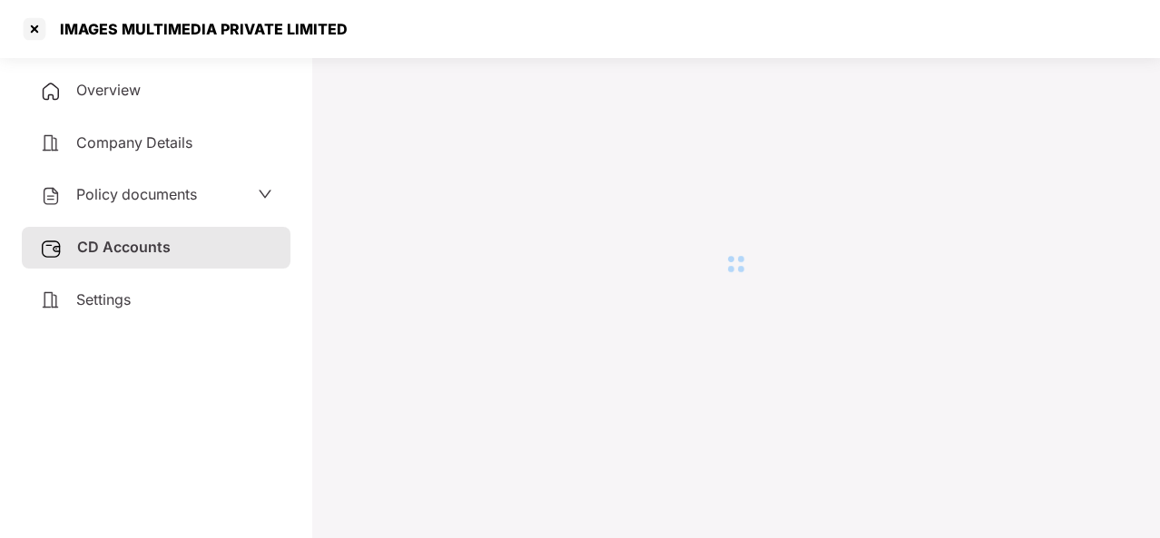
scroll to position [50, 0]
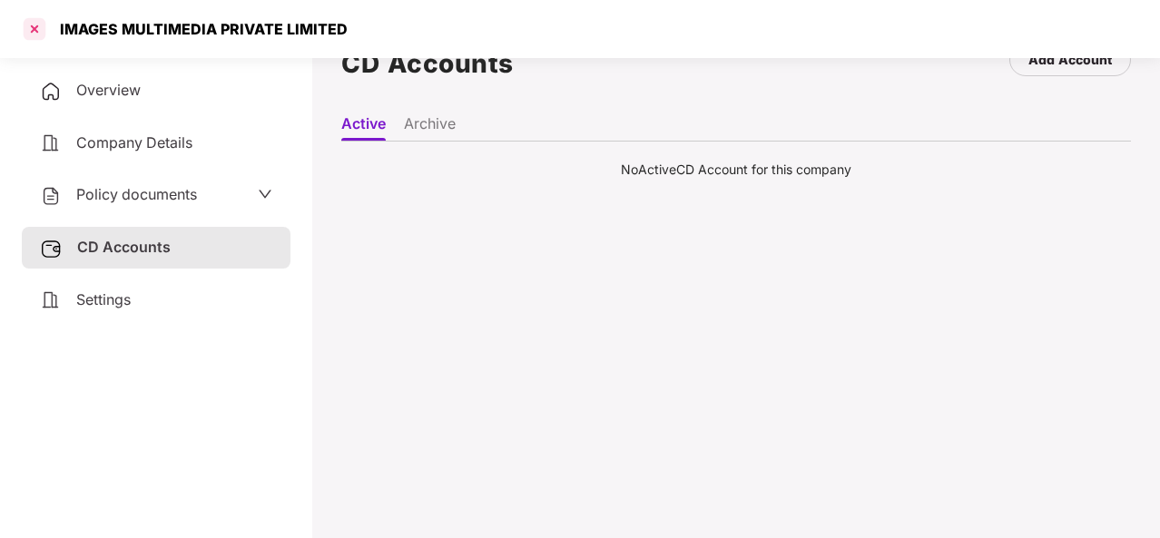
click at [38, 32] on div at bounding box center [34, 29] width 29 height 29
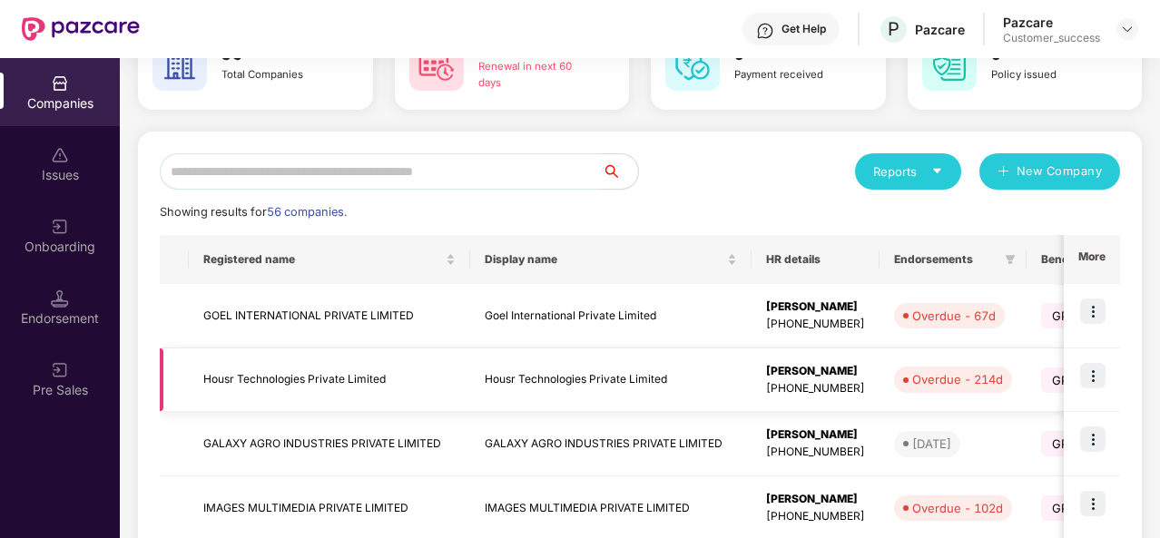
scroll to position [133, 0]
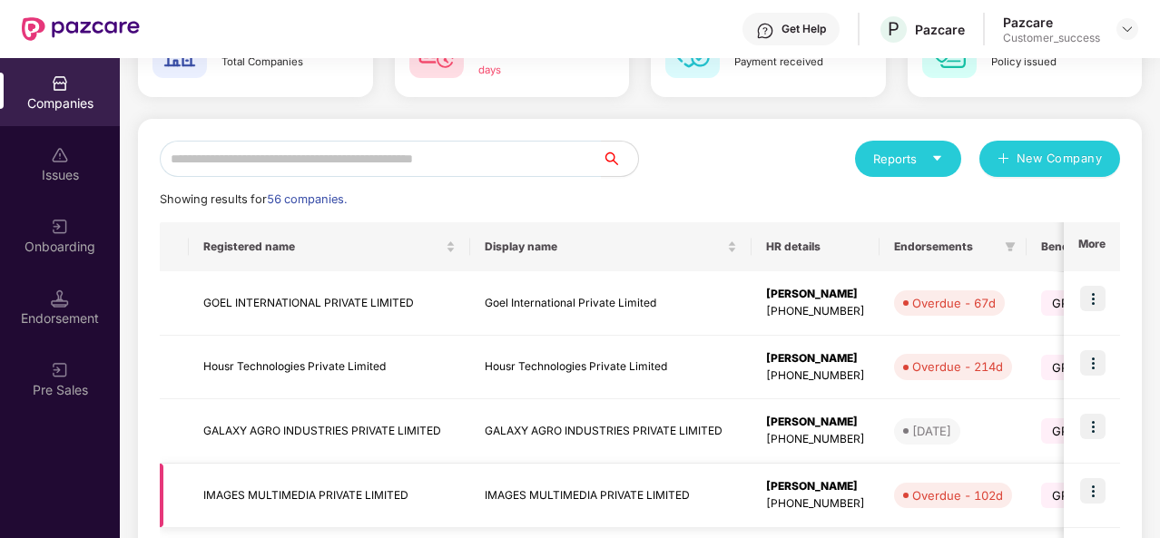
click at [346, 480] on td "IMAGES MULTIMEDIA PRIVATE LIMITED" at bounding box center [329, 496] width 281 height 64
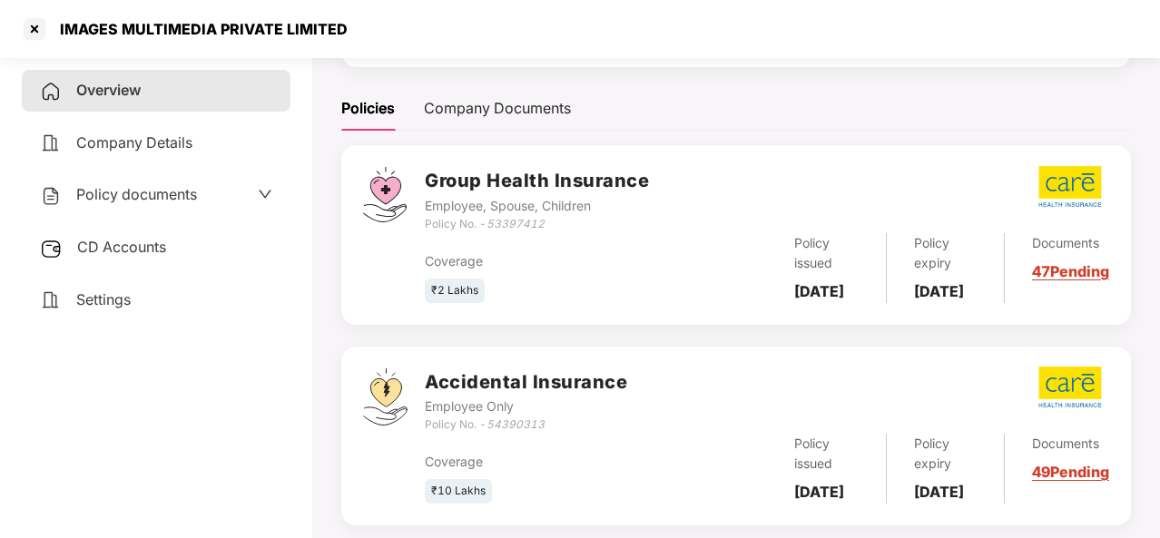
scroll to position [234, 0]
click at [147, 250] on span "CD Accounts" at bounding box center [121, 247] width 89 height 18
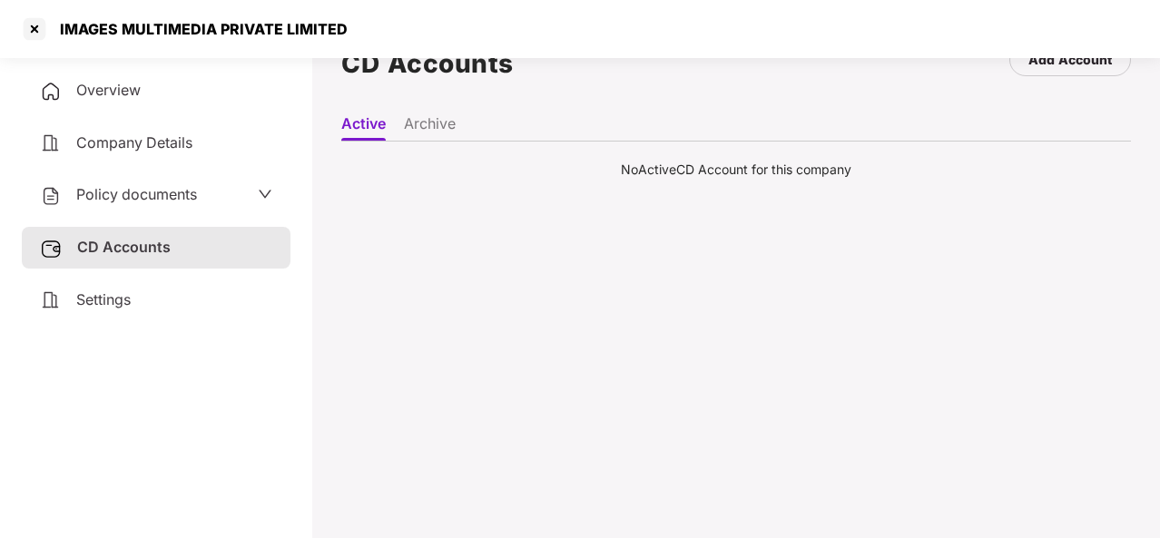
scroll to position [0, 0]
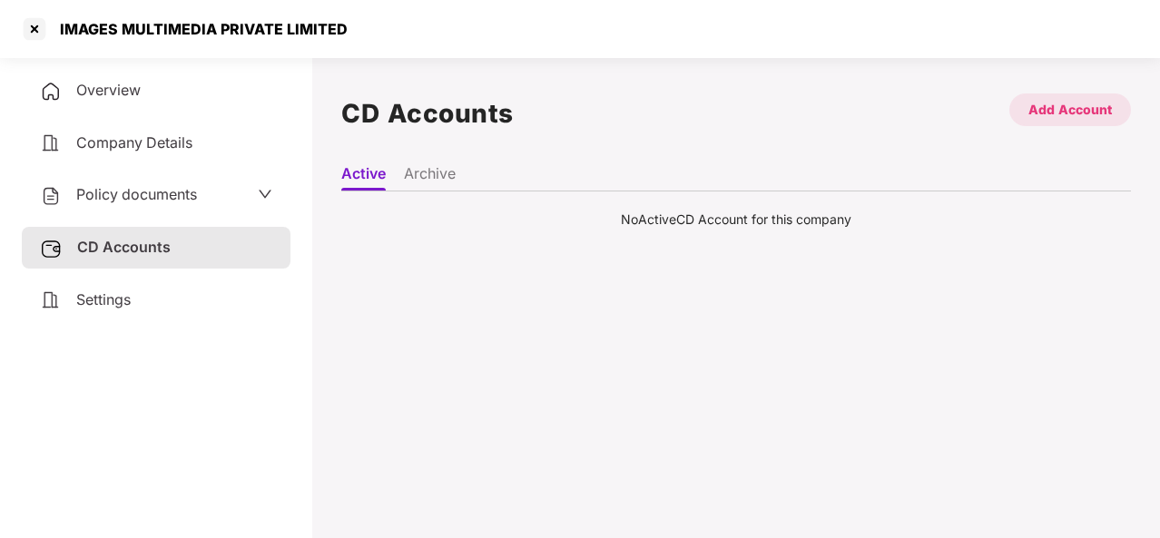
click at [1070, 113] on div "Add Account" at bounding box center [1071, 110] width 84 height 20
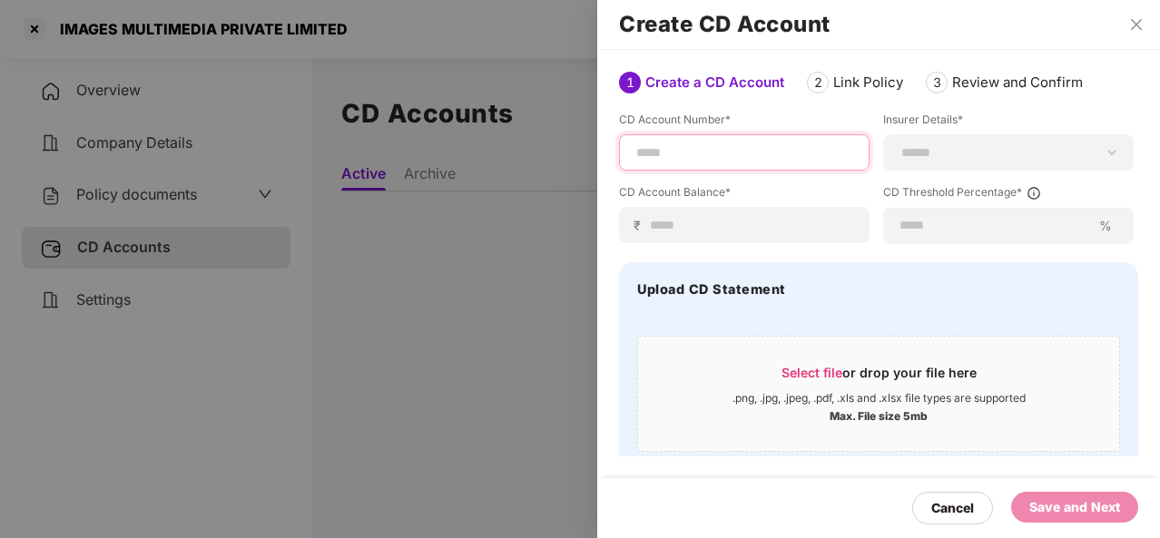
click at [655, 155] on input at bounding box center [745, 152] width 220 height 19
paste input "********"
type input "********"
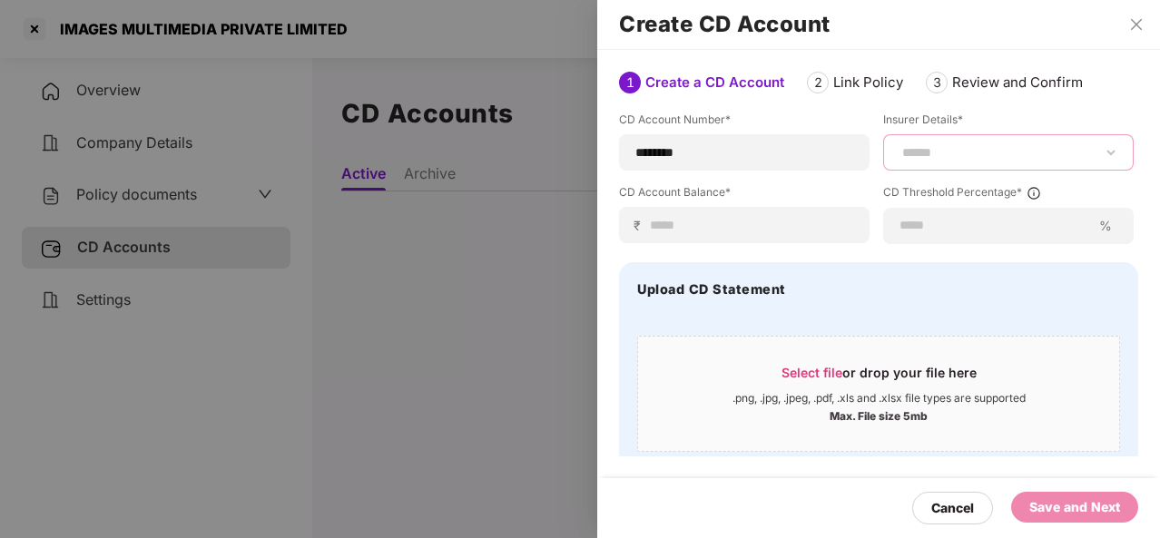
click at [917, 153] on select "**********" at bounding box center [1009, 152] width 220 height 15
select select "****"
click at [899, 145] on select "**********" at bounding box center [1009, 152] width 220 height 15
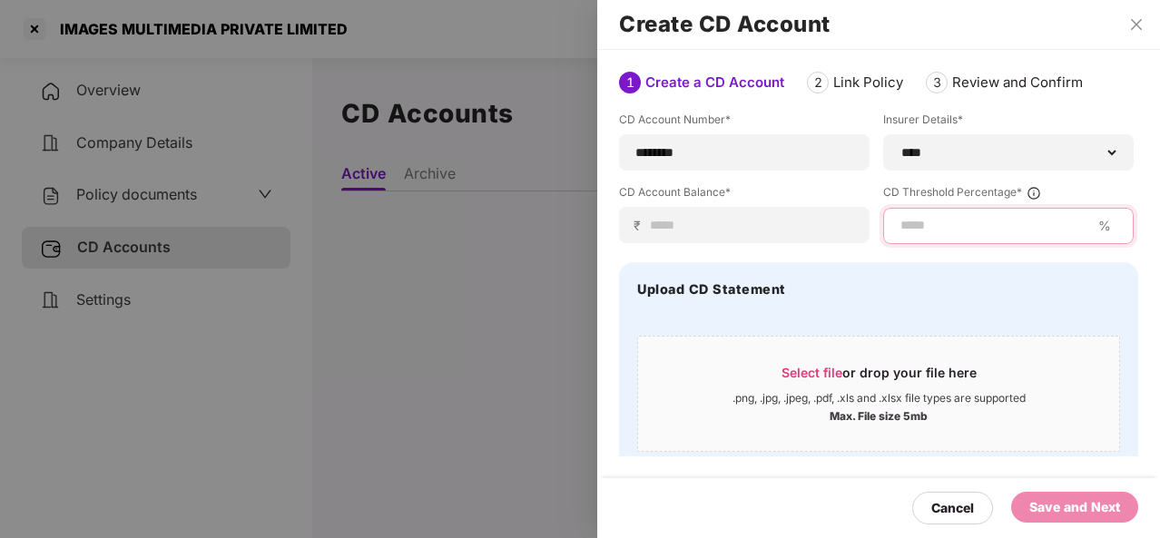
click at [942, 221] on input at bounding box center [995, 225] width 192 height 19
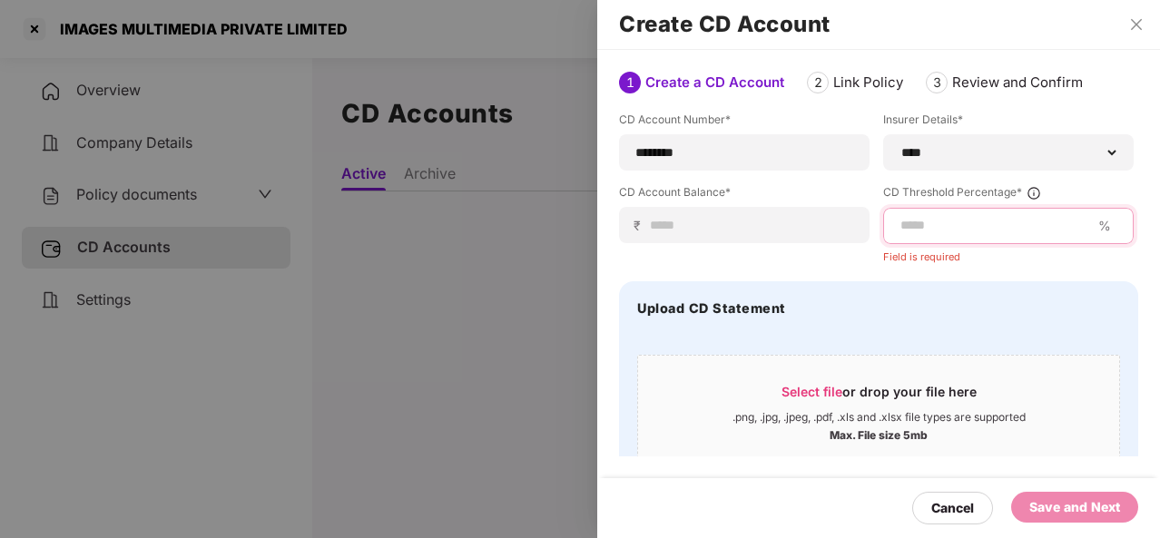
type input "*"
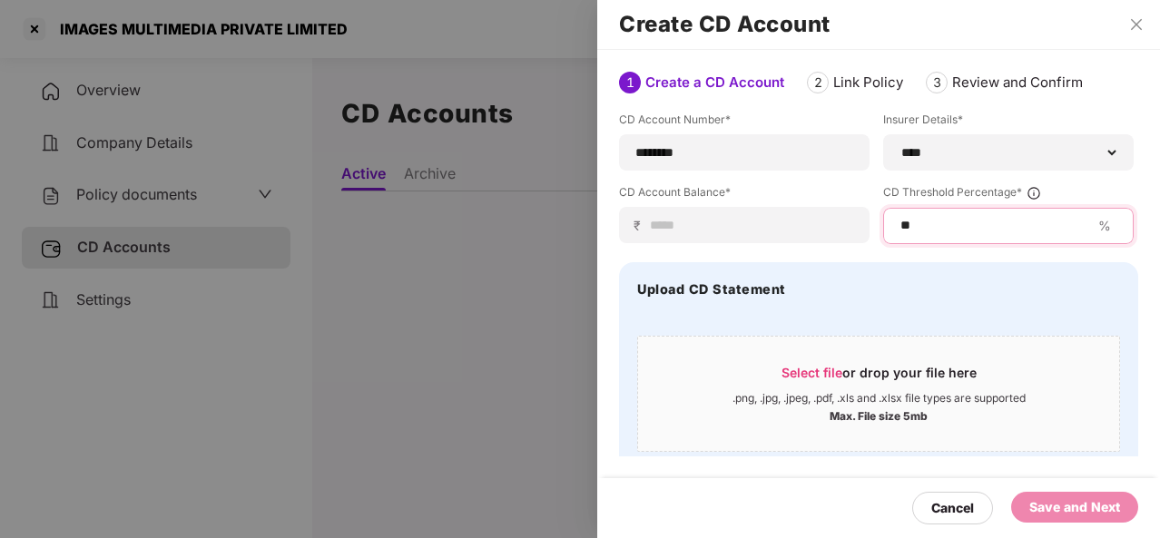
type input "**"
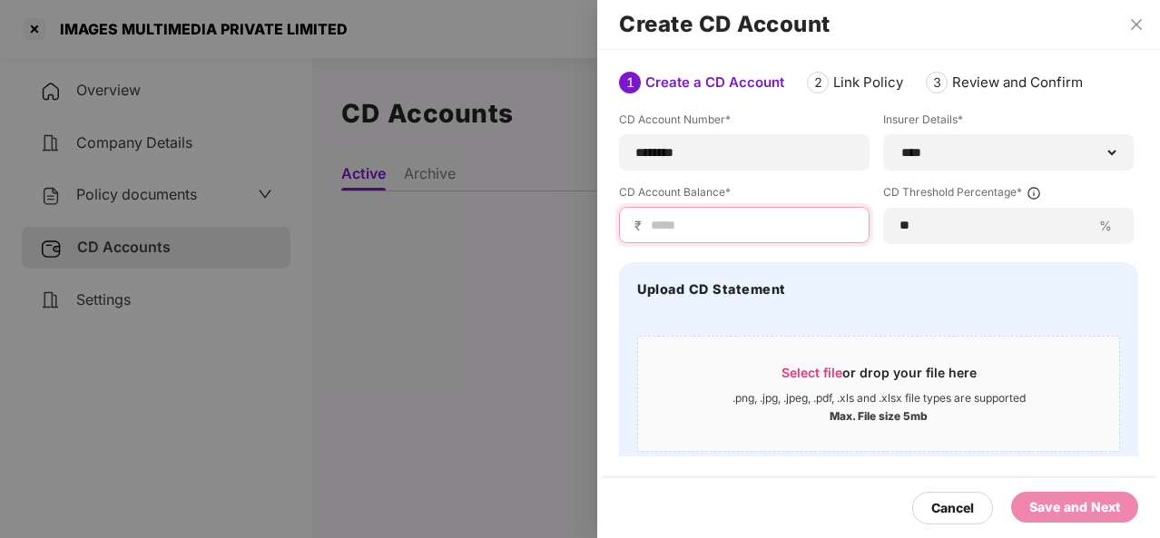
click at [659, 222] on input at bounding box center [751, 225] width 205 height 19
type input "*"
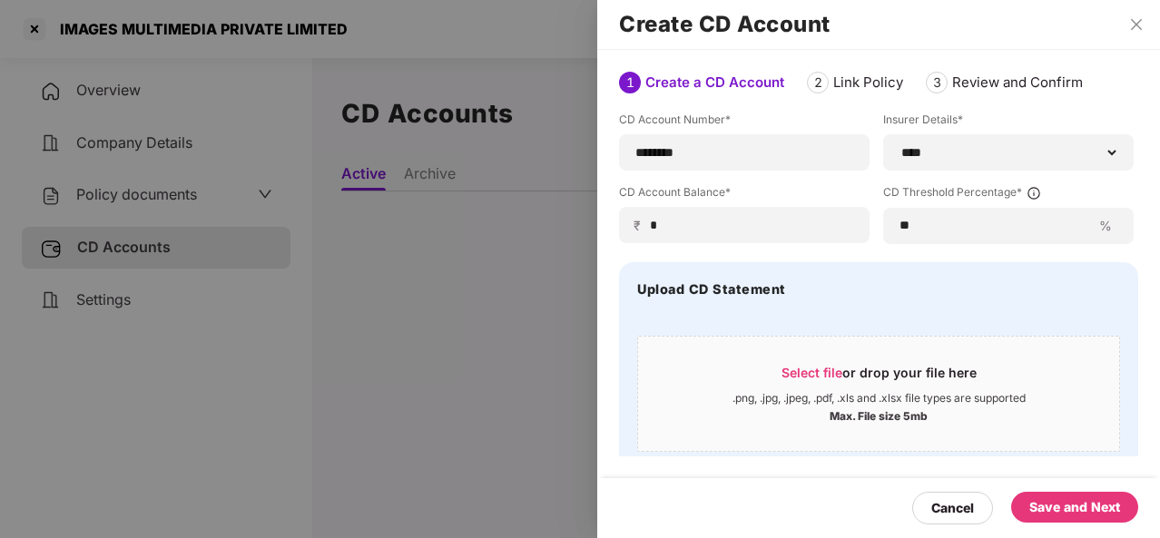
click at [1073, 504] on div "Save and Next" at bounding box center [1074, 507] width 91 height 20
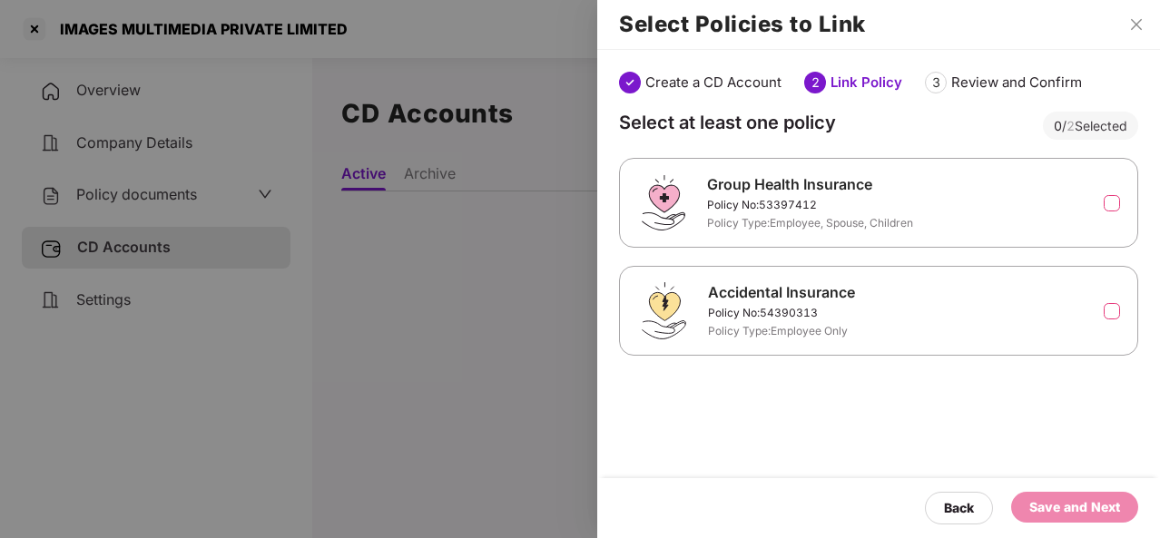
click at [1111, 202] on label at bounding box center [1112, 203] width 16 height 16
click at [1055, 507] on div "Save and Next" at bounding box center [1074, 507] width 91 height 20
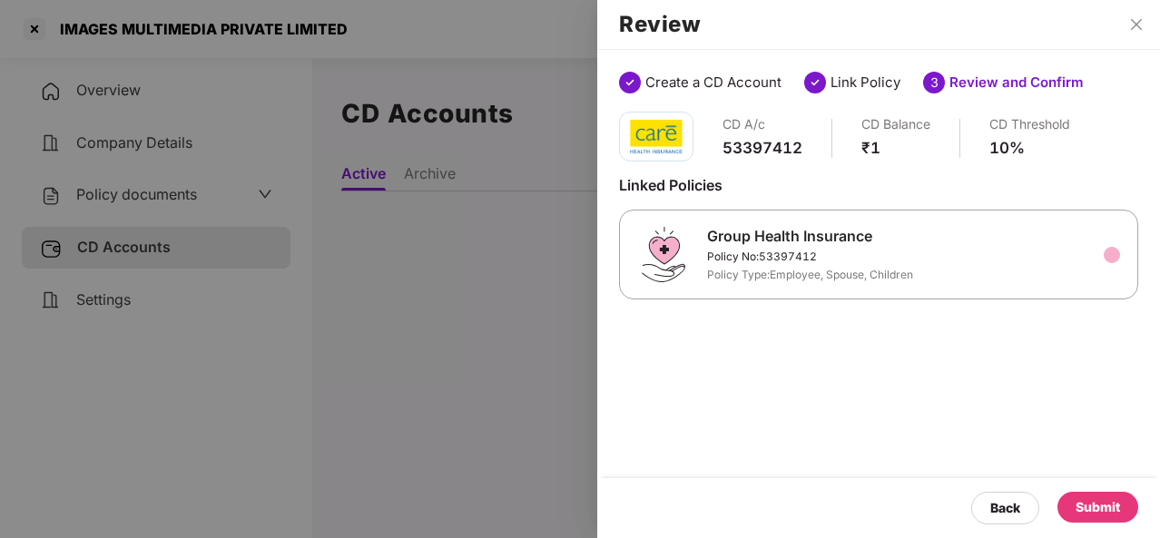
click at [1055, 507] on div "Back Submit" at bounding box center [1054, 508] width 167 height 33
click at [1078, 507] on div "Submit" at bounding box center [1098, 507] width 44 height 20
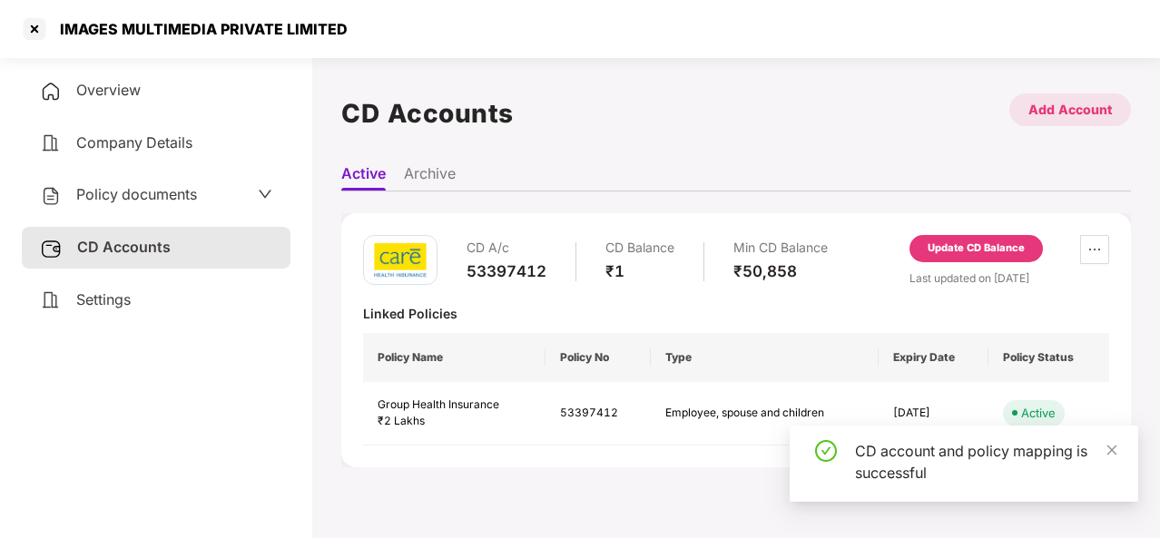
click at [1067, 119] on div "Add Account" at bounding box center [1070, 110] width 122 height 33
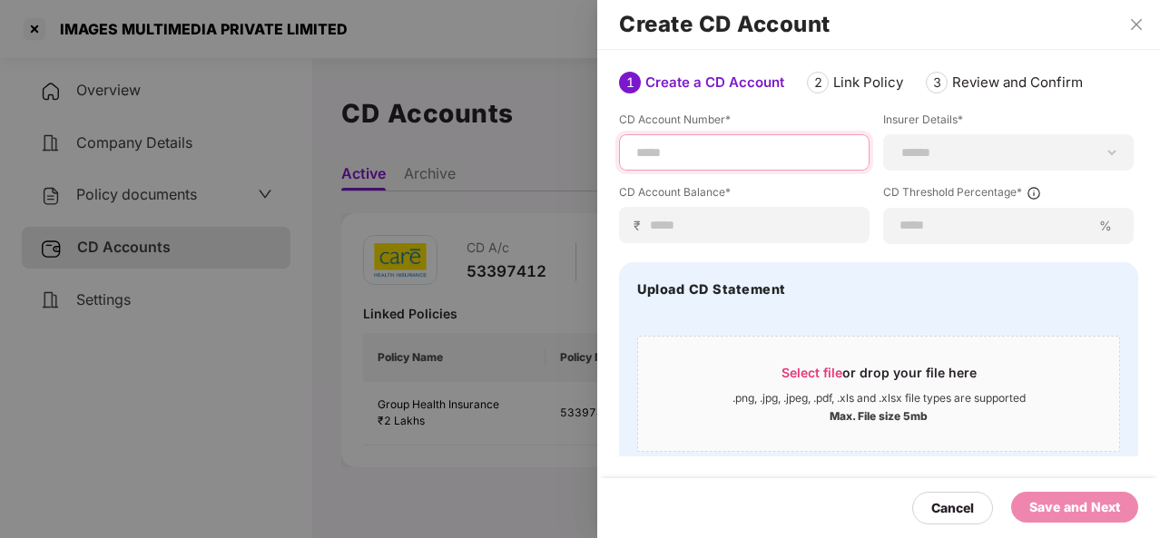
click at [661, 153] on input at bounding box center [745, 152] width 220 height 19
paste input "********"
type input "********"
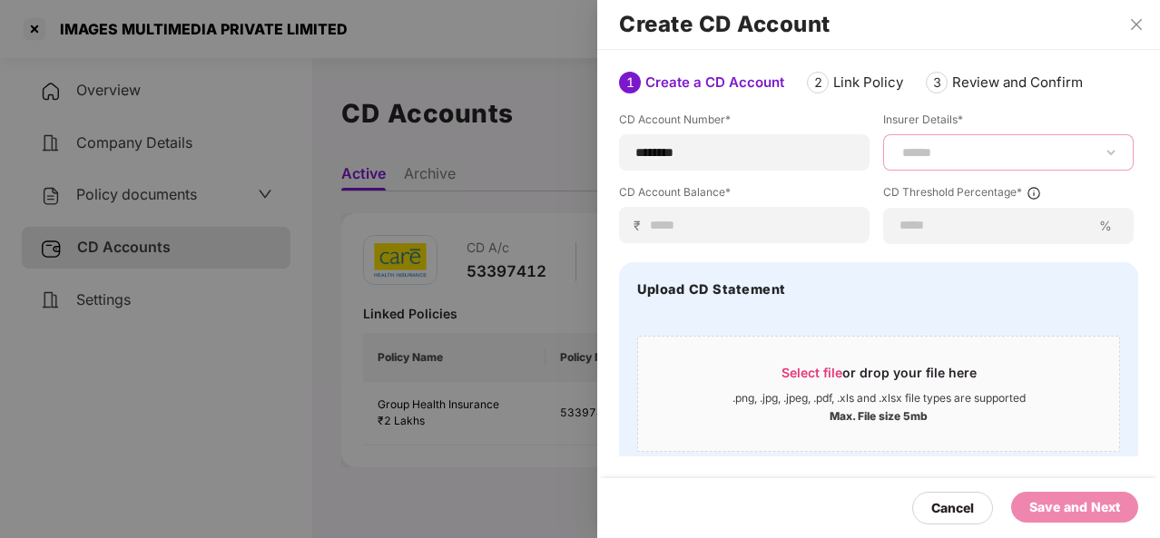
click at [955, 155] on select "**********" at bounding box center [1009, 152] width 220 height 15
select select "****"
click at [899, 145] on select "**********" at bounding box center [1009, 152] width 220 height 15
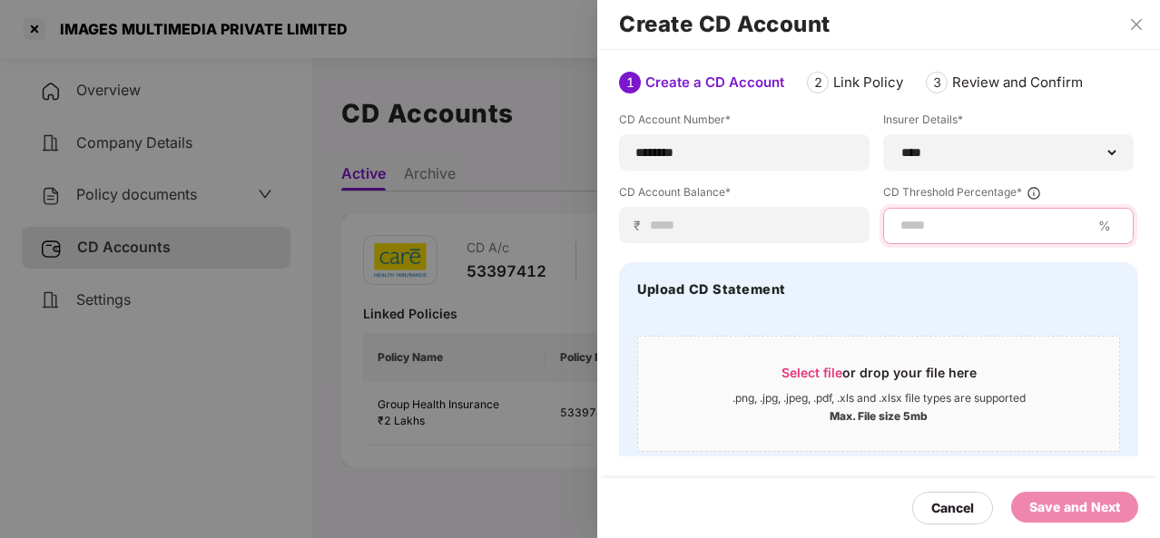
click at [928, 233] on input at bounding box center [995, 225] width 192 height 19
type input "**"
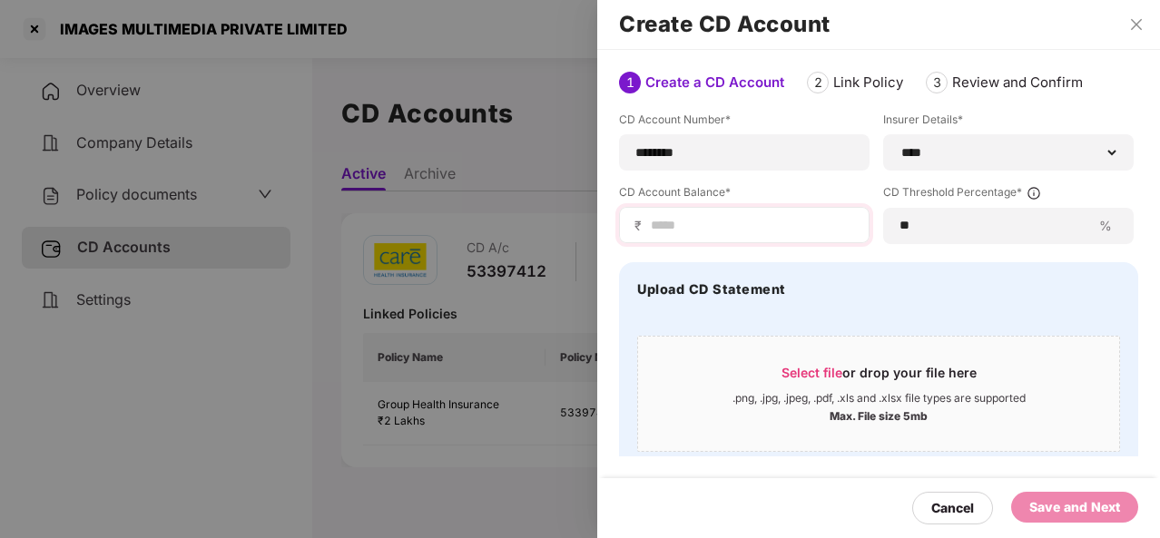
click at [709, 212] on div "₹" at bounding box center [744, 225] width 251 height 36
click at [674, 214] on div "₹" at bounding box center [744, 225] width 251 height 36
click at [657, 222] on input at bounding box center [751, 225] width 205 height 19
type input "*"
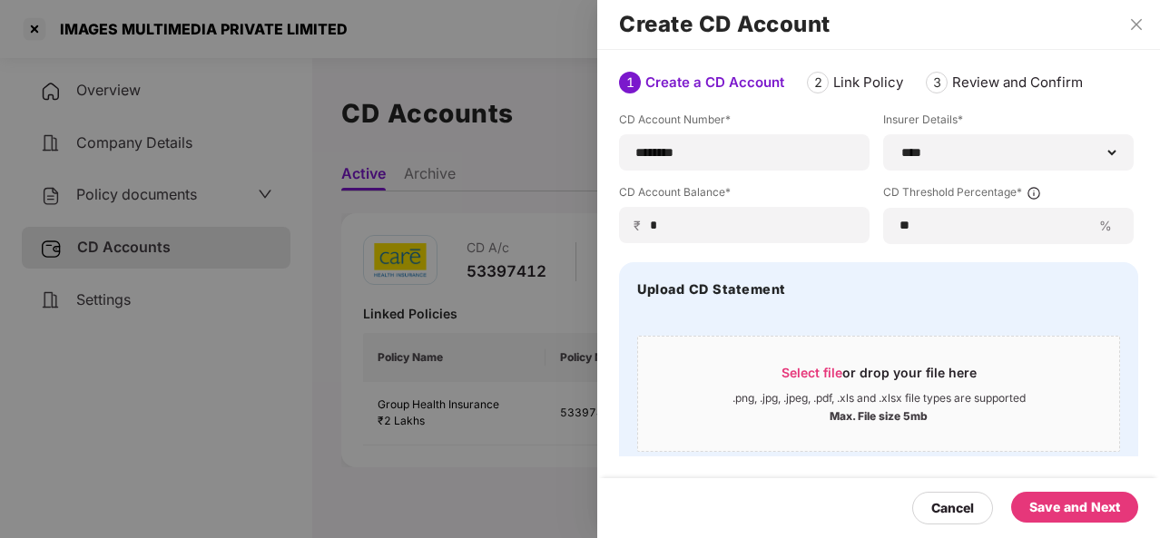
click at [1076, 498] on div "Save and Next" at bounding box center [1074, 507] width 91 height 20
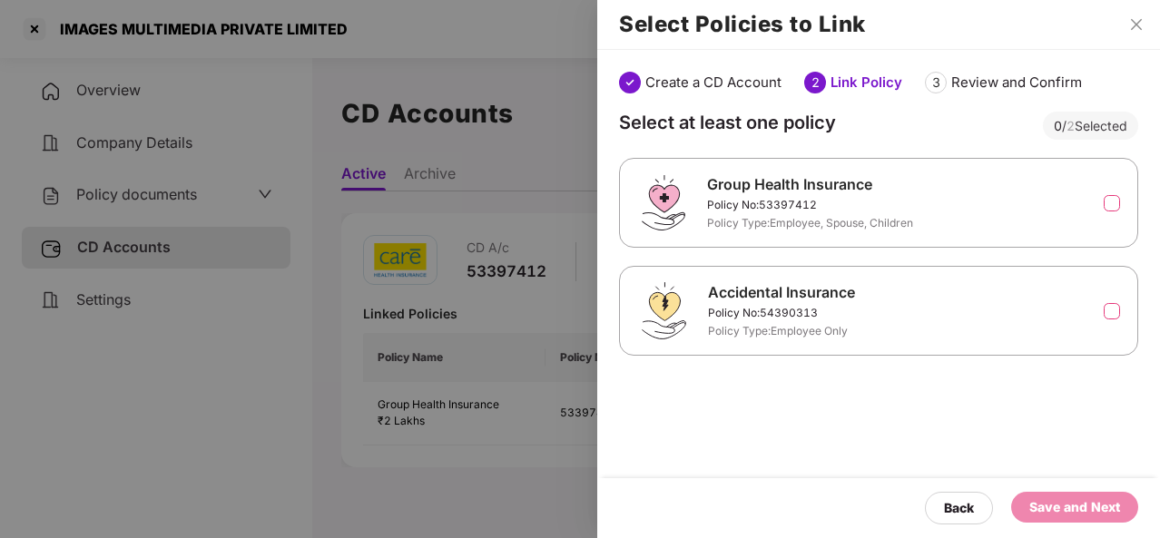
click at [1111, 308] on label at bounding box center [1112, 311] width 16 height 16
click at [1054, 509] on div "Save and Next" at bounding box center [1074, 507] width 91 height 20
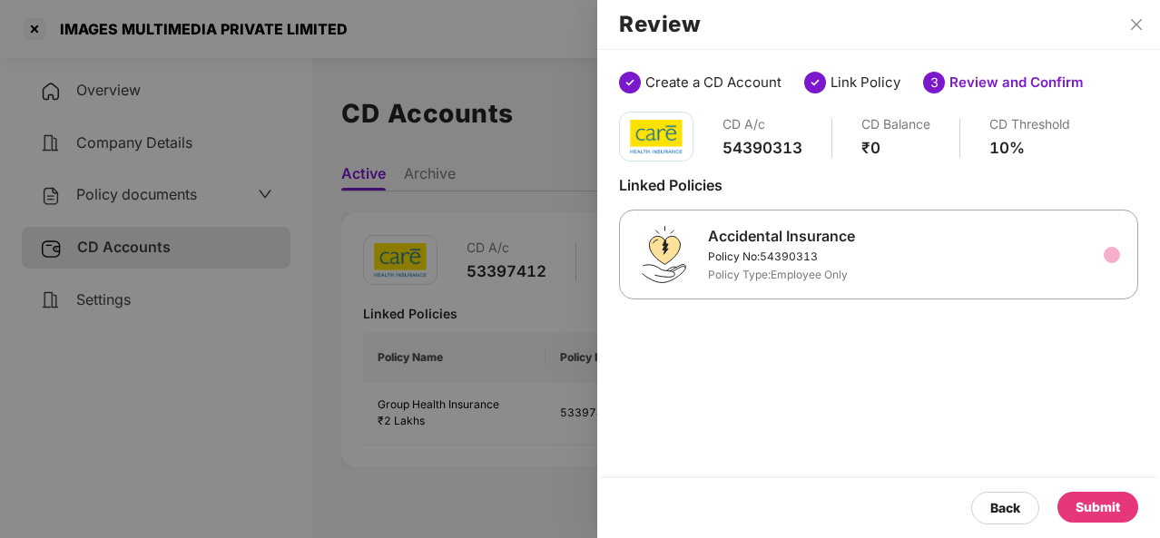
click at [1106, 498] on div "Submit" at bounding box center [1098, 507] width 44 height 20
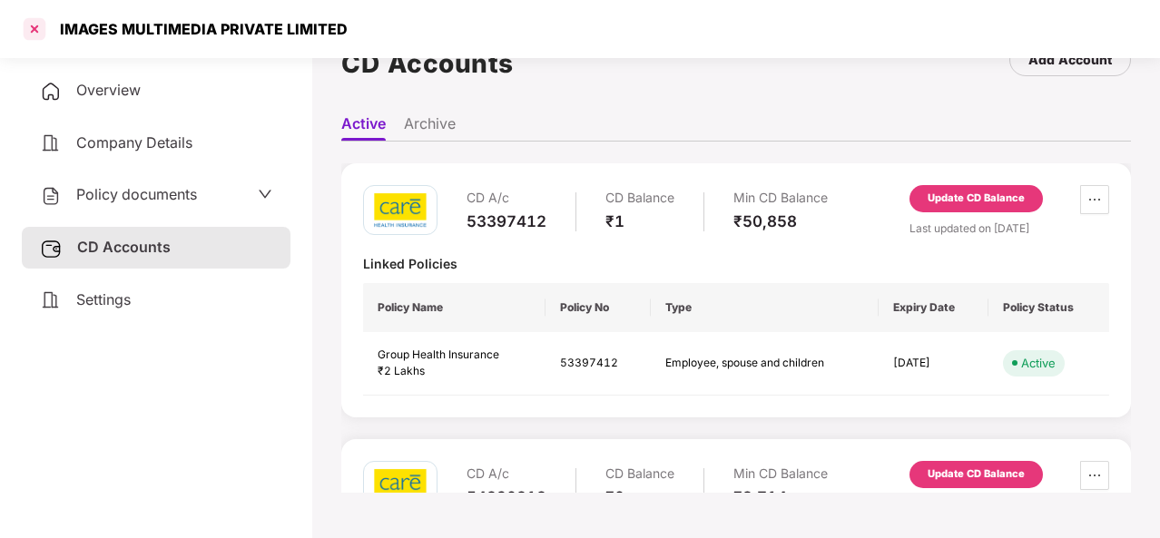
click at [32, 26] on div at bounding box center [34, 29] width 29 height 29
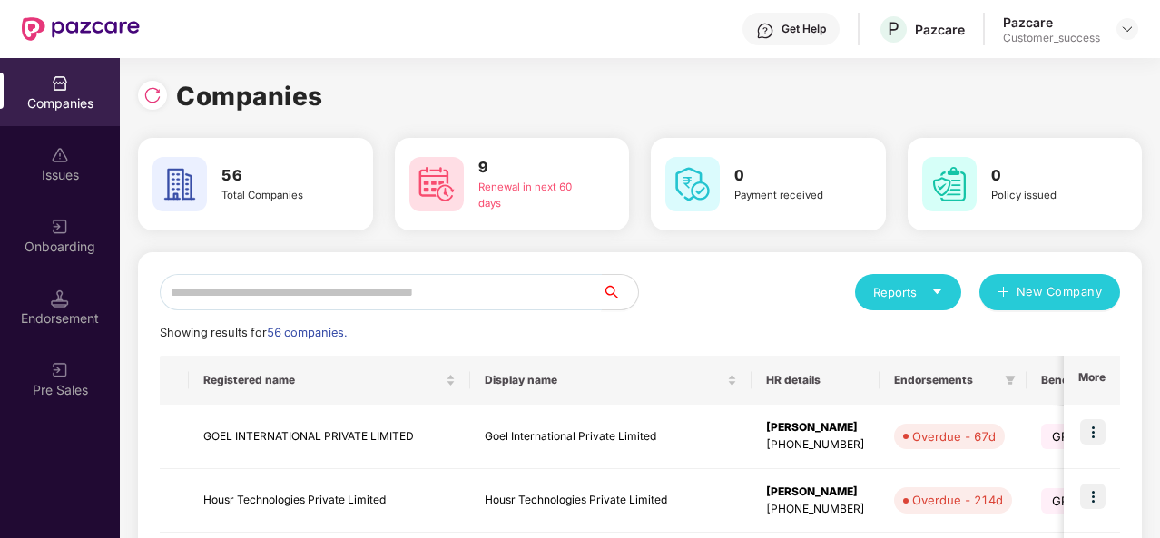
click at [207, 289] on input "text" at bounding box center [381, 292] width 442 height 36
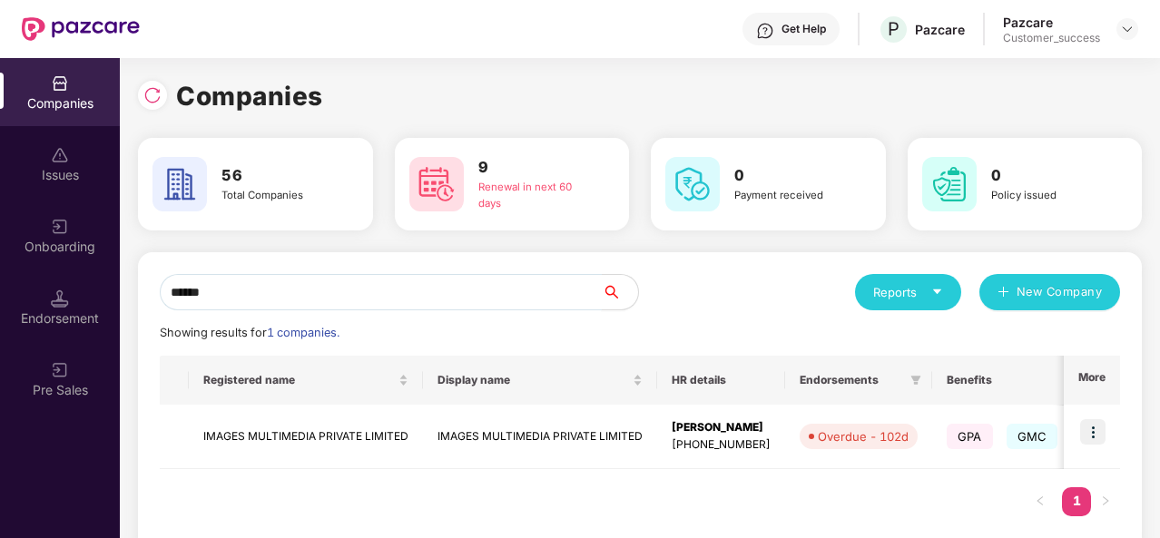
type input "******"
click at [312, 451] on td "IMAGES MULTIMEDIA PRIVATE LIMITED" at bounding box center [306, 437] width 234 height 64
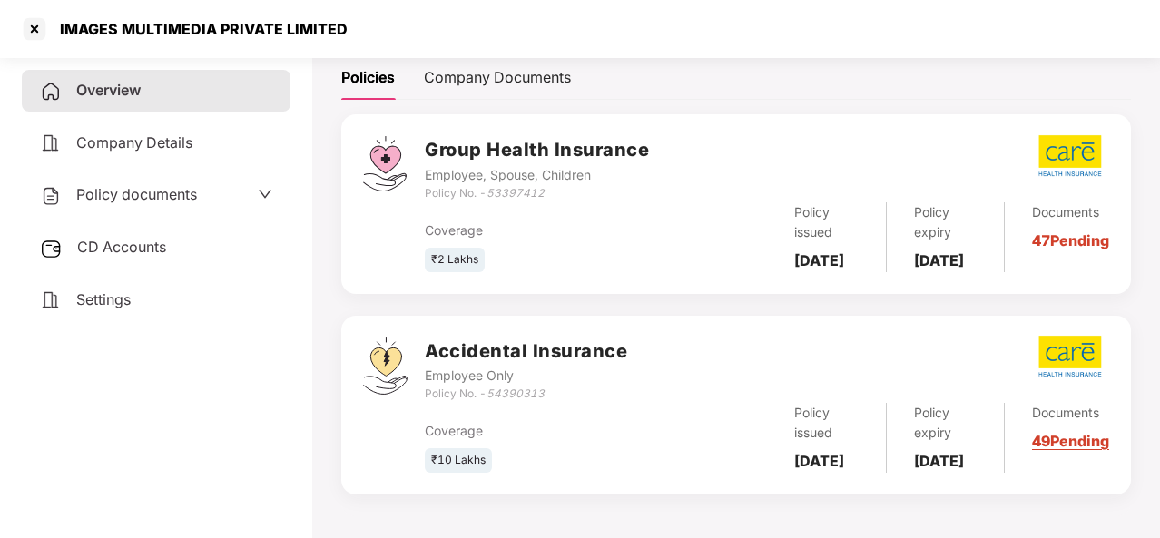
scroll to position [307, 0]
click at [1075, 427] on div "Documents 49 Pending" at bounding box center [1057, 438] width 104 height 70
click at [1040, 436] on div "Documents 49 Pending" at bounding box center [1057, 438] width 104 height 70
click at [1048, 432] on link "49 Pending" at bounding box center [1070, 441] width 77 height 18
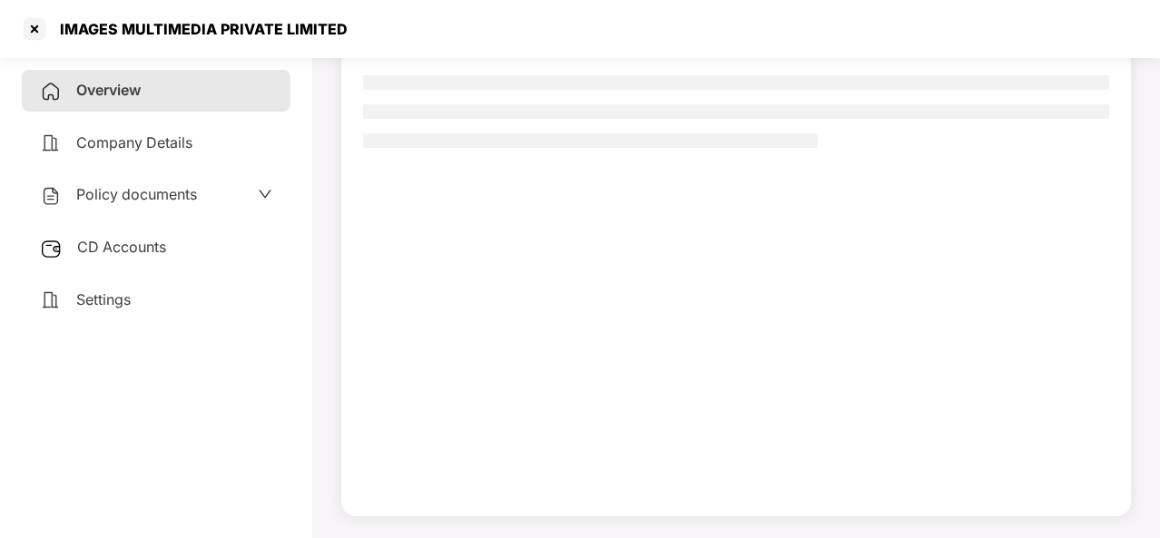
scroll to position [165, 0]
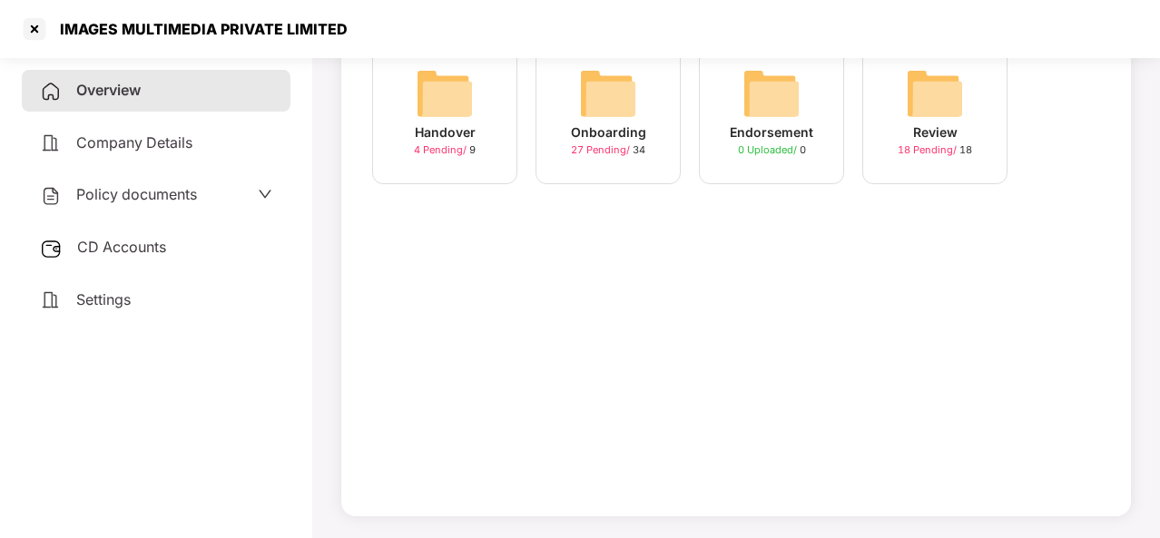
click at [610, 137] on div "Onboarding" at bounding box center [608, 133] width 75 height 20
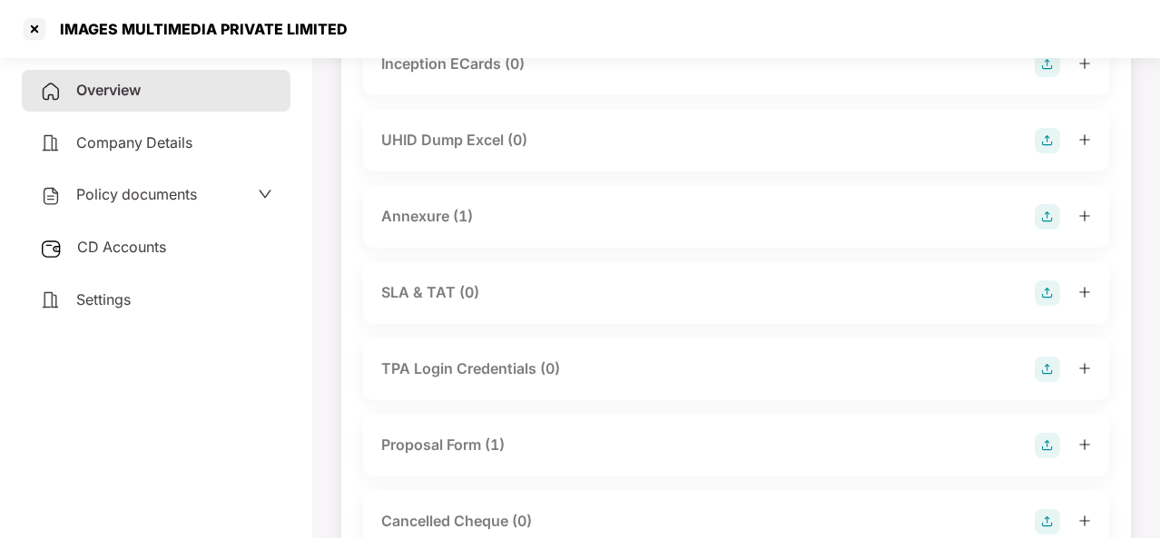
scroll to position [865, 0]
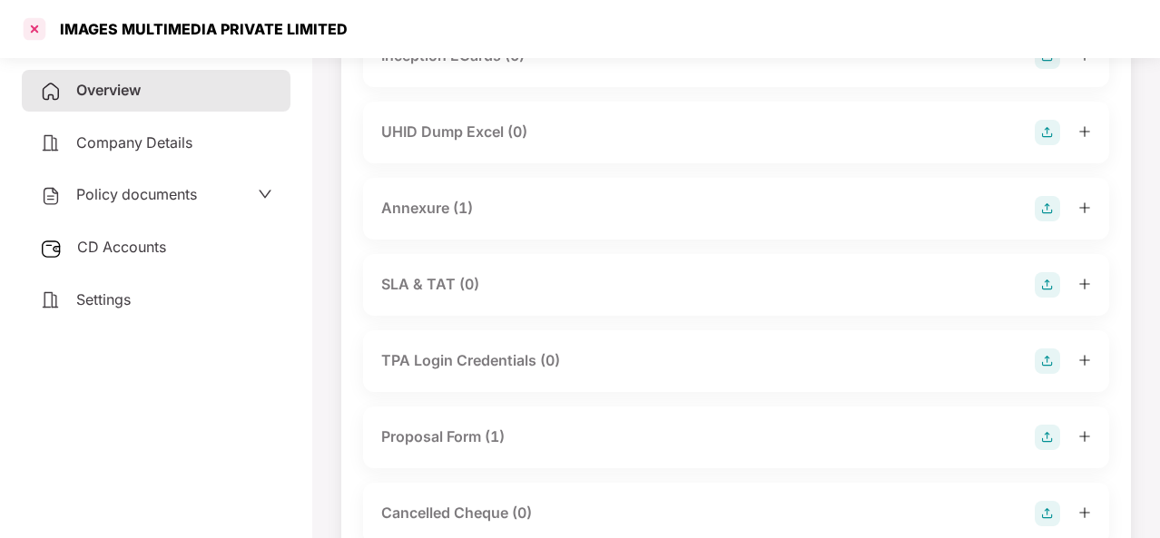
click at [31, 28] on div at bounding box center [34, 29] width 29 height 29
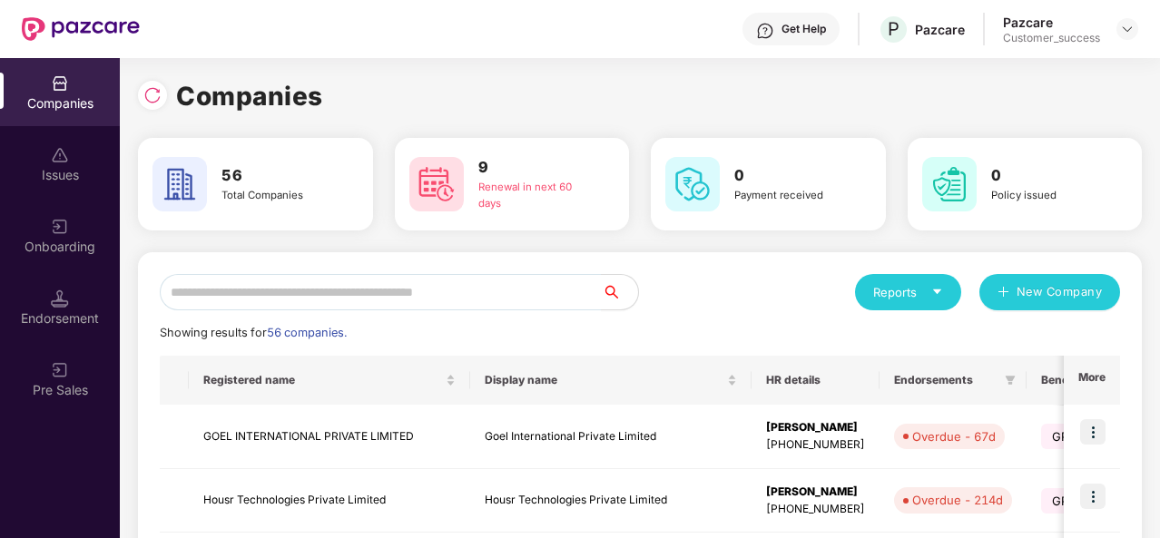
scroll to position [0, 0]
click at [239, 294] on input "text" at bounding box center [381, 292] width 442 height 36
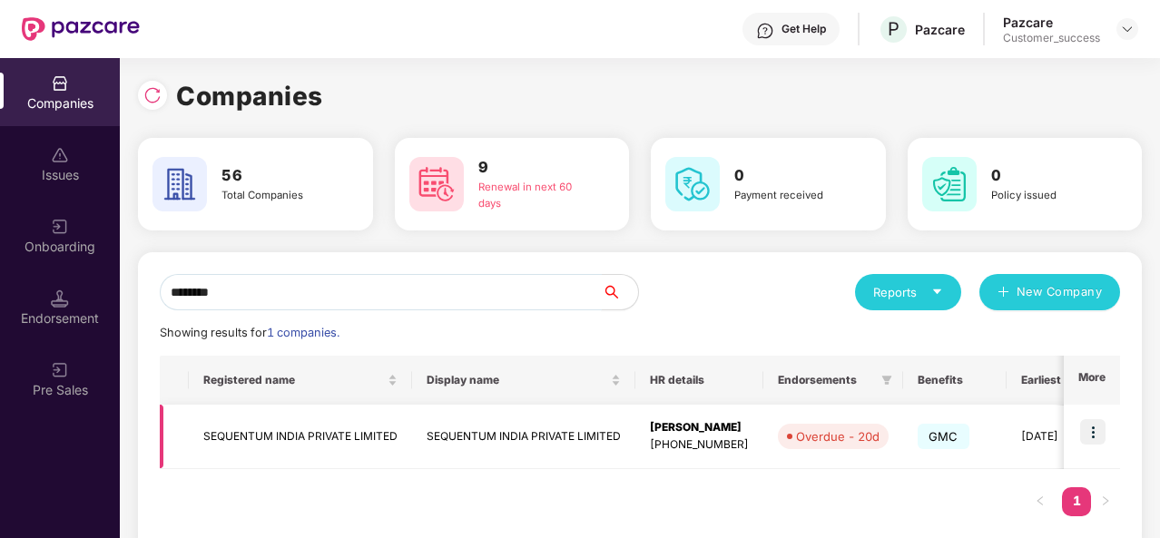
type input "********"
click at [347, 449] on td "SEQUENTUM INDIA PRIVATE LIMITED" at bounding box center [300, 437] width 223 height 64
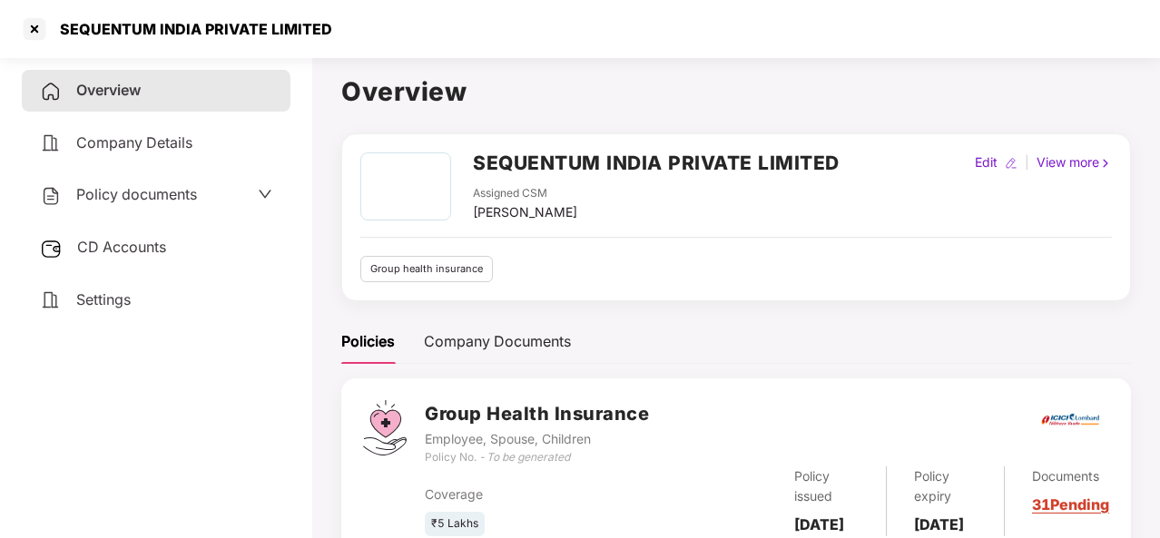
scroll to position [84, 0]
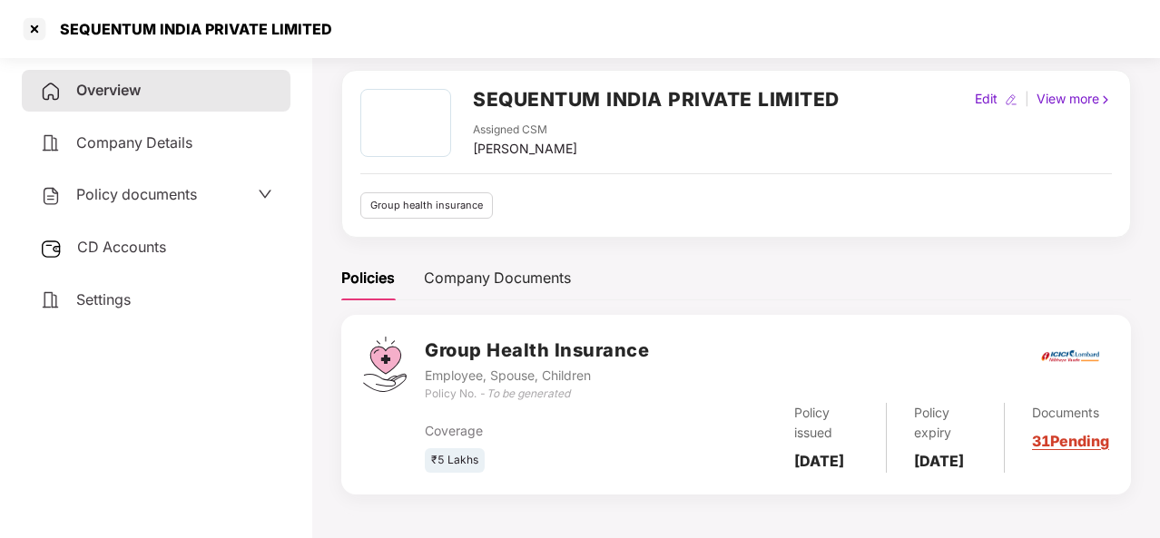
click at [1046, 431] on div "Documents 31 Pending" at bounding box center [1057, 438] width 104 height 70
click at [1057, 432] on link "31 Pending" at bounding box center [1070, 441] width 77 height 18
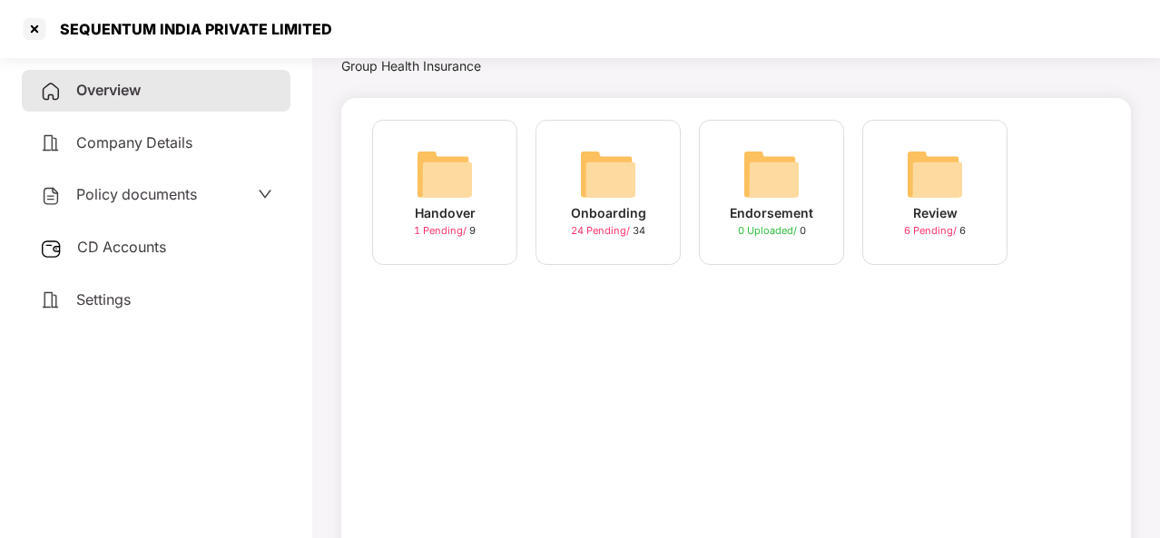
scroll to position [165, 0]
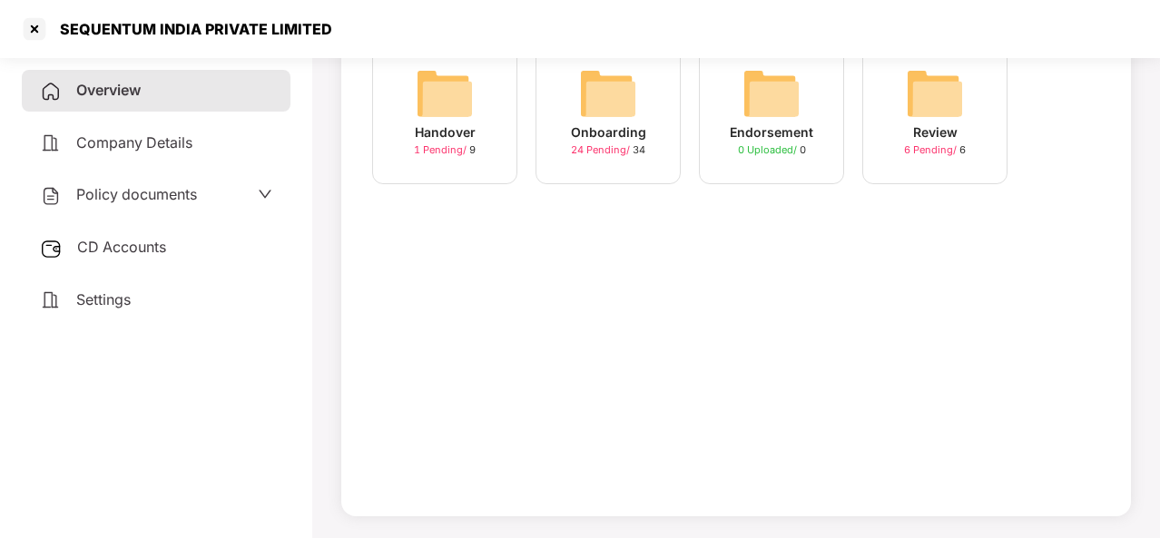
click at [615, 119] on img at bounding box center [608, 93] width 58 height 58
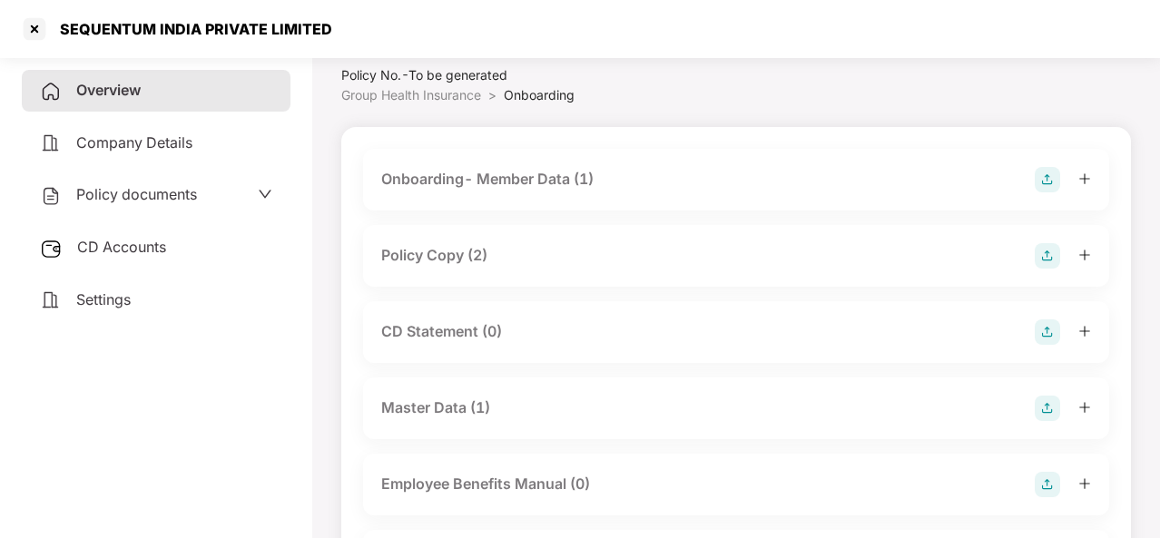
scroll to position [40, 0]
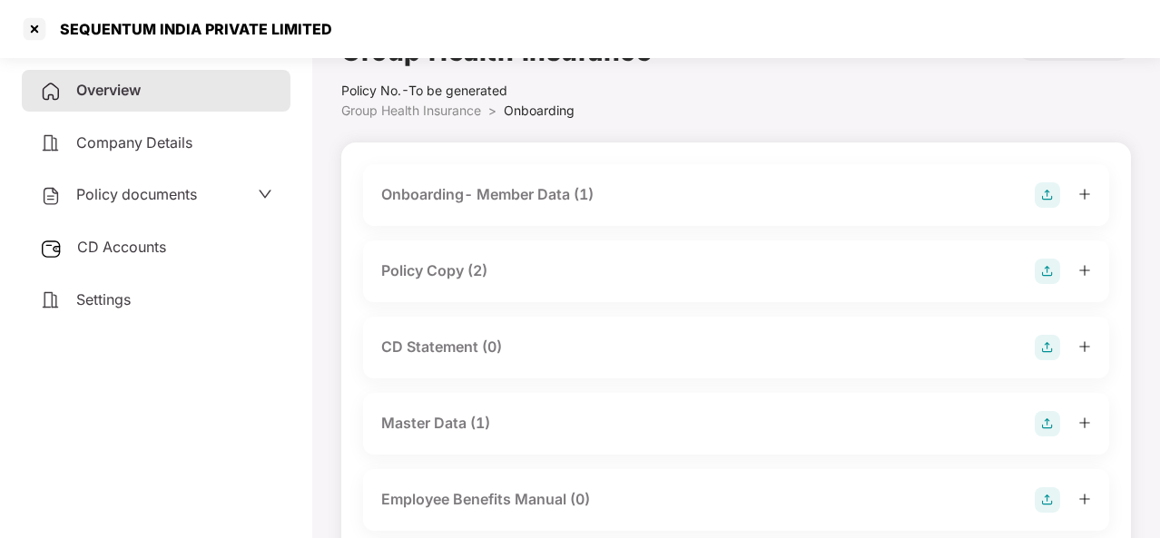
click at [490, 276] on div "Policy Copy (2)" at bounding box center [736, 271] width 710 height 25
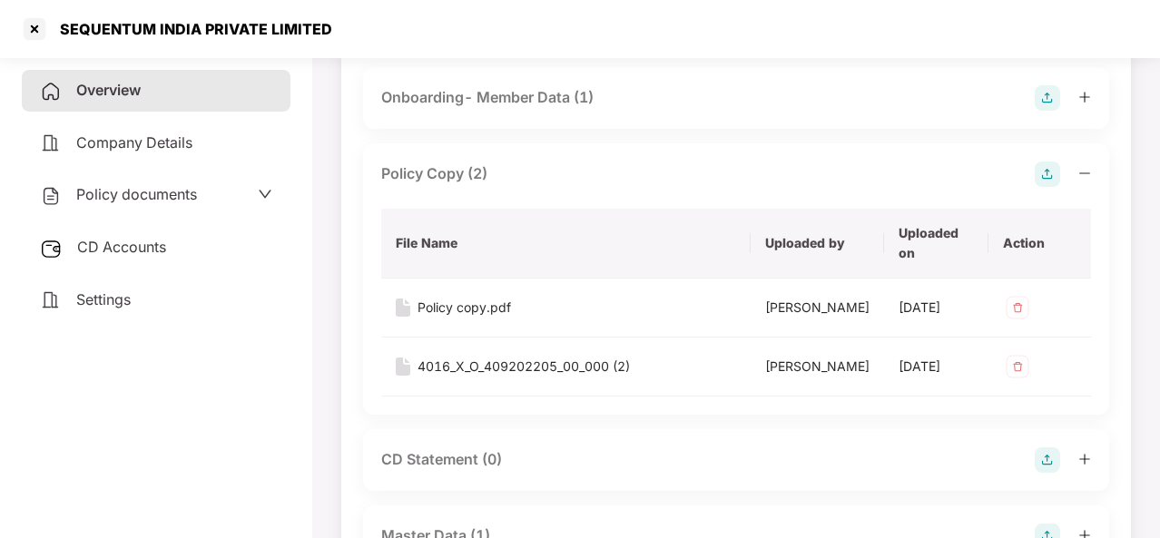
scroll to position [138, 0]
click at [450, 308] on div "Policy copy.pdf" at bounding box center [465, 307] width 94 height 20
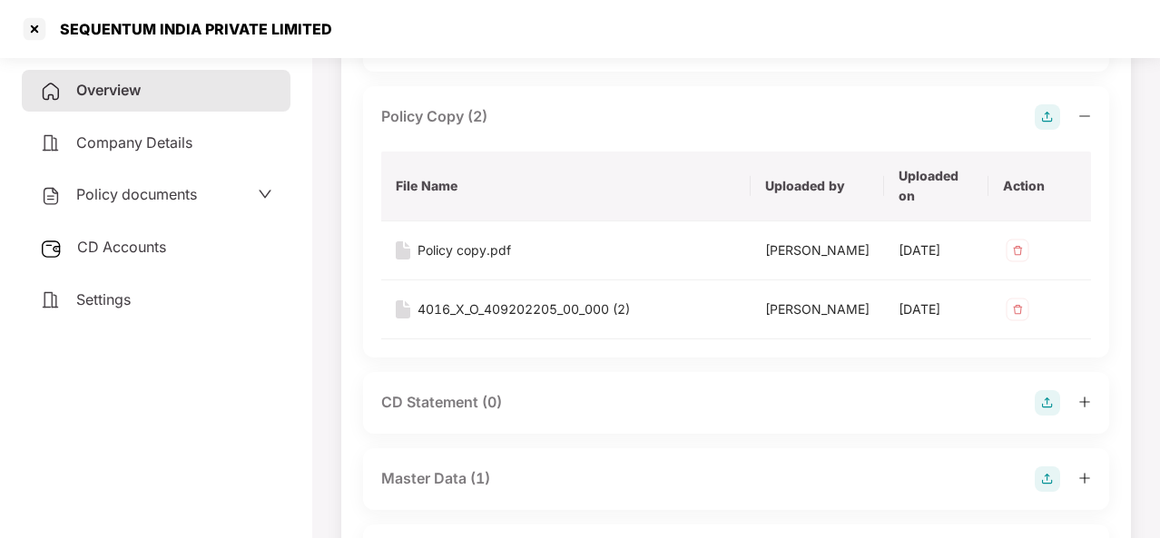
scroll to position [169, 0]
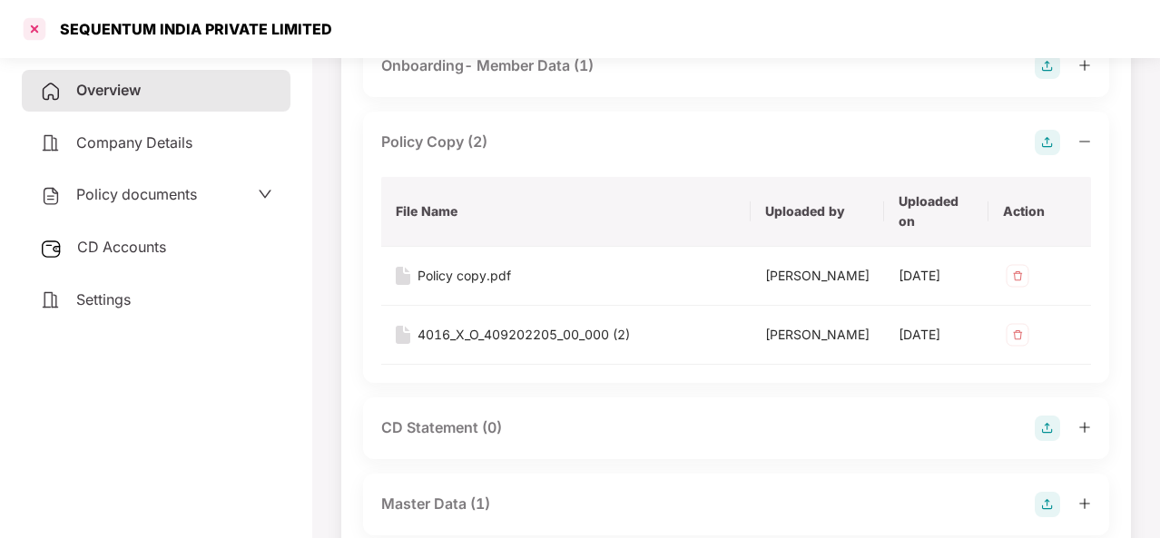
click at [38, 21] on div at bounding box center [34, 29] width 29 height 29
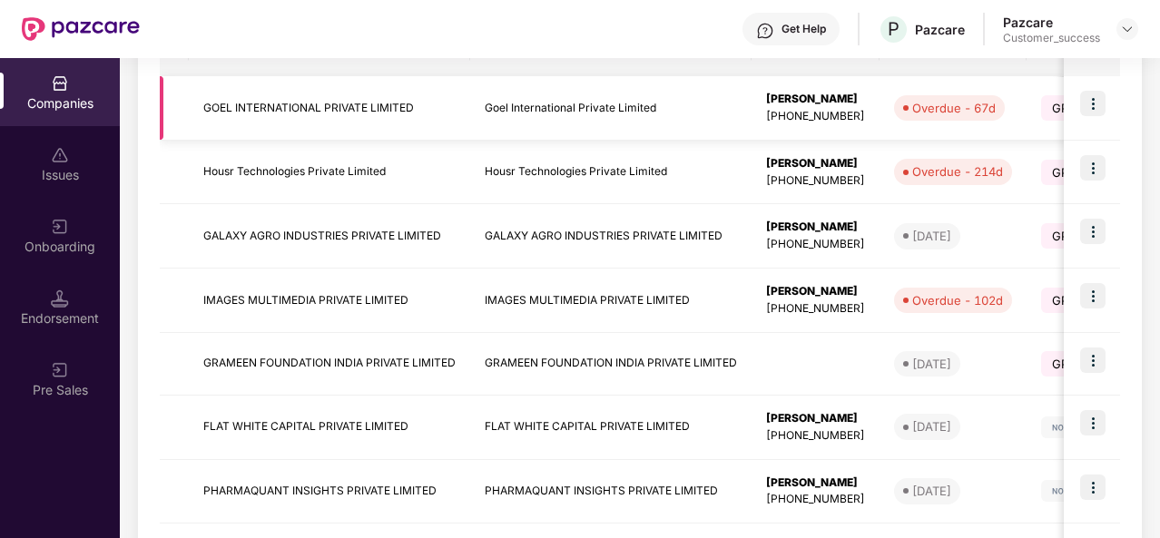
scroll to position [330, 0]
click at [330, 377] on td "GRAMEEN FOUNDATION INDIA PRIVATE LIMITED" at bounding box center [329, 363] width 281 height 63
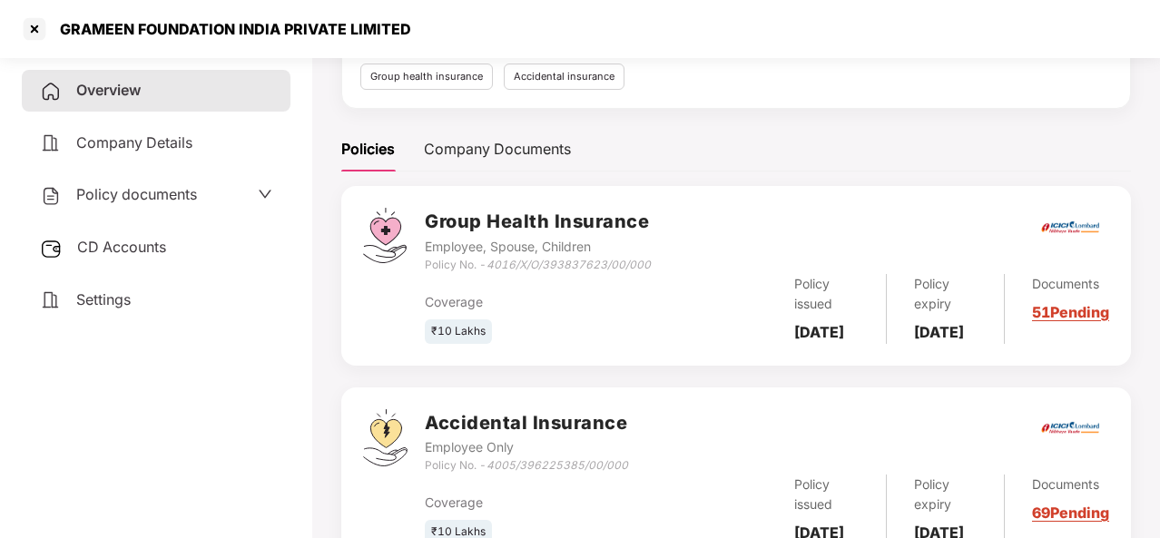
scroll to position [193, 0]
click at [1060, 320] on div "Documents 51 Pending" at bounding box center [1057, 308] width 104 height 70
click at [1055, 320] on link "51 Pending" at bounding box center [1070, 311] width 77 height 18
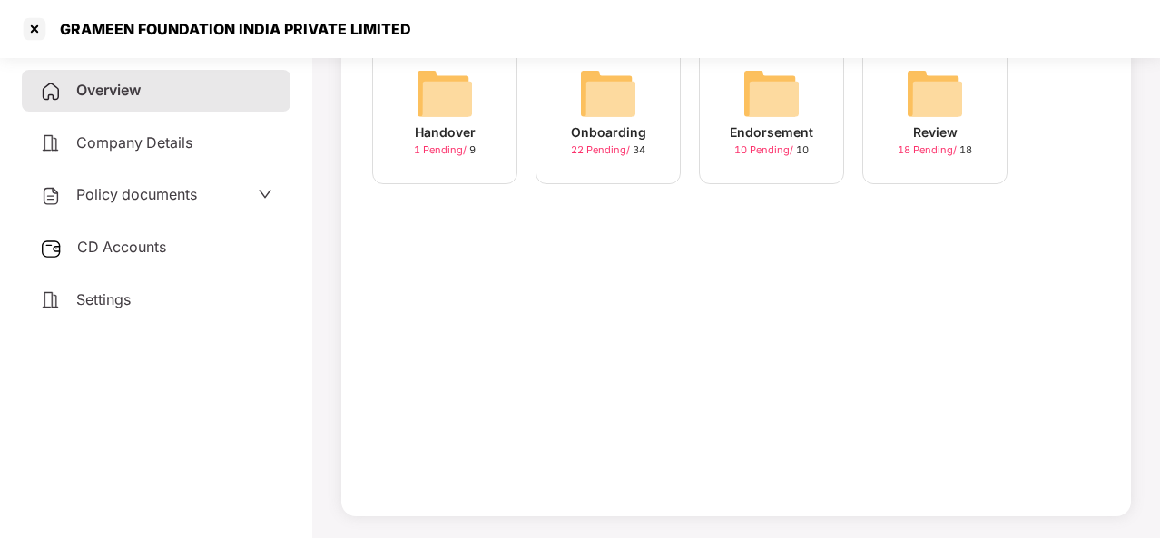
click at [586, 136] on div "Onboarding" at bounding box center [608, 133] width 75 height 20
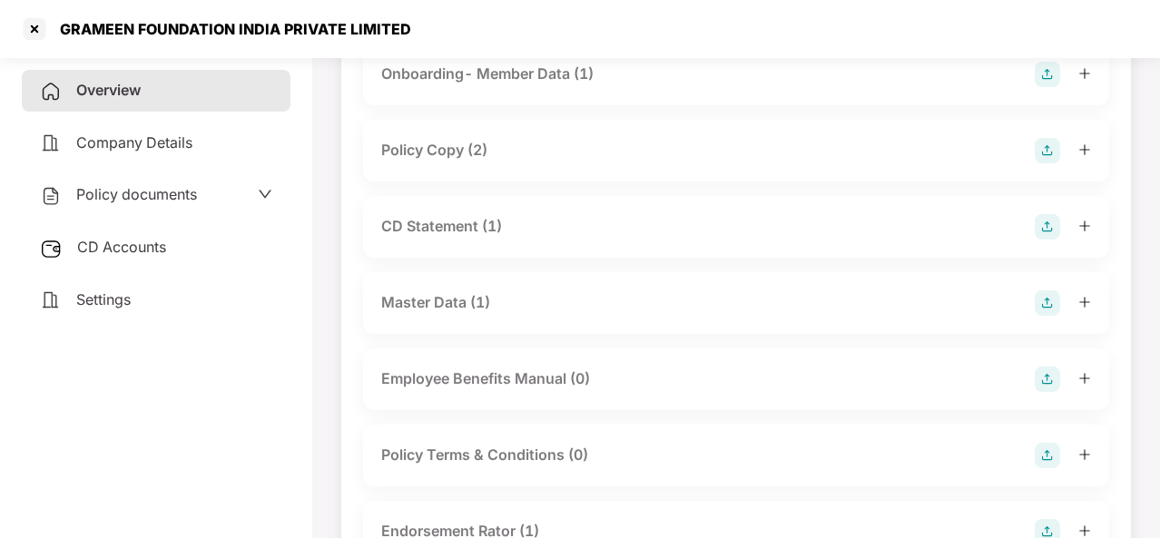
scroll to position [162, 0]
click at [586, 136] on div "Policy Copy (2)" at bounding box center [736, 148] width 710 height 25
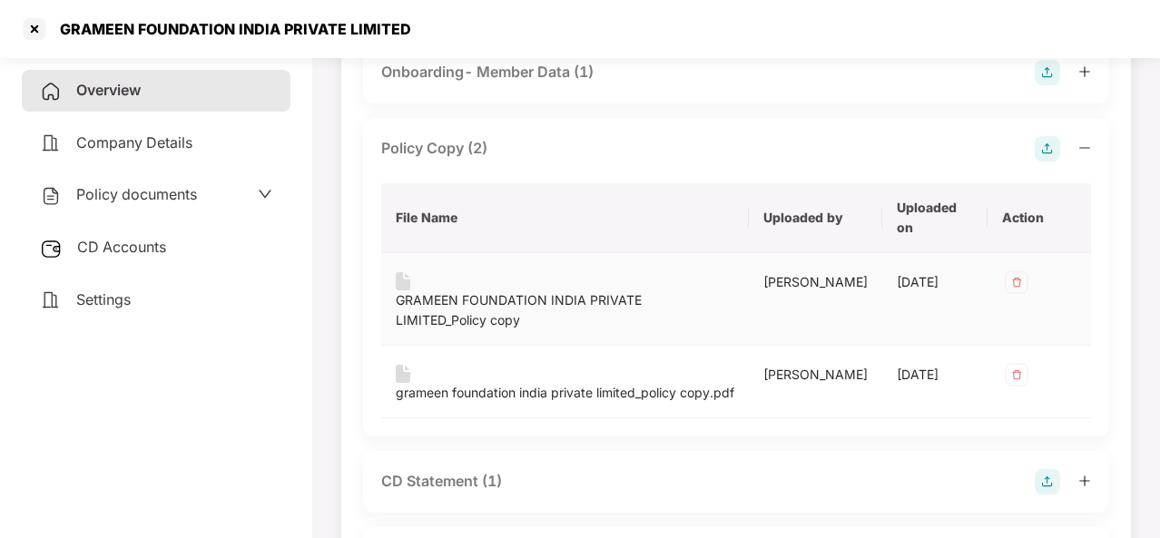
click at [541, 300] on div "GRAMEEN FOUNDATION INDIA PRIVATE LIMITED_Policy copy" at bounding box center [565, 310] width 339 height 40
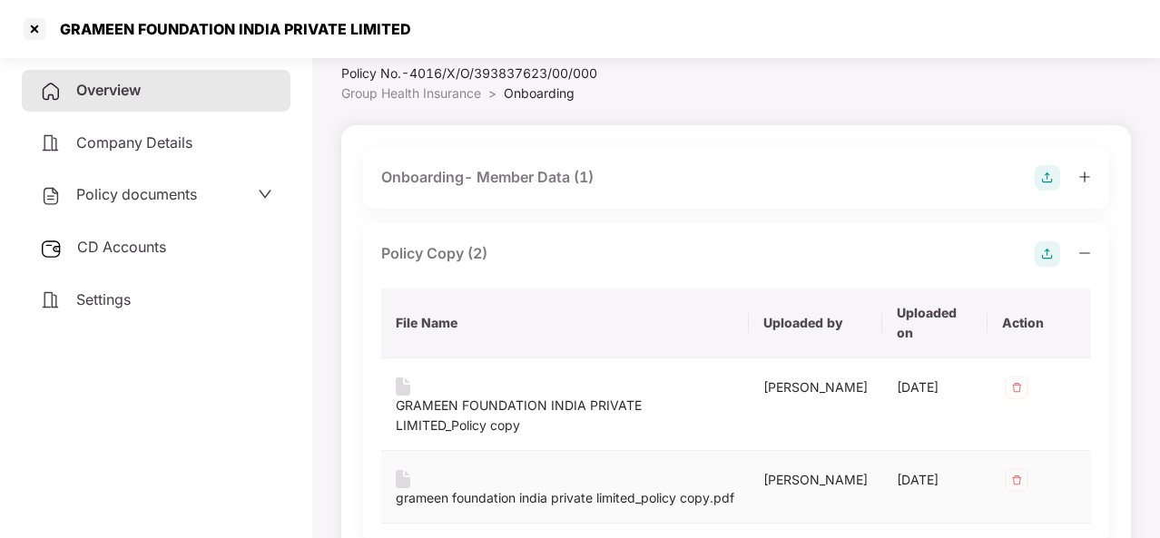
scroll to position [55, 0]
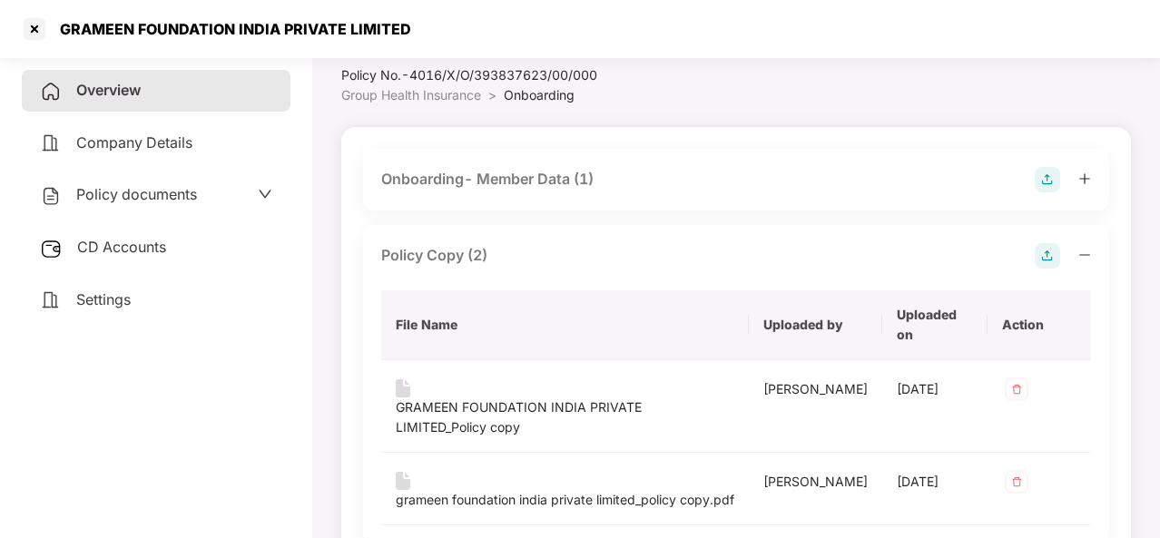
click at [159, 247] on span "CD Accounts" at bounding box center [121, 247] width 89 height 18
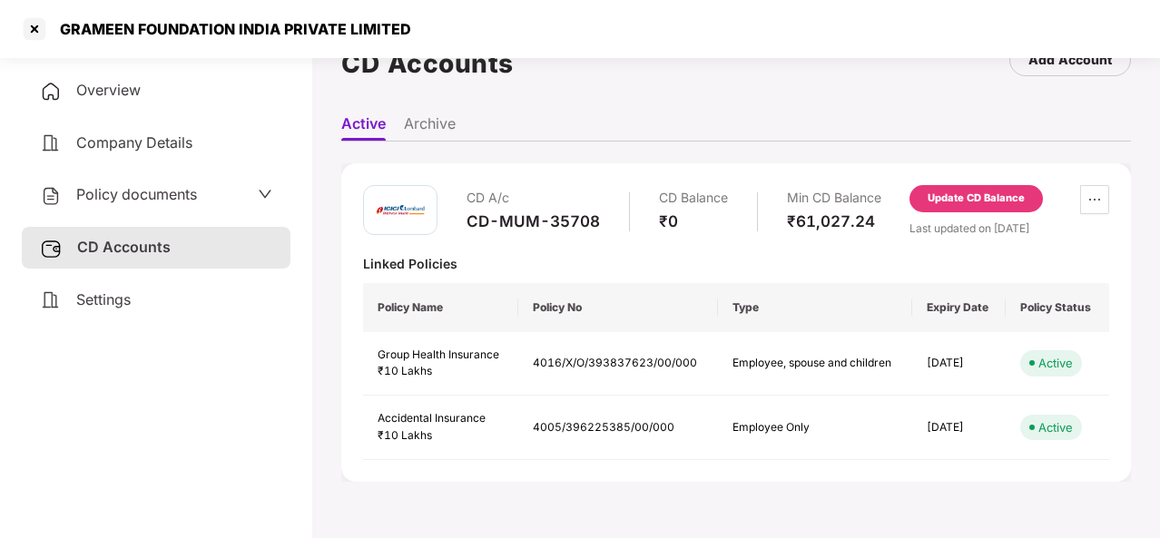
scroll to position [0, 0]
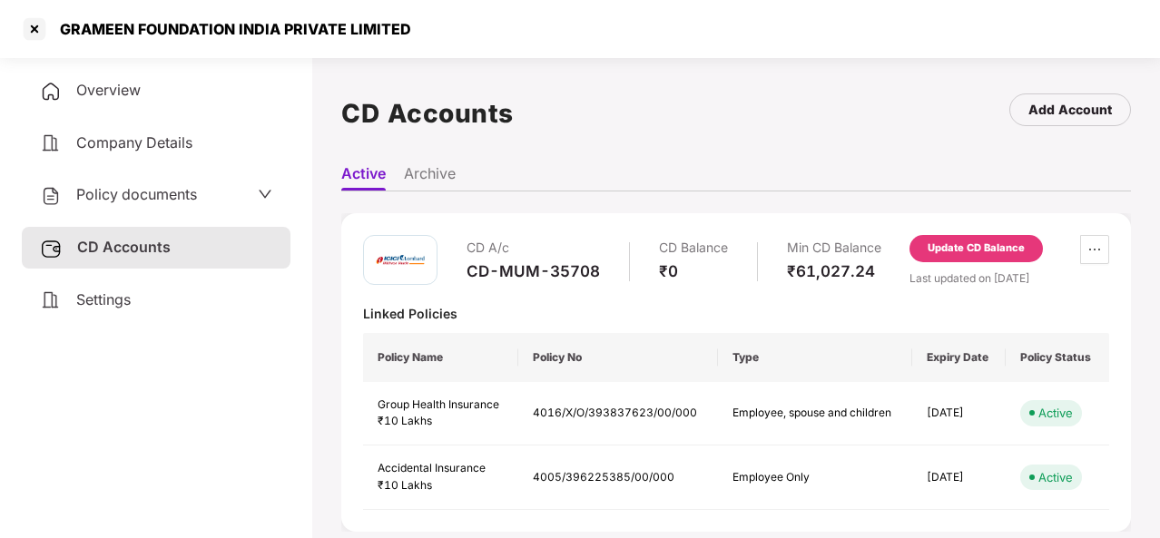
click at [169, 199] on span "Policy documents" at bounding box center [136, 194] width 121 height 18
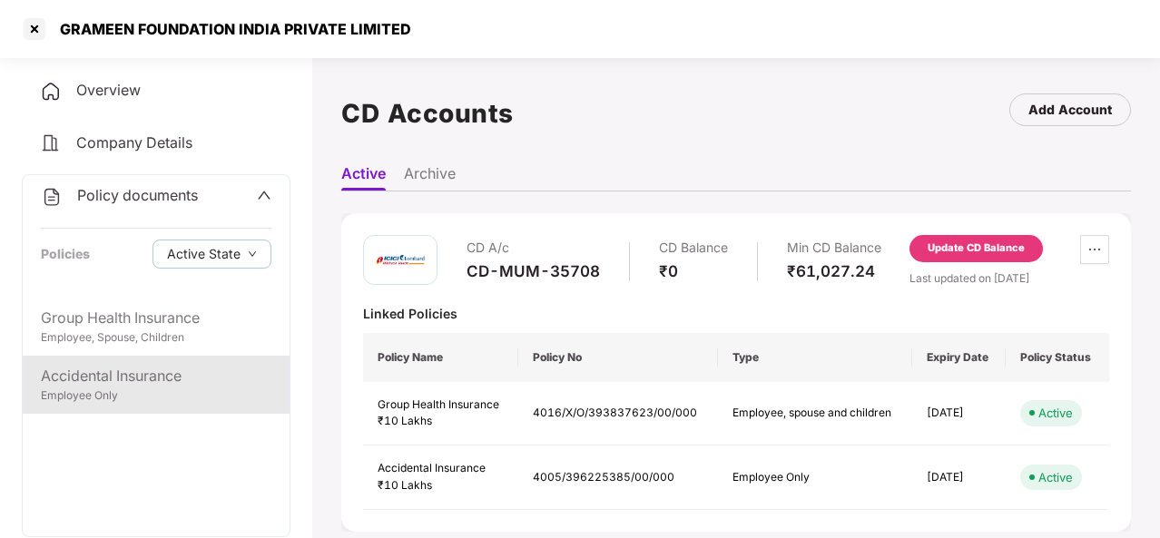
click at [133, 381] on div "Accidental Insurance" at bounding box center [156, 376] width 231 height 23
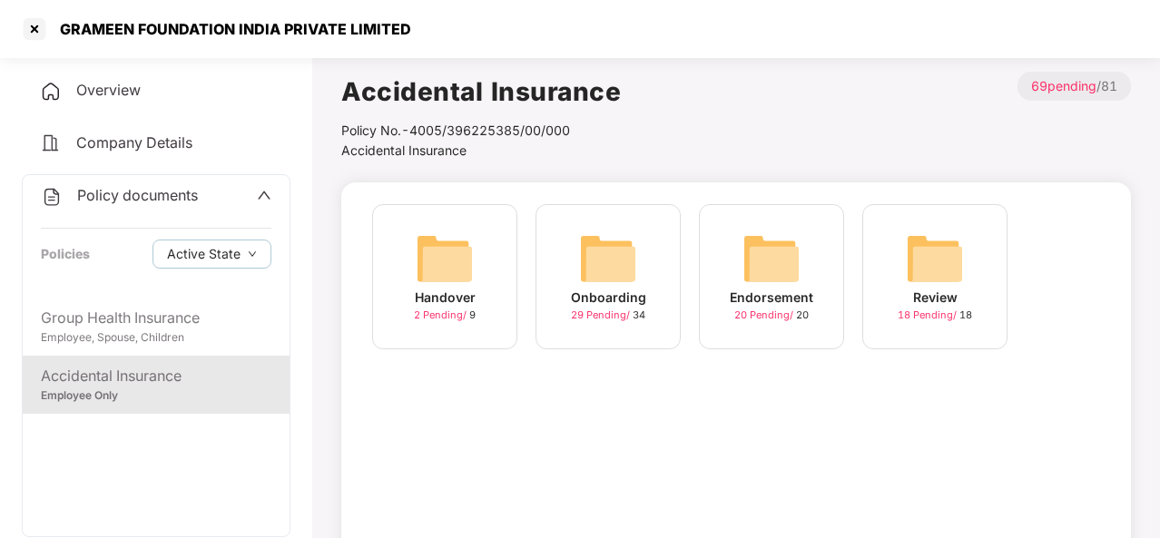
click at [610, 288] on div "Onboarding" at bounding box center [608, 298] width 75 height 20
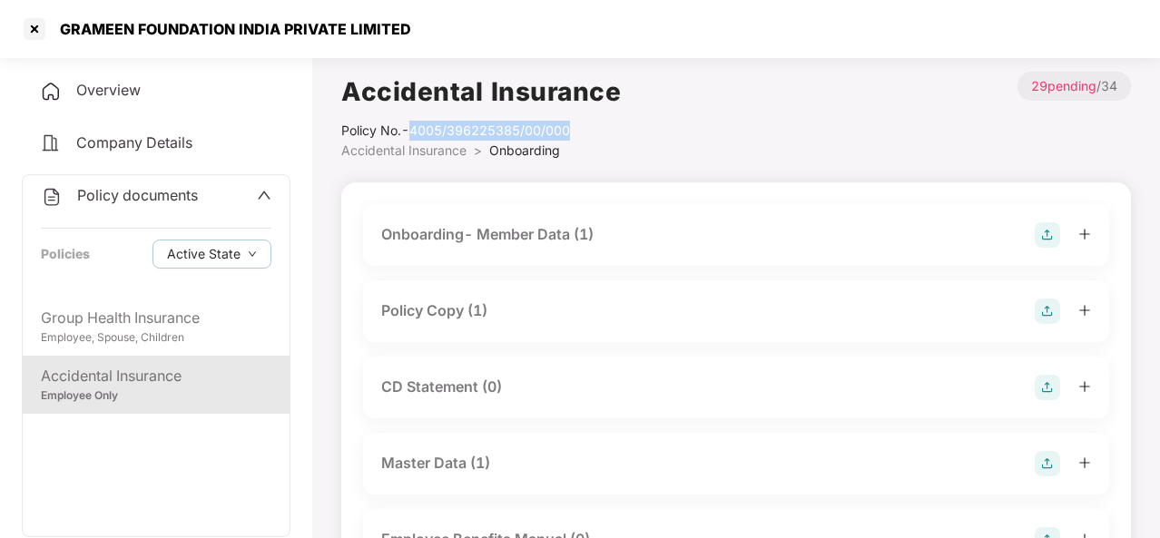
drag, startPoint x: 579, startPoint y: 132, endPoint x: 405, endPoint y: 130, distance: 174.3
click at [405, 130] on div "Policy No.- 4005/396225385/00/000" at bounding box center [481, 131] width 280 height 20
copy div "4005/396225385/00/000"
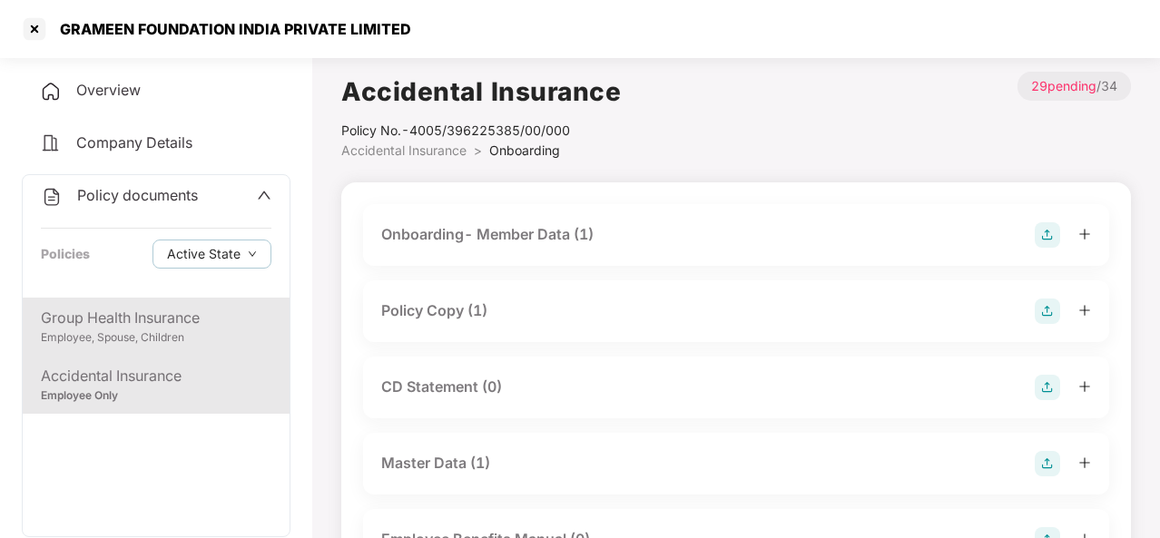
click at [150, 319] on div "Group Health Insurance" at bounding box center [156, 318] width 231 height 23
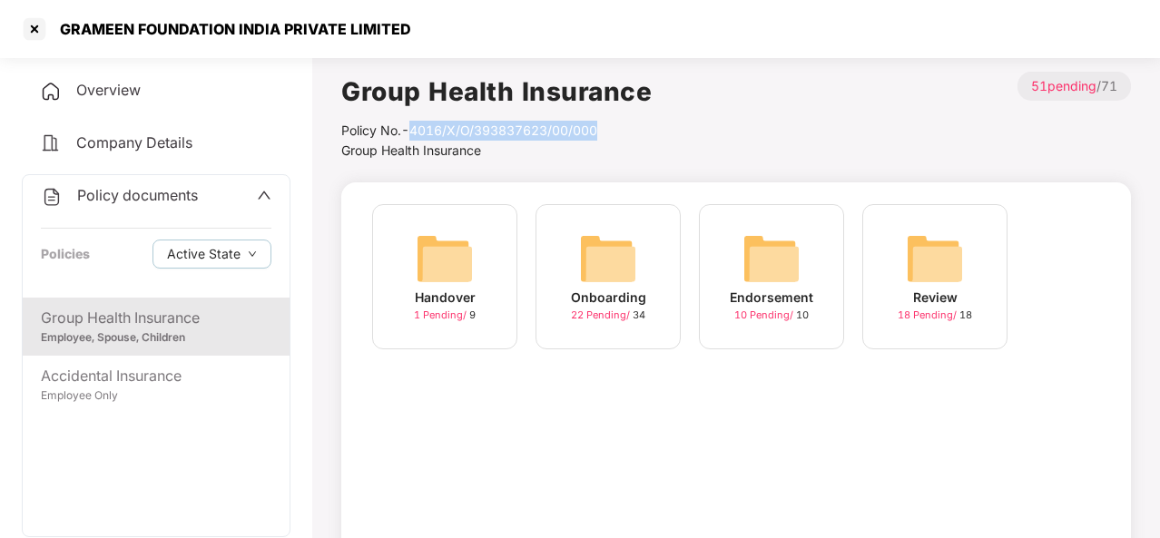
drag, startPoint x: 614, startPoint y: 131, endPoint x: 414, endPoint y: 133, distance: 199.7
click at [414, 133] on div "Policy No.- 4016/X/O/393837623/00/000" at bounding box center [496, 131] width 310 height 20
copy div "4016/X/O/393837623/00/000"
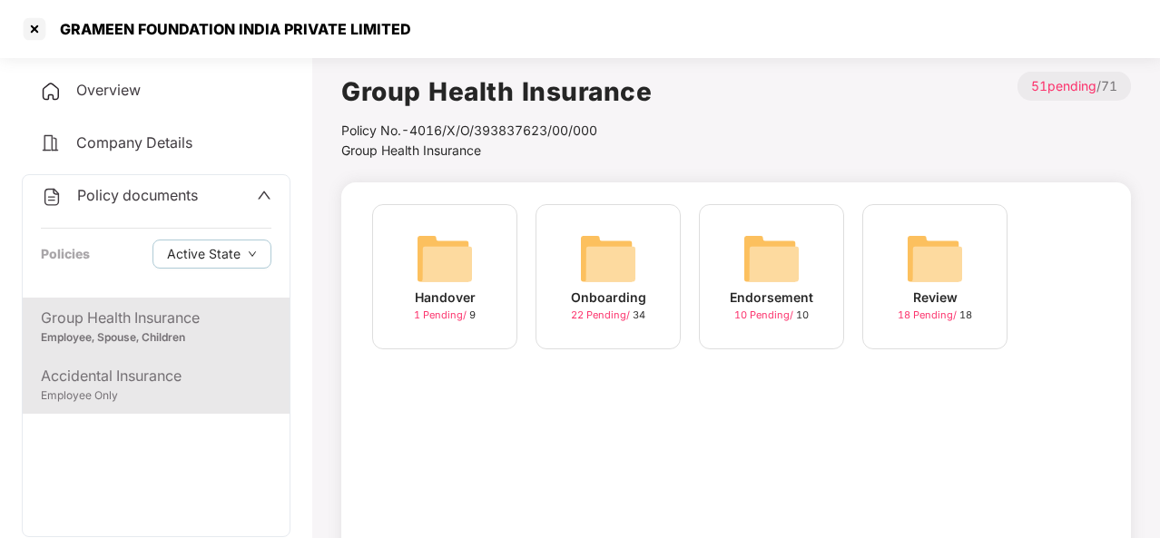
click at [162, 384] on div "Accidental Insurance" at bounding box center [156, 376] width 231 height 23
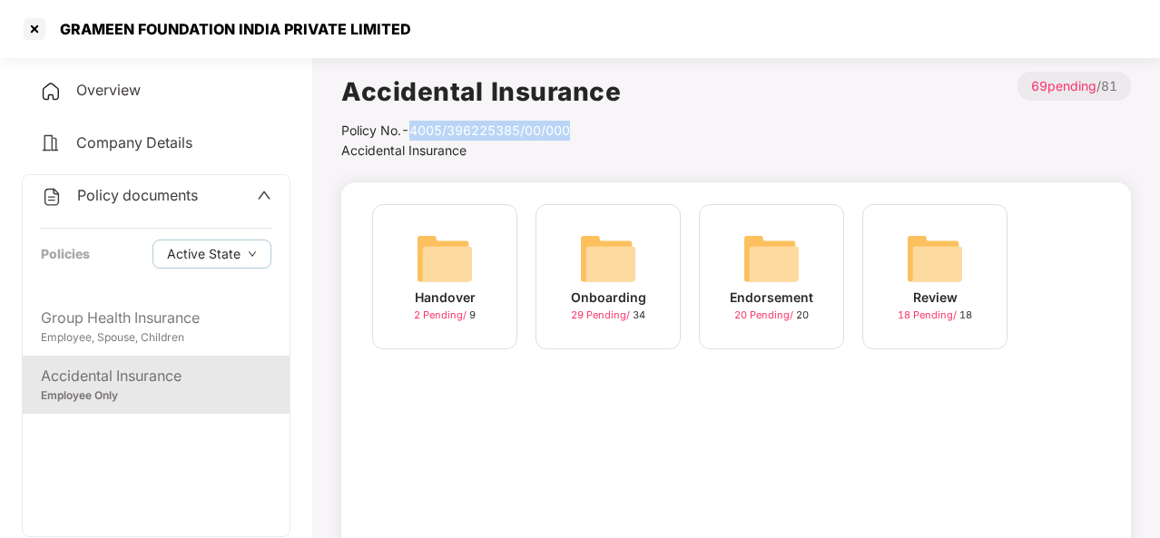
drag, startPoint x: 577, startPoint y: 128, endPoint x: 416, endPoint y: 140, distance: 162.0
click at [416, 140] on div "Policy No.- 4005/396225385/00/000" at bounding box center [481, 131] width 280 height 20
click at [632, 154] on div "Accidental Insurance Policy No.- 4005/396225385/00/000 Accidental Insurance > 6…" at bounding box center [736, 116] width 790 height 89
drag, startPoint x: 577, startPoint y: 130, endPoint x: 416, endPoint y: 138, distance: 161.8
click at [416, 138] on div "Policy No.- 4005/396225385/00/000" at bounding box center [481, 131] width 280 height 20
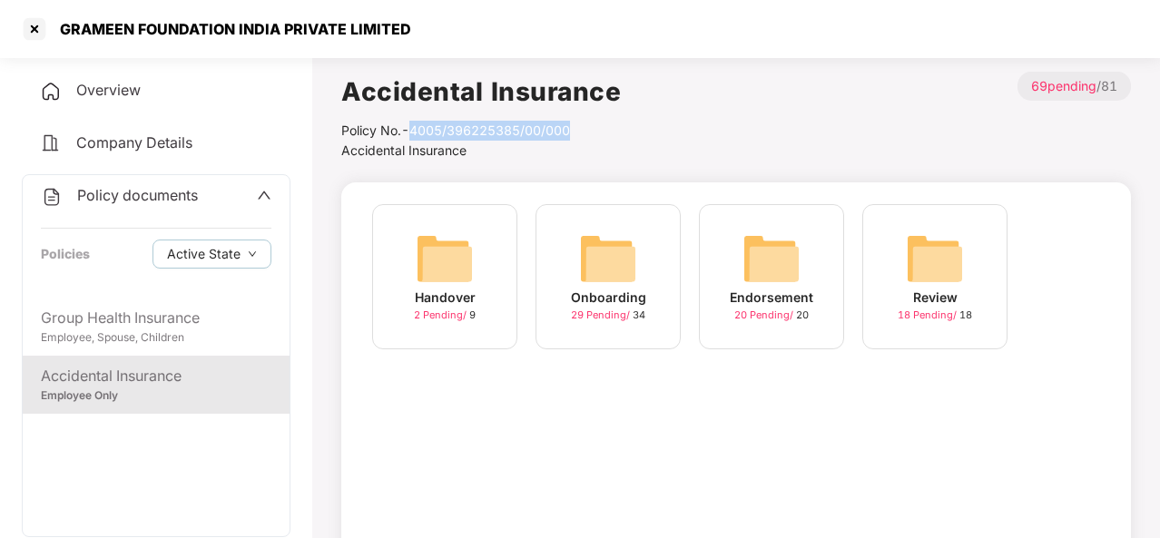
copy div "4005/396225385/00/000"
click at [632, 293] on div "Onboarding" at bounding box center [608, 298] width 75 height 20
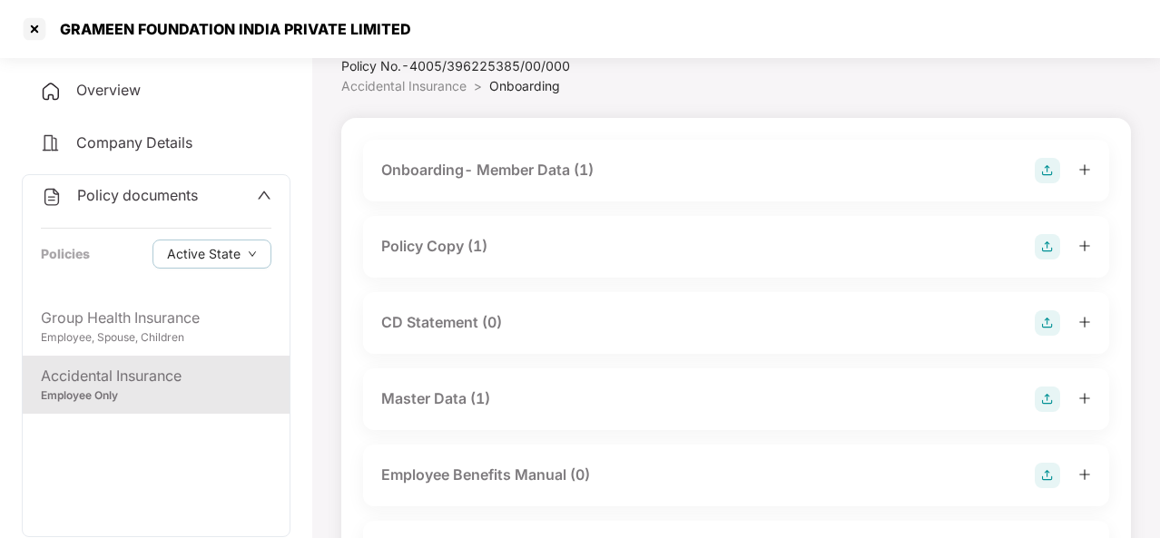
scroll to position [63, 0]
click at [45, 24] on div at bounding box center [34, 29] width 29 height 29
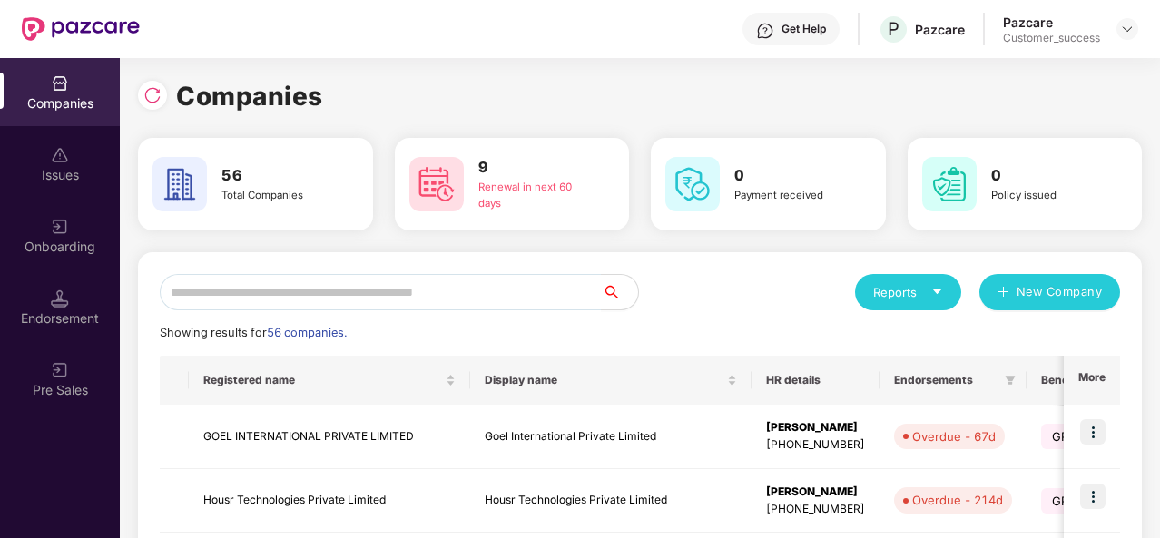
scroll to position [0, 0]
click at [225, 283] on input "text" at bounding box center [381, 292] width 442 height 36
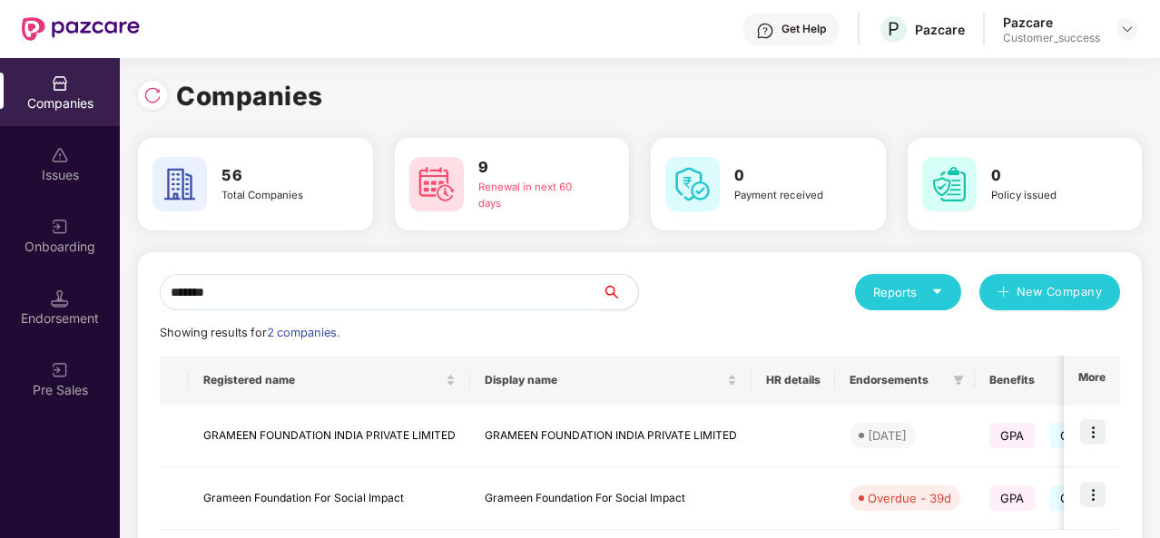
type input "*******"
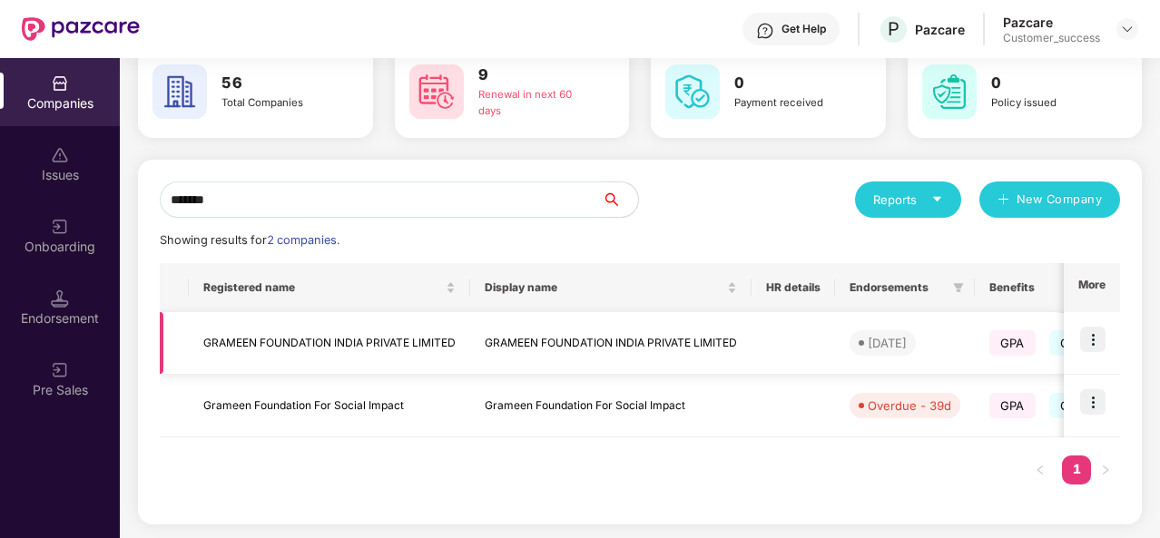
scroll to position [93, 0]
click at [336, 410] on td "Grameen Foundation For Social Impact" at bounding box center [329, 406] width 281 height 63
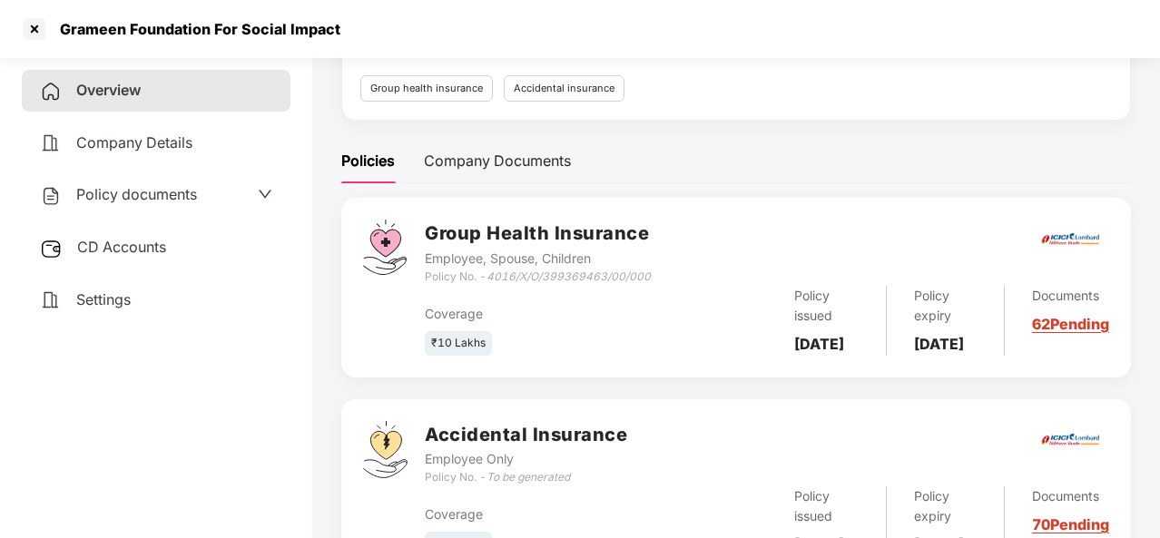
scroll to position [309, 0]
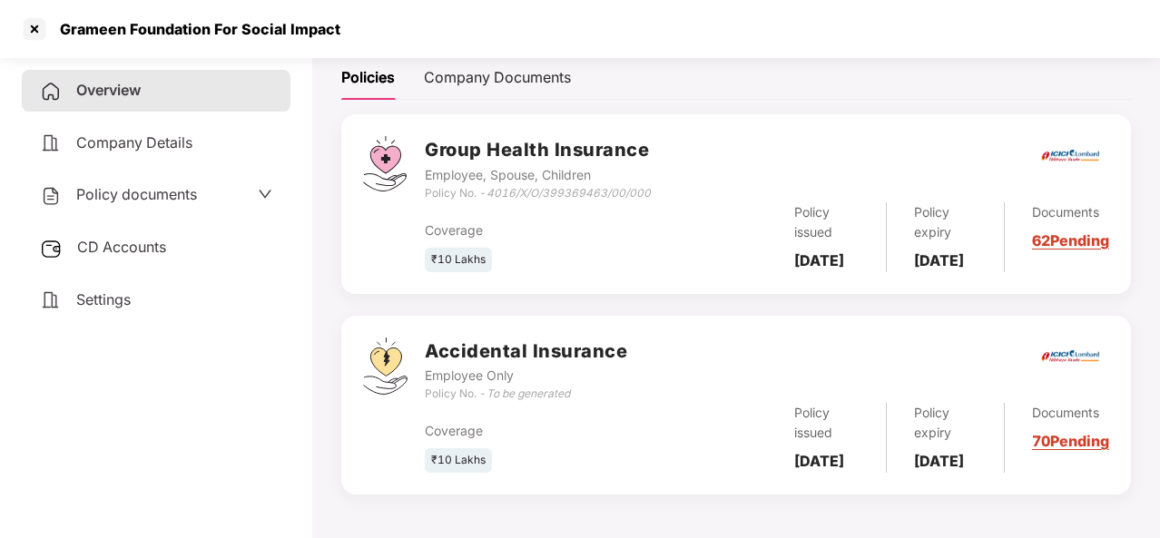
click at [1068, 231] on link "62 Pending" at bounding box center [1070, 240] width 77 height 18
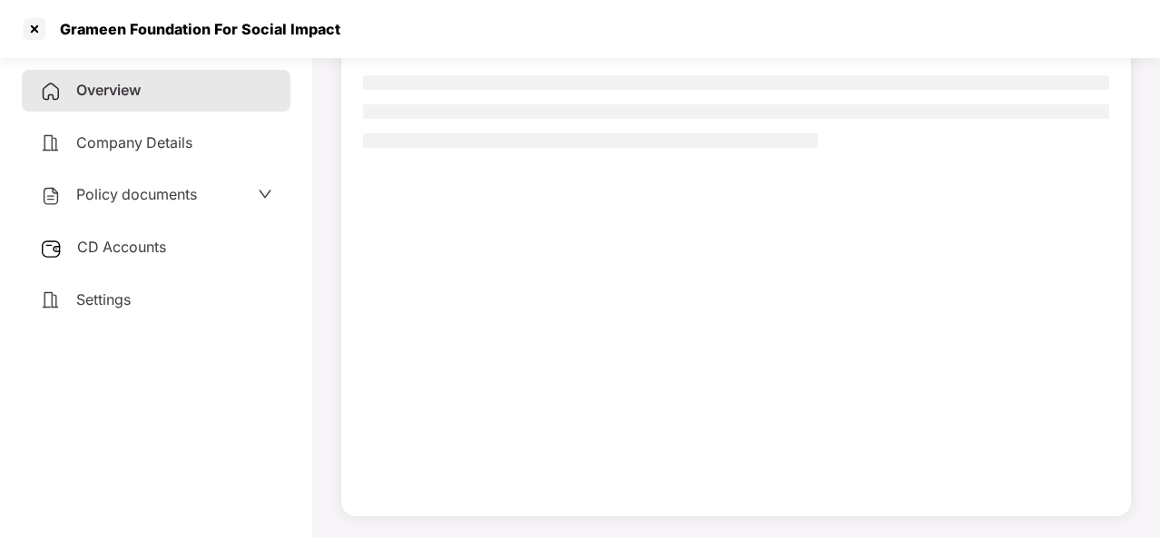
scroll to position [165, 0]
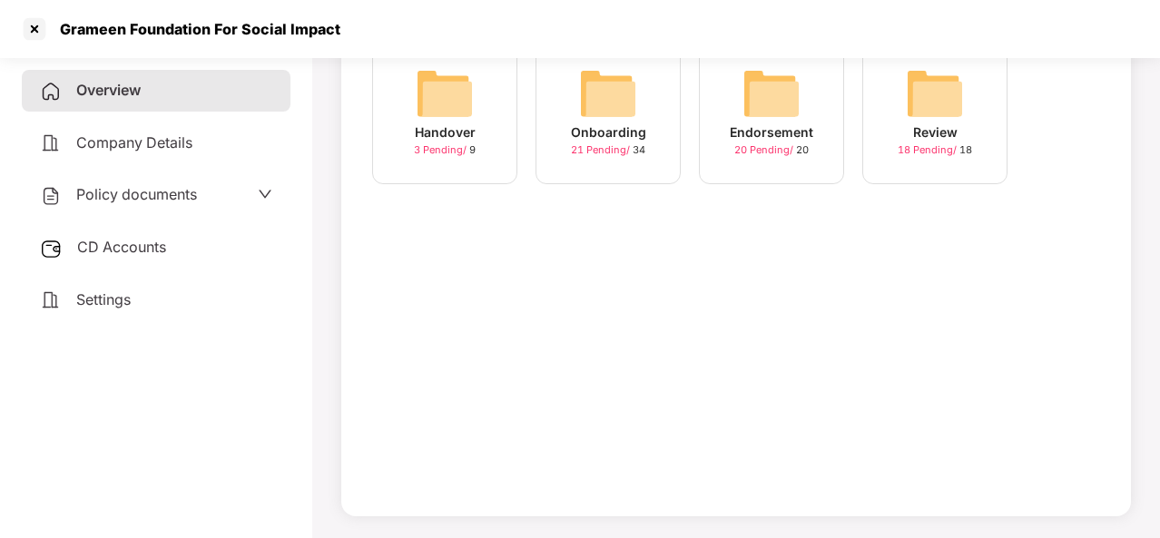
click at [601, 133] on div "Onboarding" at bounding box center [608, 133] width 75 height 20
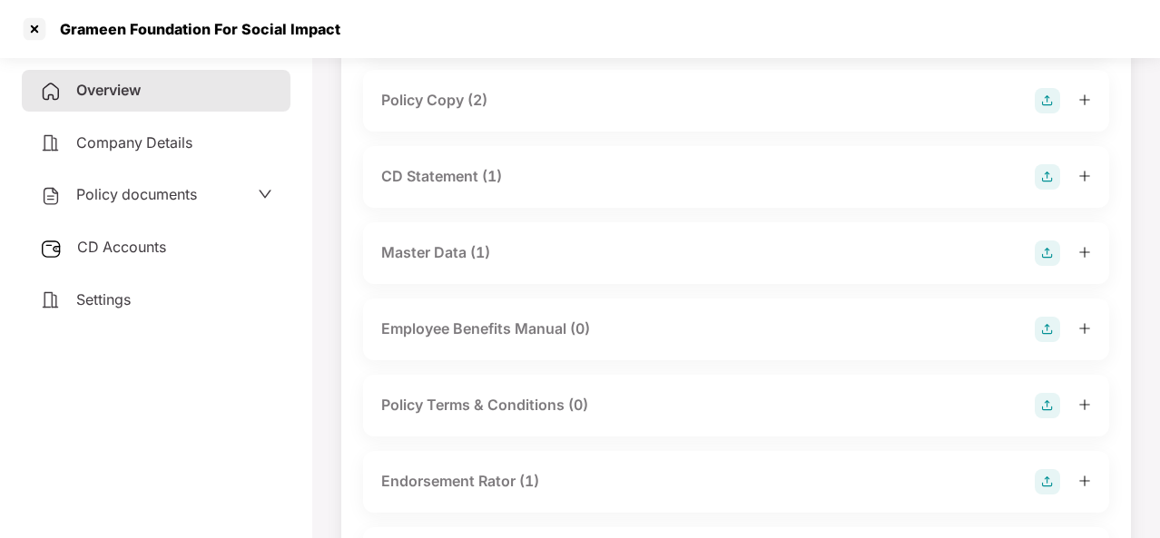
scroll to position [0, 0]
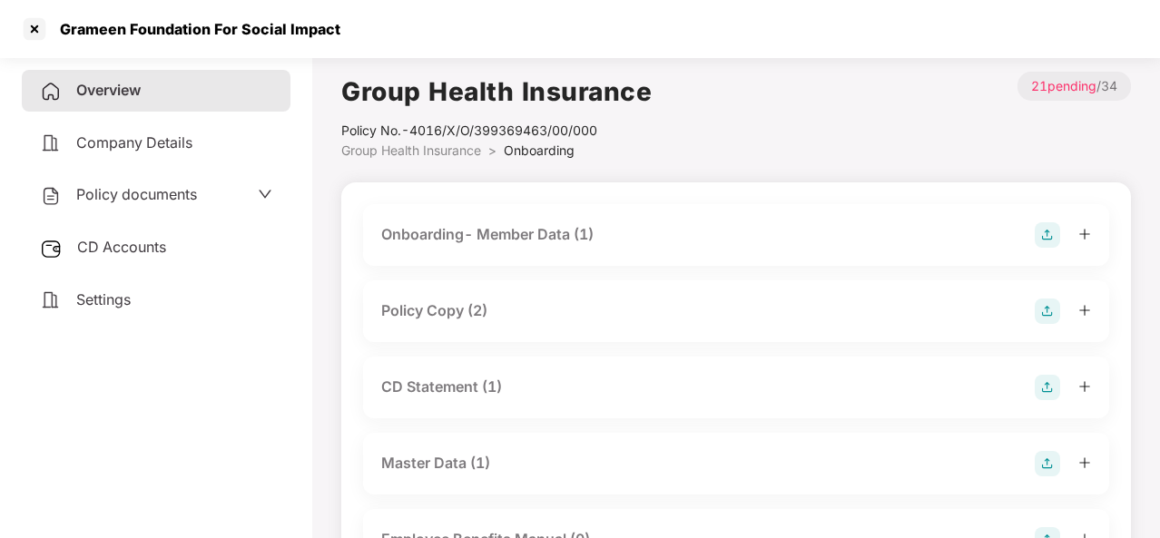
click at [145, 244] on span "CD Accounts" at bounding box center [121, 247] width 89 height 18
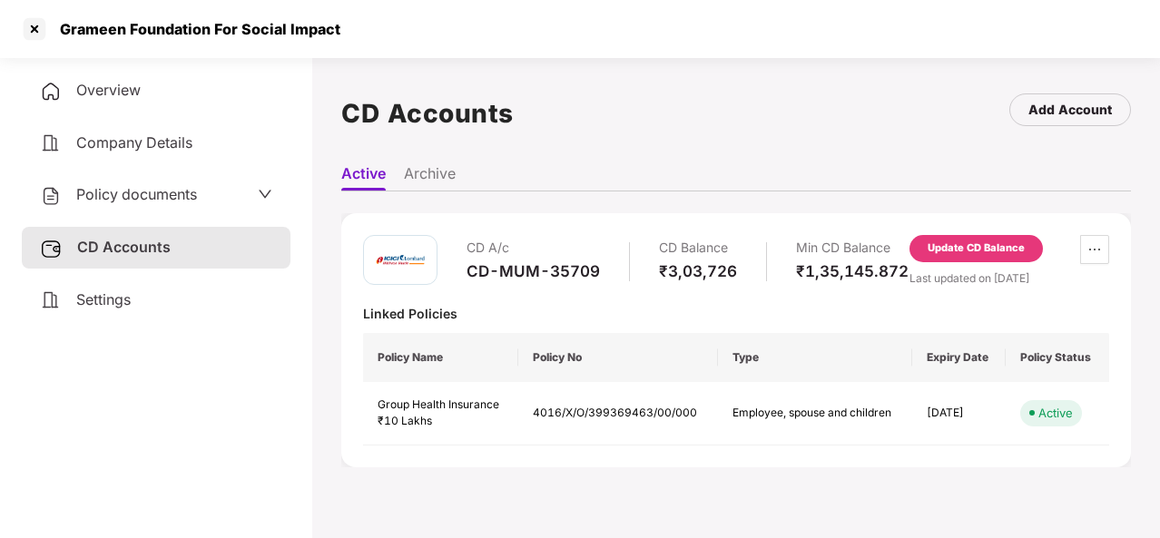
click at [195, 199] on span "Policy documents" at bounding box center [136, 194] width 121 height 18
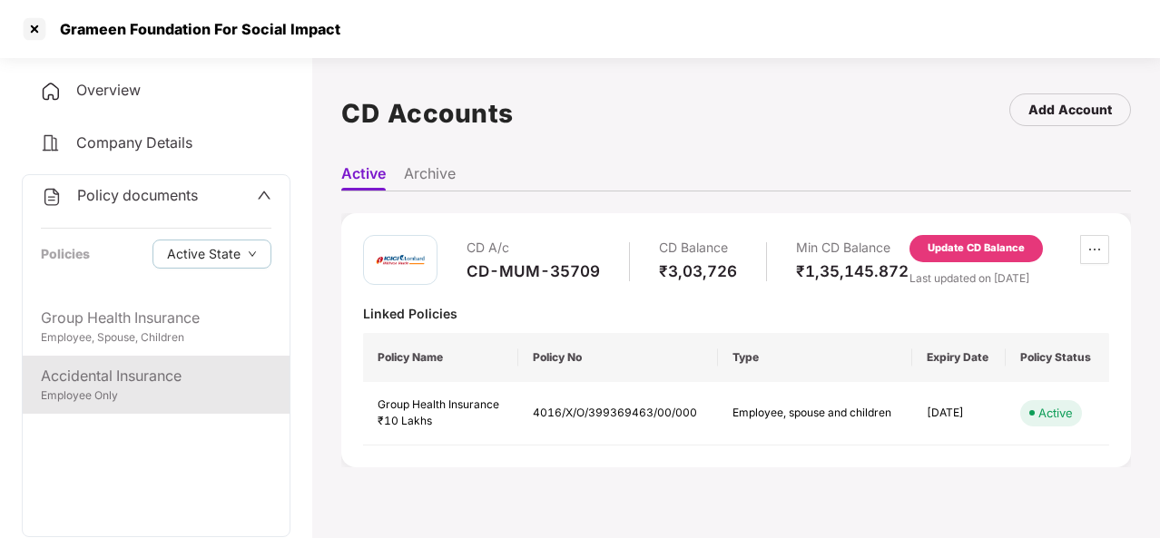
click at [134, 378] on div "Accidental Insurance" at bounding box center [156, 376] width 231 height 23
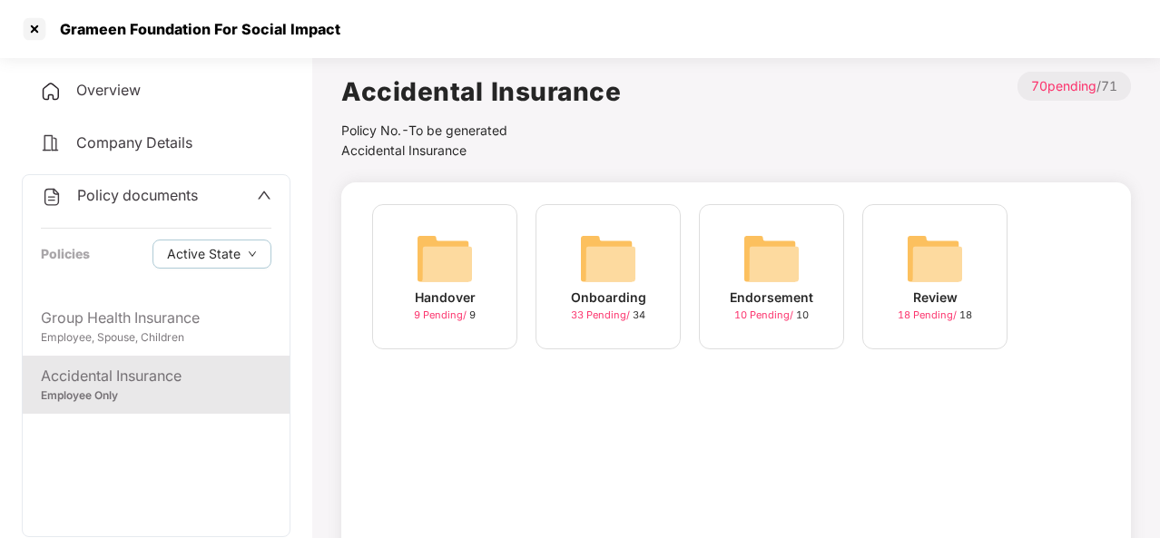
click at [623, 313] on span "33 Pending /" at bounding box center [602, 315] width 62 height 13
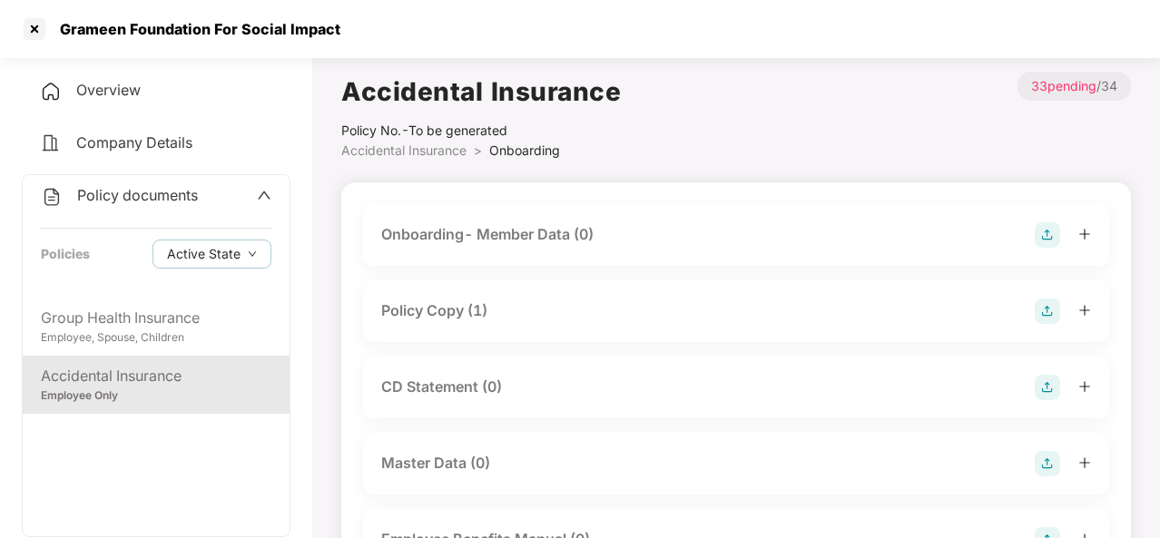
click at [456, 316] on div "Policy Copy (1)" at bounding box center [434, 311] width 106 height 23
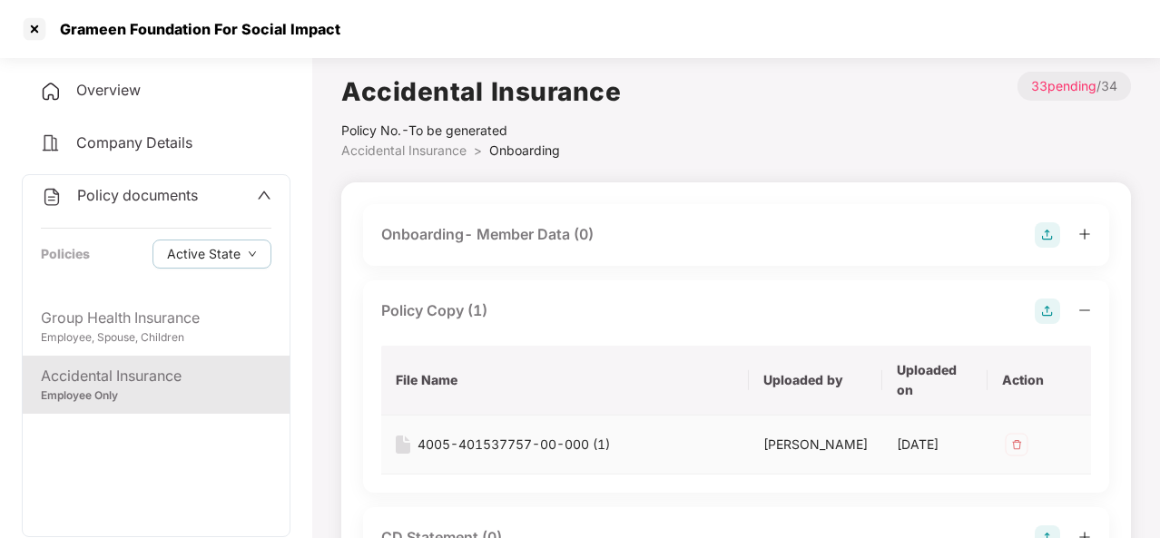
click at [475, 440] on div "4005-401537757-00-000 (1)" at bounding box center [514, 445] width 192 height 20
click at [25, 28] on div at bounding box center [34, 29] width 29 height 29
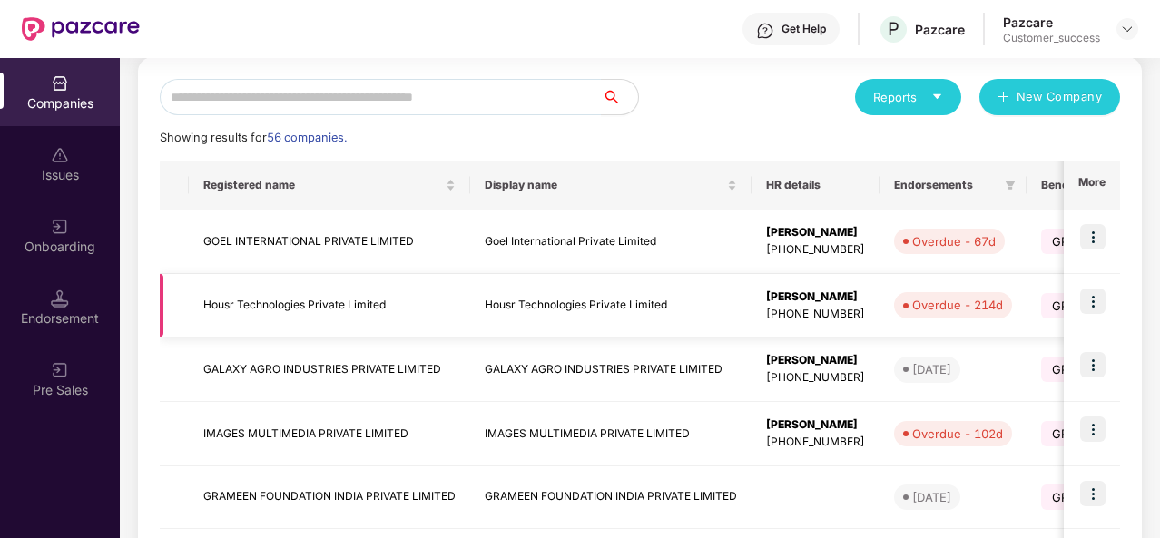
scroll to position [203, 0]
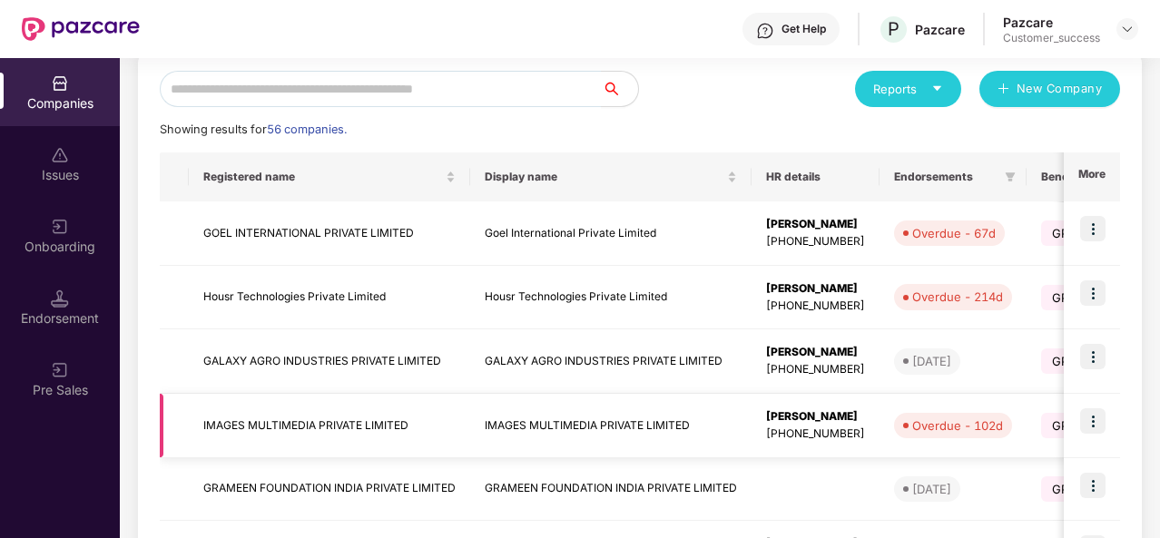
click at [329, 415] on td "IMAGES MULTIMEDIA PRIVATE LIMITED" at bounding box center [329, 426] width 281 height 64
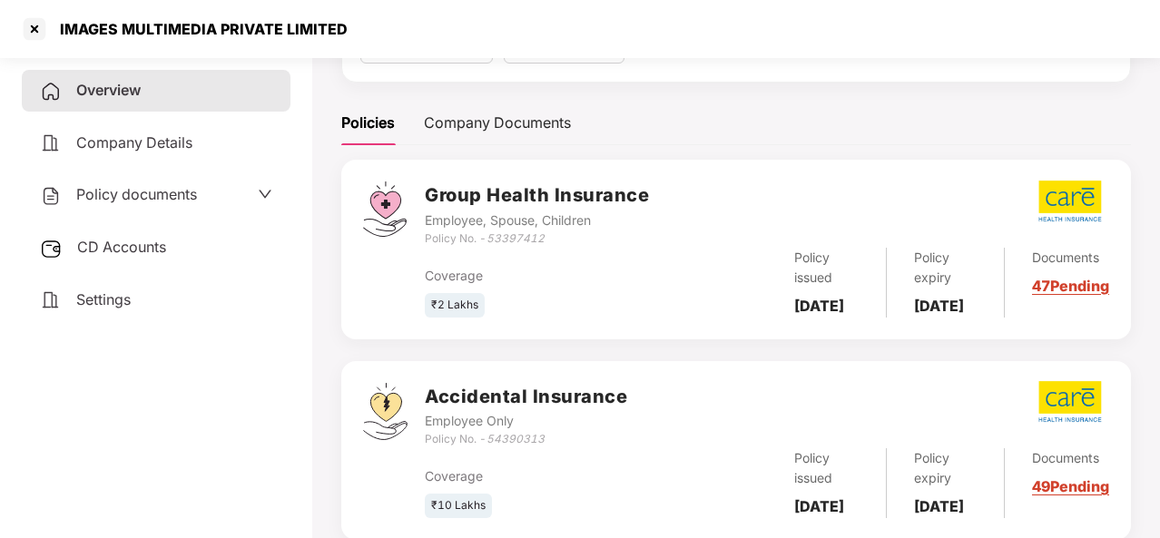
scroll to position [220, 0]
click at [1053, 284] on link "47 Pending" at bounding box center [1070, 285] width 77 height 18
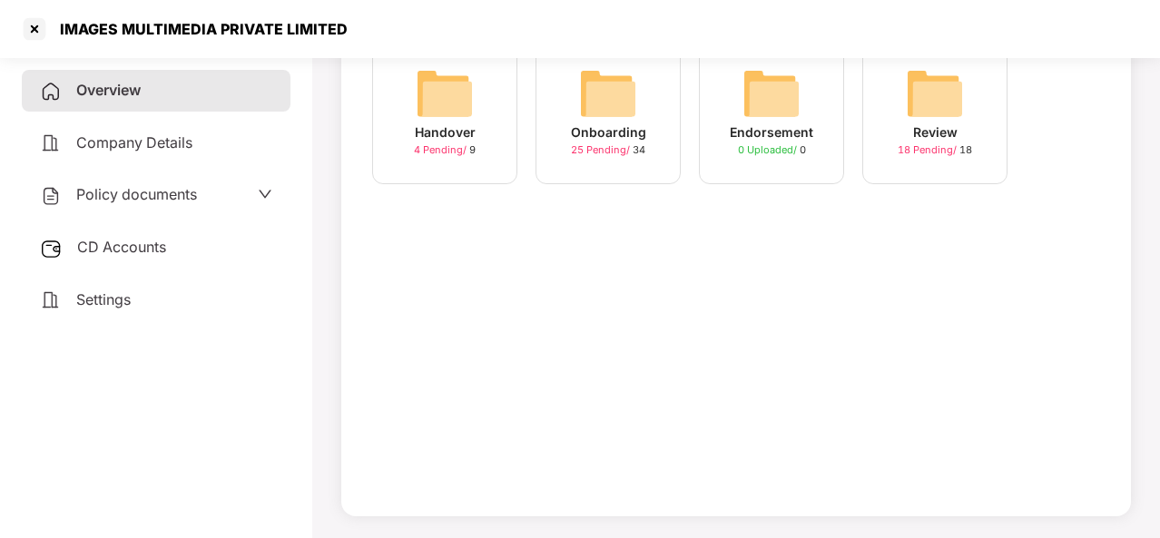
click at [192, 193] on span "Policy documents" at bounding box center [136, 194] width 121 height 18
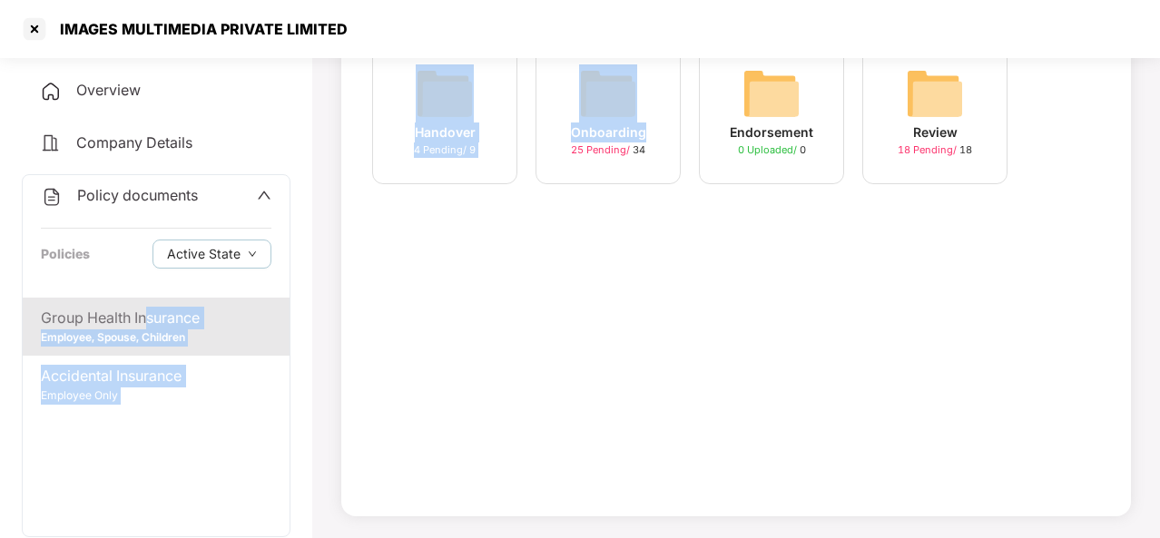
drag, startPoint x: 148, startPoint y: 321, endPoint x: 572, endPoint y: 266, distance: 427.5
click at [572, 266] on div "Overview Company Details Policy documents Policies Active State Group Health In…" at bounding box center [580, 212] width 1160 height 654
click at [572, 266] on div "Handover 4 Pending / 9 Onboarding 25 Pending / 34 Endorsement 0 Uploaded / 0 Re…" at bounding box center [736, 266] width 790 height 499
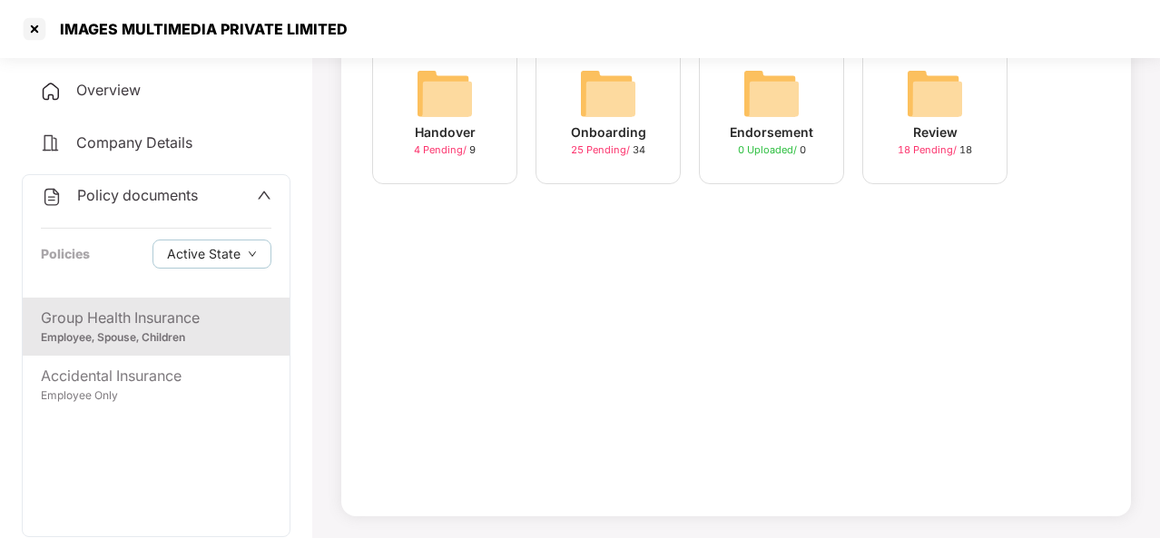
click at [626, 135] on div "Onboarding" at bounding box center [608, 133] width 75 height 20
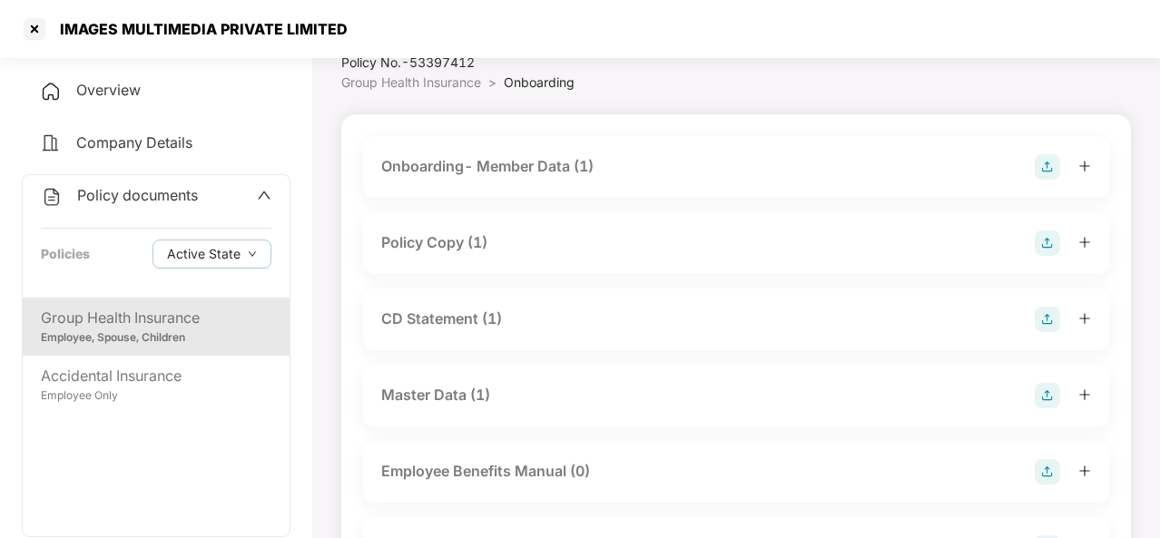
scroll to position [67, 0]
click at [507, 250] on div "Policy Copy (1)" at bounding box center [736, 243] width 710 height 25
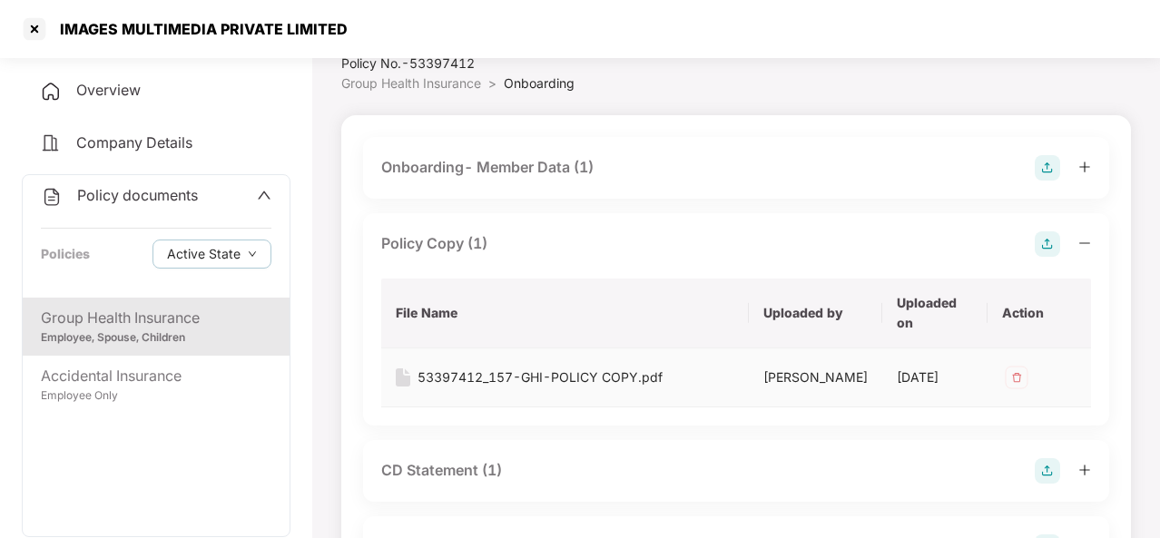
click at [492, 364] on td "53397412_157-GHI-POLICY COPY.pdf" at bounding box center [565, 378] width 368 height 59
click at [492, 385] on div "53397412_157-GHI-POLICY COPY.pdf" at bounding box center [540, 378] width 245 height 20
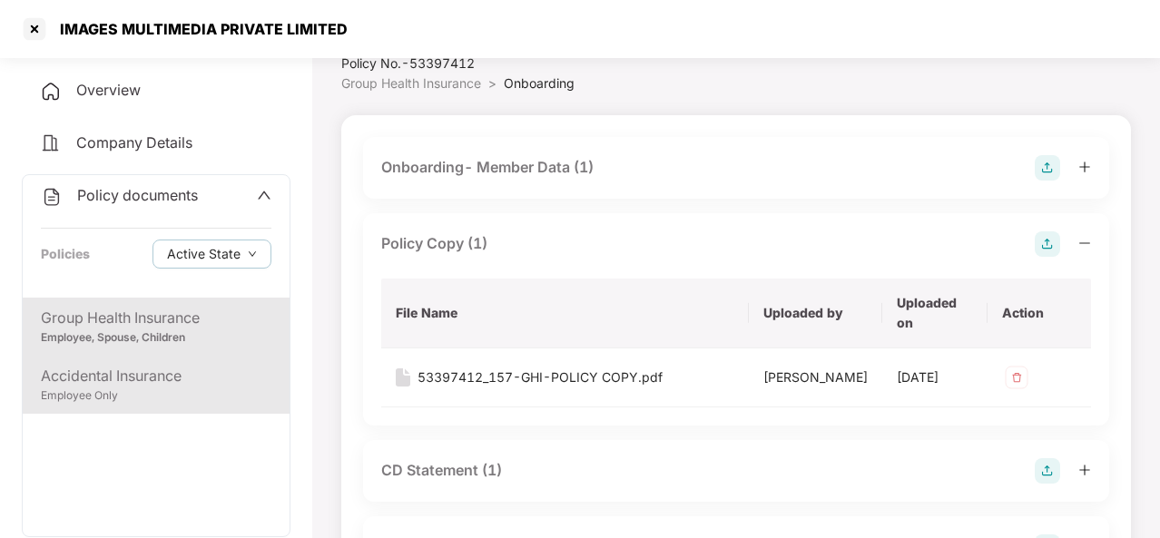
click at [165, 388] on div "Employee Only" at bounding box center [156, 396] width 231 height 17
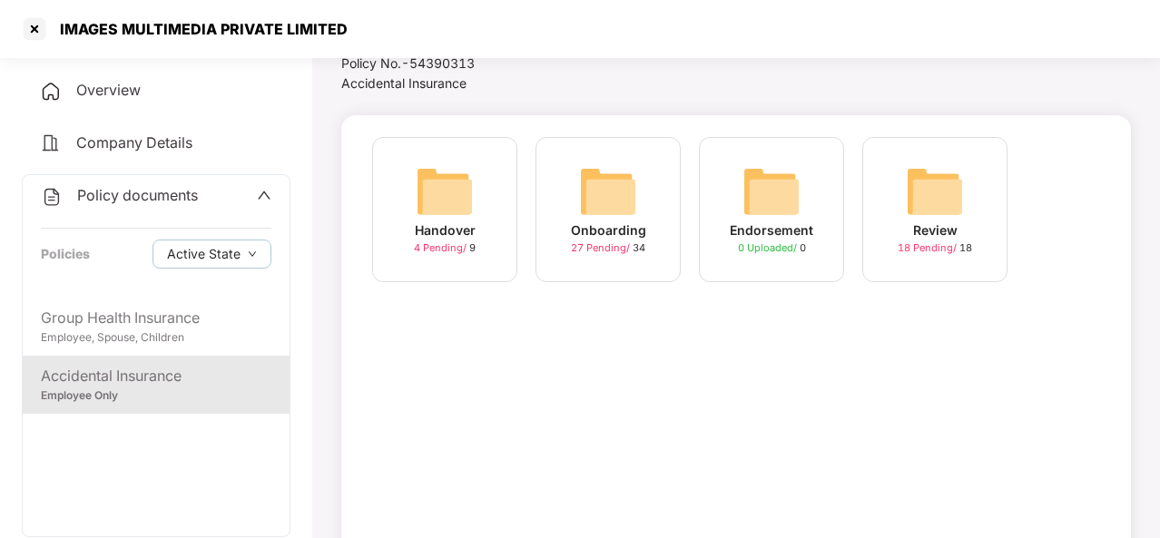
click at [574, 235] on div "Onboarding" at bounding box center [608, 231] width 75 height 20
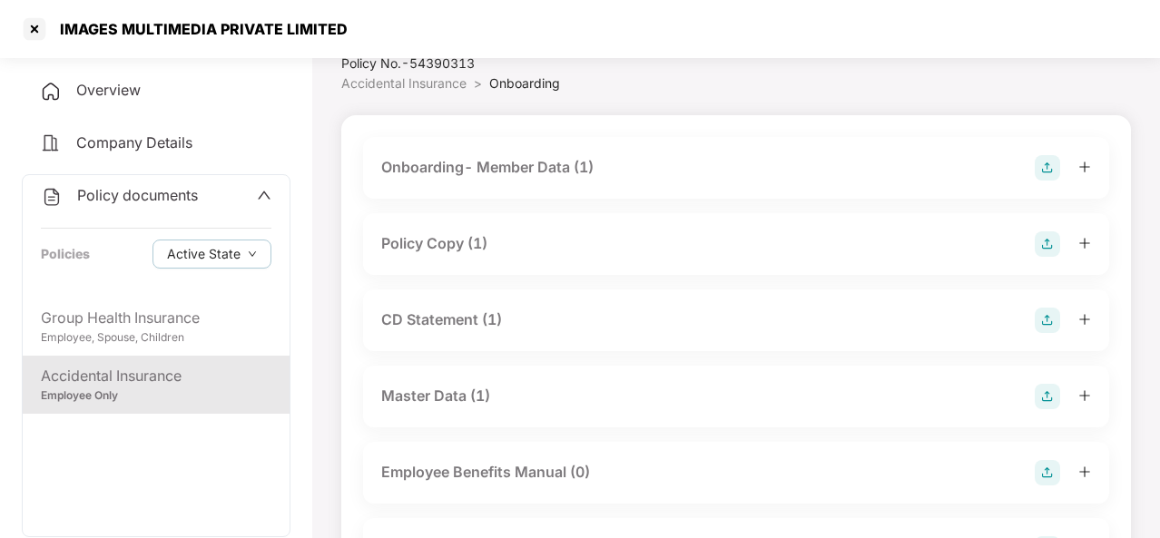
click at [536, 252] on div "Policy Copy (1)" at bounding box center [736, 243] width 710 height 25
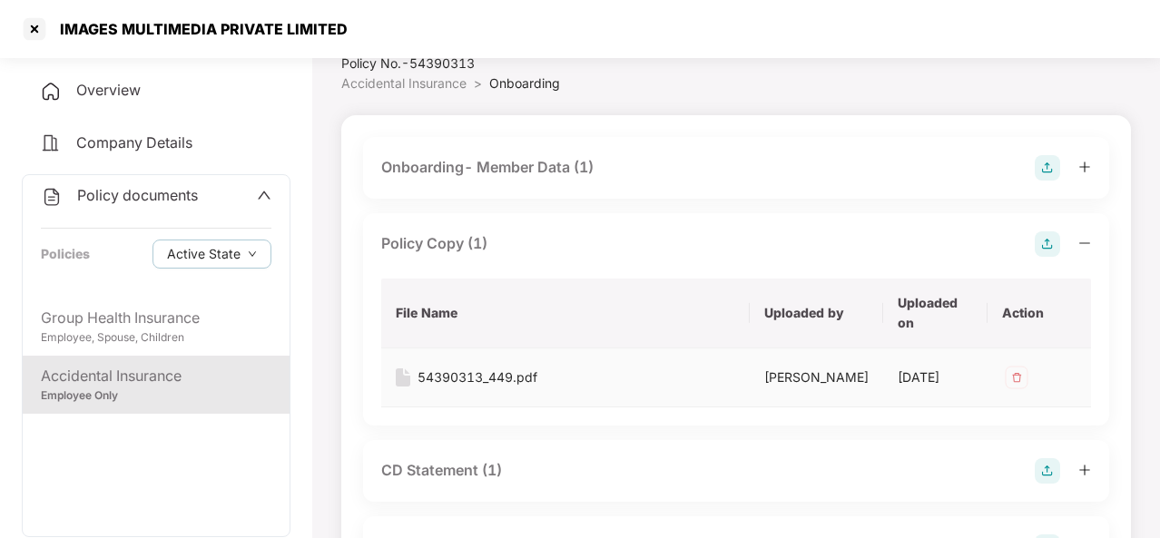
click at [460, 383] on div "54390313_449.pdf" at bounding box center [478, 378] width 120 height 20
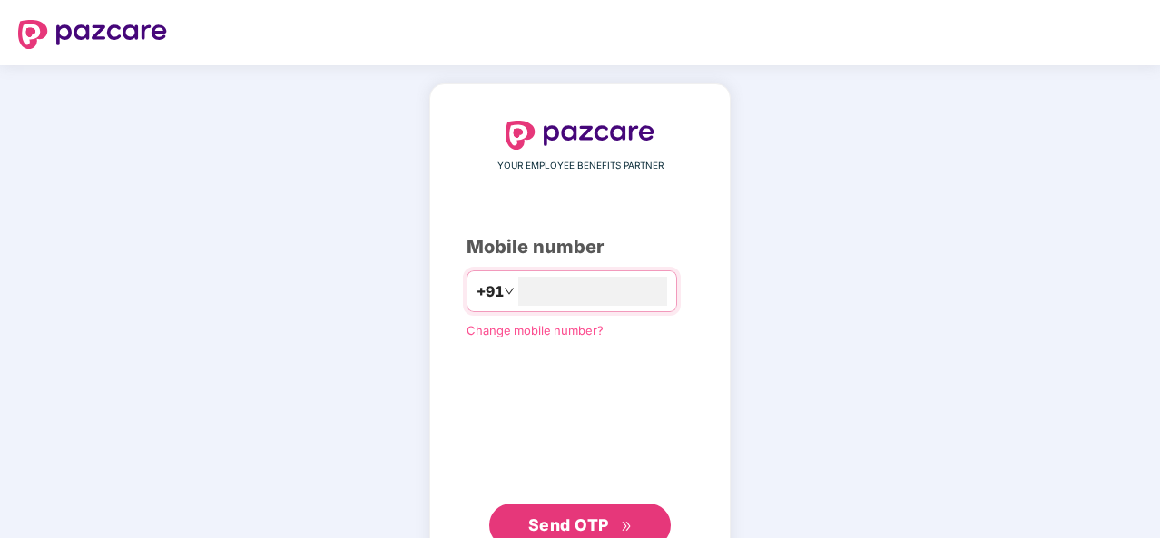
type input "**********"
click at [600, 529] on span "Send OTP" at bounding box center [568, 523] width 81 height 19
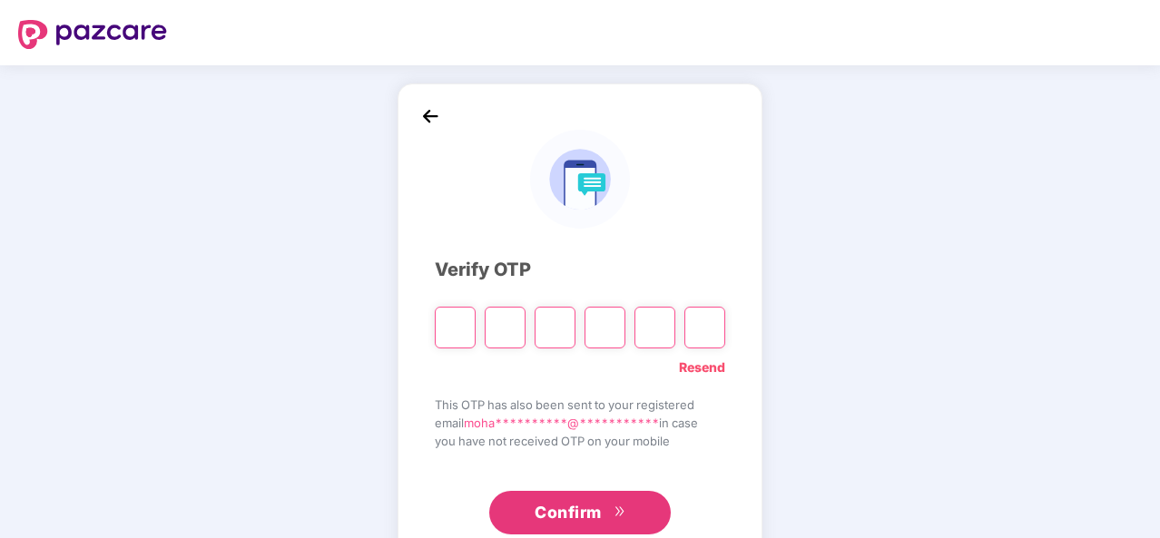
type input "*"
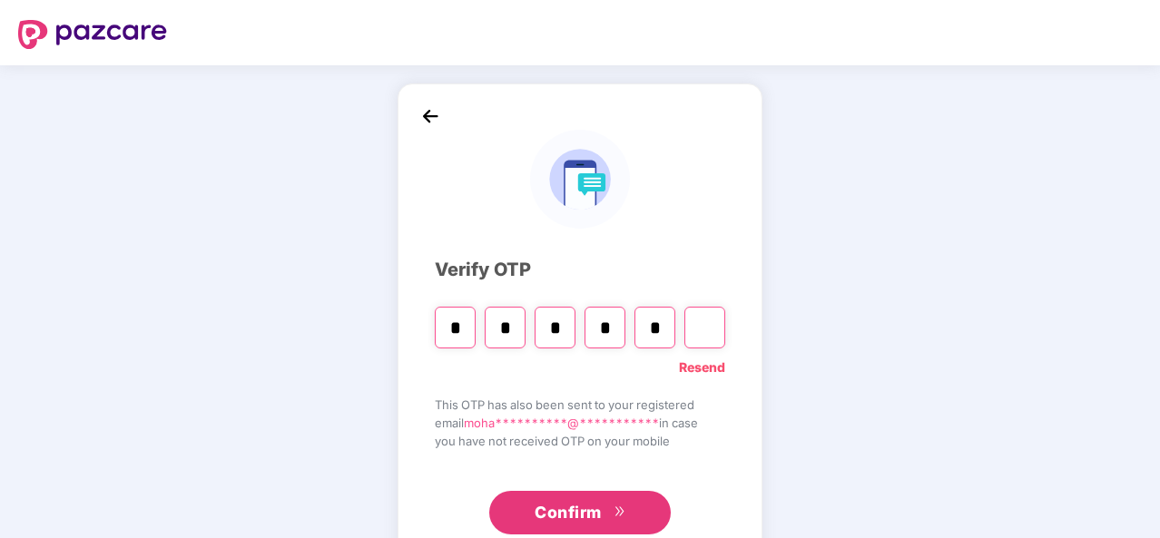
type input "*"
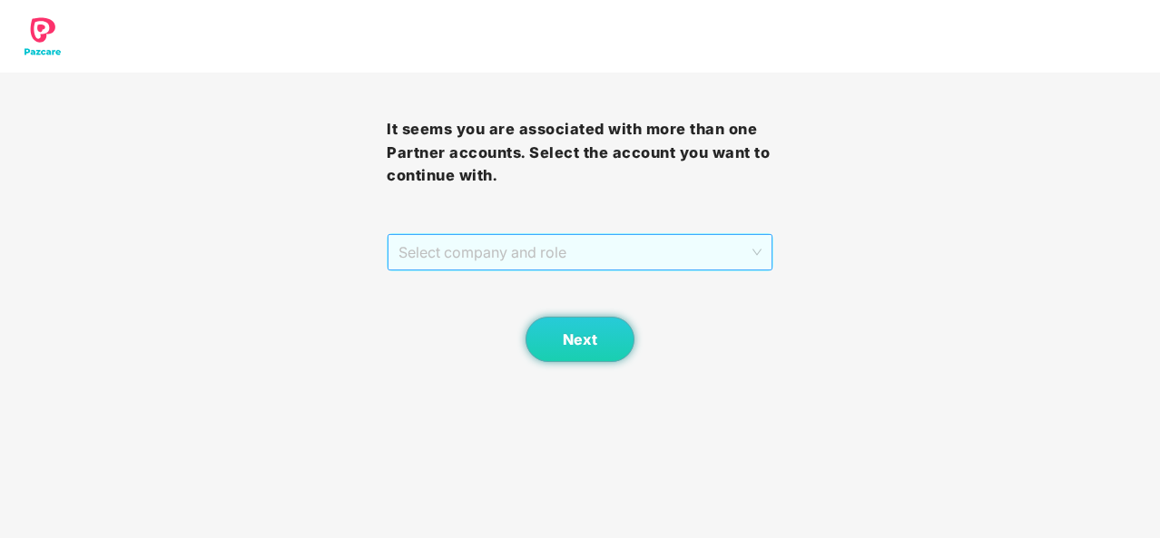
click at [747, 256] on span "Select company and role" at bounding box center [580, 252] width 363 height 34
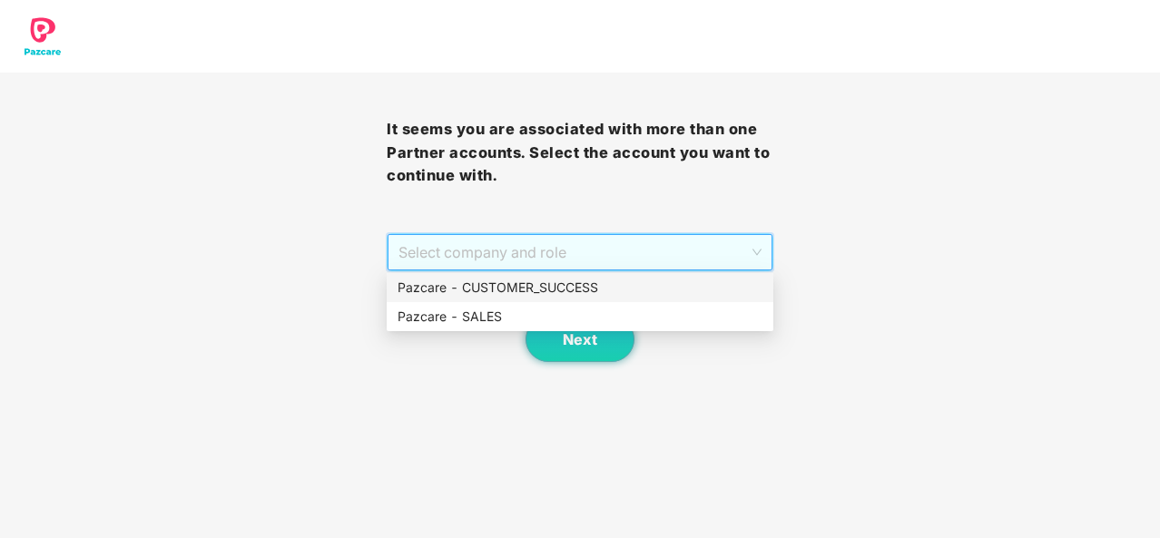
click at [601, 292] on div "Pazcare - CUSTOMER_SUCCESS" at bounding box center [580, 288] width 365 height 20
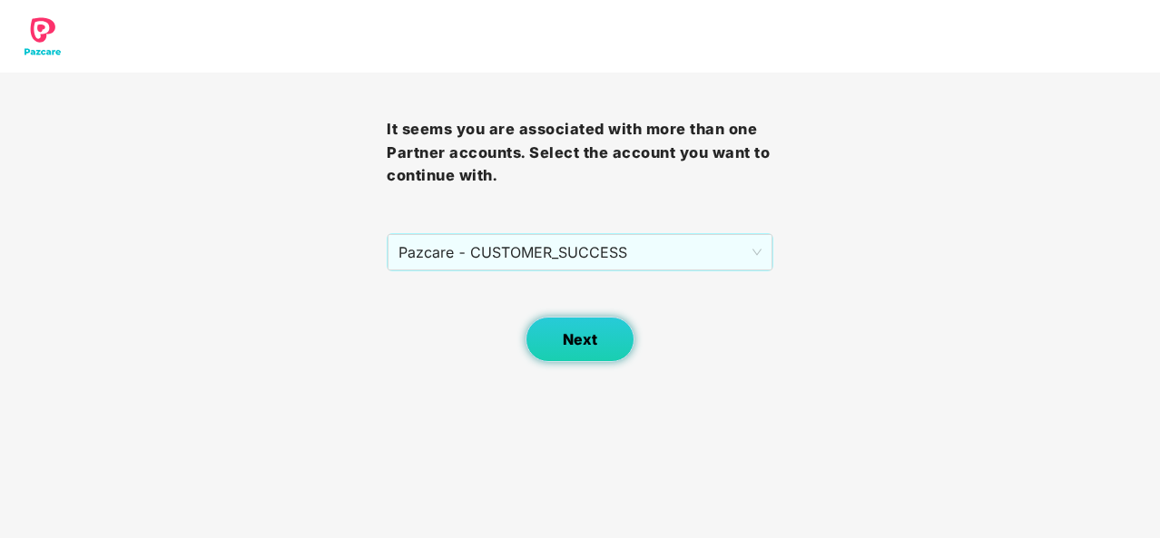
click at [586, 346] on span "Next" at bounding box center [580, 339] width 34 height 17
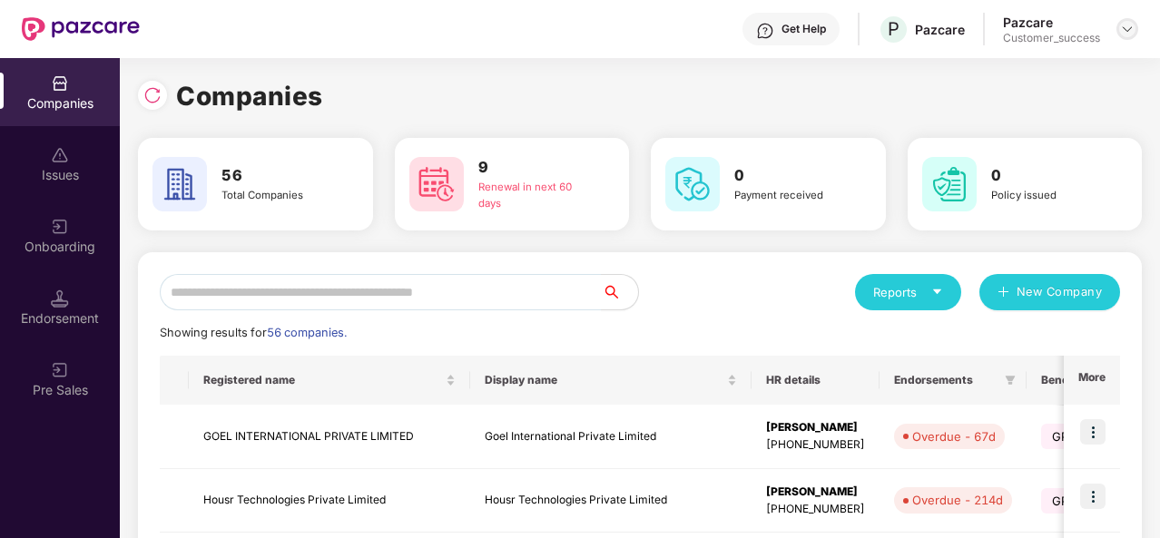
click at [1127, 34] on img at bounding box center [1127, 29] width 15 height 15
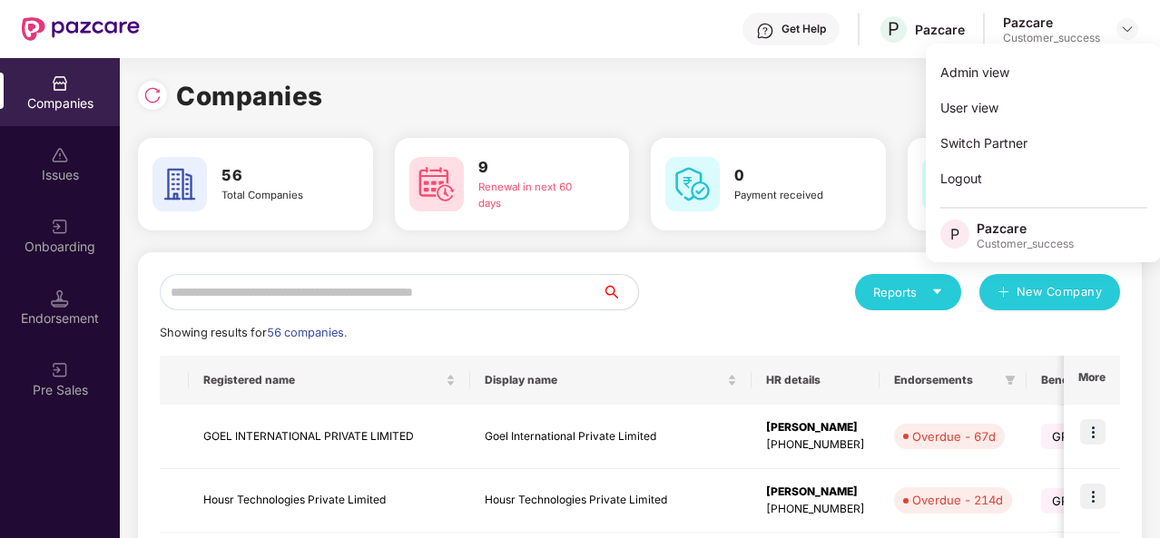
click at [814, 98] on div "Companies" at bounding box center [640, 96] width 1004 height 40
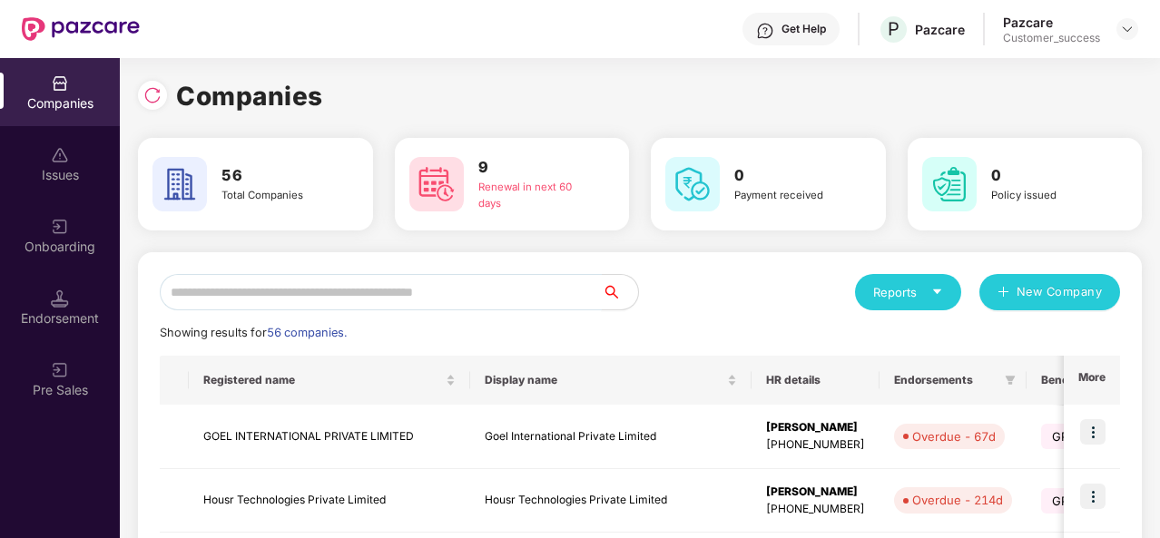
click at [260, 291] on input "text" at bounding box center [381, 292] width 442 height 36
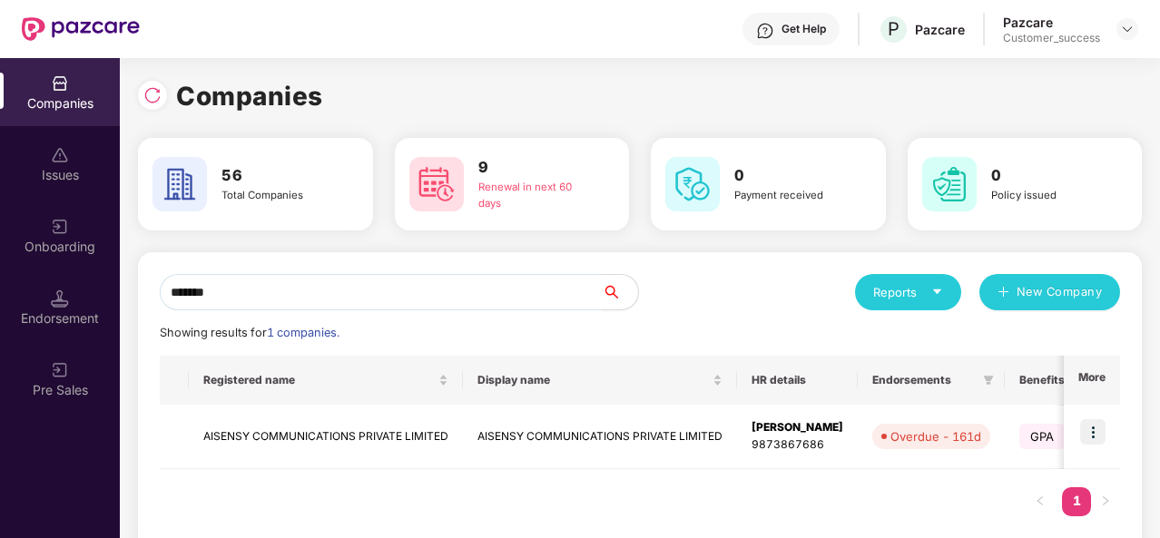
type input "*******"
click at [389, 442] on td "AISENSY COMMUNICATIONS PRIVATE LIMITED" at bounding box center [326, 437] width 274 height 64
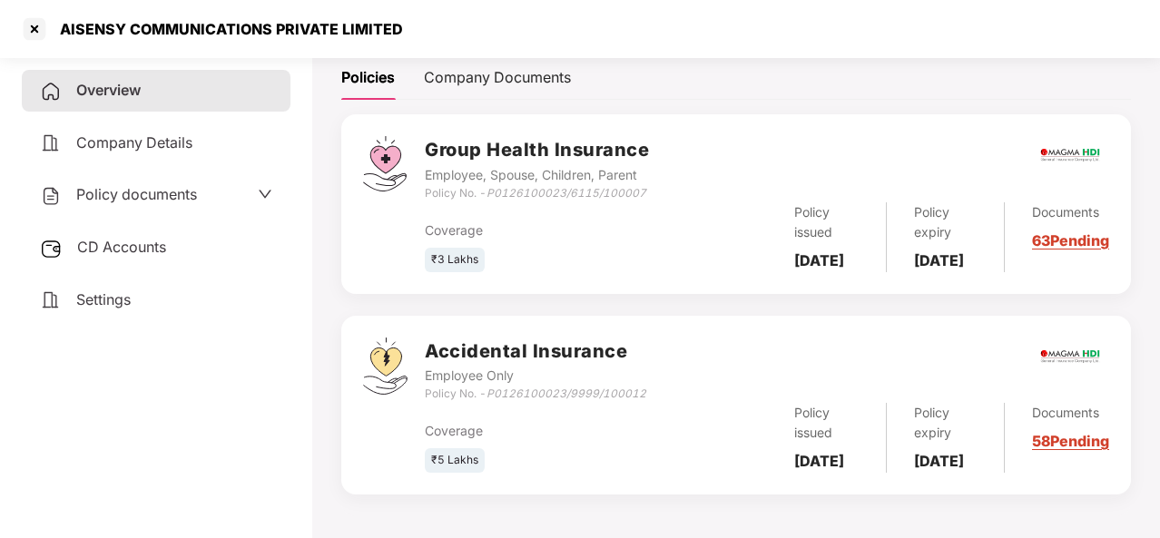
scroll to position [309, 0]
click at [1070, 204] on div "Documents 63 Pending" at bounding box center [1057, 237] width 104 height 70
click at [1045, 231] on link "63 Pending" at bounding box center [1070, 240] width 77 height 18
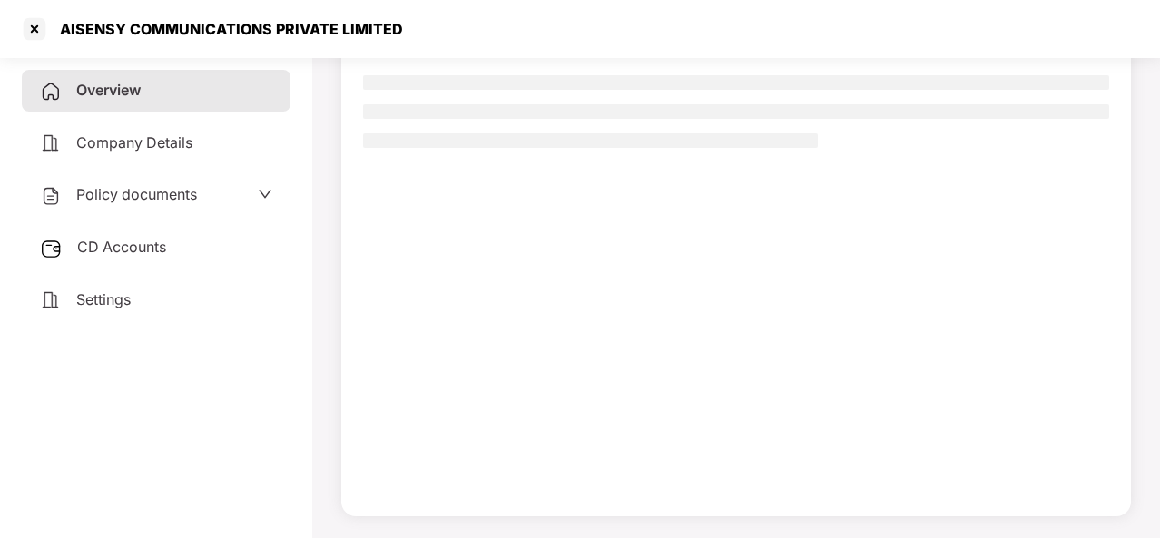
scroll to position [165, 0]
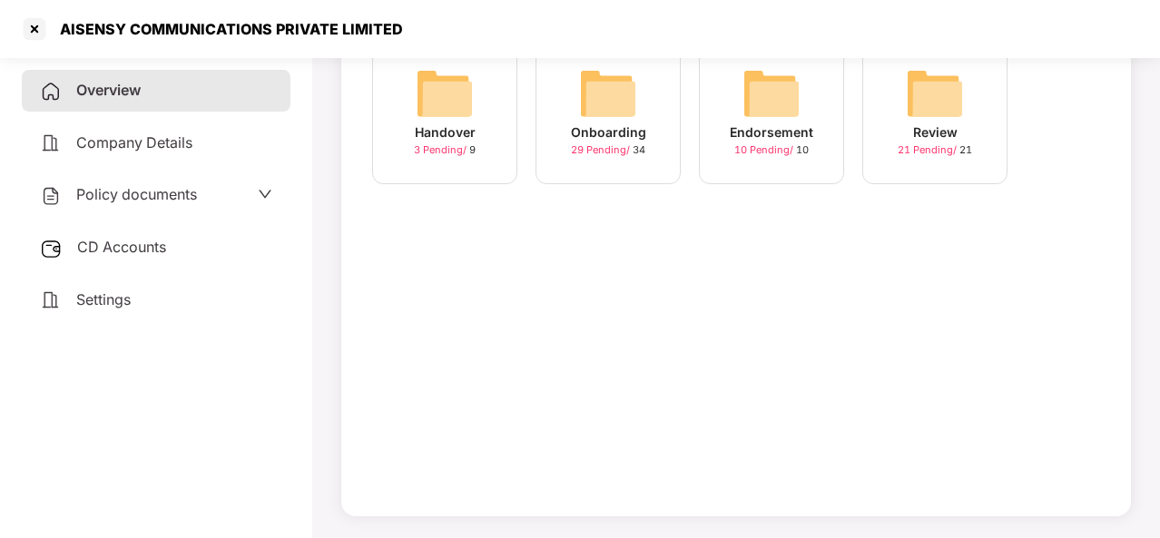
click at [607, 134] on div "Onboarding" at bounding box center [608, 133] width 75 height 20
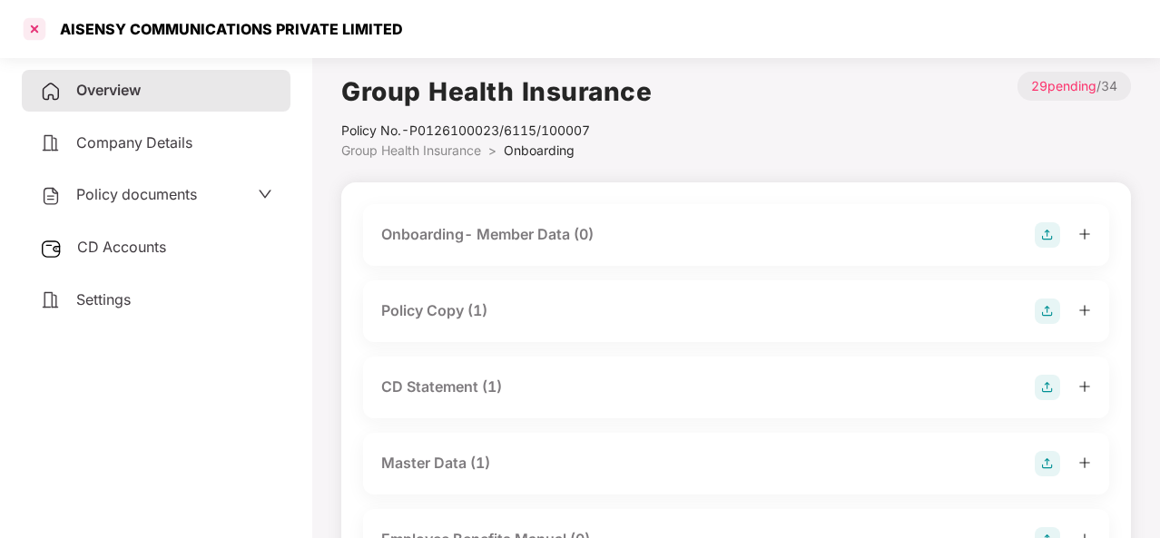
click at [38, 29] on div at bounding box center [34, 29] width 29 height 29
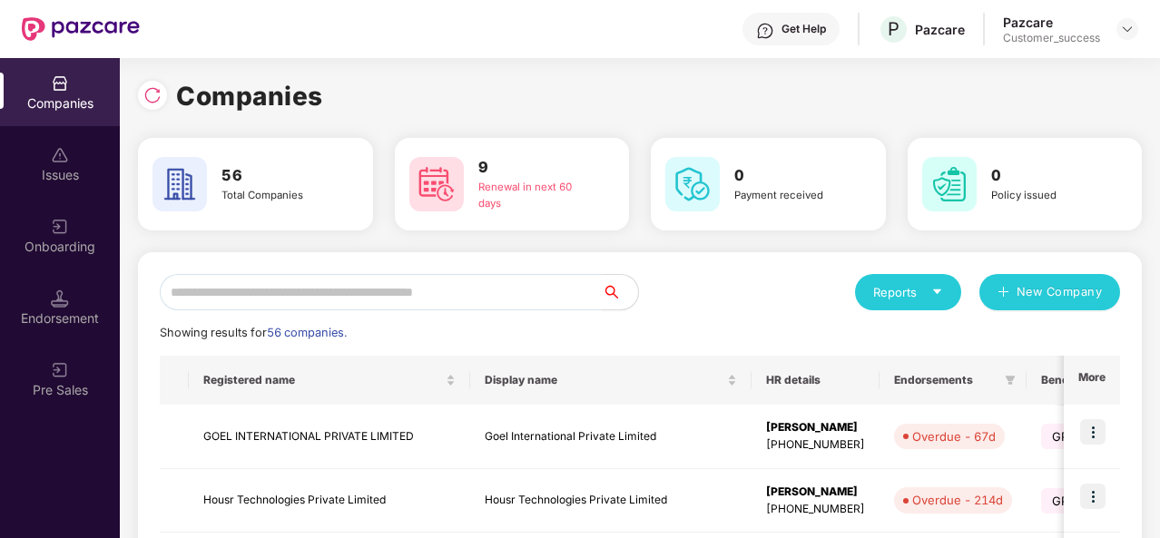
click at [204, 293] on input "text" at bounding box center [381, 292] width 442 height 36
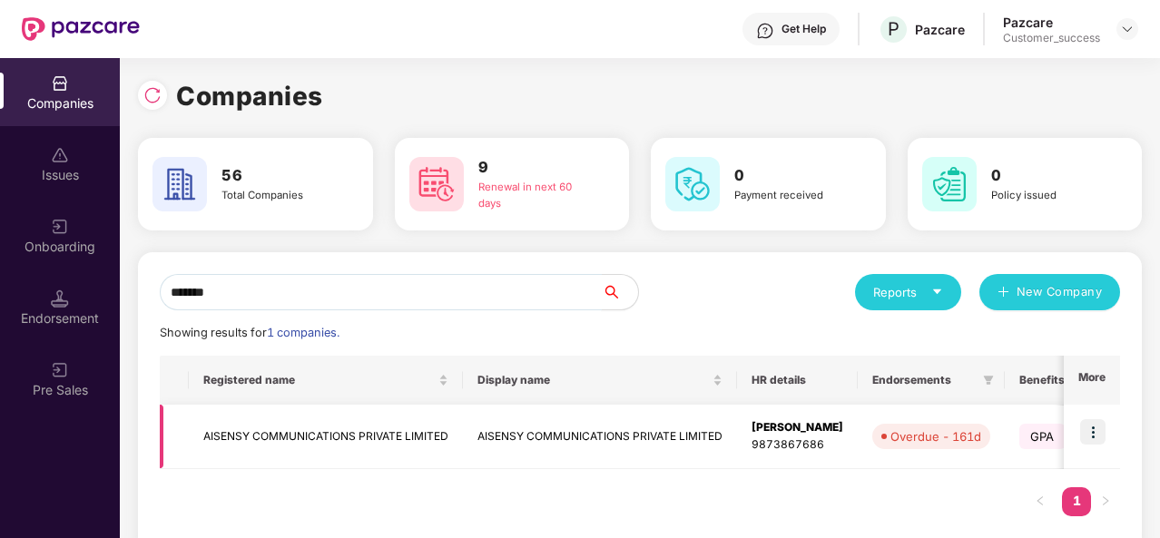
type input "*******"
click at [330, 433] on td "AISENSY COMMUNICATIONS PRIVATE LIMITED" at bounding box center [326, 437] width 274 height 64
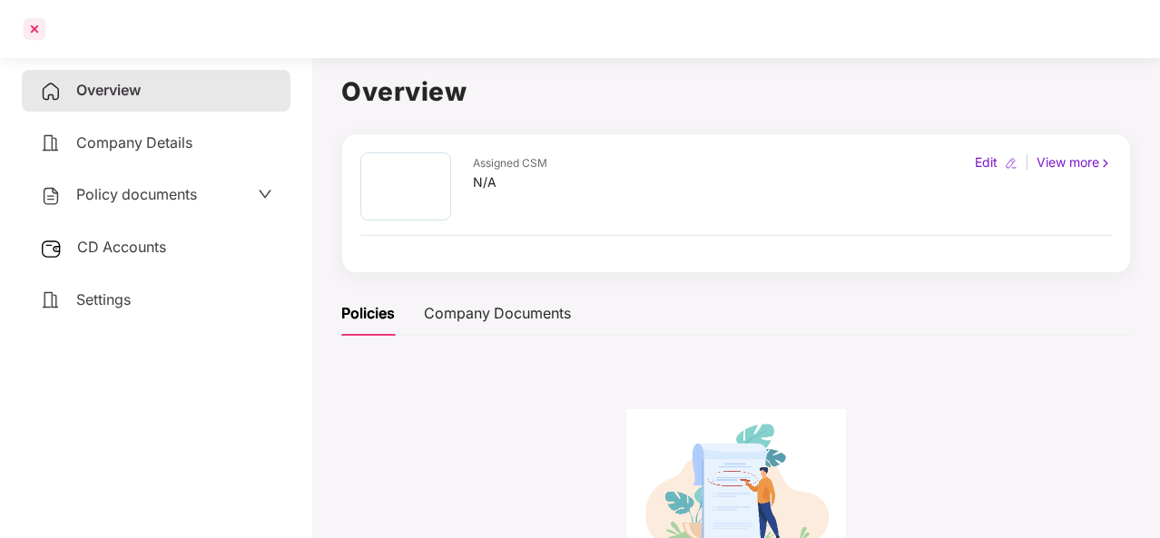
click at [26, 24] on div at bounding box center [34, 29] width 29 height 29
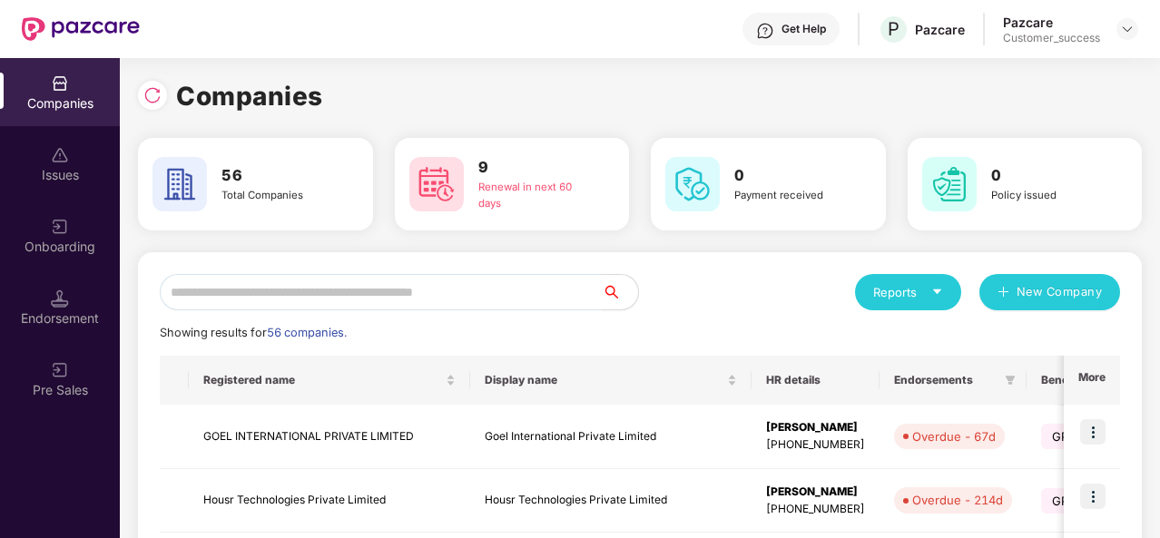
click at [218, 296] on input "text" at bounding box center [381, 292] width 442 height 36
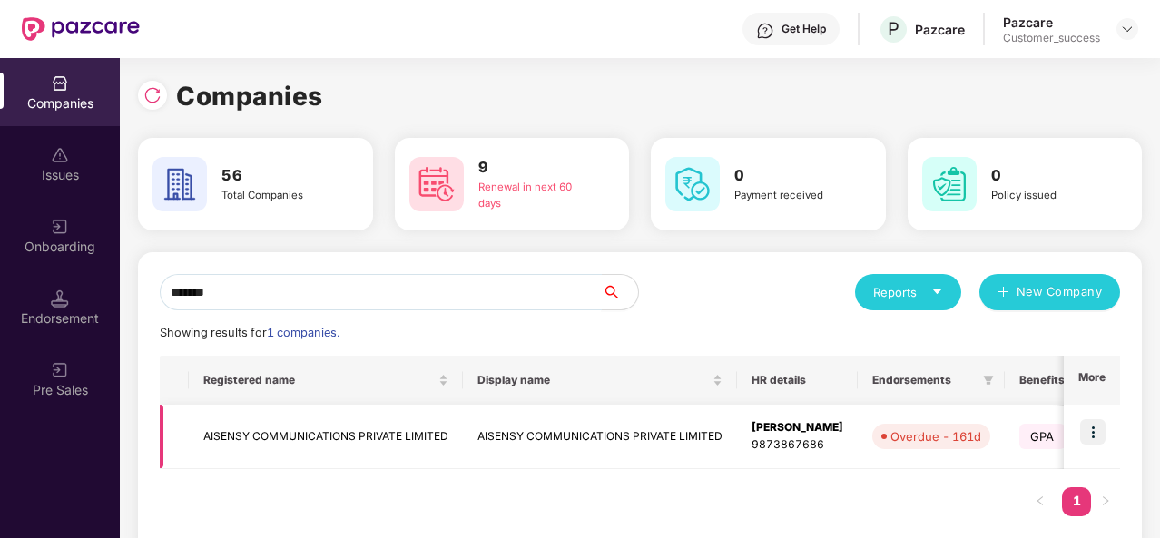
type input "*******"
click at [338, 439] on td "AISENSY COMMUNICATIONS PRIVATE LIMITED" at bounding box center [326, 437] width 274 height 64
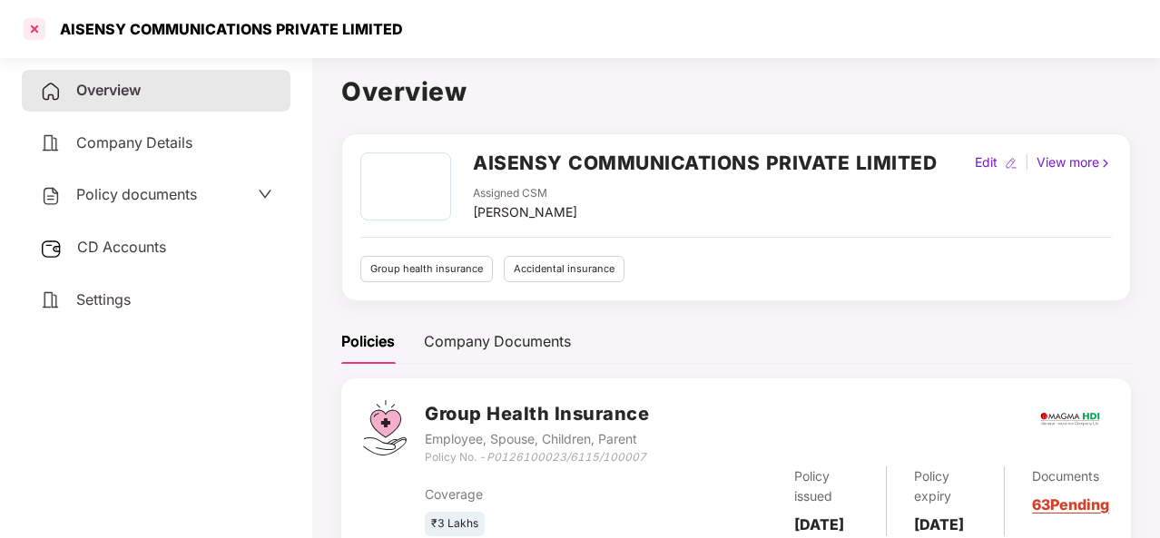
click at [33, 23] on div at bounding box center [34, 29] width 29 height 29
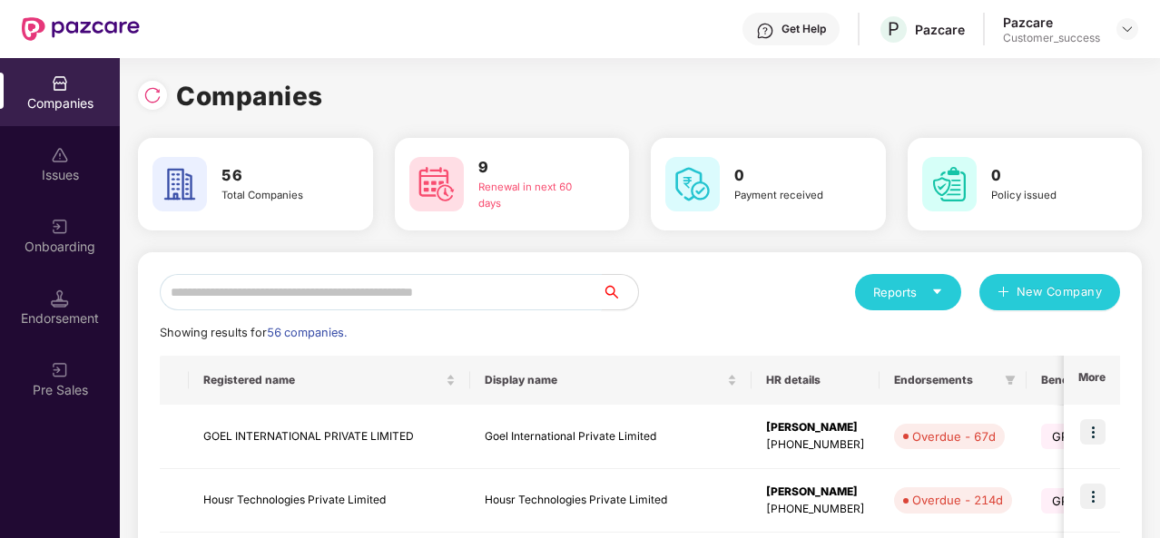
click at [231, 290] on input "text" at bounding box center [381, 292] width 442 height 36
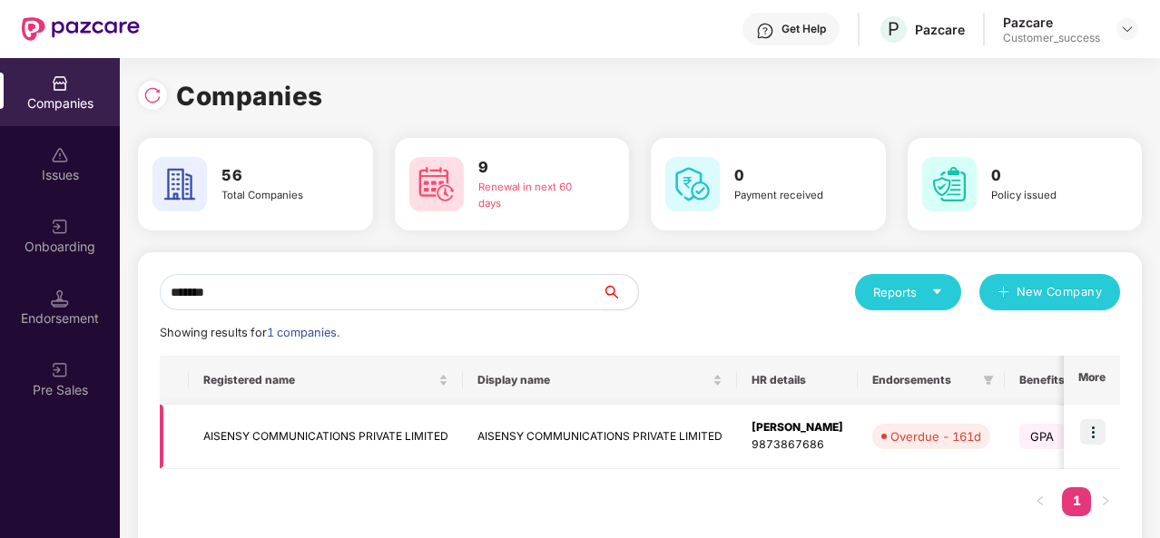
type input "*******"
click at [389, 444] on td "AISENSY COMMUNICATIONS PRIVATE LIMITED" at bounding box center [326, 437] width 274 height 64
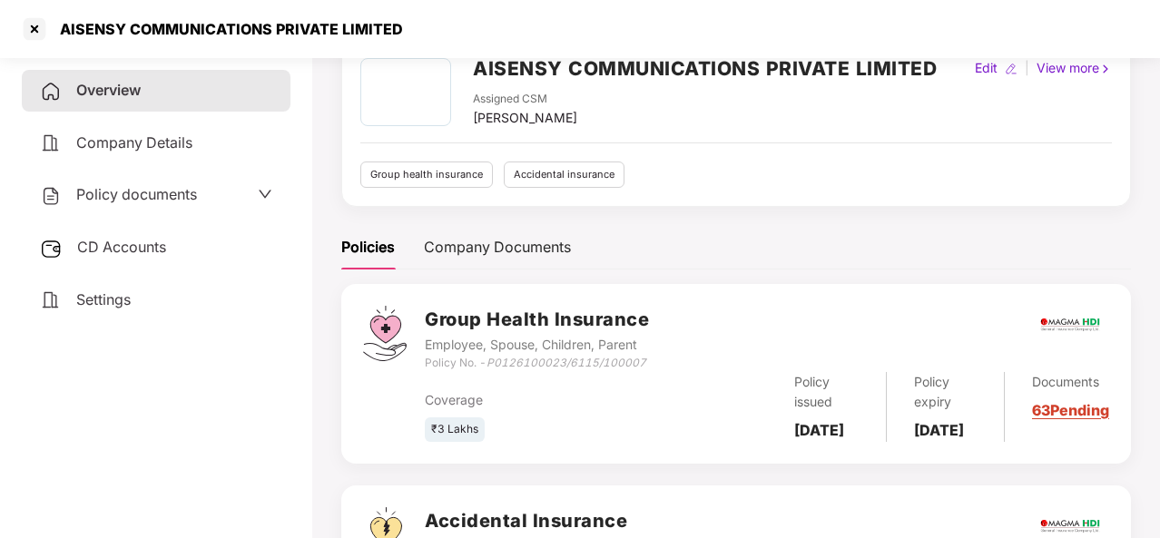
scroll to position [100, 0]
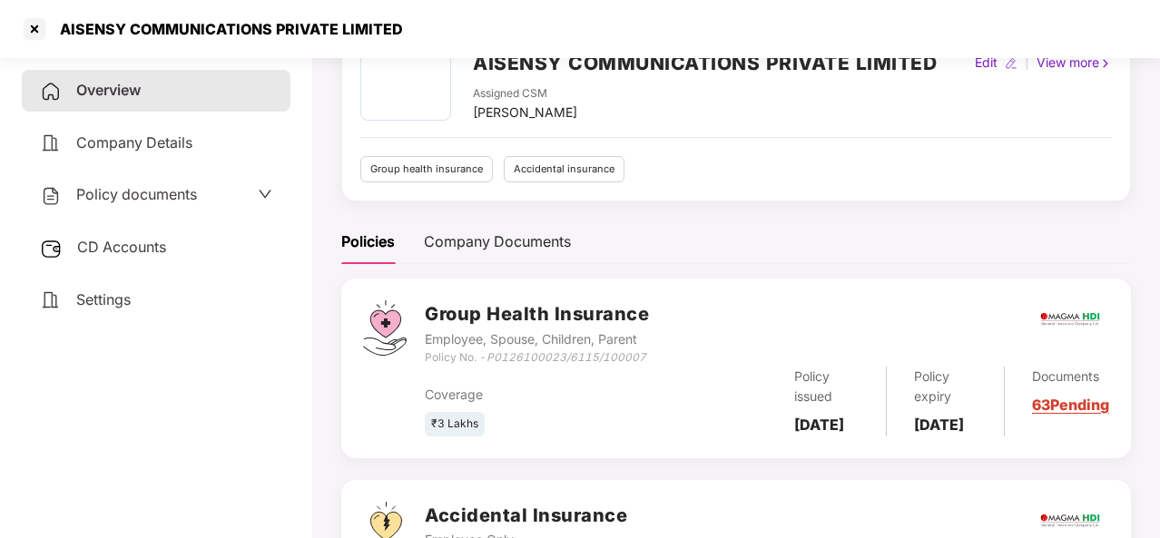
click at [1059, 414] on link "63 Pending" at bounding box center [1070, 405] width 77 height 18
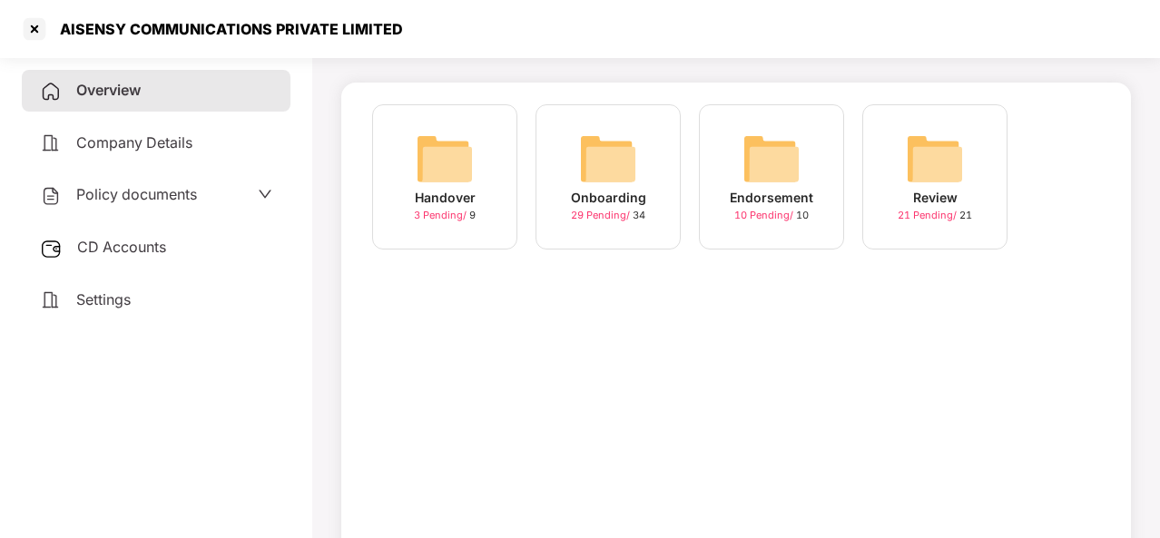
click at [593, 204] on div "Onboarding" at bounding box center [608, 198] width 75 height 20
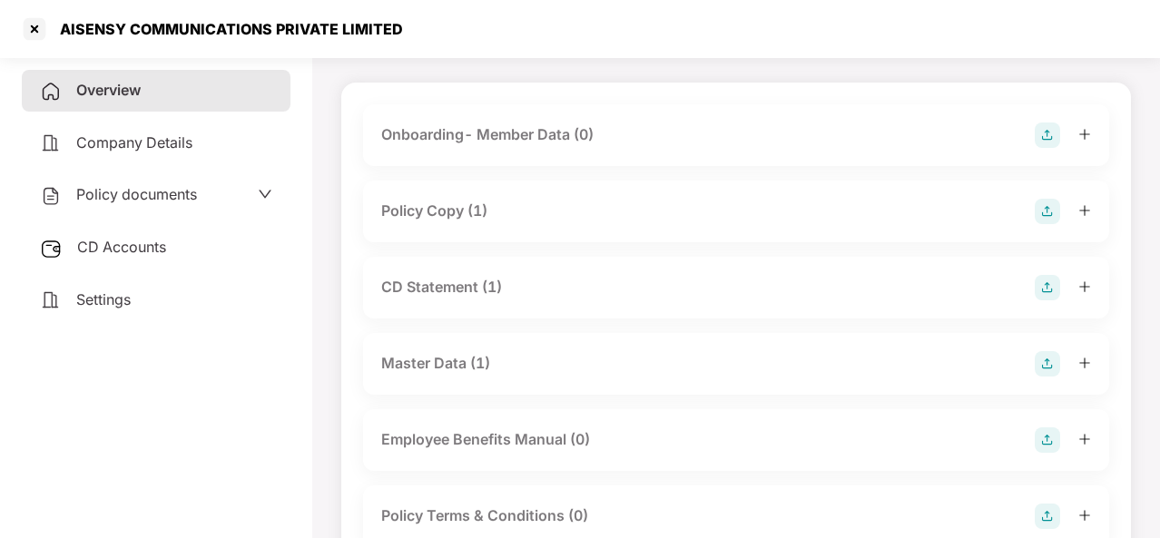
click at [521, 359] on div "Master Data (1)" at bounding box center [736, 363] width 710 height 25
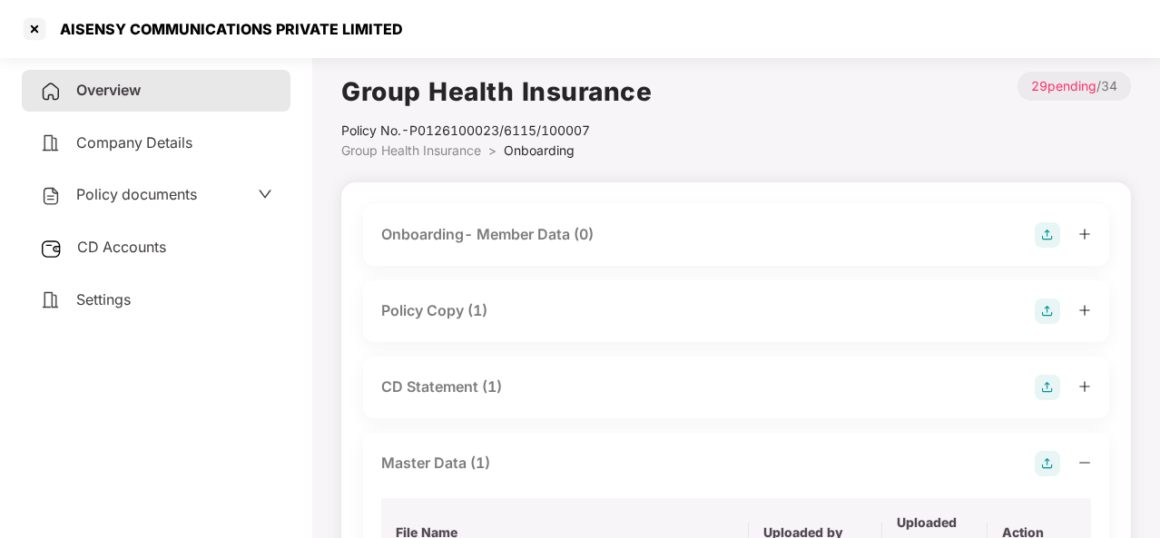
click at [142, 199] on span "Policy documents" at bounding box center [136, 194] width 121 height 18
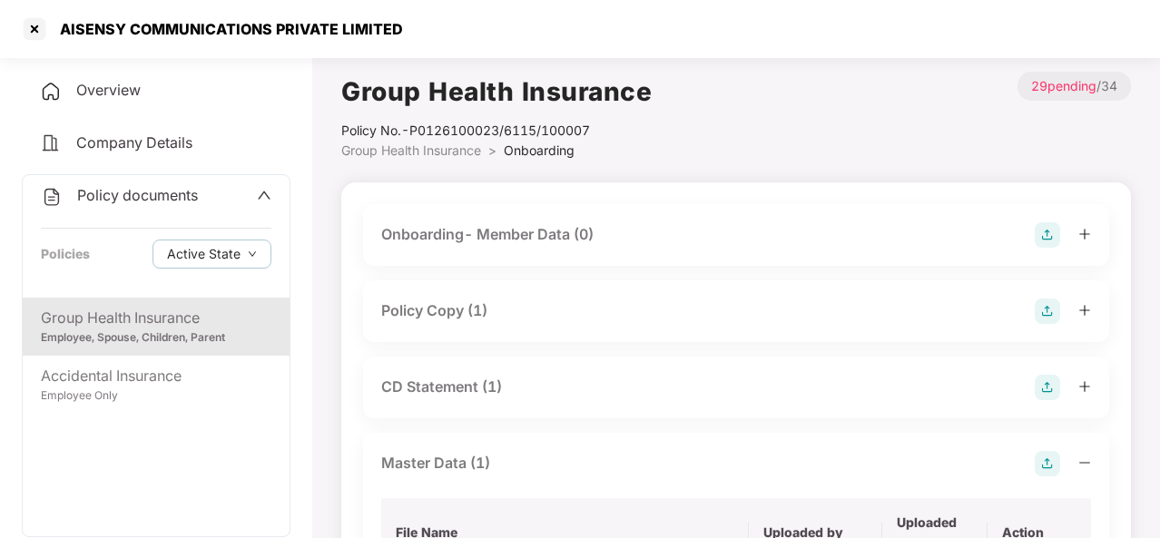
click at [172, 313] on div "Group Health Insurance" at bounding box center [156, 318] width 231 height 23
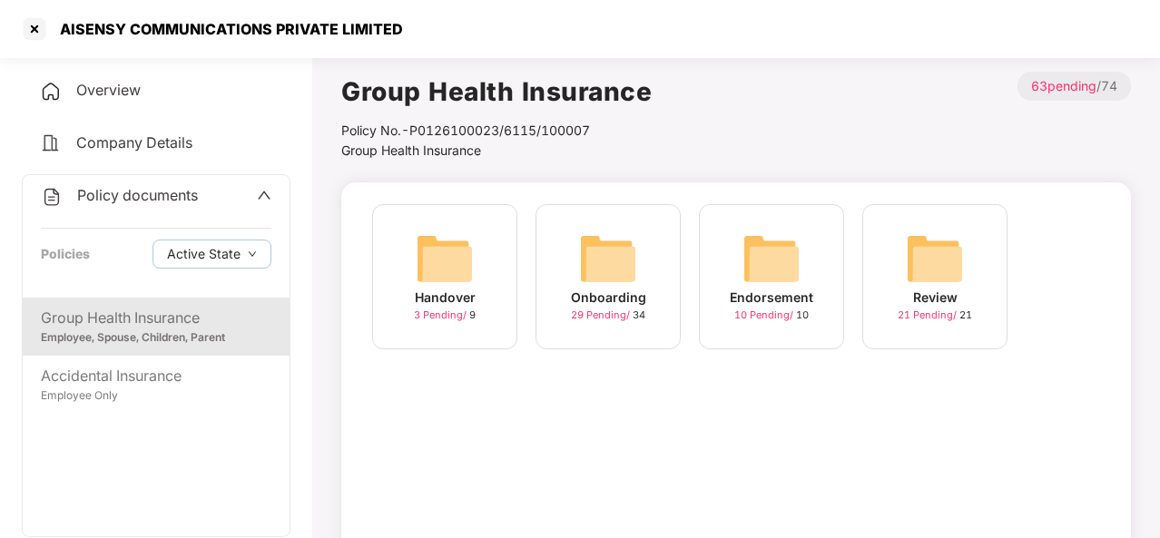
click at [634, 279] on img at bounding box center [608, 259] width 58 height 58
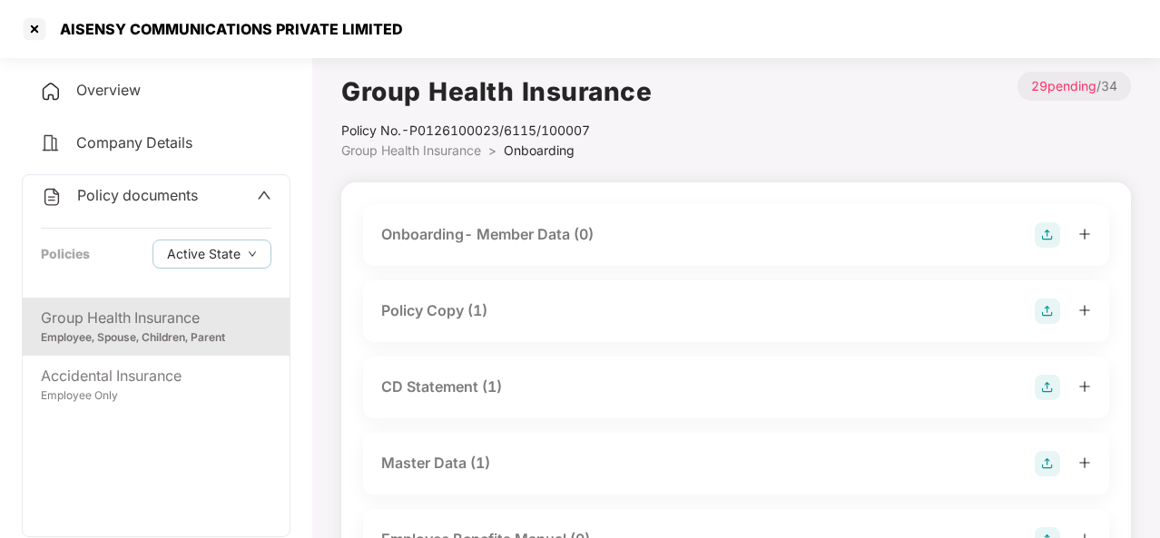
click at [502, 315] on div "Policy Copy (1)" at bounding box center [736, 311] width 710 height 25
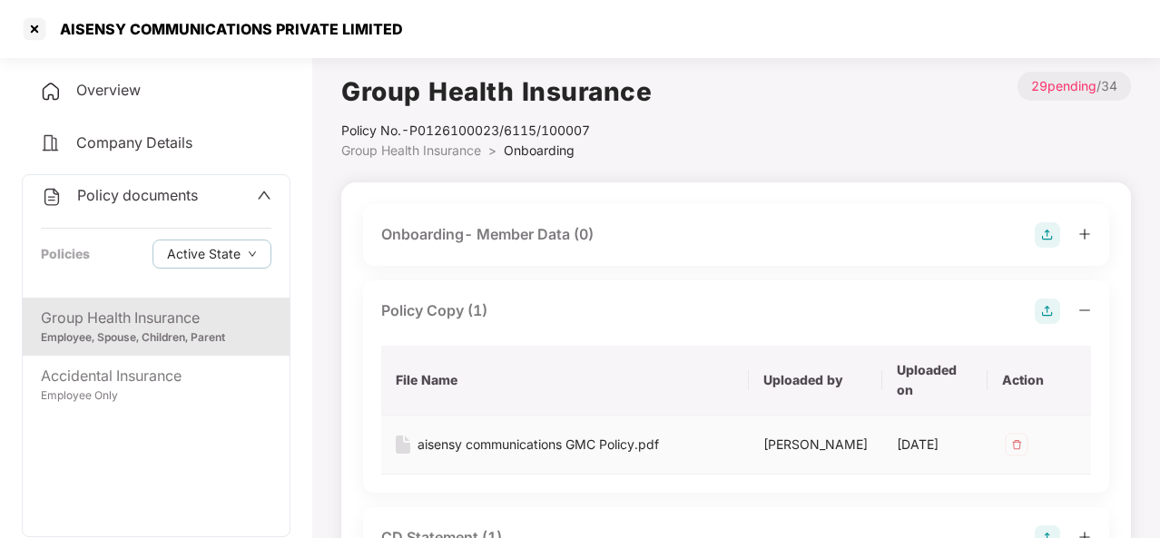
click at [535, 452] on div "aisensy communications GMC Policy.pdf" at bounding box center [538, 445] width 241 height 20
